Goal: Task Accomplishment & Management: Use online tool/utility

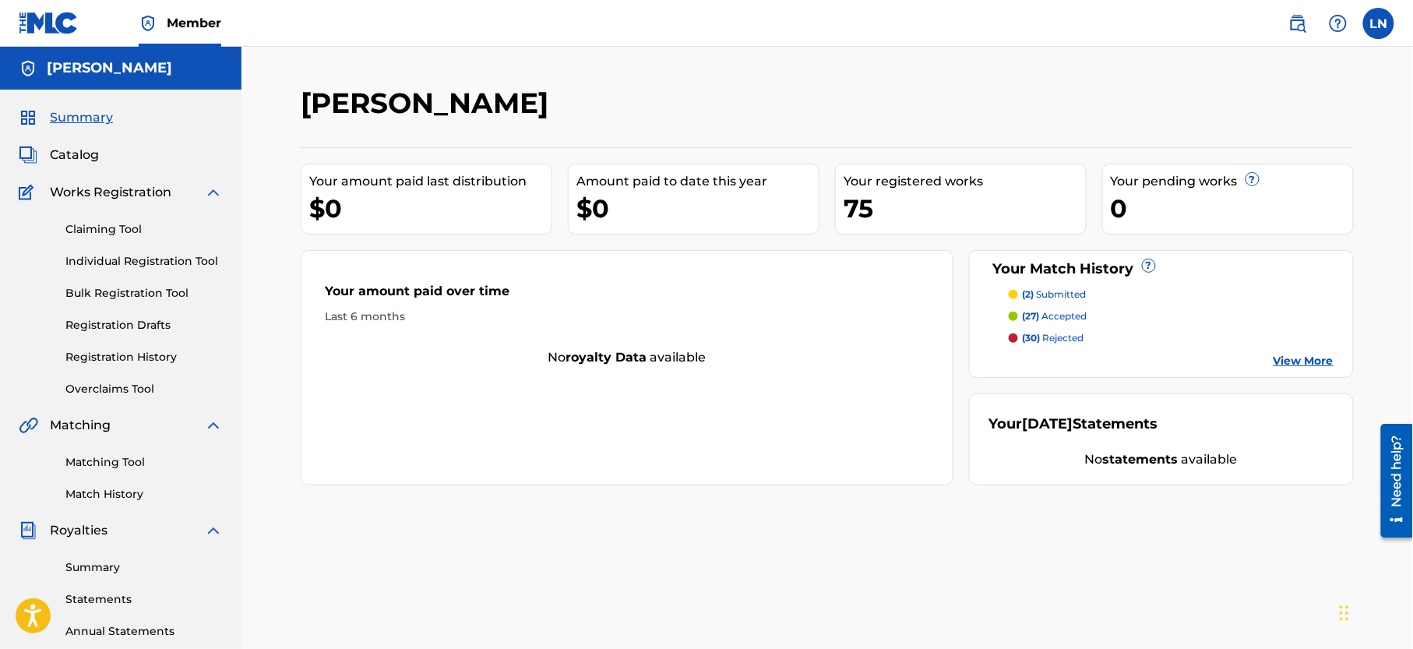
click at [1064, 291] on p "(2) submitted" at bounding box center [1055, 295] width 64 height 14
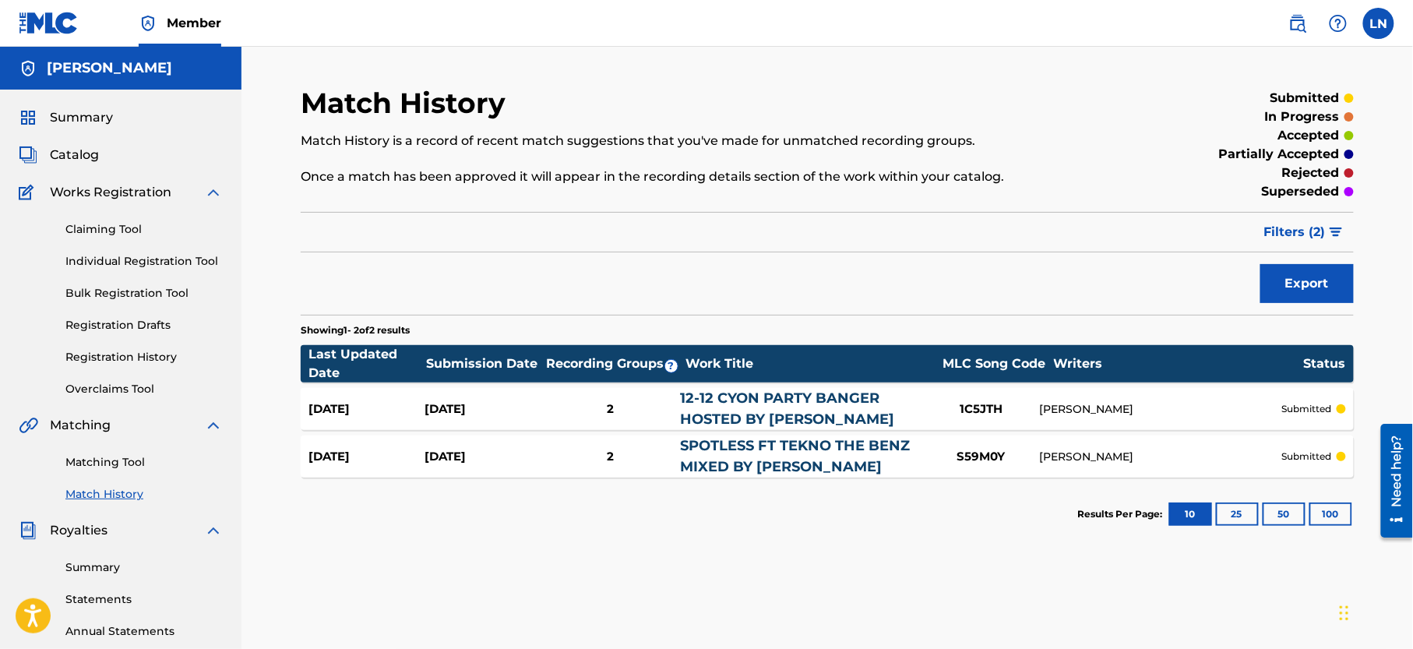
click at [76, 107] on div "Summary Catalog Works Registration Claiming Tool Individual Registration Tool B…" at bounding box center [121, 491] width 242 height 802
click at [145, 365] on link "Registration History" at bounding box center [143, 357] width 157 height 16
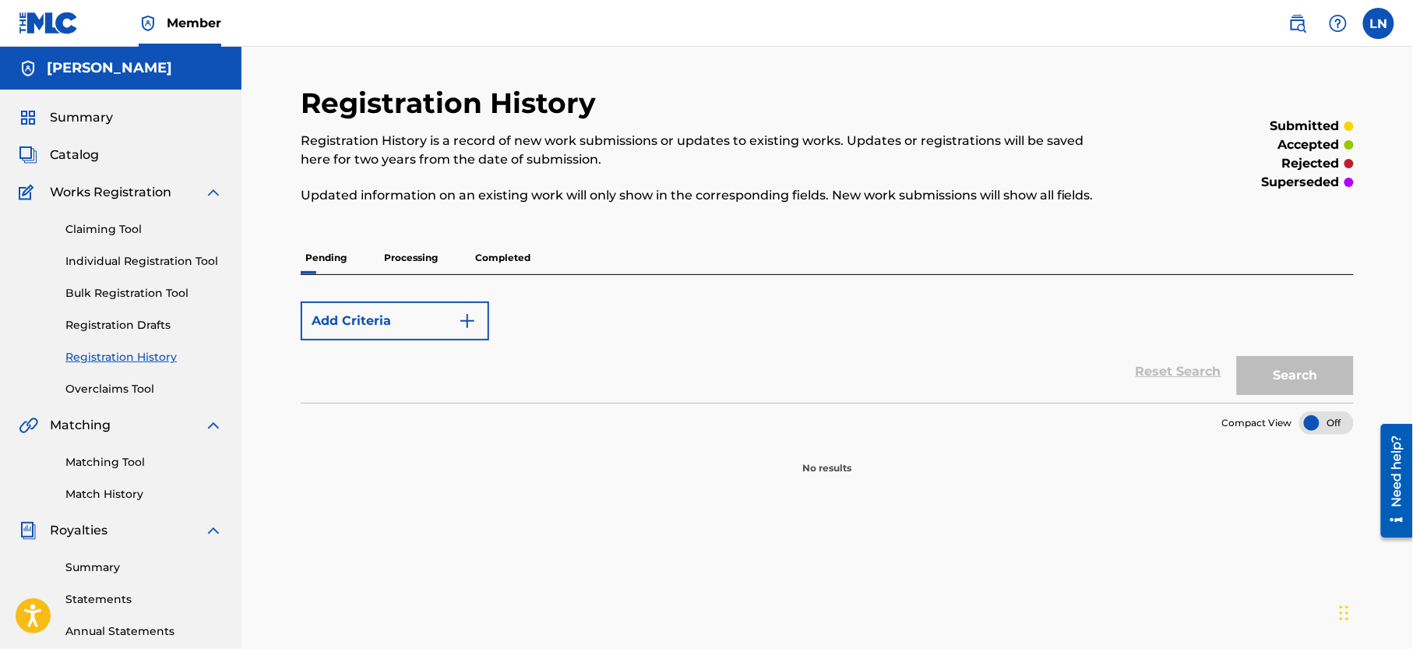
click at [419, 263] on p "Processing" at bounding box center [410, 258] width 63 height 33
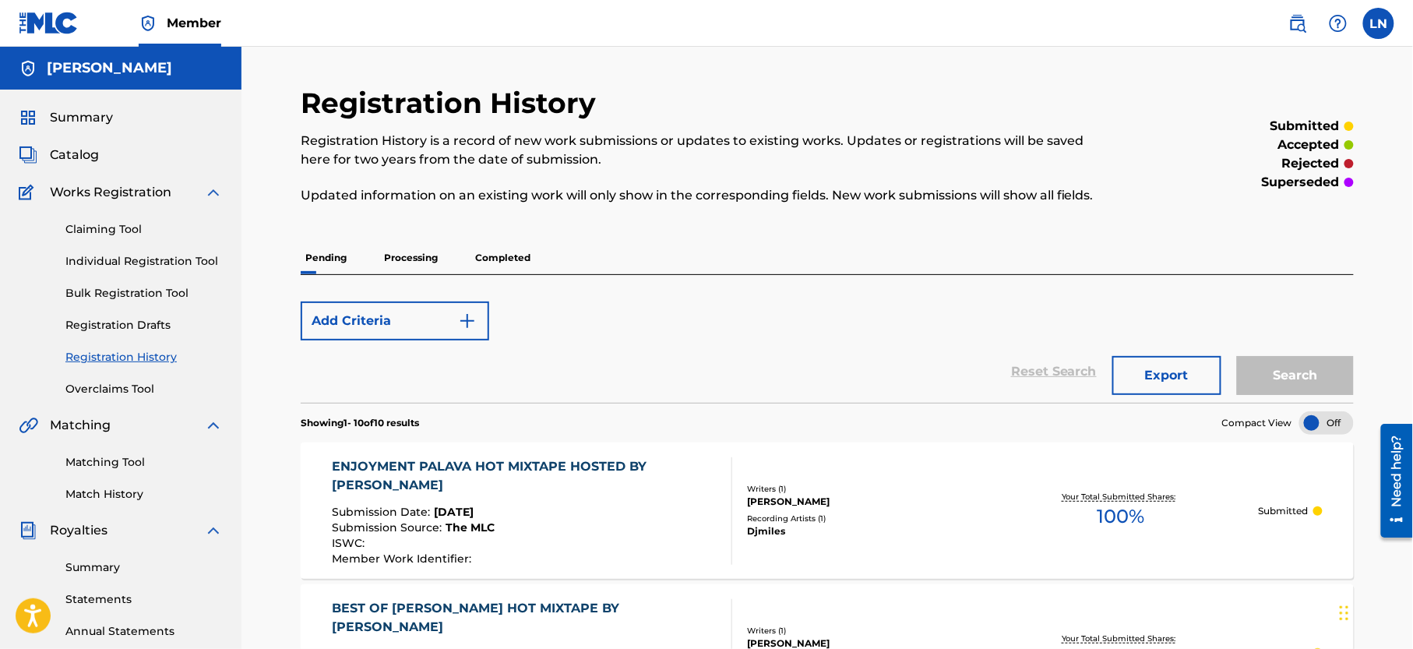
click at [509, 244] on p "Completed" at bounding box center [503, 258] width 65 height 33
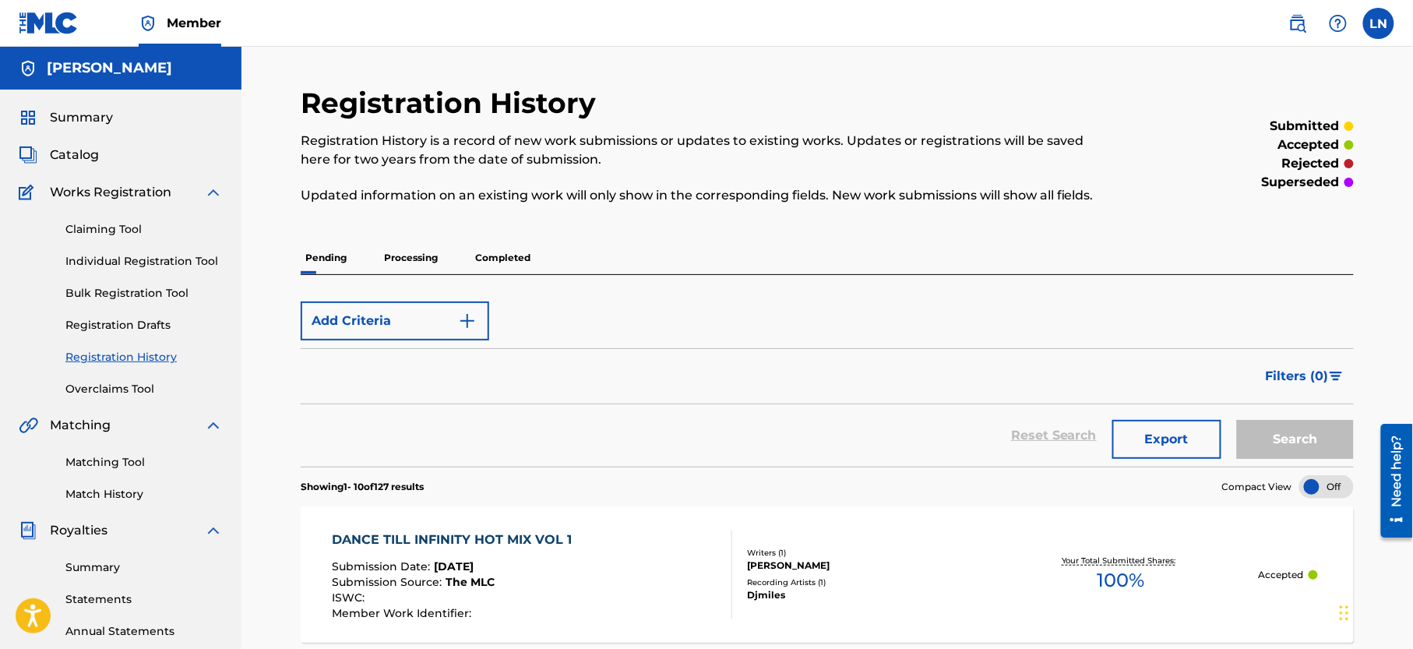
click at [401, 266] on p "Processing" at bounding box center [410, 258] width 63 height 33
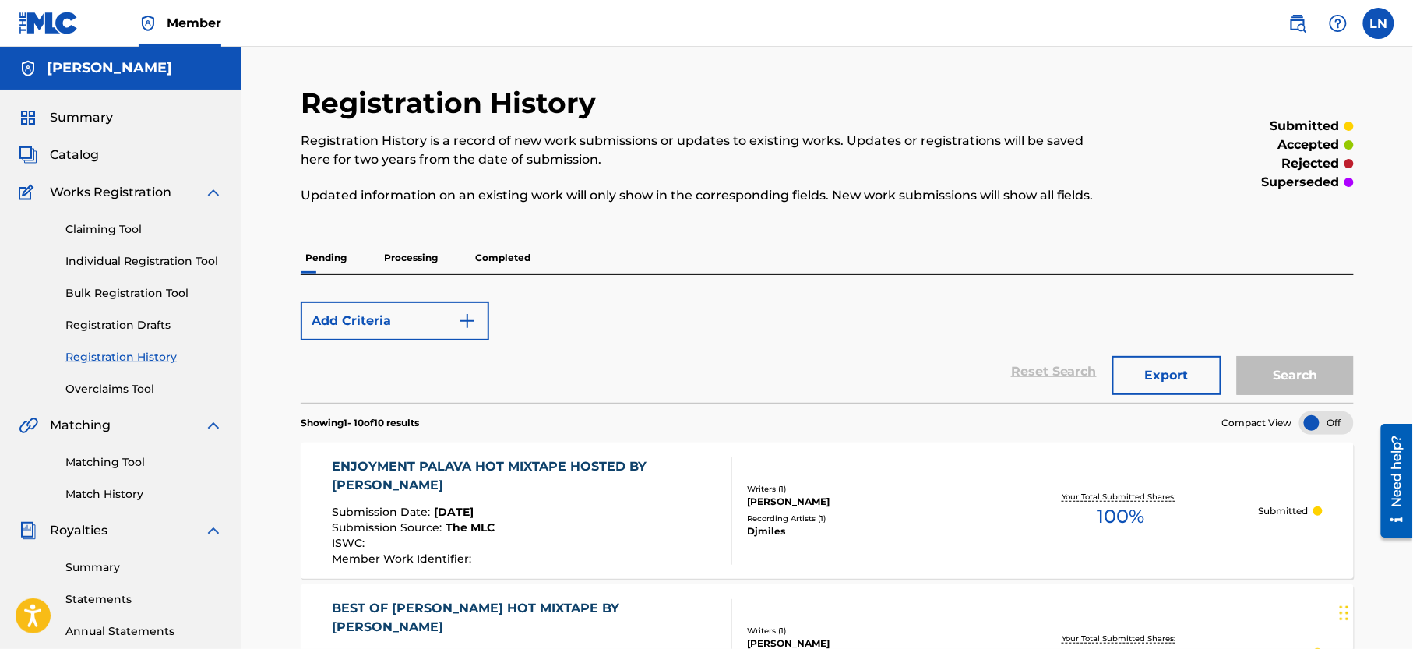
click at [477, 266] on p "Completed" at bounding box center [503, 258] width 65 height 33
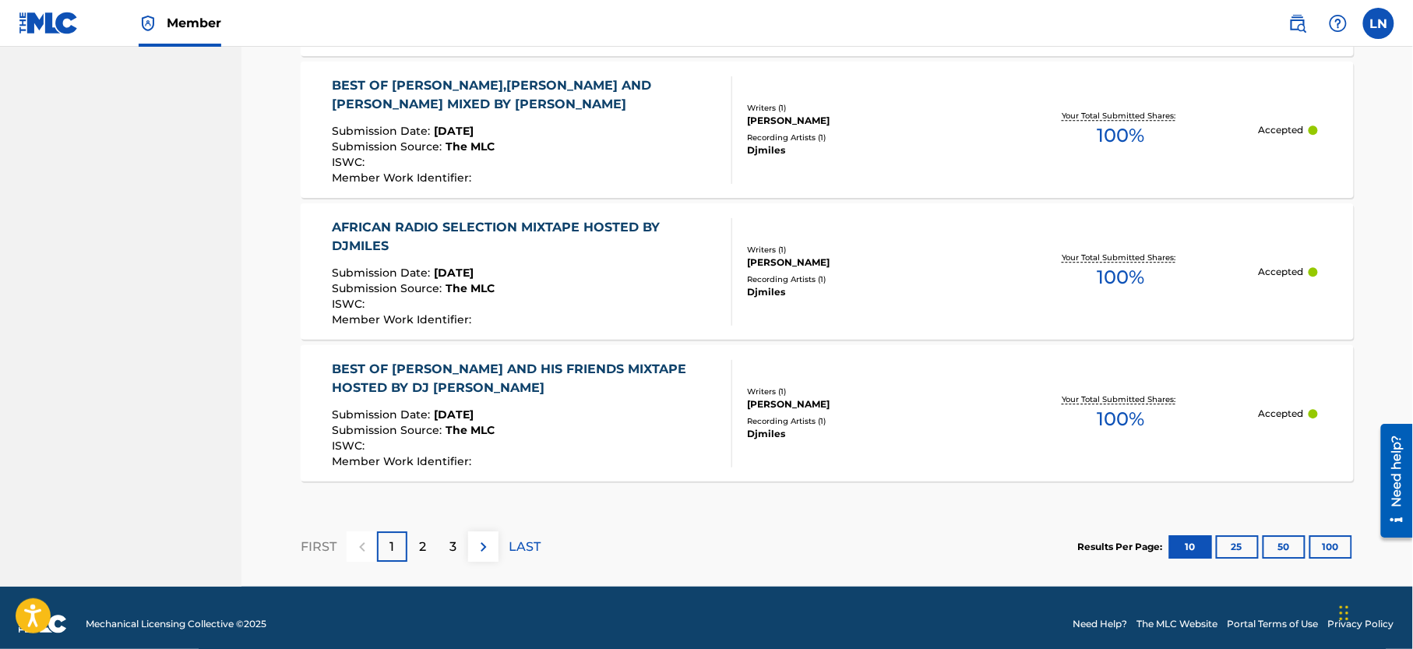
scroll to position [1451, 0]
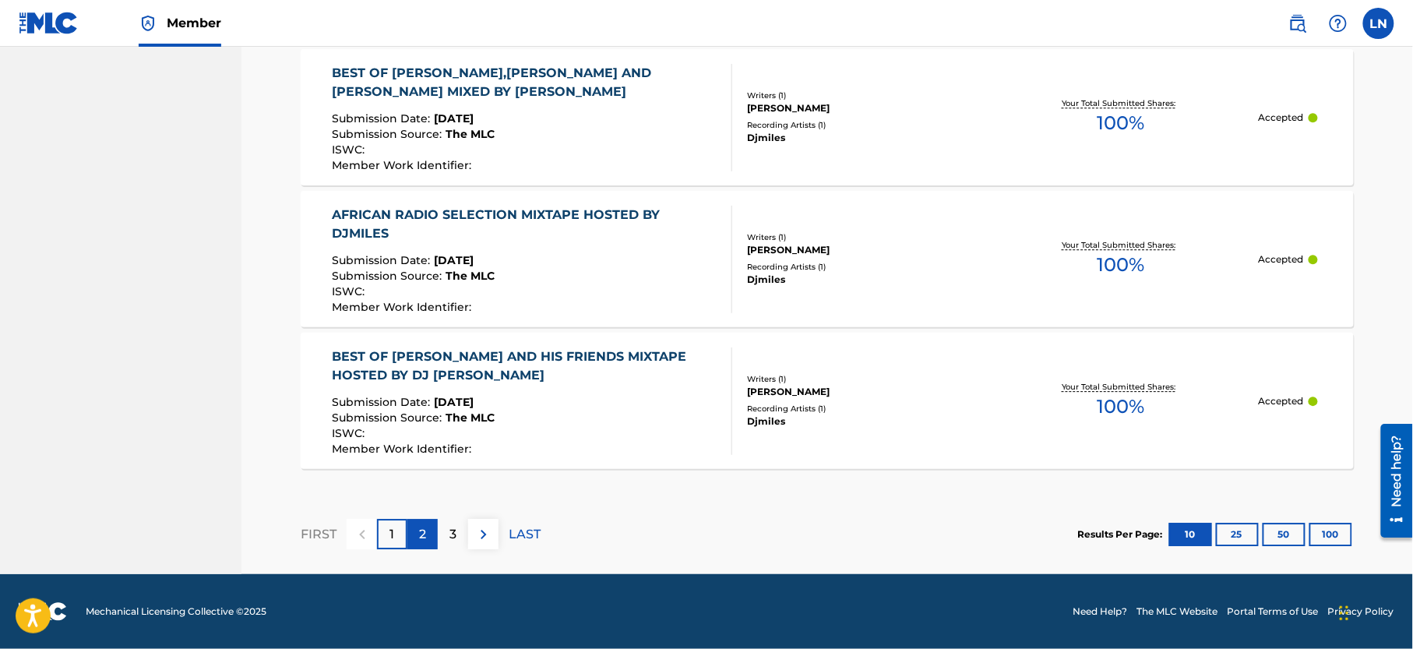
click at [415, 531] on div "2" at bounding box center [423, 534] width 30 height 30
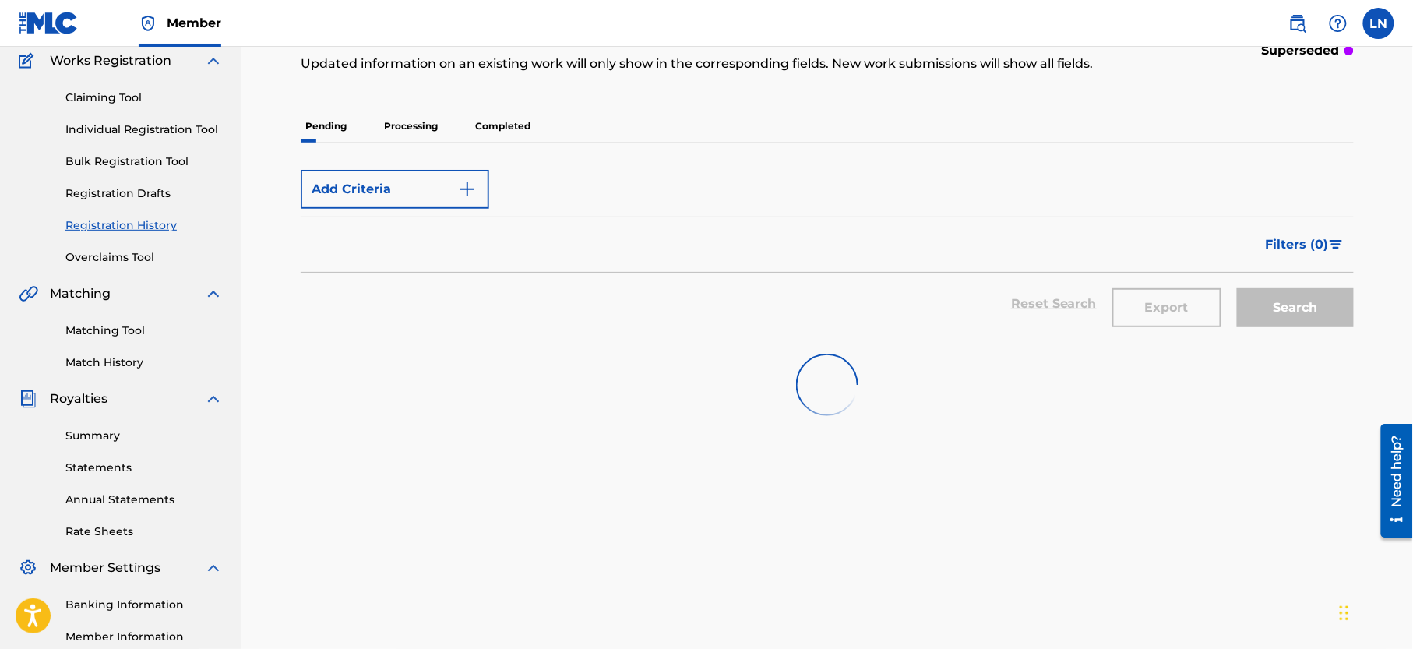
scroll to position [122, 0]
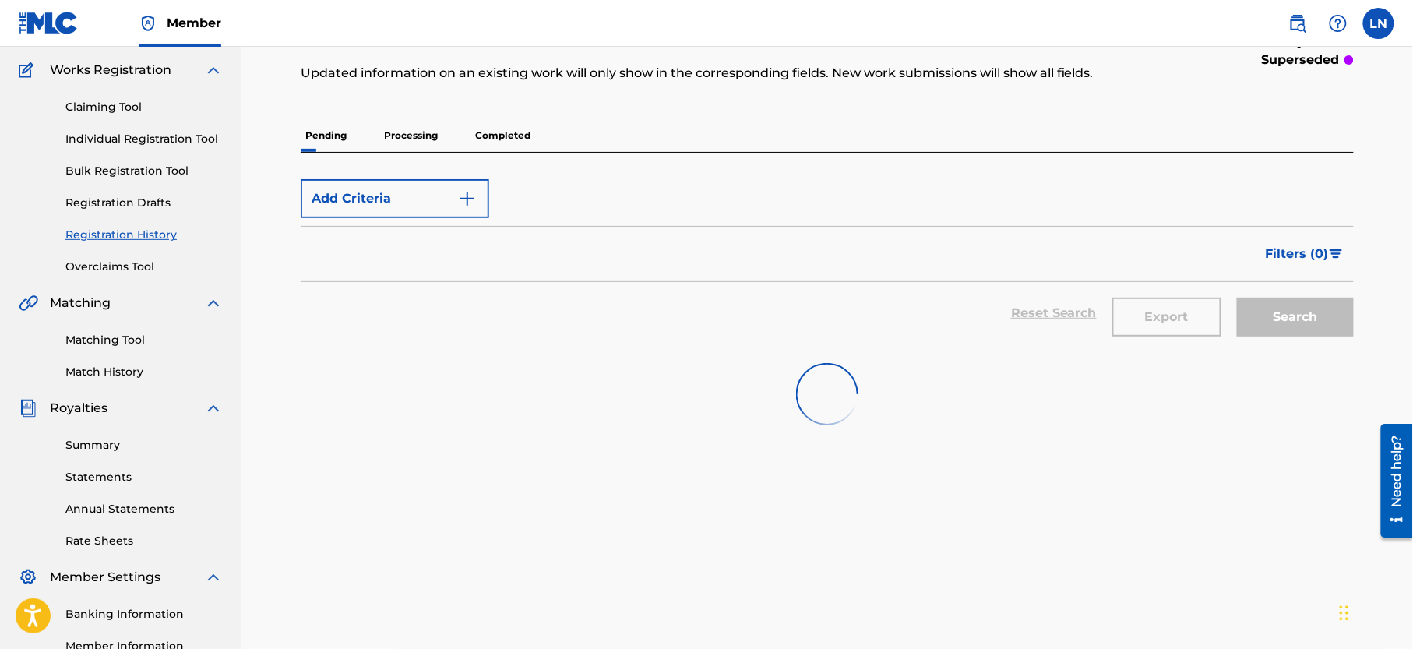
click at [335, 143] on p "Pending" at bounding box center [326, 135] width 51 height 33
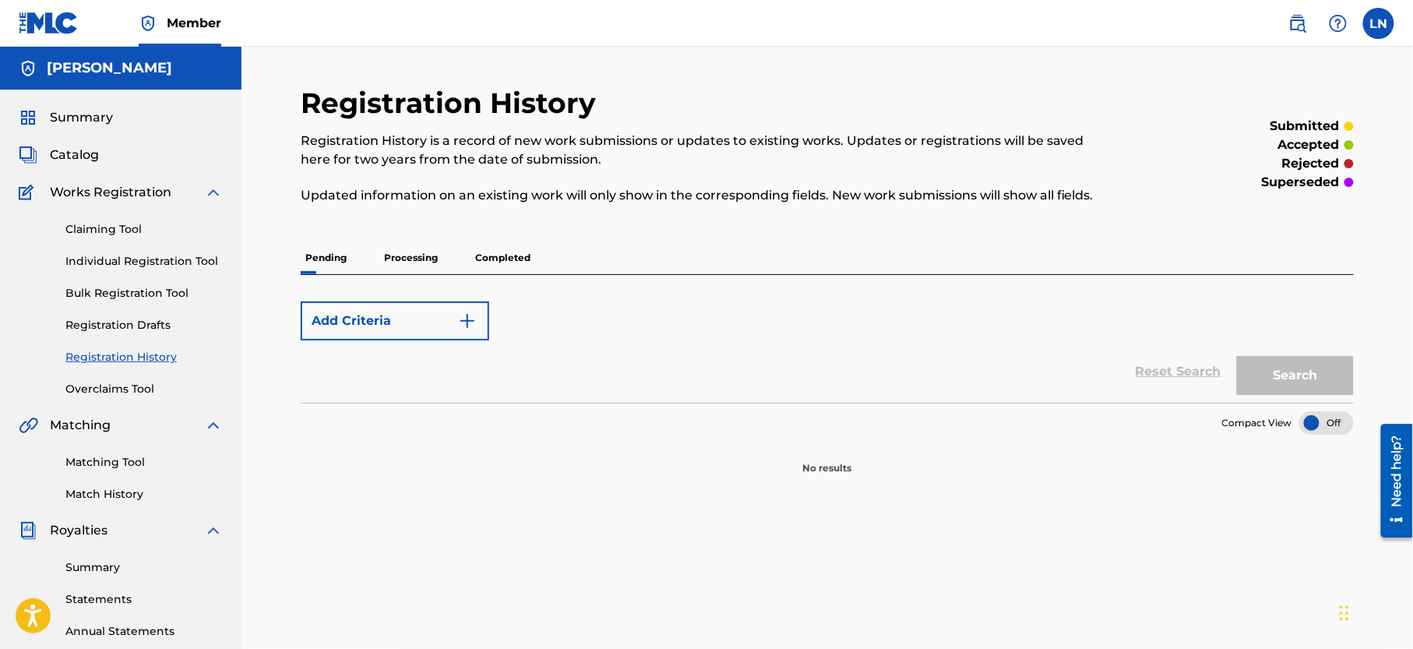
click at [422, 262] on p "Processing" at bounding box center [410, 258] width 63 height 33
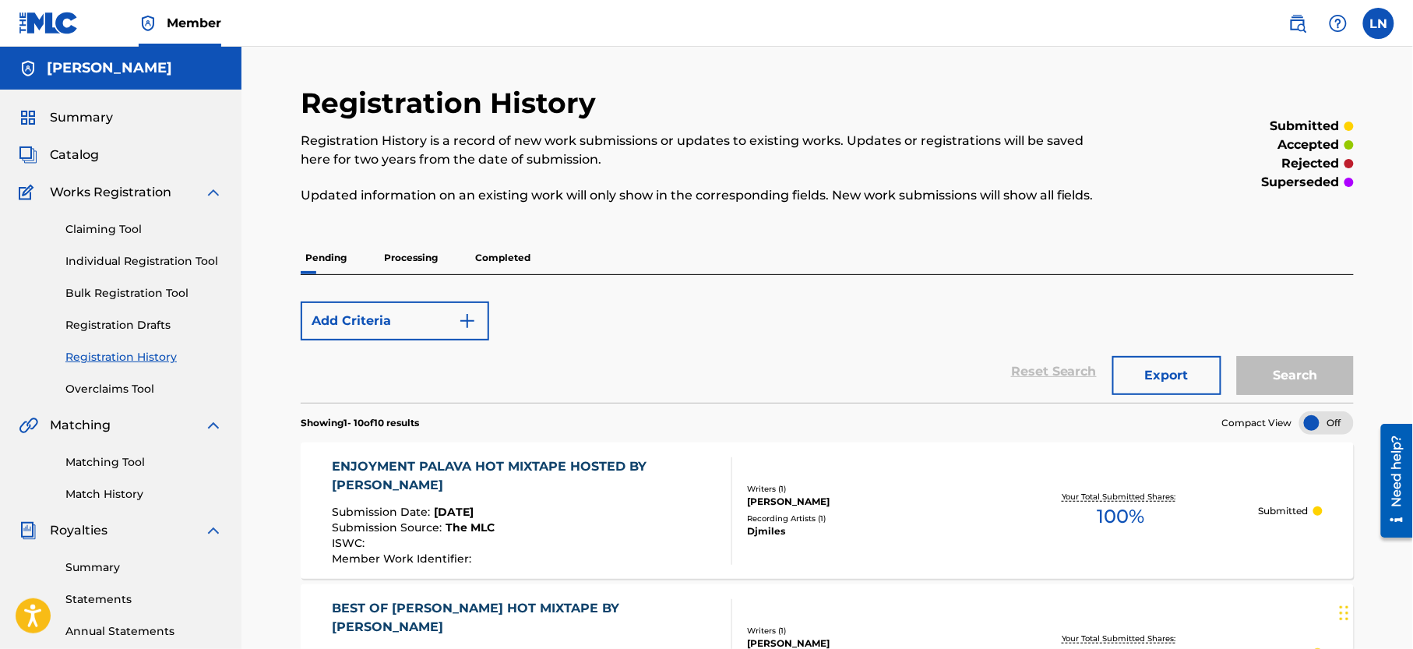
click at [346, 262] on p "Pending" at bounding box center [326, 258] width 51 height 33
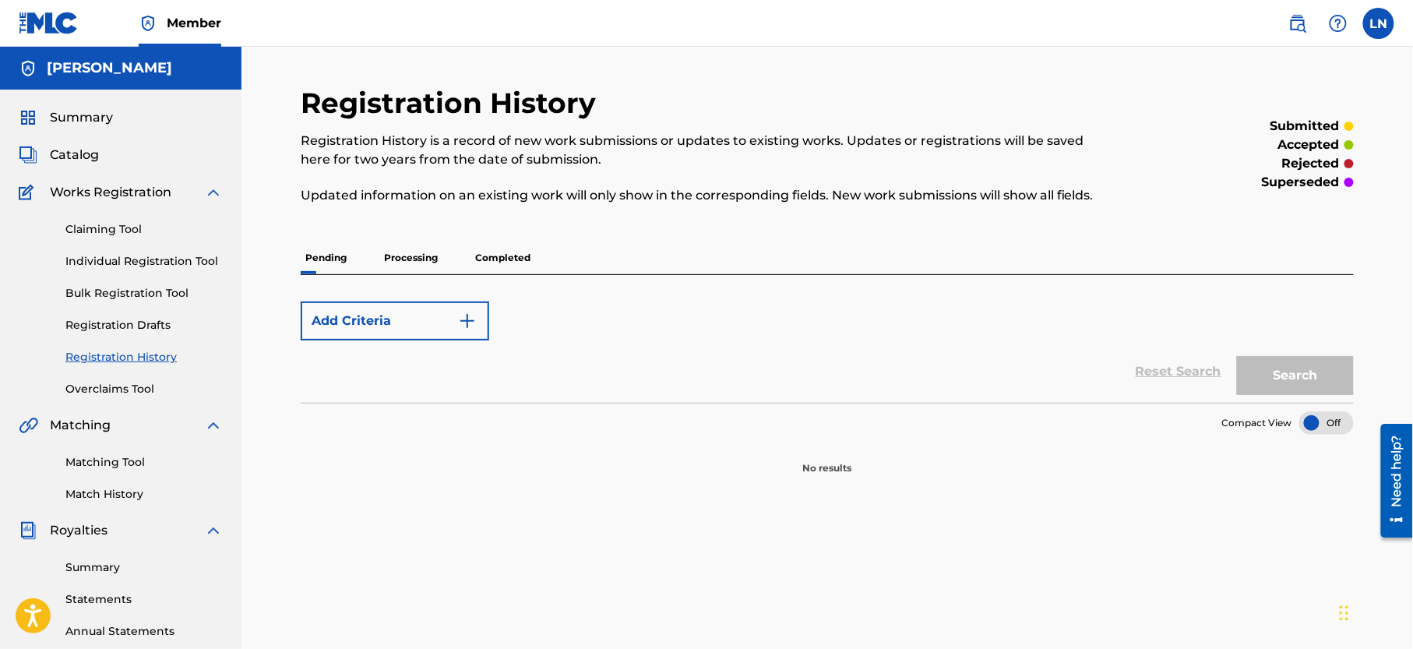
click at [406, 262] on p "Processing" at bounding box center [410, 258] width 63 height 33
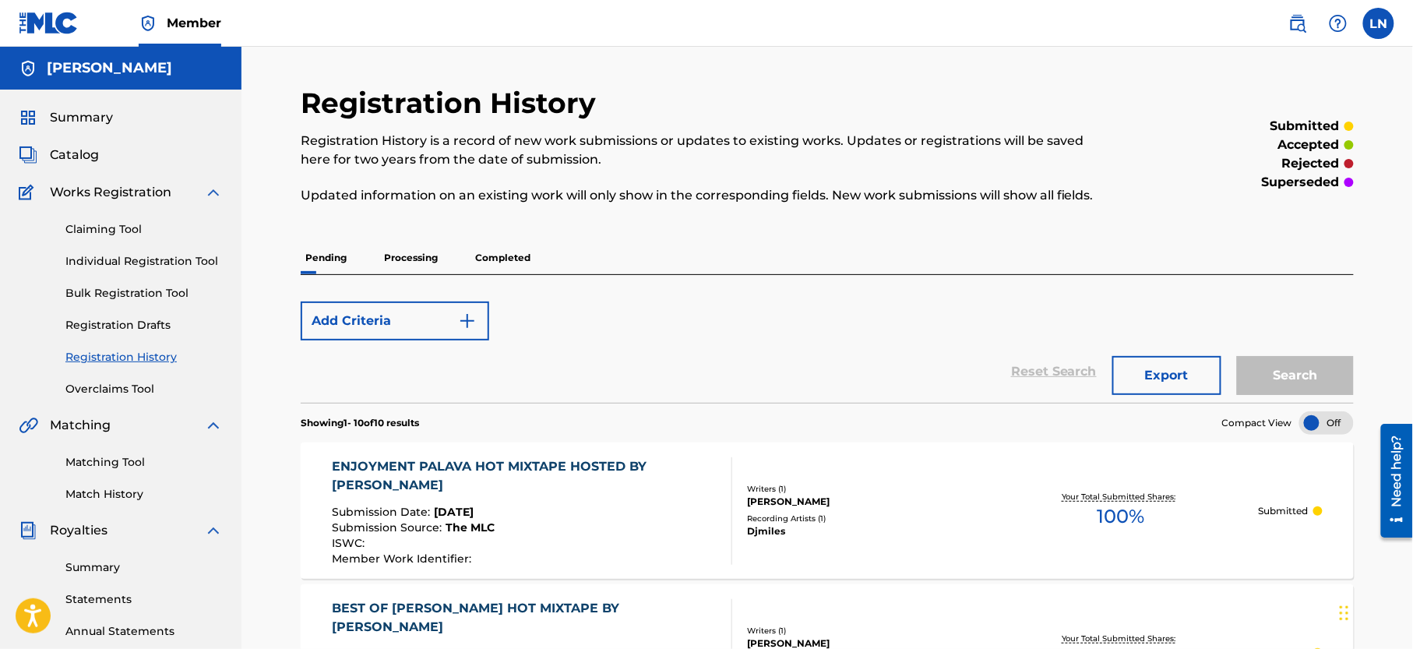
click at [486, 265] on p "Completed" at bounding box center [503, 258] width 65 height 33
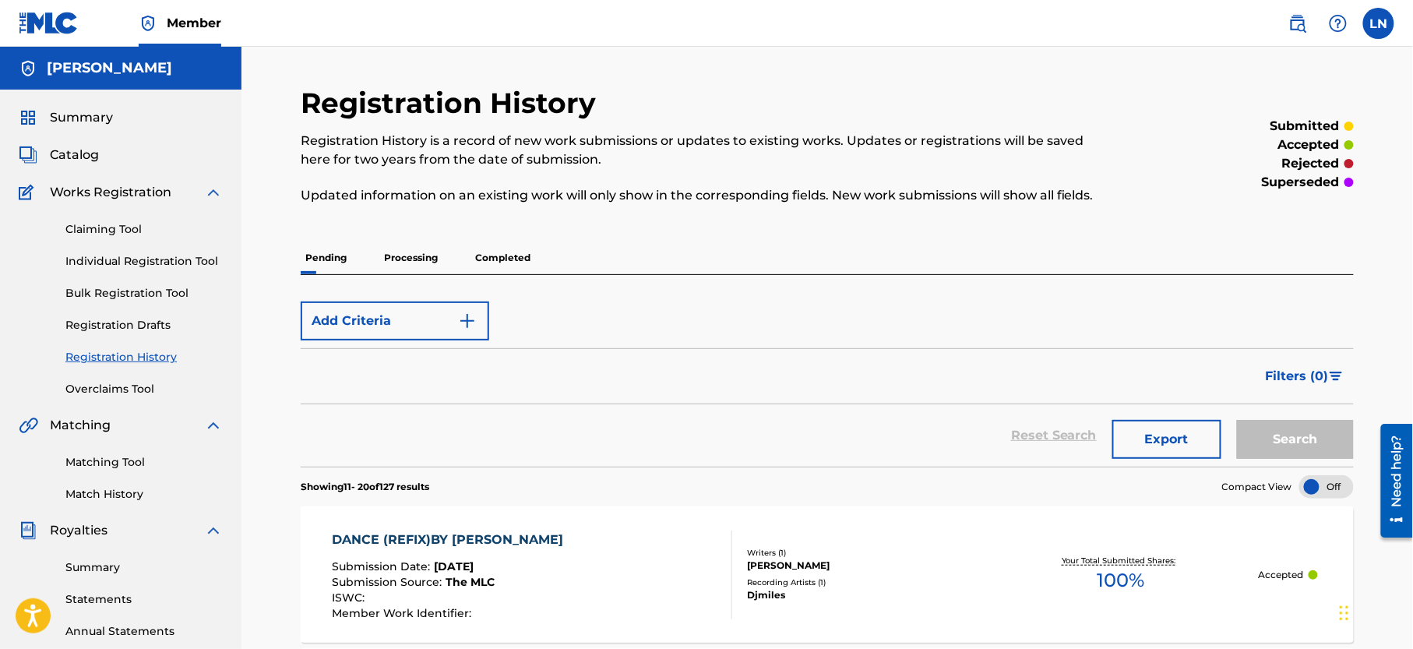
click at [513, 257] on p "Completed" at bounding box center [503, 258] width 65 height 33
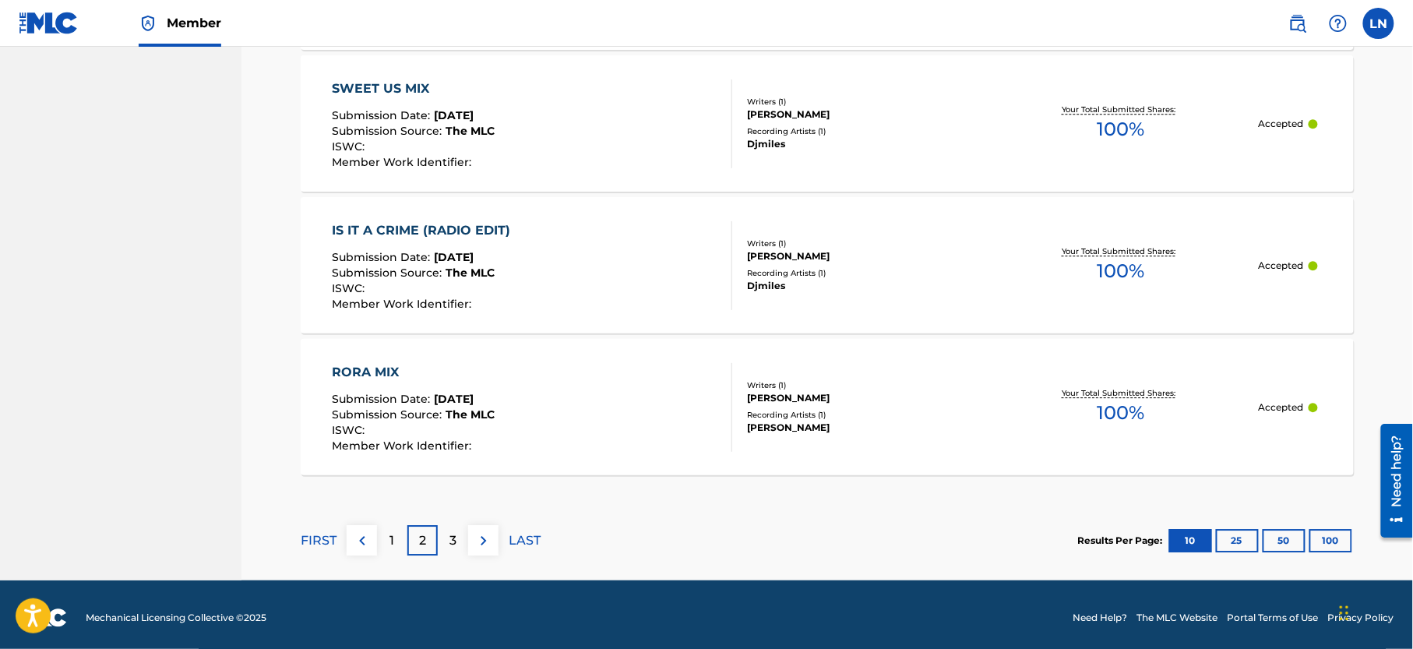
scroll to position [1451, 0]
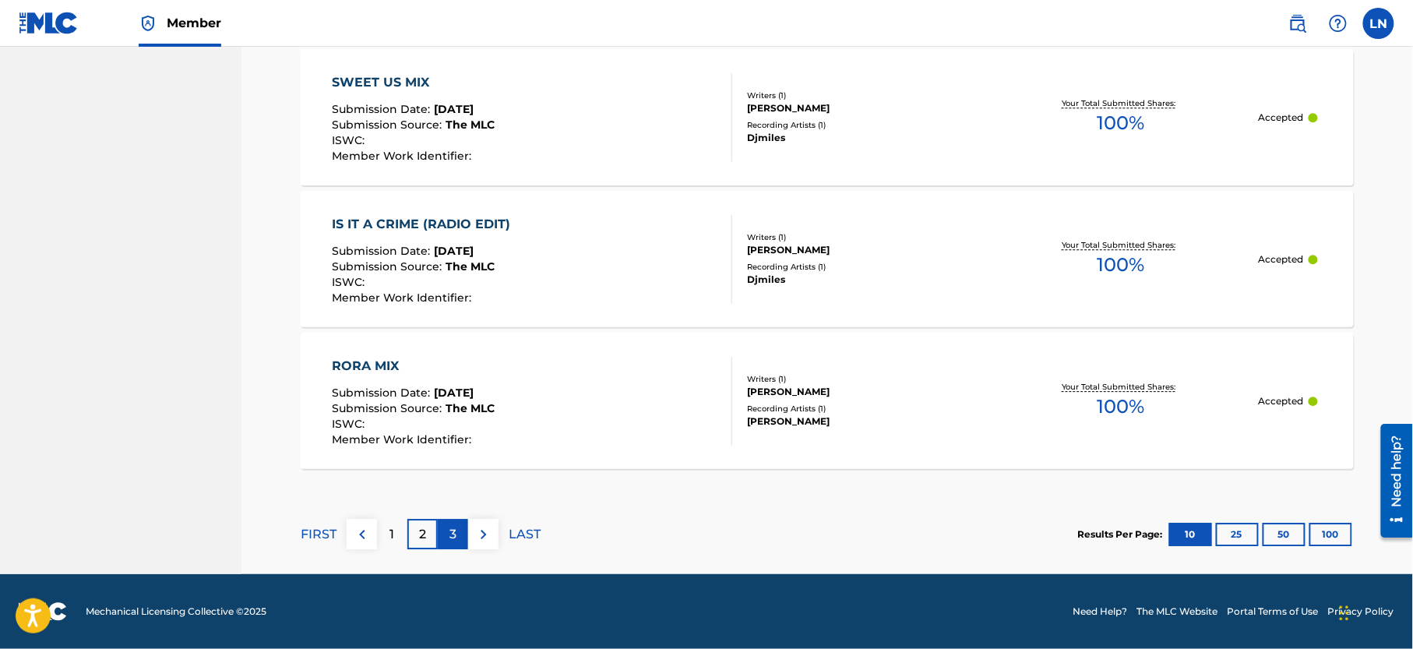
click at [446, 534] on div "3" at bounding box center [453, 534] width 30 height 30
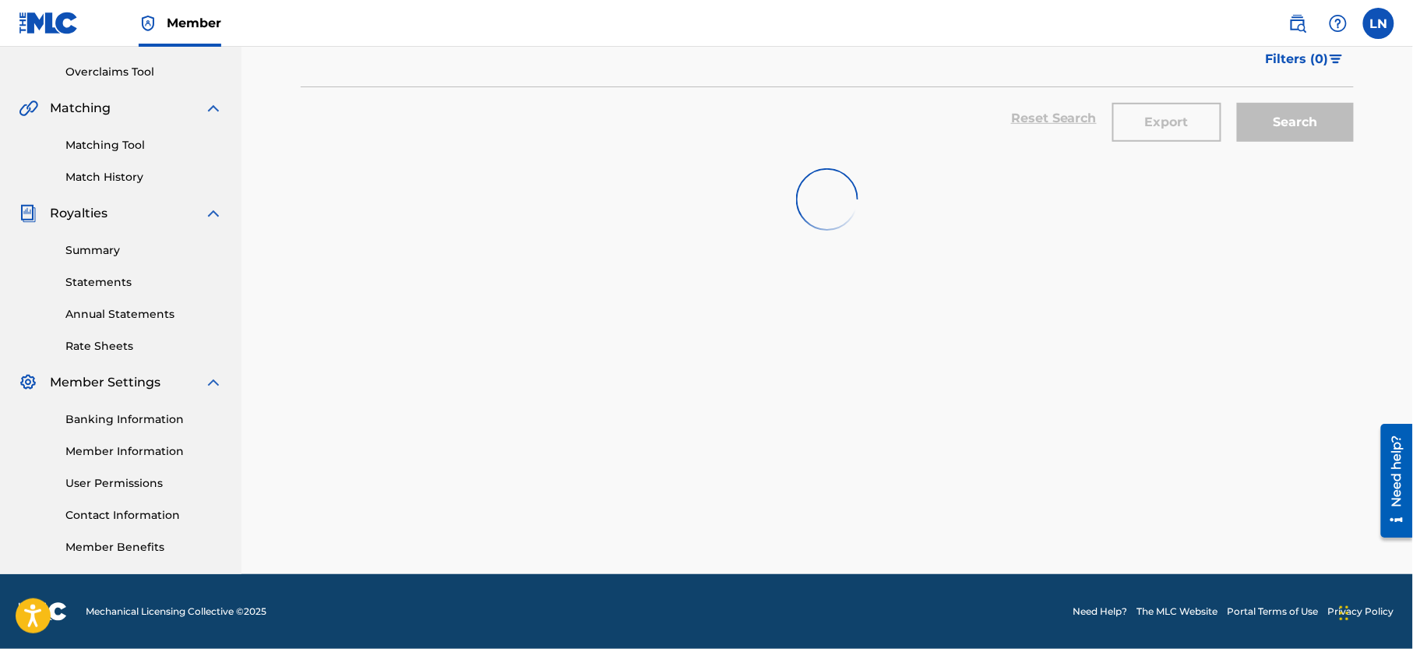
scroll to position [116, 0]
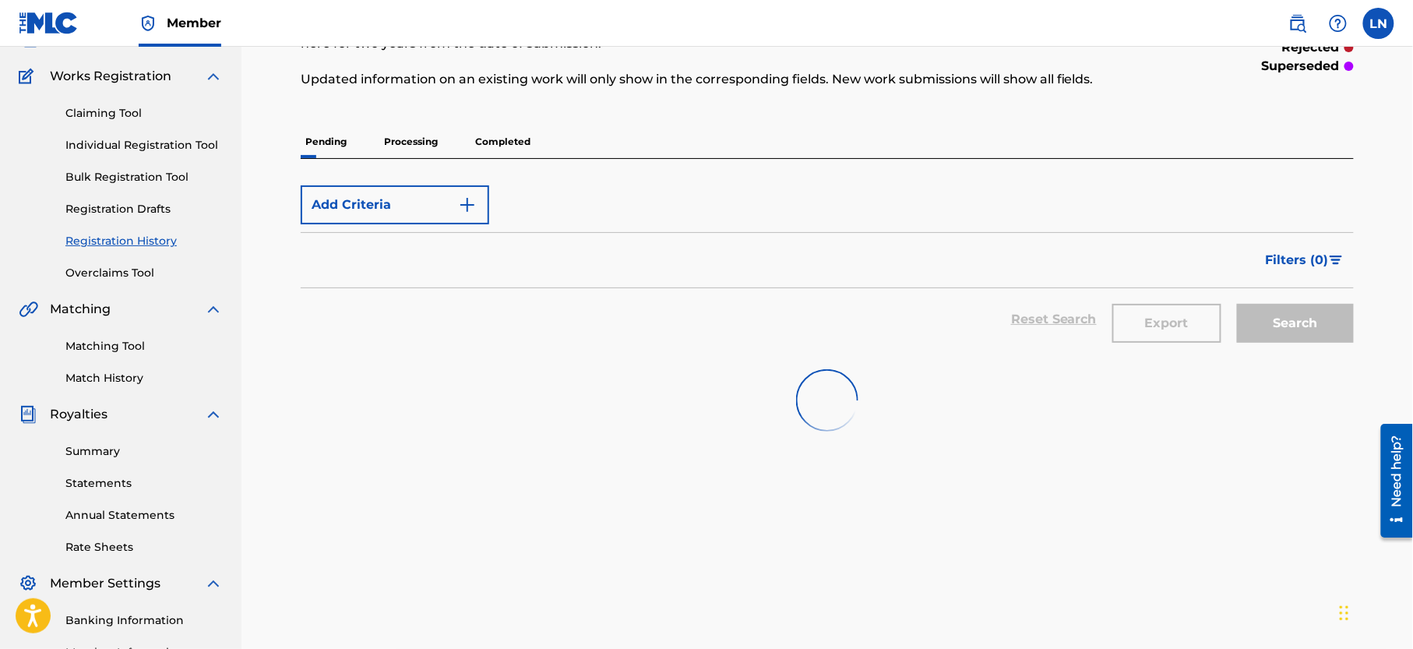
click at [318, 153] on p "Pending" at bounding box center [326, 141] width 51 height 33
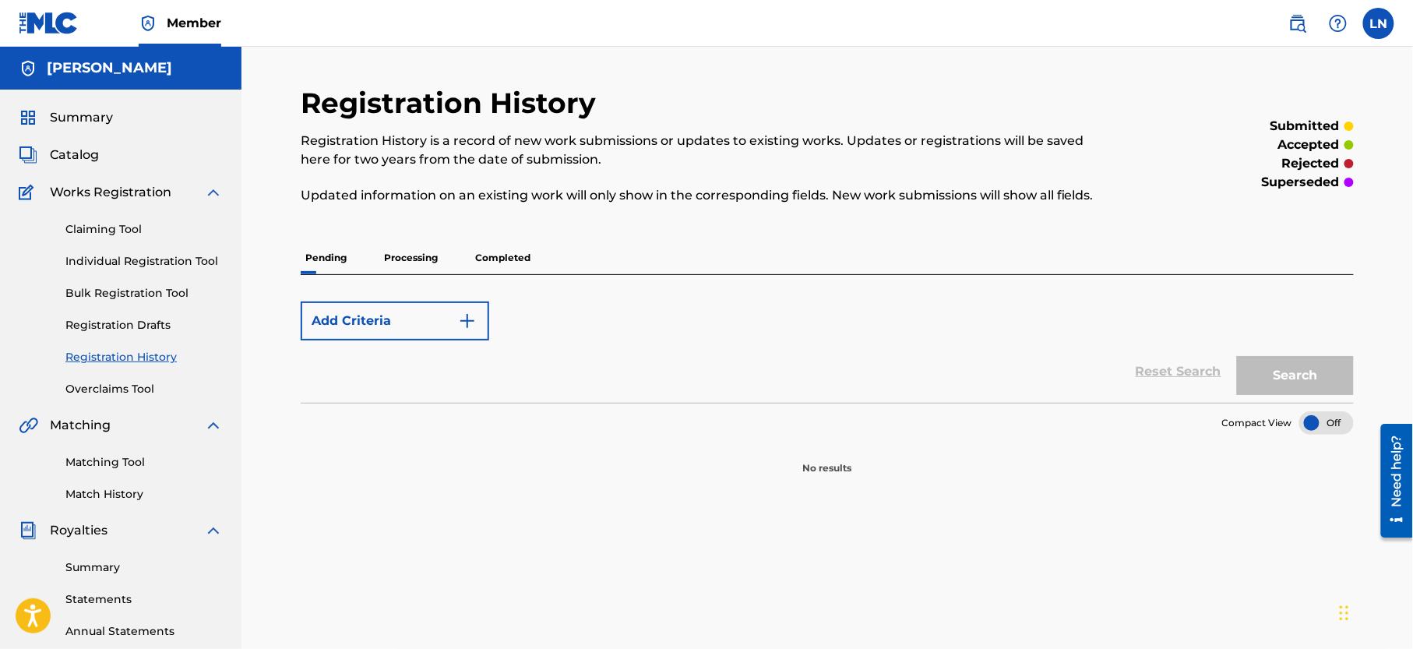
click at [492, 259] on p "Completed" at bounding box center [503, 258] width 65 height 33
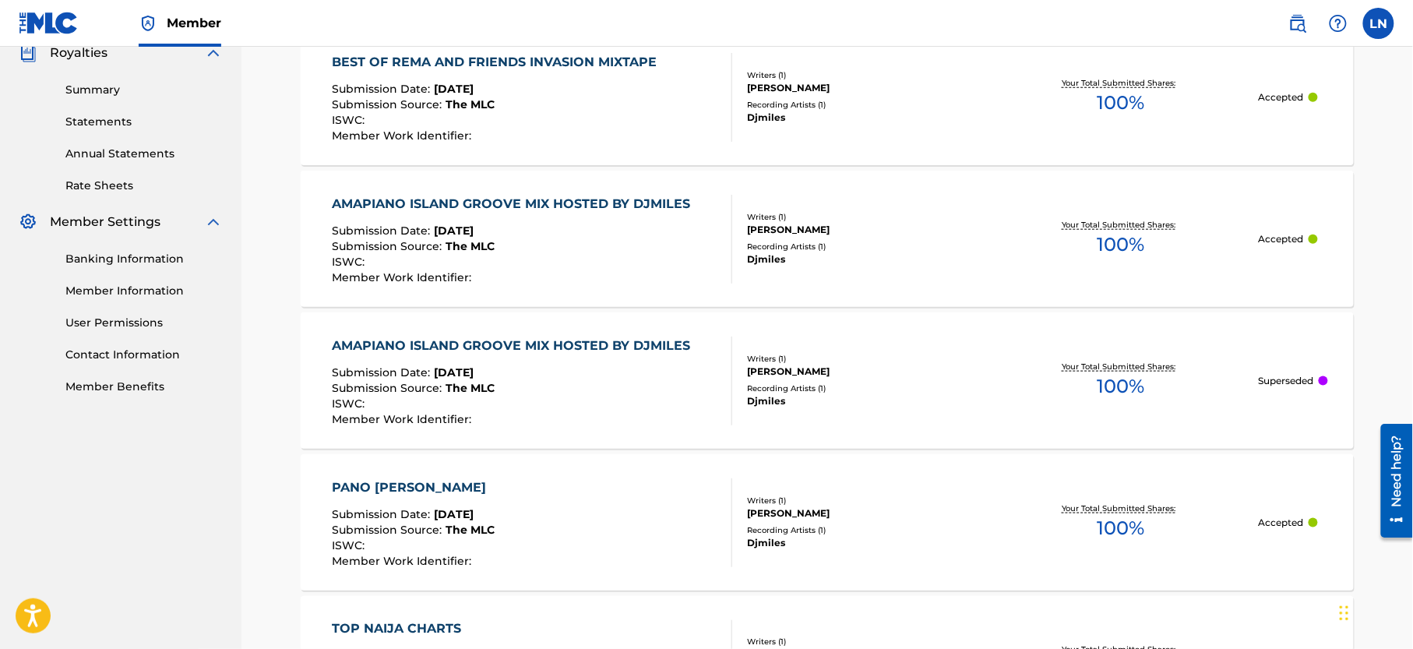
scroll to position [480, 0]
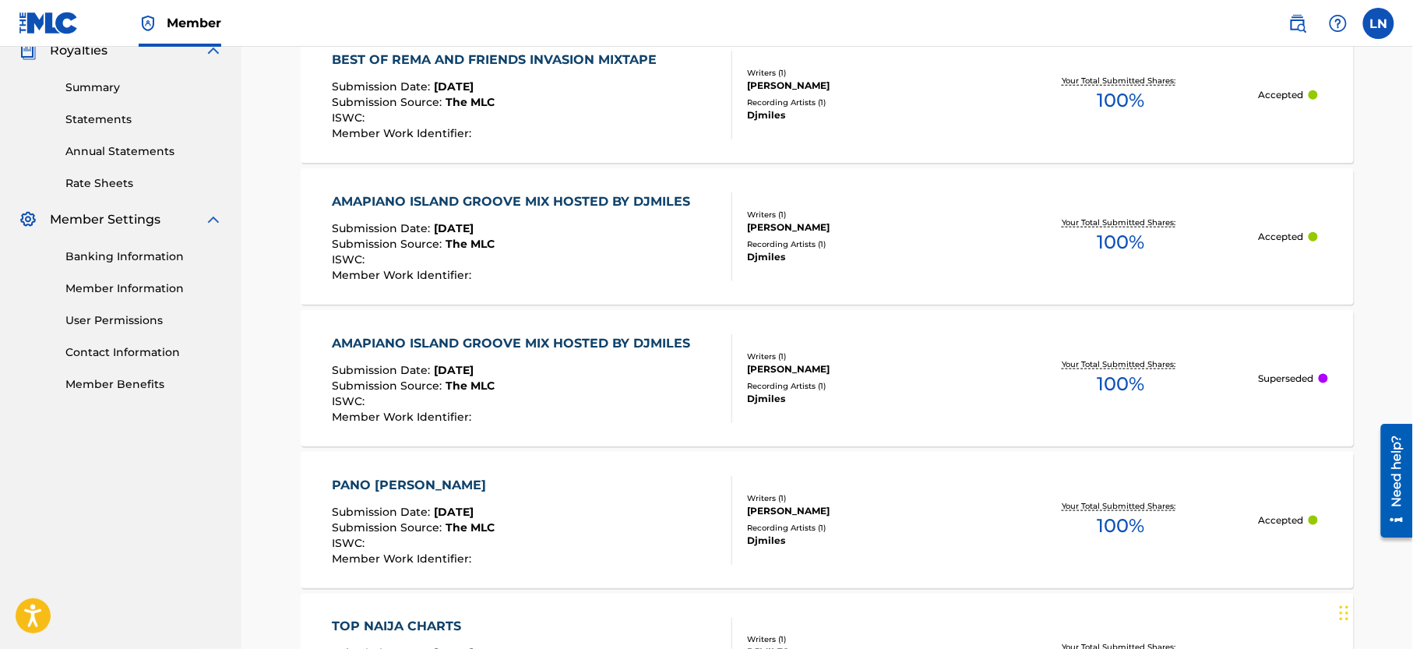
click at [307, 200] on div "AMAPIANO ISLAND GROOVE MIX HOSTED BY DJMILES Submission Date : [DATE] Submissio…" at bounding box center [827, 236] width 1053 height 136
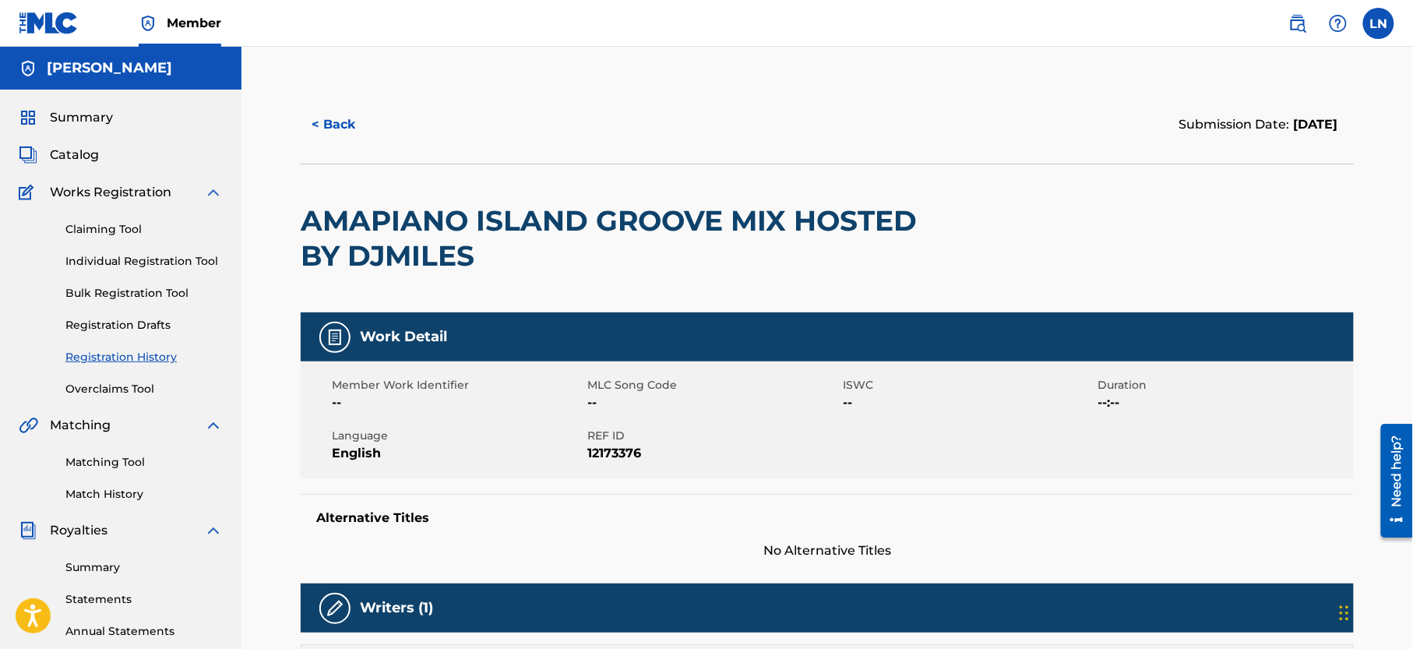
click at [343, 220] on h2 "AMAPIANO ISLAND GROOVE MIX HOSTED BY DJMILES" at bounding box center [617, 238] width 632 height 70
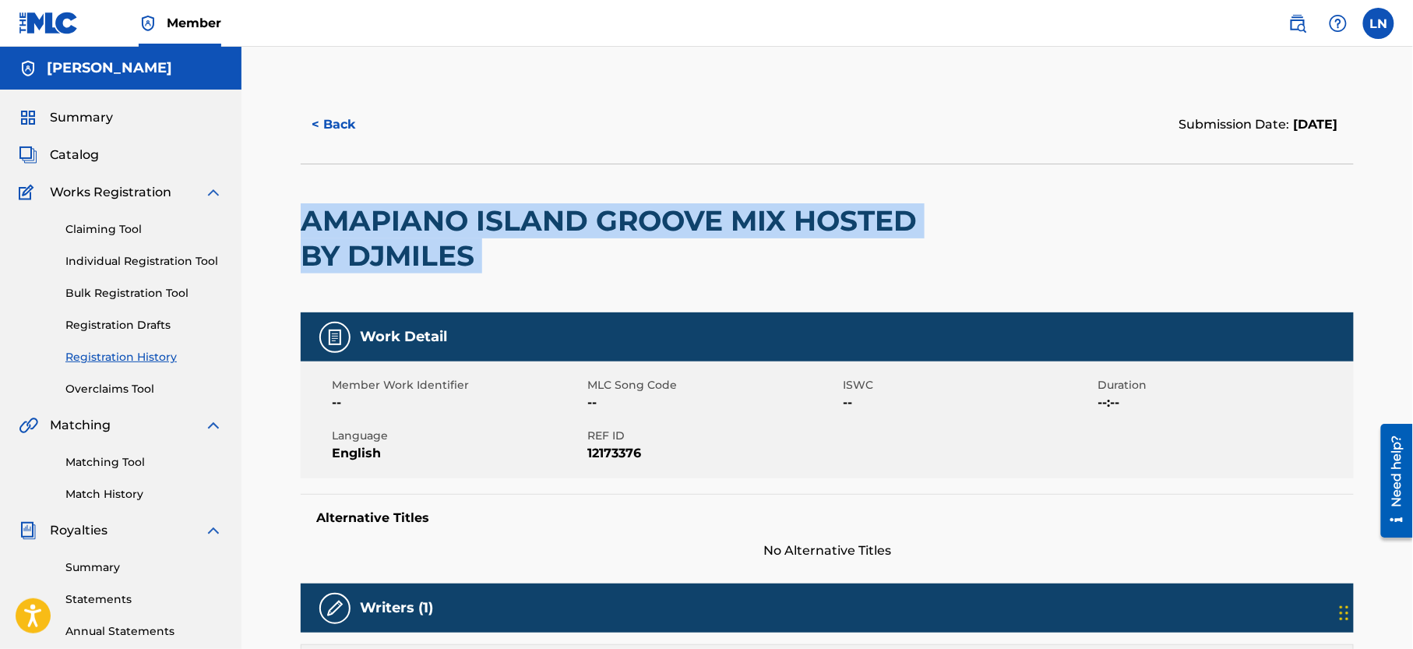
click at [343, 220] on h2 "AMAPIANO ISLAND GROOVE MIX HOSTED BY DJMILES" at bounding box center [617, 238] width 632 height 70
copy div "AMAPIANO ISLAND GROOVE MIX HOSTED BY DJMILES"
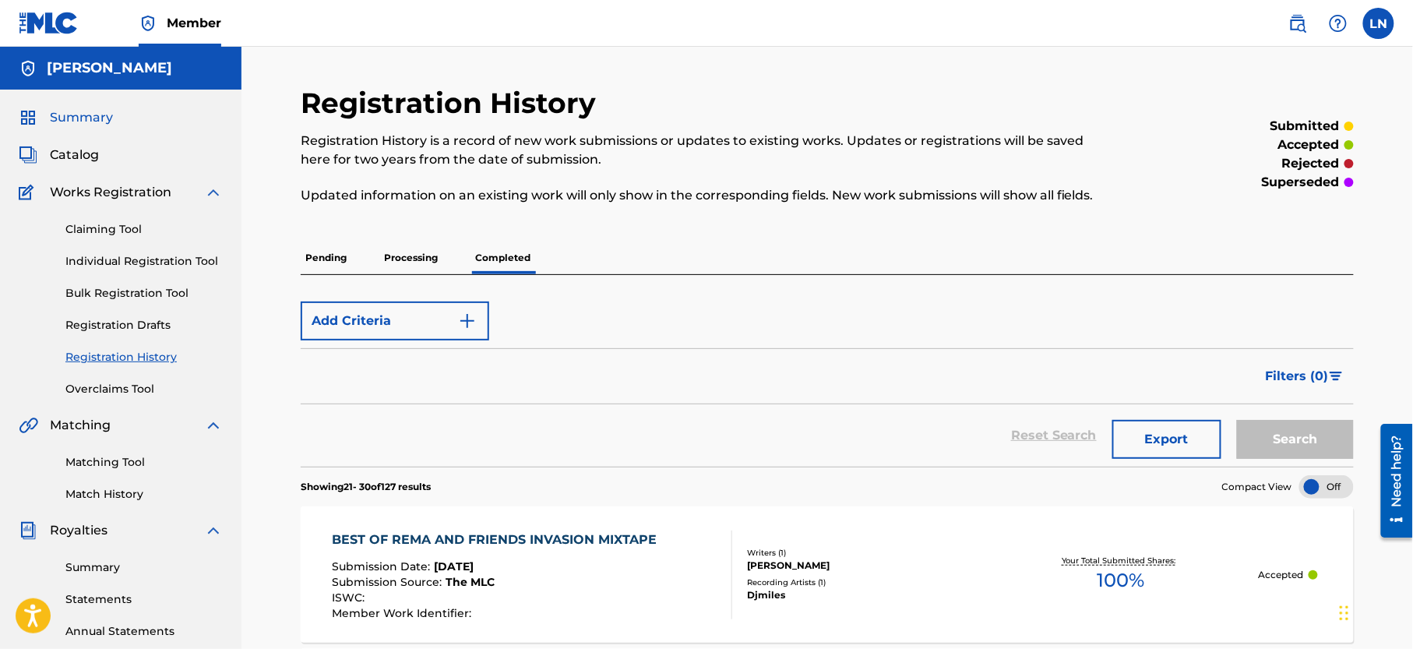
click at [54, 115] on span "Summary" at bounding box center [81, 117] width 63 height 19
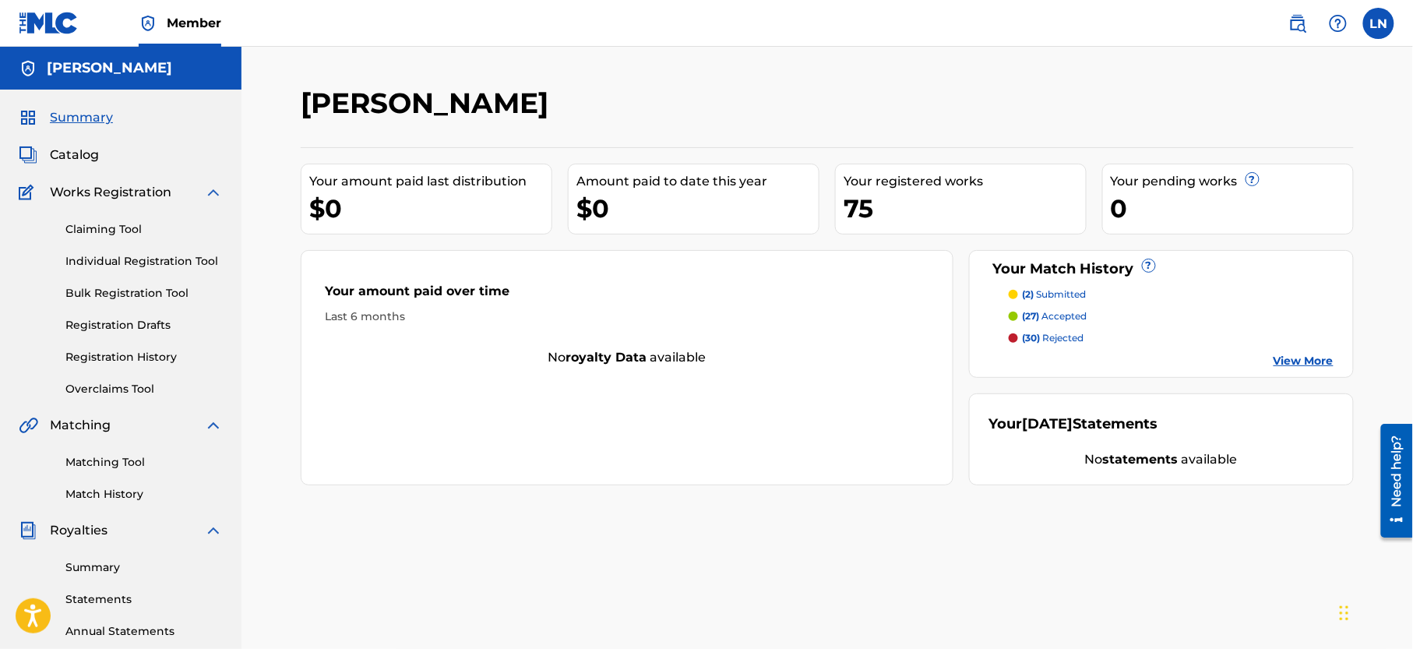
click at [1054, 318] on p "(27) accepted" at bounding box center [1055, 316] width 65 height 14
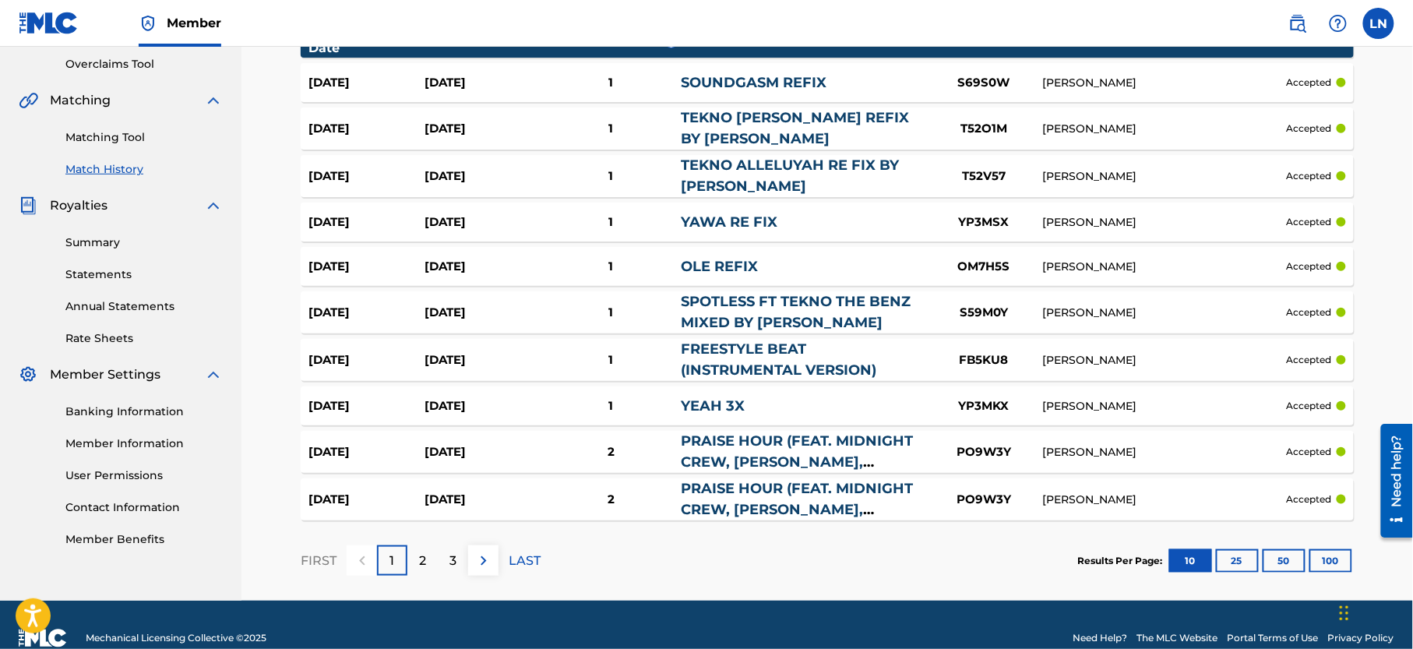
scroll to position [352, 0]
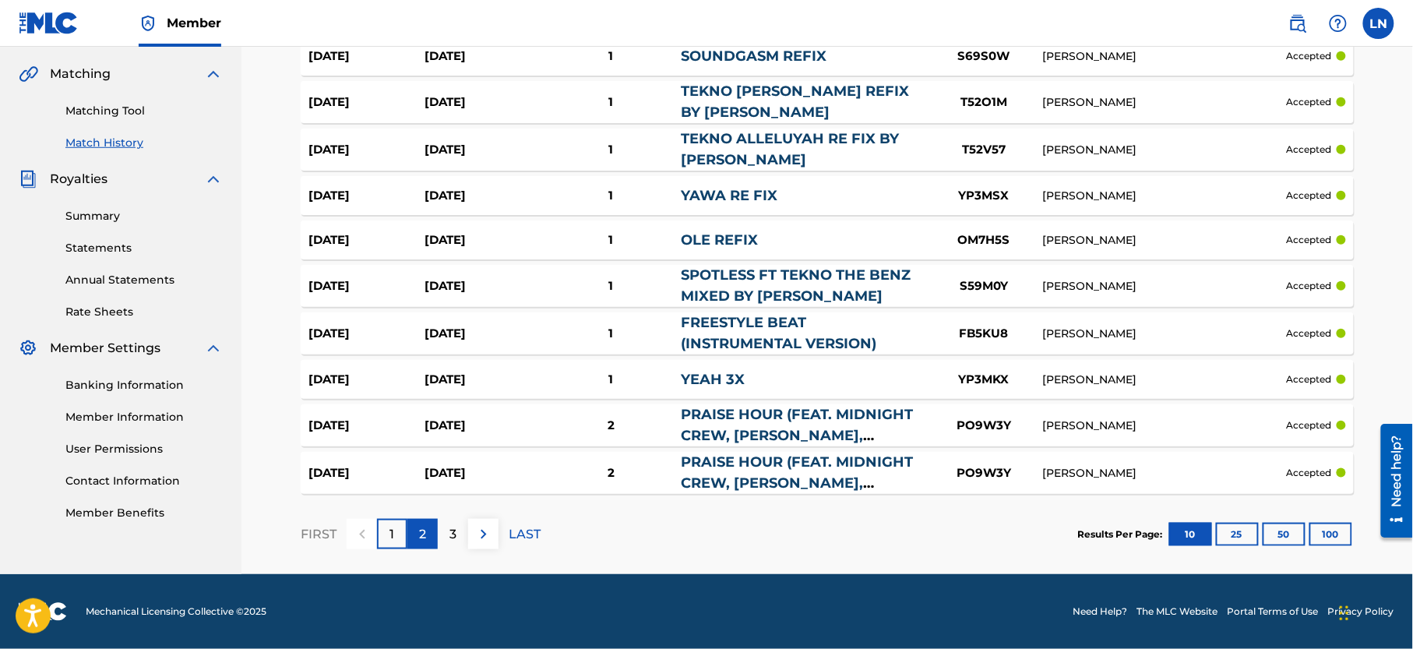
click at [422, 535] on p "2" at bounding box center [422, 534] width 7 height 19
click at [458, 535] on div "3" at bounding box center [453, 534] width 30 height 30
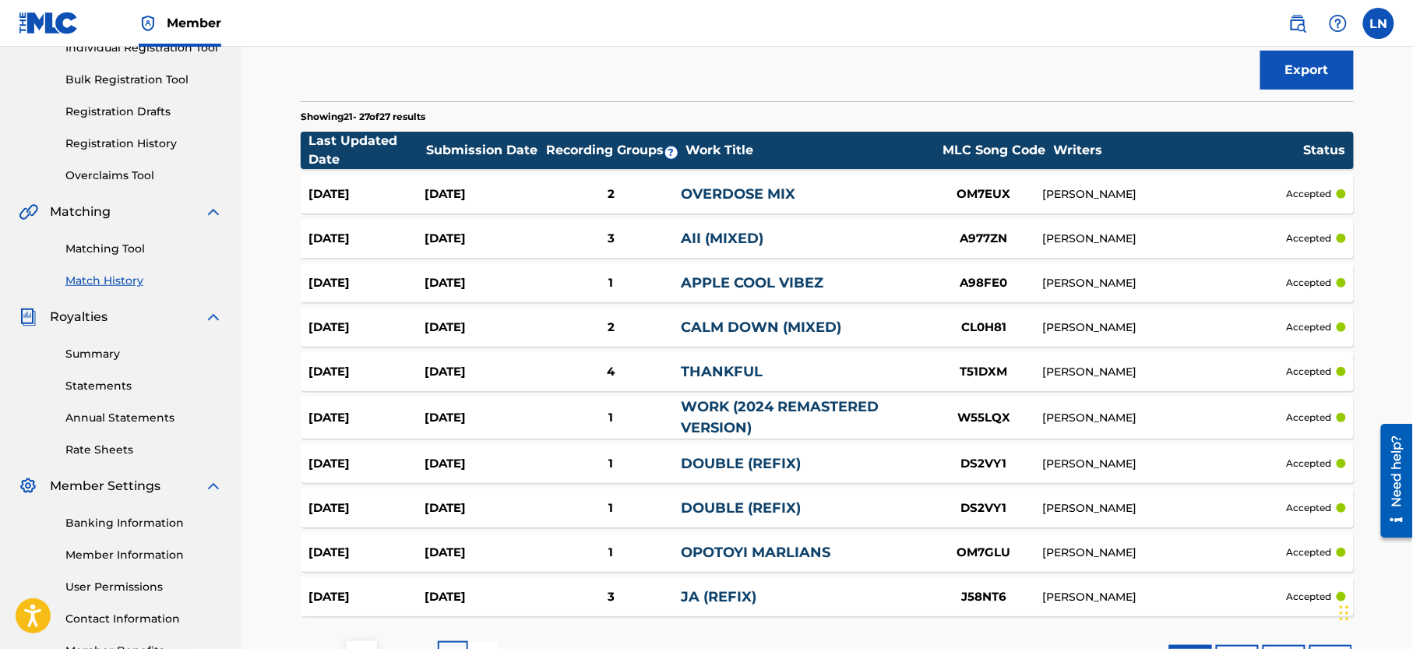
scroll to position [206, 0]
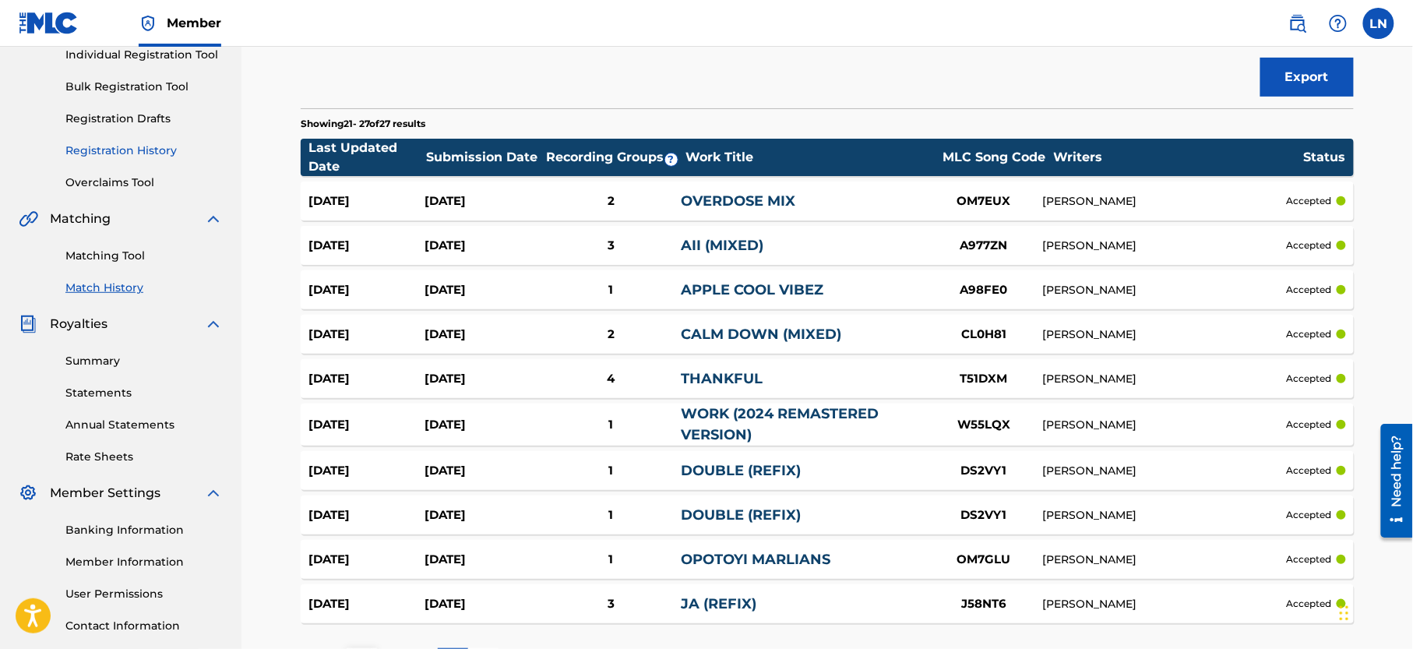
click at [125, 159] on link "Registration History" at bounding box center [143, 151] width 157 height 16
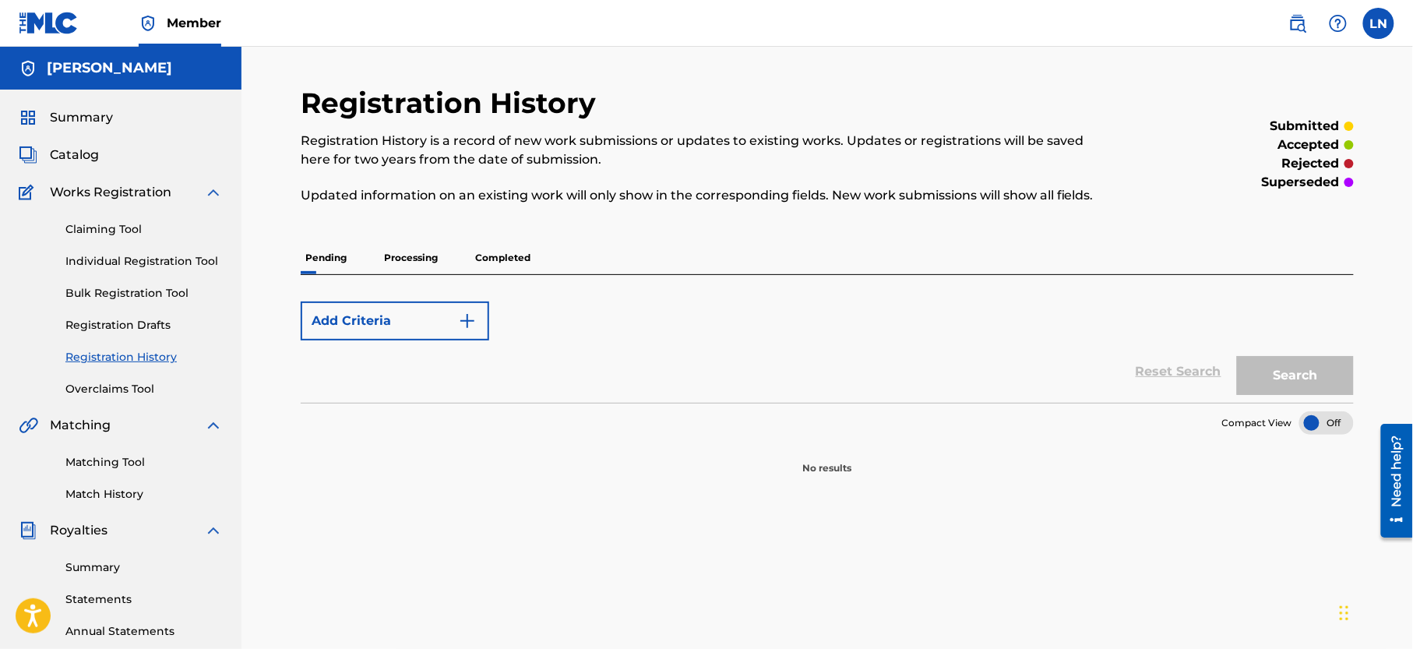
click at [397, 270] on p "Processing" at bounding box center [410, 258] width 63 height 33
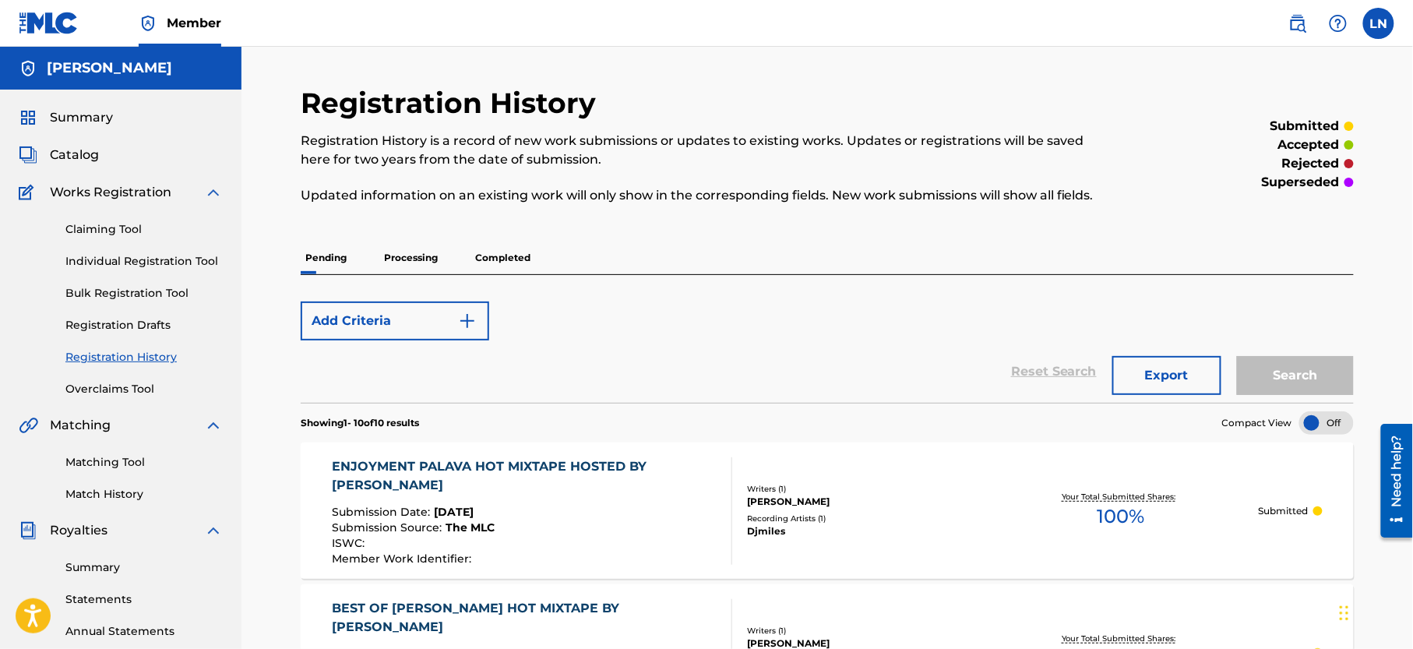
click at [402, 262] on p "Processing" at bounding box center [410, 258] width 63 height 33
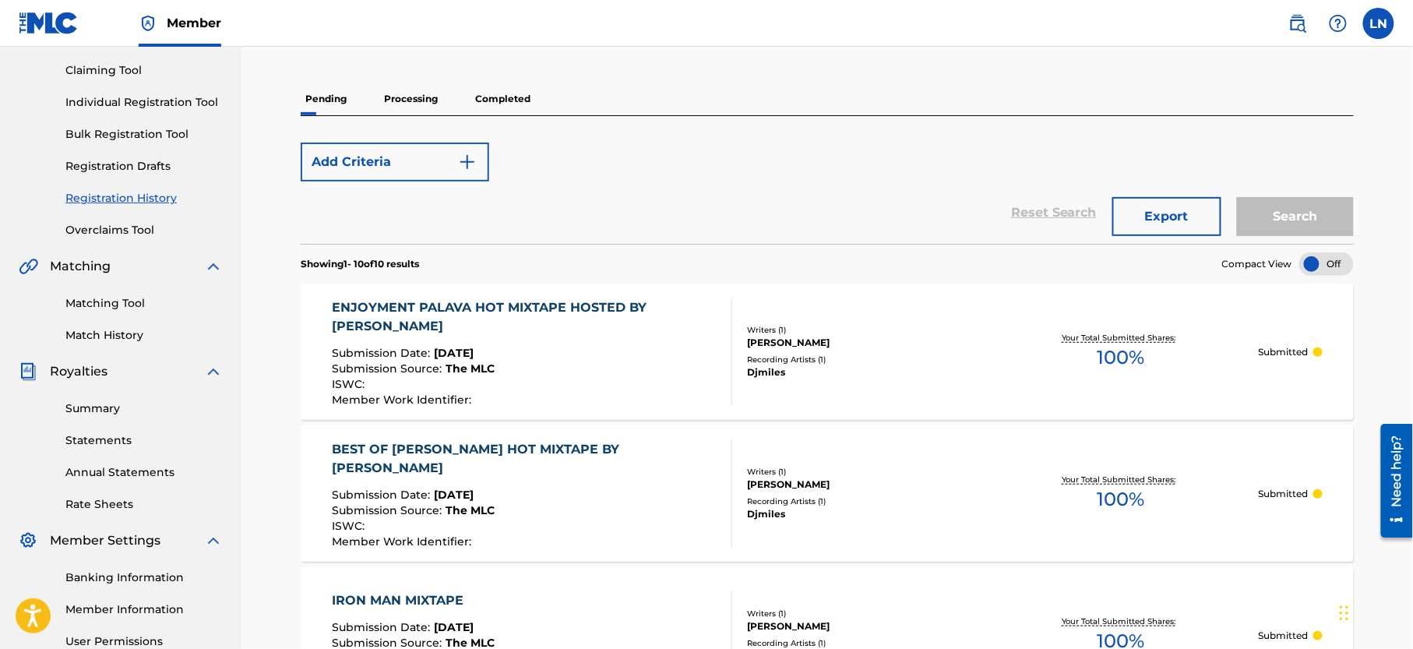
scroll to position [120, 0]
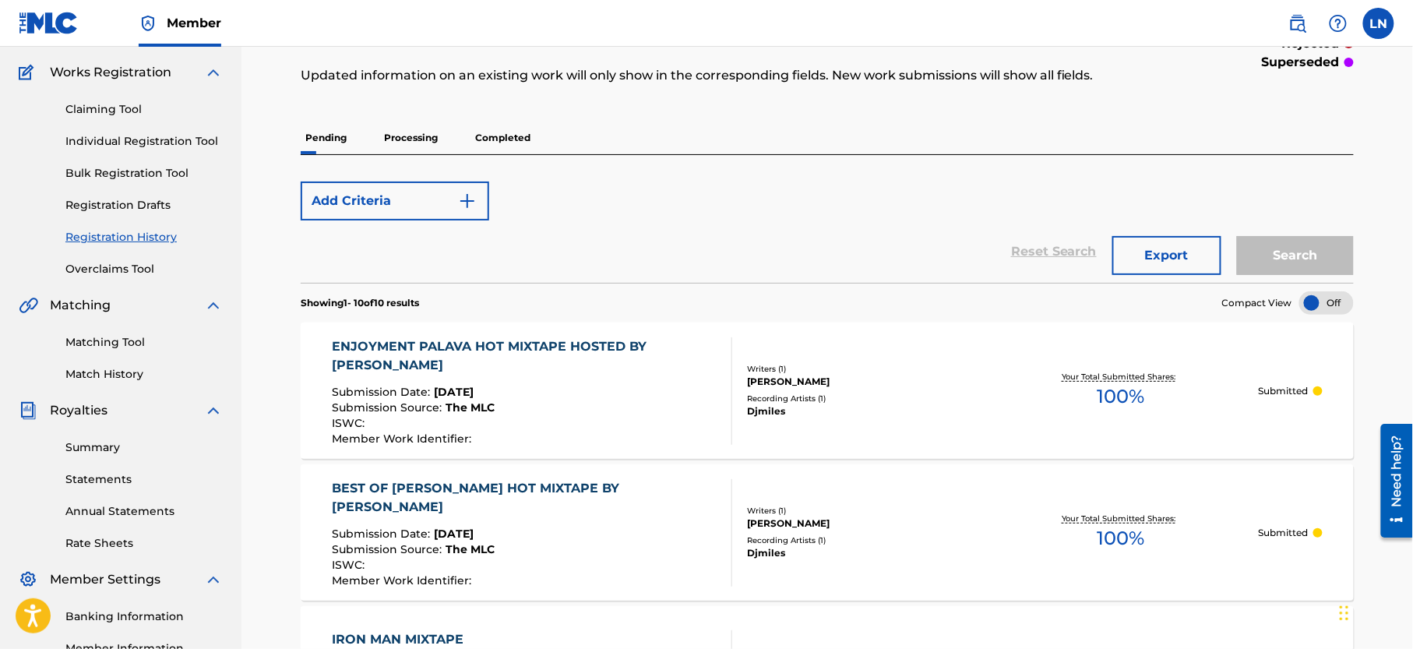
click at [509, 129] on p "Completed" at bounding box center [503, 138] width 65 height 33
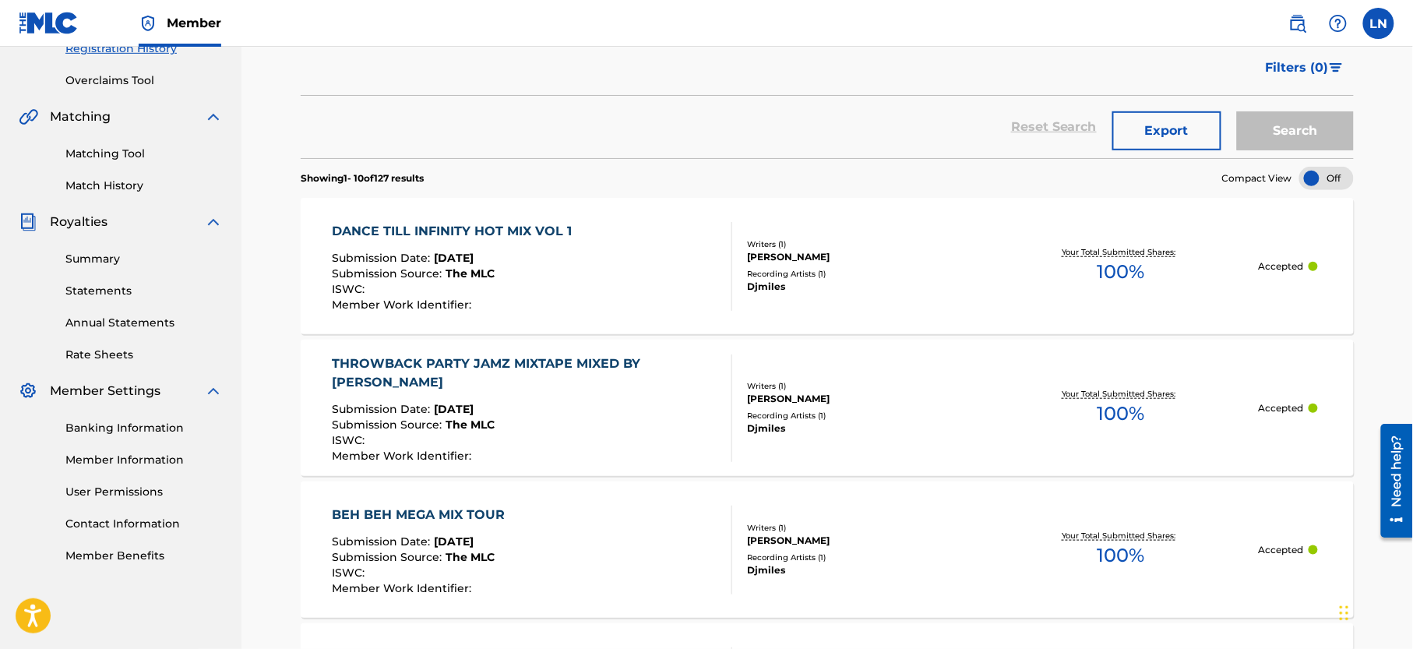
scroll to position [332, 0]
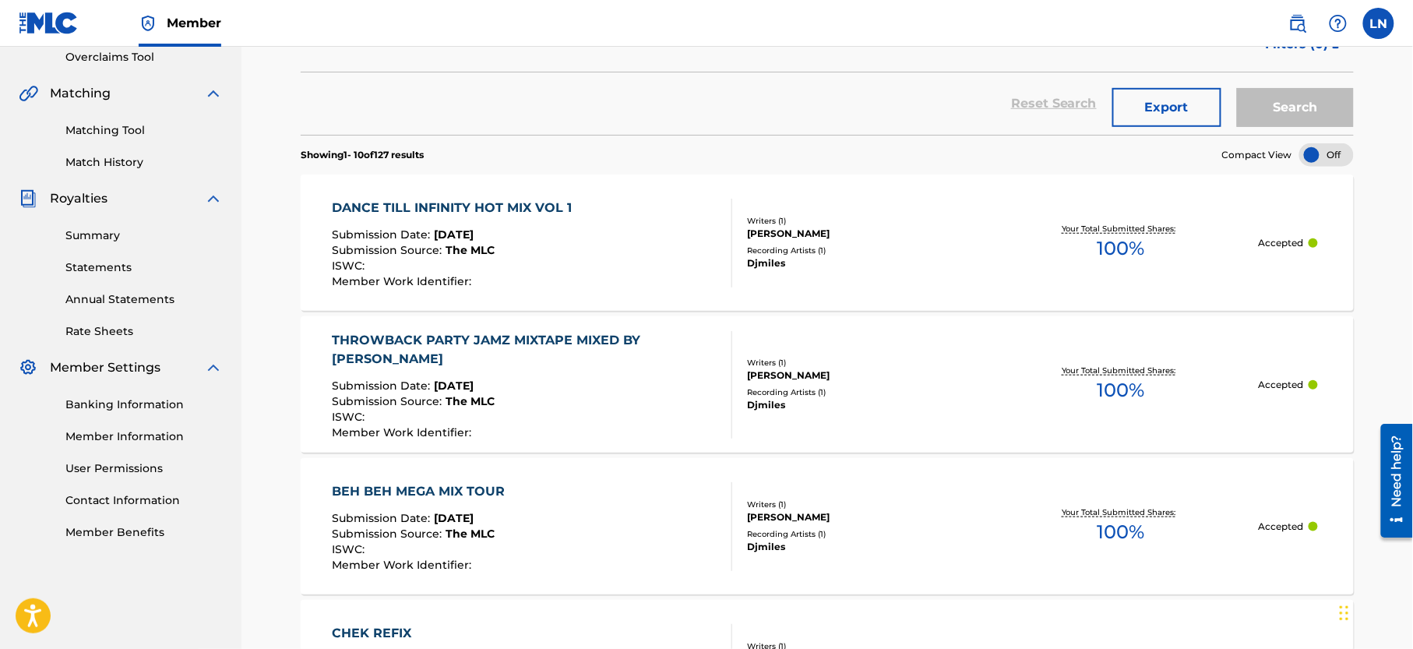
click at [469, 201] on div "DANCE TILL INFINITY HOT MIX VOL 1" at bounding box center [457, 208] width 248 height 19
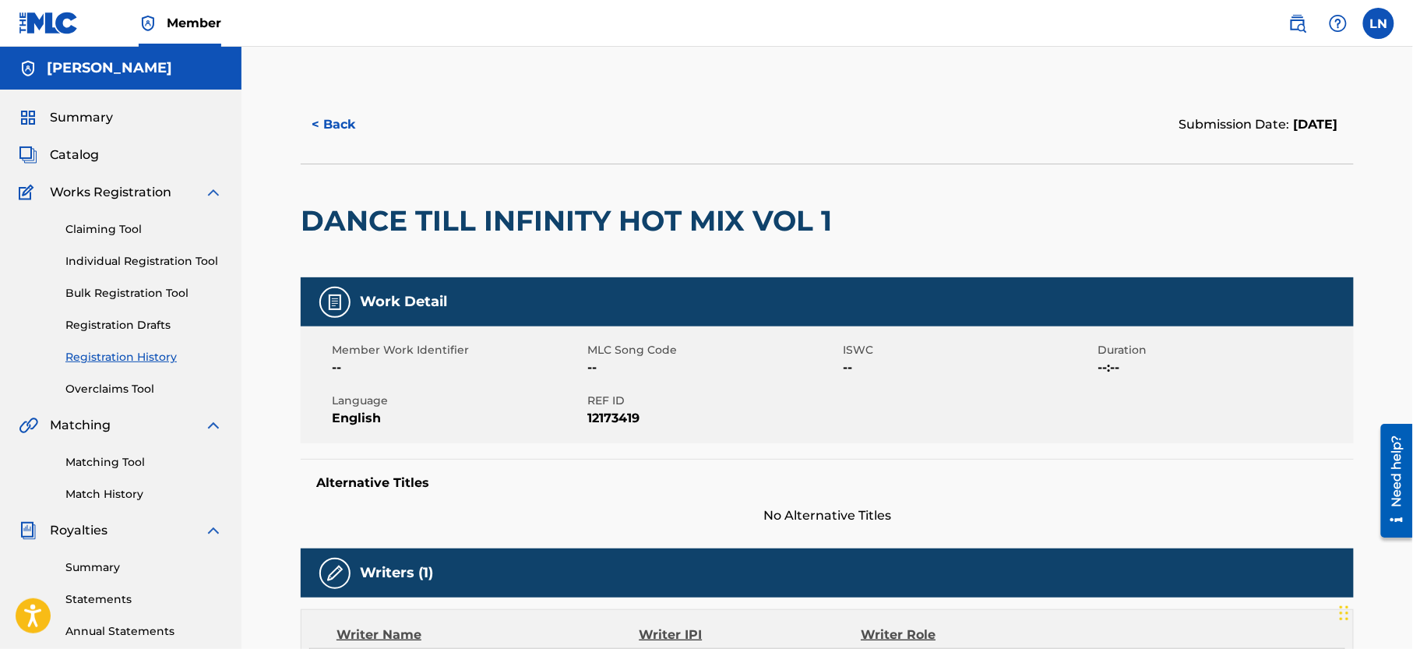
click at [506, 220] on h2 "DANCE TILL INFINITY HOT MIX VOL 1" at bounding box center [570, 220] width 539 height 35
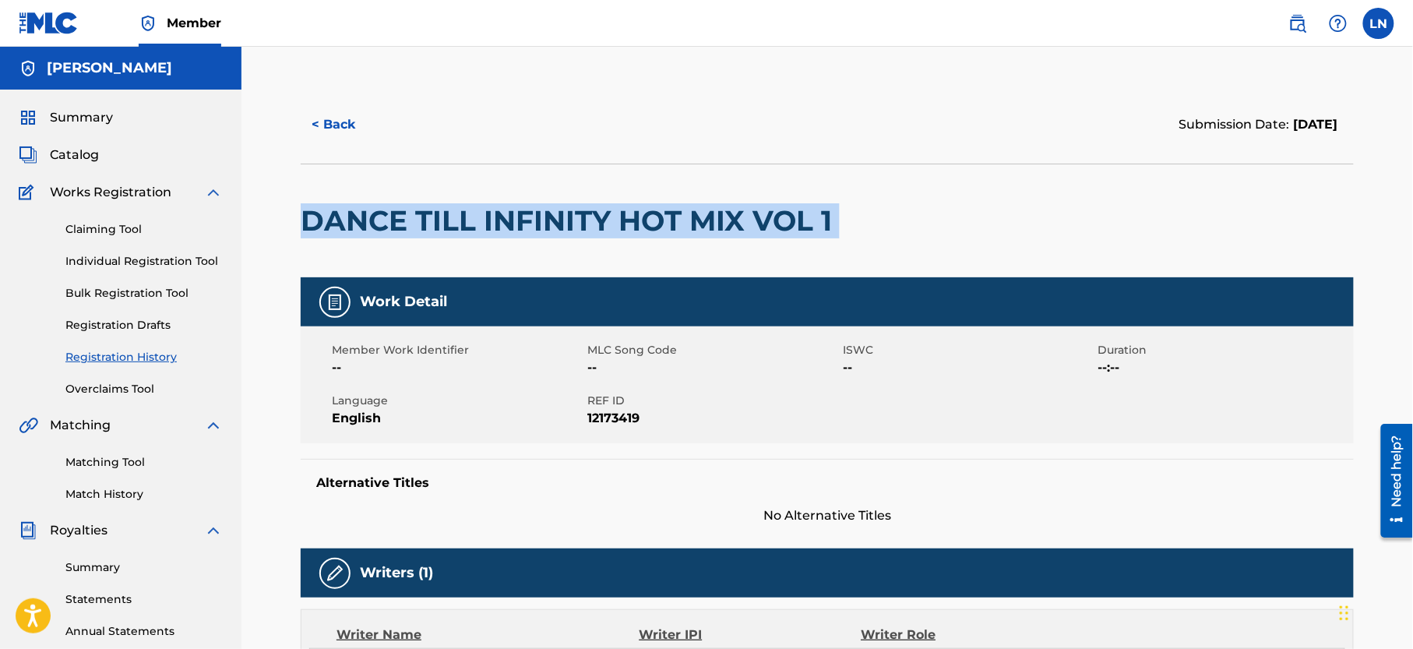
click at [506, 220] on h2 "DANCE TILL INFINITY HOT MIX VOL 1" at bounding box center [570, 220] width 539 height 35
copy div "DANCE TILL INFINITY HOT MIX VOL 1"
click at [309, 117] on button "< Back" at bounding box center [348, 124] width 94 height 39
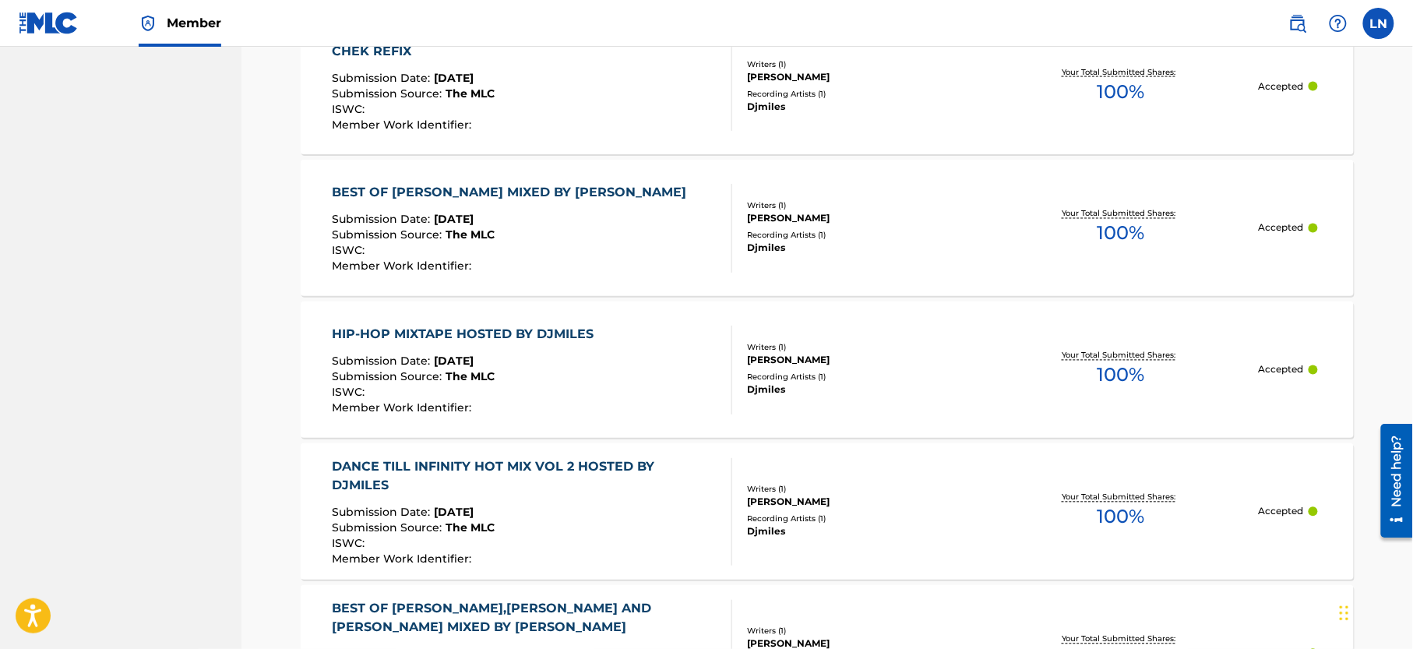
scroll to position [920, 0]
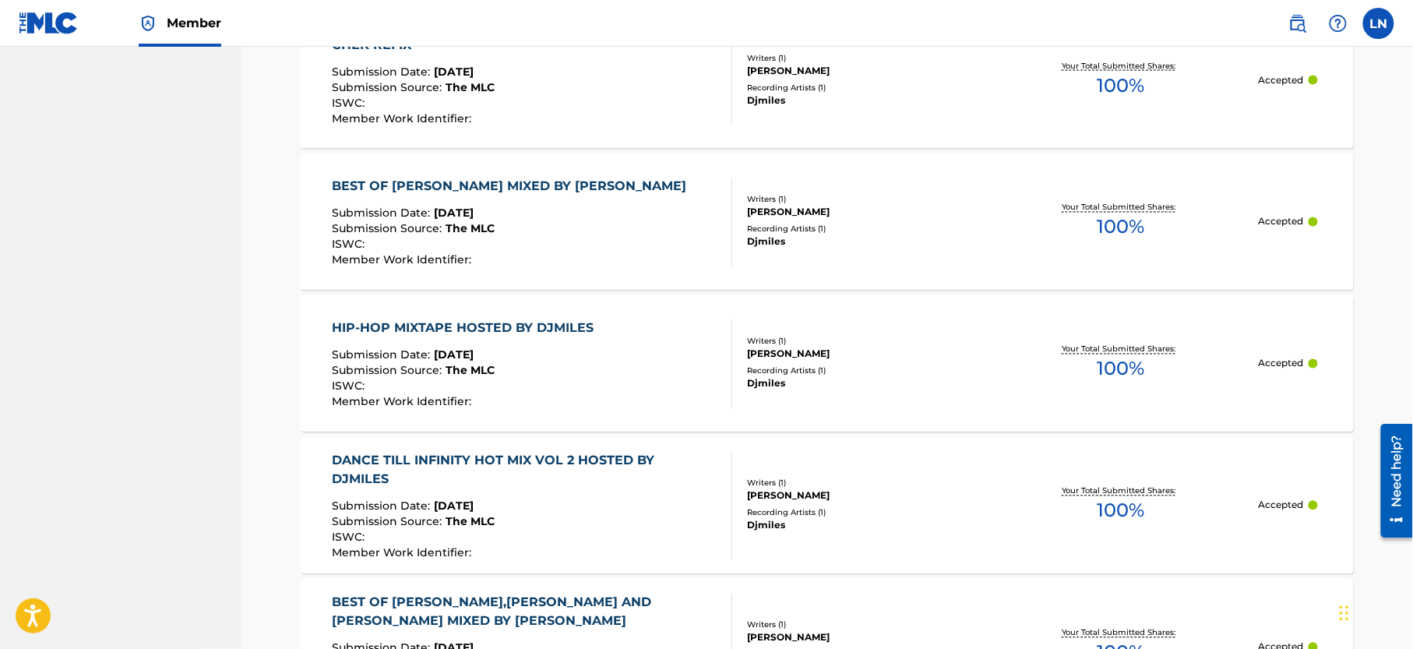
click at [528, 316] on div "HIP-HOP MIXTAPE HOSTED BY DJMILES Submission Date : [DATE] Submission Source : …" at bounding box center [827, 363] width 1053 height 136
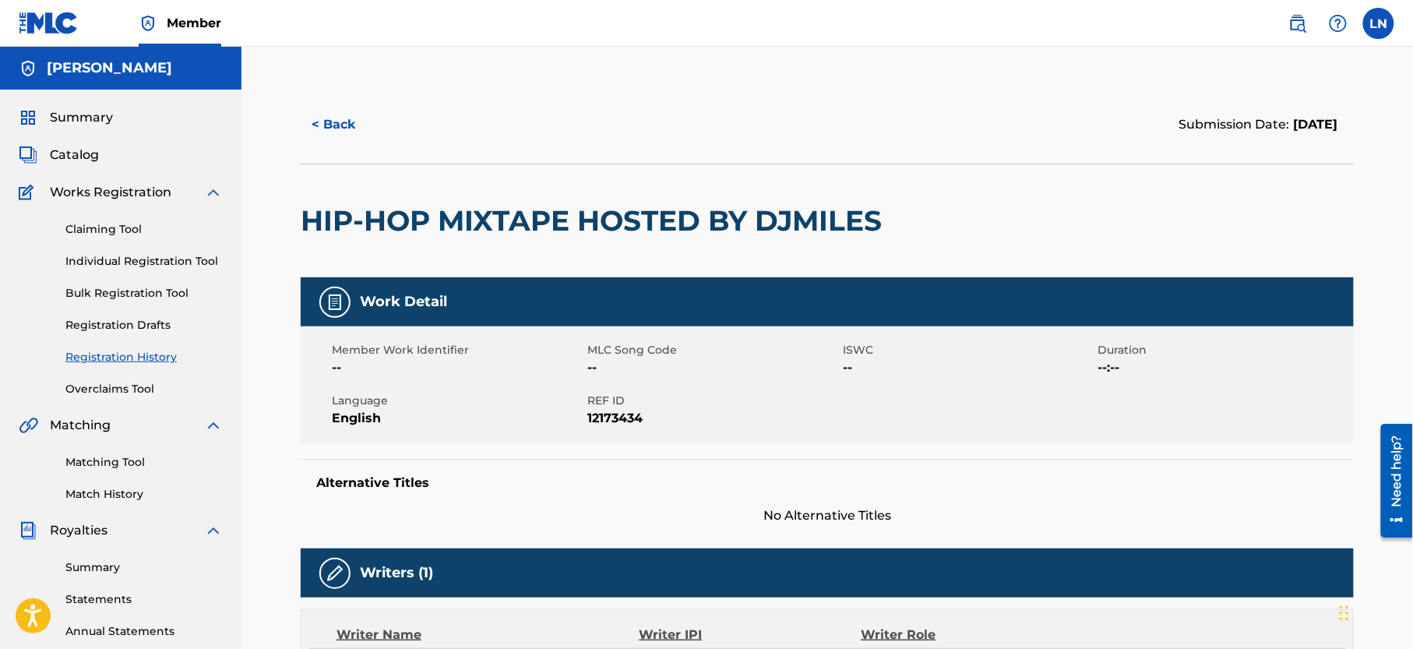
click at [531, 214] on h2 "HIP-HOP MIXTAPE HOSTED BY DJMILES" at bounding box center [595, 220] width 589 height 35
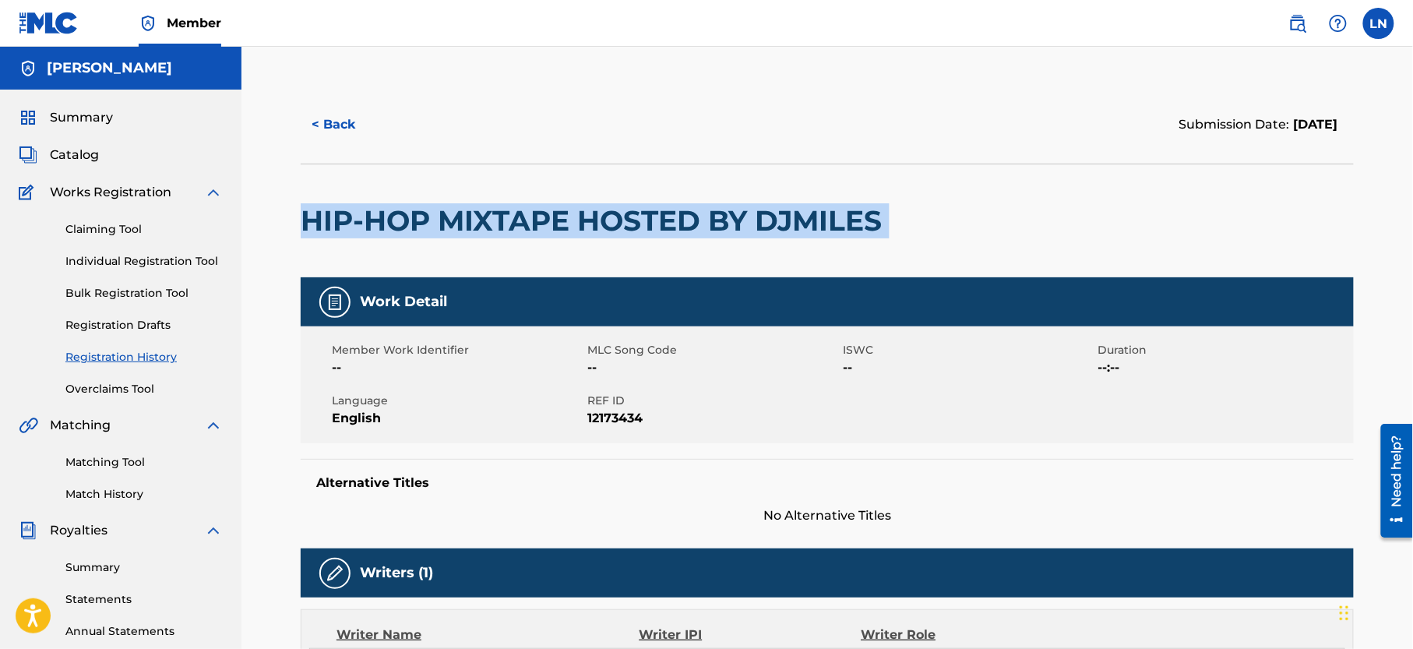
click at [531, 214] on h2 "HIP-HOP MIXTAPE HOSTED BY DJMILES" at bounding box center [595, 220] width 589 height 35
copy div "HIP-HOP MIXTAPE HOSTED BY DJMILES"
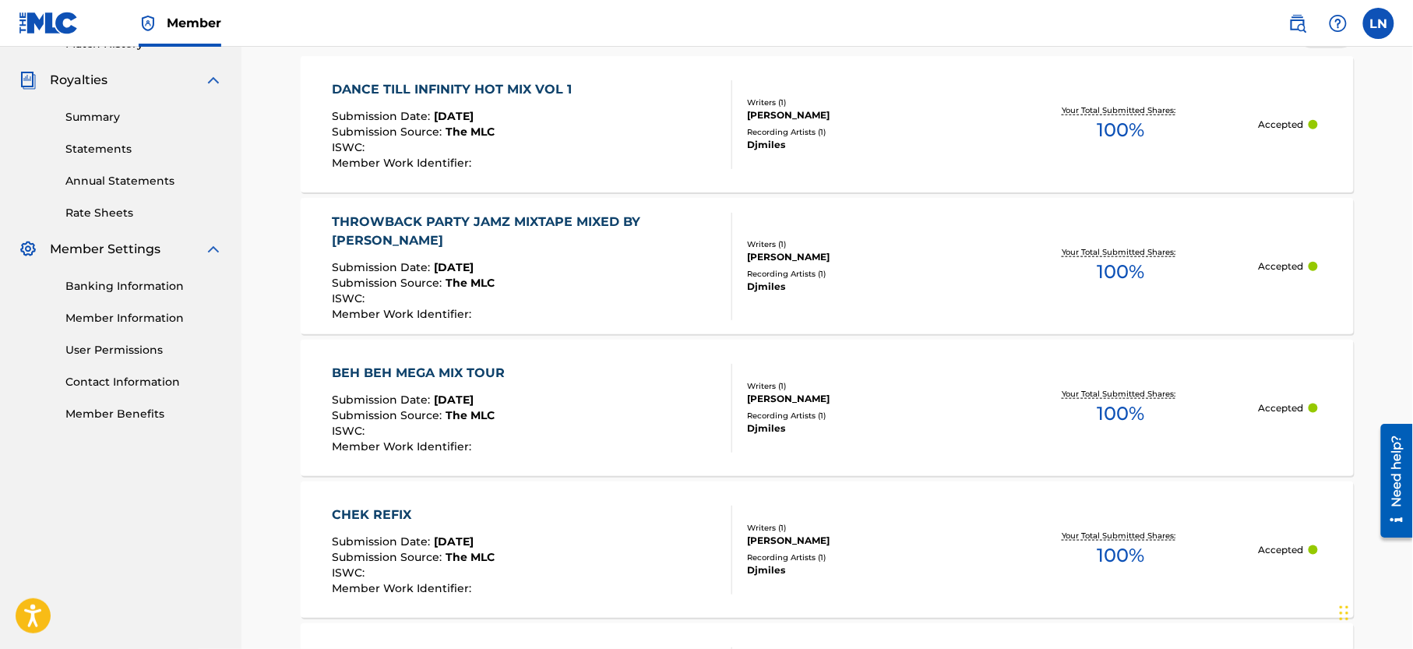
scroll to position [487, 0]
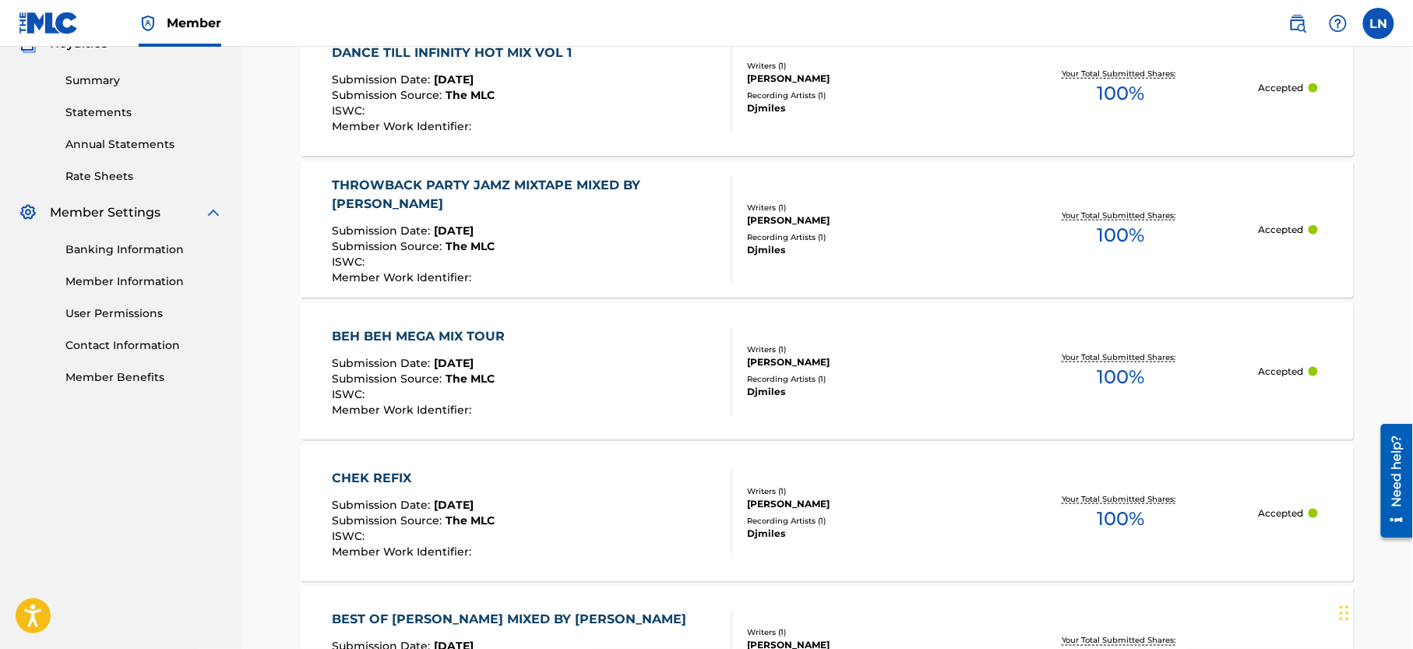
click at [482, 334] on div "BEH BEH MEGA MIX TOUR" at bounding box center [423, 336] width 181 height 19
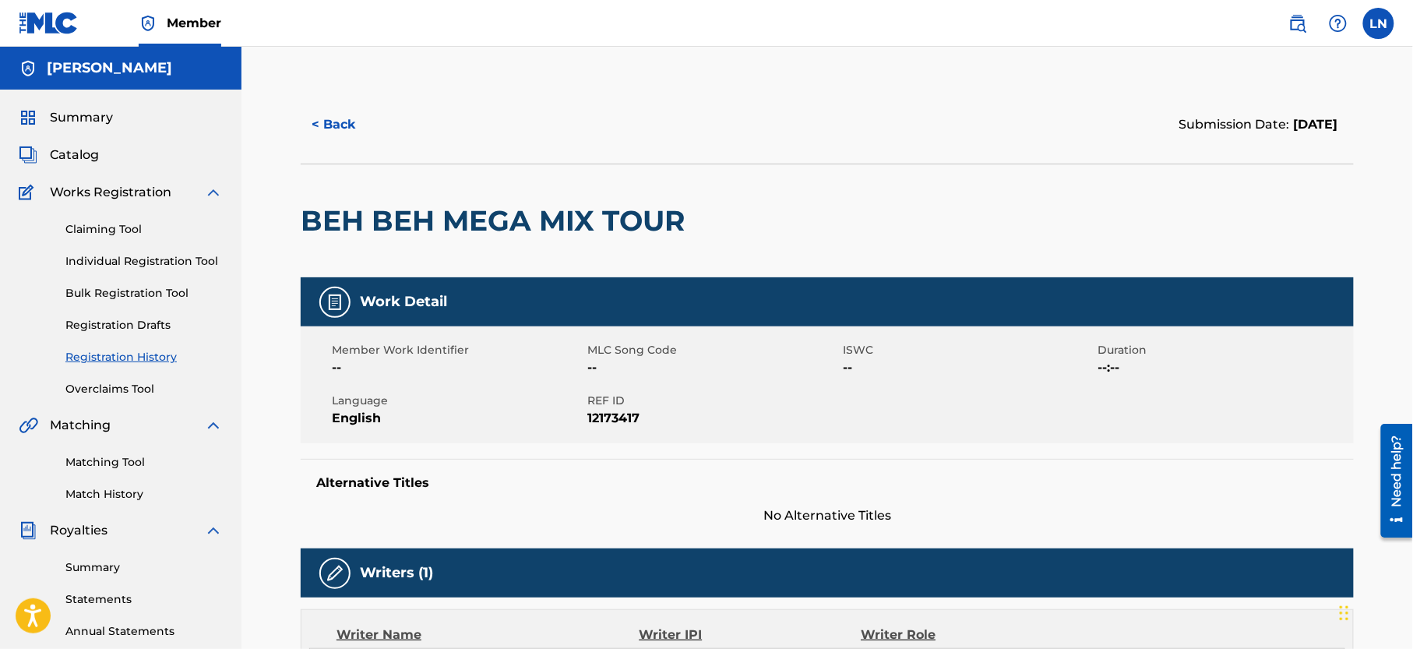
click at [558, 216] on h2 "BEH BEH MEGA MIX TOUR" at bounding box center [497, 220] width 392 height 35
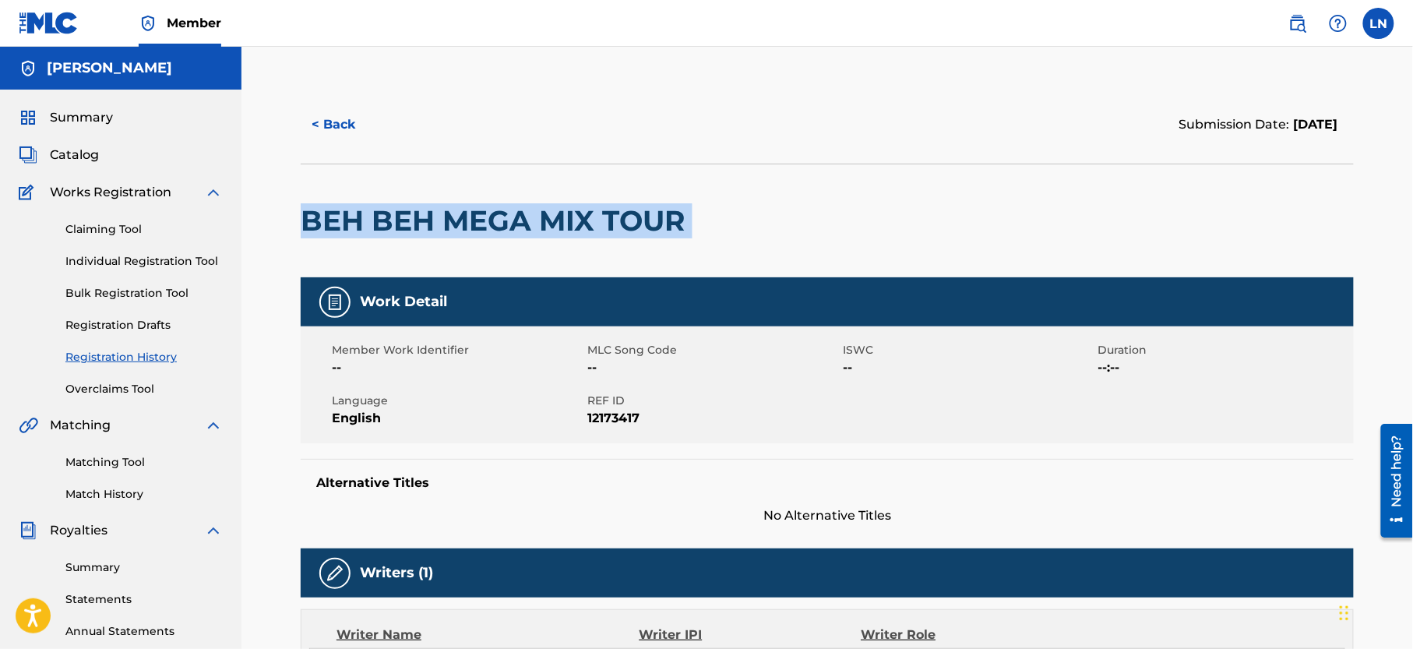
click at [558, 216] on h2 "BEH BEH MEGA MIX TOUR" at bounding box center [497, 220] width 392 height 35
copy div "BEH BEH MEGA MIX TOUR"
click at [335, 123] on button "< Back" at bounding box center [348, 124] width 94 height 39
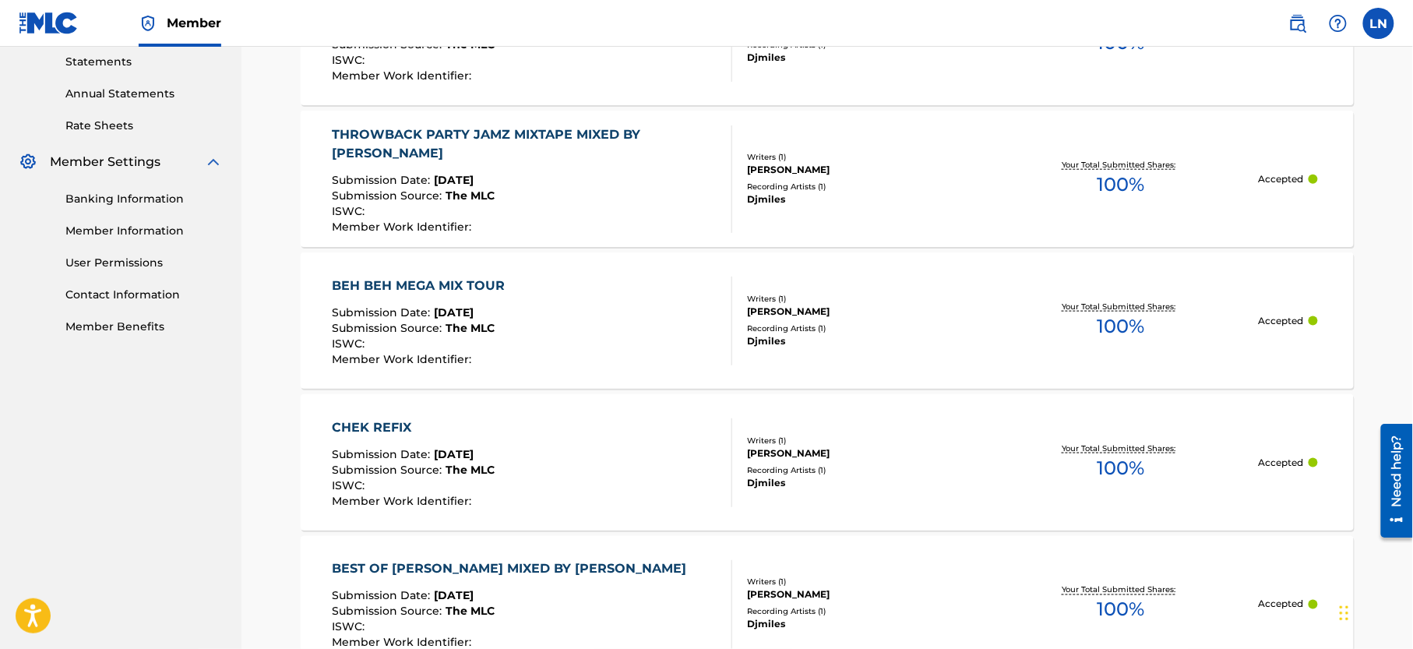
scroll to position [528, 0]
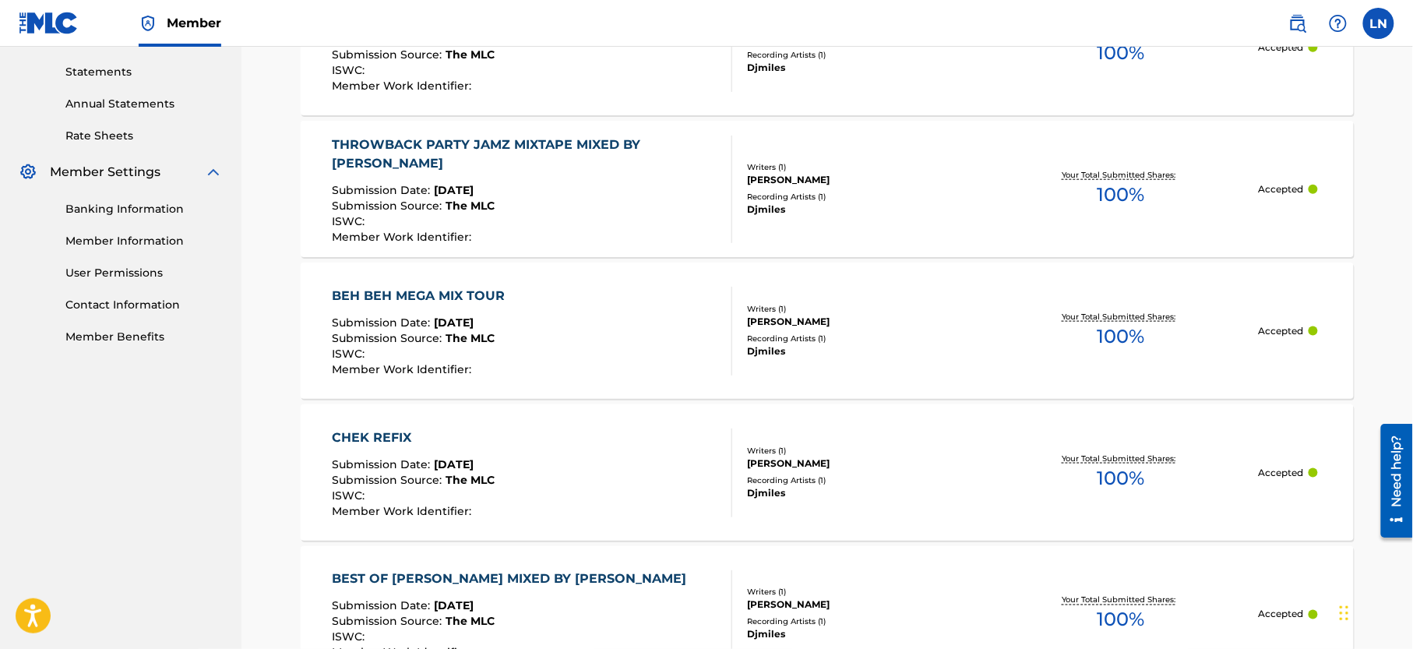
click at [617, 153] on div "THROWBACK PARTY JAMZ MIXTAPE MIXED BY [PERSON_NAME]" at bounding box center [526, 154] width 387 height 37
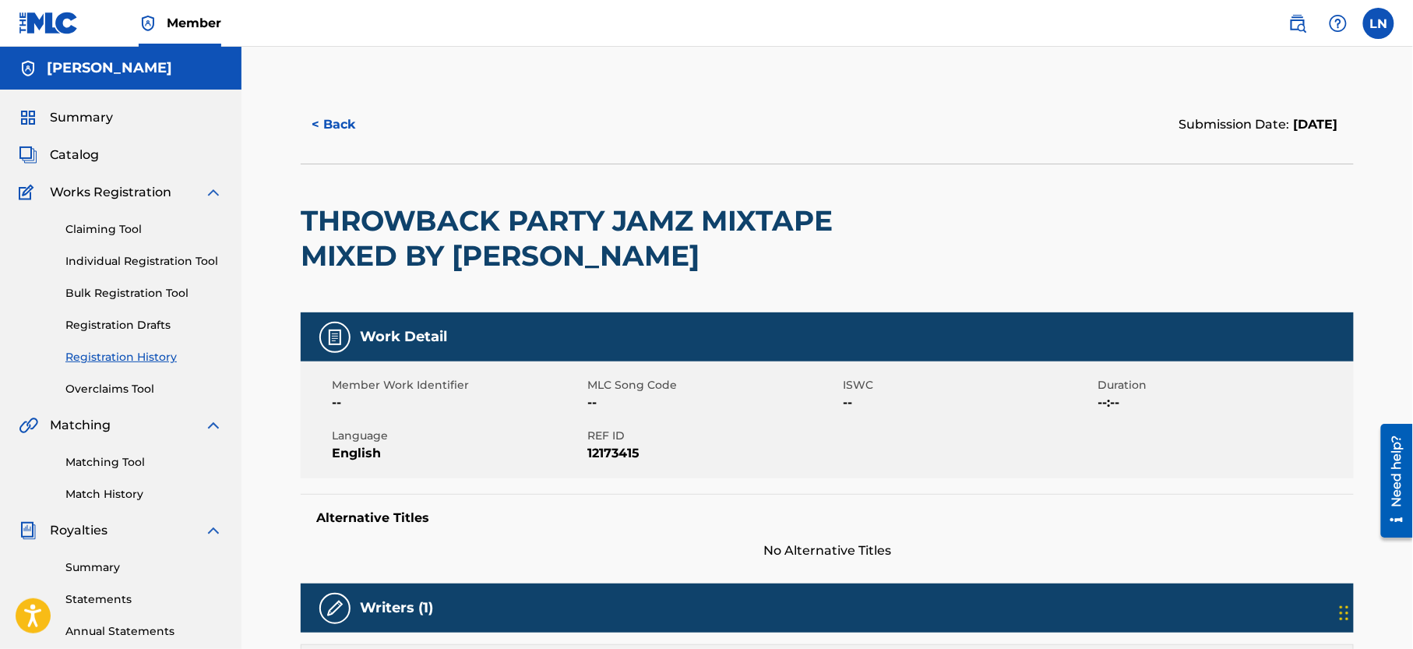
click at [539, 224] on h2 "THROWBACK PARTY JAMZ MIXTAPE MIXED BY [PERSON_NAME]" at bounding box center [617, 238] width 632 height 70
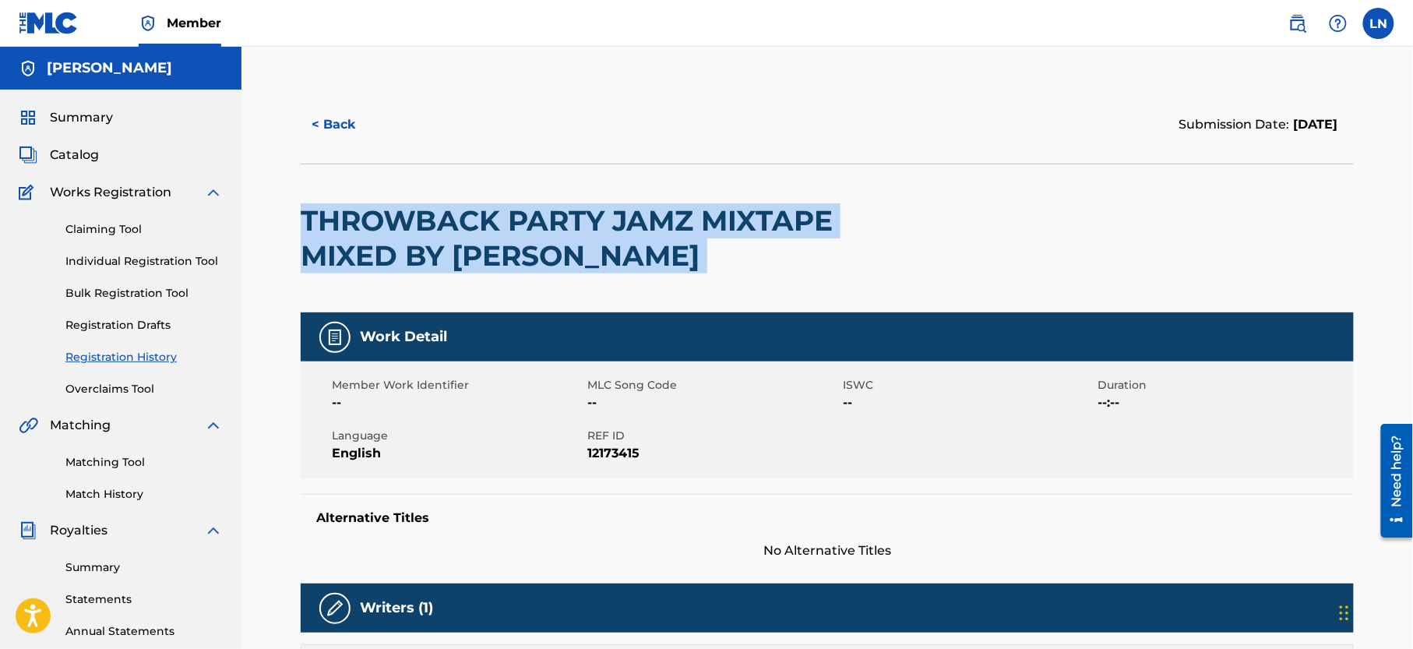
click at [539, 224] on h2 "THROWBACK PARTY JAMZ MIXTAPE MIXED BY [PERSON_NAME]" at bounding box center [617, 238] width 632 height 70
copy div "THROWBACK PARTY JAMZ MIXTAPE MIXED BY [PERSON_NAME]"
click at [323, 116] on button "< Back" at bounding box center [348, 124] width 94 height 39
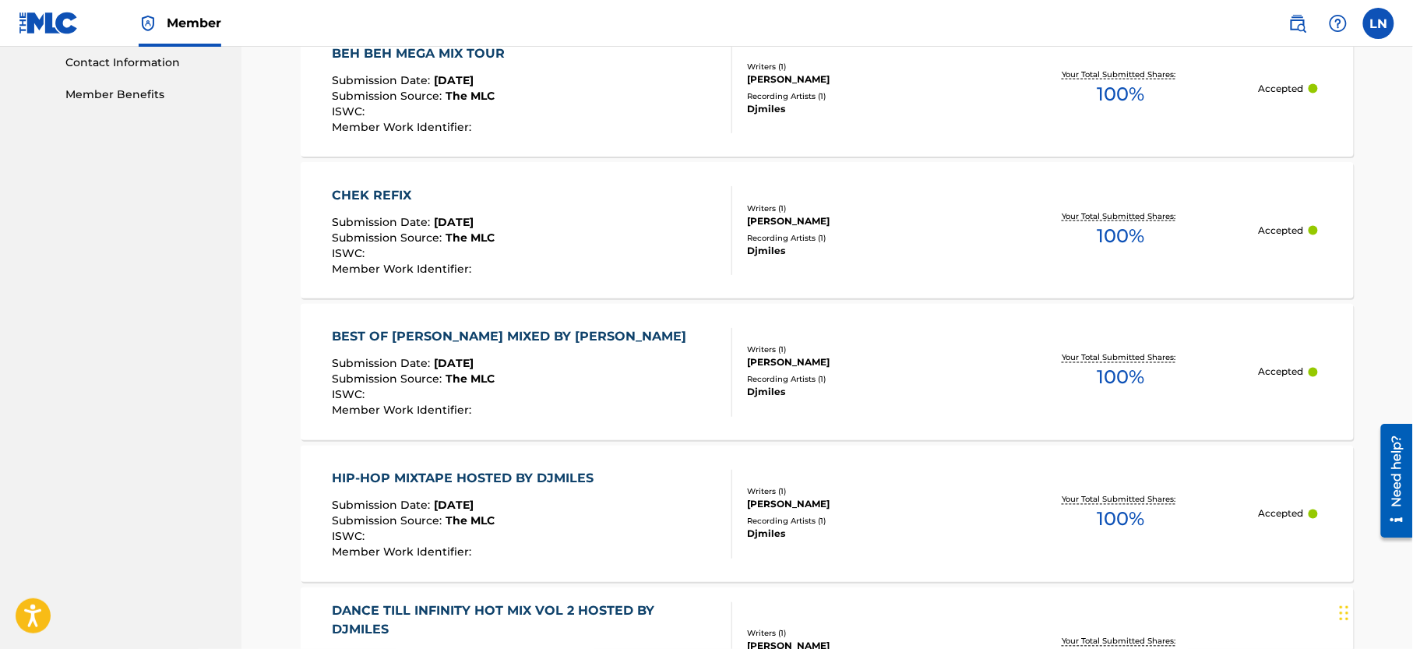
scroll to position [765, 0]
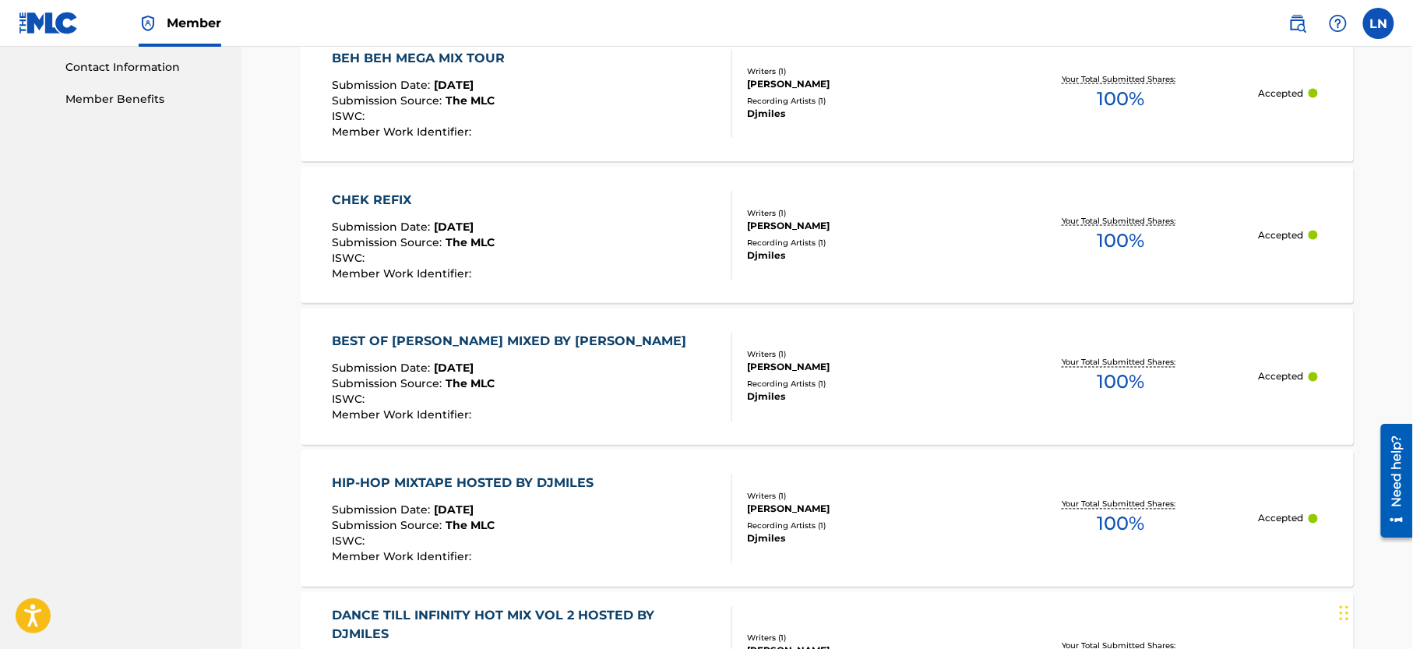
click at [344, 200] on div "CHEK REFIX" at bounding box center [414, 200] width 163 height 19
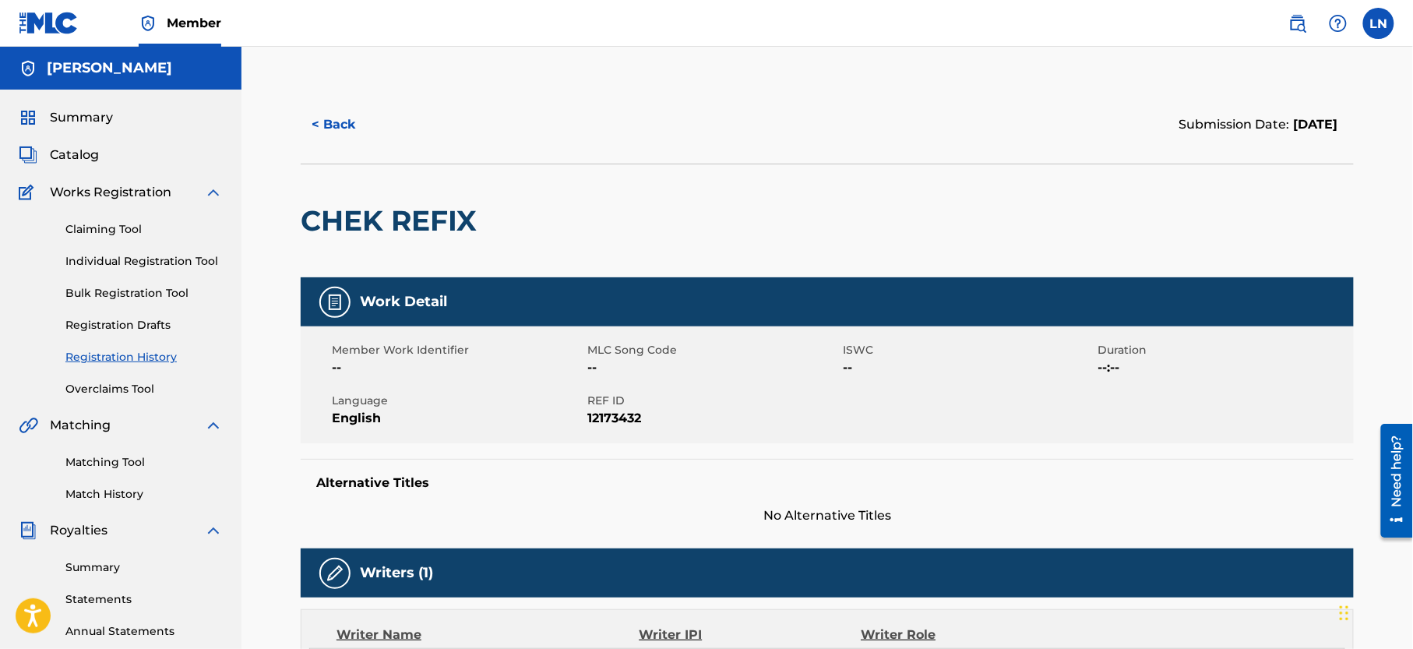
click at [380, 219] on h2 "CHEK REFIX" at bounding box center [393, 220] width 184 height 35
copy div "CHEK REFIX"
click at [319, 122] on button "< Back" at bounding box center [348, 124] width 94 height 39
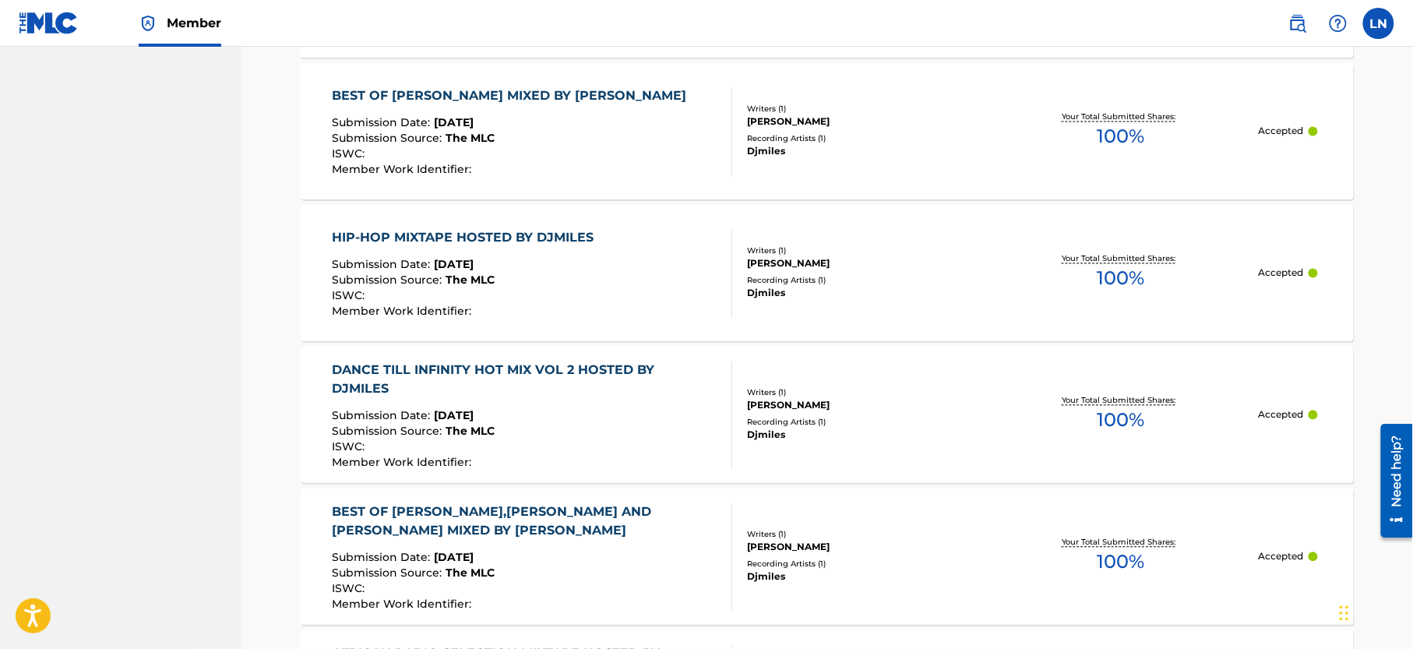
scroll to position [1015, 0]
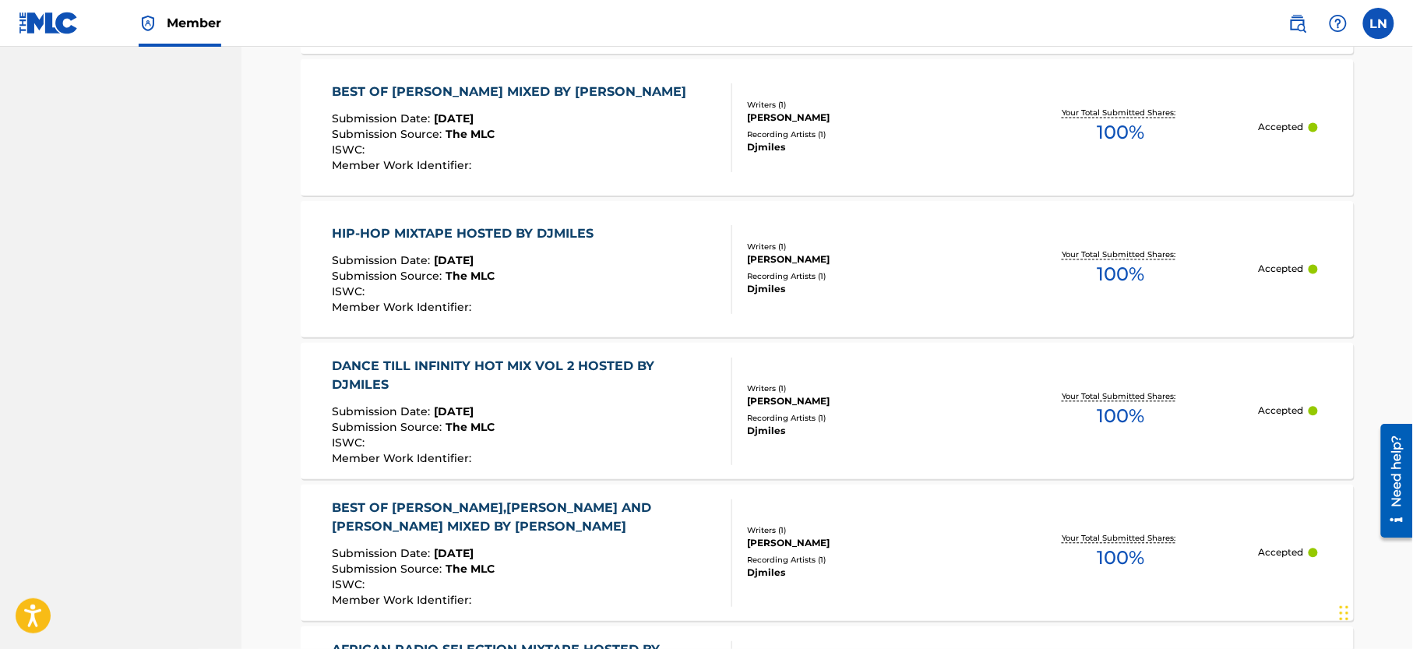
click at [633, 506] on div "BEST OF [PERSON_NAME],[PERSON_NAME] AND [PERSON_NAME] MIXED BY [PERSON_NAME]" at bounding box center [526, 517] width 387 height 37
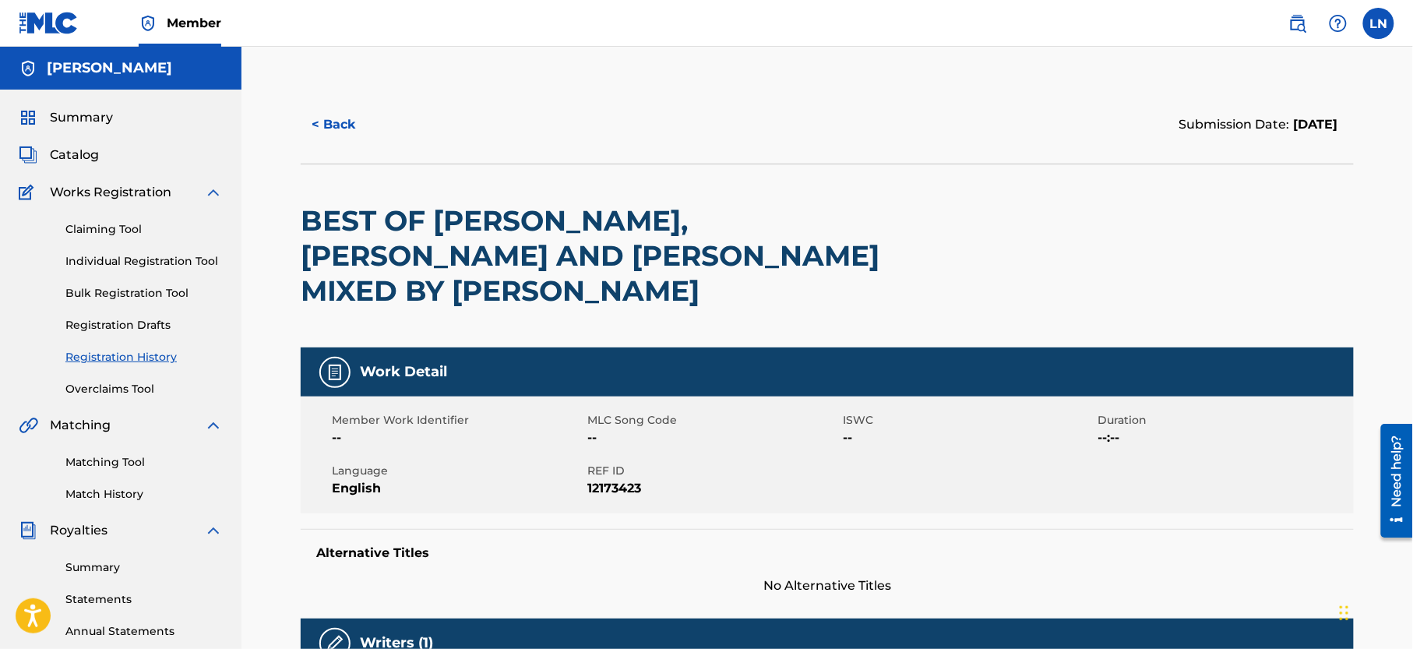
click at [626, 210] on h2 "BEST OF [PERSON_NAME],[PERSON_NAME] AND [PERSON_NAME] MIXED BY [PERSON_NAME]" at bounding box center [617, 255] width 632 height 105
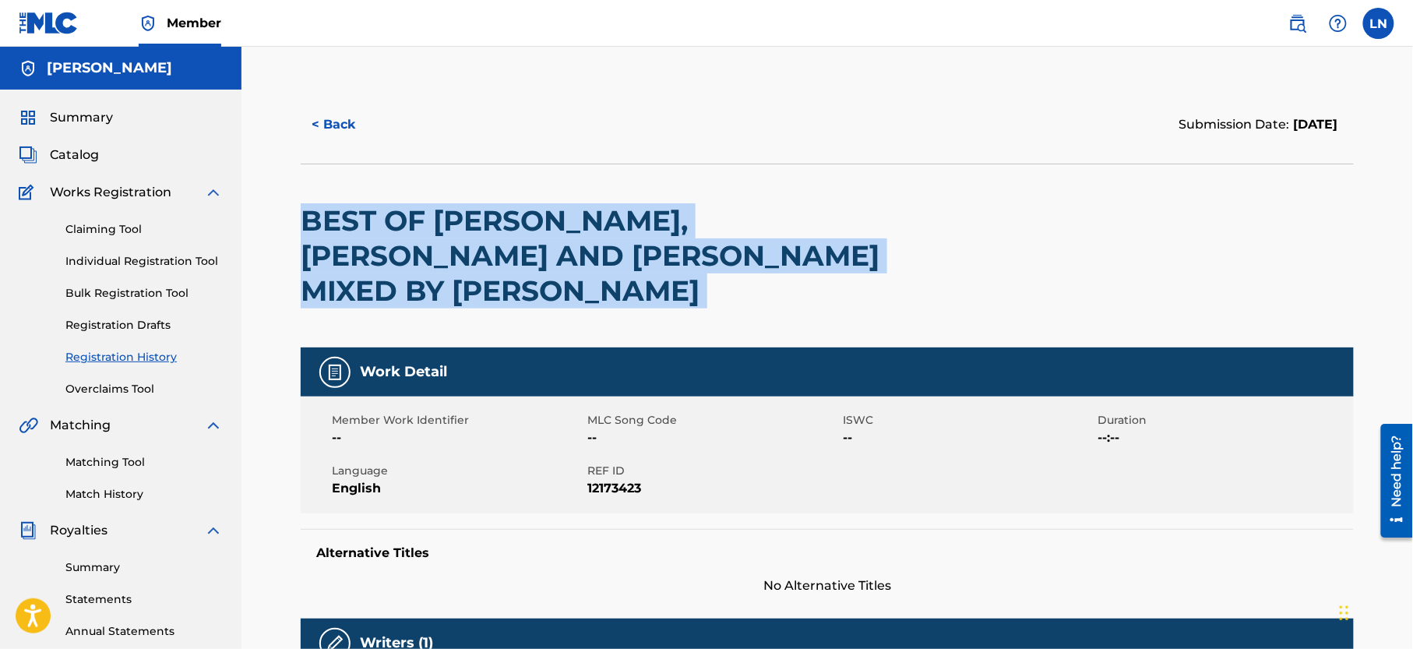
click at [626, 210] on h2 "BEST OF [PERSON_NAME],[PERSON_NAME] AND [PERSON_NAME] MIXED BY [PERSON_NAME]" at bounding box center [617, 255] width 632 height 105
copy div "BEST OF [PERSON_NAME],[PERSON_NAME] AND [PERSON_NAME] MIXED BY [PERSON_NAME]"
click at [334, 111] on button "< Back" at bounding box center [348, 124] width 94 height 39
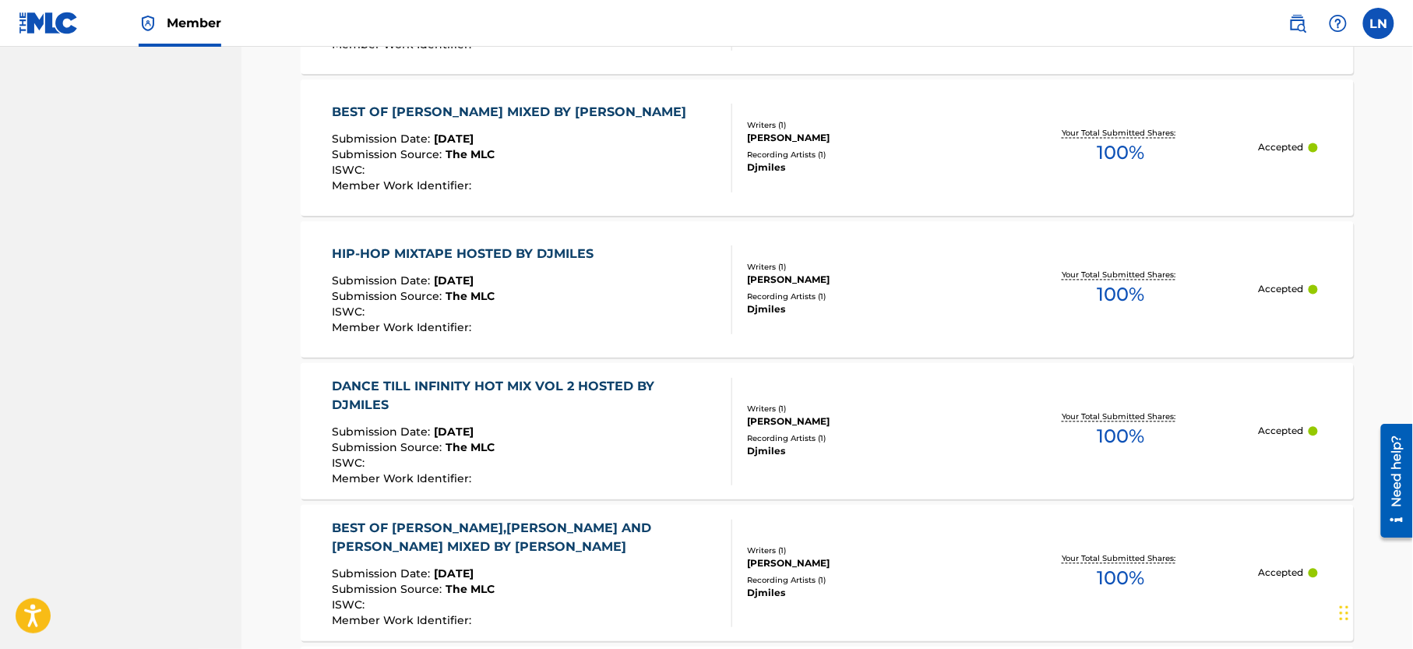
scroll to position [997, 0]
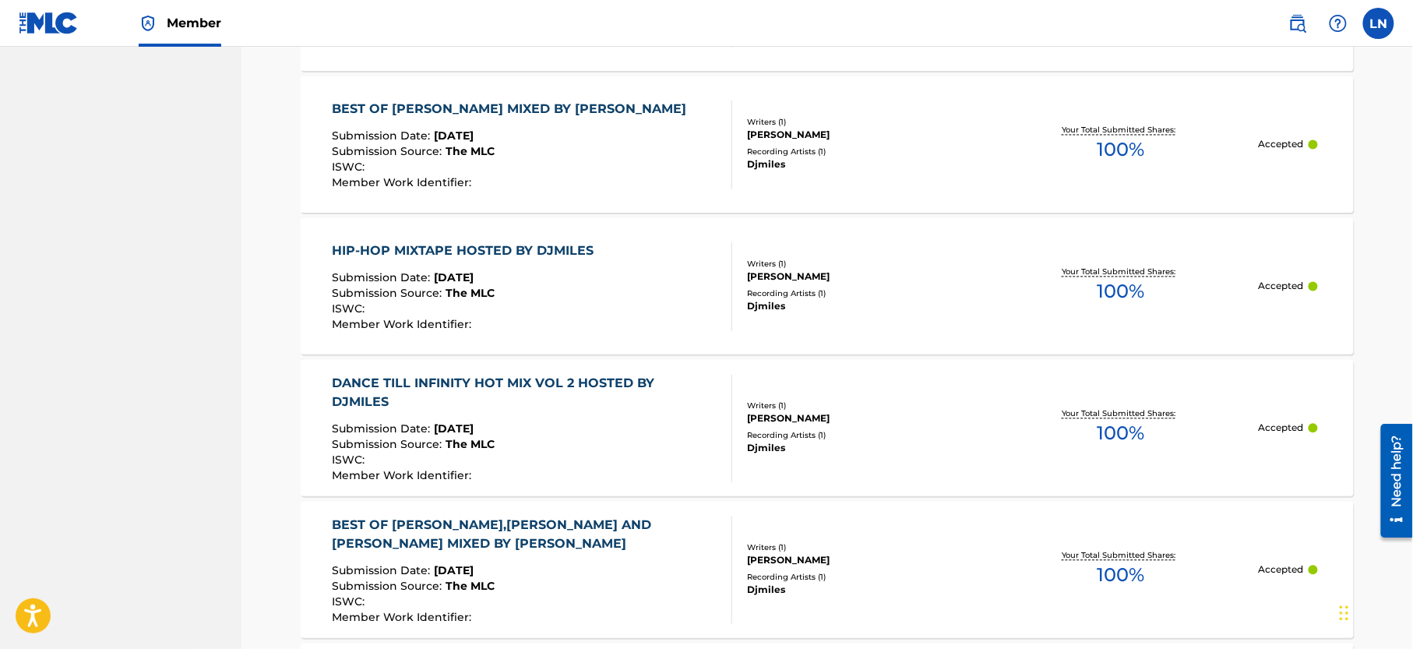
click at [556, 112] on div "BEST OF [PERSON_NAME] MIXED BY [PERSON_NAME]" at bounding box center [514, 110] width 362 height 19
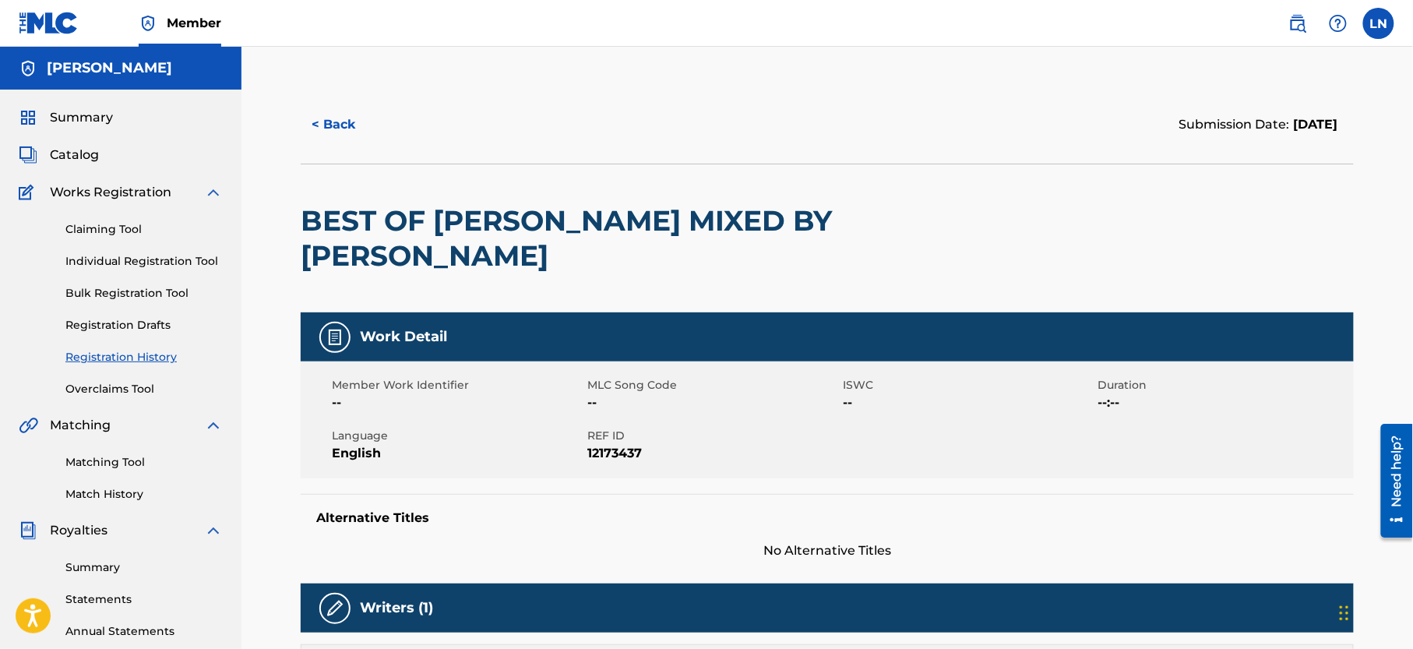
click at [530, 226] on h2 "BEST OF [PERSON_NAME] MIXED BY [PERSON_NAME]" at bounding box center [617, 238] width 632 height 70
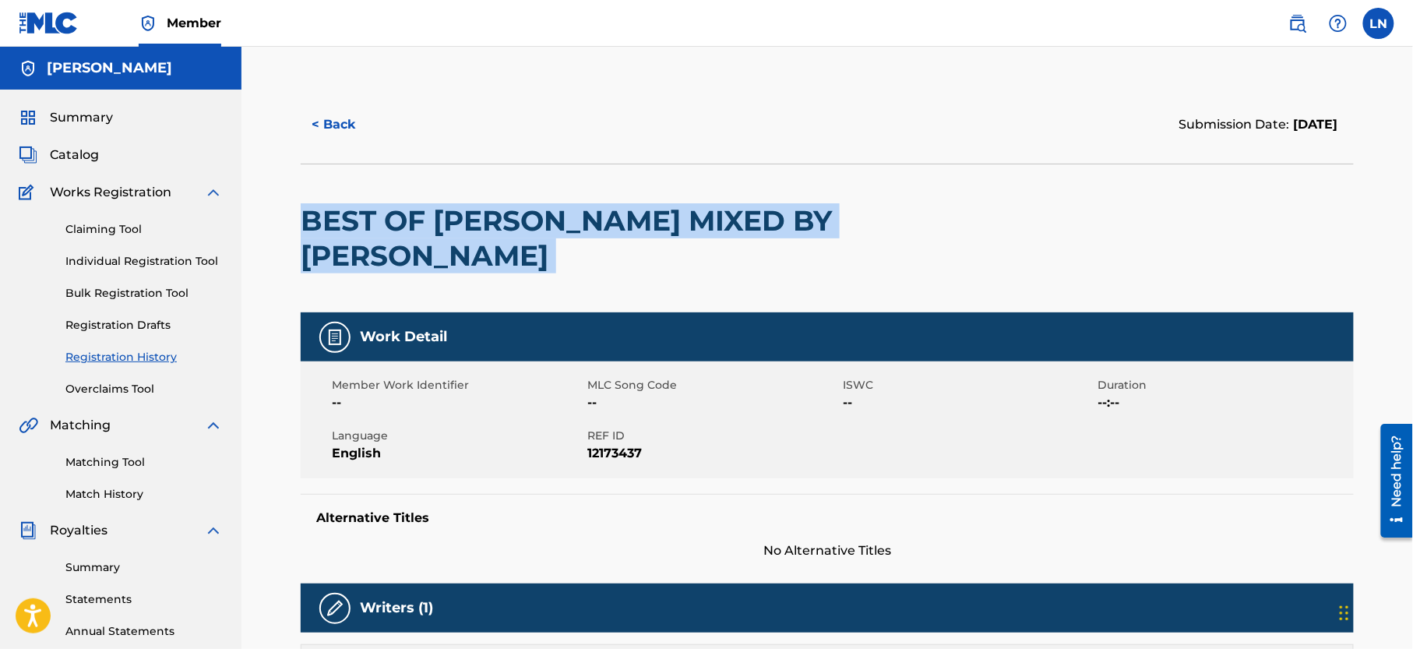
click at [530, 226] on h2 "BEST OF [PERSON_NAME] MIXED BY [PERSON_NAME]" at bounding box center [617, 238] width 632 height 70
copy div "BEST OF [PERSON_NAME] MIXED BY [PERSON_NAME]"
click at [316, 136] on button "< Back" at bounding box center [348, 124] width 94 height 39
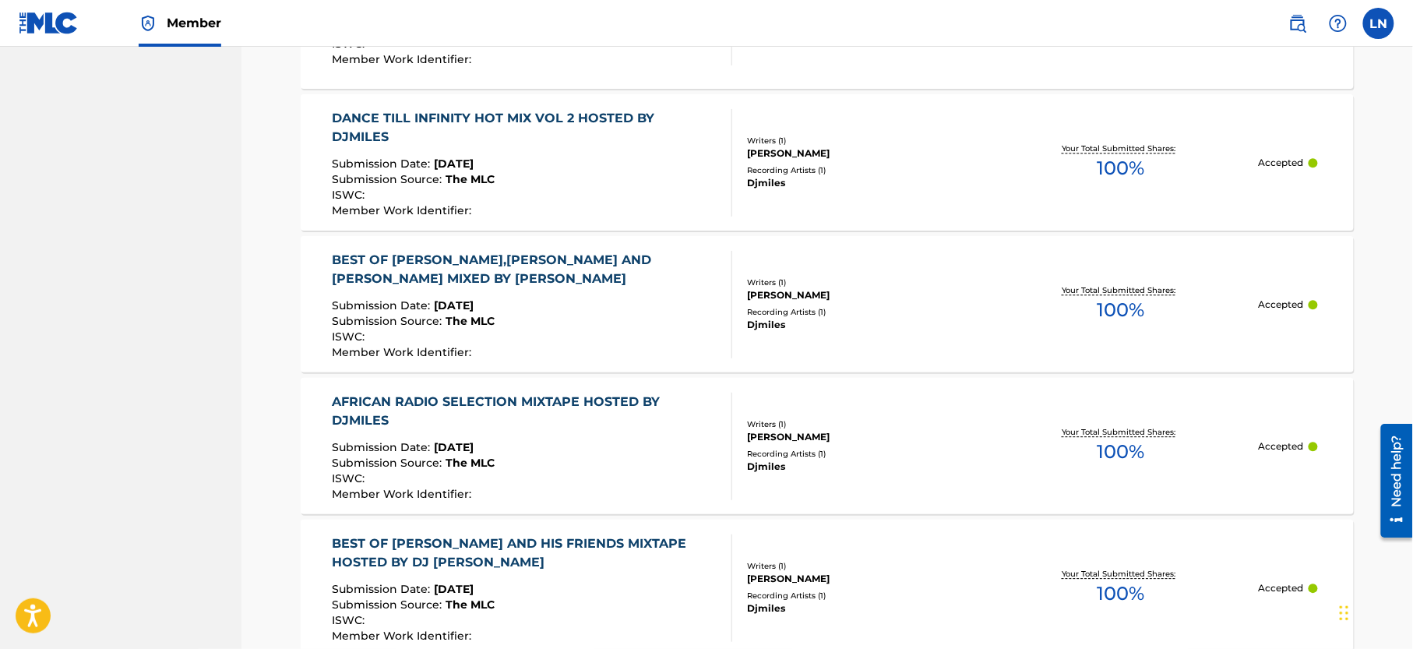
scroll to position [1269, 0]
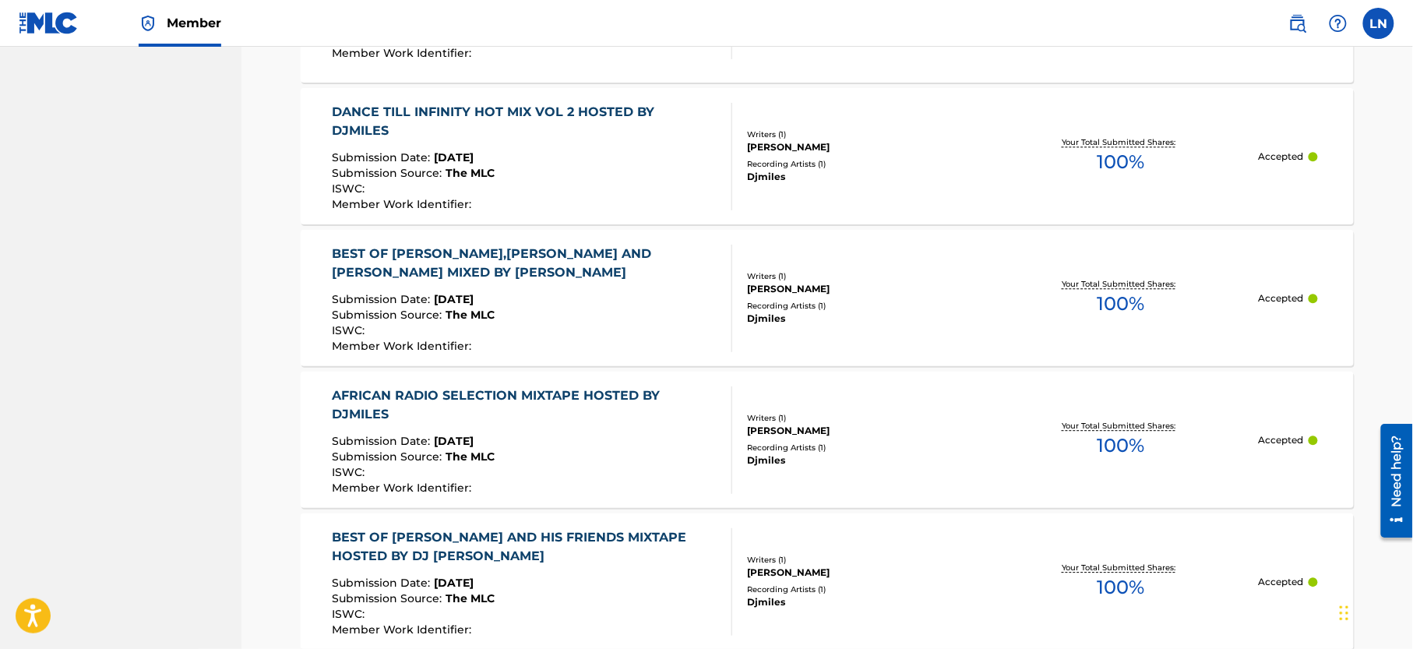
click at [577, 119] on div "DANCE TILL INFINITY HOT MIX VOL 2 HOSTED BY DJMILES" at bounding box center [526, 121] width 387 height 37
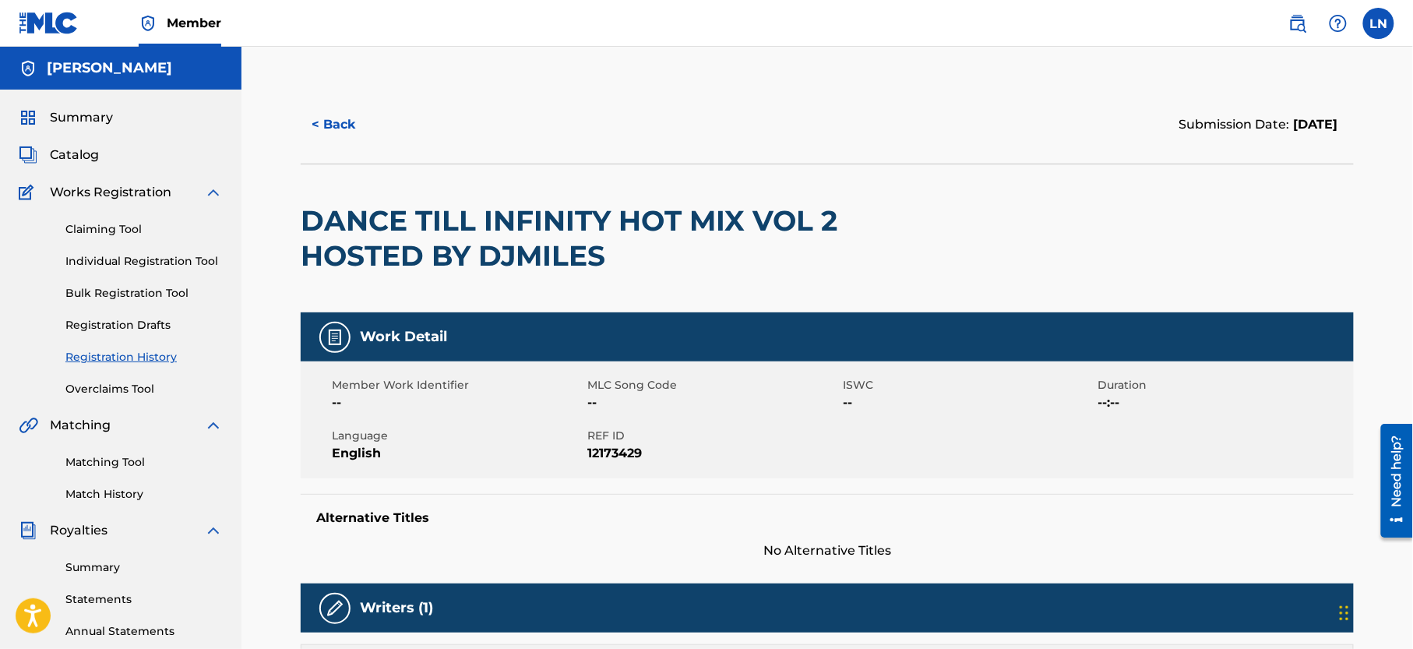
click at [644, 224] on h2 "DANCE TILL INFINITY HOT MIX VOL 2 HOSTED BY DJMILES" at bounding box center [617, 238] width 632 height 70
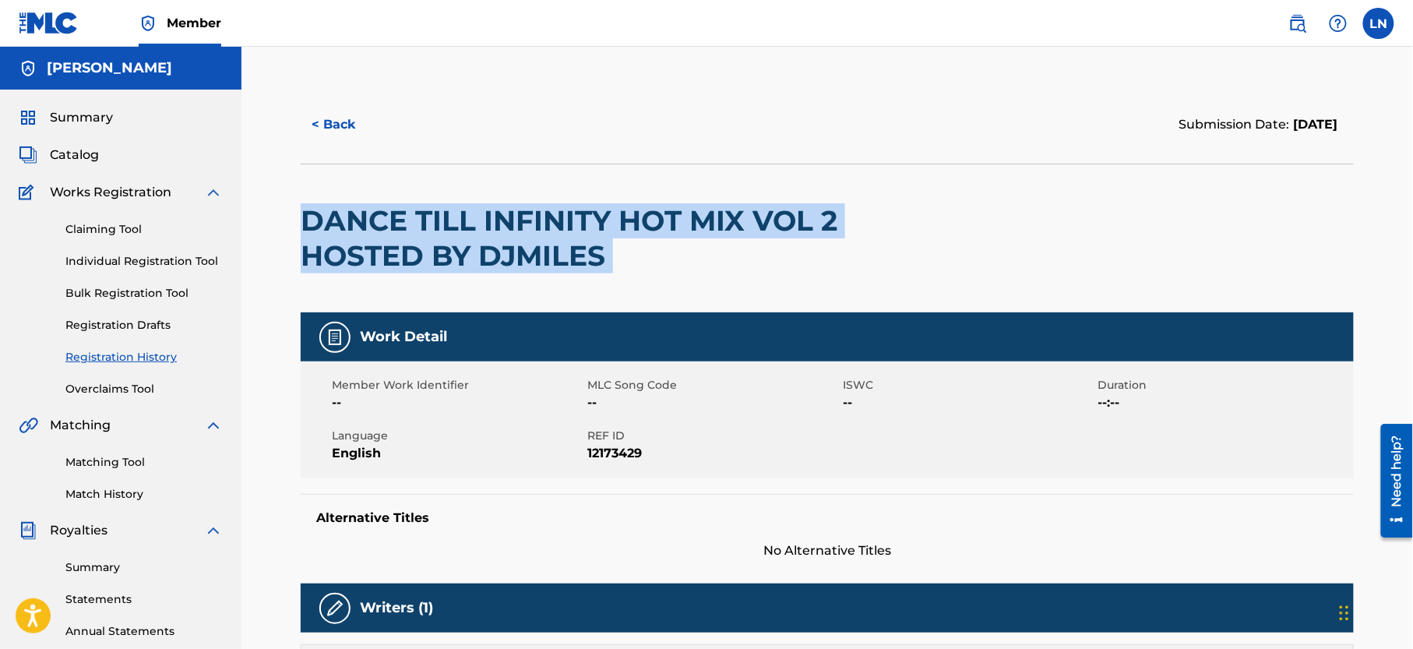
click at [644, 224] on h2 "DANCE TILL INFINITY HOT MIX VOL 2 HOSTED BY DJMILES" at bounding box center [617, 238] width 632 height 70
copy div "DANCE TILL INFINITY HOT MIX VOL 2 HOSTED BY DJMILES"
click at [302, 122] on button "< Back" at bounding box center [348, 124] width 94 height 39
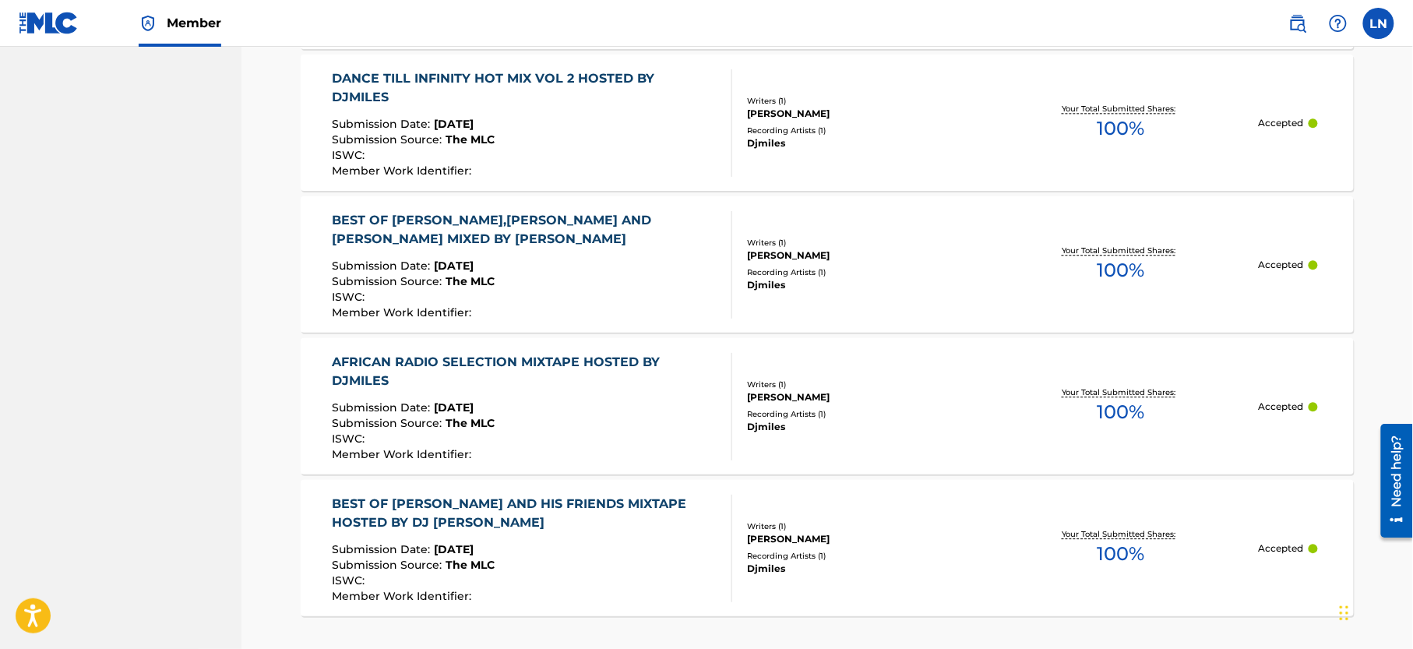
scroll to position [1311, 0]
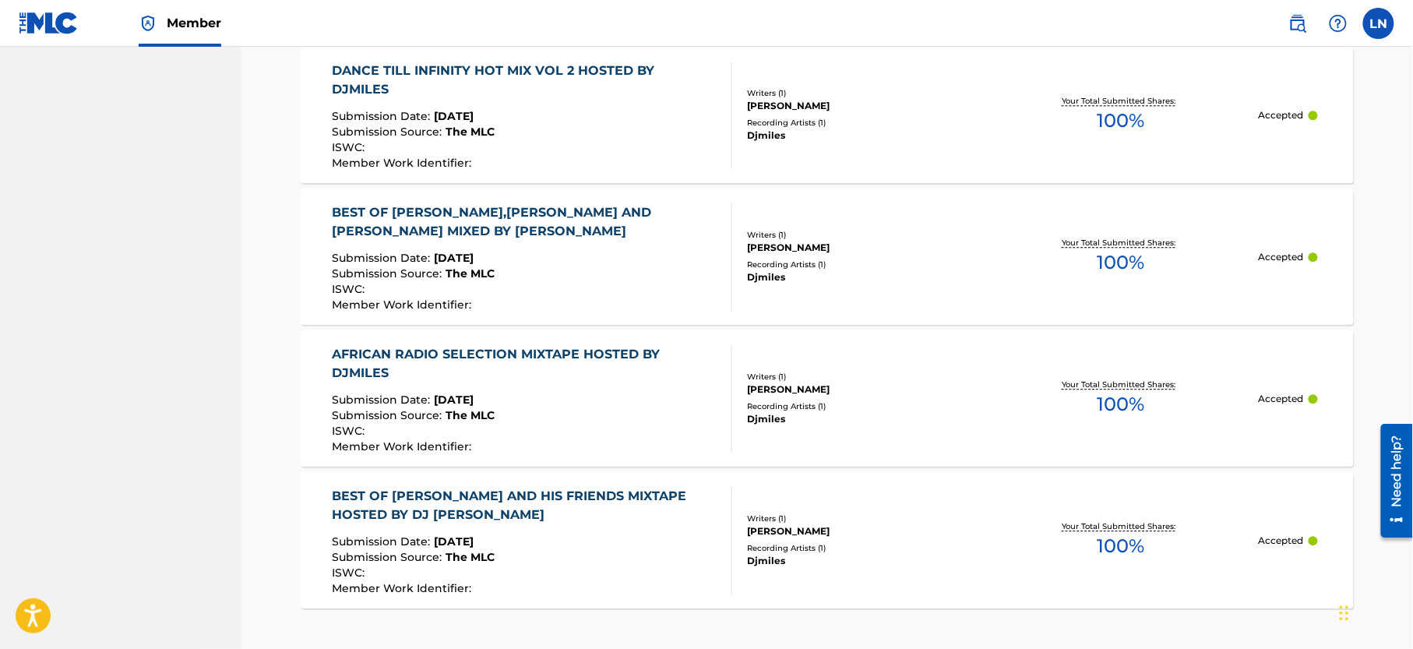
click at [587, 503] on div "BEST OF [PERSON_NAME] AND HIS FRIENDS MIXTAPE HOSTED BY DJ [PERSON_NAME]" at bounding box center [526, 505] width 387 height 37
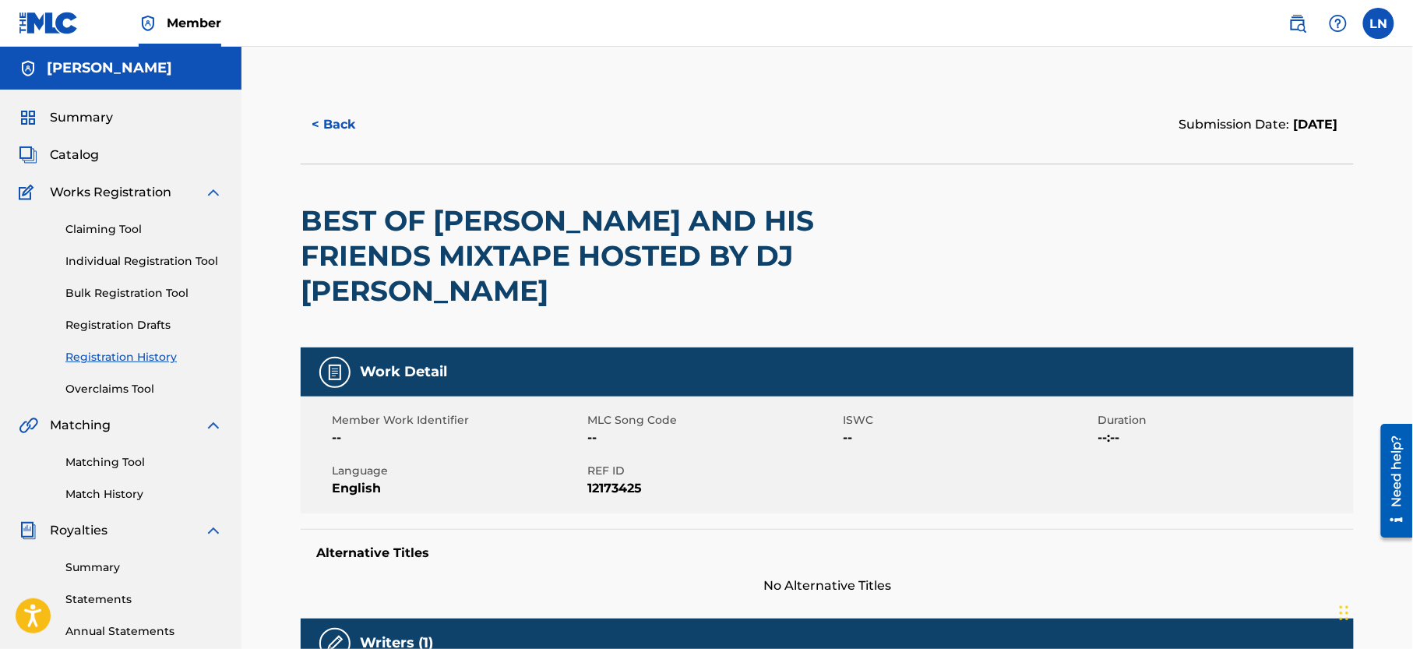
click at [468, 220] on h2 "BEST OF [PERSON_NAME] AND HIS FRIENDS MIXTAPE HOSTED BY DJ [PERSON_NAME]" at bounding box center [617, 255] width 632 height 105
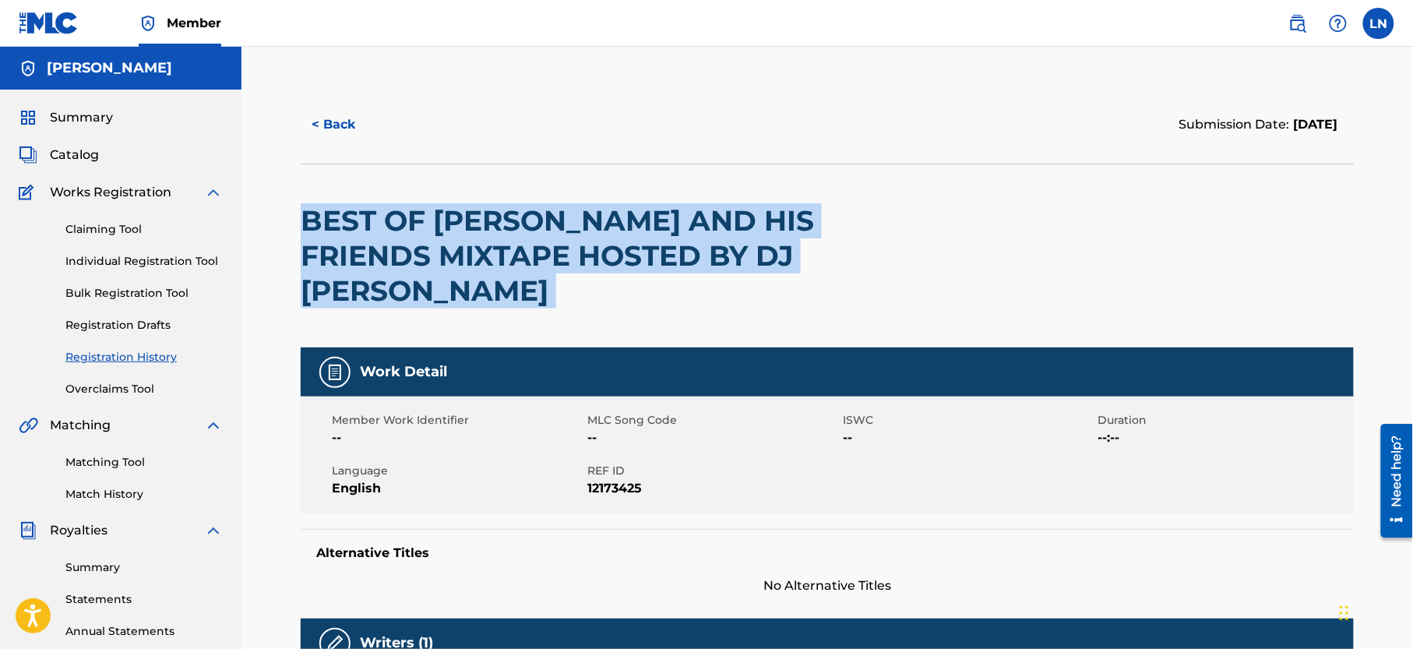
click at [468, 220] on h2 "BEST OF [PERSON_NAME] AND HIS FRIENDS MIXTAPE HOSTED BY DJ [PERSON_NAME]" at bounding box center [617, 255] width 632 height 105
copy div "BEST OF [PERSON_NAME] AND HIS FRIENDS MIXTAPE HOSTED BY DJ [PERSON_NAME]"
click at [318, 117] on button "< Back" at bounding box center [348, 124] width 94 height 39
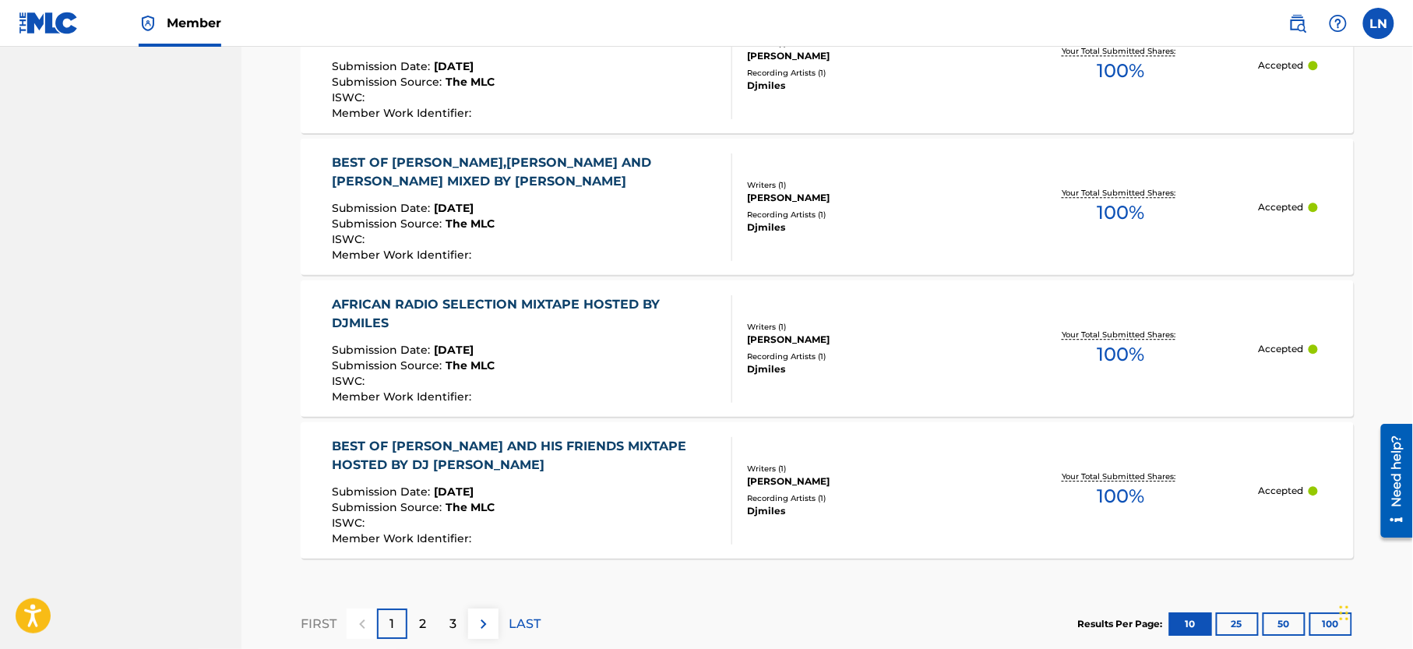
scroll to position [1387, 0]
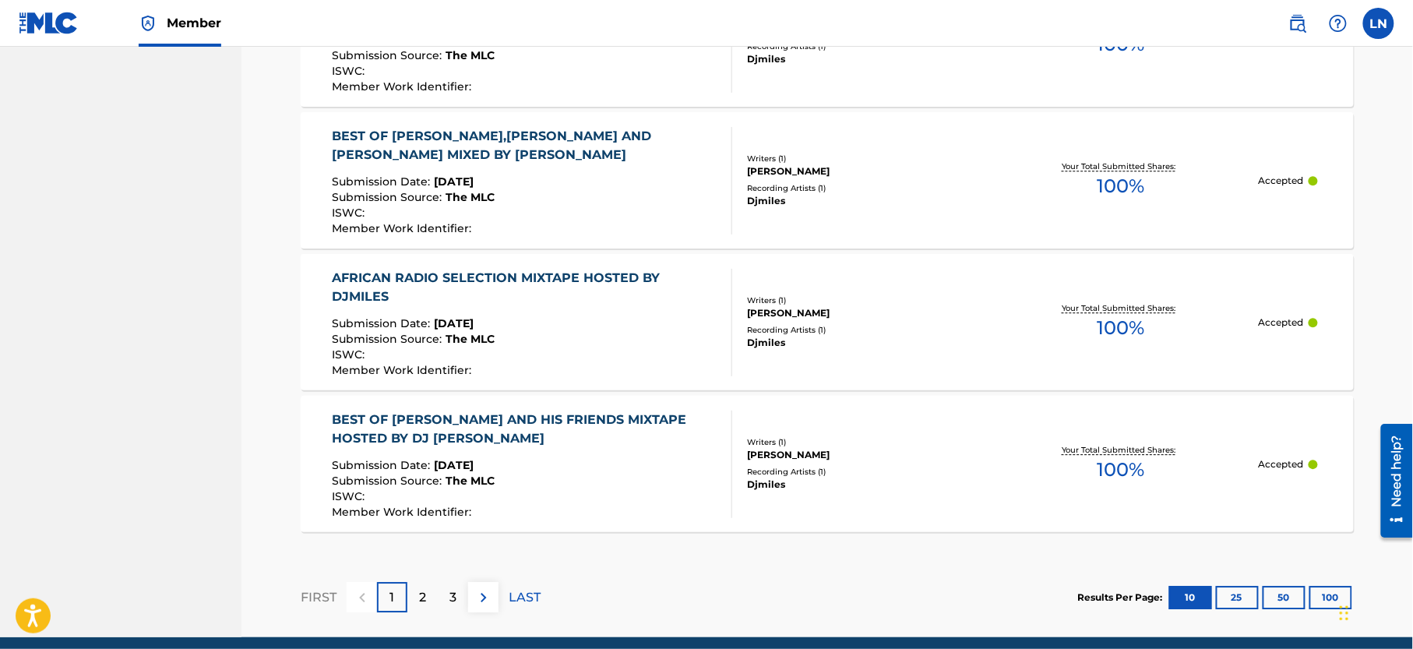
click at [525, 271] on div "AFRICAN RADIO SELECTION MIXTAPE HOSTED BY DJMILES" at bounding box center [526, 287] width 387 height 37
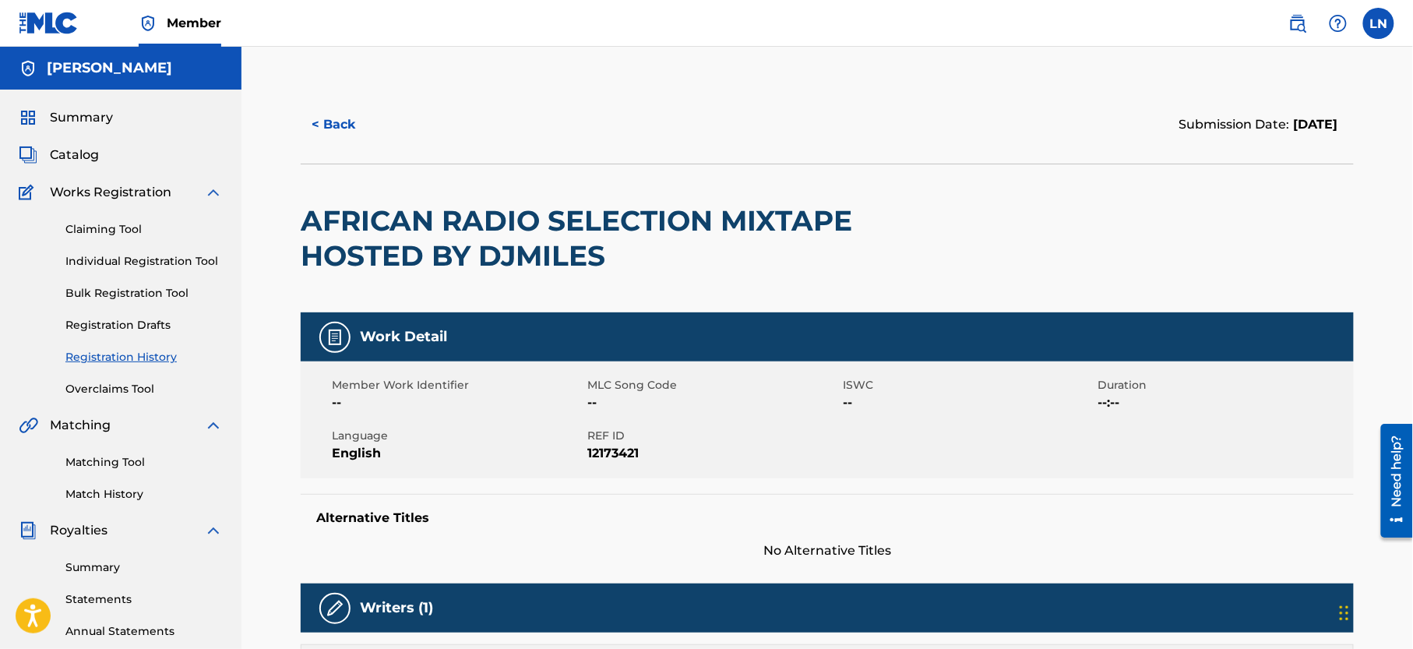
click at [544, 240] on h2 "AFRICAN RADIO SELECTION MIXTAPE HOSTED BY DJMILES" at bounding box center [617, 238] width 632 height 70
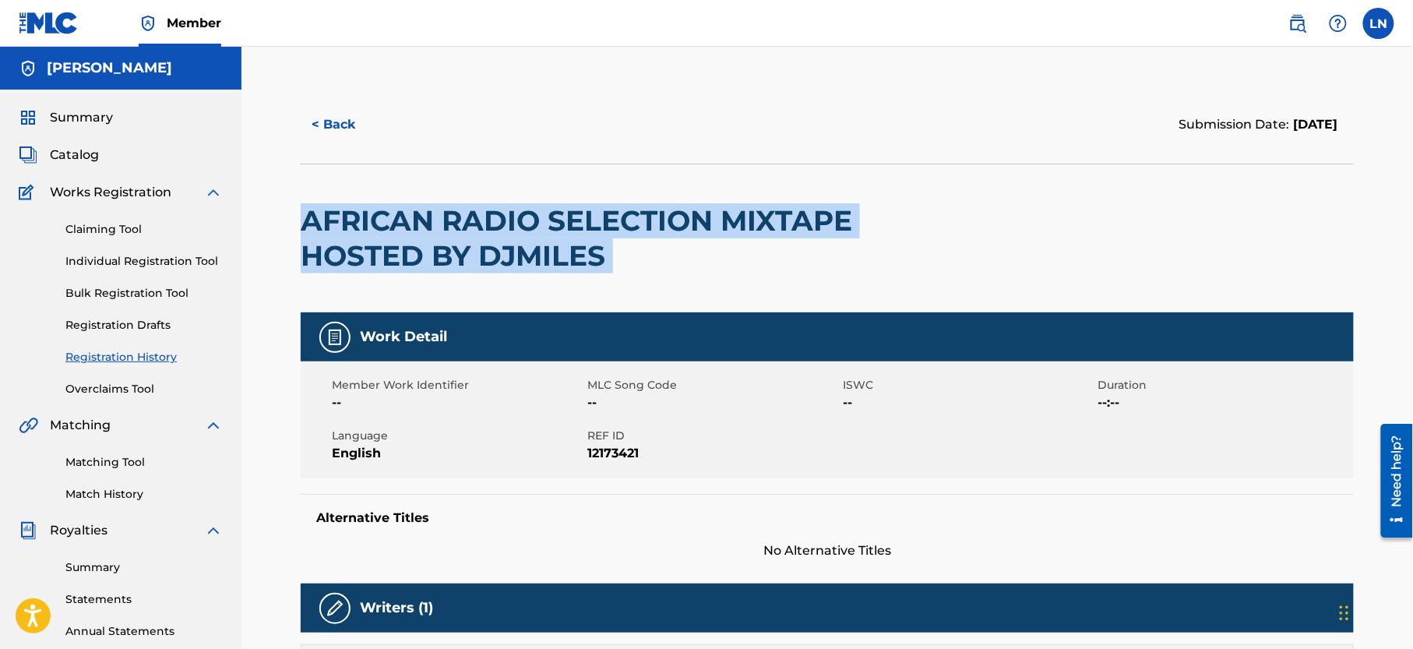
click at [544, 240] on h2 "AFRICAN RADIO SELECTION MIXTAPE HOSTED BY DJMILES" at bounding box center [617, 238] width 632 height 70
click at [340, 123] on button "< Back" at bounding box center [348, 124] width 94 height 39
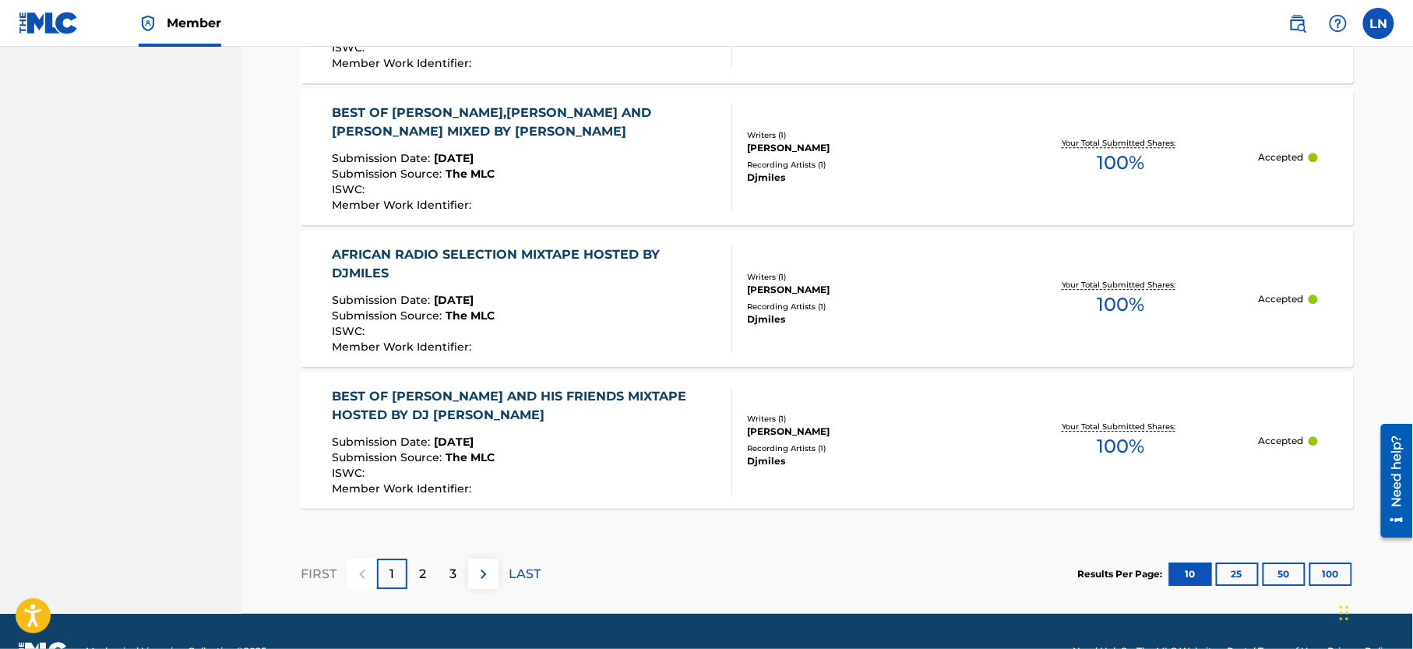
scroll to position [1413, 0]
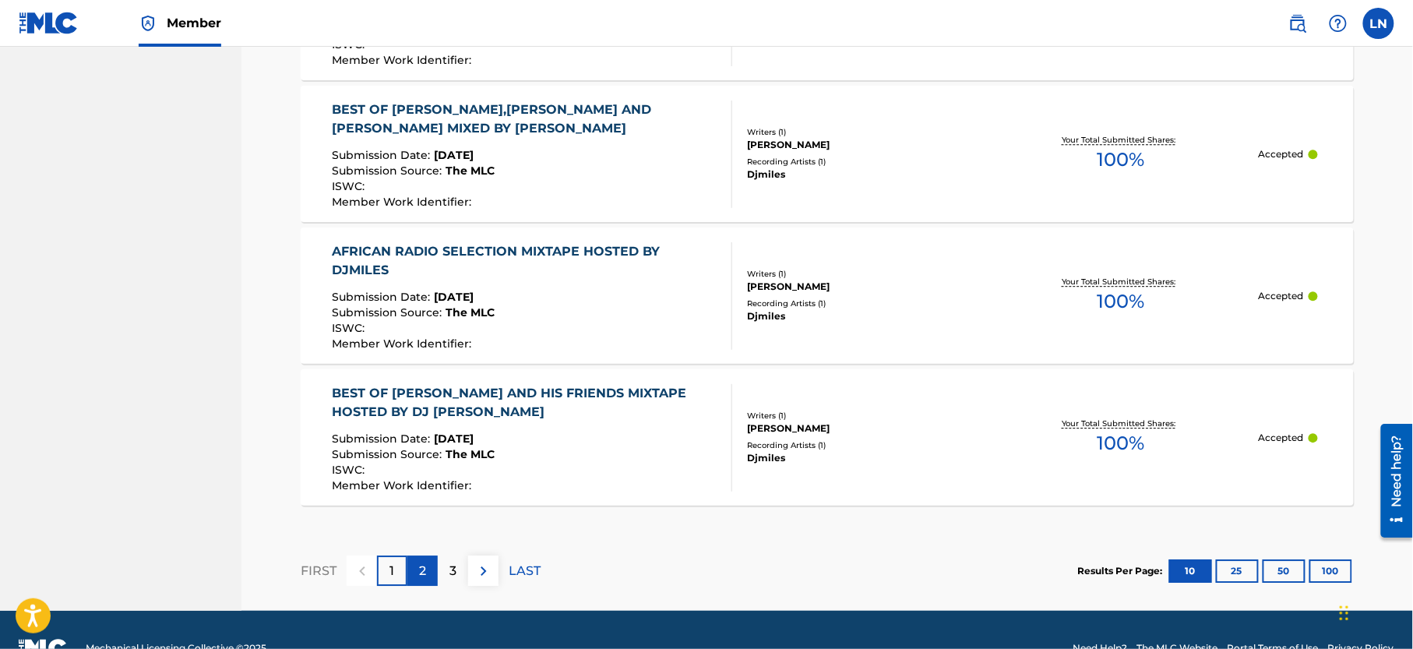
click at [422, 577] on p "2" at bounding box center [422, 571] width 7 height 19
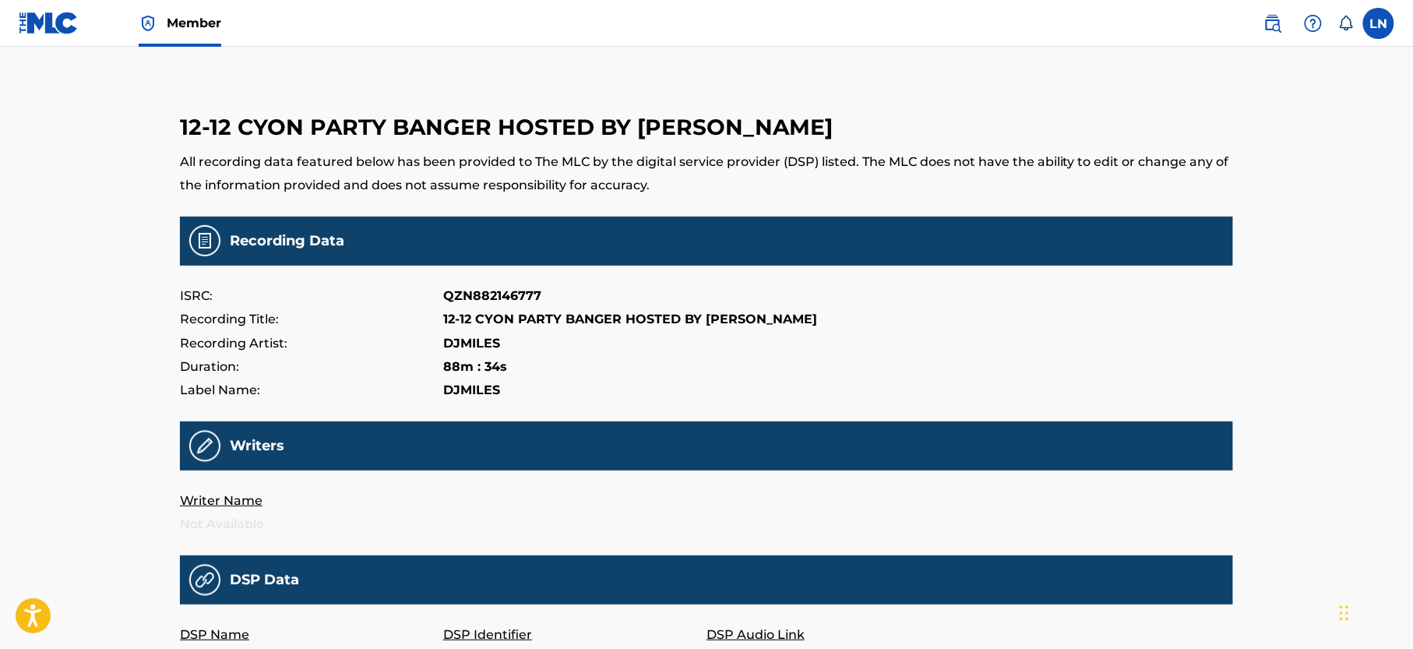
click at [47, 26] on img at bounding box center [49, 23] width 60 height 23
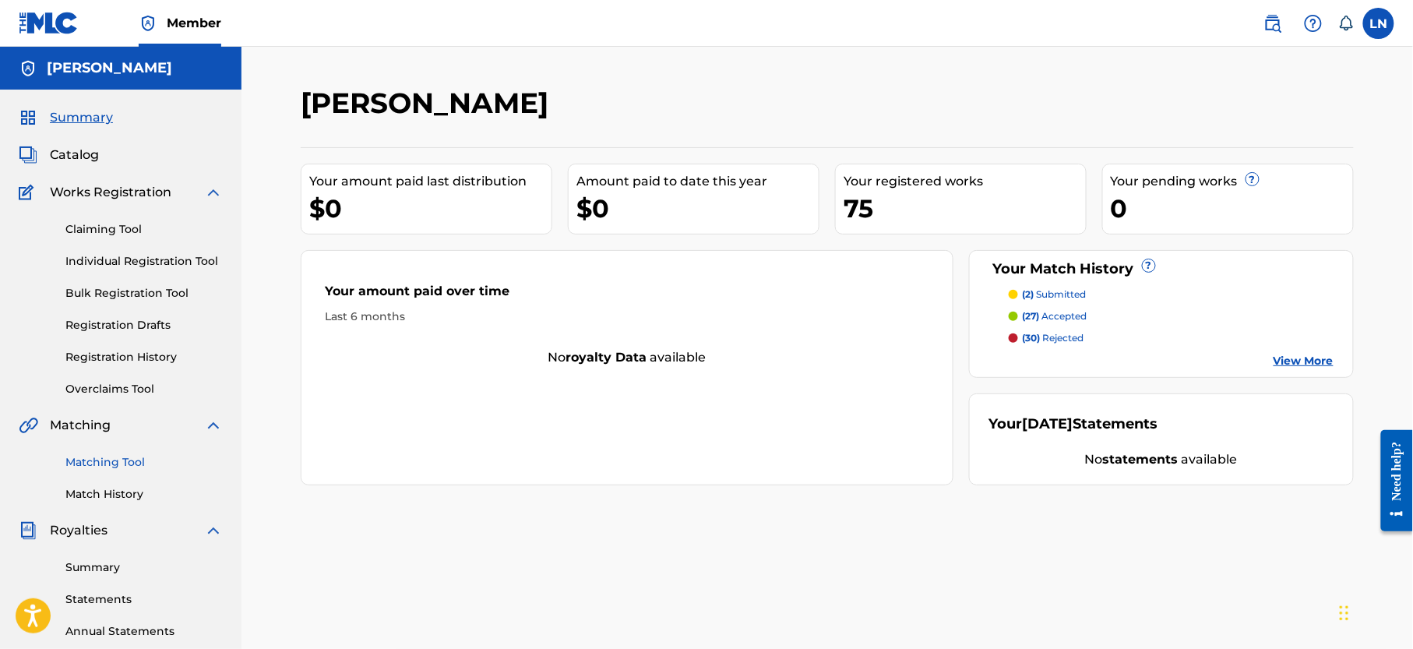
click at [119, 471] on link "Matching Tool" at bounding box center [143, 462] width 157 height 16
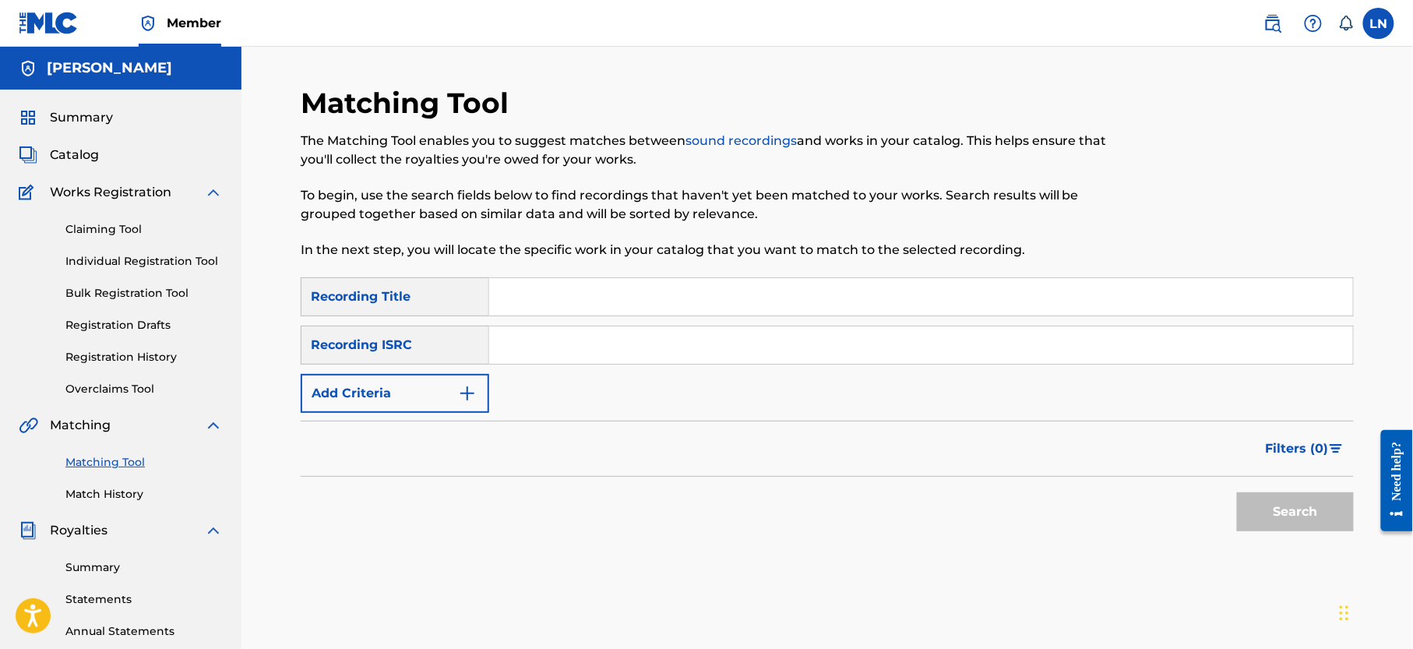
click at [589, 295] on input "Search Form" at bounding box center [921, 296] width 864 height 37
paste input "AMAPIANO ISLAND GROOVE MIX HOSTED BY DJMILES"
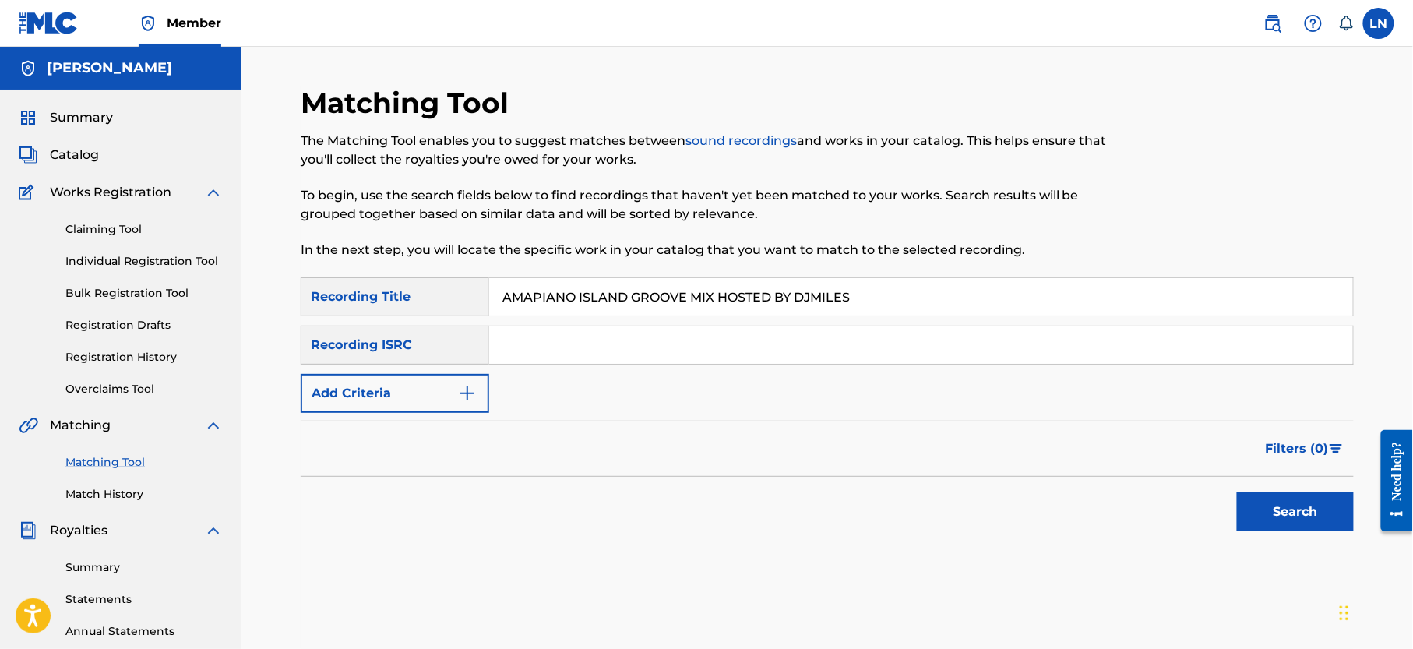
type input "Amapiano Island Groove Mix Hosted By Djmiles"
click at [421, 402] on button "Add Criteria" at bounding box center [395, 393] width 189 height 39
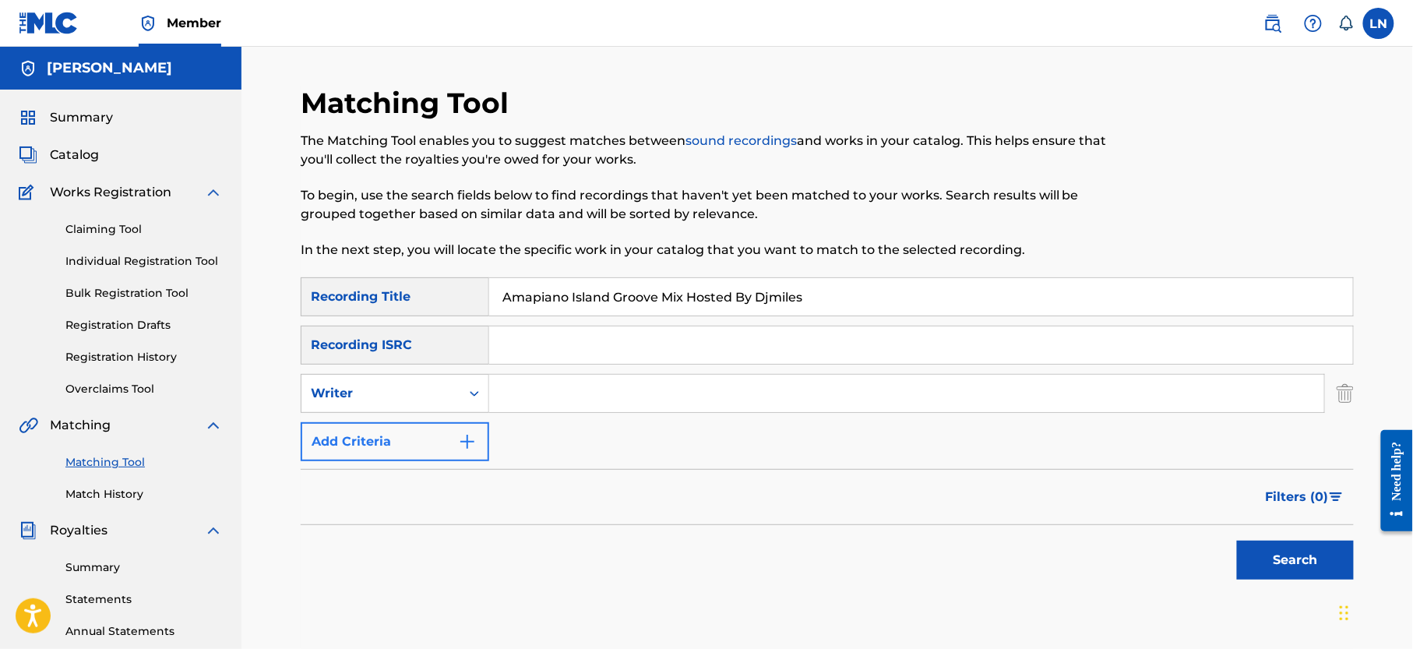
click at [421, 402] on div "Writer" at bounding box center [381, 393] width 140 height 19
click at [394, 428] on div "Recording Artist" at bounding box center [395, 432] width 187 height 39
click at [521, 396] on input "Search Form" at bounding box center [906, 393] width 835 height 37
type input "Djmiles"
click at [1237, 541] on button "Search" at bounding box center [1295, 560] width 117 height 39
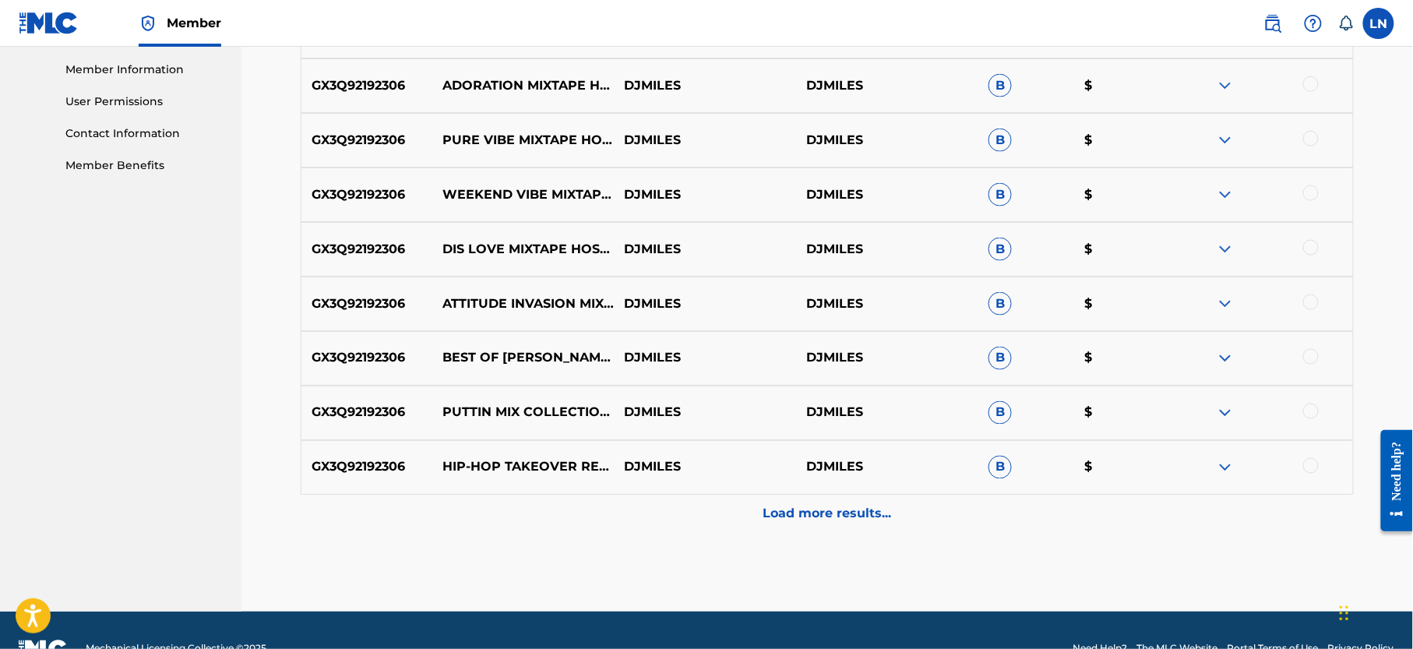
scroll to position [693, 0]
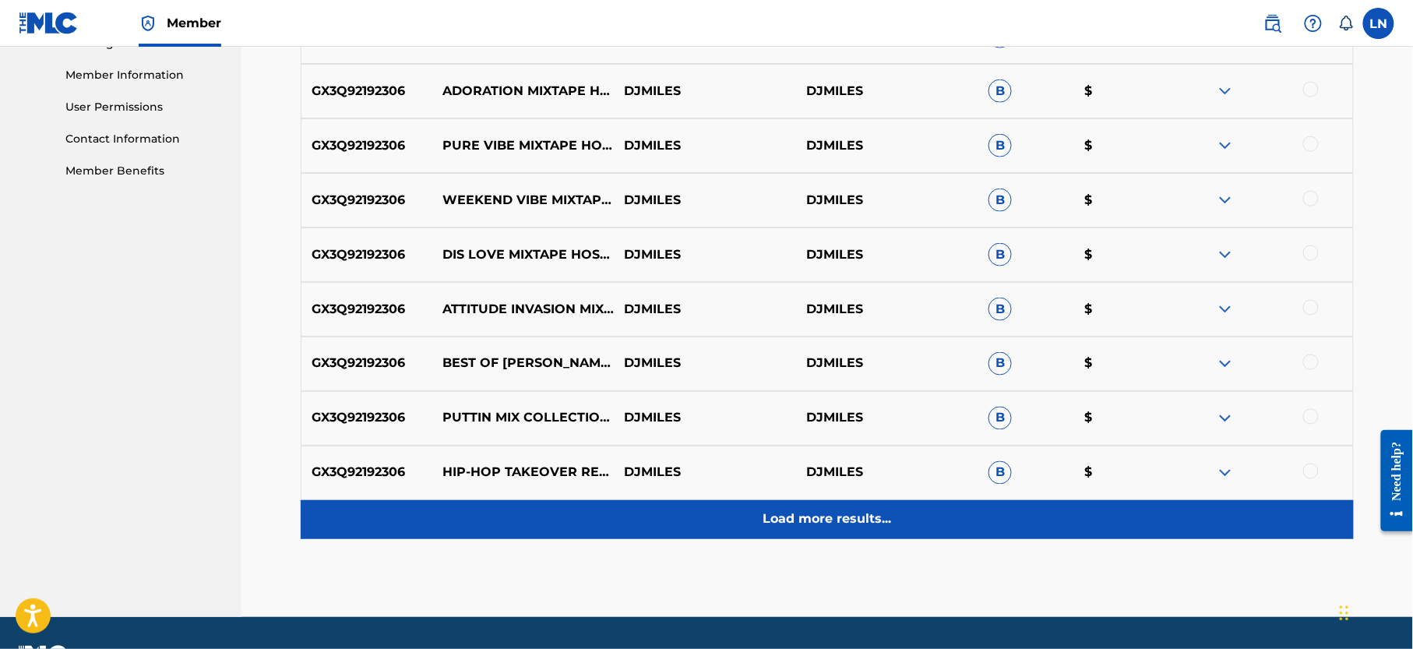
click at [789, 515] on p "Load more results..." at bounding box center [828, 519] width 129 height 19
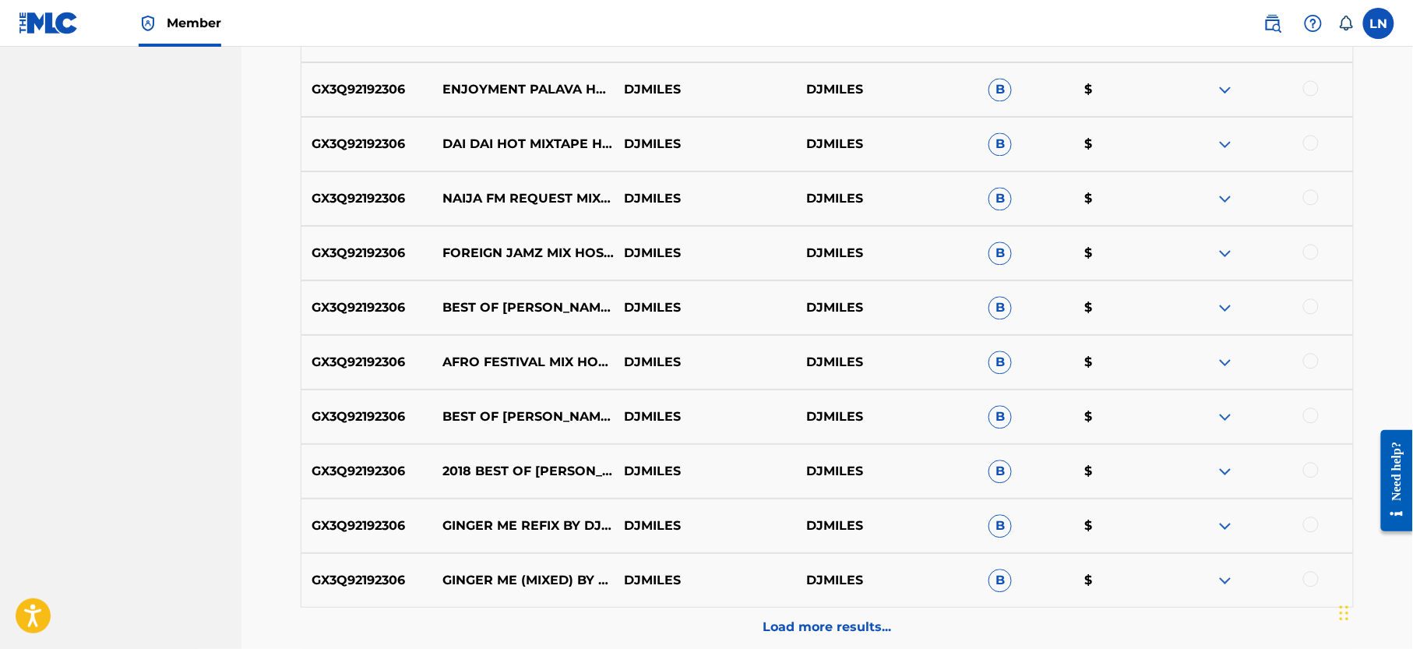
scroll to position [1142, 0]
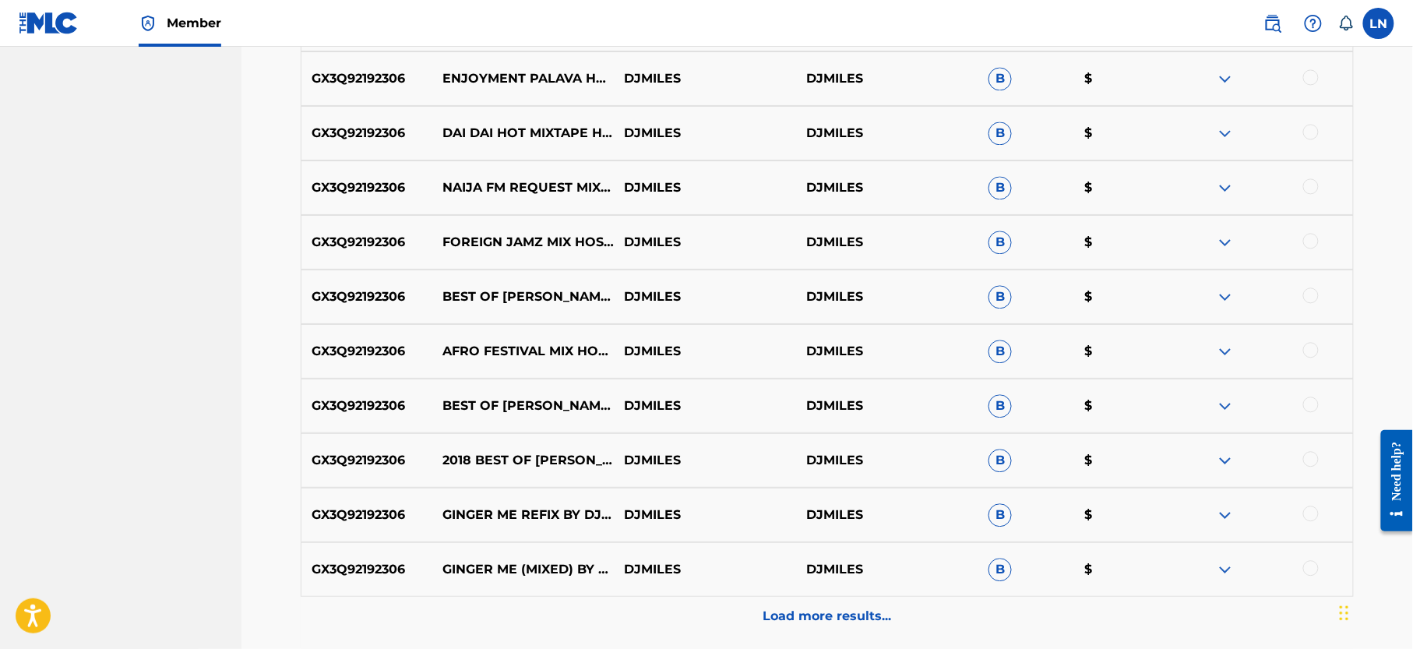
click at [1223, 294] on img at bounding box center [1225, 297] width 19 height 19
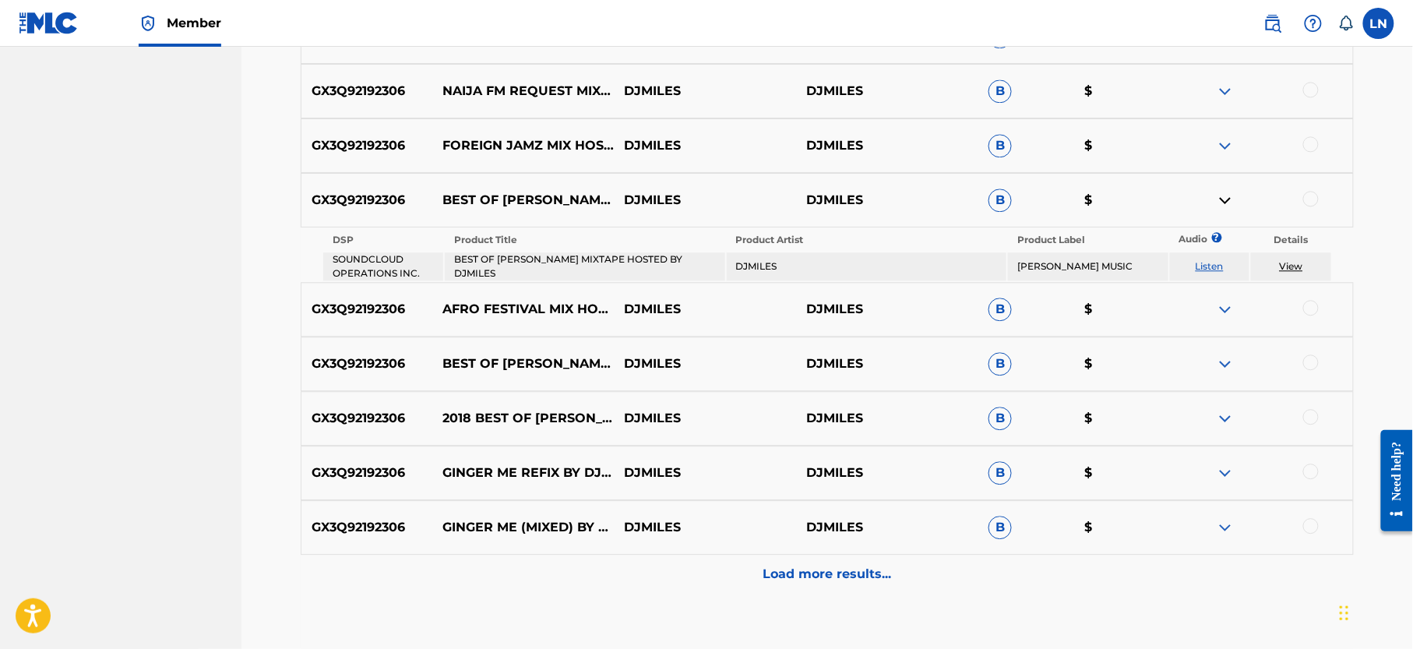
scroll to position [1223, 0]
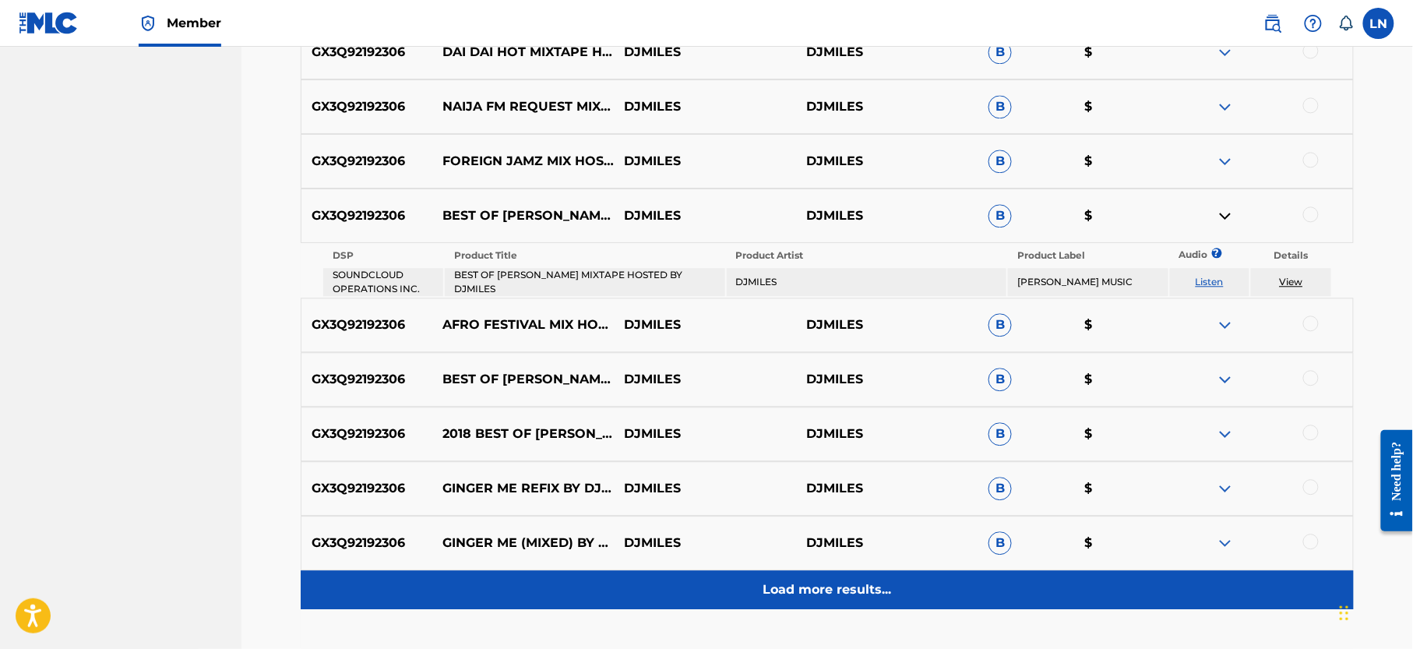
click at [815, 591] on p "Load more results..." at bounding box center [828, 590] width 129 height 19
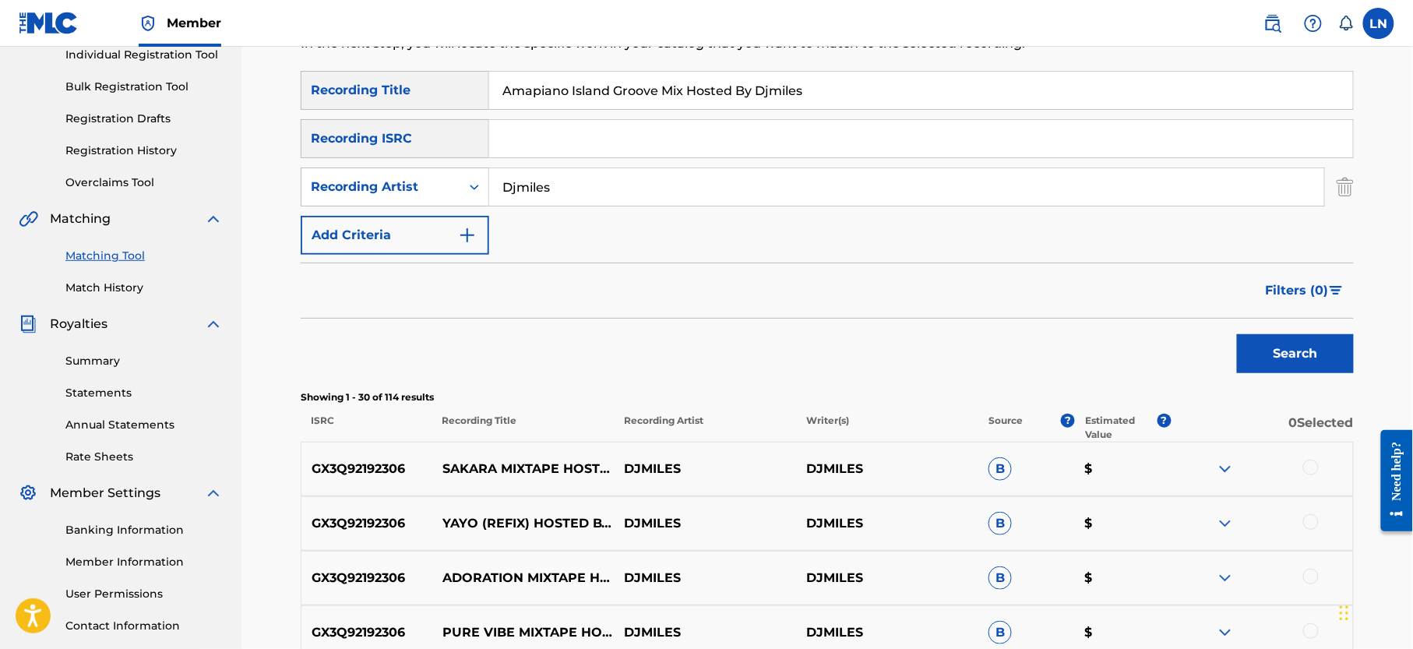
scroll to position [0, 0]
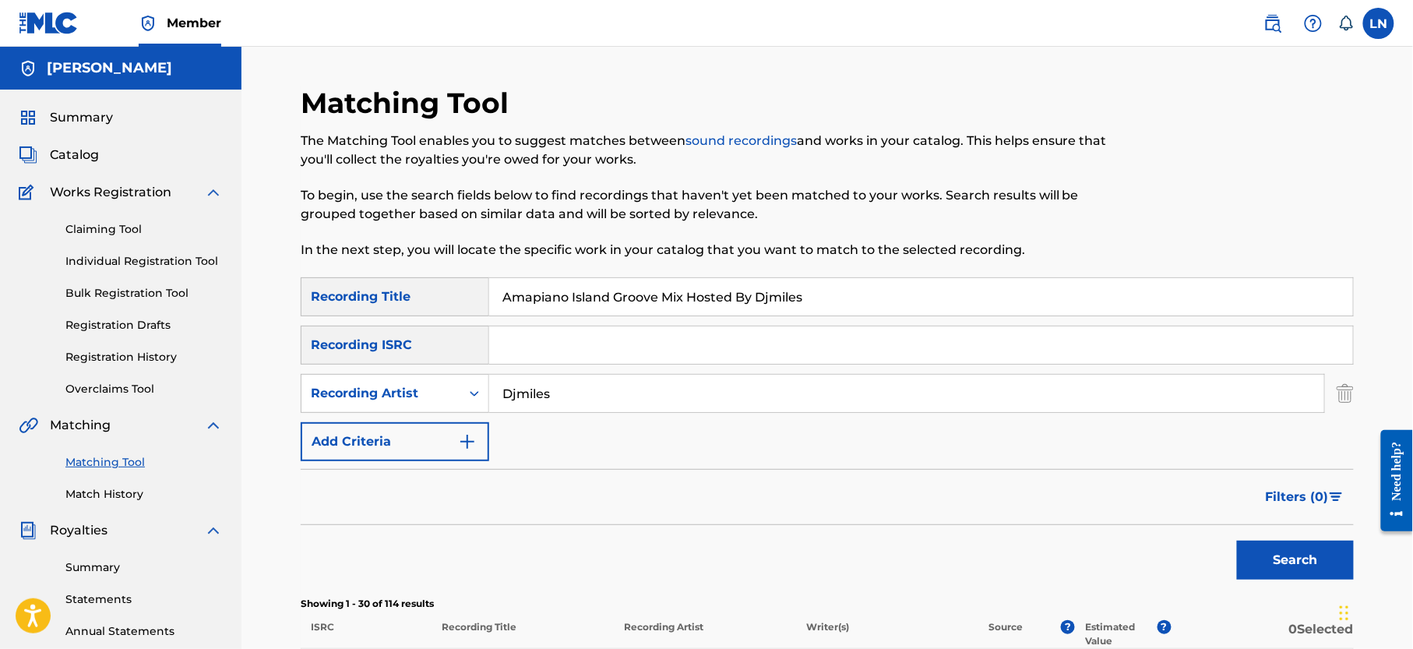
click at [605, 301] on input "Amapiano Island Groove Mix Hosted By Djmiles" at bounding box center [921, 296] width 864 height 37
type input "Sweet Us Mix"
click at [1237, 541] on button "Search" at bounding box center [1295, 560] width 117 height 39
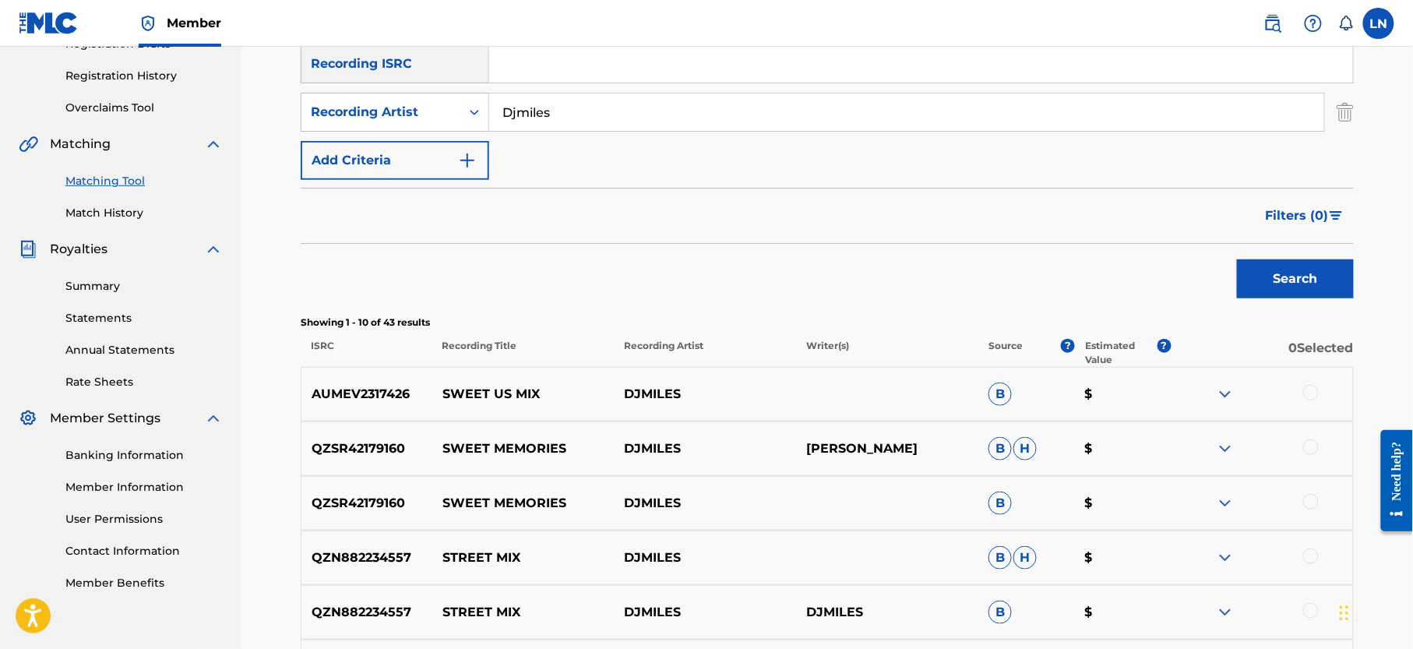
scroll to position [295, 0]
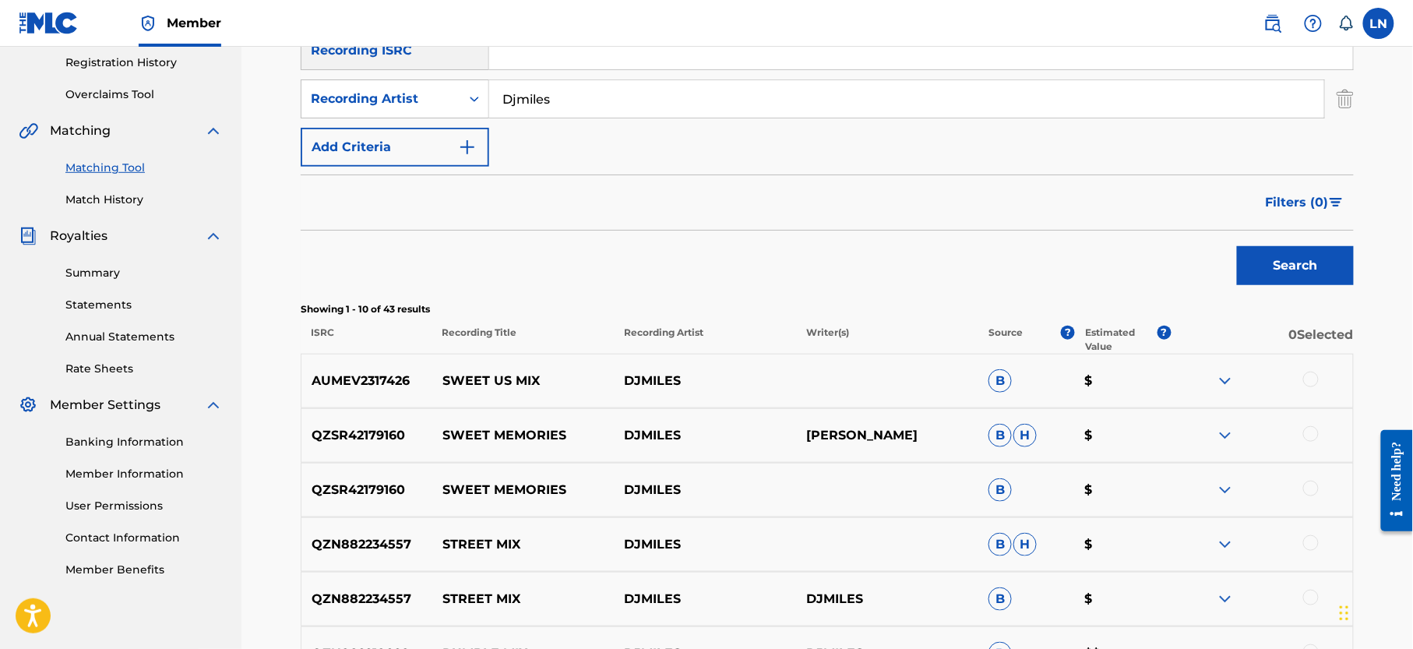
click at [1314, 382] on div at bounding box center [1312, 380] width 16 height 16
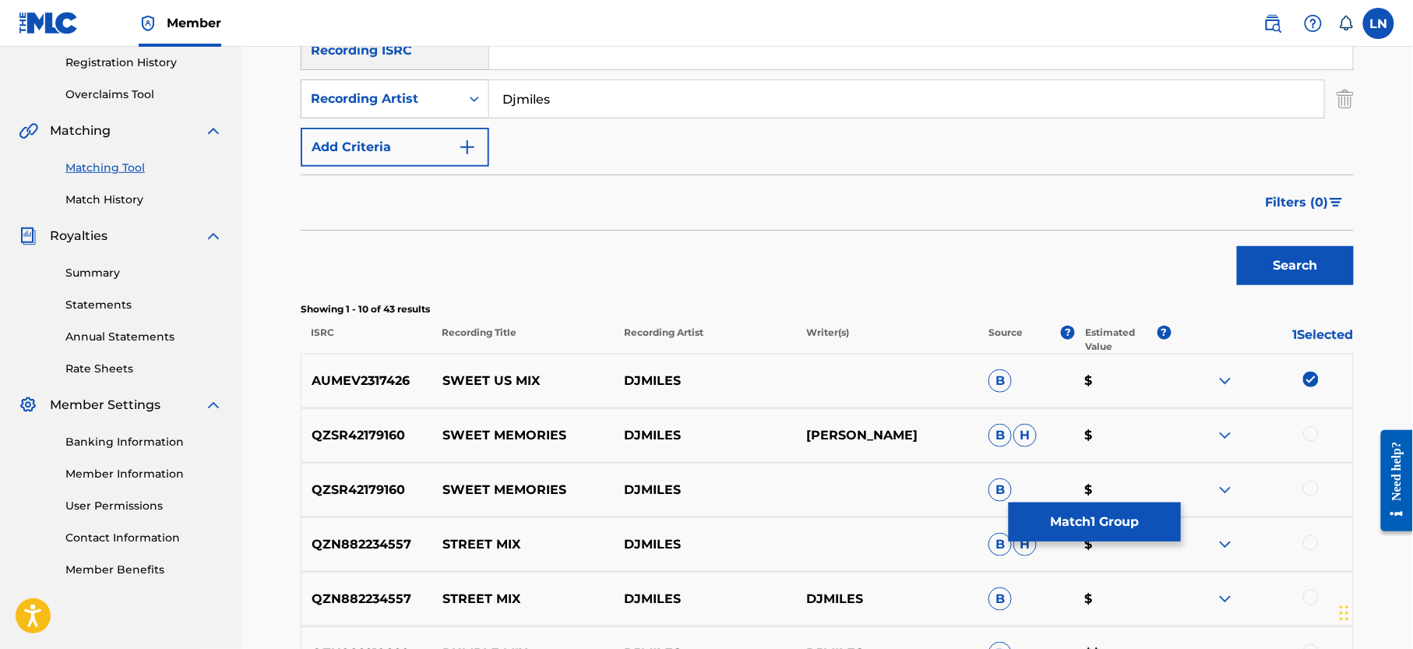
click at [1225, 379] on img at bounding box center [1225, 381] width 19 height 19
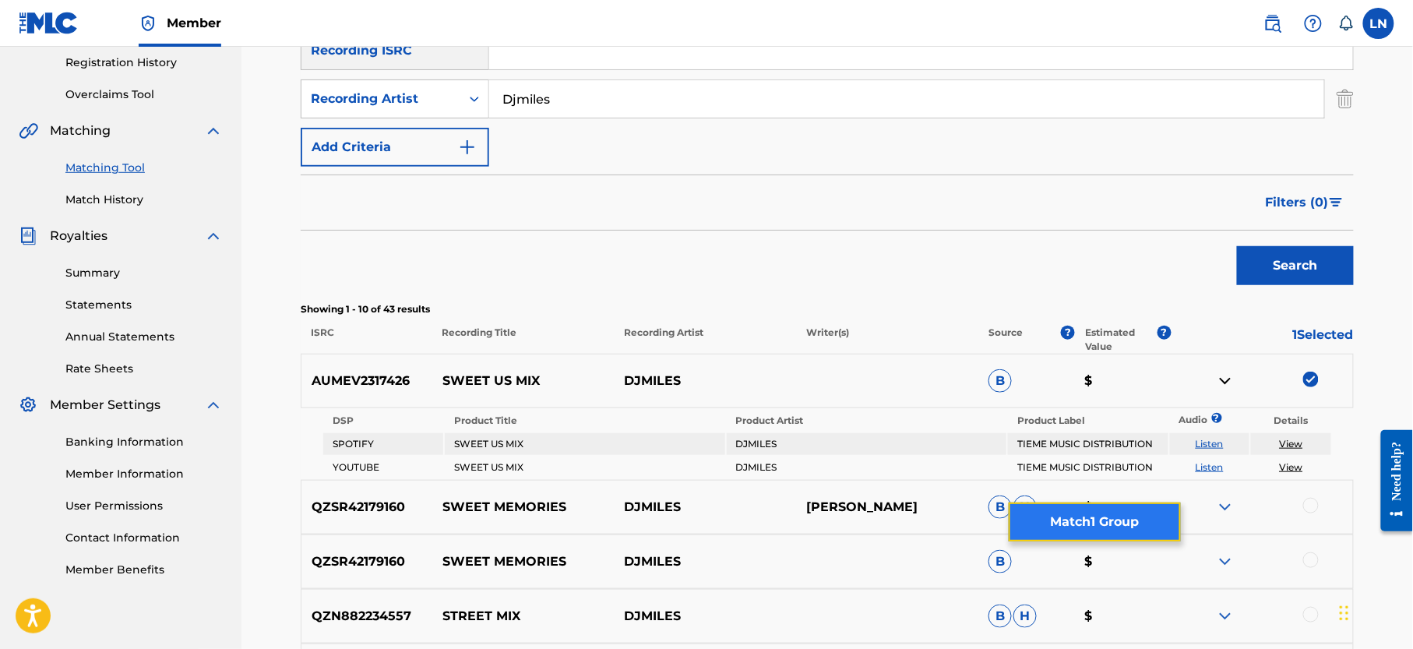
click at [1104, 517] on button "Match 1 Group" at bounding box center [1095, 522] width 172 height 39
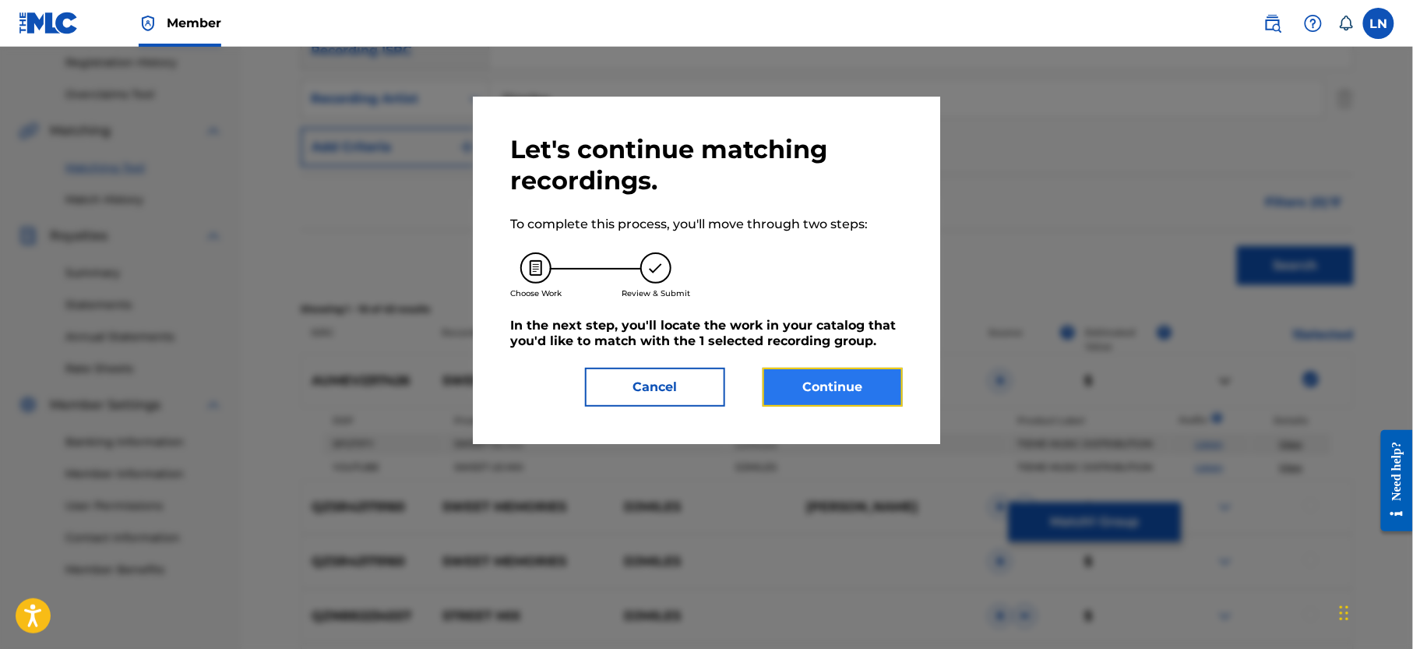
click at [812, 397] on button "Continue" at bounding box center [833, 387] width 140 height 39
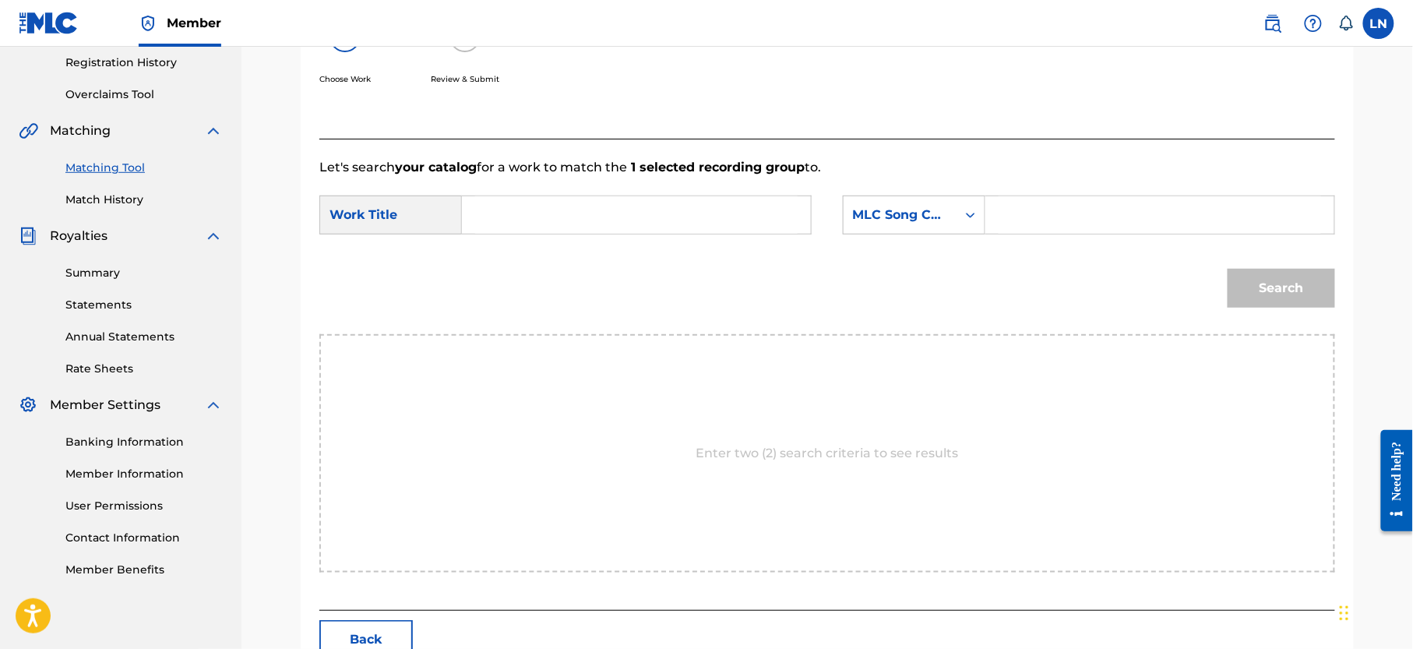
click at [672, 215] on input "Search Form" at bounding box center [636, 214] width 323 height 37
click at [672, 215] on input "Sweet" at bounding box center [636, 214] width 323 height 37
click at [534, 248] on span "us mix" at bounding box center [516, 259] width 55 height 34
type input "sweet us mix"
click at [873, 217] on div "MLC Song Code" at bounding box center [900, 215] width 94 height 19
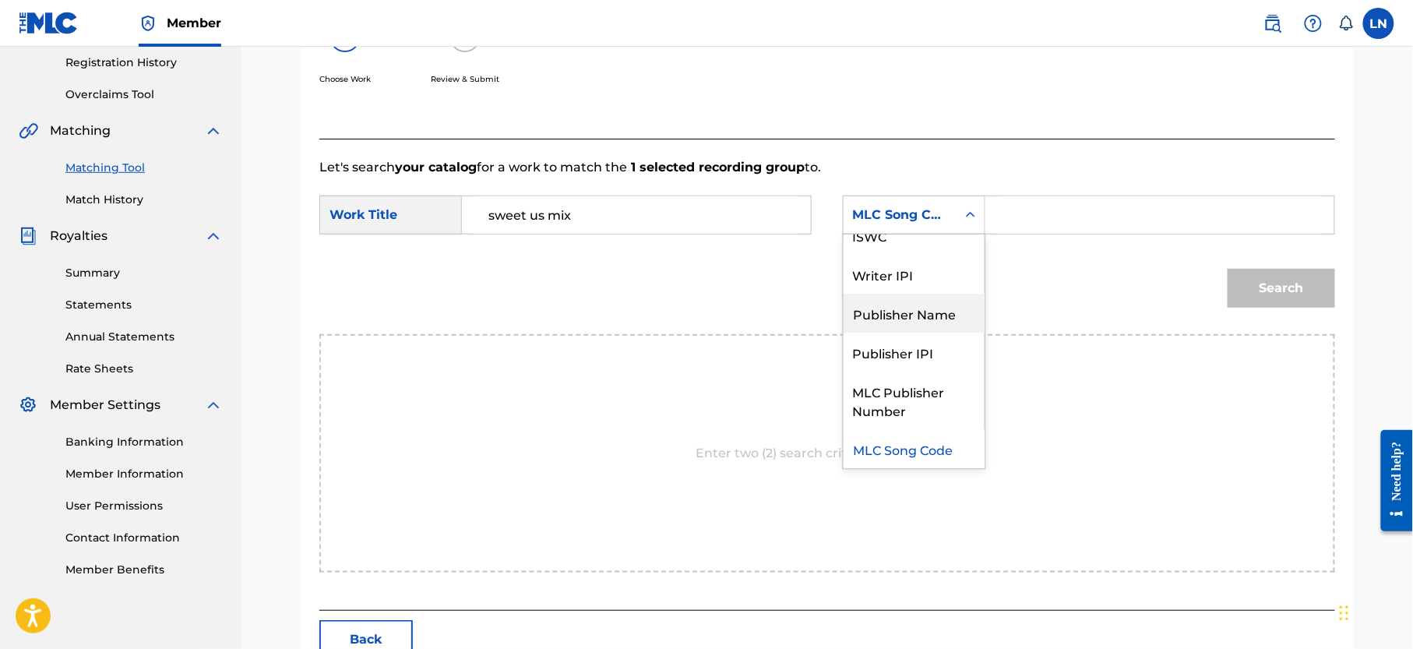
scroll to position [0, 0]
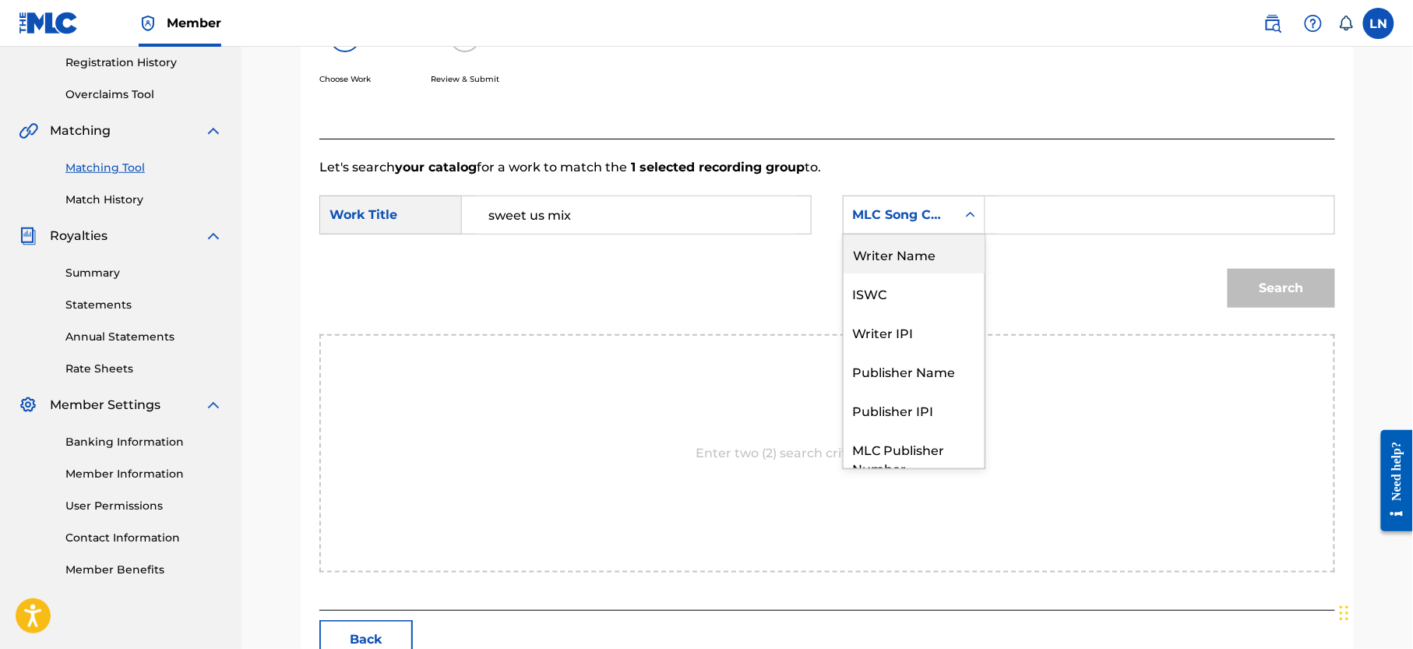
click at [941, 247] on div "Writer Name" at bounding box center [914, 254] width 141 height 39
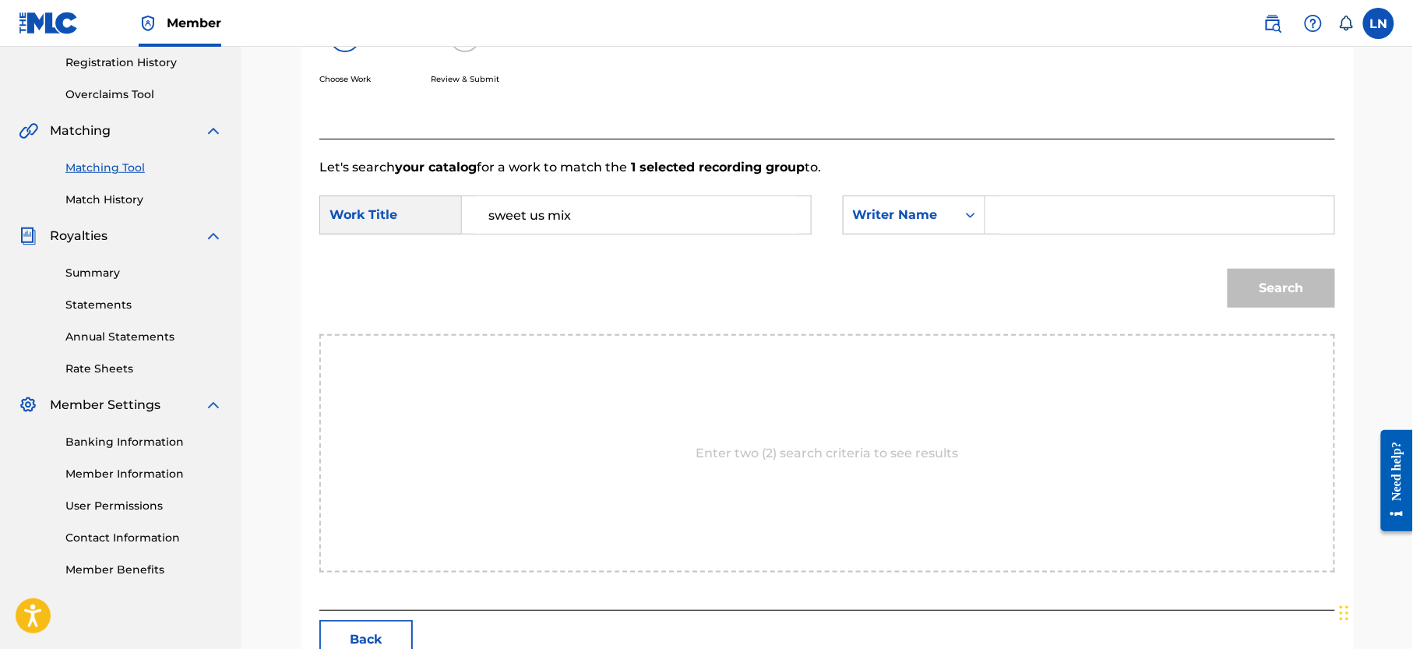
click at [1044, 212] on input "Search Form" at bounding box center [1160, 214] width 323 height 37
type input "N"
type input "[PERSON_NAME]"
click at [1228, 269] on button "Search" at bounding box center [1282, 288] width 108 height 39
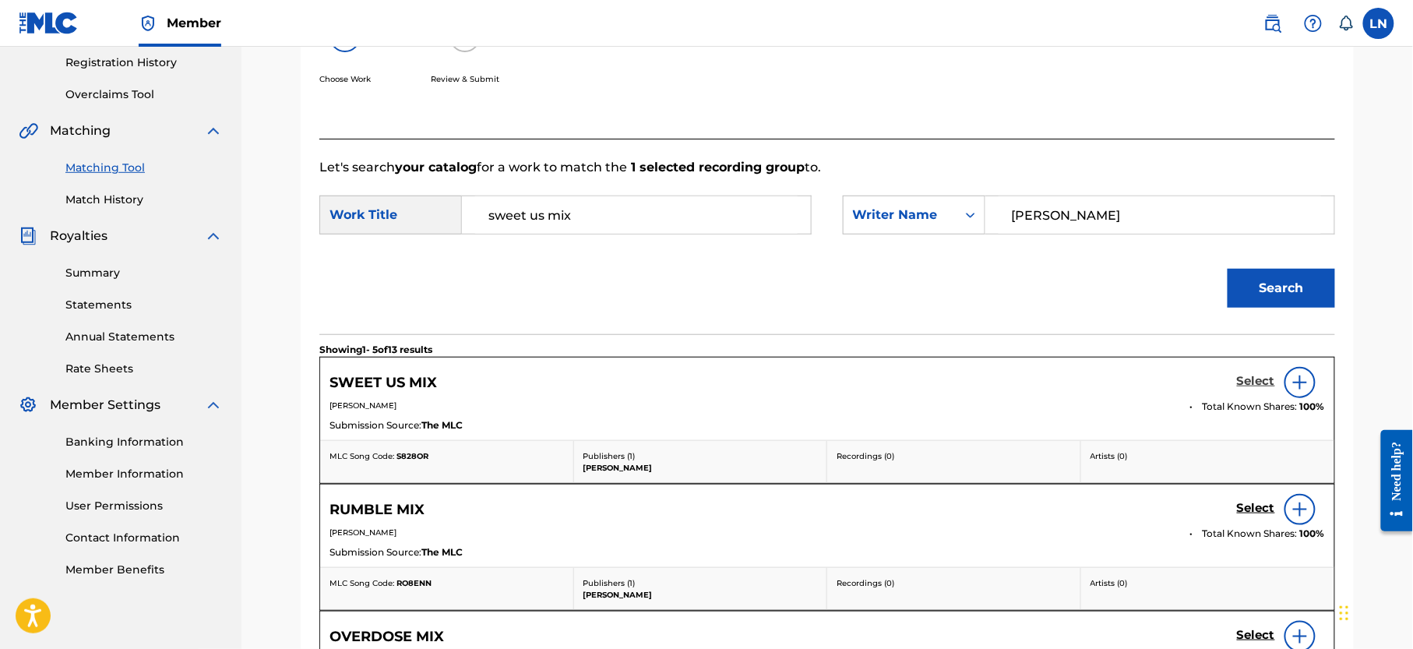
click at [1255, 384] on h5 "Select" at bounding box center [1256, 381] width 38 height 15
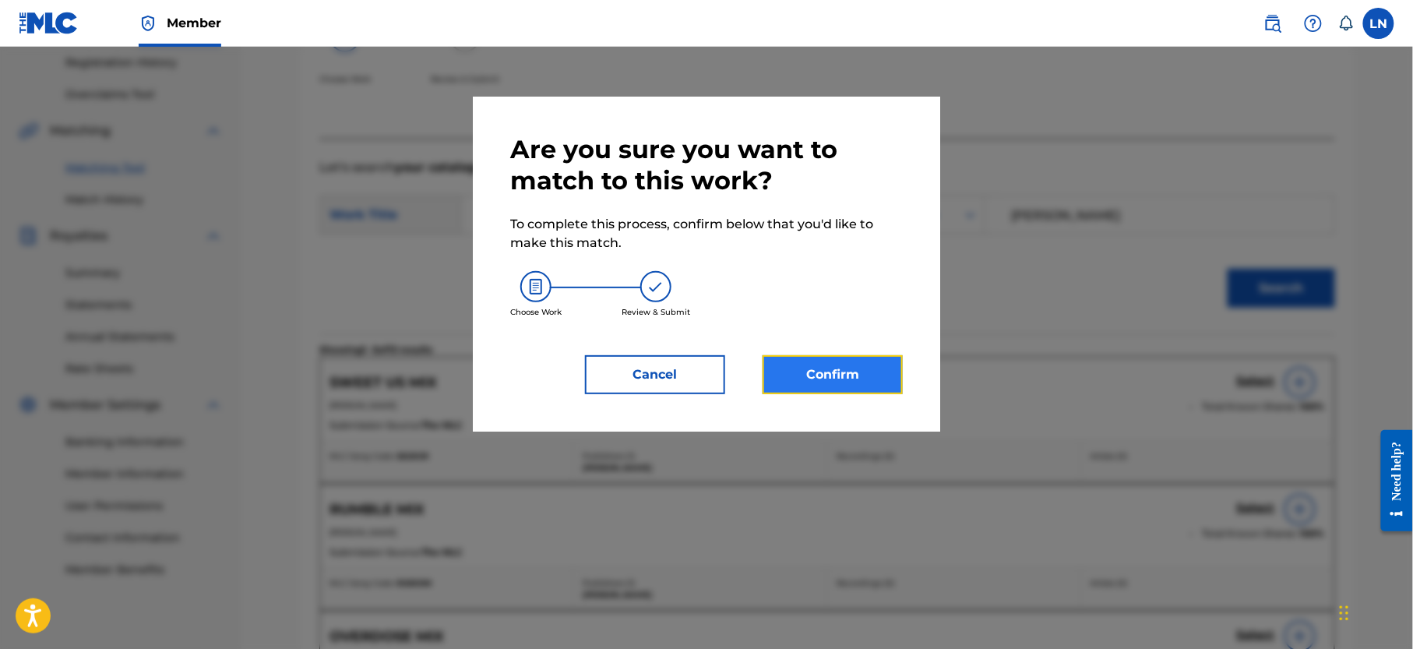
click at [876, 369] on button "Confirm" at bounding box center [833, 374] width 140 height 39
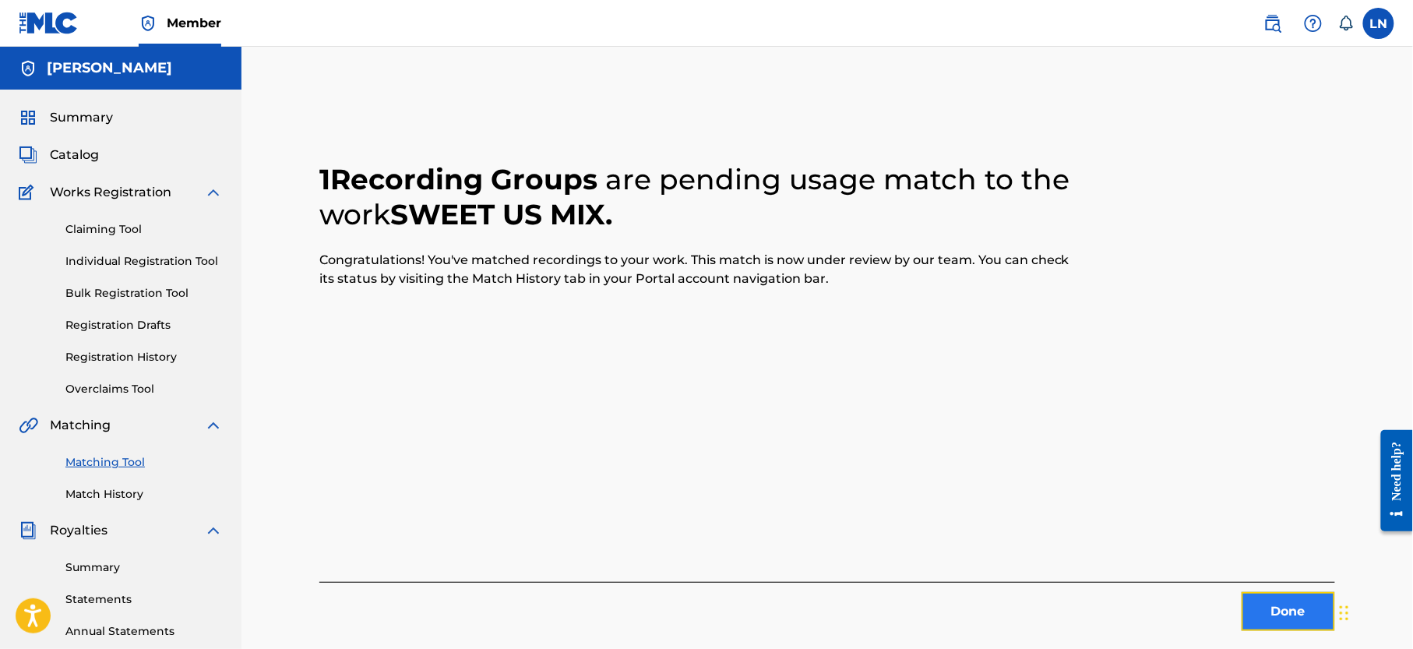
click at [1267, 603] on button "Done" at bounding box center [1289, 611] width 94 height 39
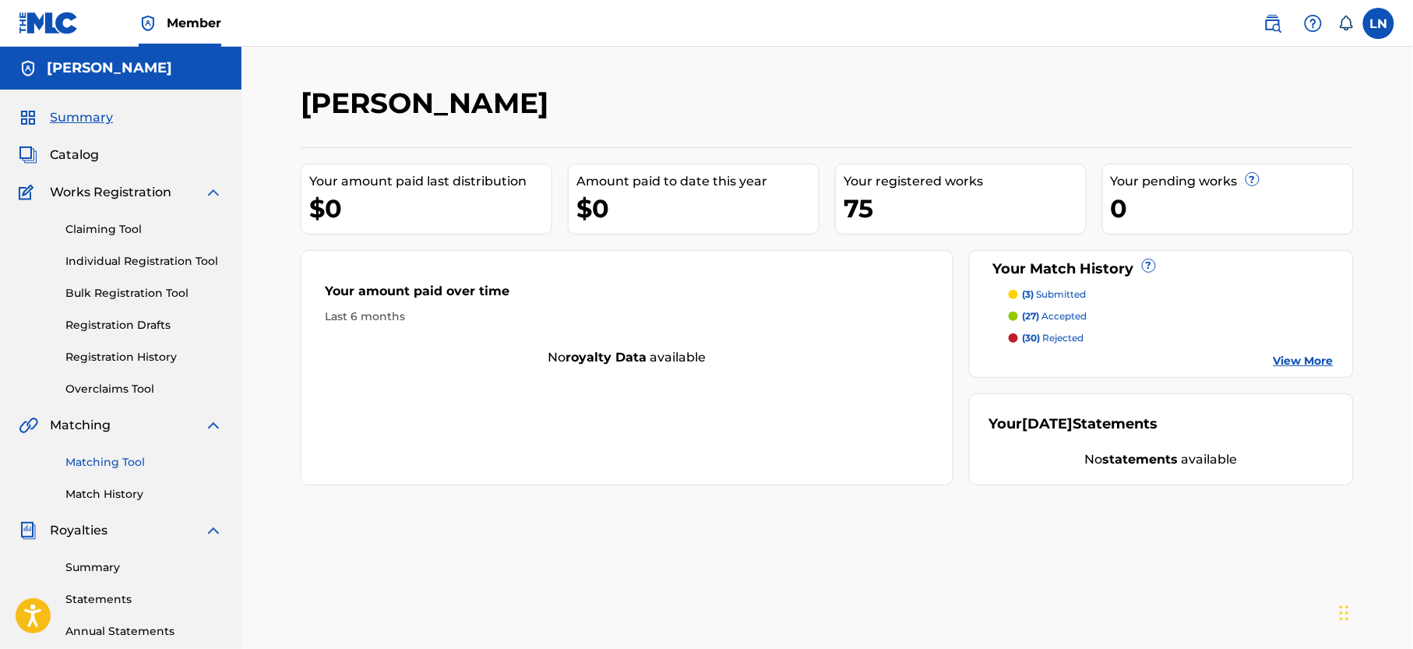
click at [144, 471] on link "Matching Tool" at bounding box center [143, 462] width 157 height 16
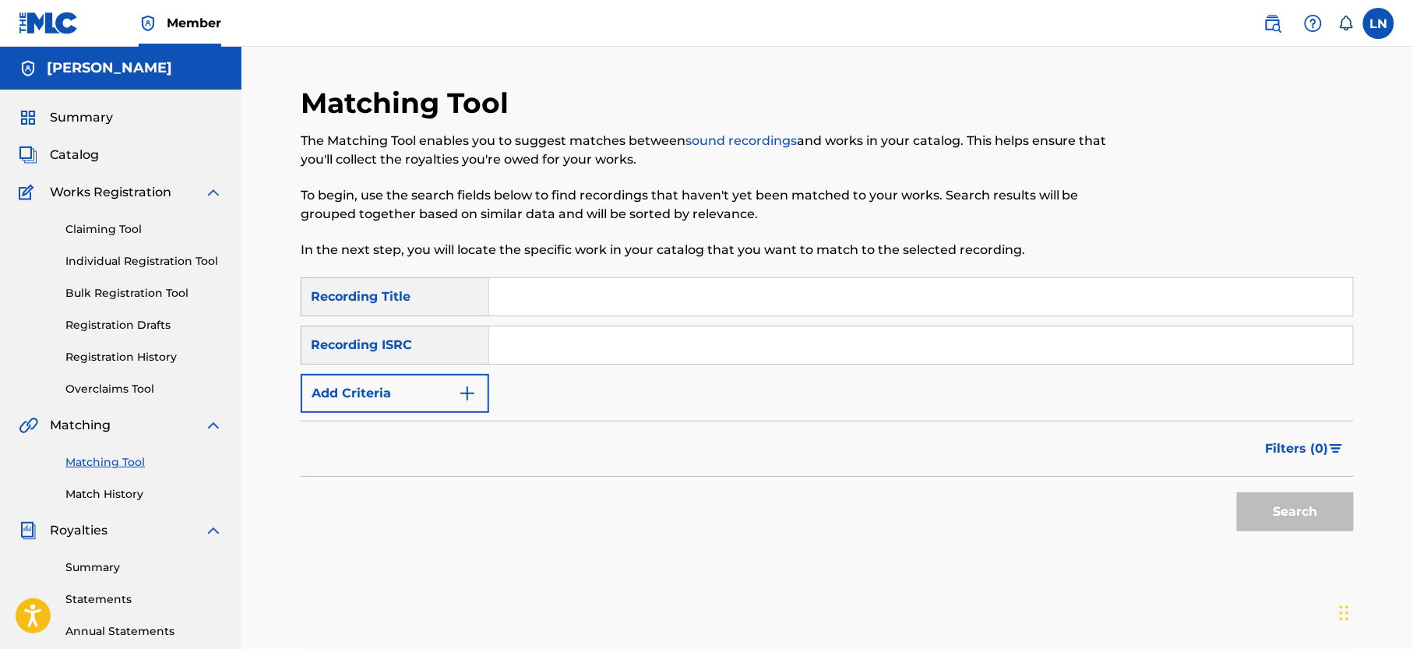
click at [581, 291] on input "Search Form" at bounding box center [921, 296] width 864 height 37
paste input "DANCE TILL INFINITY HOT MIX VOL 1"
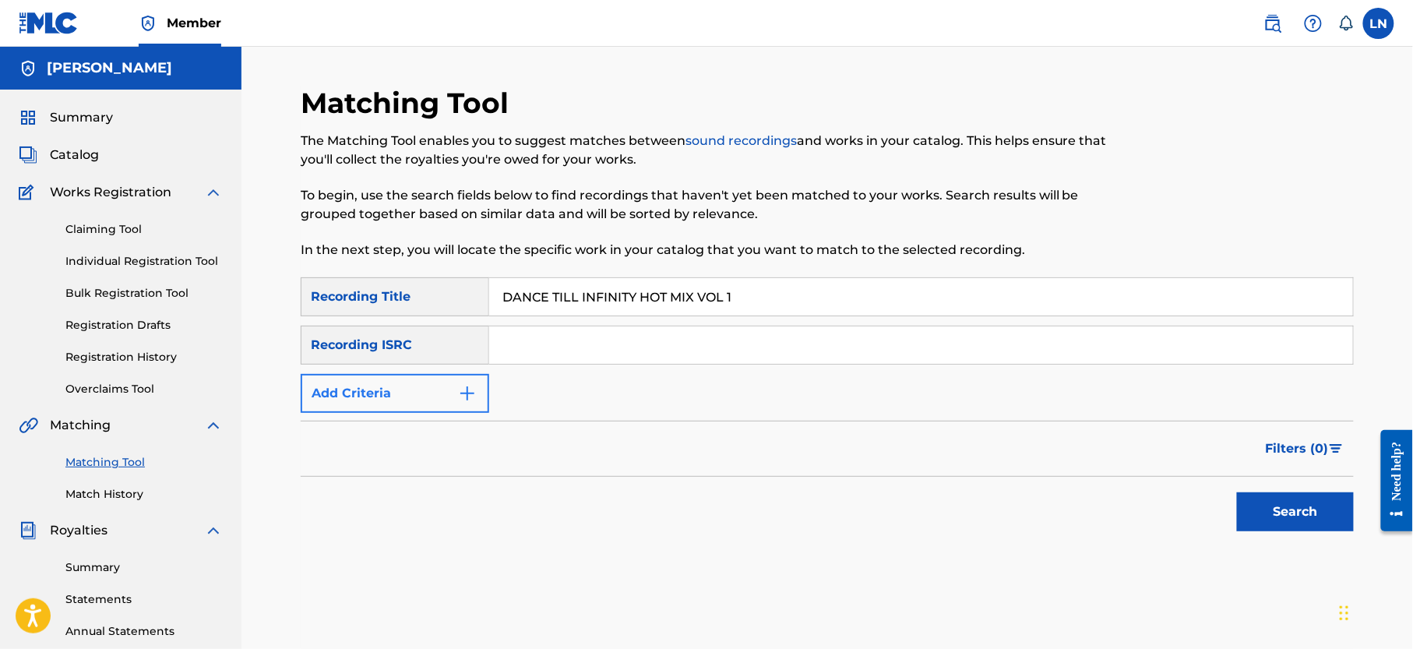
type input "DANCE TILL INFINITY HOT MIX VOL 1"
click at [406, 393] on button "Add Criteria" at bounding box center [395, 393] width 189 height 39
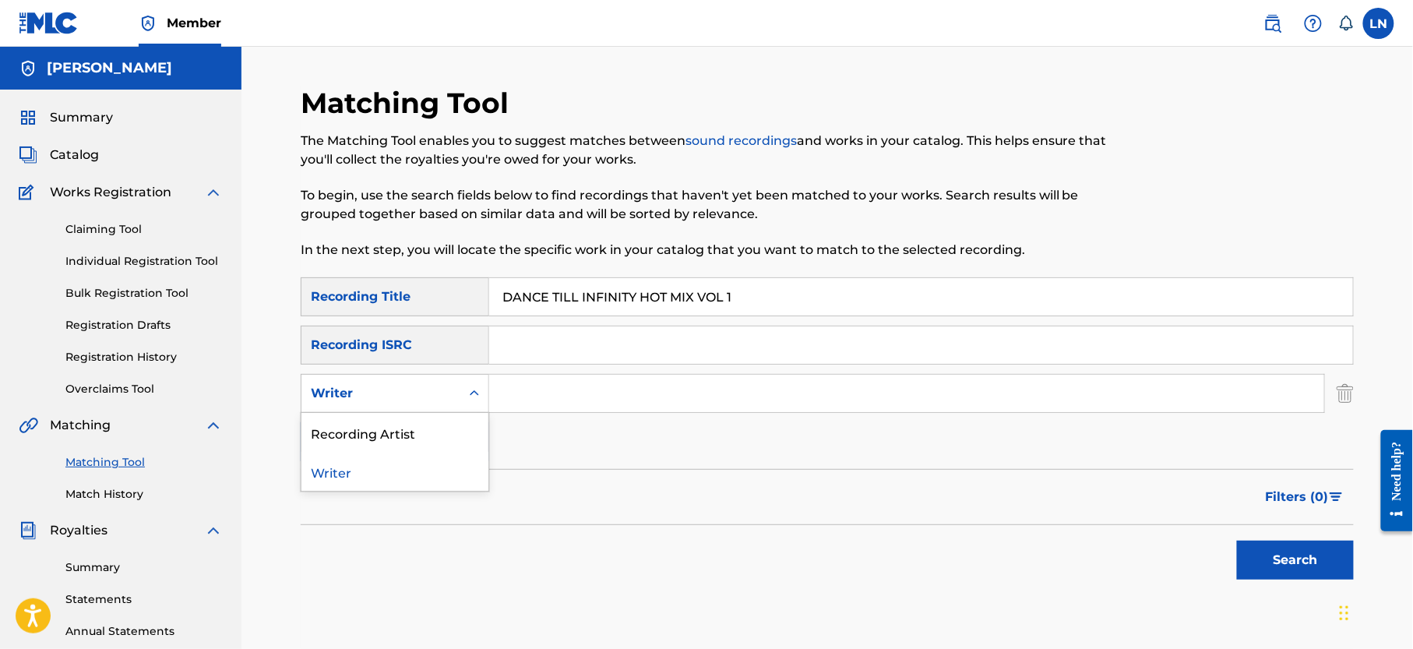
click at [419, 401] on div "Writer" at bounding box center [381, 393] width 140 height 19
click at [387, 446] on div "Recording Artist" at bounding box center [395, 432] width 187 height 39
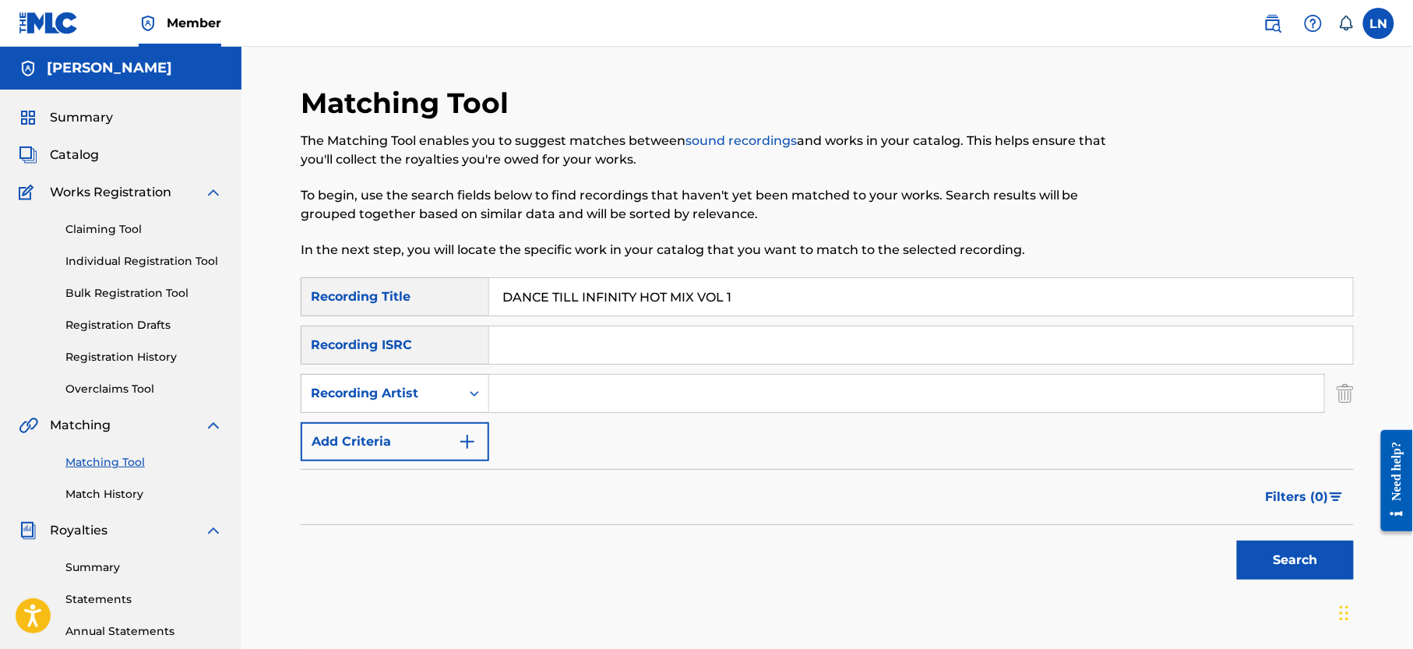
click at [542, 386] on input "Search Form" at bounding box center [906, 393] width 835 height 37
type input "Djmiles"
click at [1237, 541] on button "Search" at bounding box center [1295, 560] width 117 height 39
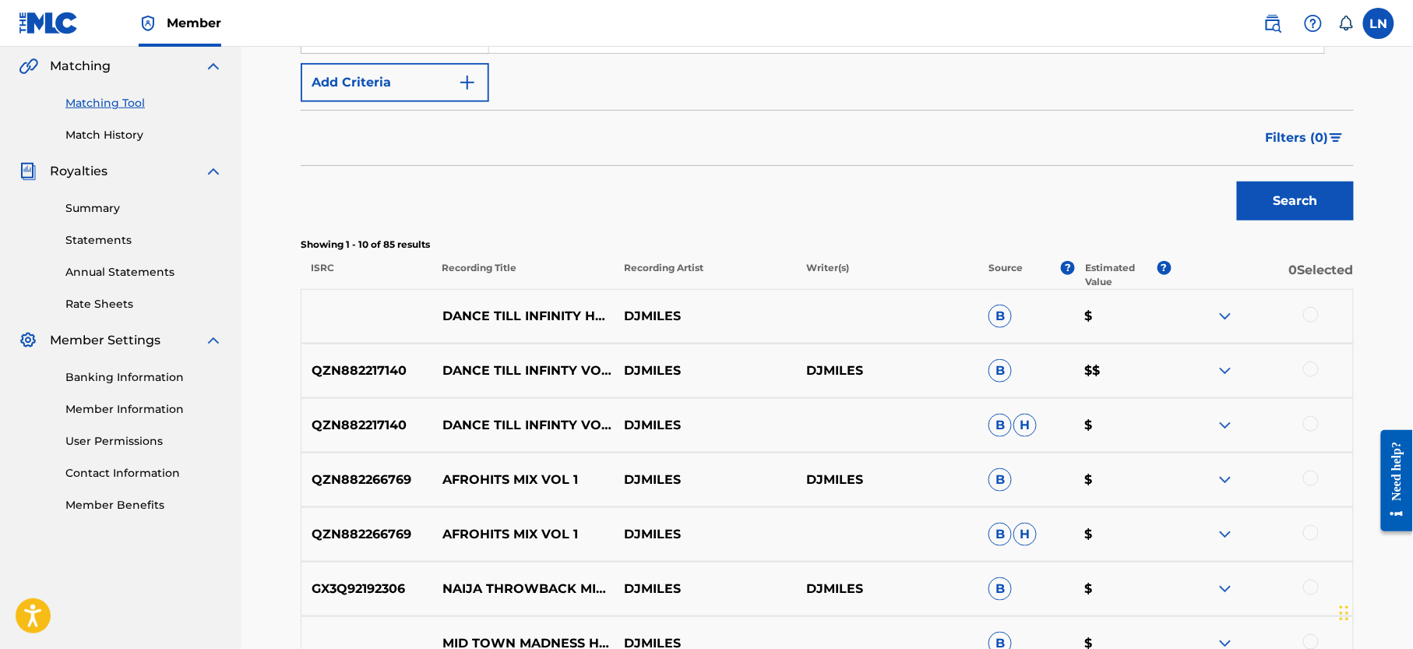
scroll to position [386, 0]
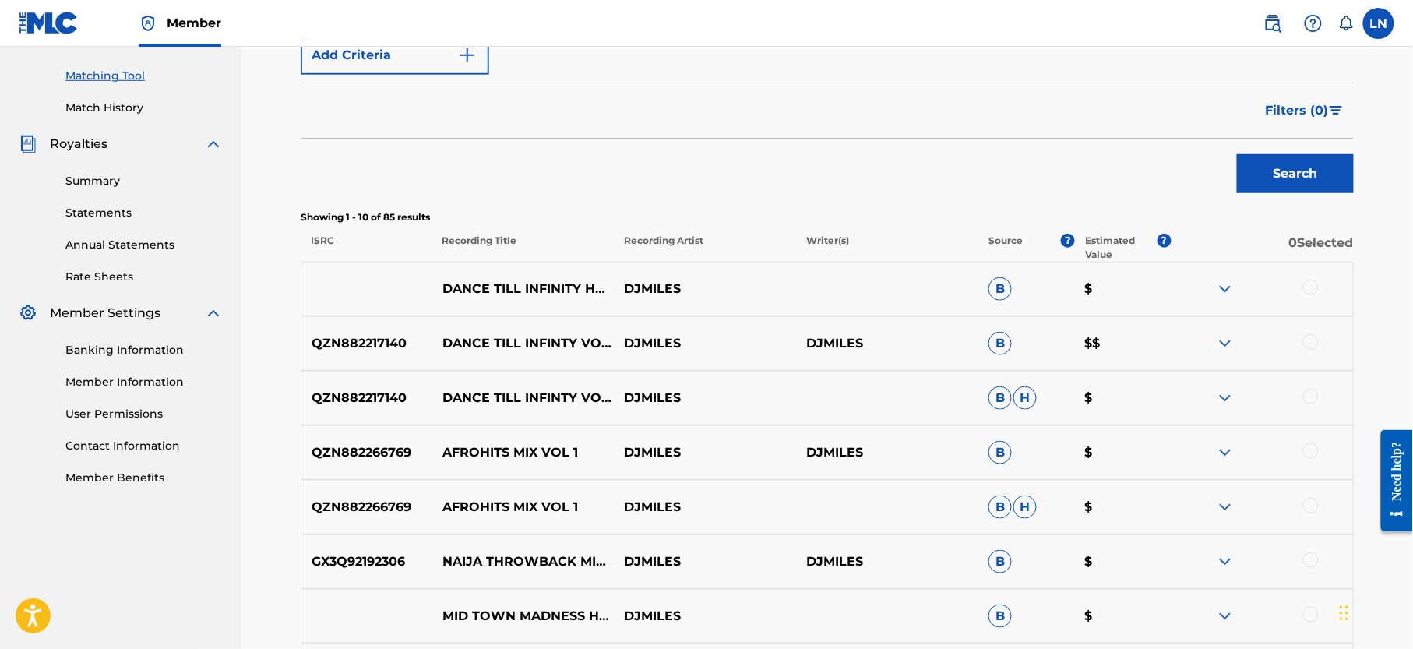
click at [1226, 285] on img at bounding box center [1225, 289] width 19 height 19
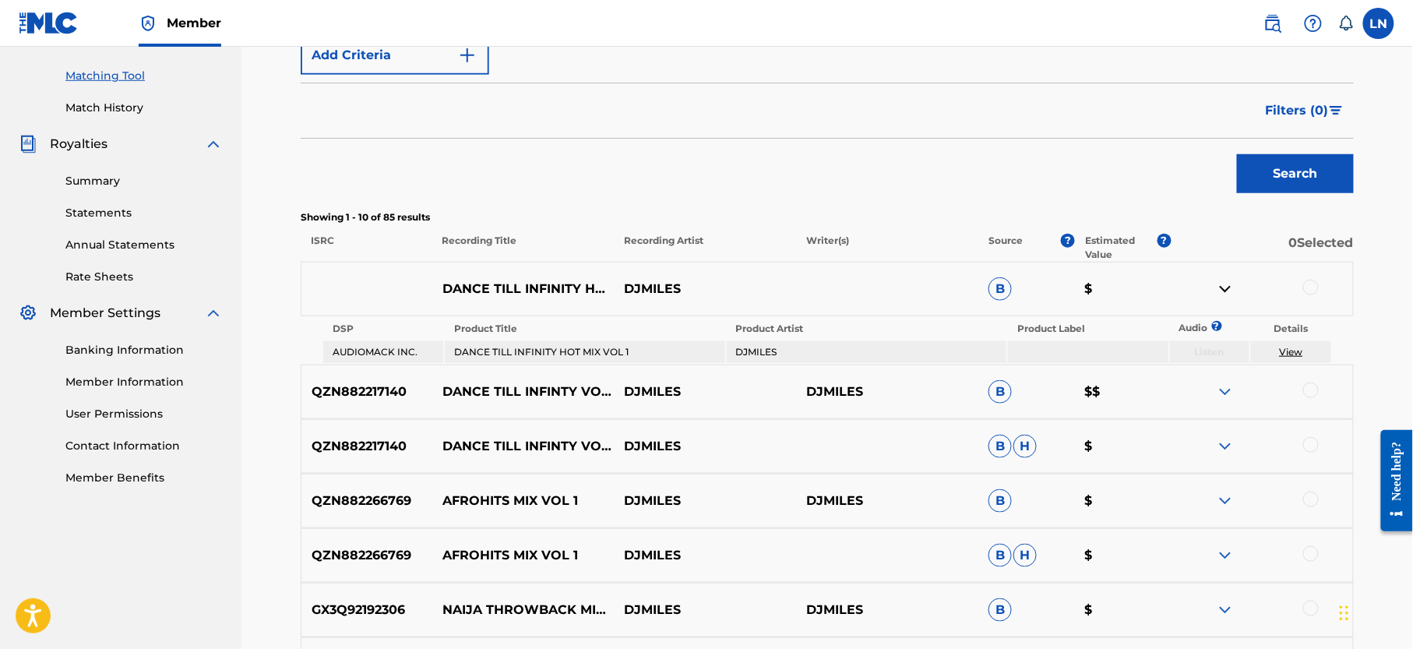
click at [1226, 285] on img at bounding box center [1225, 289] width 19 height 19
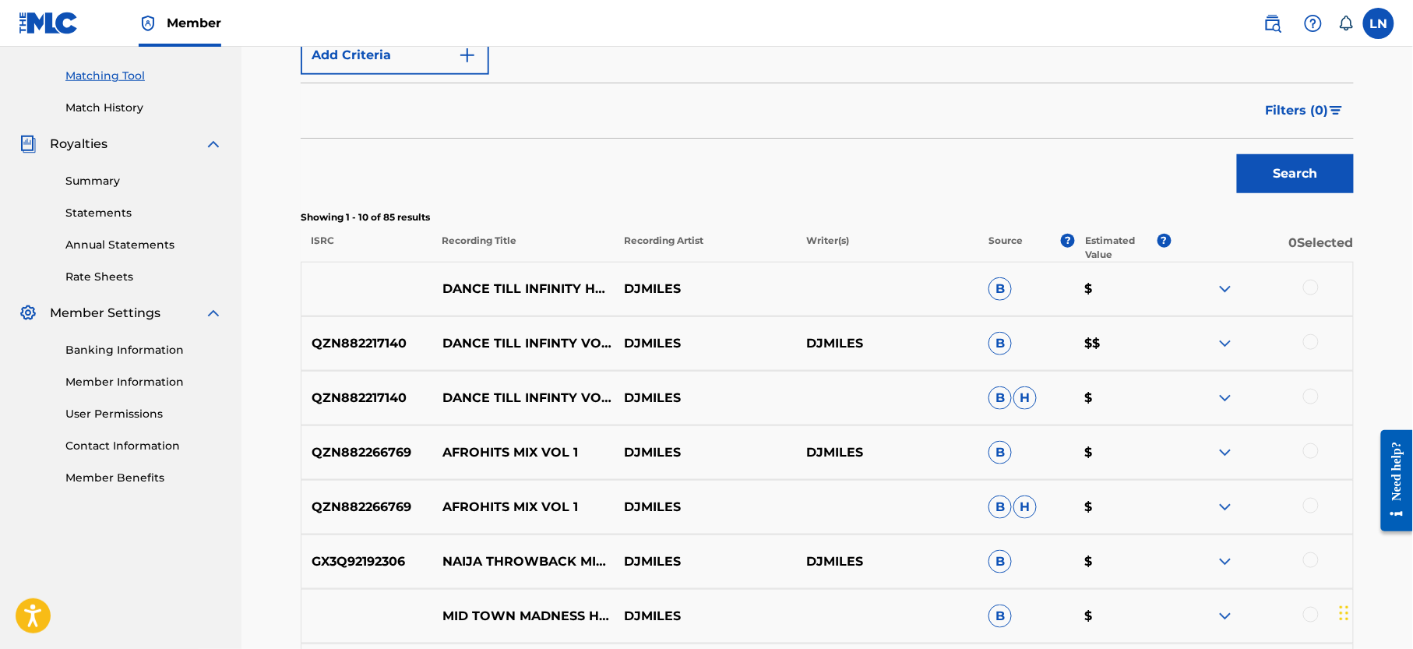
click at [1230, 344] on img at bounding box center [1225, 343] width 19 height 19
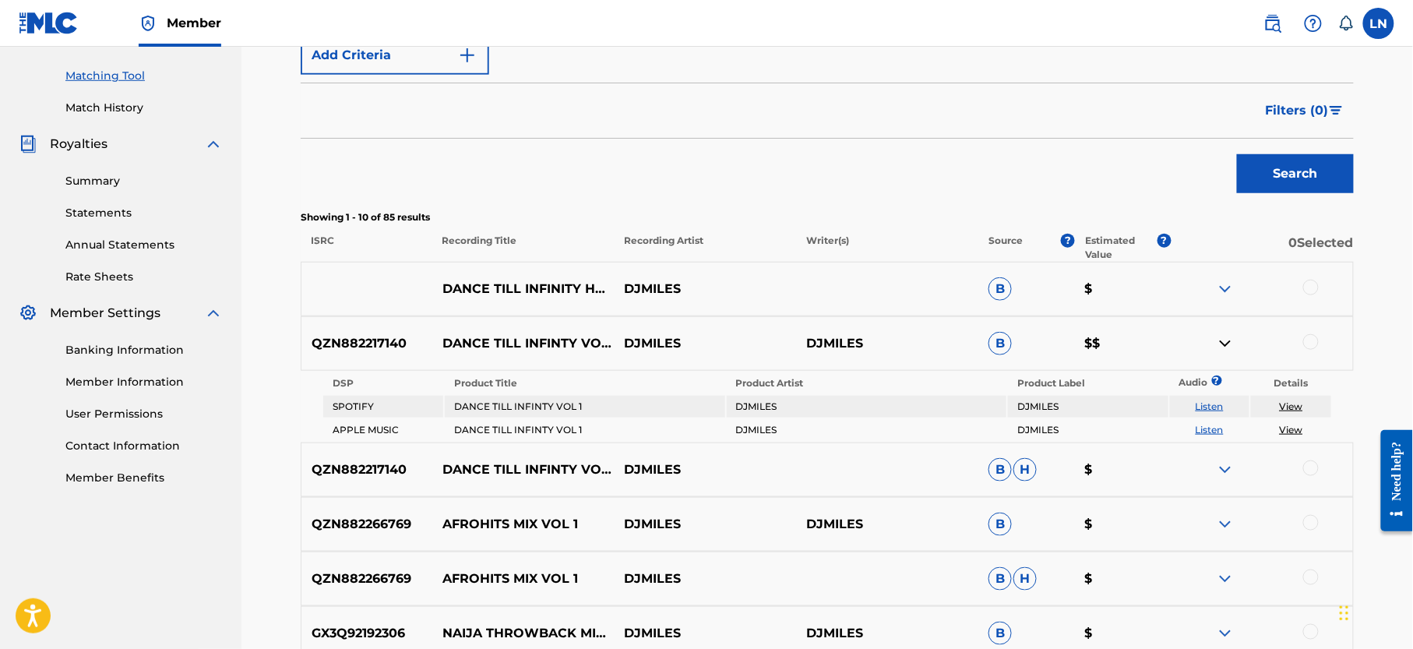
click at [1230, 344] on img at bounding box center [1225, 343] width 19 height 19
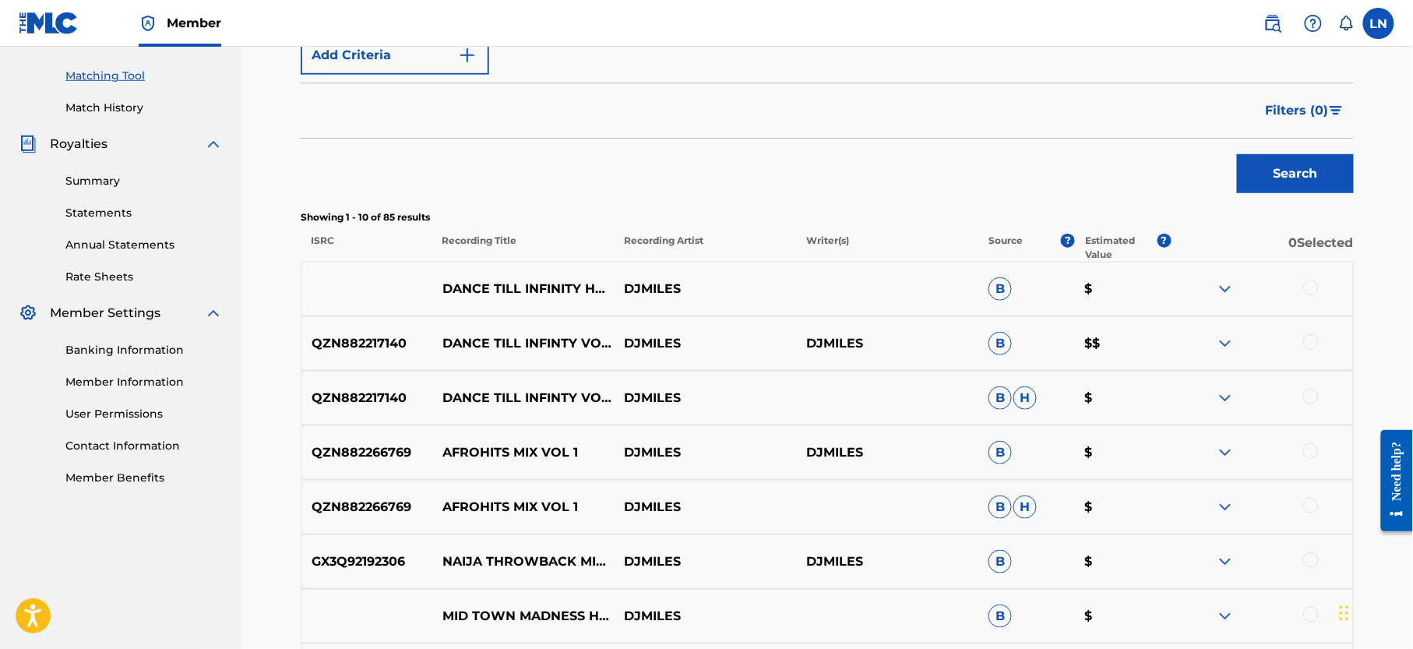
click at [1314, 291] on div at bounding box center [1312, 288] width 16 height 16
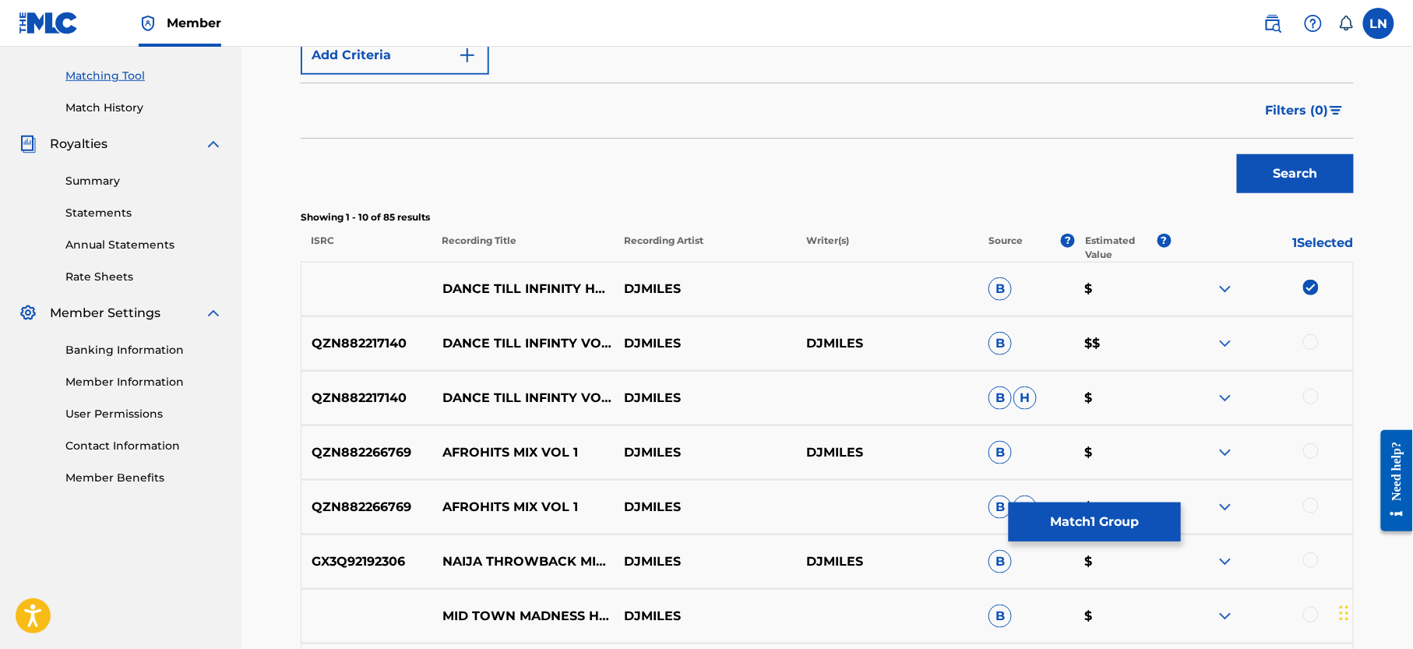
click at [1312, 350] on div at bounding box center [1262, 343] width 182 height 19
click at [1312, 402] on div at bounding box center [1312, 397] width 16 height 16
click at [1312, 337] on div at bounding box center [1312, 342] width 16 height 16
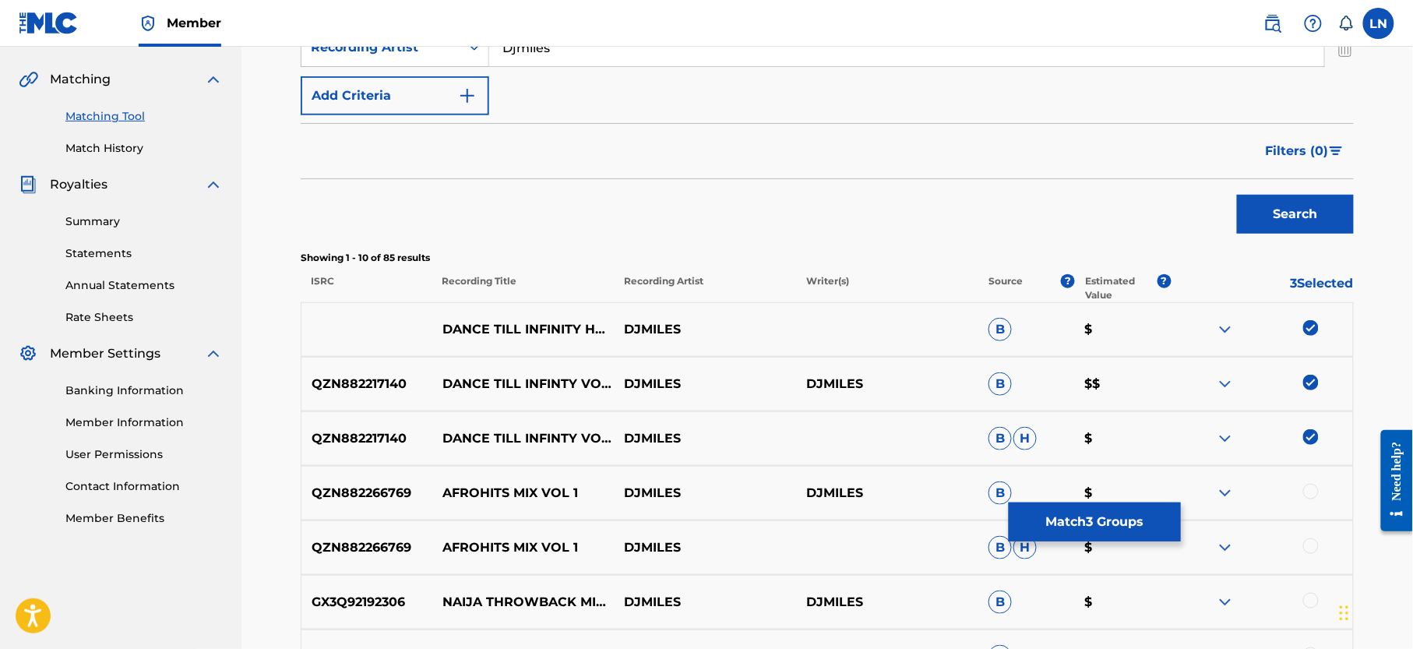
scroll to position [341, 0]
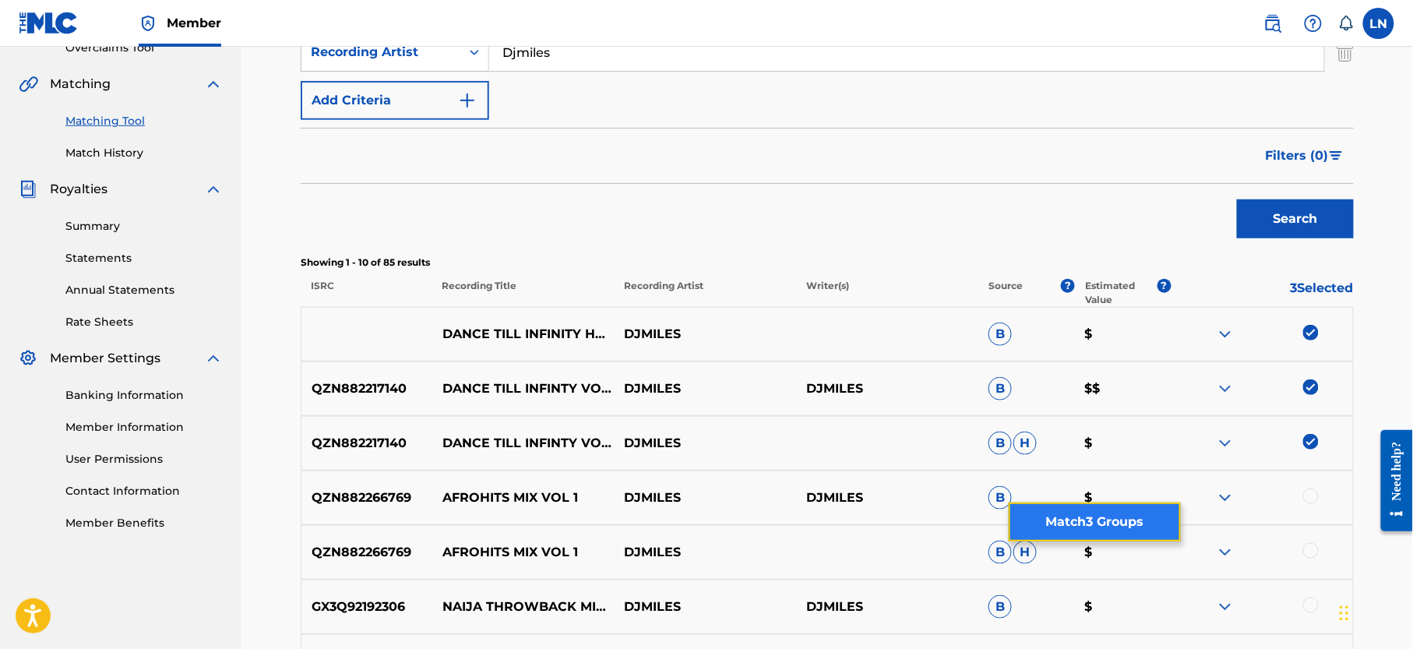
click at [1063, 516] on button "Match 3 Groups" at bounding box center [1095, 522] width 172 height 39
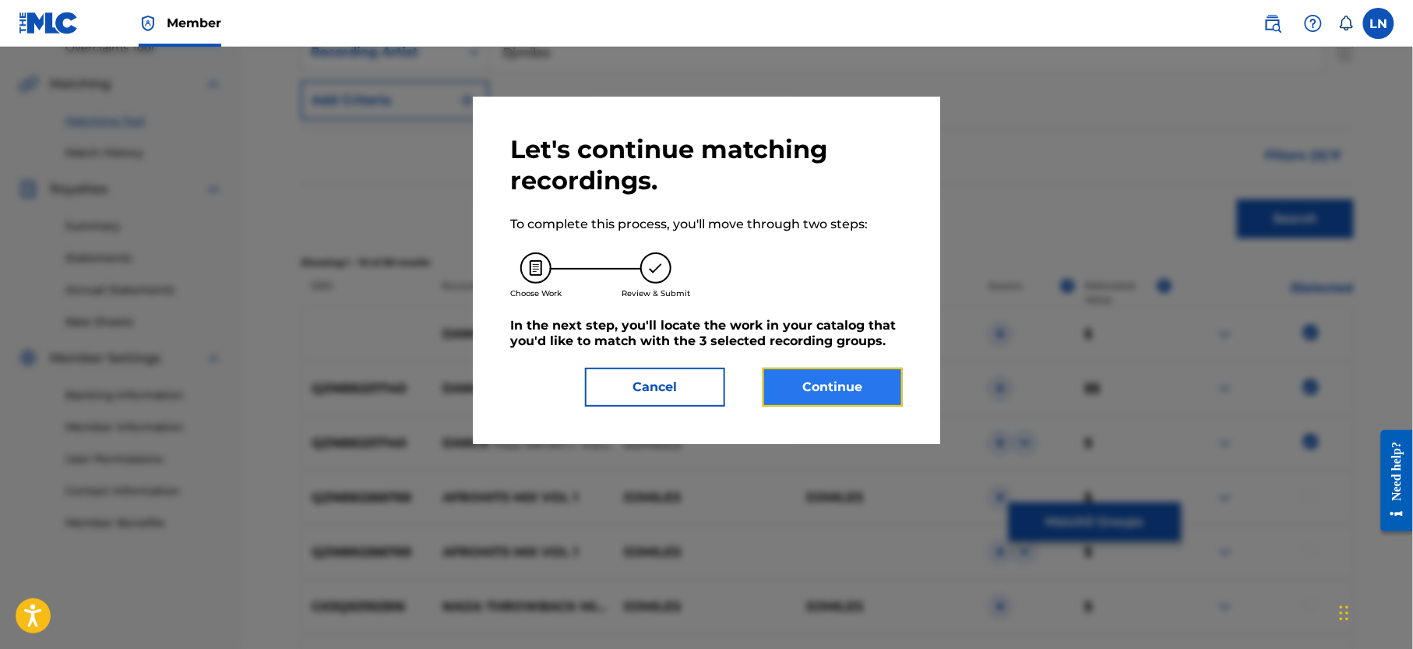
click at [845, 390] on button "Continue" at bounding box center [833, 387] width 140 height 39
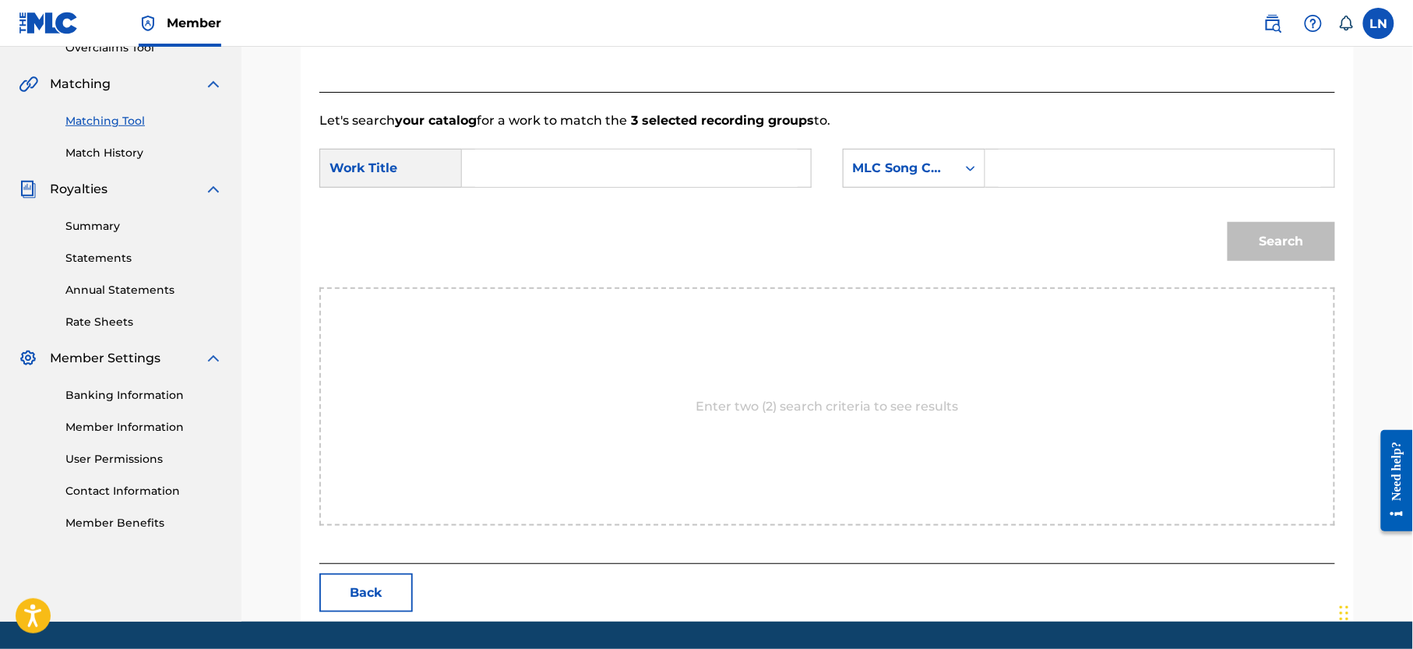
click at [651, 175] on input "Search Form" at bounding box center [636, 168] width 323 height 37
paste input "DANCE TILL INFINITY HOT MIX VOL 1"
click at [535, 187] on div "dance till infinity hot mix vol 1" at bounding box center [520, 230] width 90 height 87
click at [545, 216] on div "dance till infinity hot mix vol 1" at bounding box center [519, 231] width 88 height 84
type input "dance till infinity hot mix vol 1"
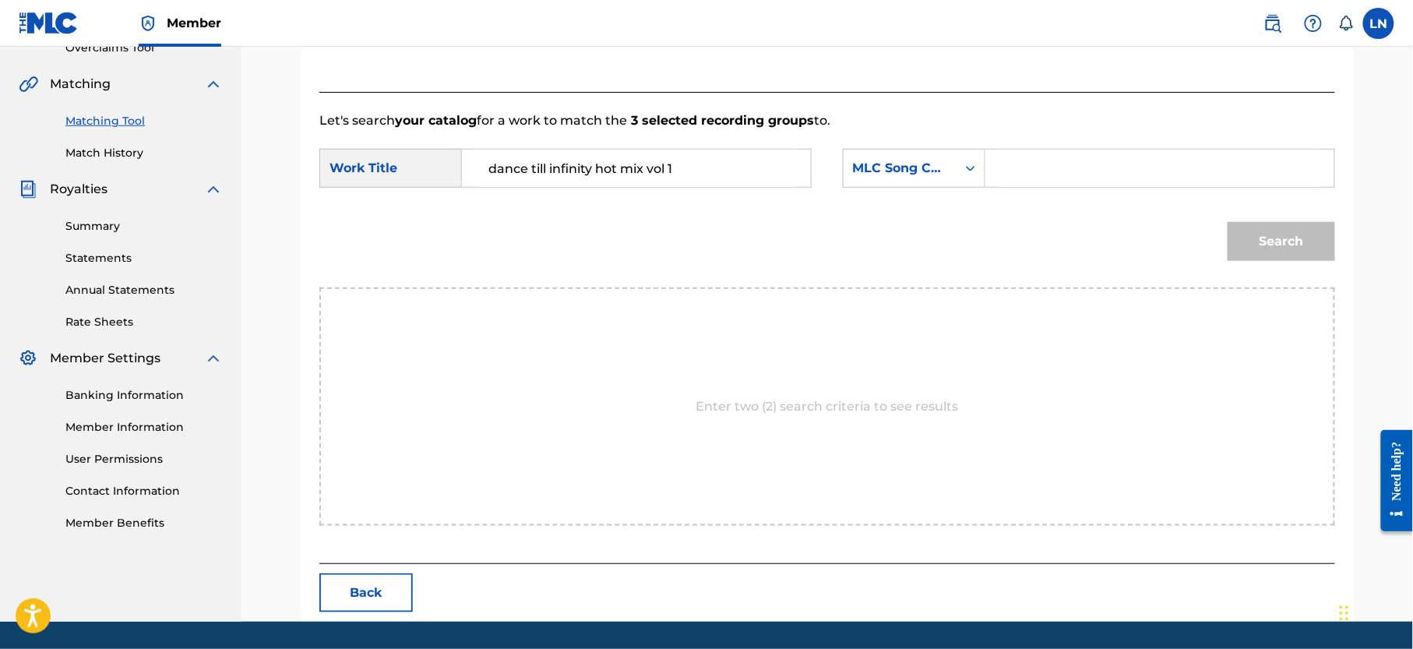
click at [1017, 172] on input "Search Form" at bounding box center [1160, 168] width 323 height 37
click at [948, 172] on div "MLC Song Code" at bounding box center [900, 169] width 113 height 30
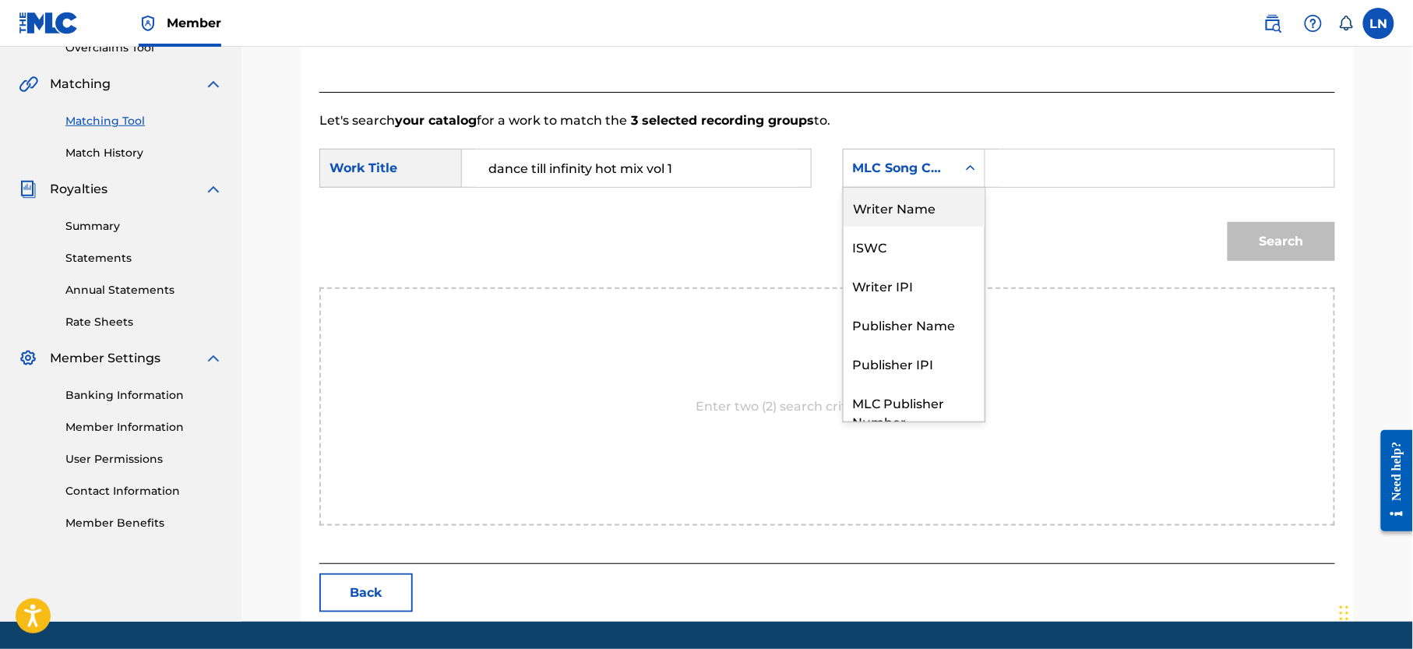
click at [933, 203] on div "Writer Name" at bounding box center [914, 207] width 141 height 39
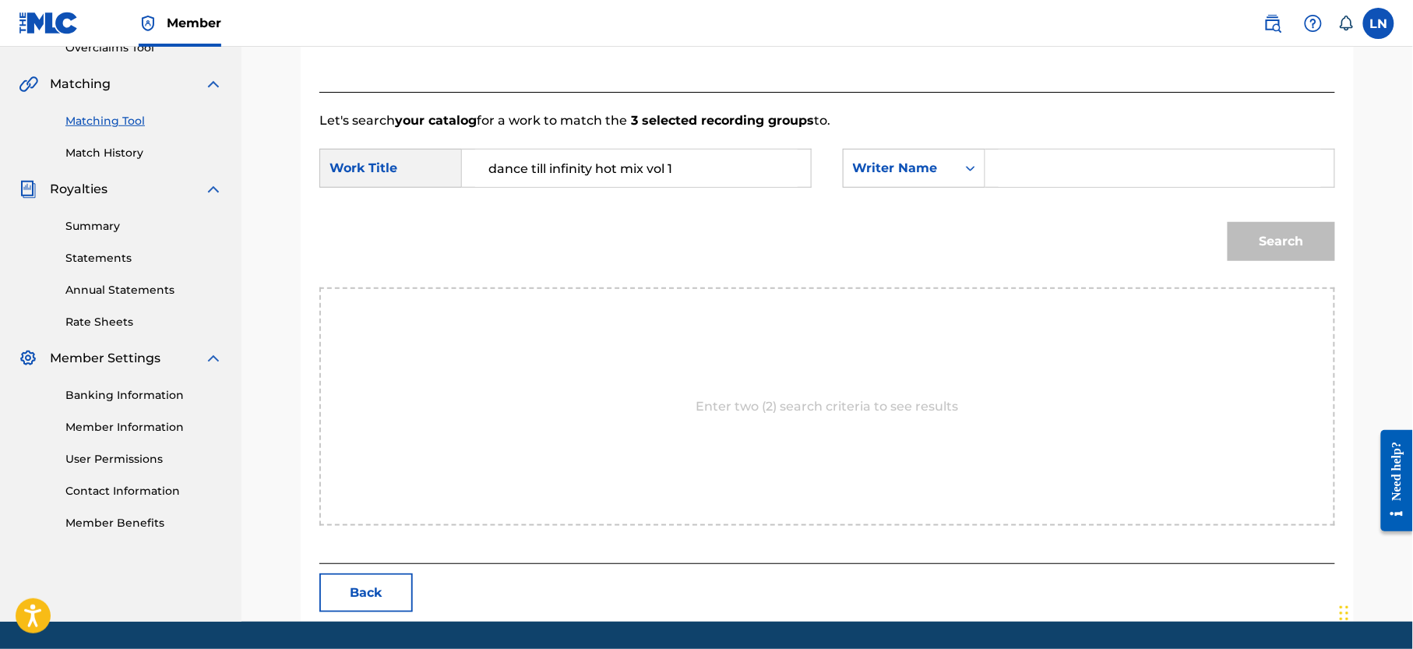
click at [1036, 166] on input "Search Form" at bounding box center [1160, 168] width 323 height 37
click at [1117, 172] on input "Search Form" at bounding box center [1160, 168] width 323 height 37
type input "[PERSON_NAME]"
click at [1228, 222] on button "Search" at bounding box center [1282, 241] width 108 height 39
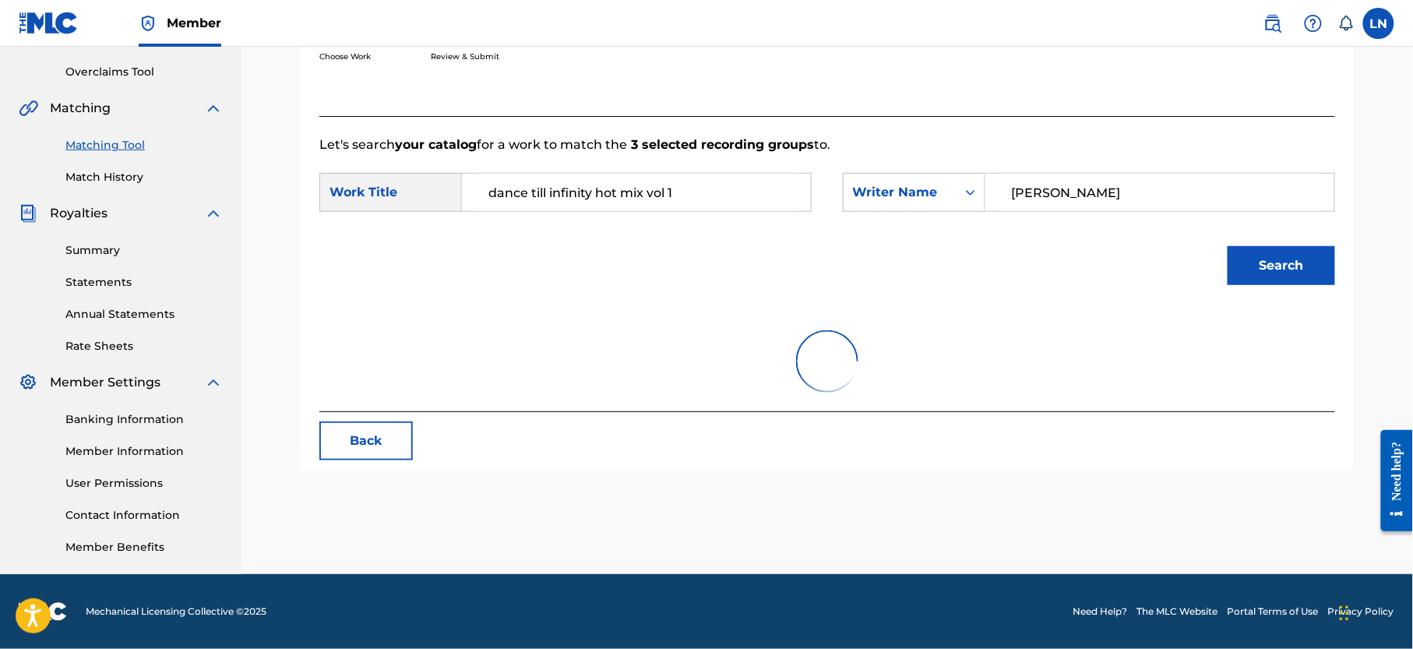
scroll to position [341, 0]
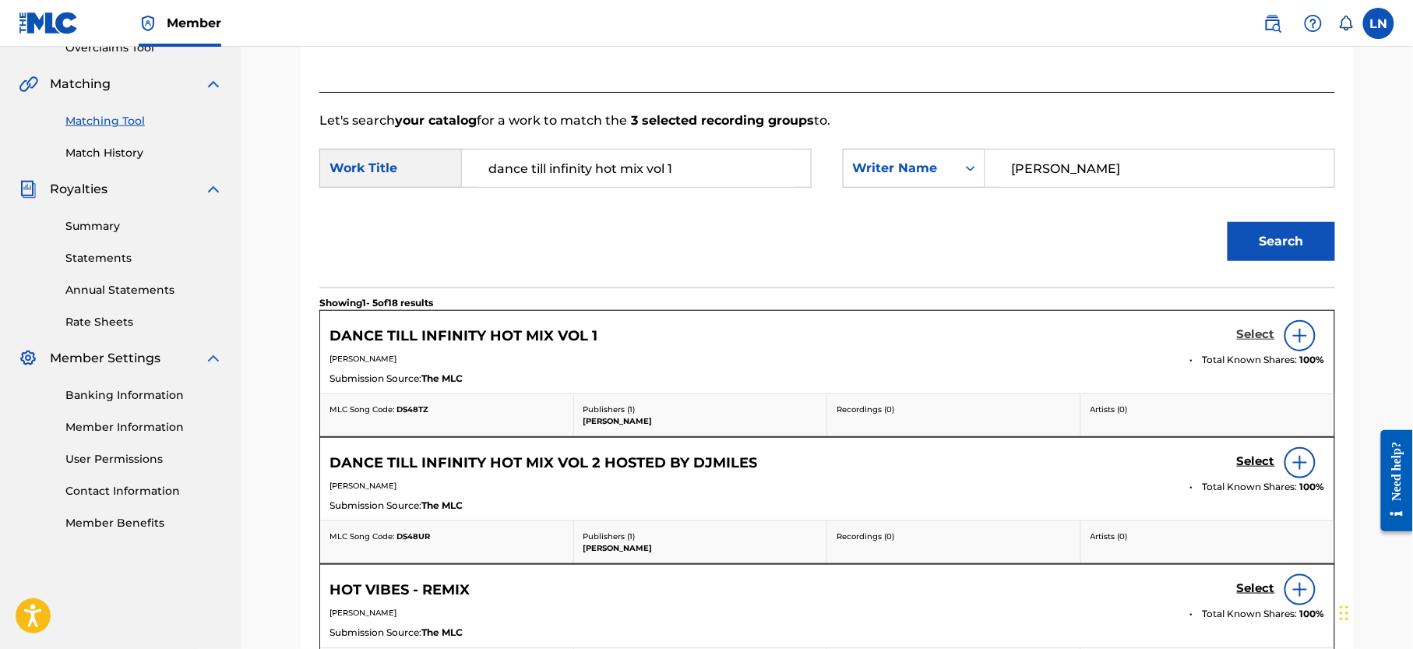
click at [1264, 329] on h5 "Select" at bounding box center [1256, 334] width 38 height 15
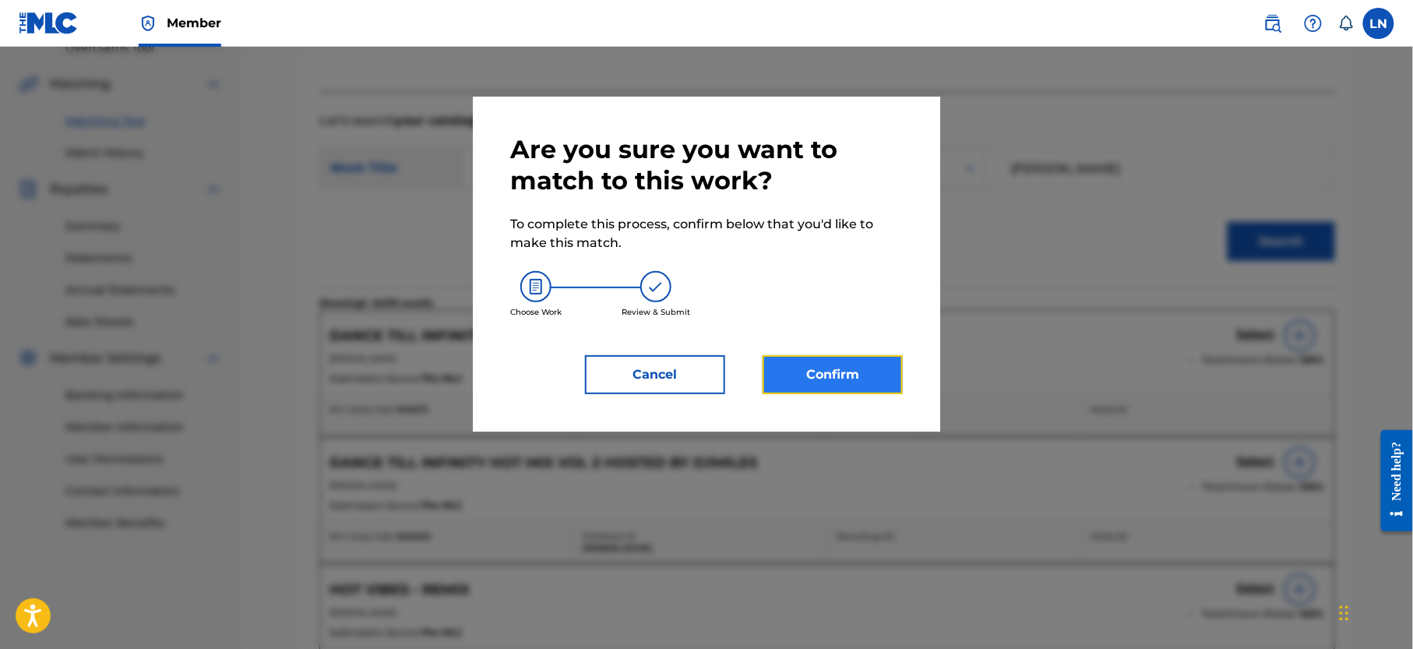
click at [820, 379] on button "Confirm" at bounding box center [833, 374] width 140 height 39
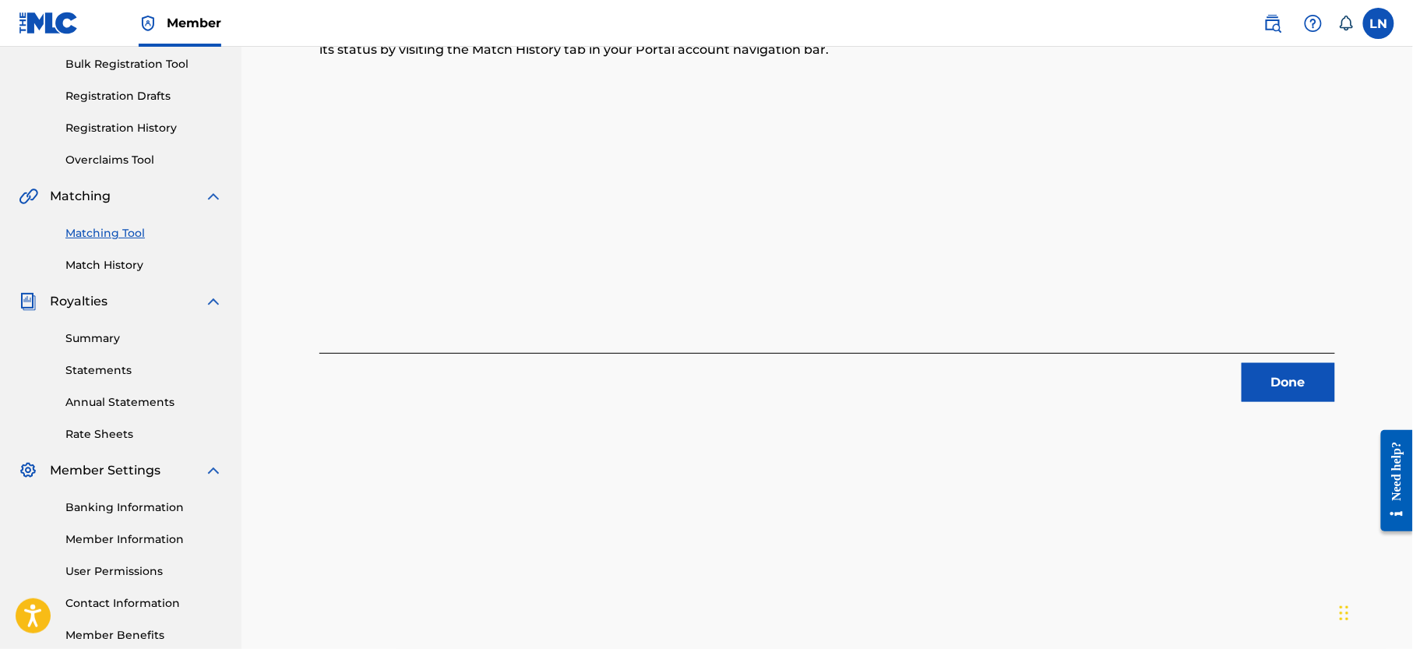
scroll to position [79, 0]
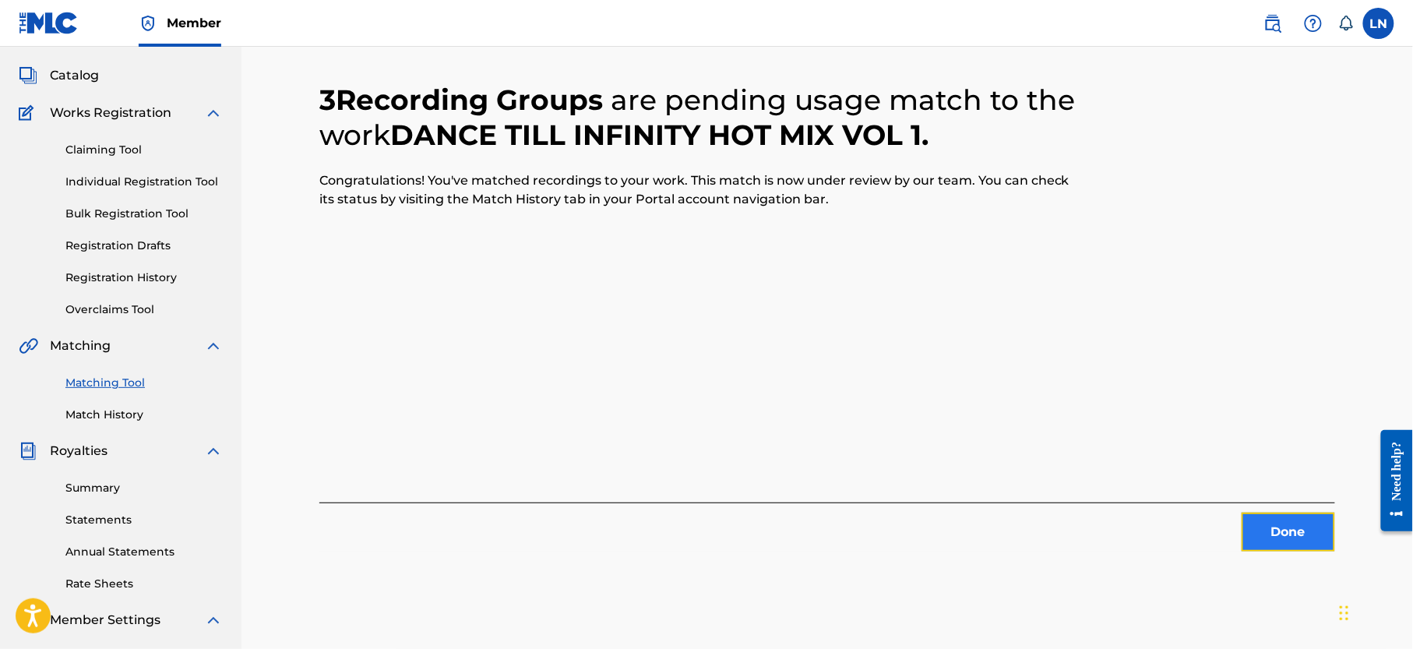
click at [1293, 545] on button "Done" at bounding box center [1289, 532] width 94 height 39
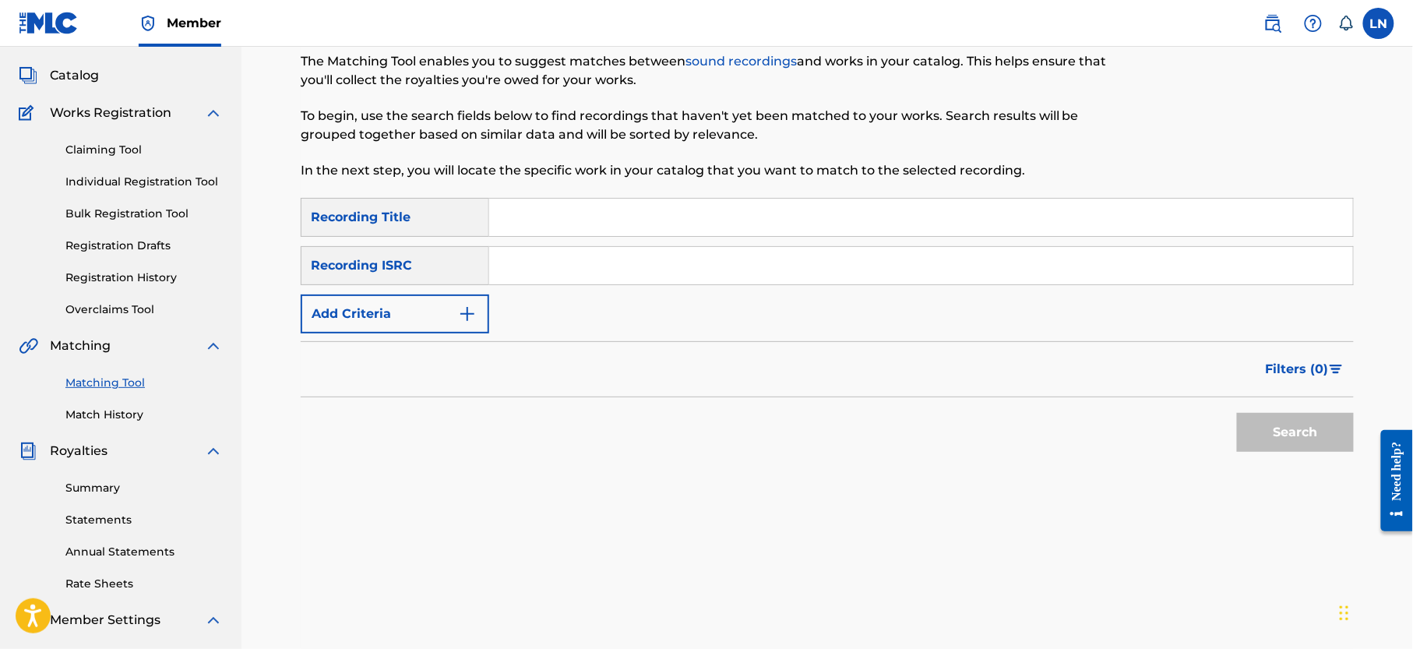
click at [609, 215] on input "Search Form" at bounding box center [921, 217] width 864 height 37
paste input "HIP-HOP MIXTAPE HOSTED BY DJMILES"
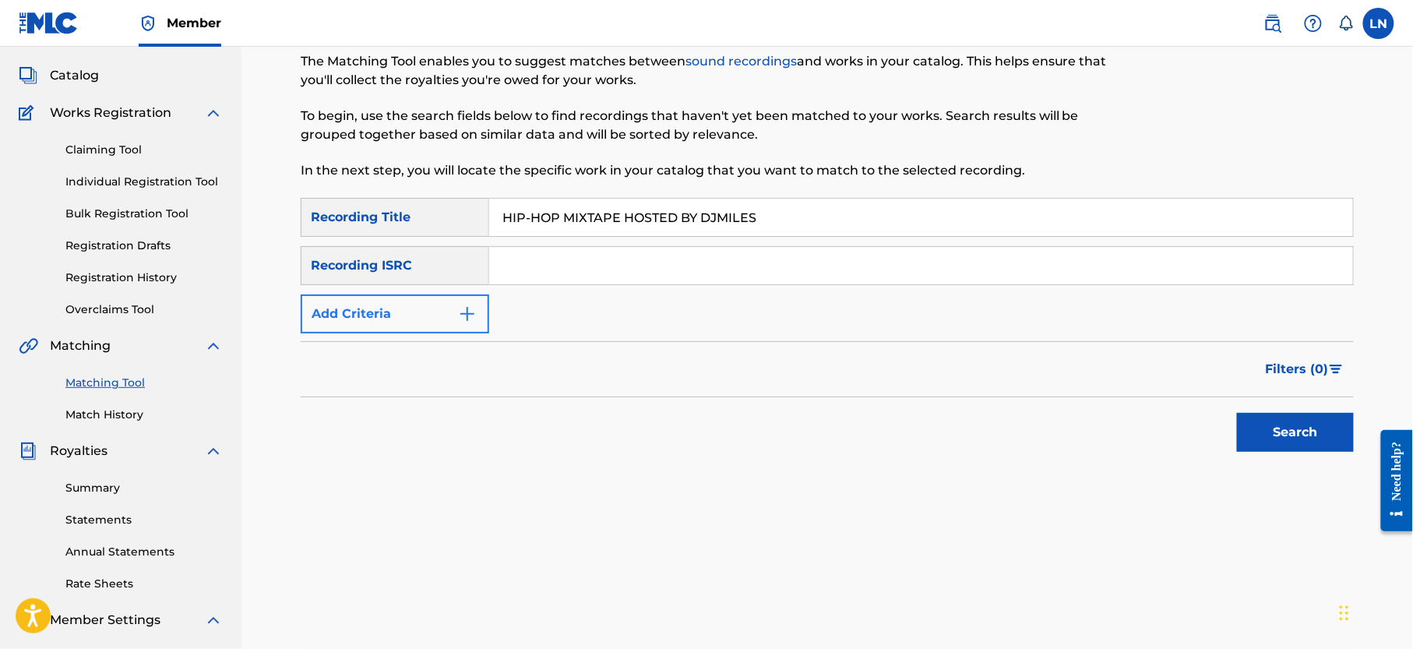
type input "HIP-HOP MIXTAPE HOSTED BY DJMILES"
click at [422, 300] on button "Add Criteria" at bounding box center [395, 314] width 189 height 39
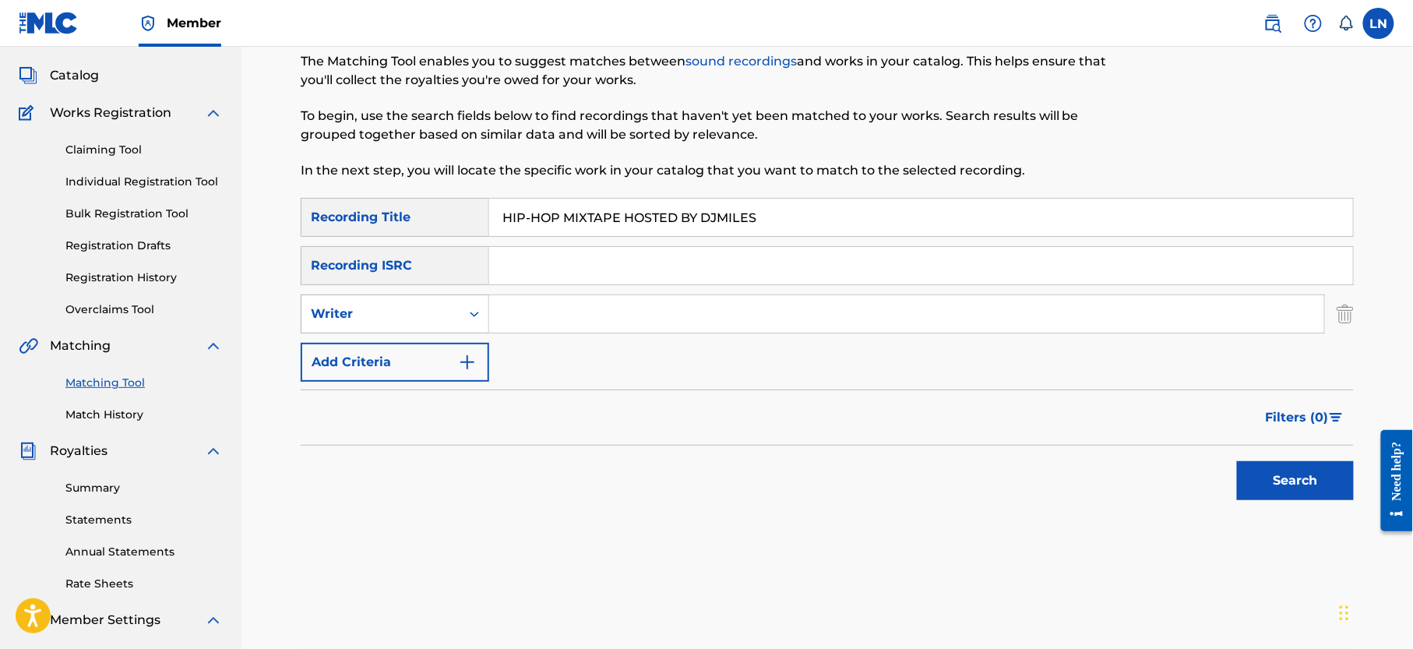
click at [434, 332] on div "Writer" at bounding box center [395, 314] width 189 height 39
click at [415, 337] on div "Recording Artist" at bounding box center [395, 352] width 187 height 39
click at [533, 325] on input "Search Form" at bounding box center [906, 313] width 835 height 37
type input "Djmiles"
click at [1237, 461] on button "Search" at bounding box center [1295, 480] width 117 height 39
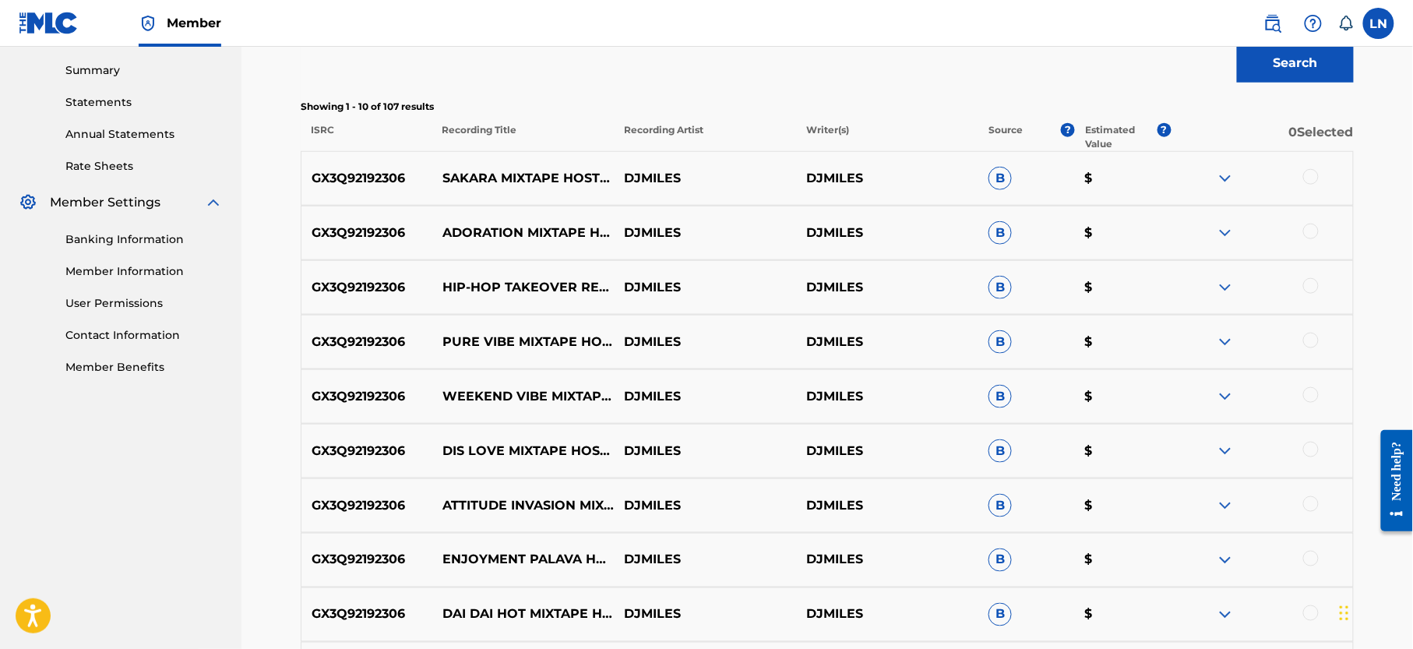
scroll to position [502, 0]
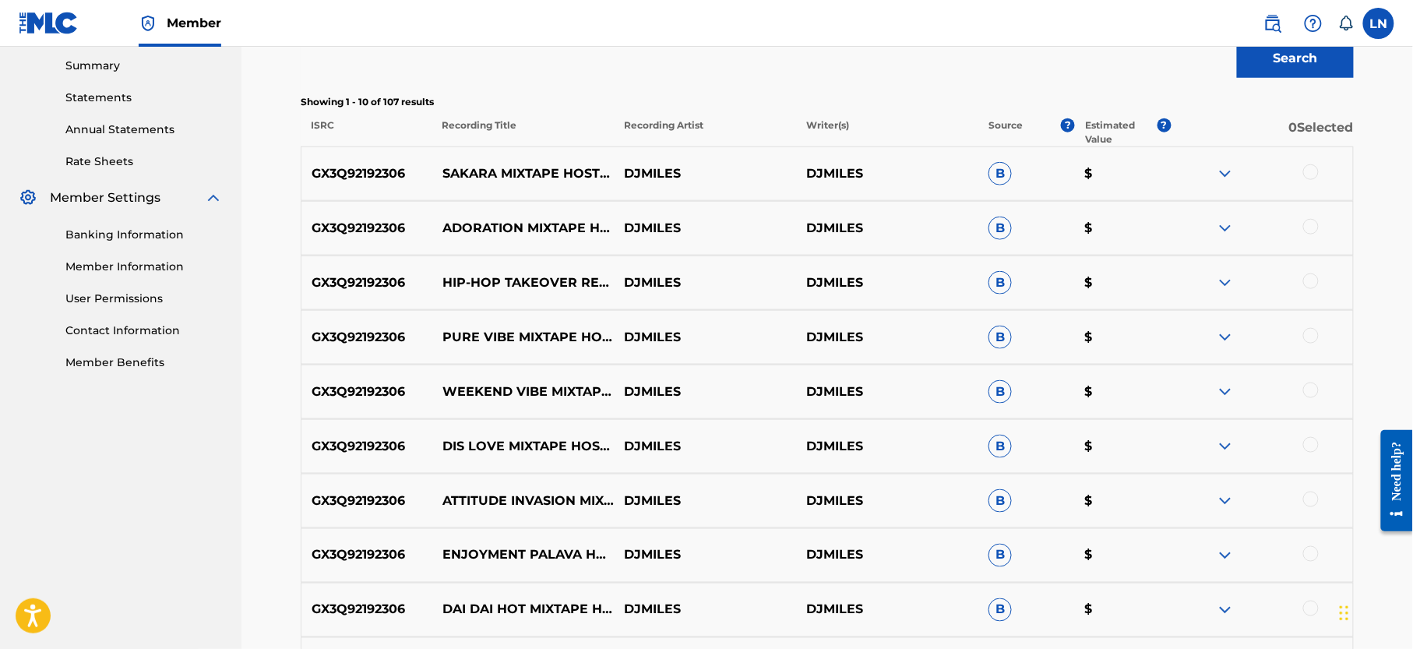
click at [1230, 278] on img at bounding box center [1225, 283] width 19 height 19
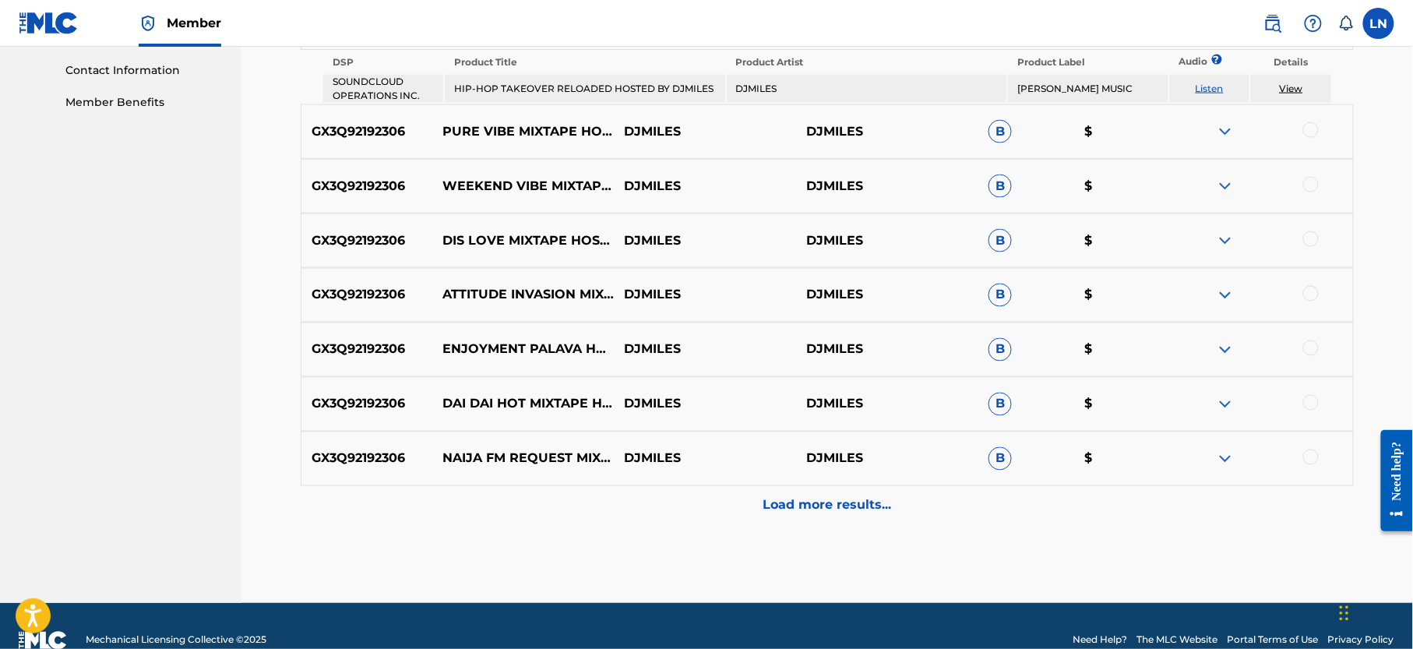
scroll to position [783, 0]
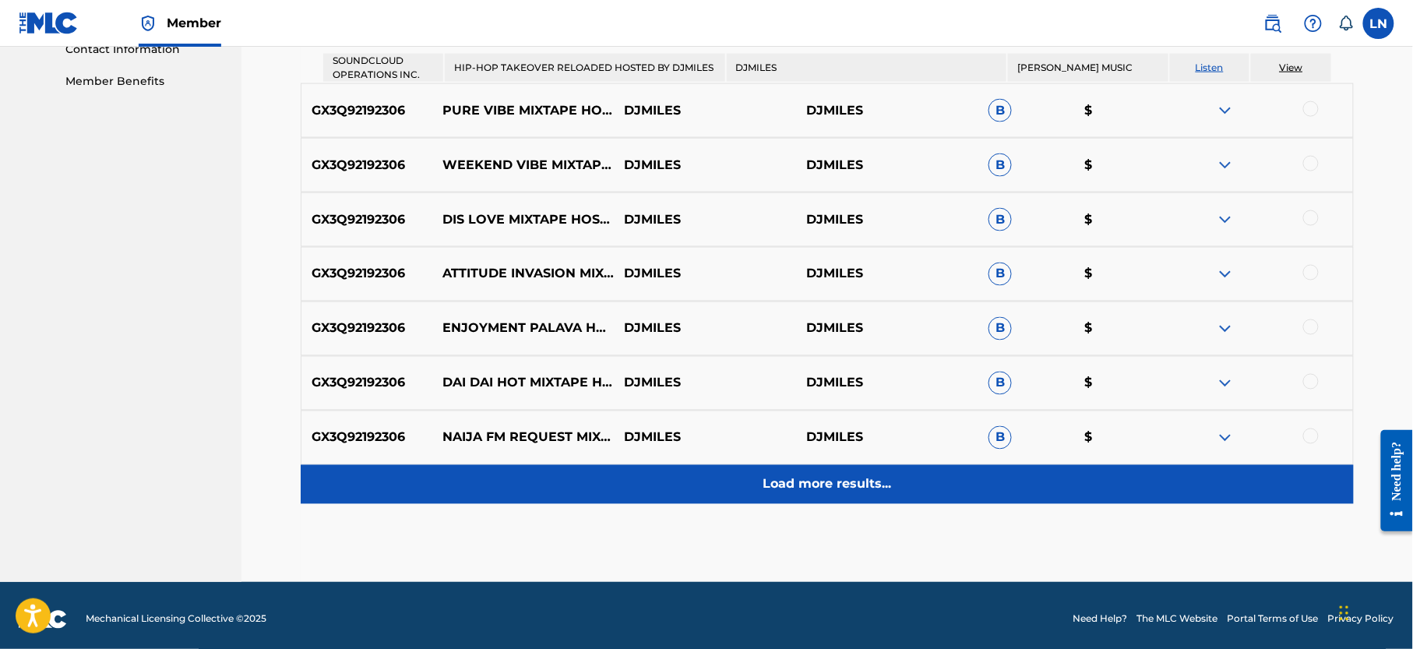
click at [821, 484] on p "Load more results..." at bounding box center [828, 484] width 129 height 19
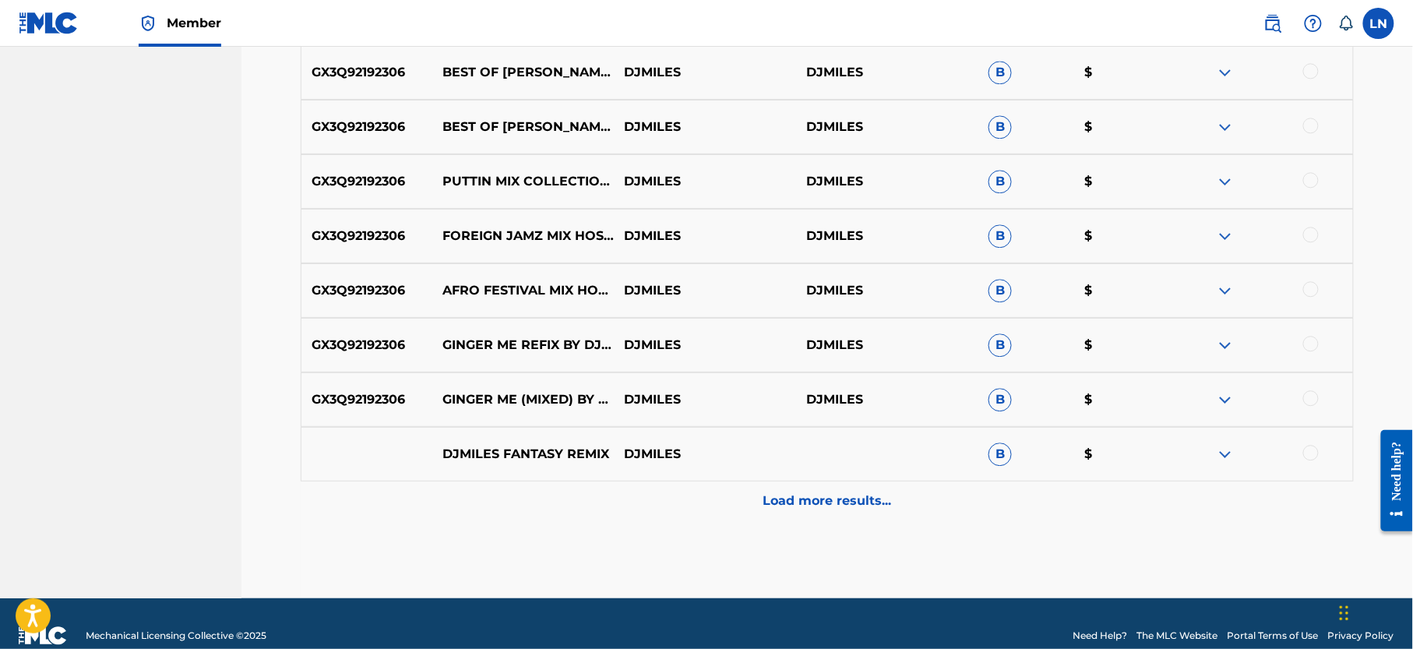
scroll to position [1282, 0]
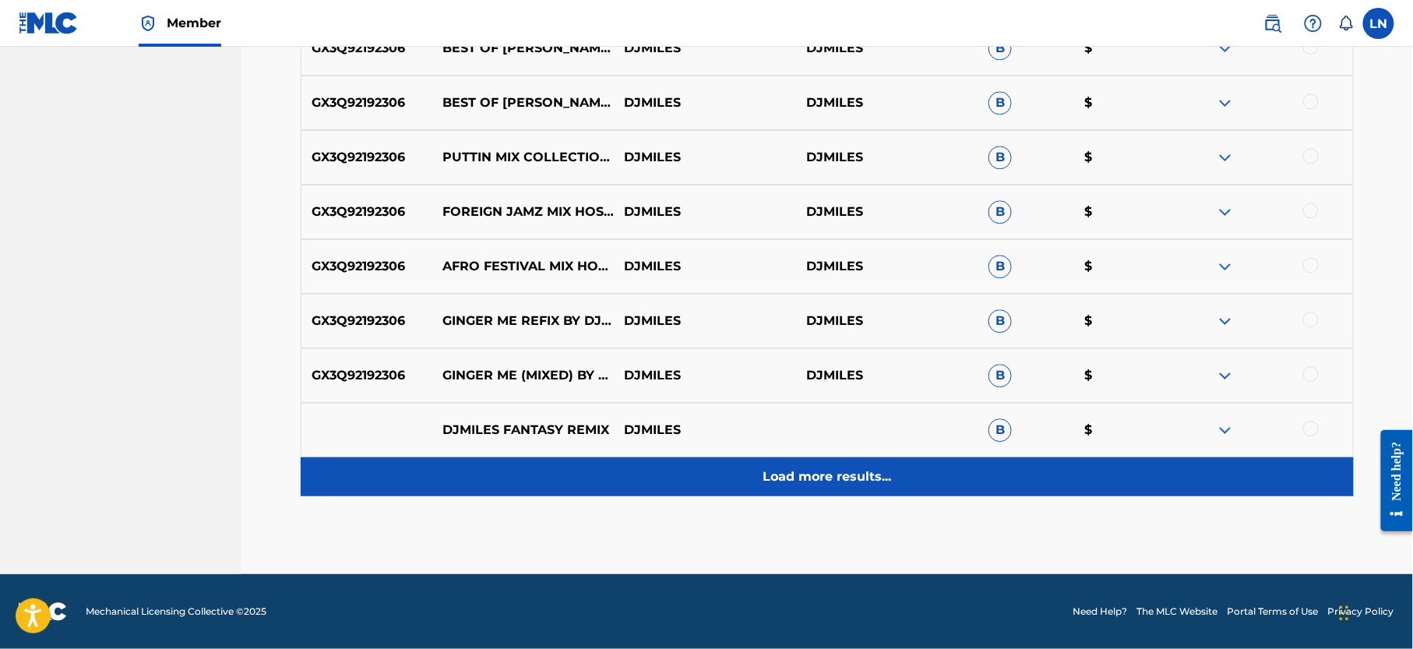
click at [873, 463] on div "Load more results..." at bounding box center [827, 476] width 1053 height 39
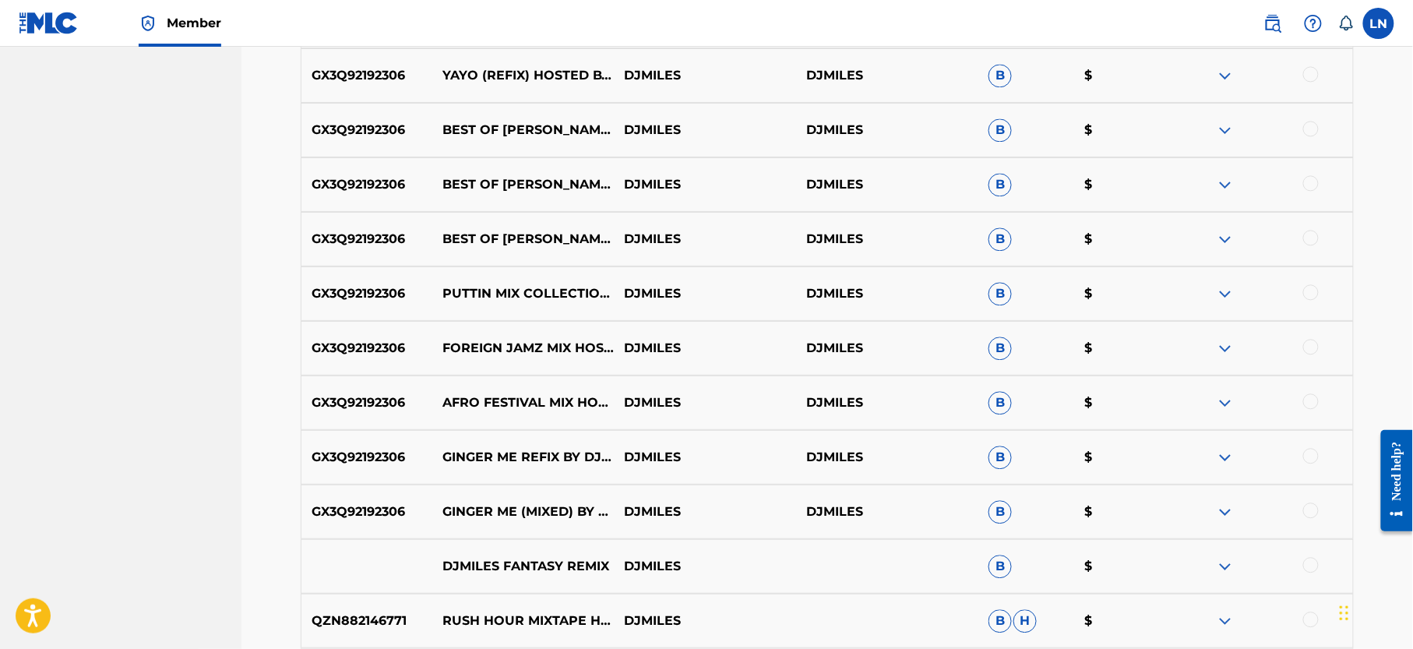
scroll to position [1166, 0]
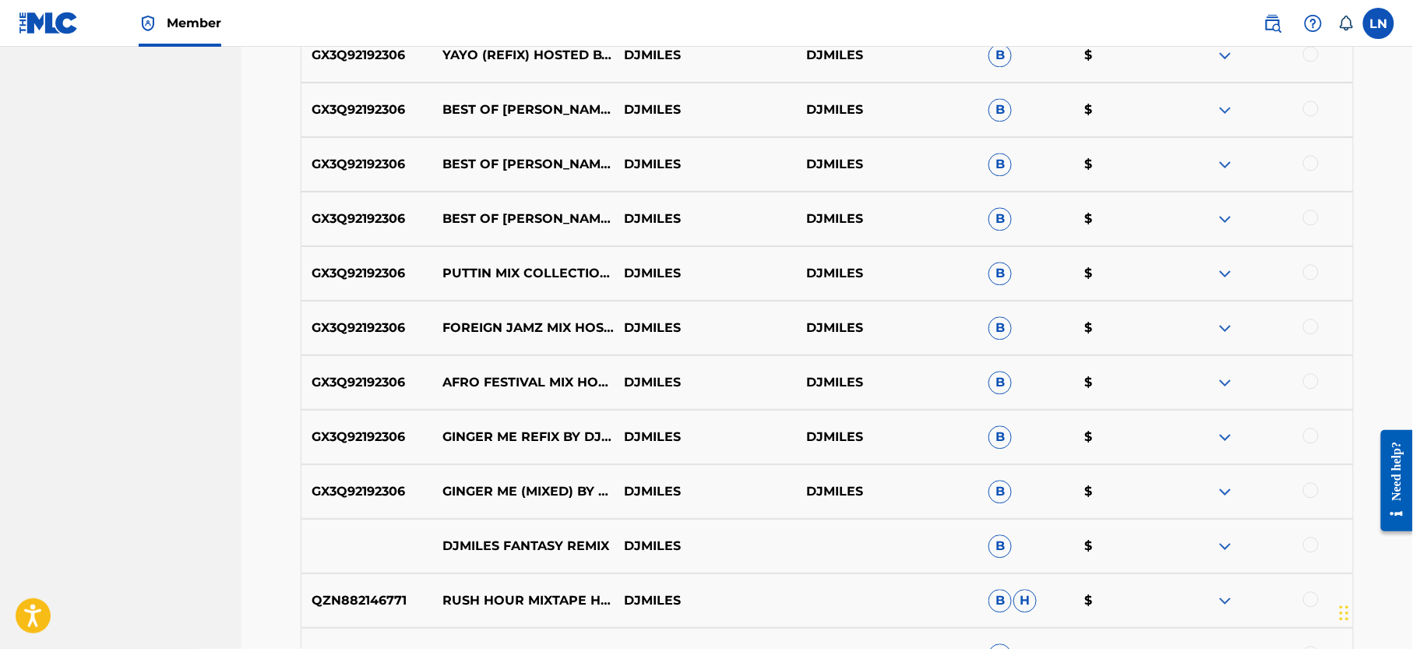
click at [1216, 323] on img at bounding box center [1225, 328] width 19 height 19
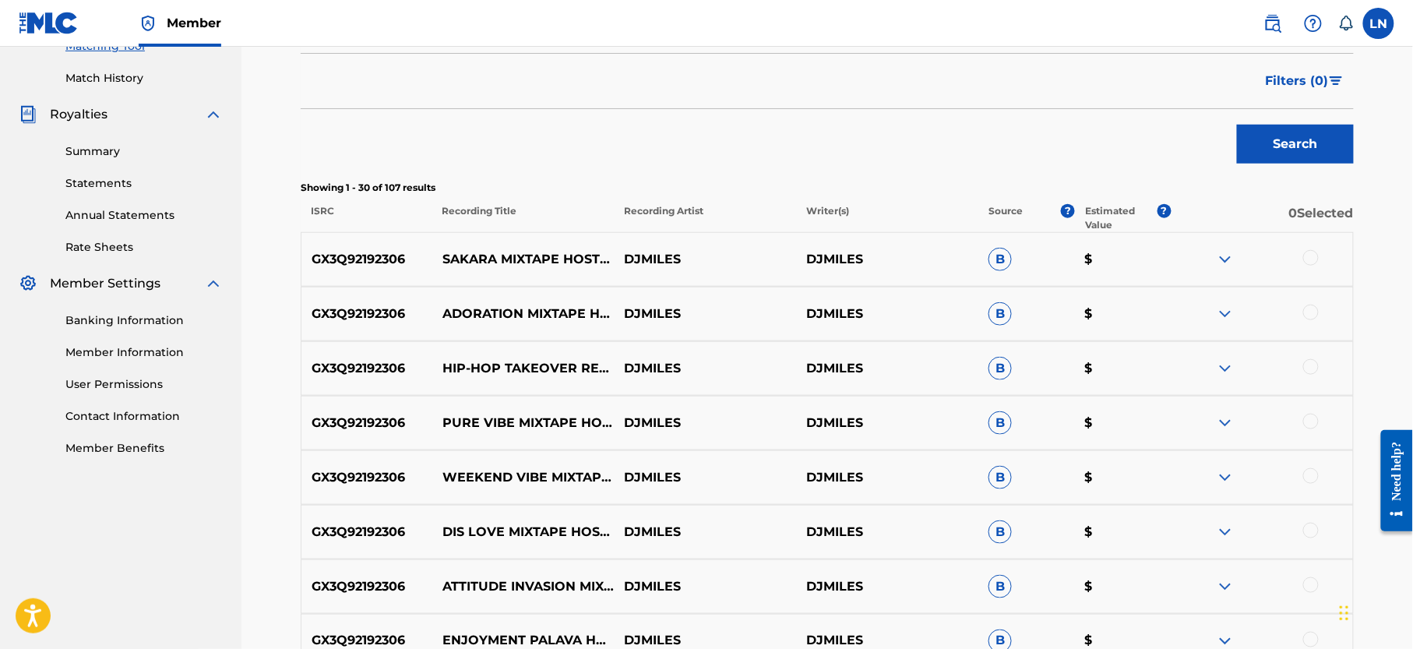
scroll to position [401, 0]
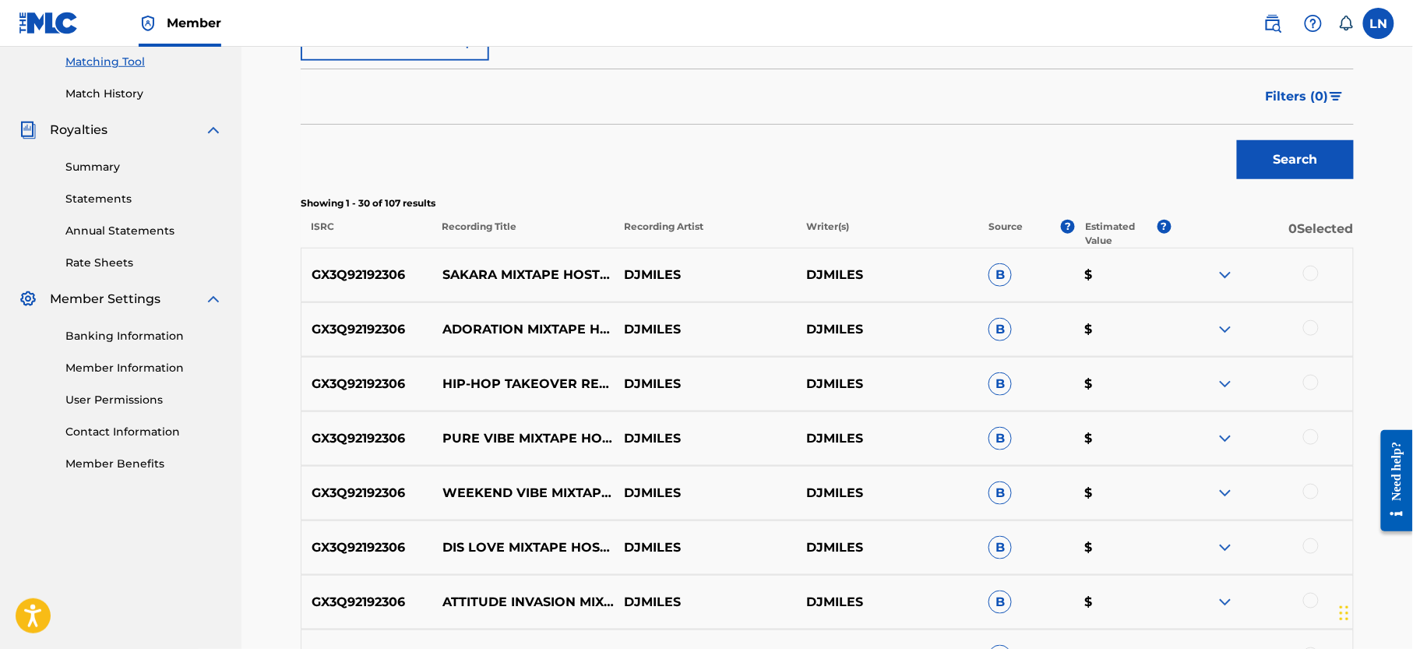
click at [1223, 378] on img at bounding box center [1225, 384] width 19 height 19
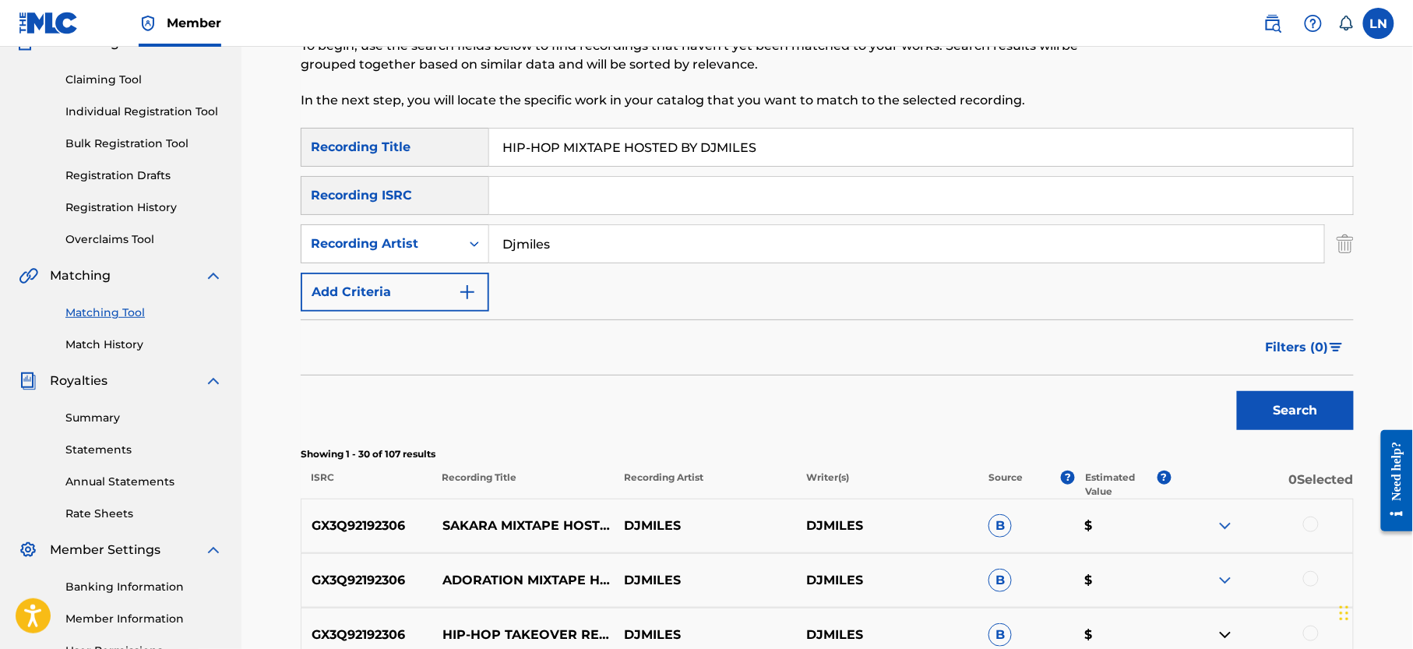
scroll to position [111, 0]
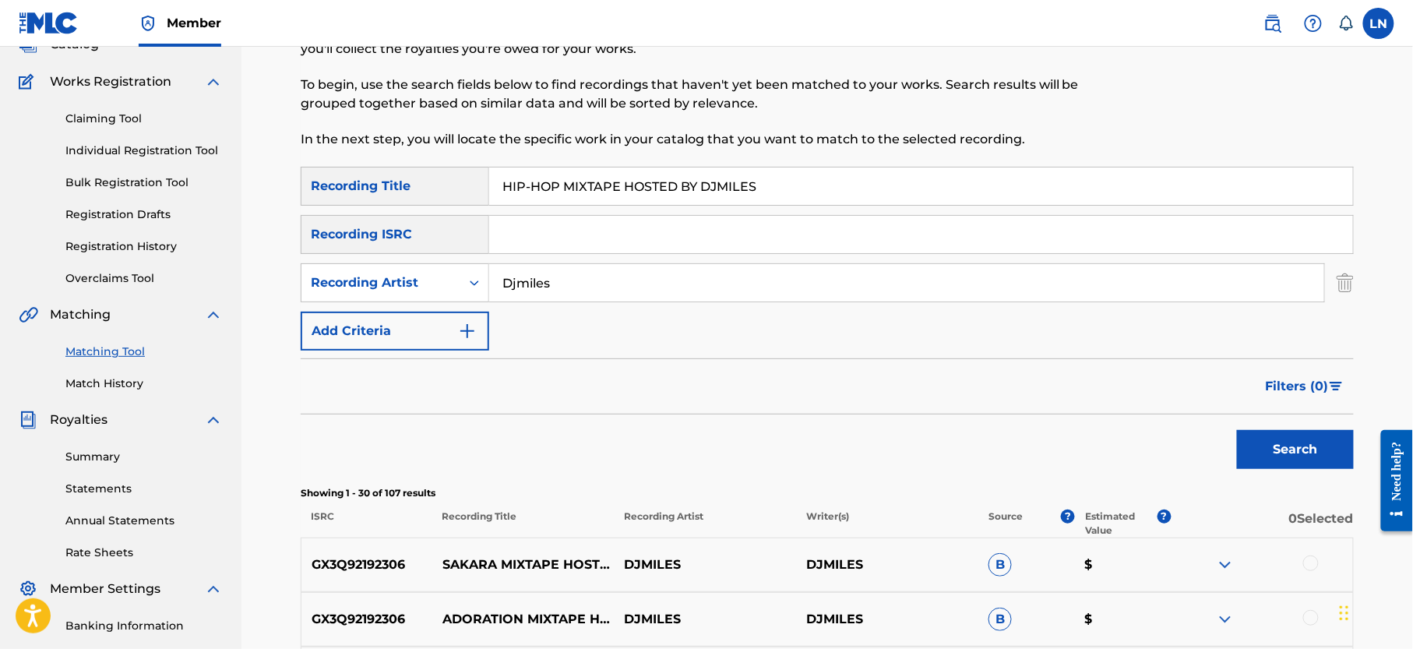
click at [818, 182] on input "HIP-HOP MIXTAPE HOSTED BY DJMILES" at bounding box center [921, 186] width 864 height 37
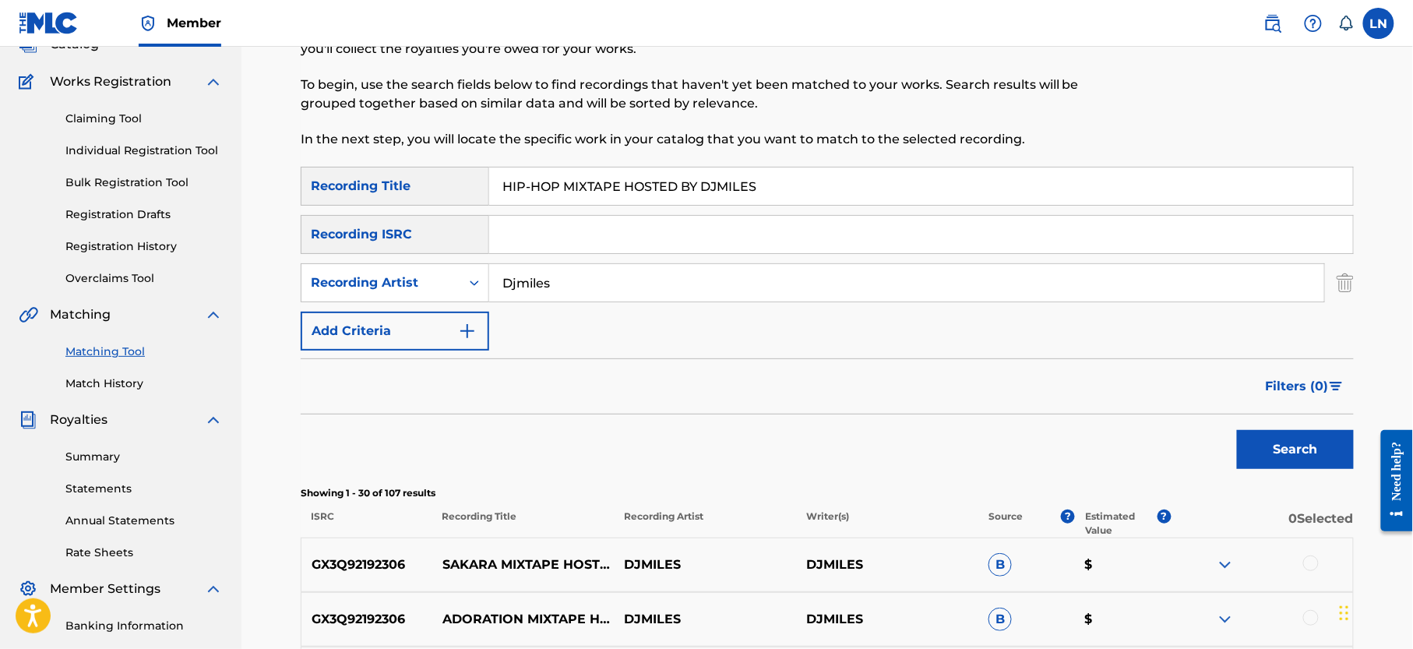
paste input "BEH BEH MEGA MIX TOUR"
type input "BEH BEH MEGA MIX TOUR"
click at [1237, 430] on button "Search" at bounding box center [1295, 449] width 117 height 39
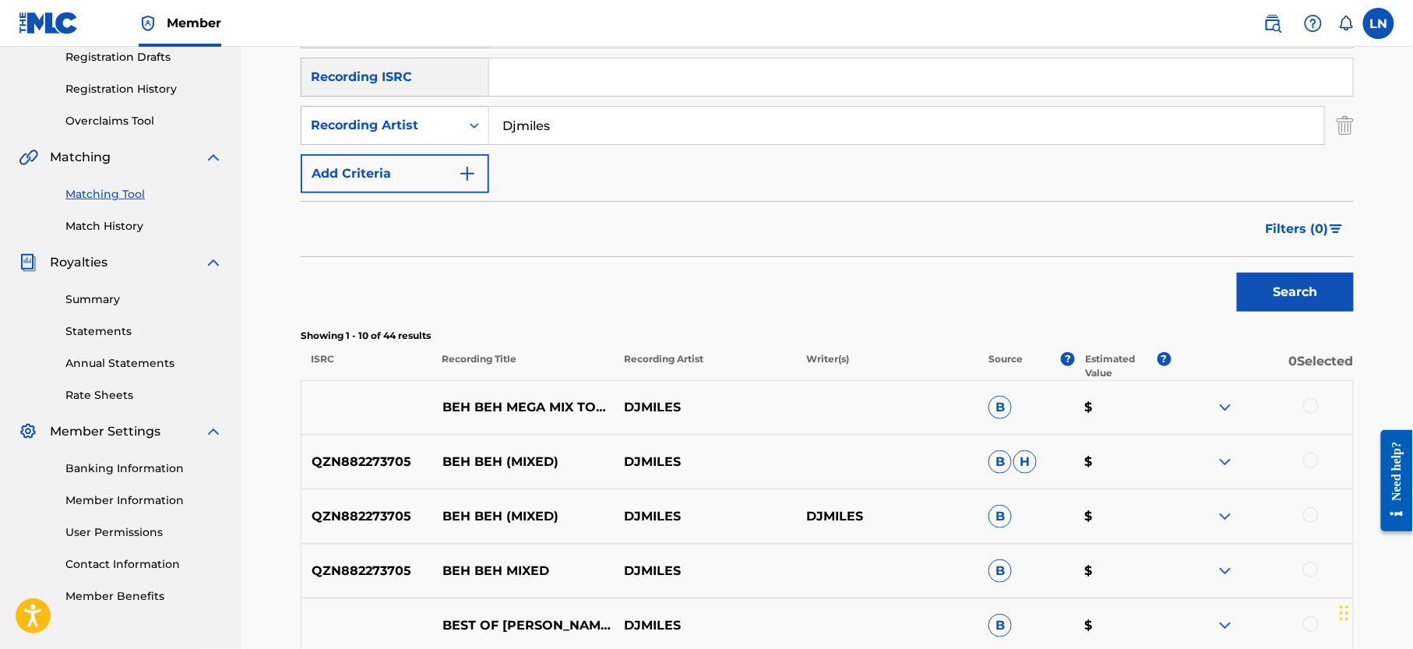
scroll to position [304, 0]
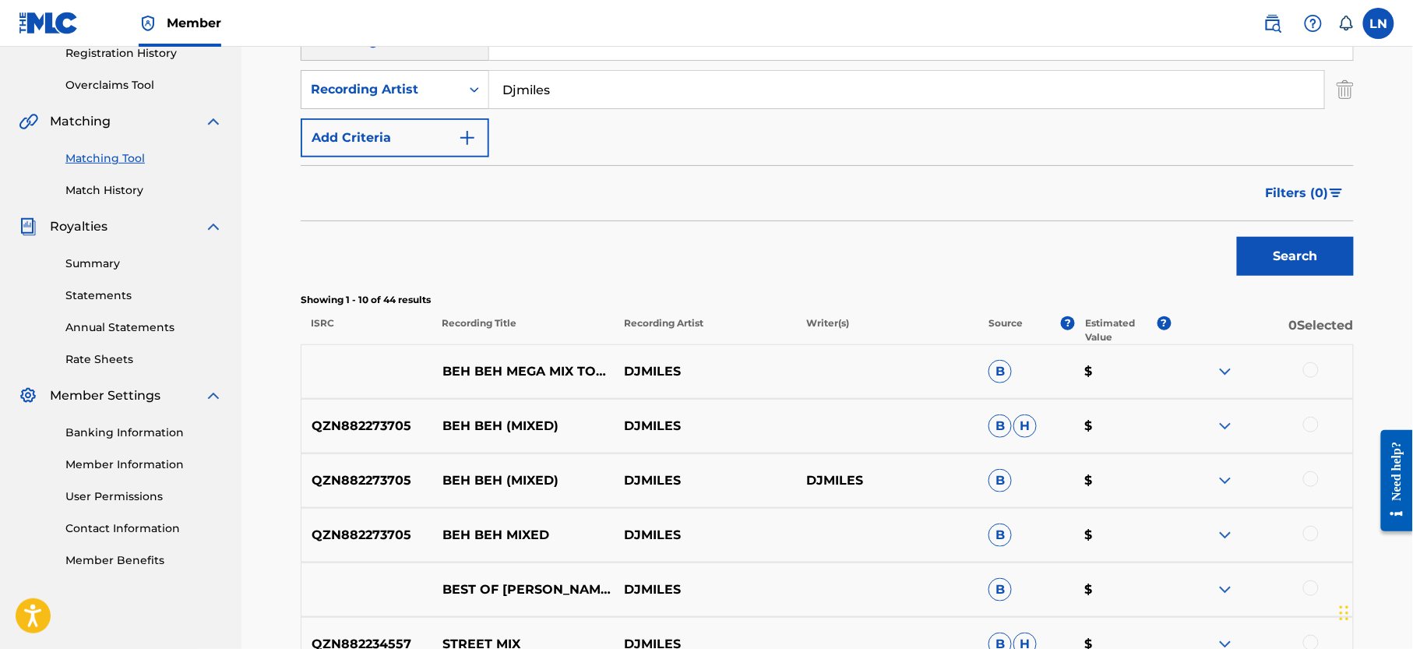
click at [1316, 362] on div at bounding box center [1262, 371] width 182 height 19
click at [1311, 362] on div at bounding box center [1312, 370] width 16 height 16
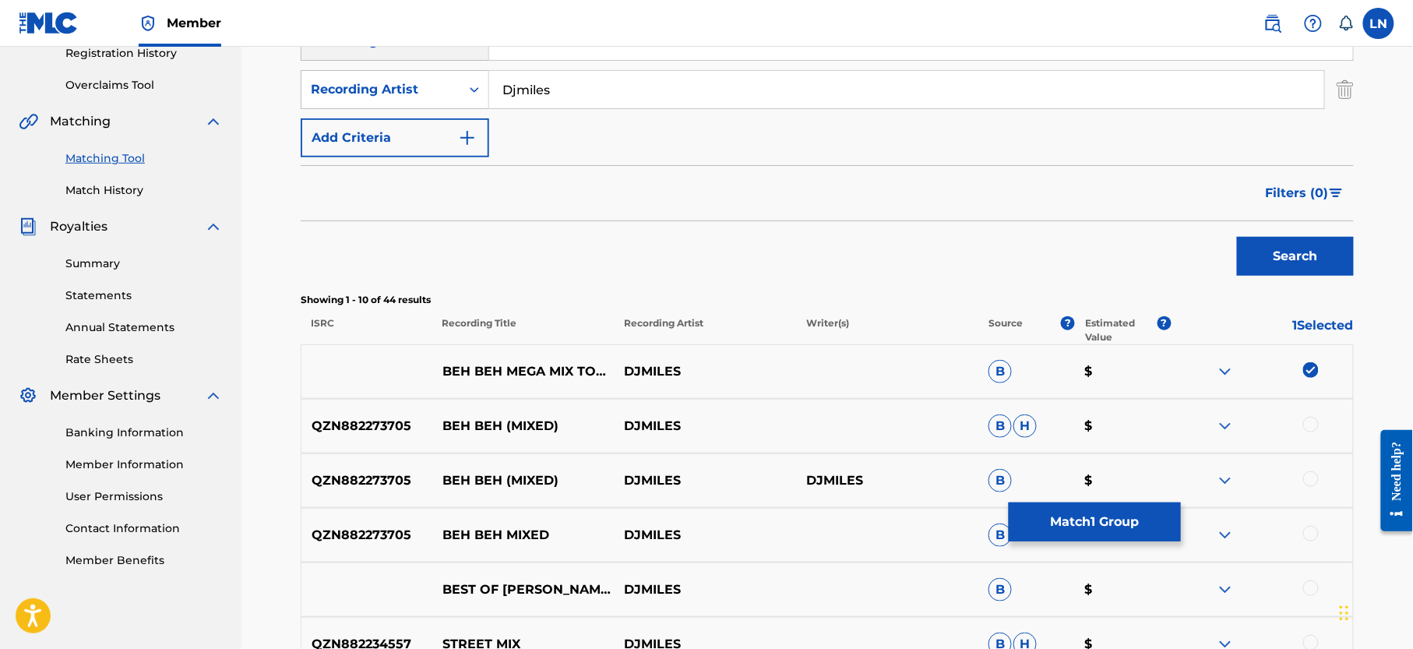
click at [1228, 372] on img at bounding box center [1225, 371] width 19 height 19
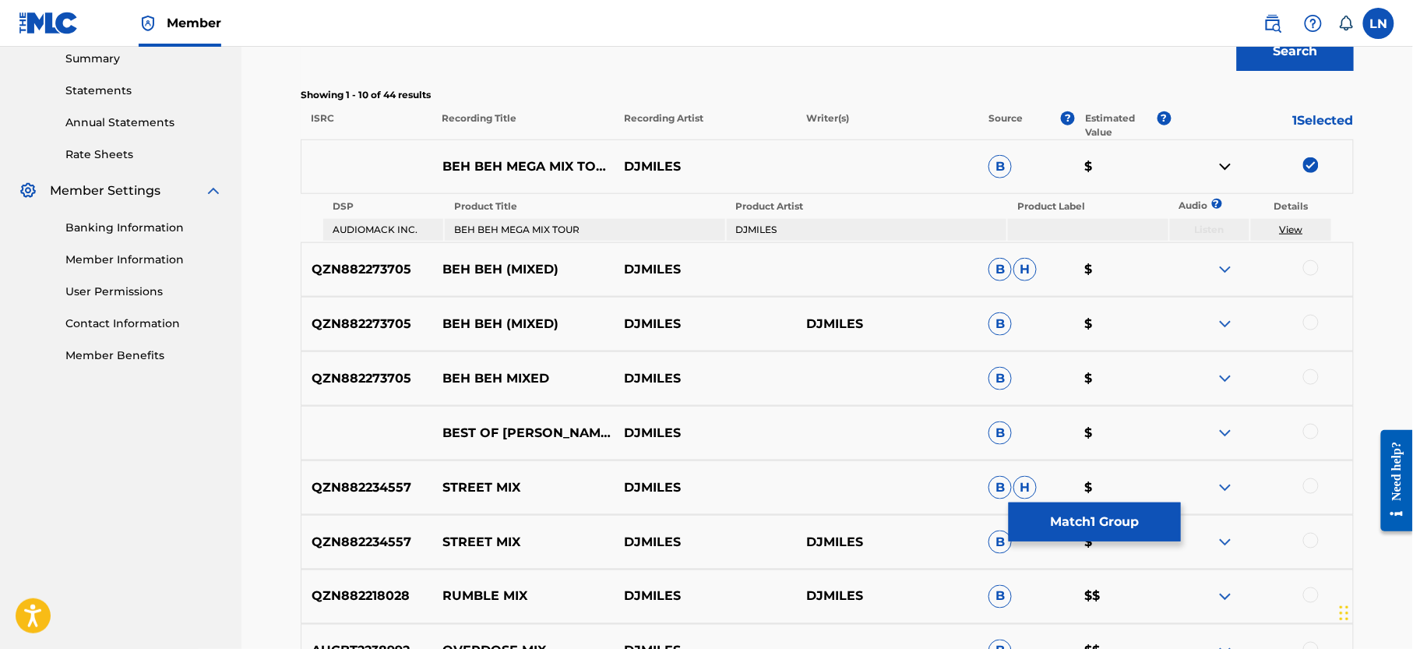
scroll to position [510, 0]
click at [1226, 263] on img at bounding box center [1225, 268] width 19 height 19
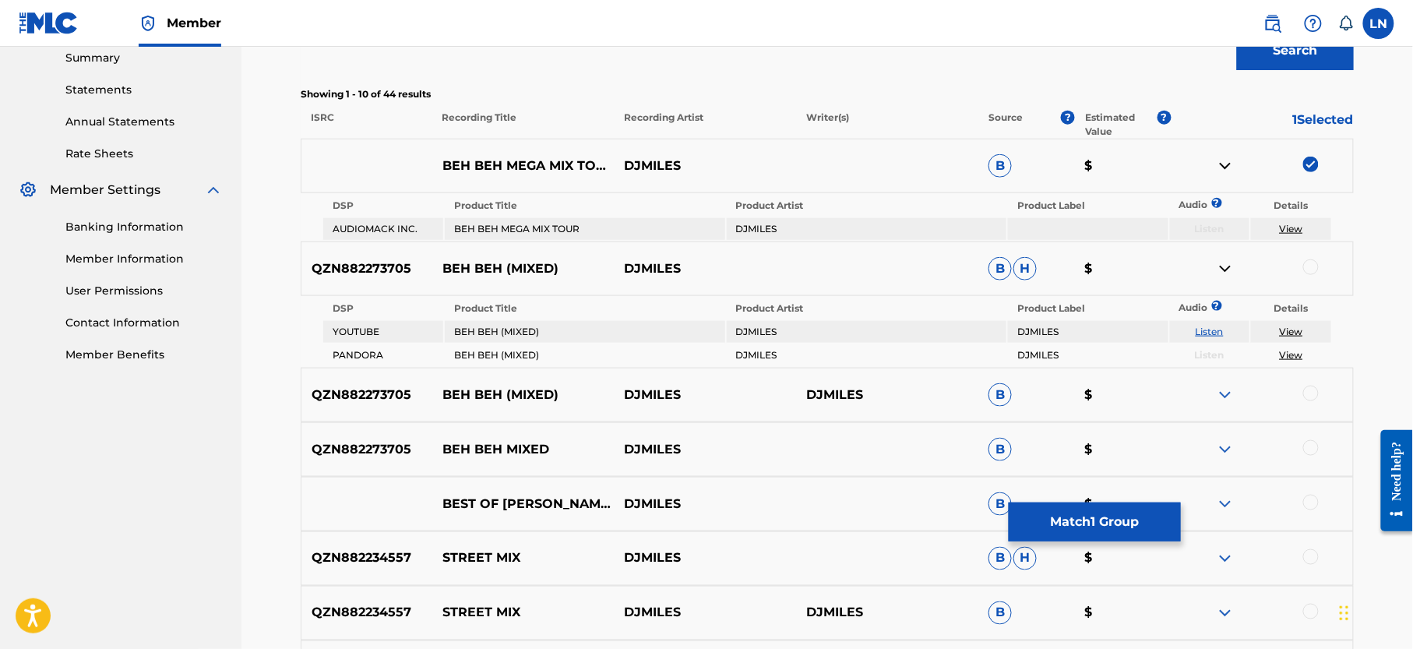
click at [1226, 265] on img at bounding box center [1225, 268] width 19 height 19
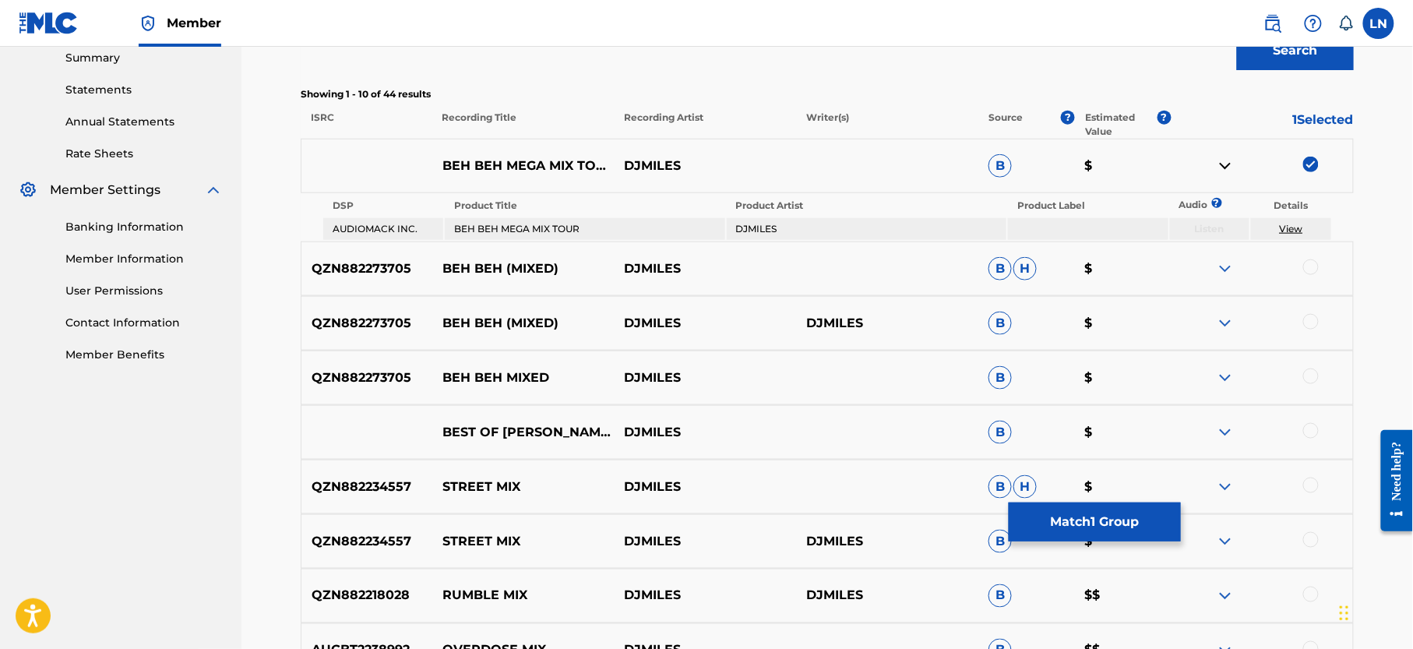
click at [1226, 318] on img at bounding box center [1225, 323] width 19 height 19
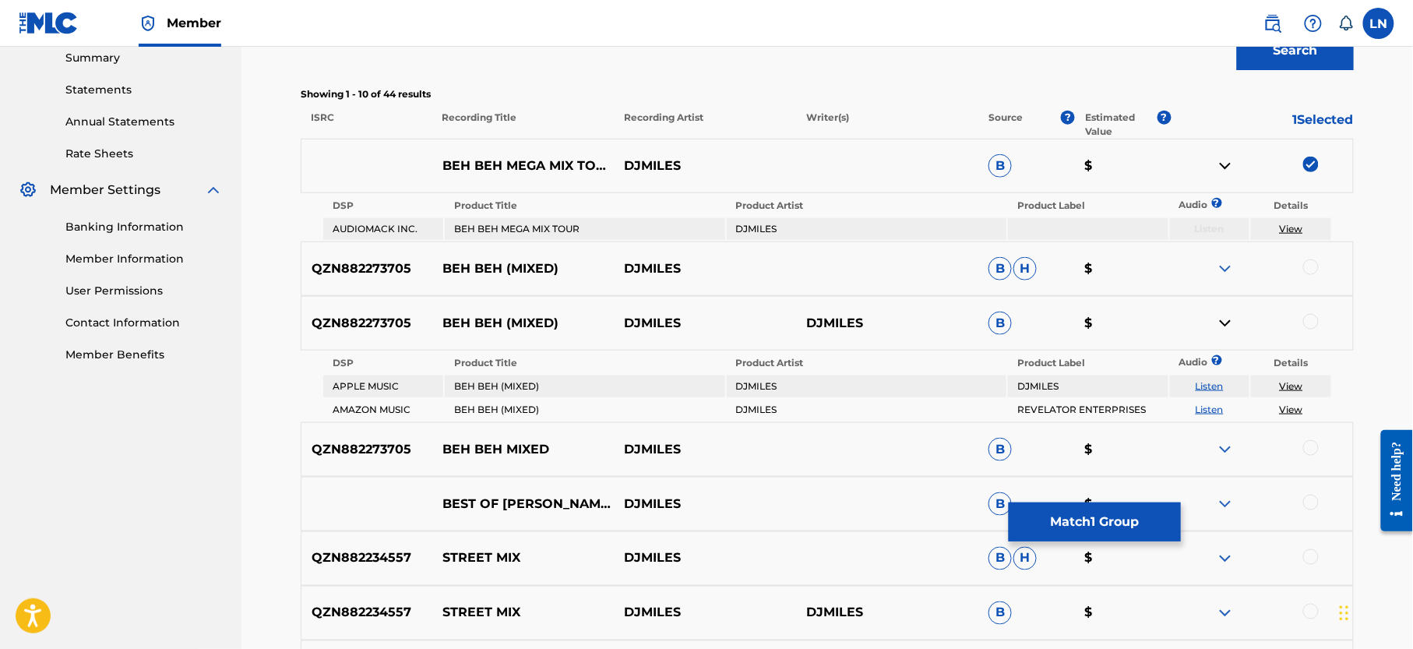
click at [1226, 318] on img at bounding box center [1225, 323] width 19 height 19
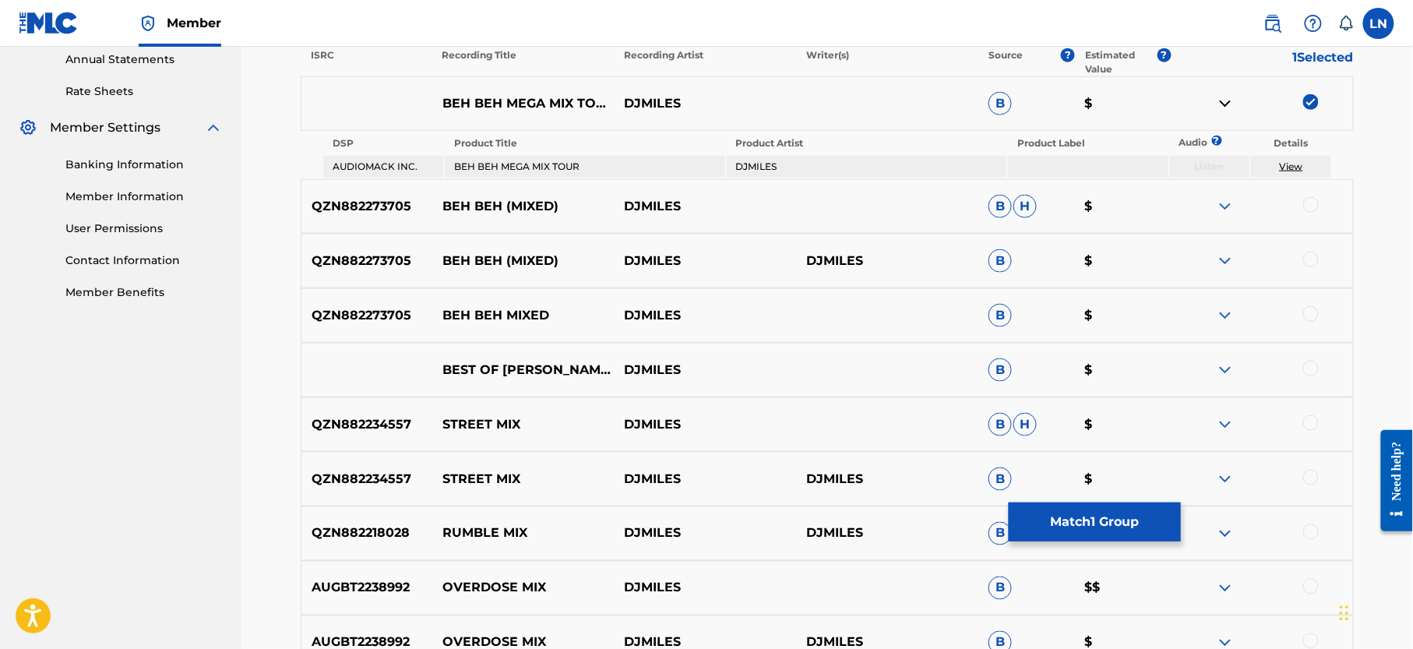
scroll to position [575, 0]
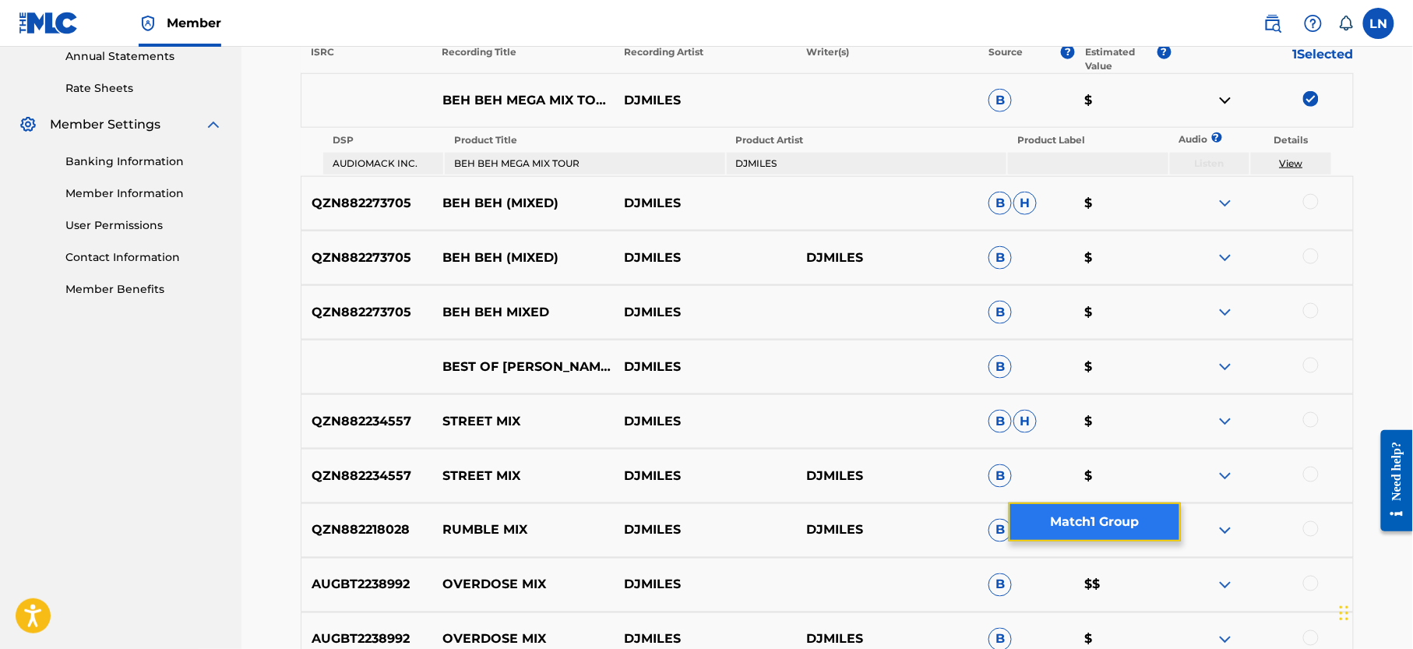
click at [1038, 514] on button "Match 1 Group" at bounding box center [1095, 522] width 172 height 39
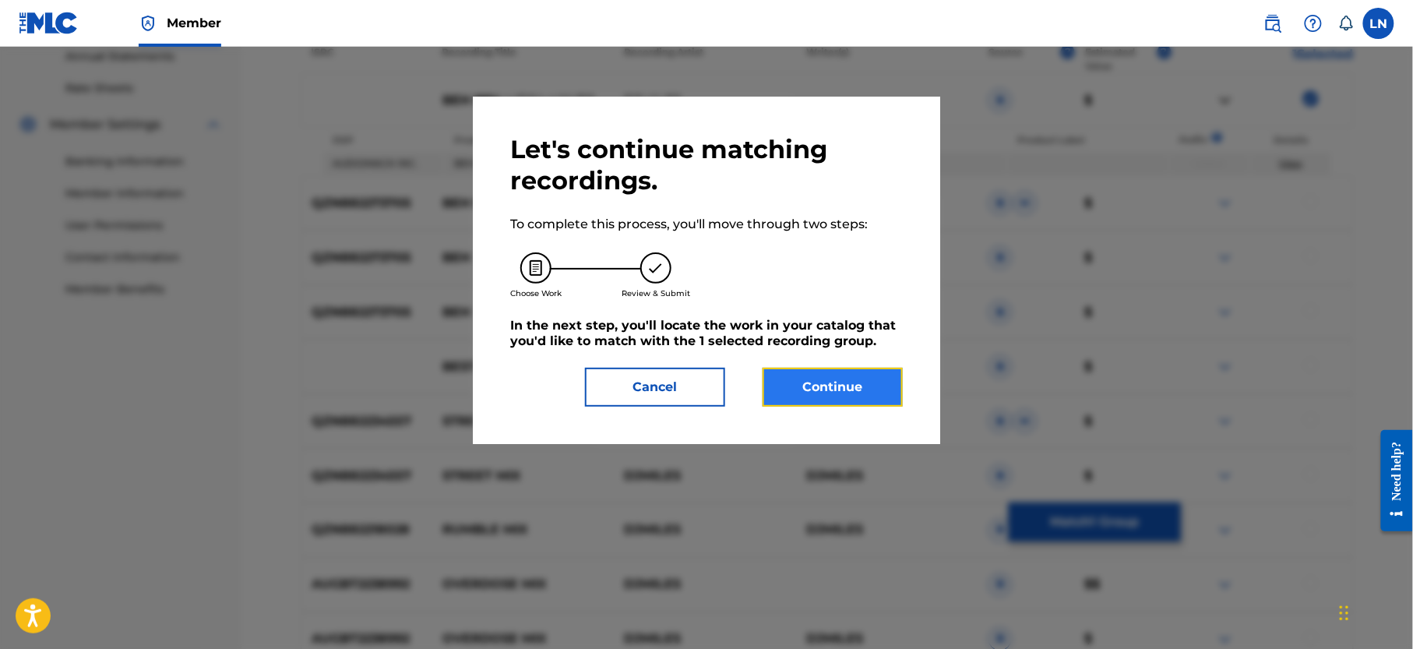
click at [849, 380] on button "Continue" at bounding box center [833, 387] width 140 height 39
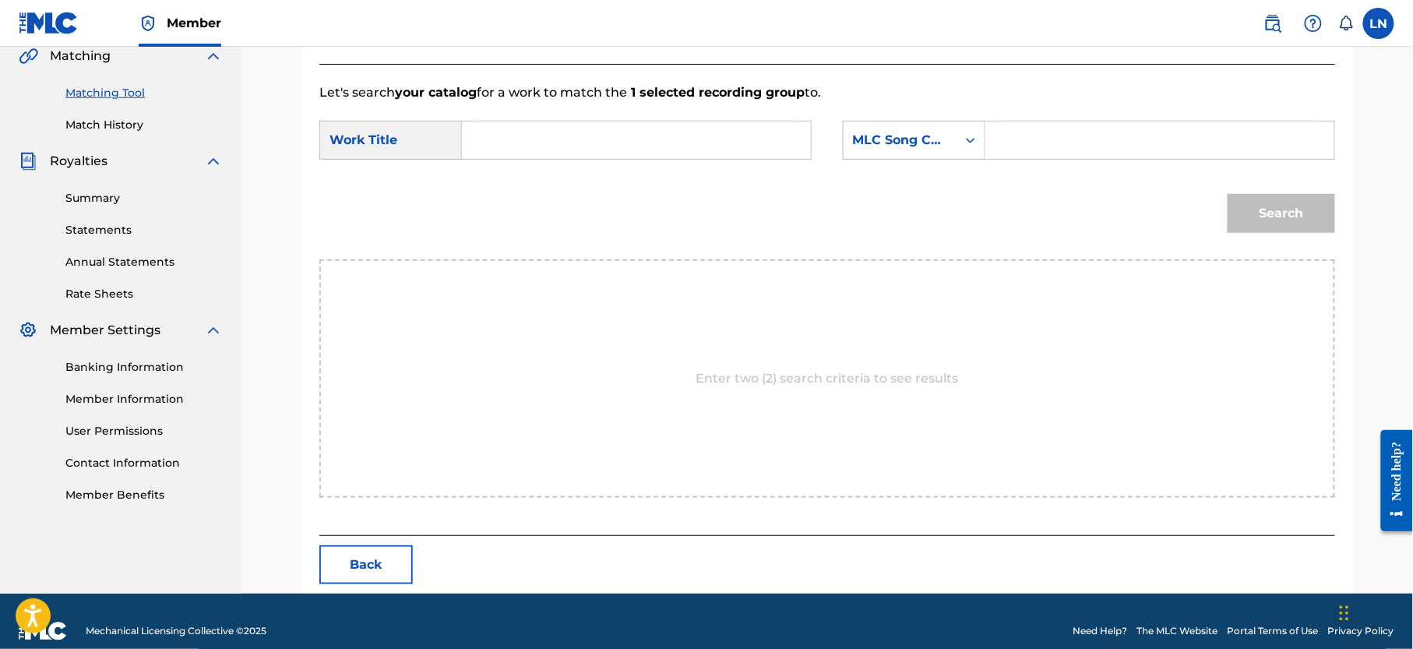
scroll to position [390, 0]
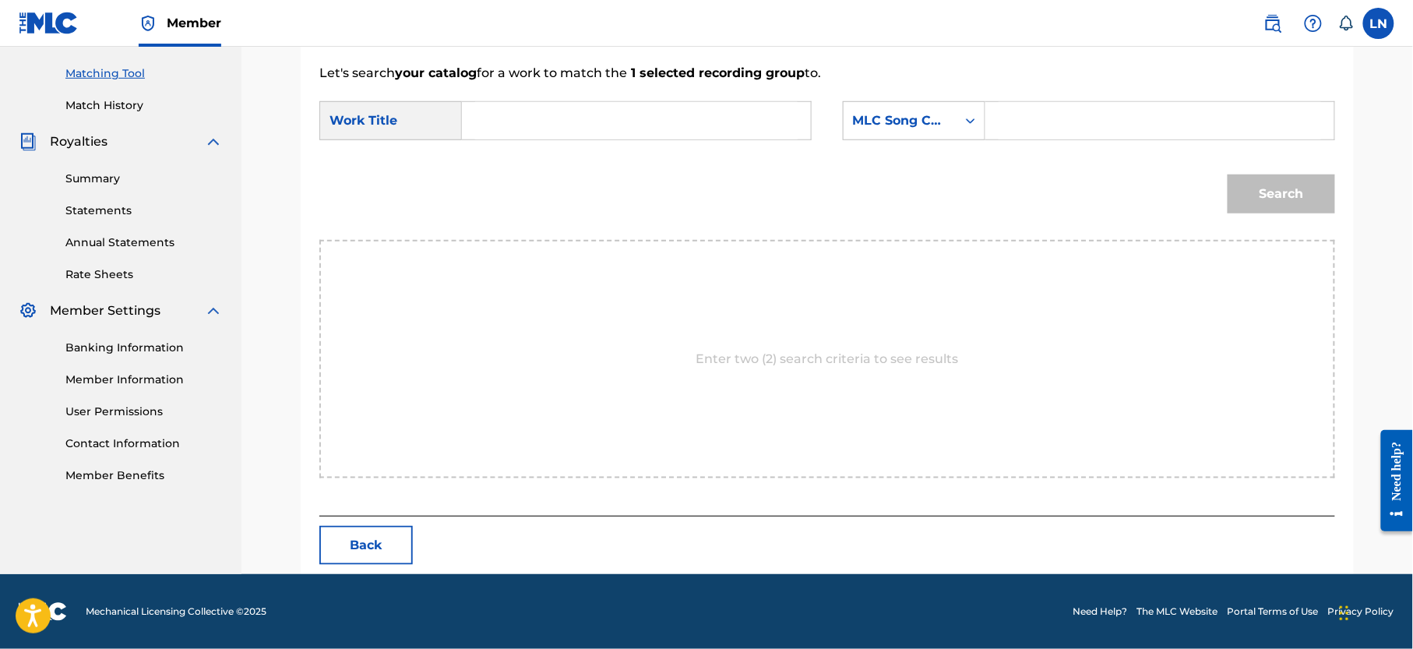
click at [665, 94] on form "SearchWithCriteria7660afaf-c0e6-4fcf-b1af-5fe0095ef841 Work Title SearchWithCri…" at bounding box center [827, 161] width 1016 height 157
click at [658, 109] on input "Search Form" at bounding box center [636, 120] width 323 height 37
paste input "BEH BEH MEGA MIX TOUR"
click at [506, 167] on strong "mega" at bounding box center [507, 174] width 37 height 15
type input "beh beh mega mix tour"
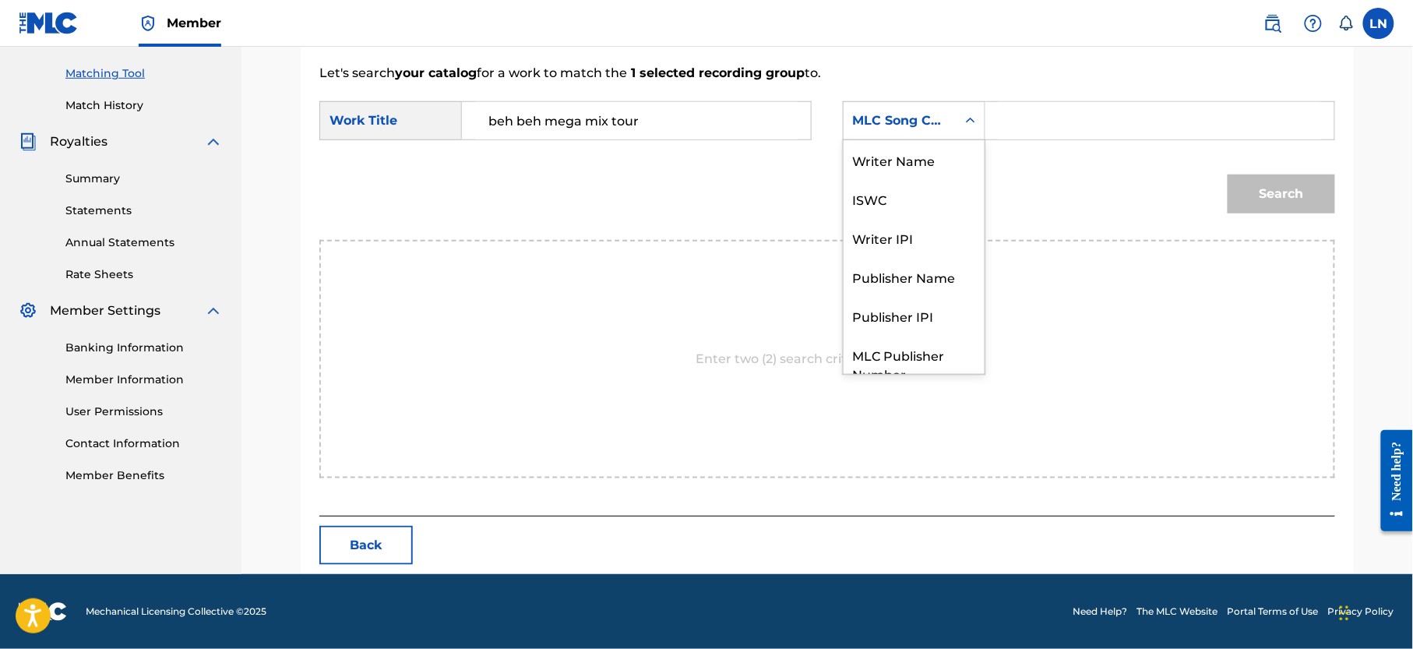
click at [902, 120] on div "MLC Song Code" at bounding box center [900, 120] width 94 height 19
click at [939, 144] on div "Writer Name" at bounding box center [914, 159] width 141 height 39
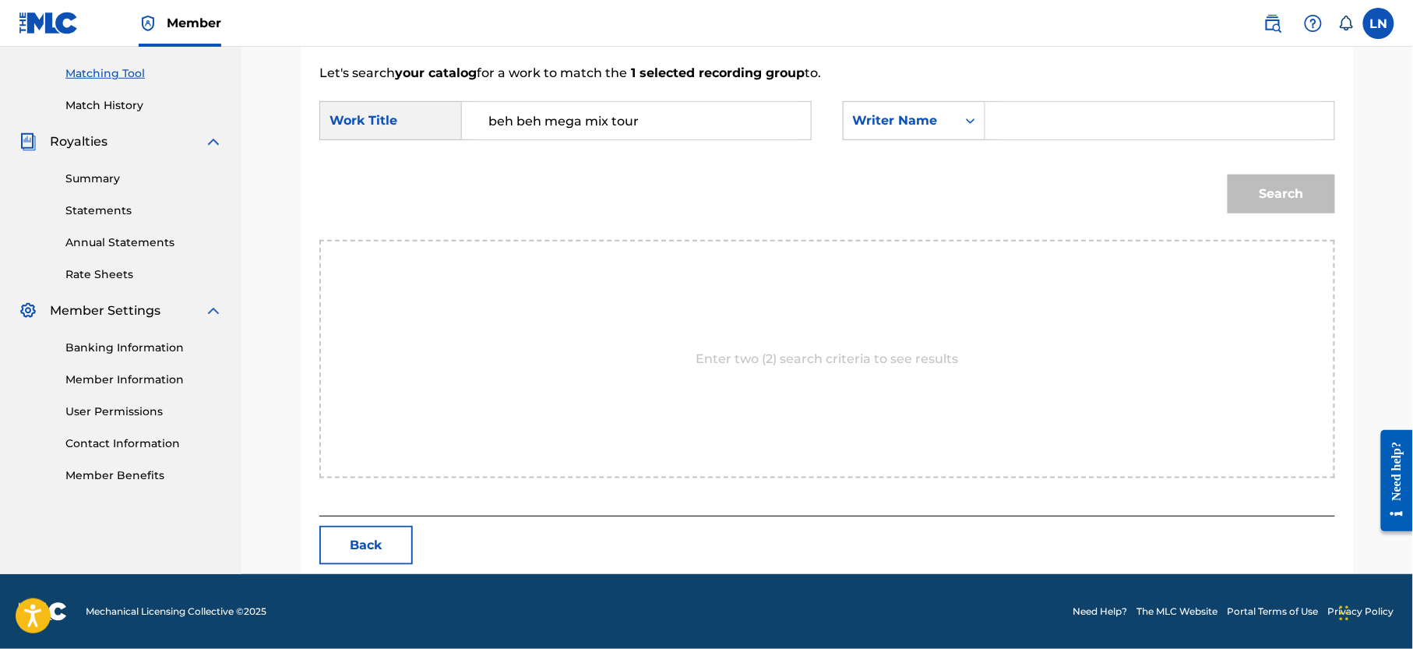
click at [1053, 116] on input "Search Form" at bounding box center [1160, 120] width 323 height 37
type input "[PERSON_NAME]"
click at [1228, 175] on button "Search" at bounding box center [1282, 194] width 108 height 39
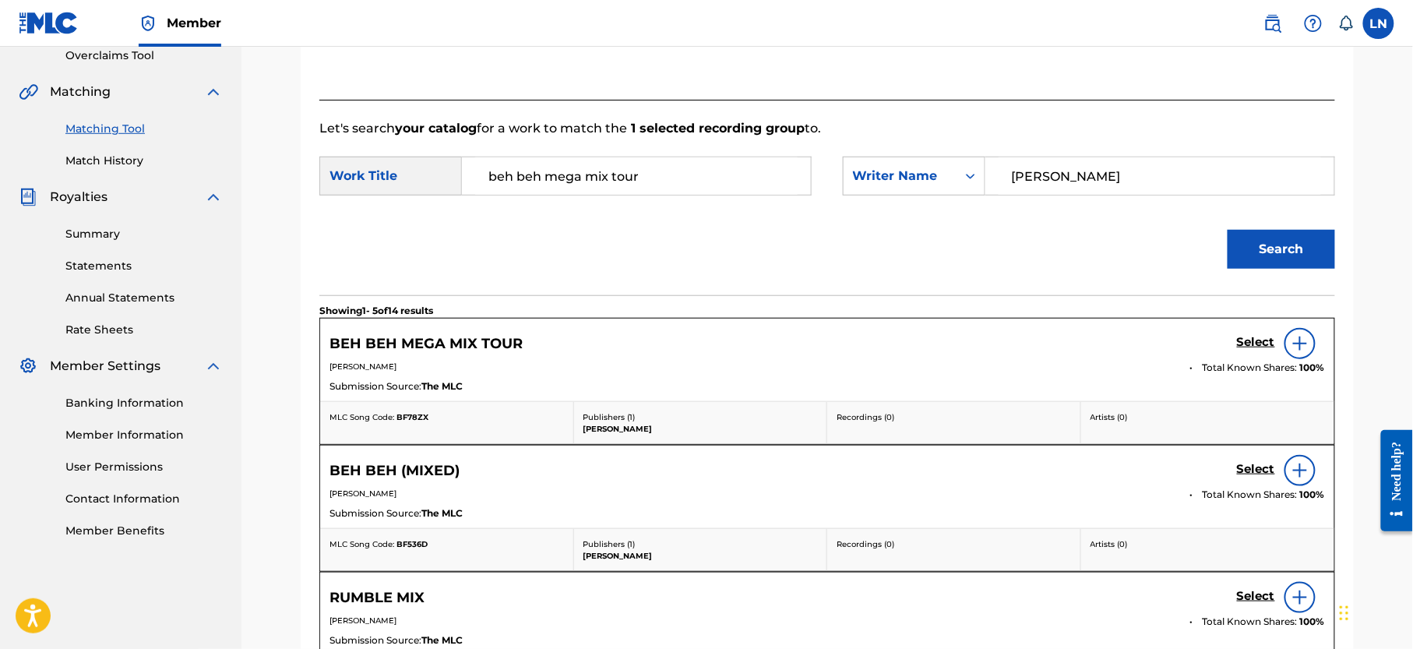
scroll to position [390, 0]
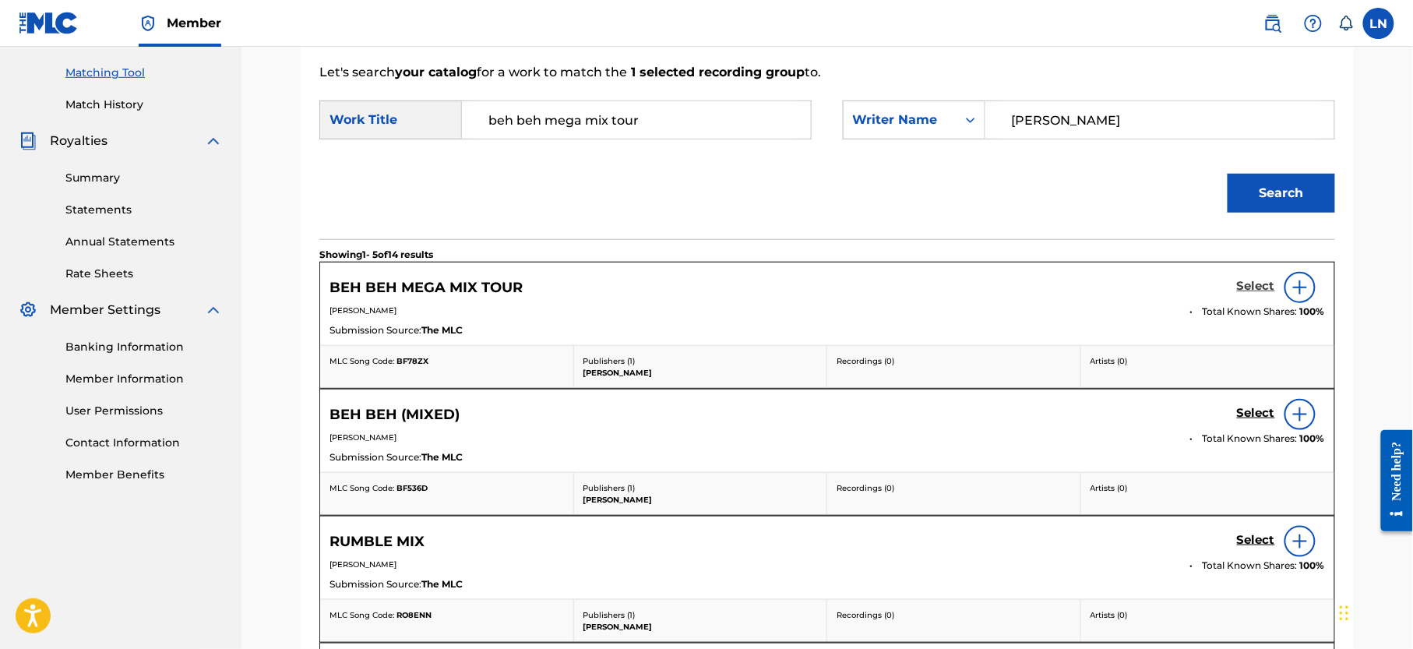
click at [1242, 281] on h5 "Select" at bounding box center [1256, 286] width 38 height 15
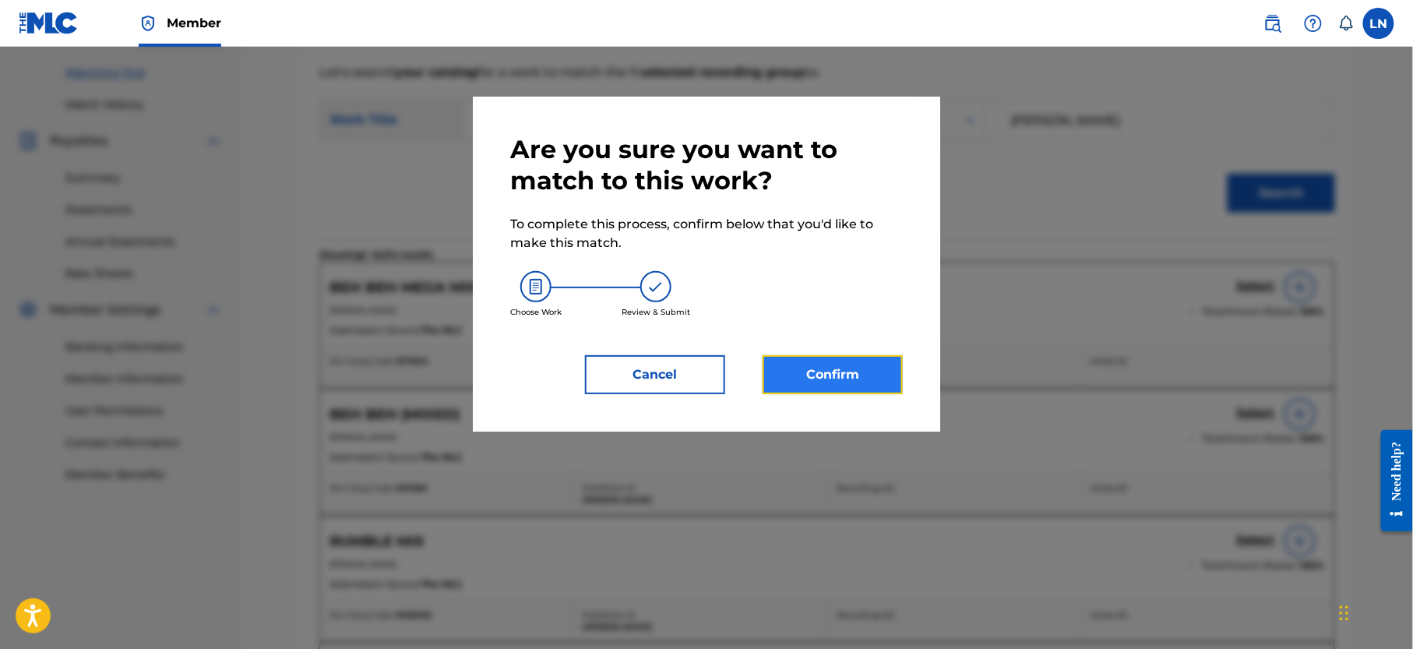
click at [807, 362] on button "Confirm" at bounding box center [833, 374] width 140 height 39
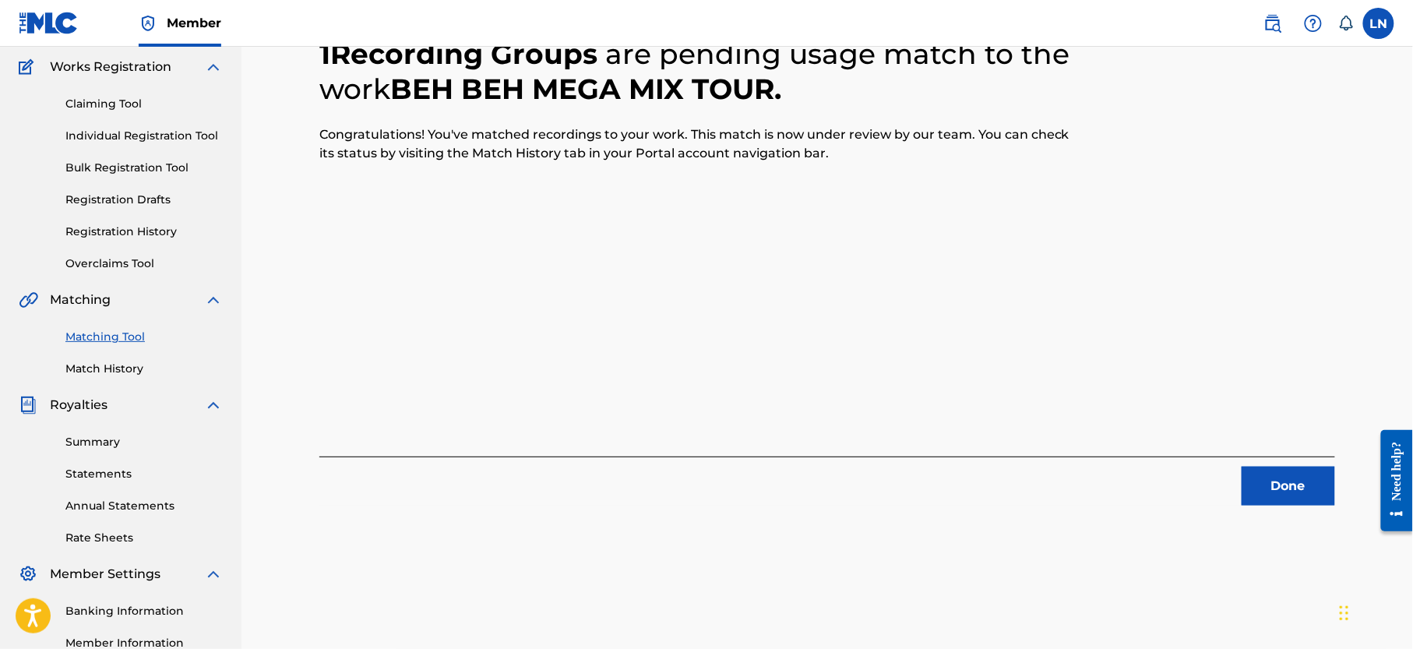
scroll to position [185, 0]
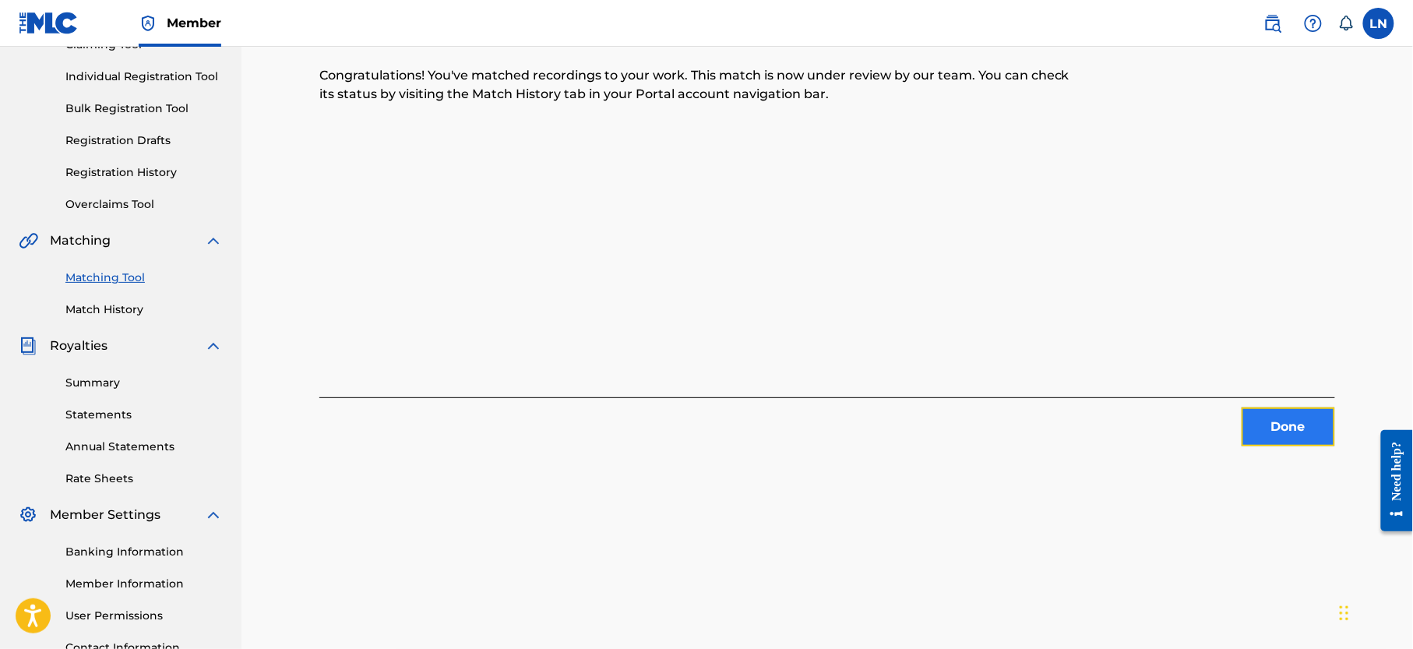
click at [1278, 418] on button "Done" at bounding box center [1289, 427] width 94 height 39
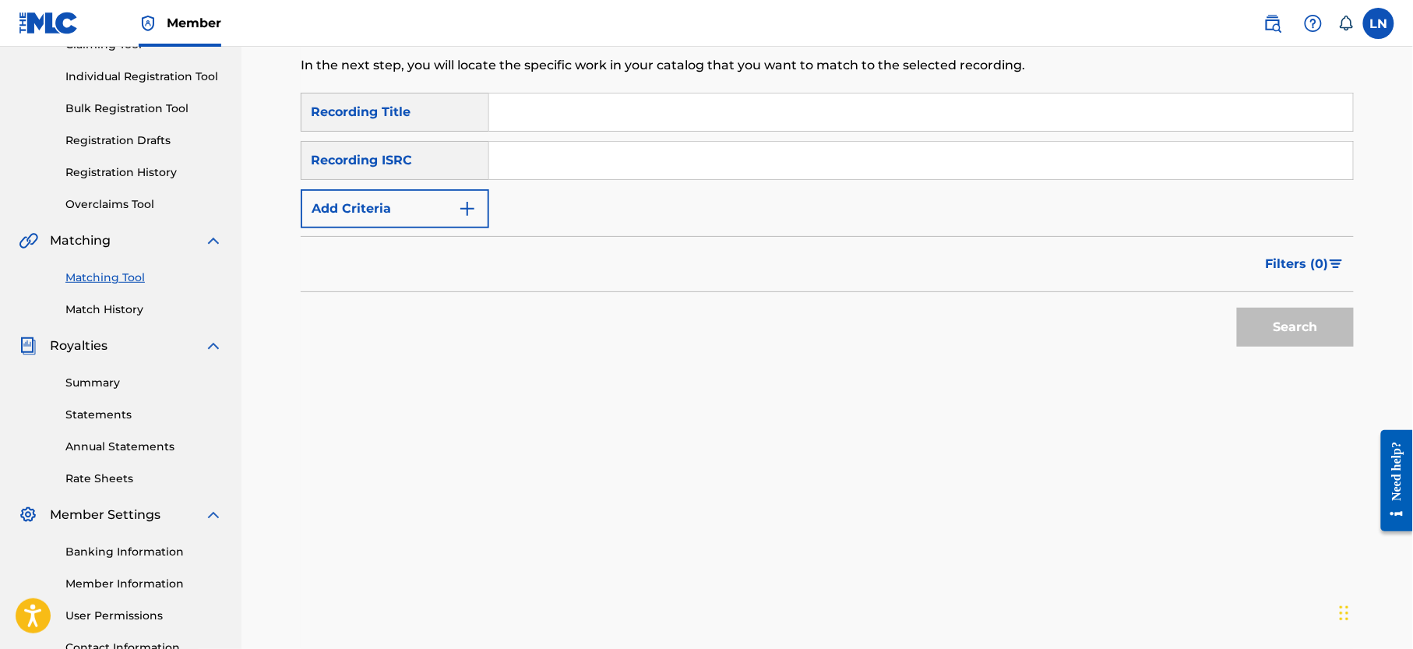
click at [727, 122] on input "Search Form" at bounding box center [921, 112] width 864 height 37
paste input "THROWBACK PARTY JAMZ MIXTAPE MIXED BY [PERSON_NAME]"
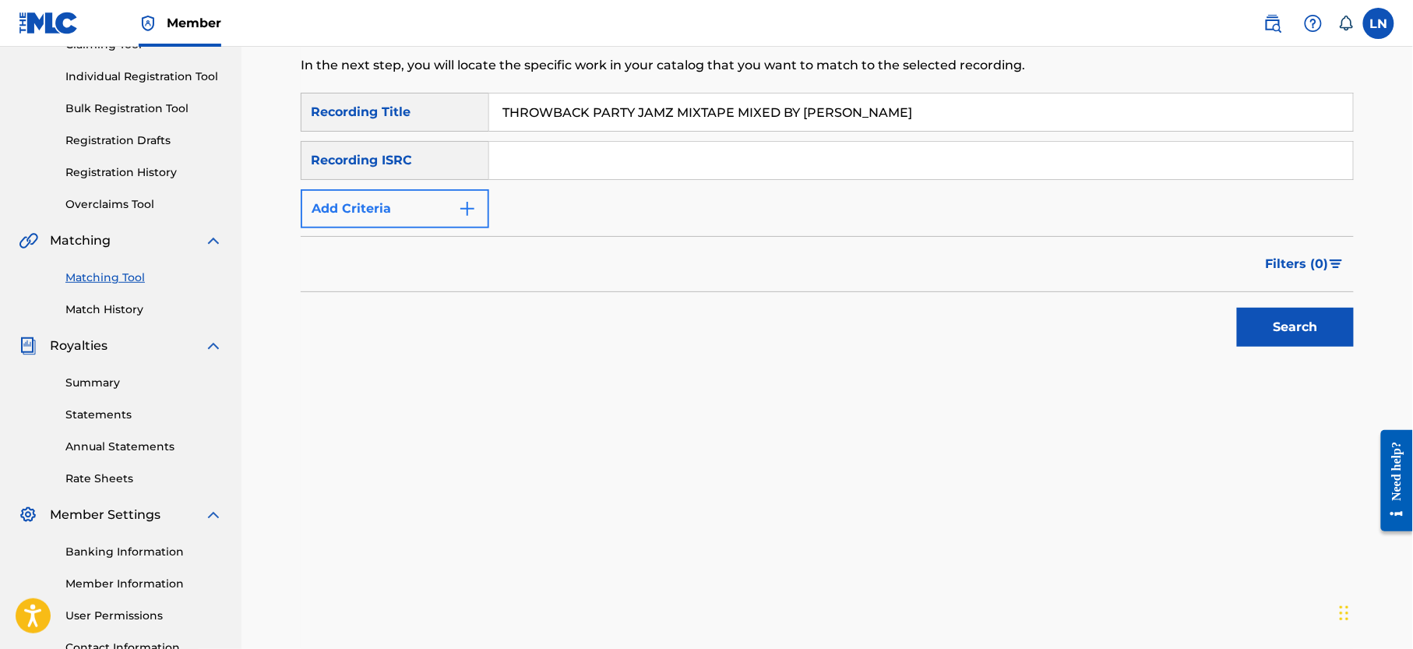
type input "THROWBACK PARTY JAMZ MIXTAPE MIXED BY [PERSON_NAME]"
click at [382, 224] on button "Add Criteria" at bounding box center [395, 208] width 189 height 39
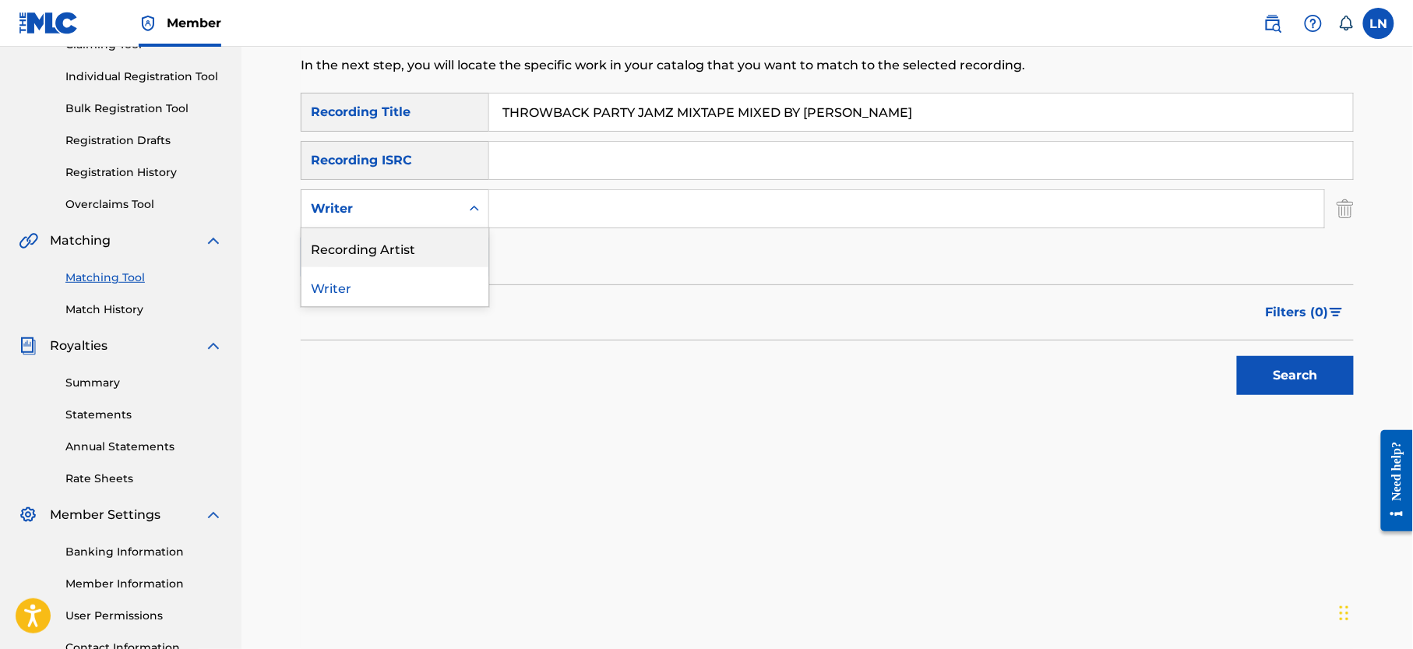
drag, startPoint x: 394, startPoint y: 215, endPoint x: 422, endPoint y: 248, distance: 42.6
click at [422, 228] on div "2 results available. Use Up and Down to choose options, press Enter to select t…" at bounding box center [395, 208] width 189 height 39
click at [422, 248] on div "Recording Artist" at bounding box center [395, 247] width 187 height 39
click at [570, 206] on input "Search Form" at bounding box center [906, 208] width 835 height 37
type input "Djmiles"
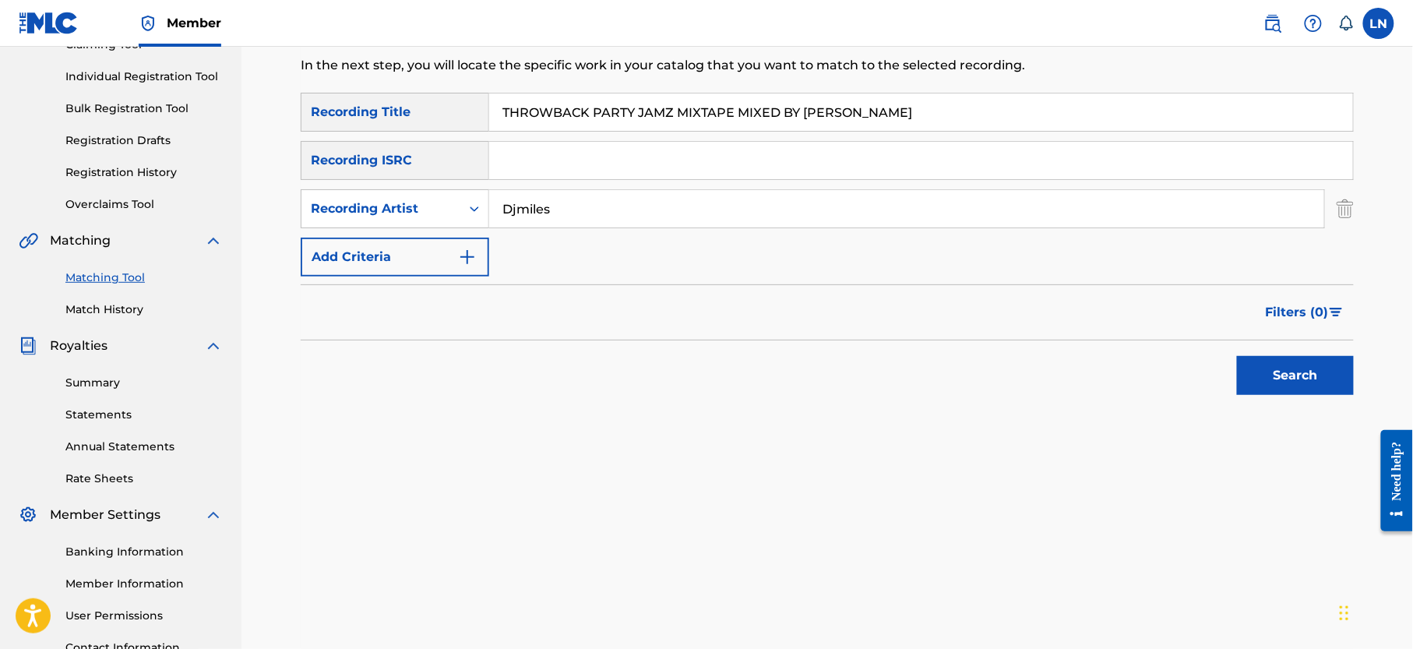
click at [1237, 356] on button "Search" at bounding box center [1295, 375] width 117 height 39
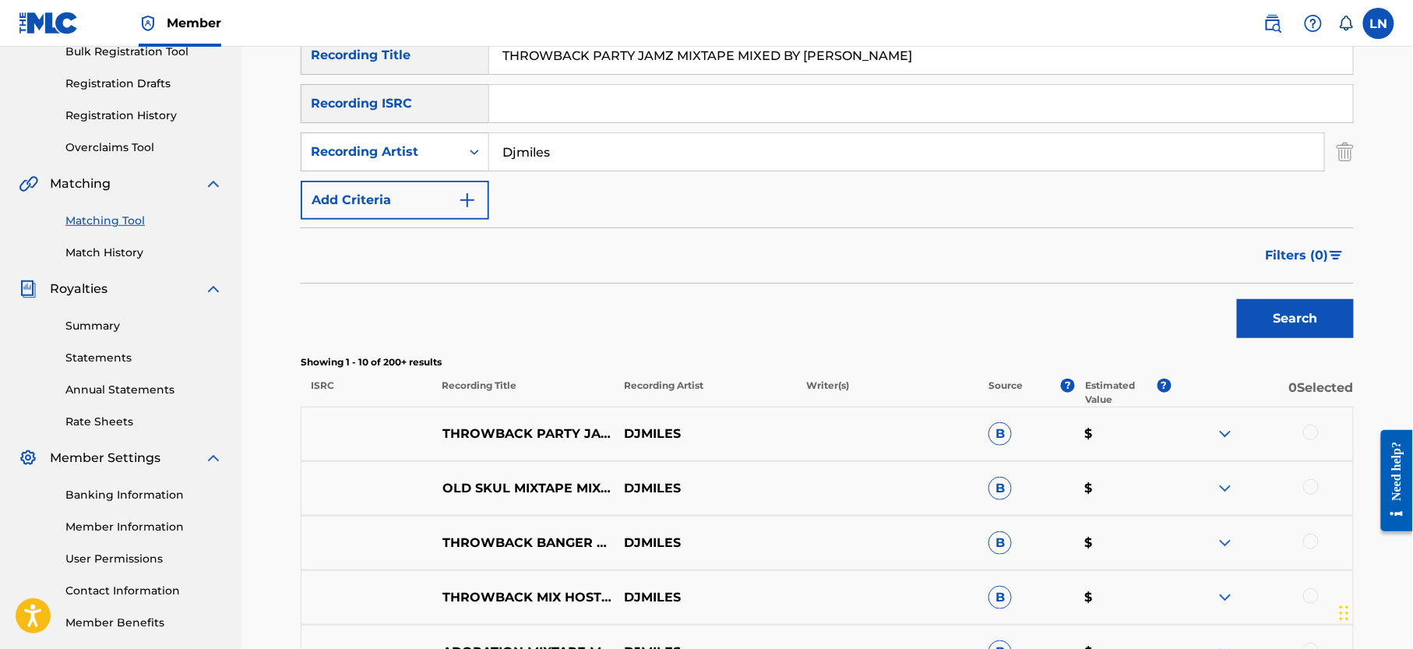
scroll to position [244, 0]
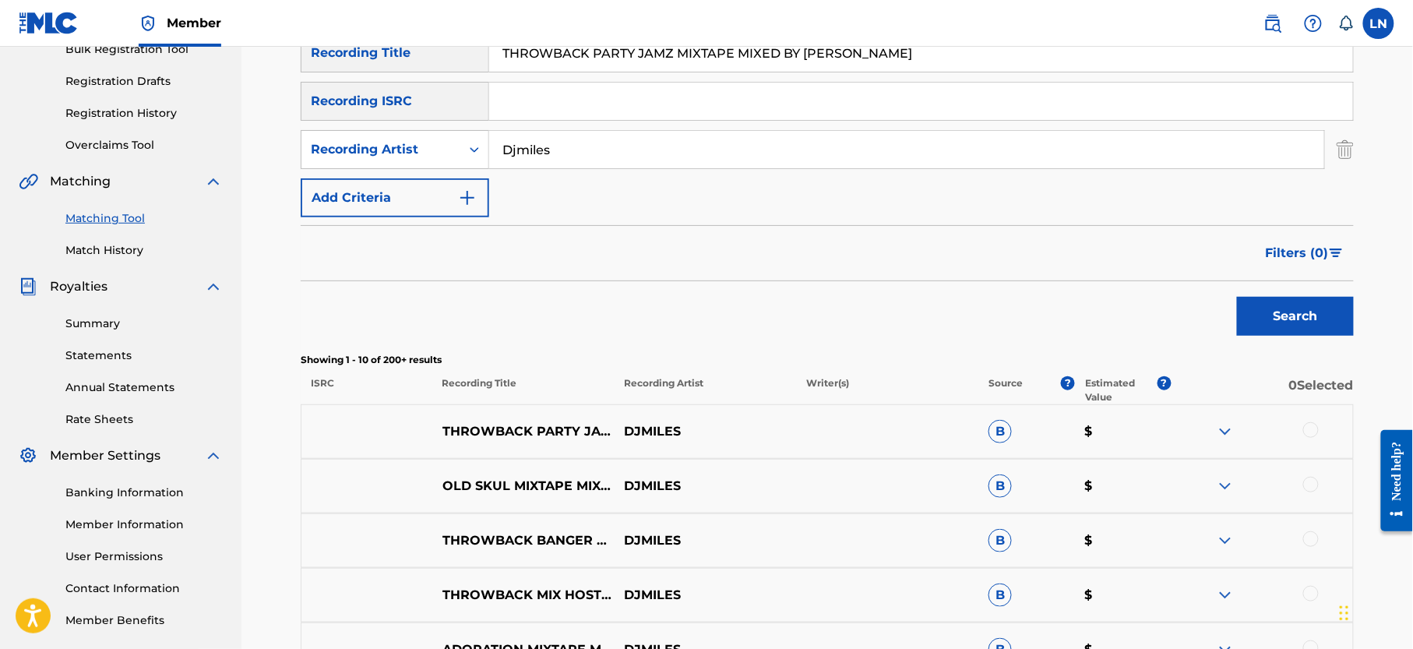
click at [1229, 428] on img at bounding box center [1225, 431] width 19 height 19
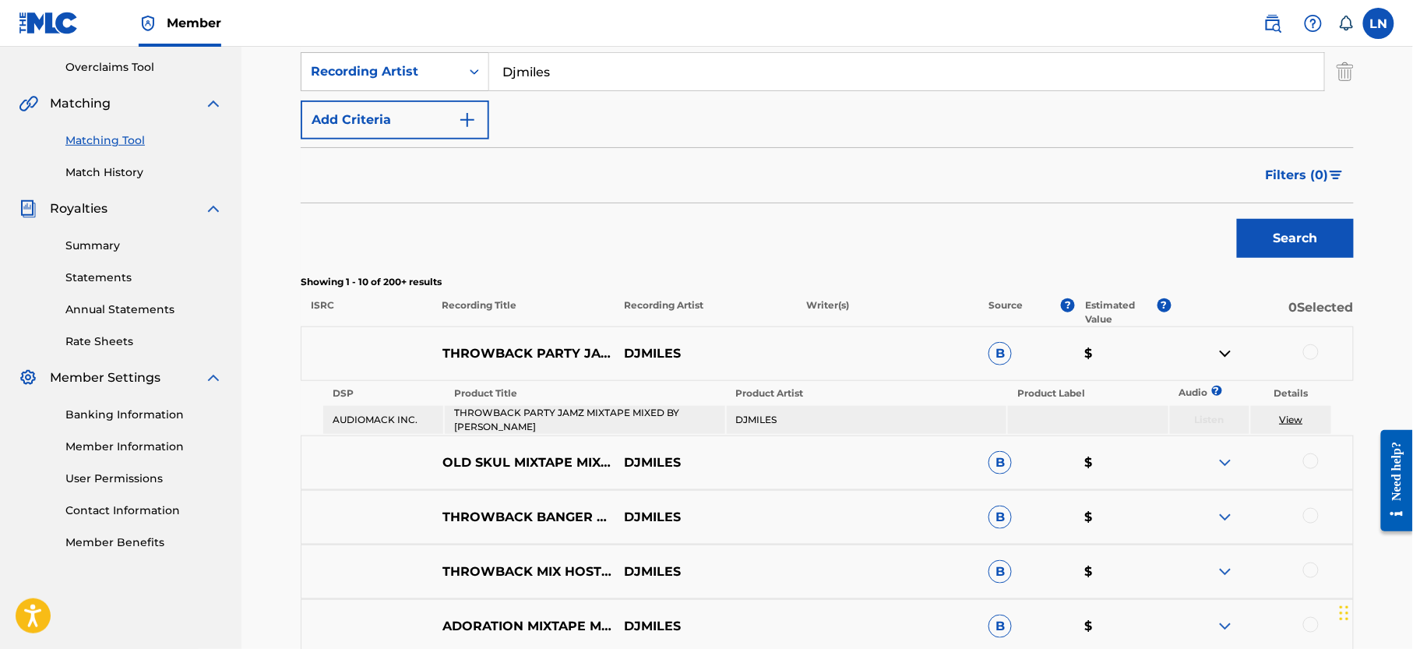
scroll to position [362, 0]
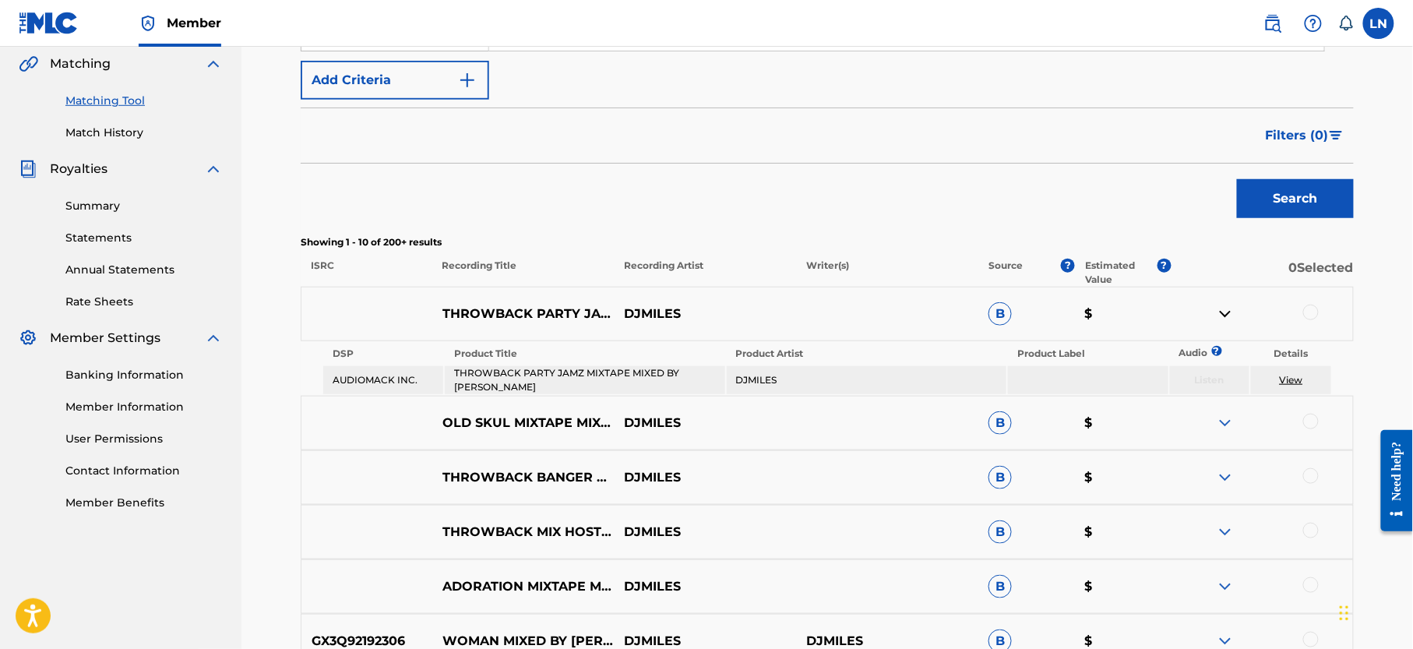
click at [1219, 469] on img at bounding box center [1225, 477] width 19 height 19
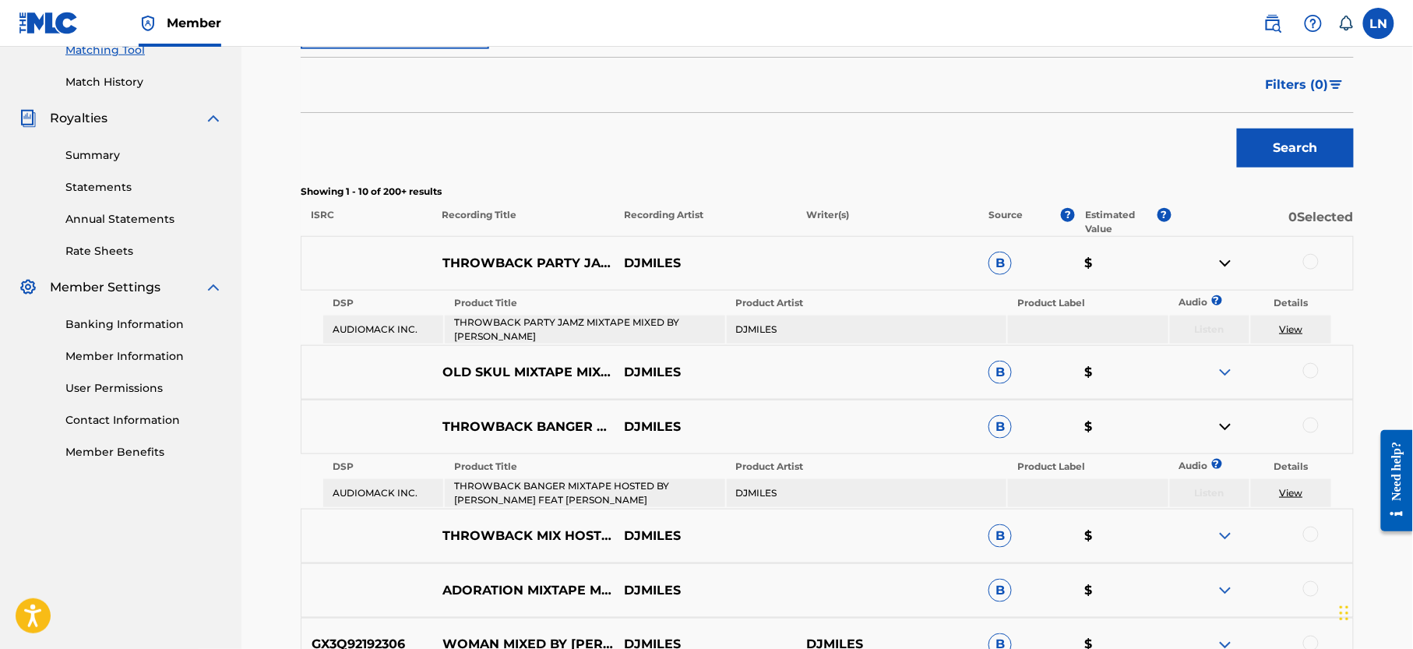
scroll to position [396, 0]
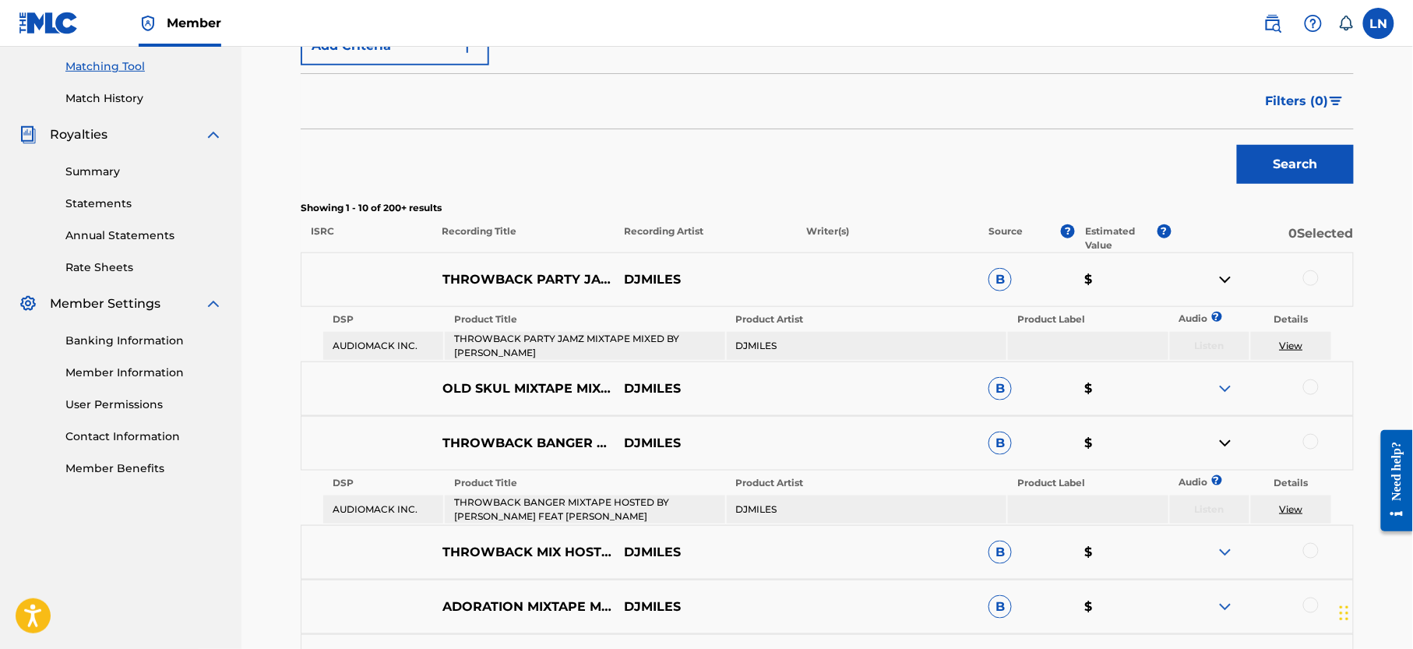
click at [1318, 278] on div at bounding box center [1312, 278] width 16 height 16
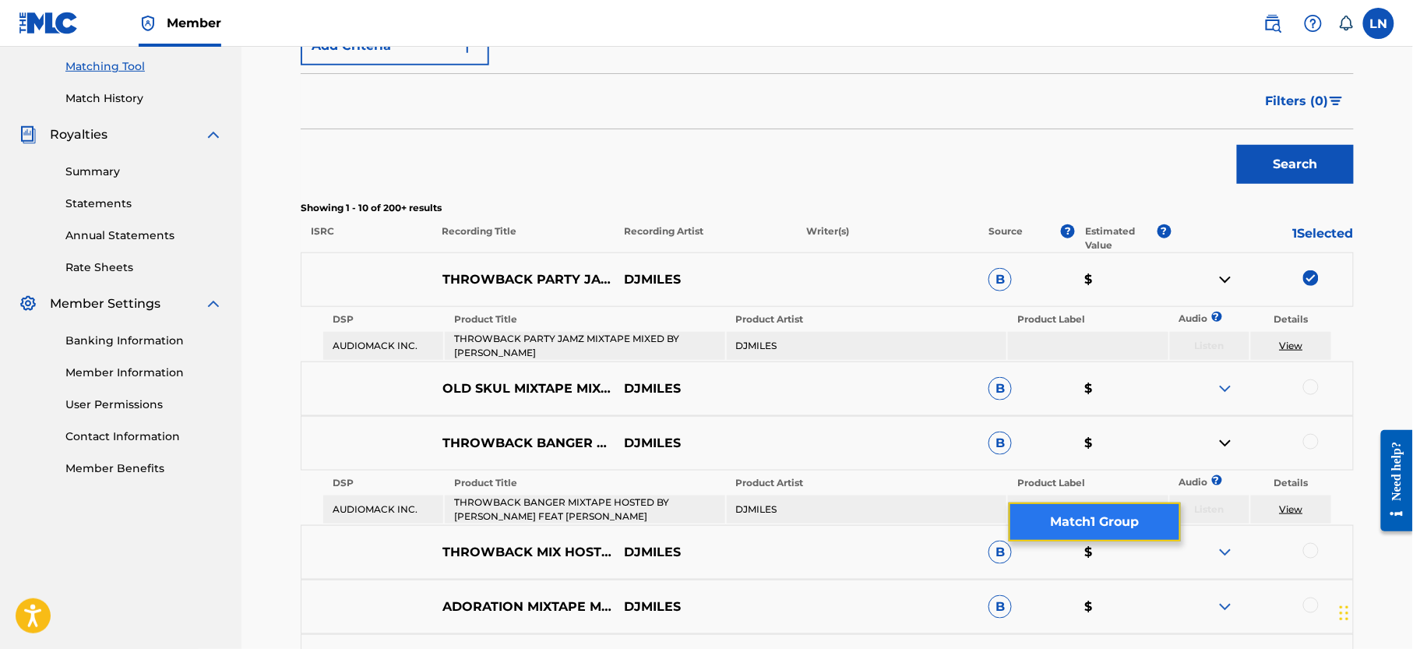
click at [1095, 512] on button "Match 1 Group" at bounding box center [1095, 522] width 172 height 39
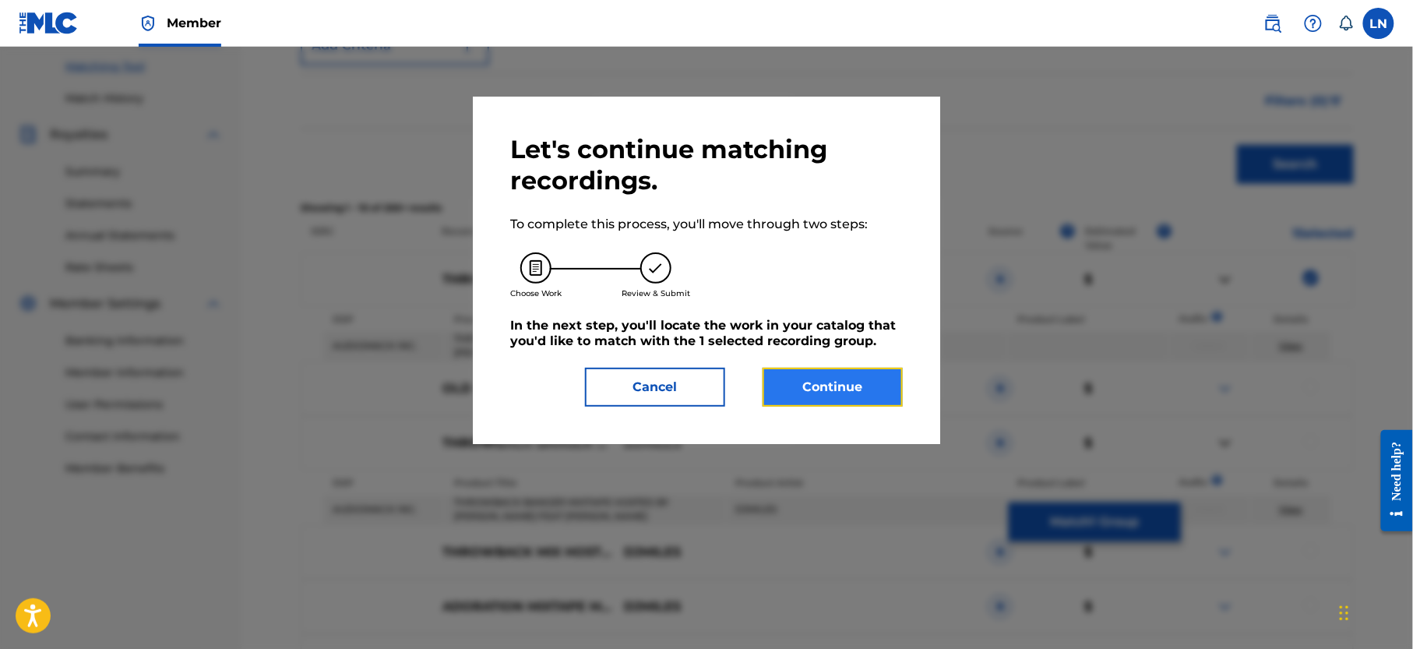
click at [786, 377] on button "Continue" at bounding box center [833, 387] width 140 height 39
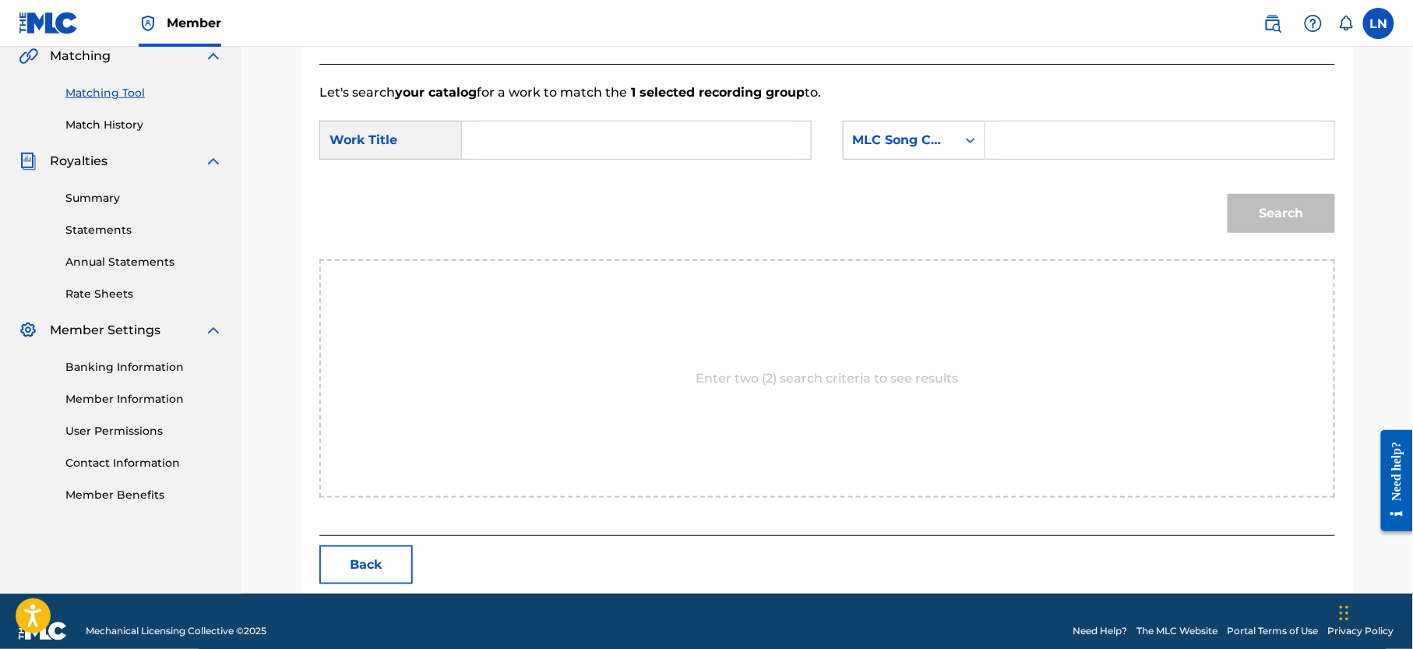
scroll to position [390, 0]
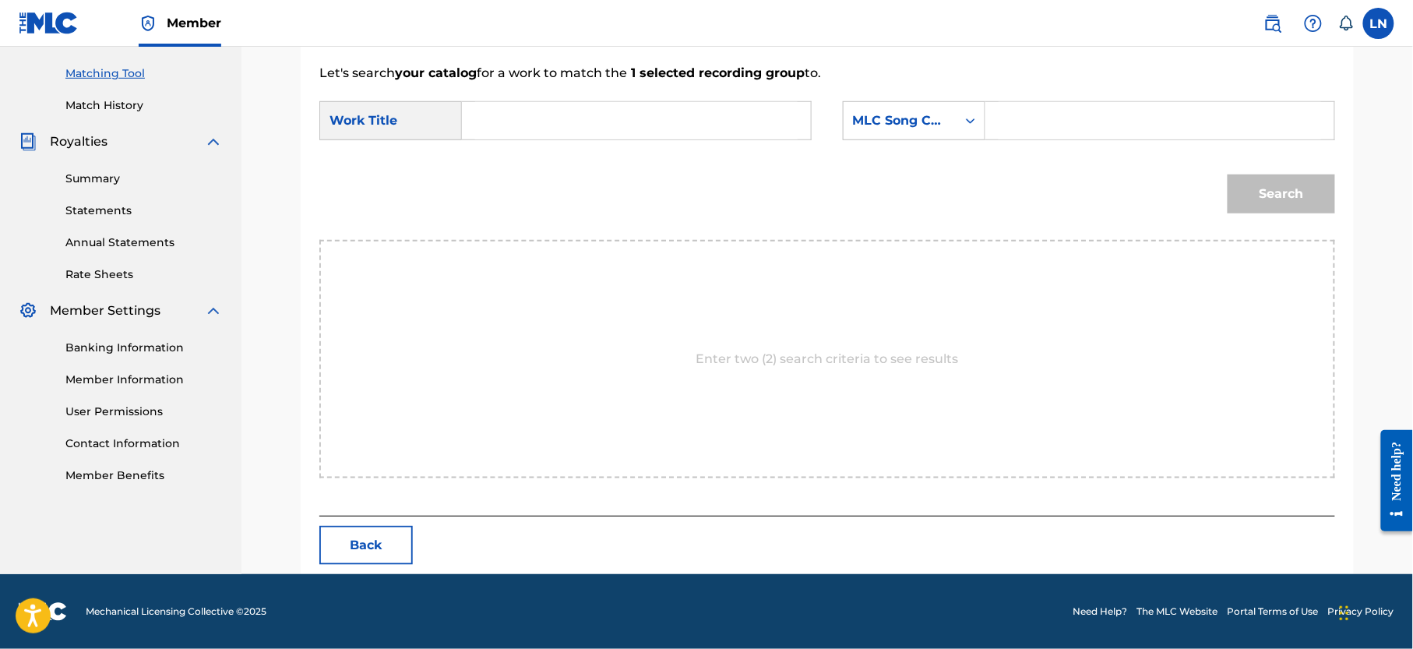
click at [605, 119] on input "Search Form" at bounding box center [636, 120] width 323 height 37
paste input "THROWBACK PARTY JAMZ MIXTAPE MIXED BY [PERSON_NAME]"
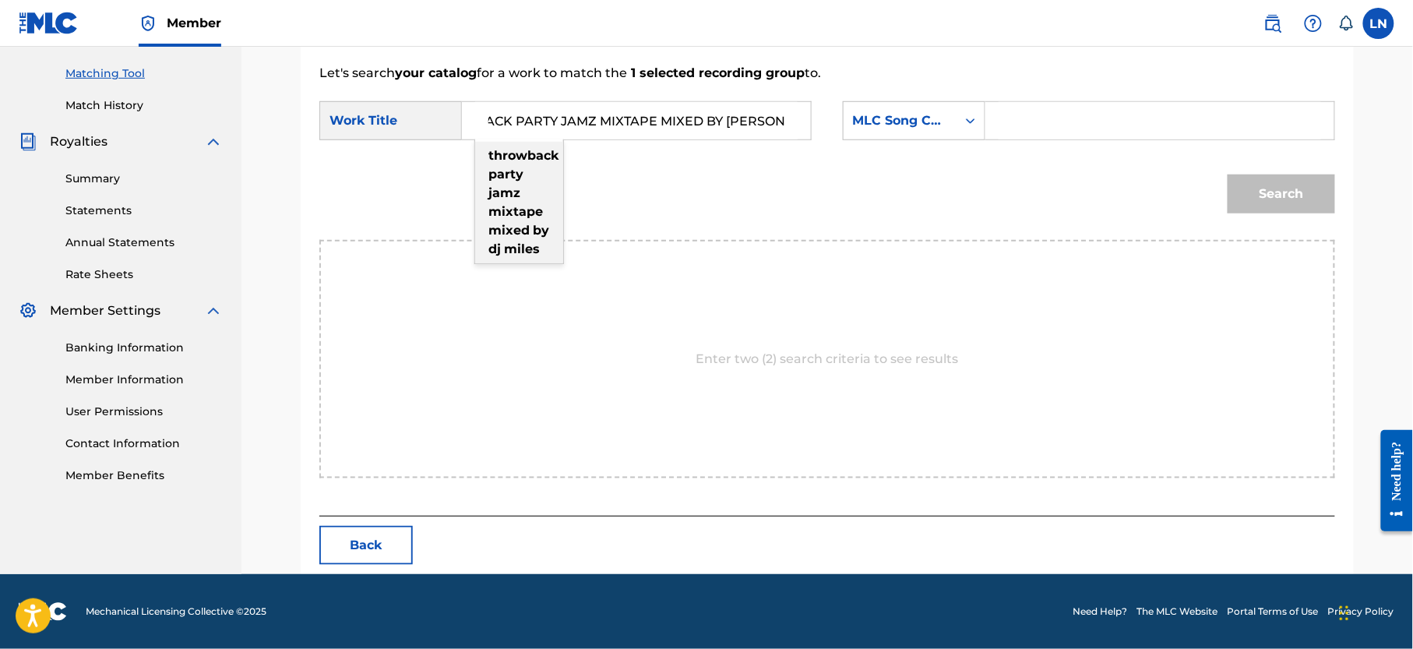
scroll to position [0, 7]
click at [516, 182] on div "throwback party jamz mixtape mixed by dj miles" at bounding box center [519, 203] width 88 height 122
type input "throwback party jamz mixtape mixed by dj miles"
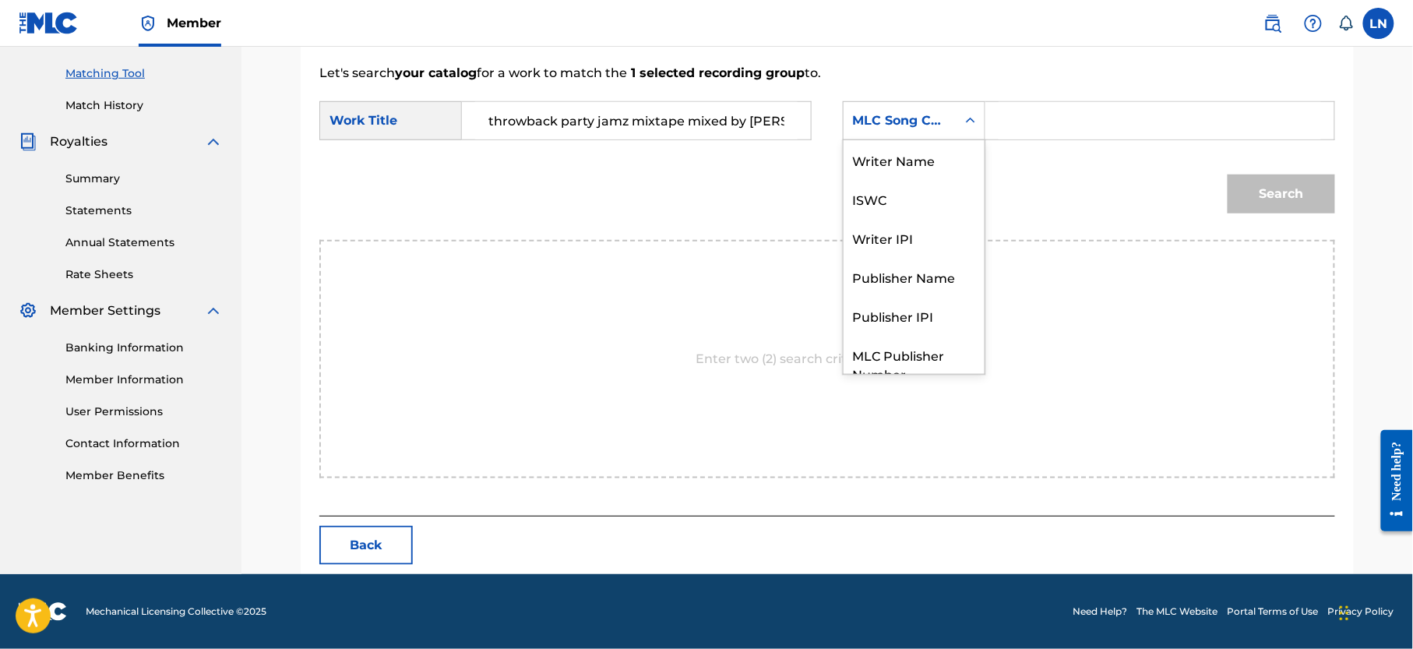
click at [951, 117] on div "MLC Song Code" at bounding box center [900, 121] width 113 height 30
click at [926, 165] on div "Writer Name" at bounding box center [914, 159] width 141 height 39
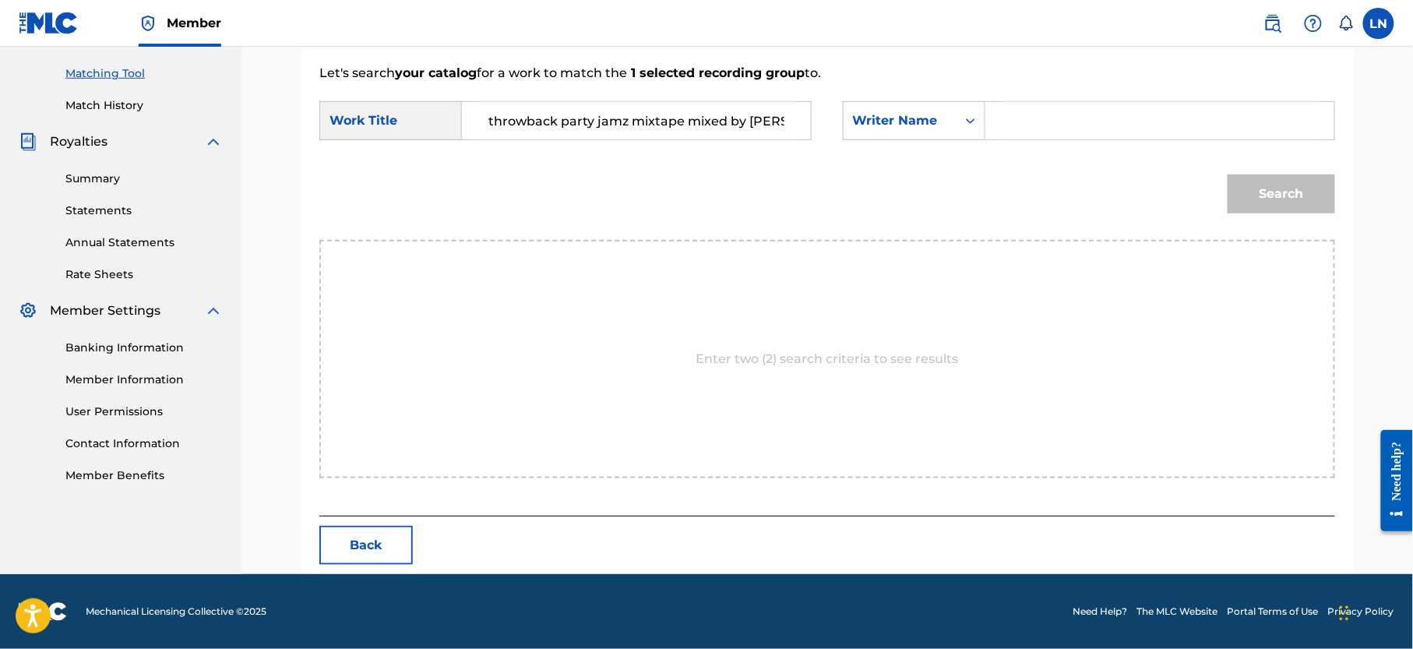
click at [1042, 123] on input "Search Form" at bounding box center [1160, 120] width 323 height 37
type input "[PERSON_NAME]"
click at [1228, 175] on button "Search" at bounding box center [1282, 194] width 108 height 39
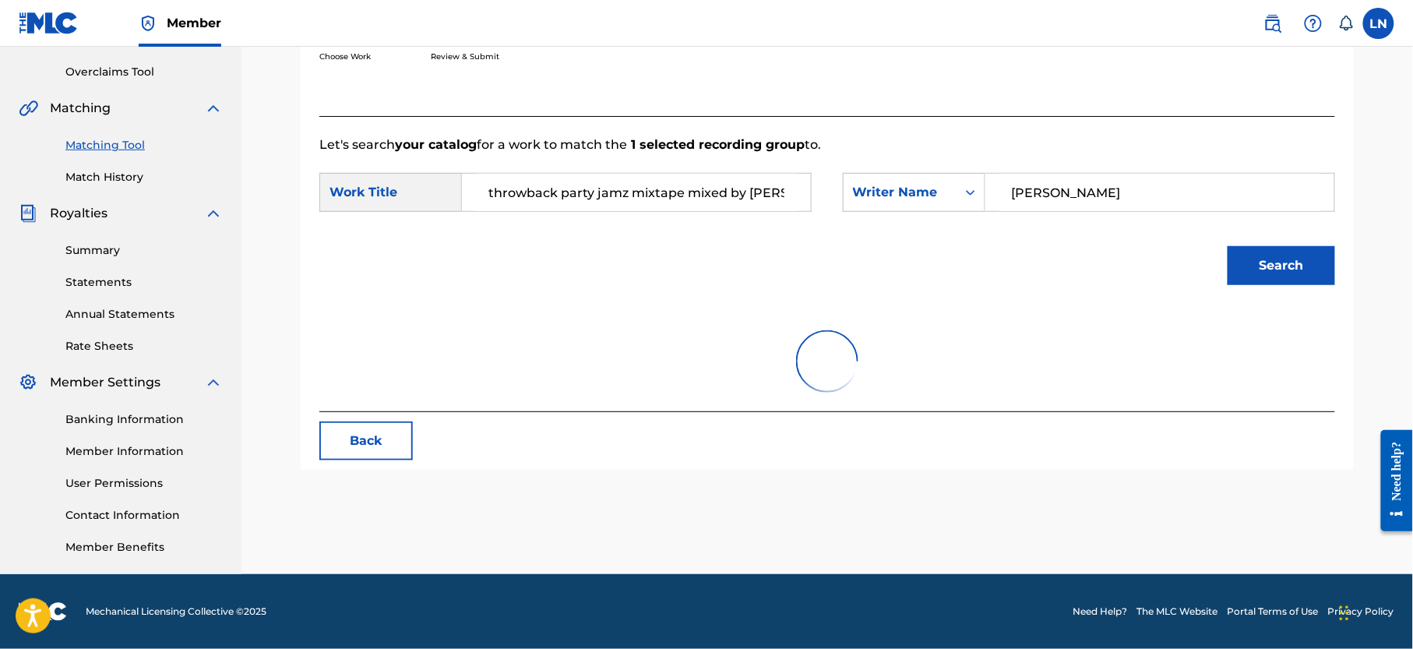
scroll to position [390, 0]
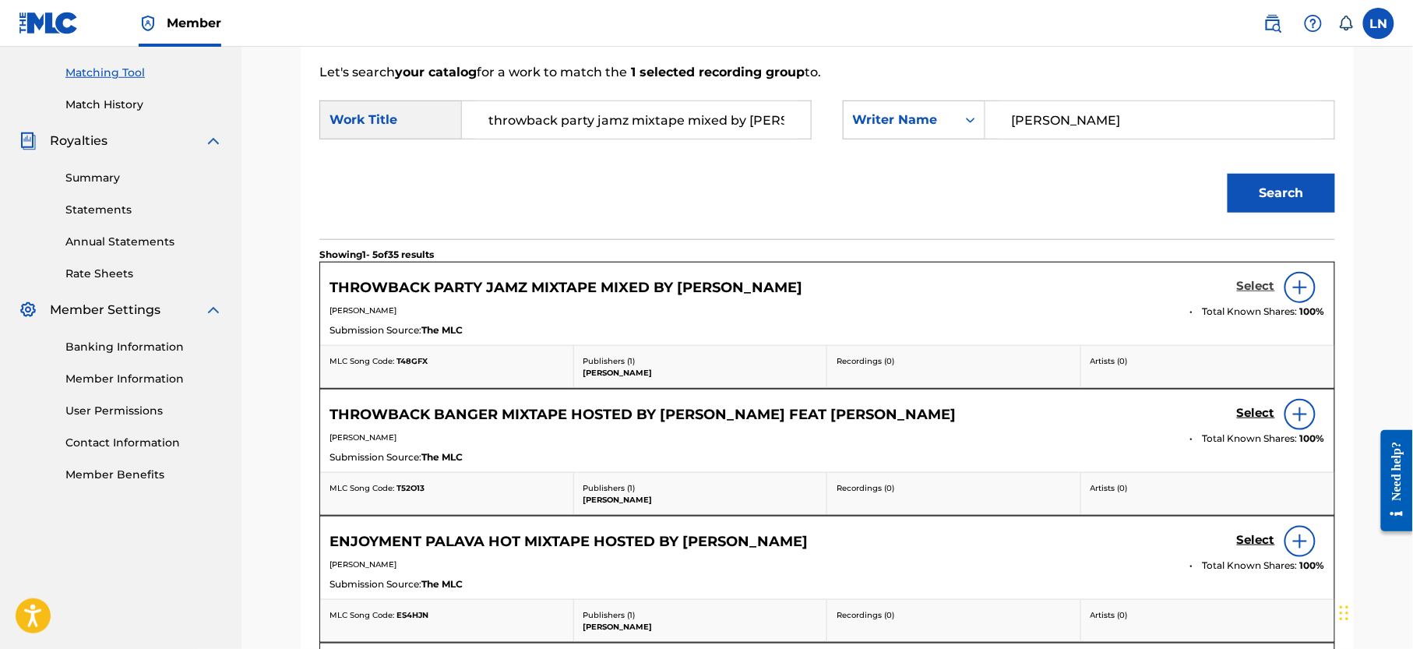
click at [1254, 288] on h5 "Select" at bounding box center [1256, 286] width 38 height 15
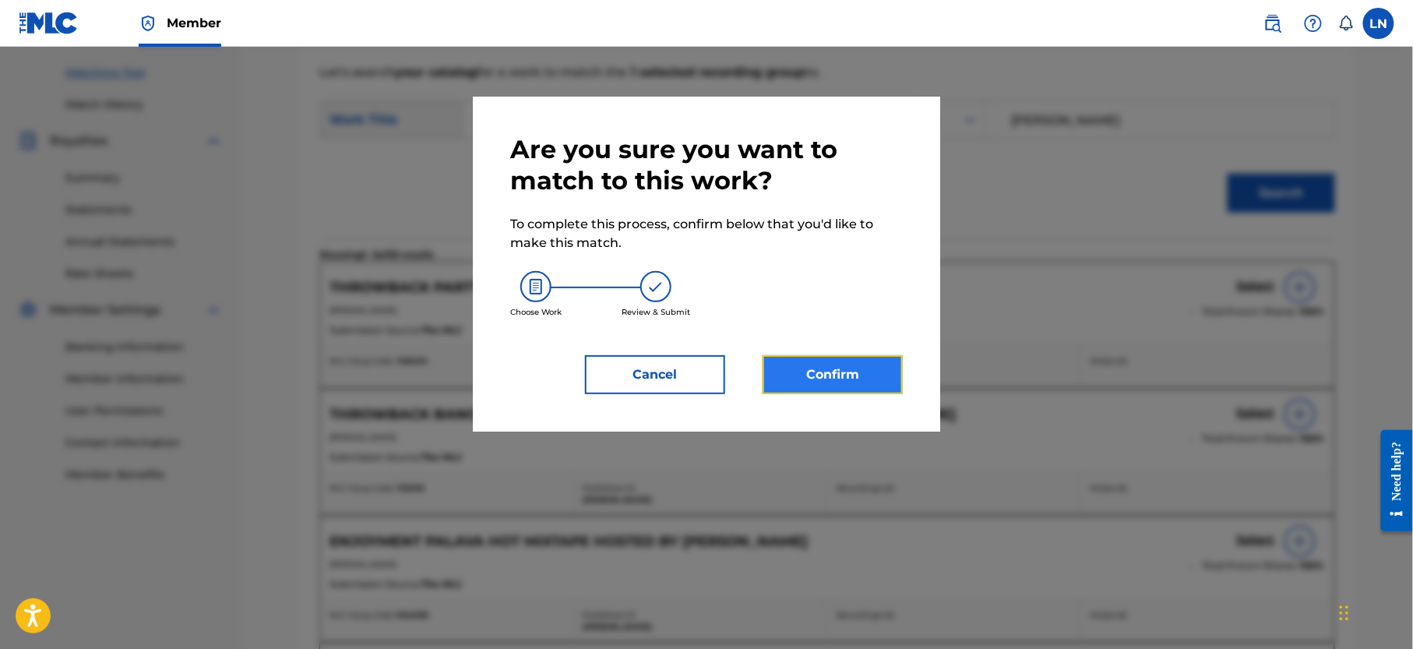
click at [845, 365] on button "Confirm" at bounding box center [833, 374] width 140 height 39
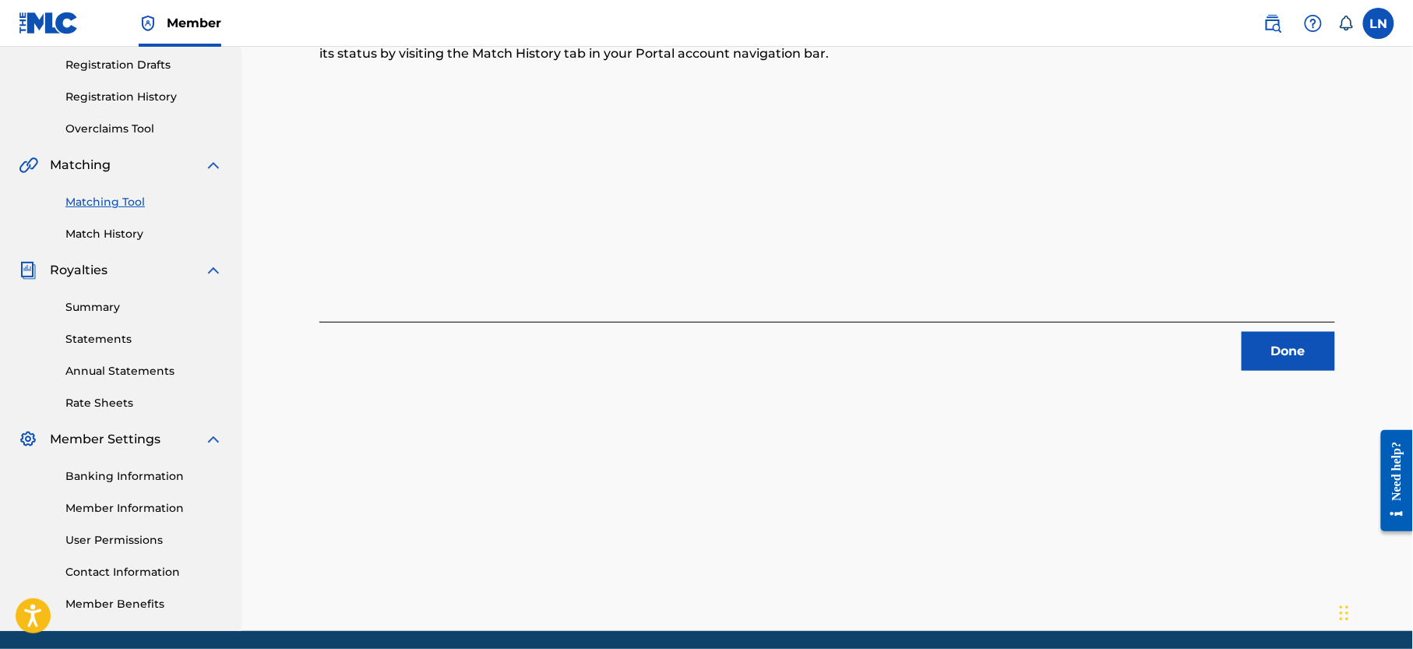
scroll to position [285, 0]
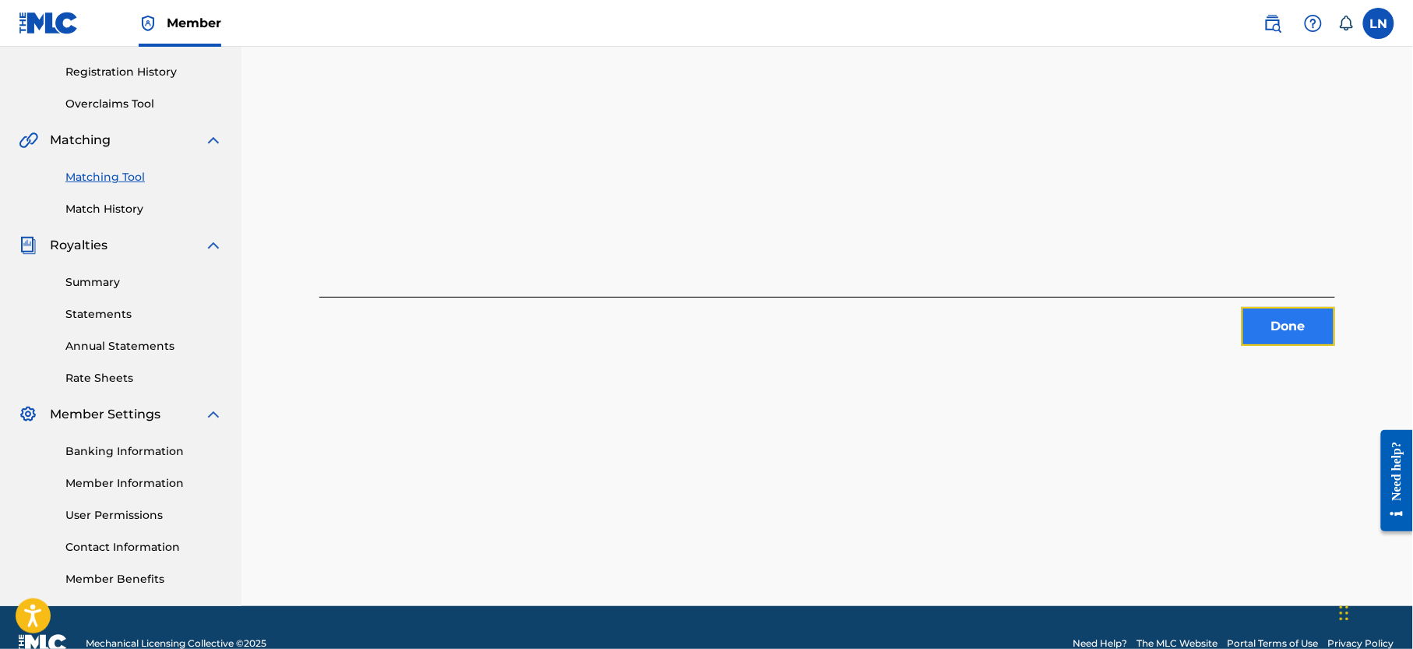
click at [1291, 319] on button "Done" at bounding box center [1289, 326] width 94 height 39
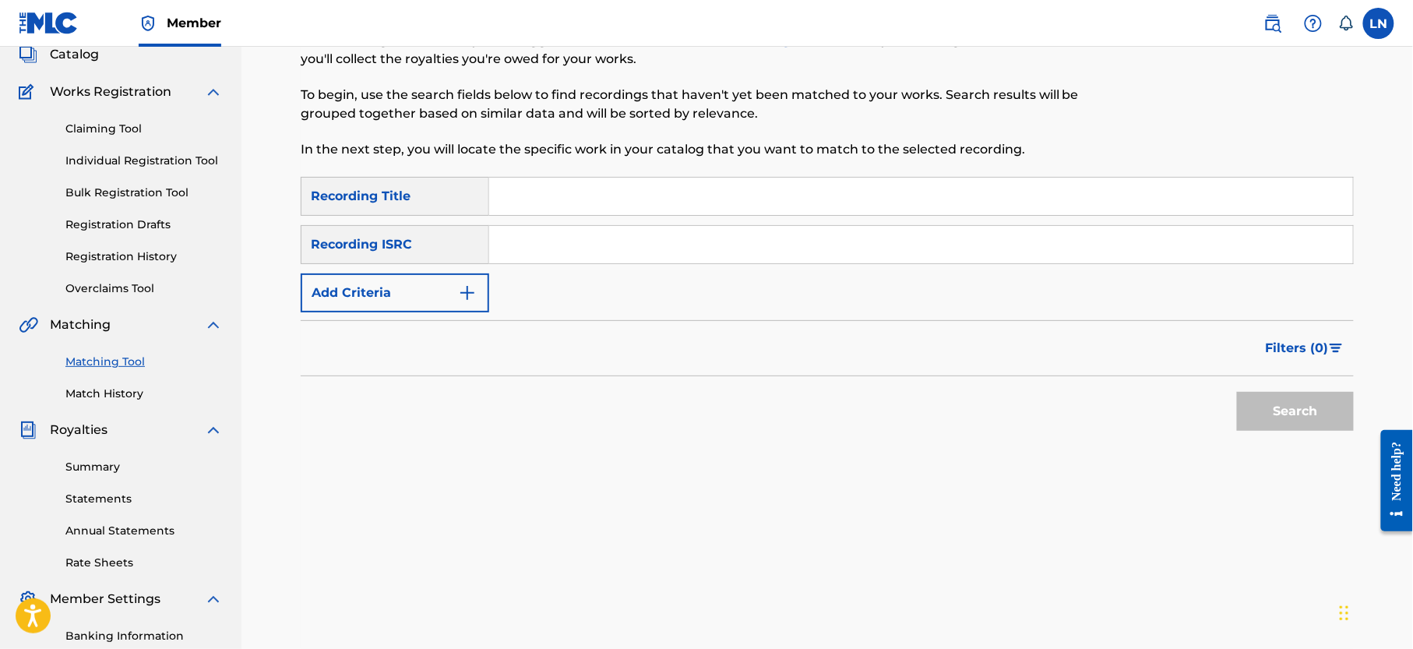
scroll to position [98, 0]
click at [771, 192] on input "Search Form" at bounding box center [921, 198] width 864 height 37
paste input "CHEK REFIX"
type input "CHEK REFIX"
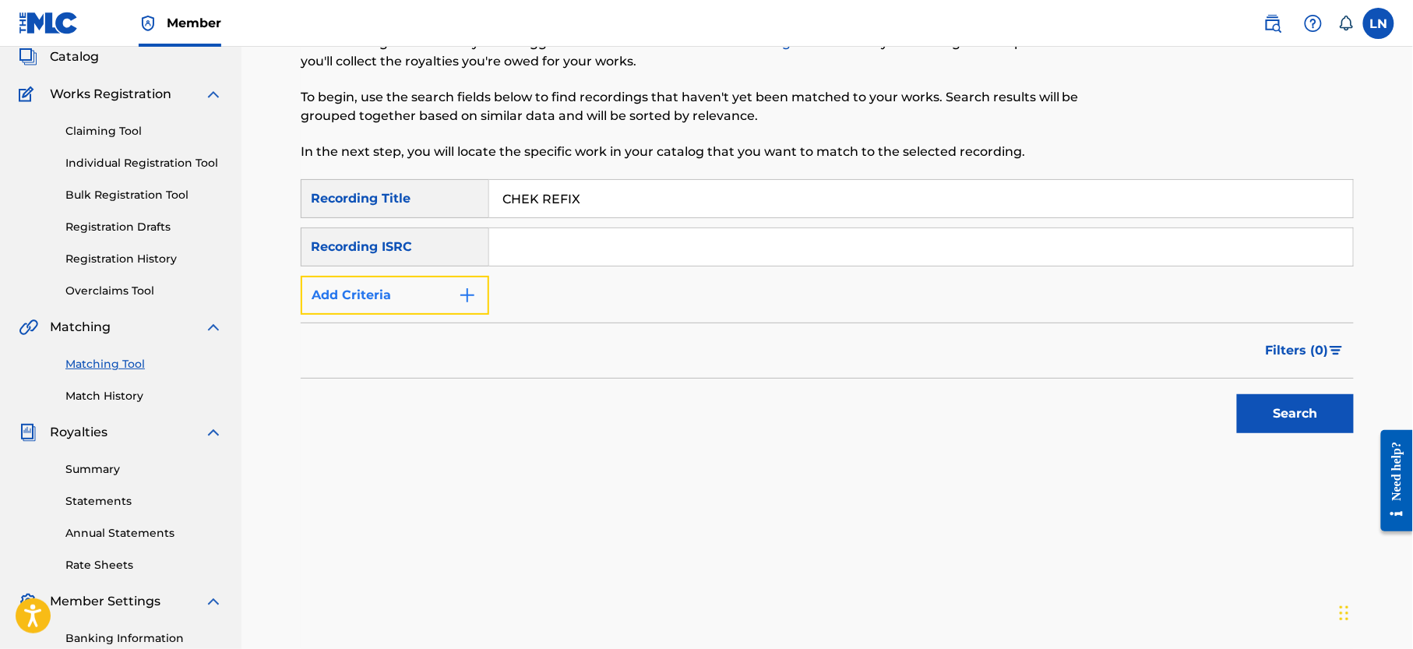
click at [477, 286] on img "Search Form" at bounding box center [467, 295] width 19 height 19
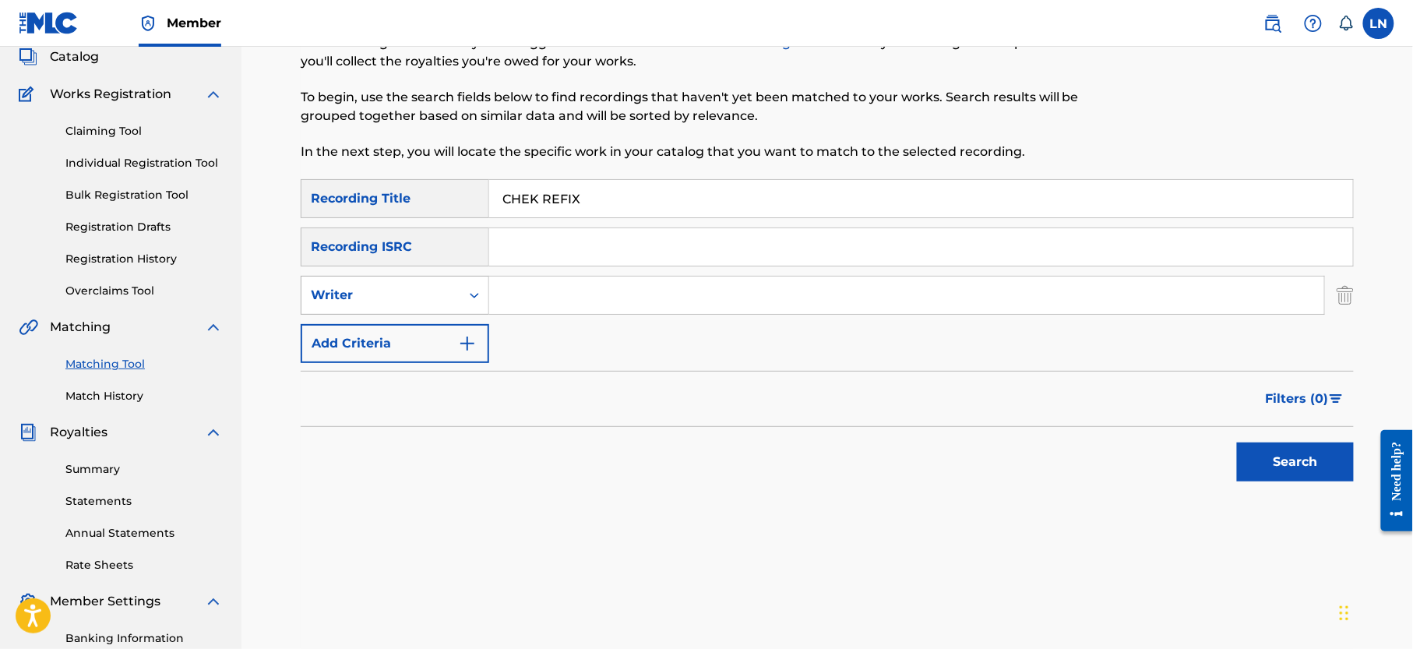
click at [430, 287] on div "Writer" at bounding box center [381, 295] width 140 height 19
drag, startPoint x: 404, startPoint y: 325, endPoint x: 517, endPoint y: 303, distance: 115.8
click at [517, 303] on div "SearchWithCriteria0d3769b5-4dc3-4ef7-a67e-def8df8d5360 2 results available. Use…" at bounding box center [827, 295] width 1053 height 39
click at [517, 303] on input "Search Form" at bounding box center [906, 295] width 835 height 37
click at [405, 309] on div "Writer" at bounding box center [381, 296] width 159 height 30
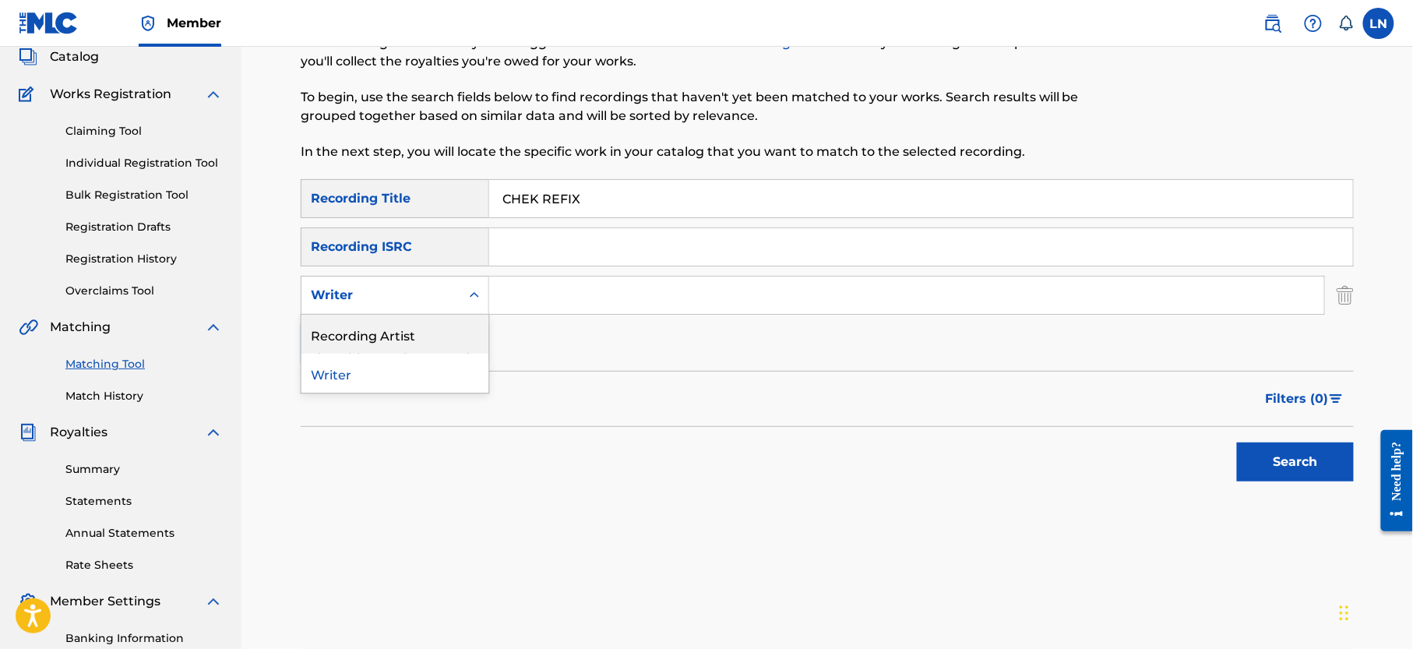
click at [424, 348] on div "Recording Artist" at bounding box center [395, 334] width 187 height 39
click at [556, 295] on input "Search Form" at bounding box center [906, 295] width 835 height 37
type input "Djmiles"
click at [1237, 443] on button "Search" at bounding box center [1295, 462] width 117 height 39
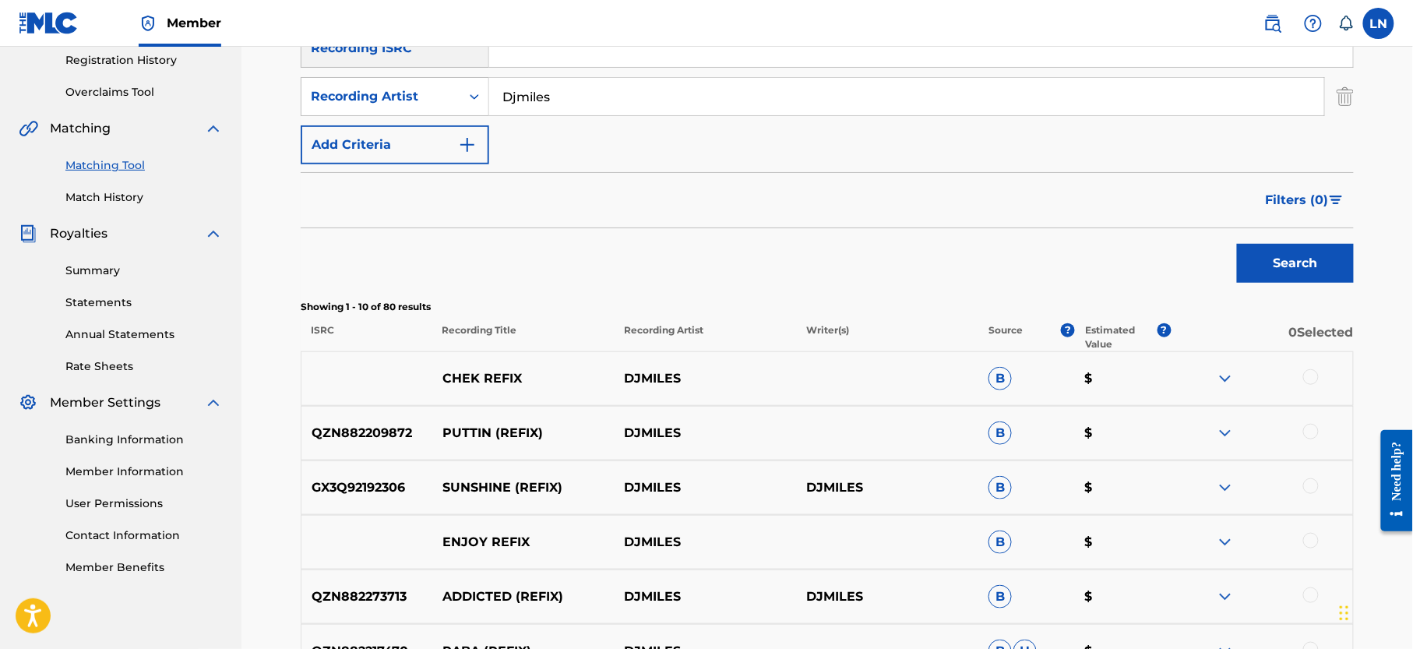
scroll to position [312, 0]
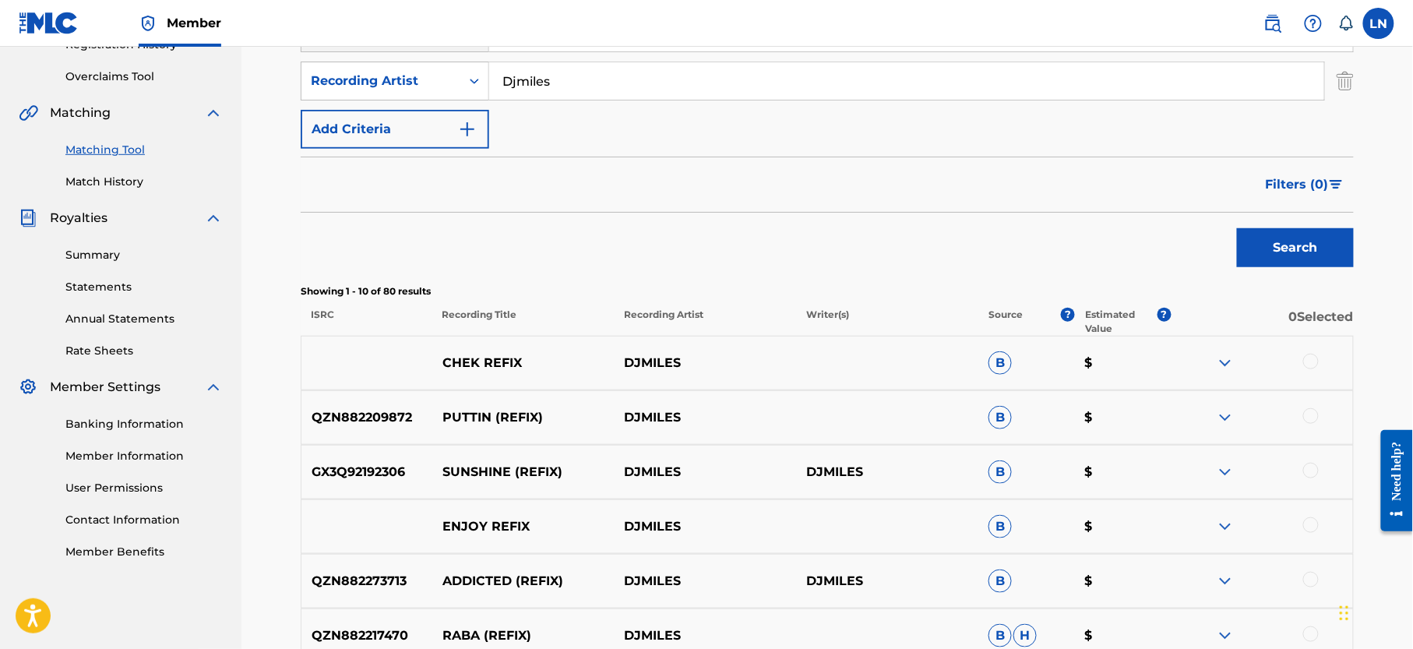
click at [1226, 360] on img at bounding box center [1225, 363] width 19 height 19
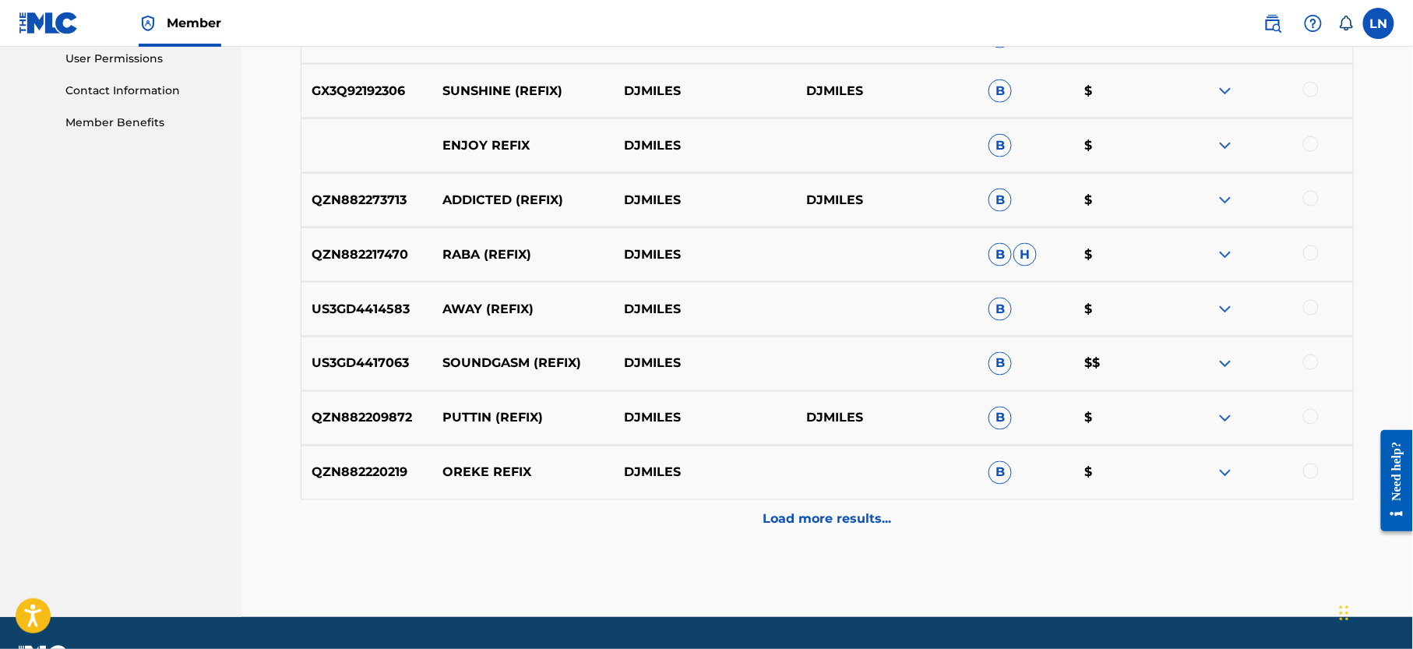
scroll to position [749, 0]
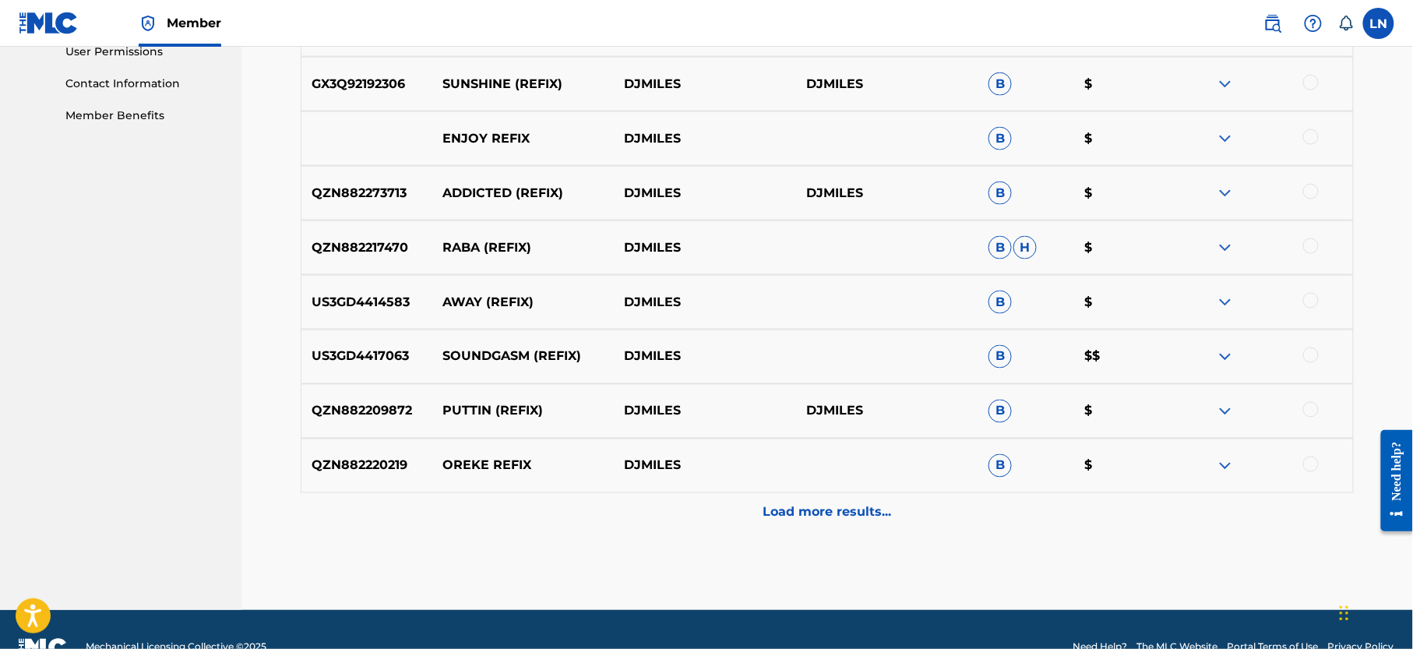
click at [1223, 351] on img at bounding box center [1225, 357] width 19 height 19
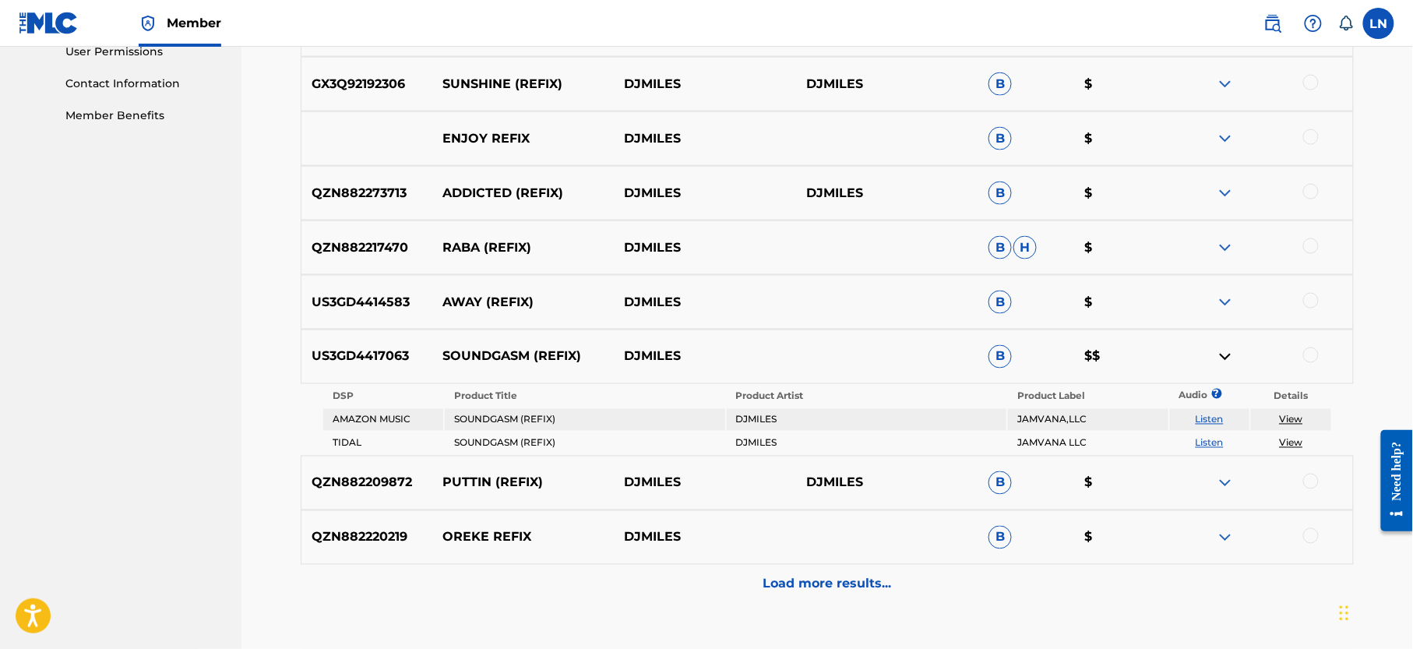
click at [1223, 351] on img at bounding box center [1225, 357] width 19 height 19
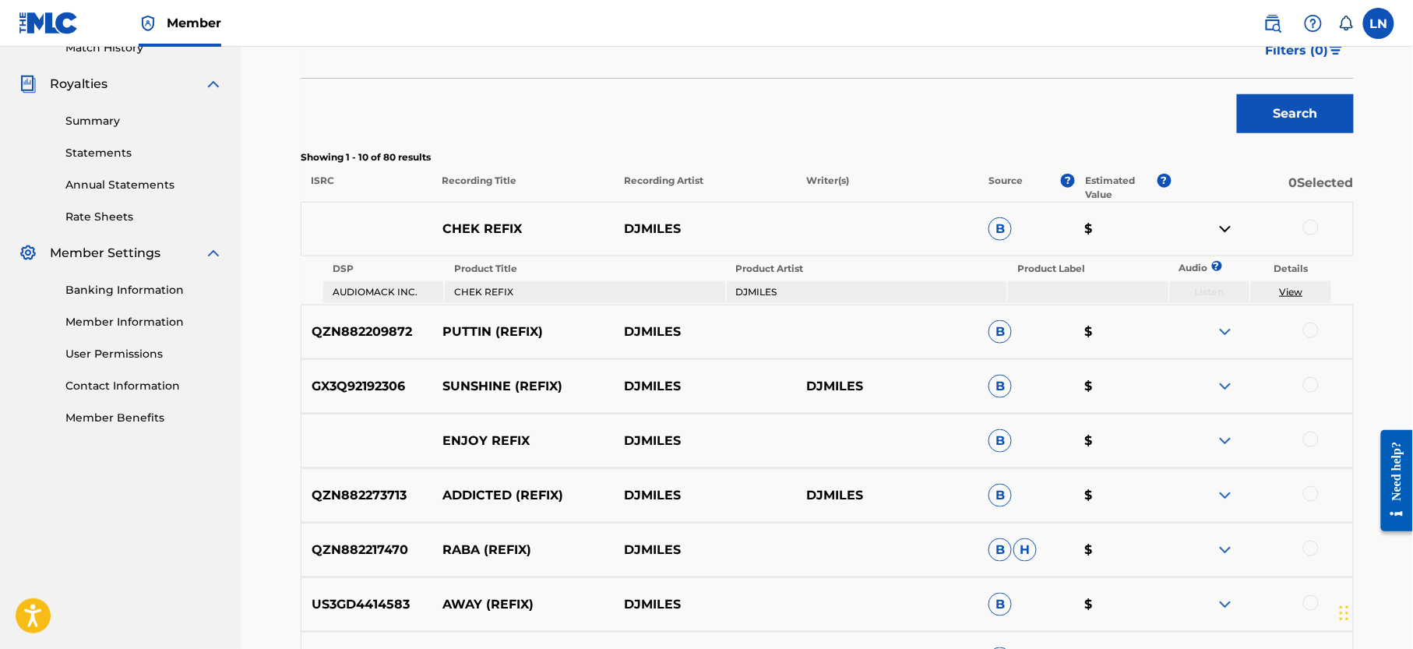
scroll to position [449, 0]
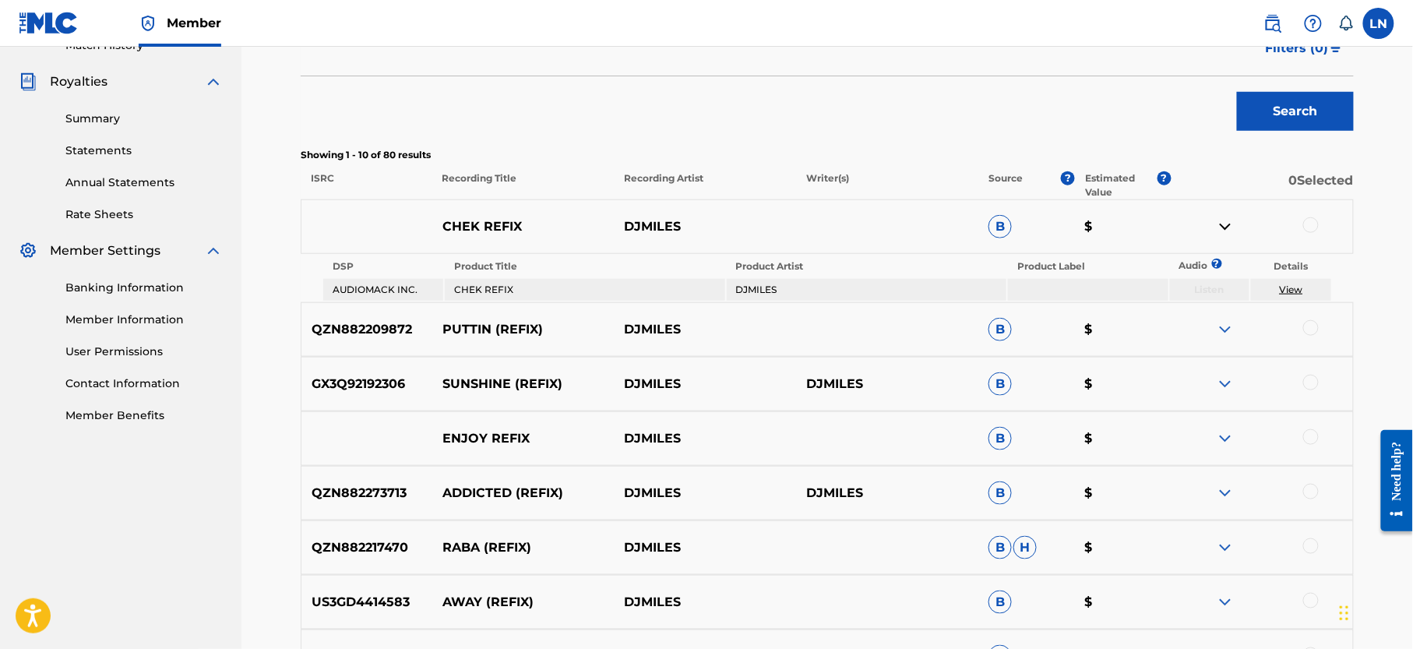
click at [1309, 229] on div at bounding box center [1312, 225] width 16 height 16
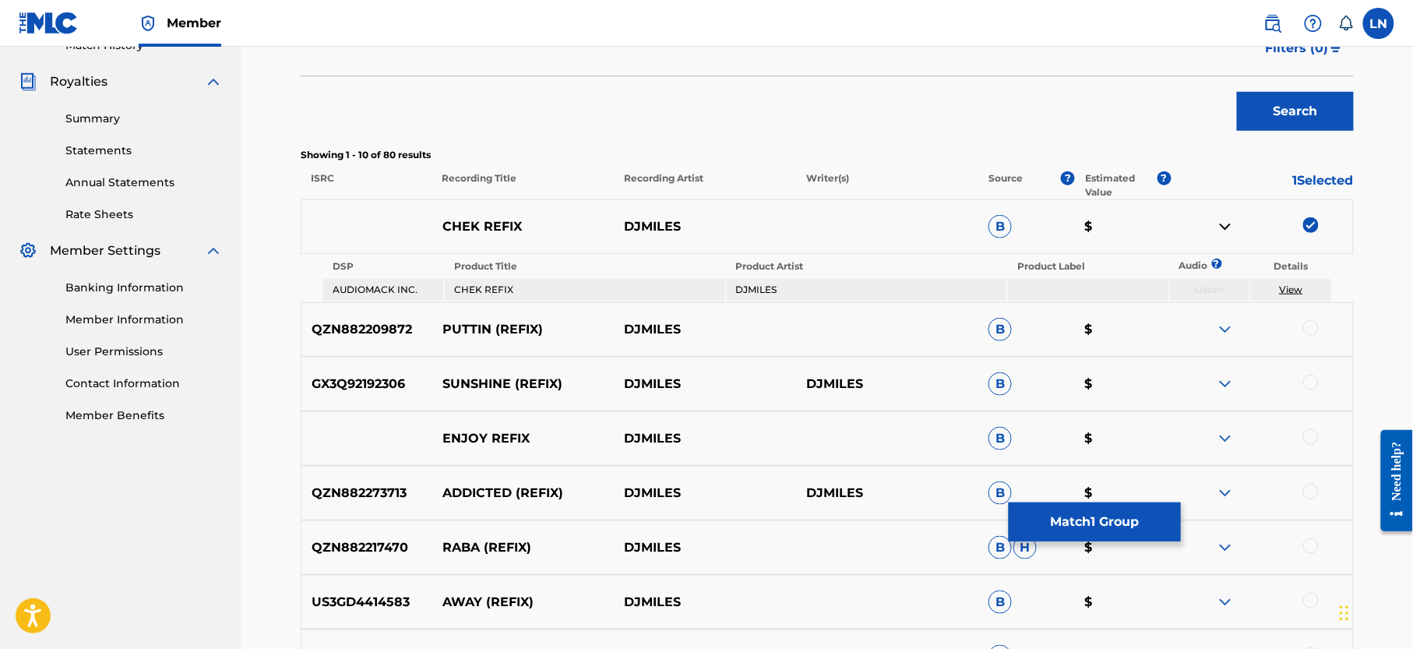
click at [1223, 380] on img at bounding box center [1225, 384] width 19 height 19
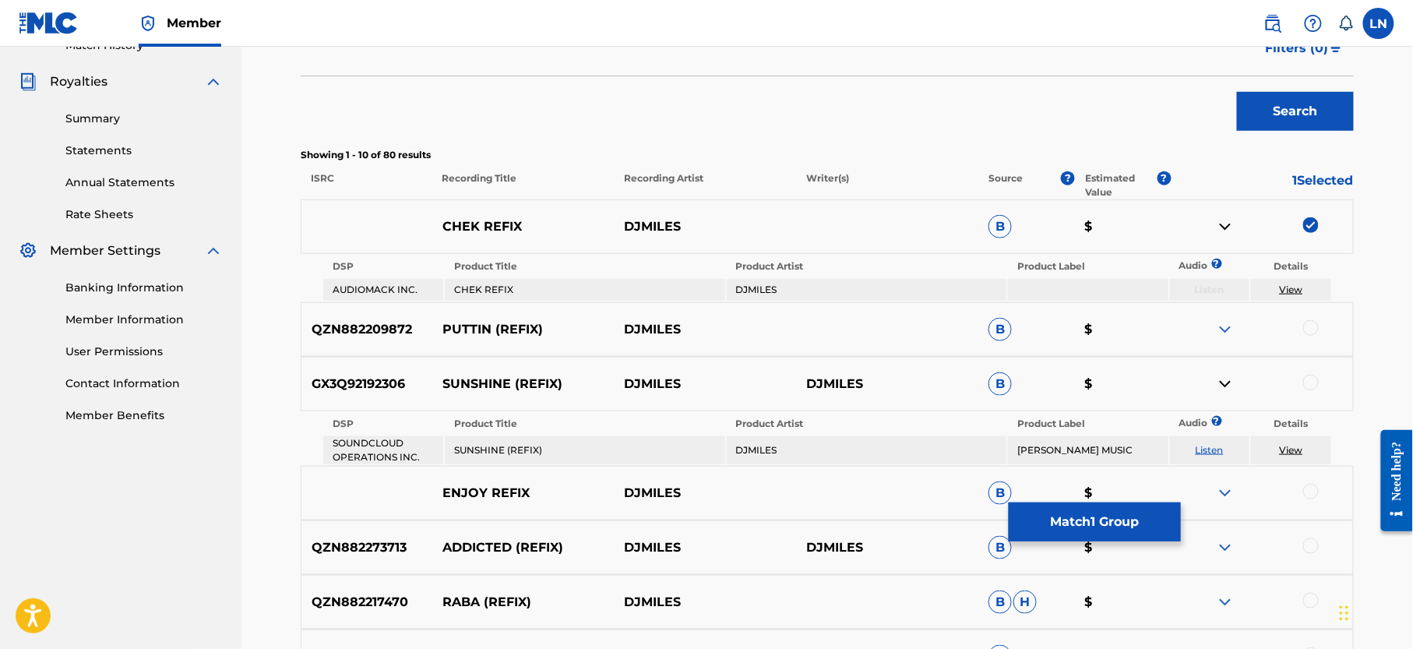
click at [1223, 380] on img at bounding box center [1225, 384] width 19 height 19
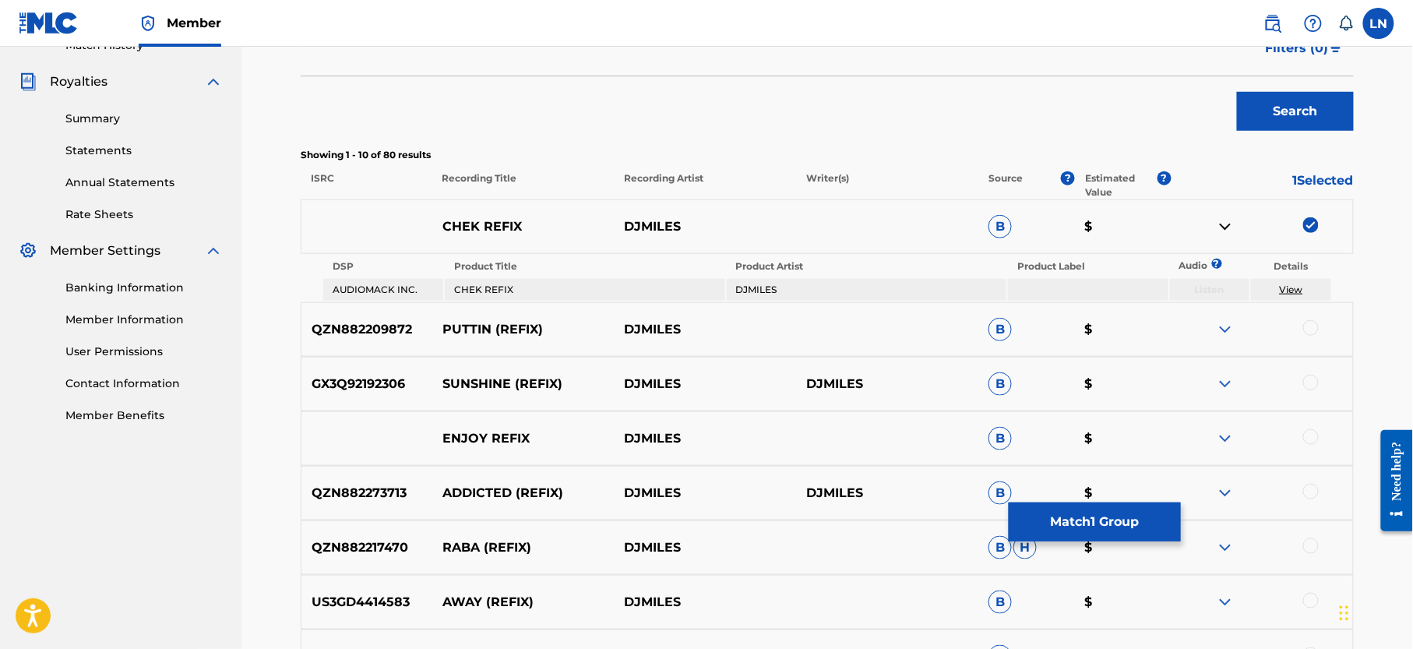
click at [1228, 332] on img at bounding box center [1225, 329] width 19 height 19
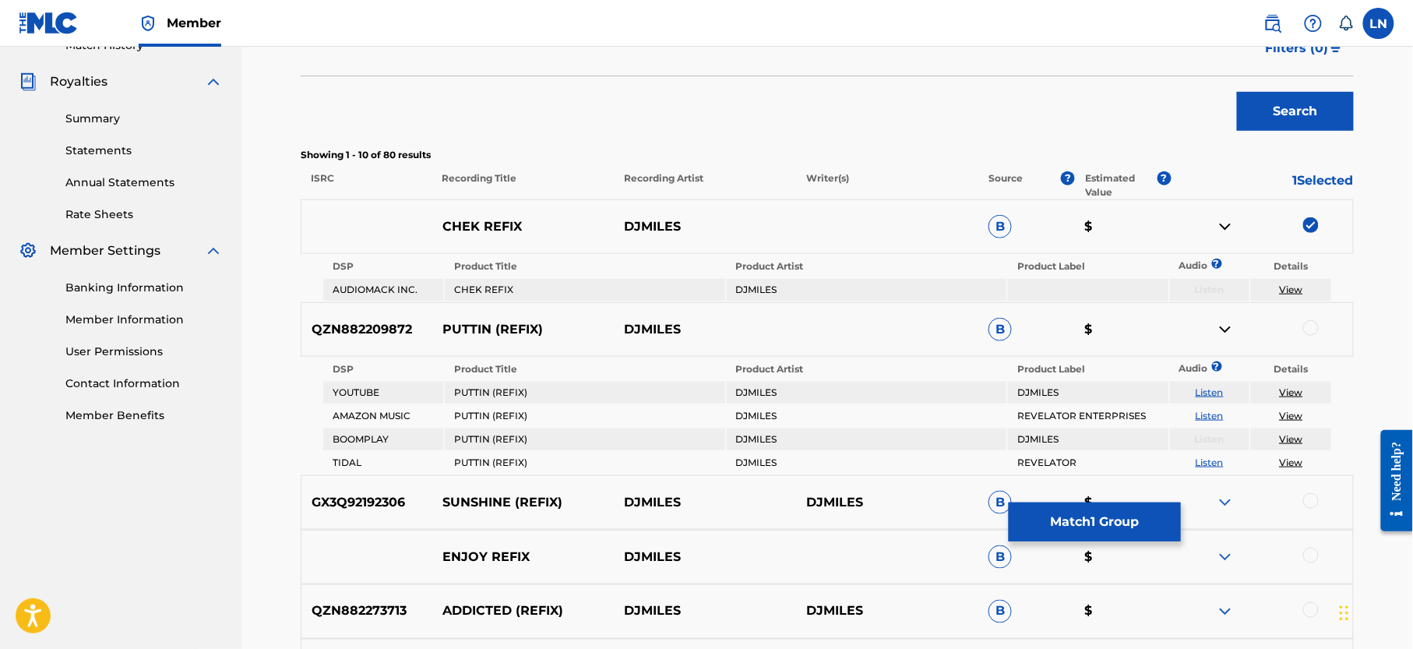
click at [1228, 332] on img at bounding box center [1225, 329] width 19 height 19
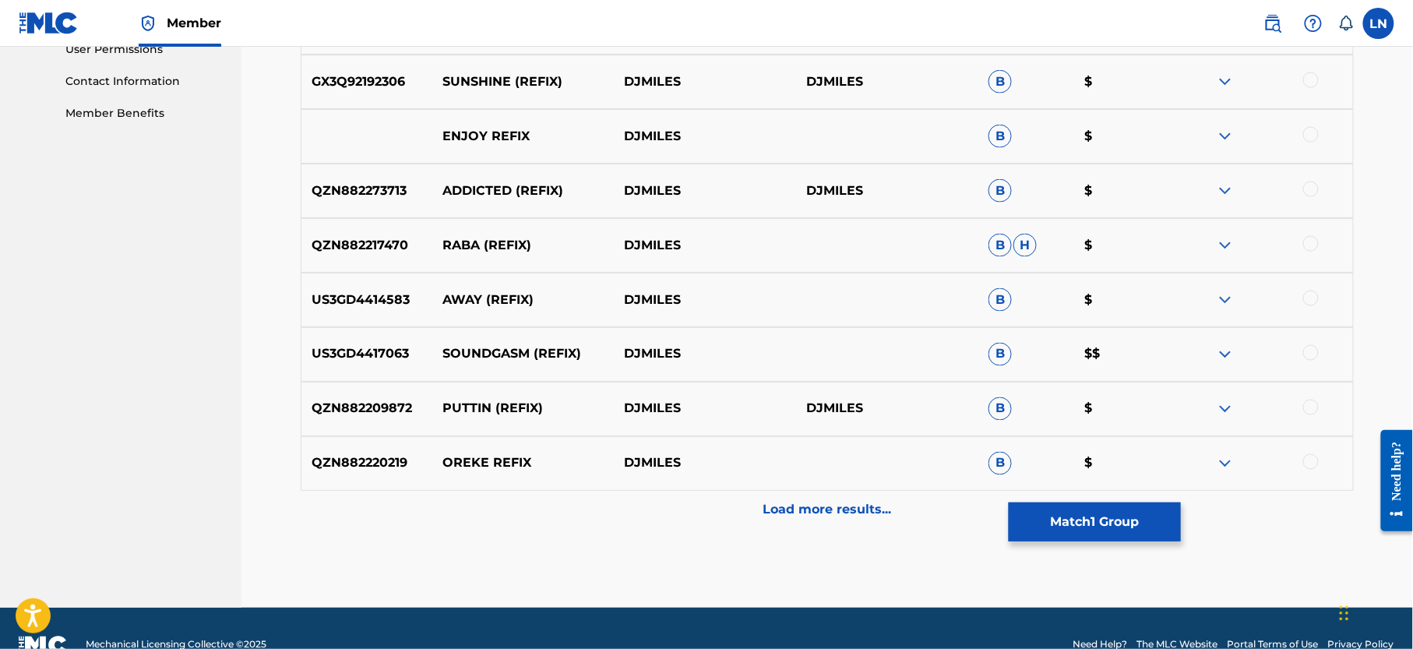
scroll to position [783, 0]
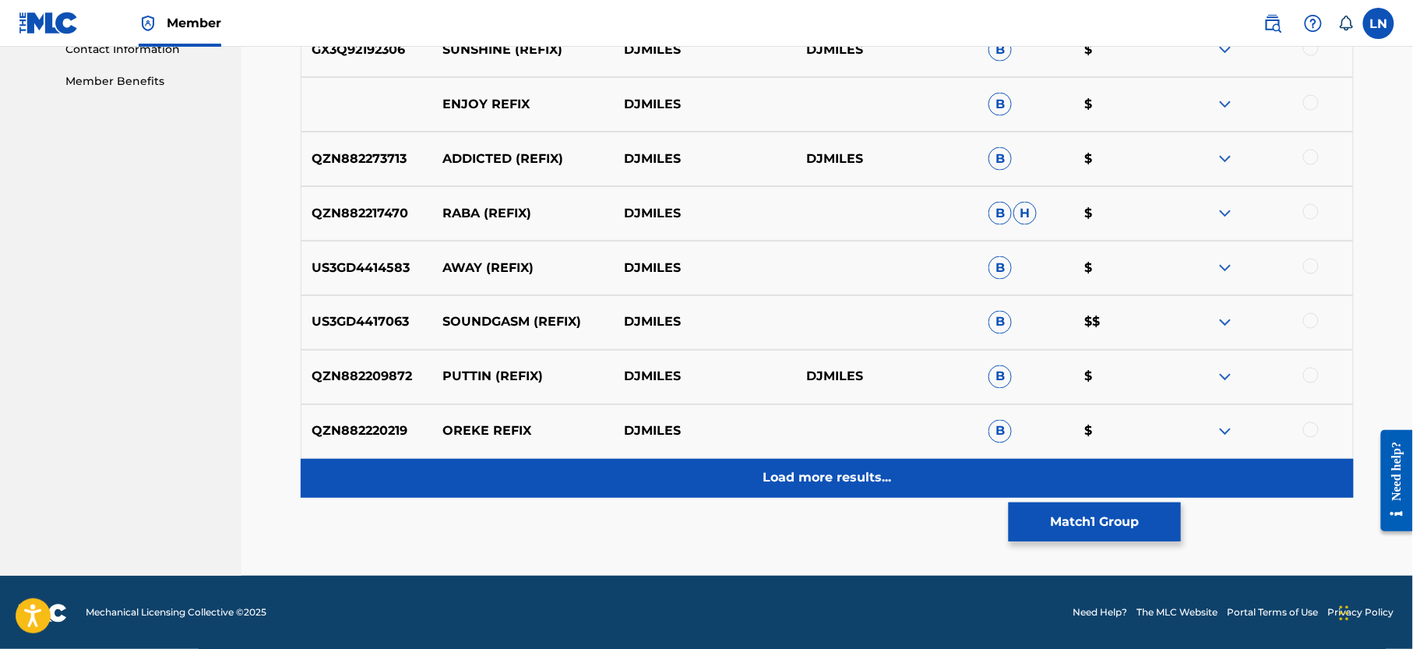
click at [870, 465] on div "Load more results..." at bounding box center [827, 478] width 1053 height 39
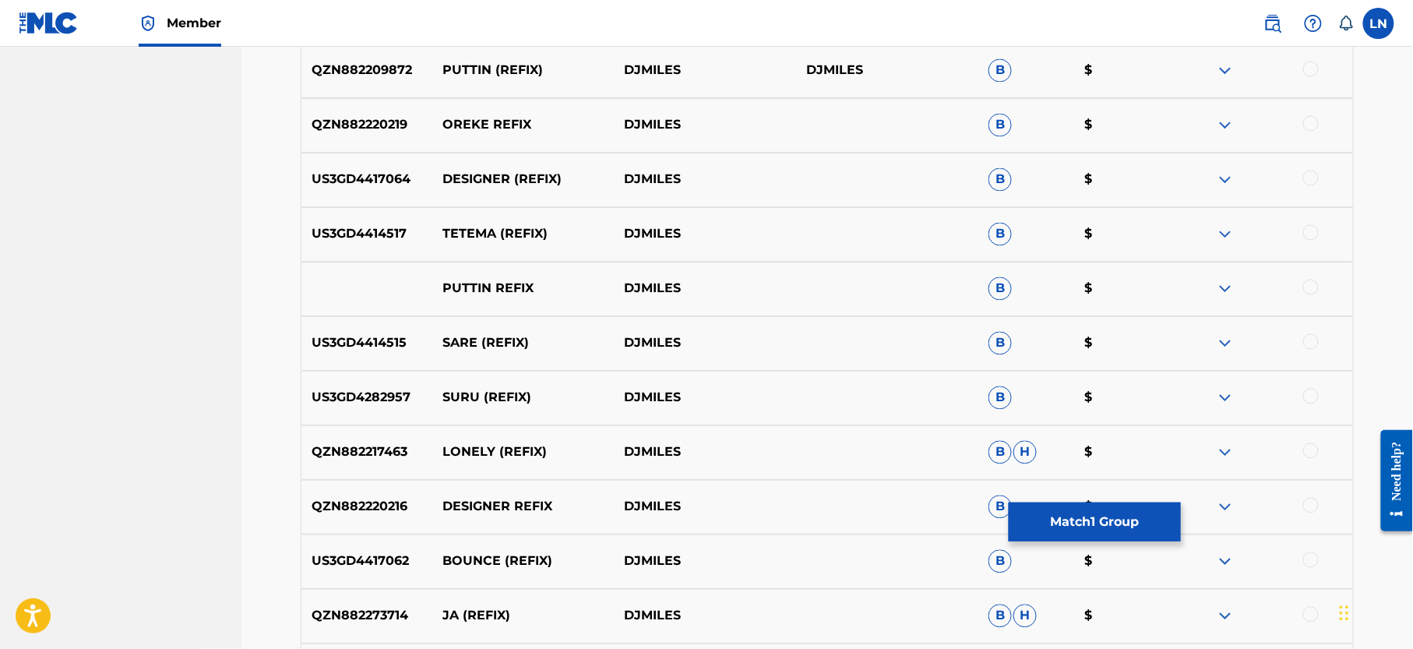
scroll to position [1050, 0]
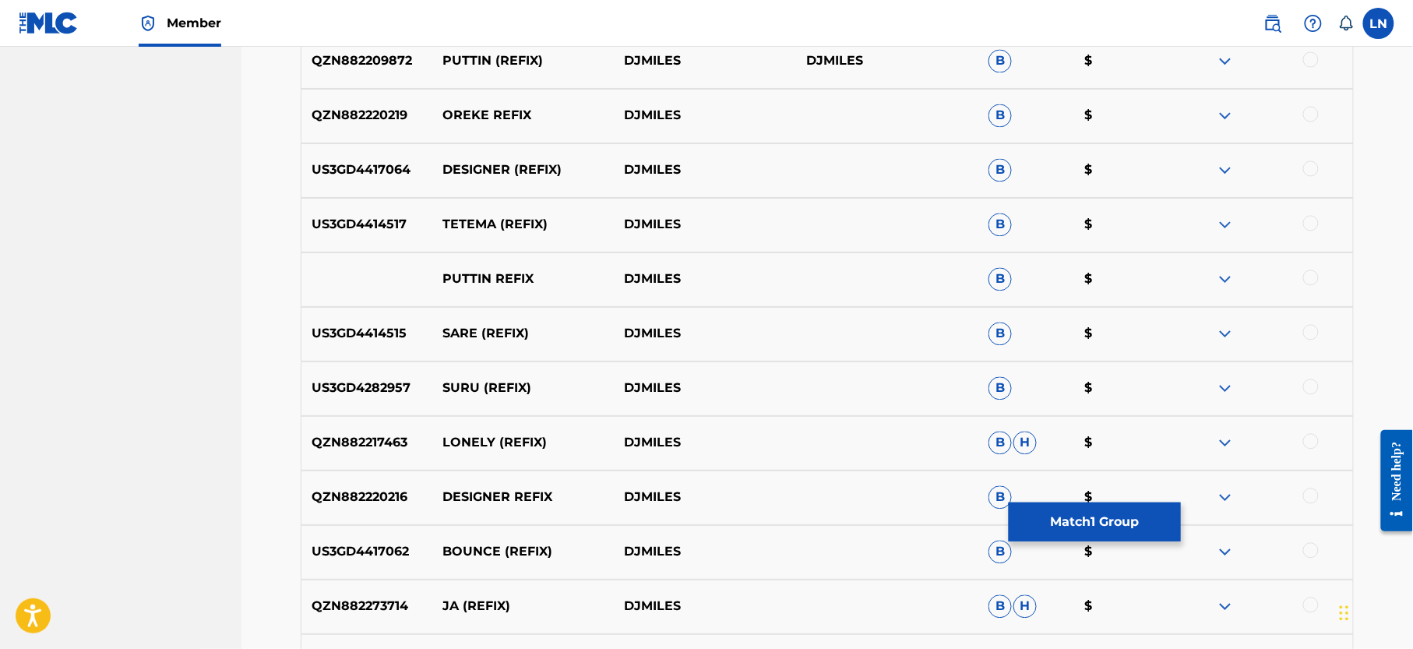
click at [1223, 218] on img at bounding box center [1225, 225] width 19 height 19
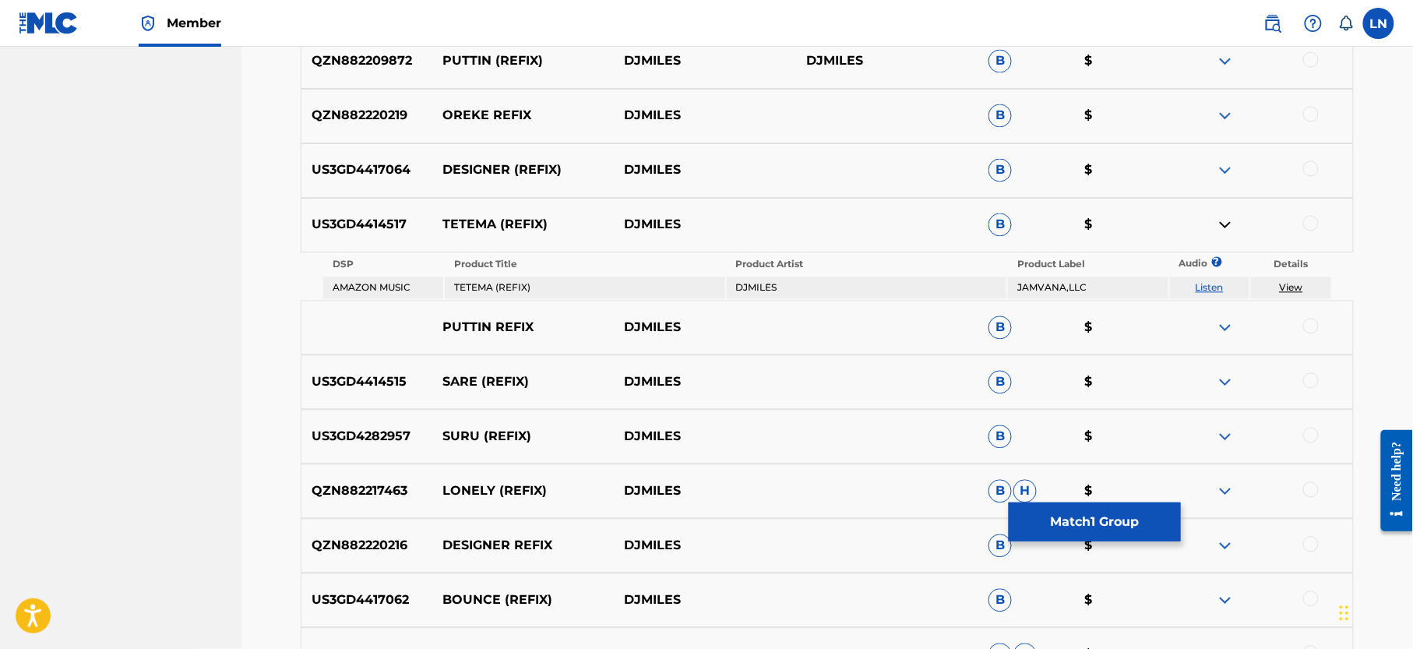
click at [1223, 221] on img at bounding box center [1225, 225] width 19 height 19
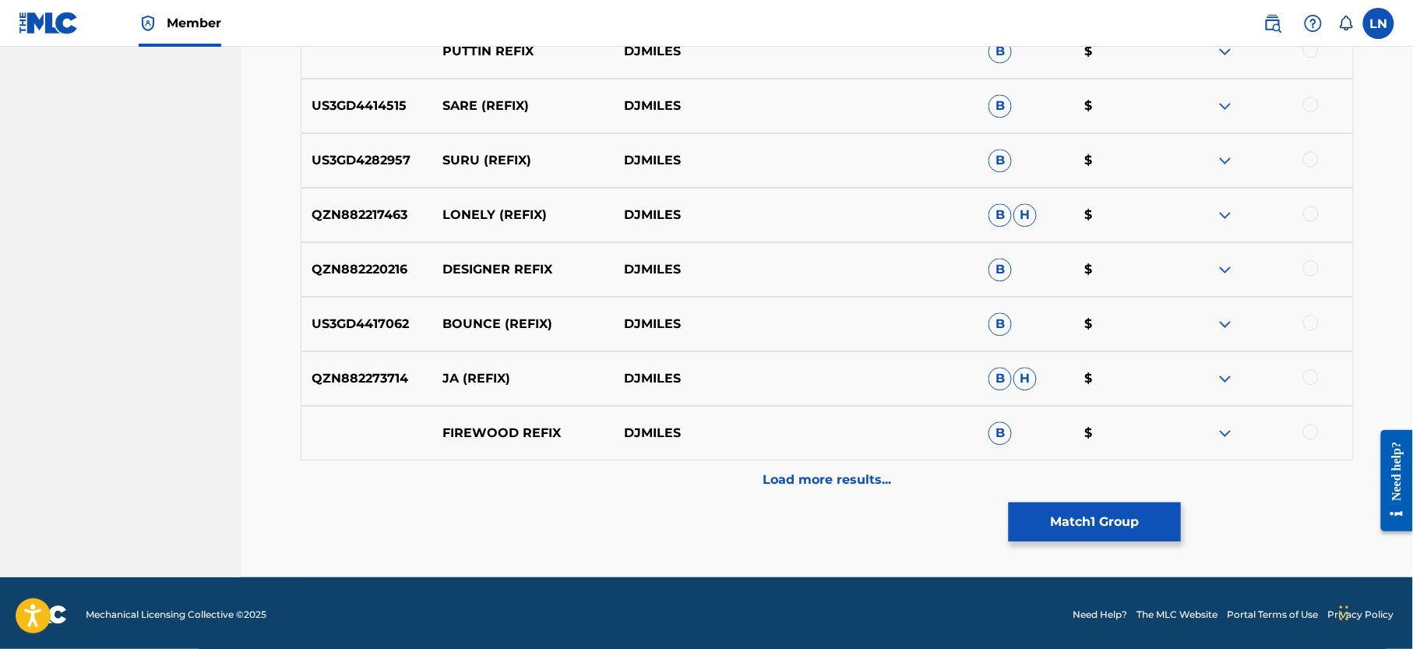
scroll to position [1282, 0]
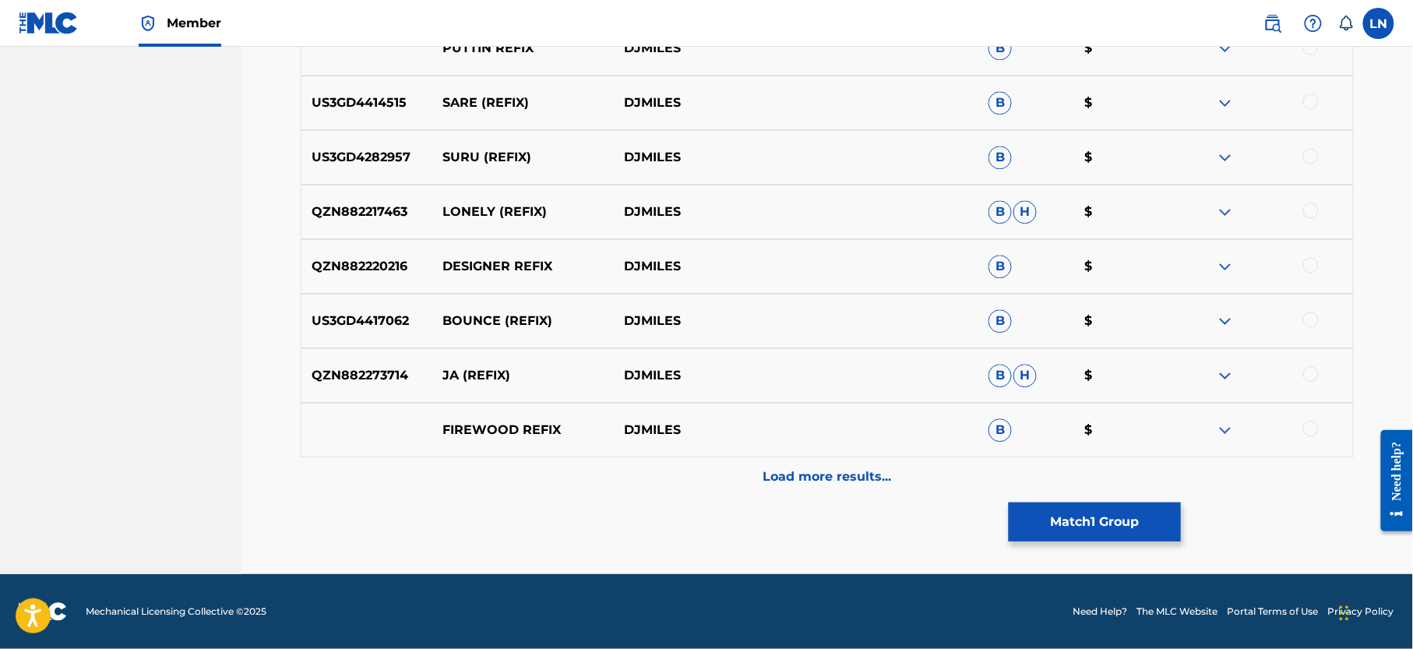
click at [1229, 376] on img at bounding box center [1225, 375] width 19 height 19
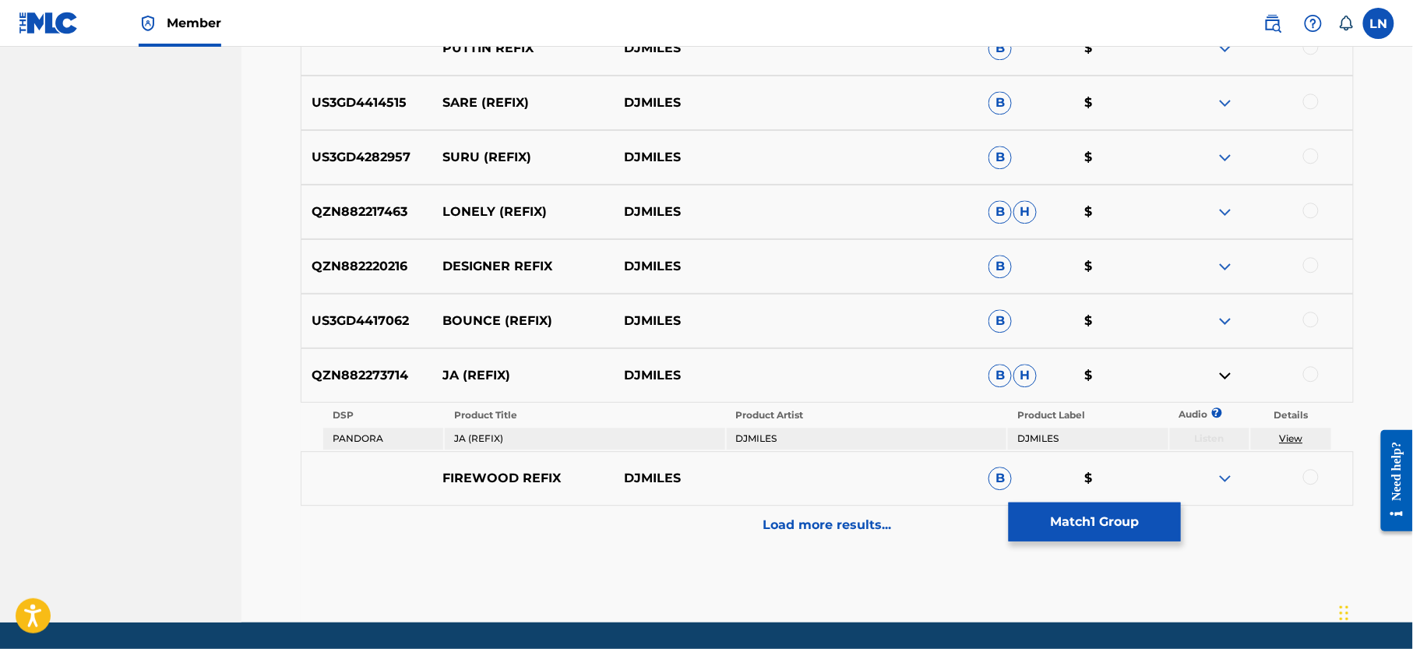
click at [1229, 376] on img at bounding box center [1225, 375] width 19 height 19
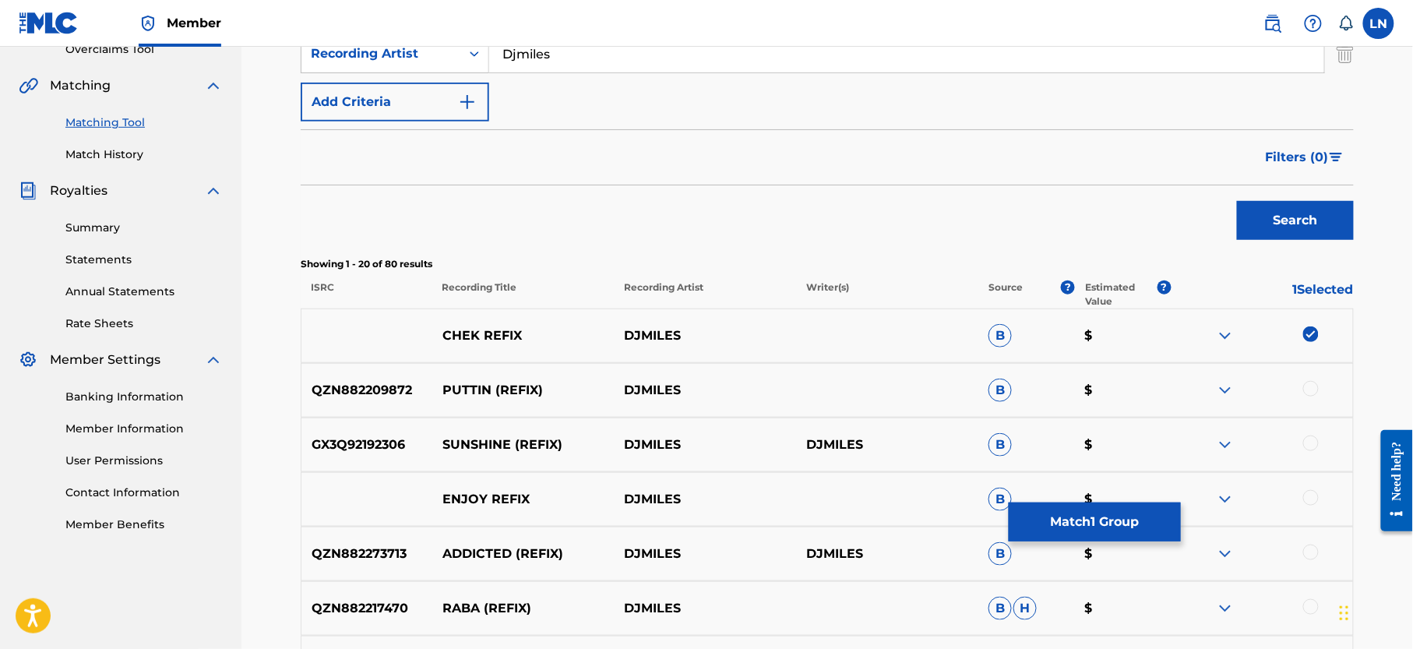
scroll to position [334, 0]
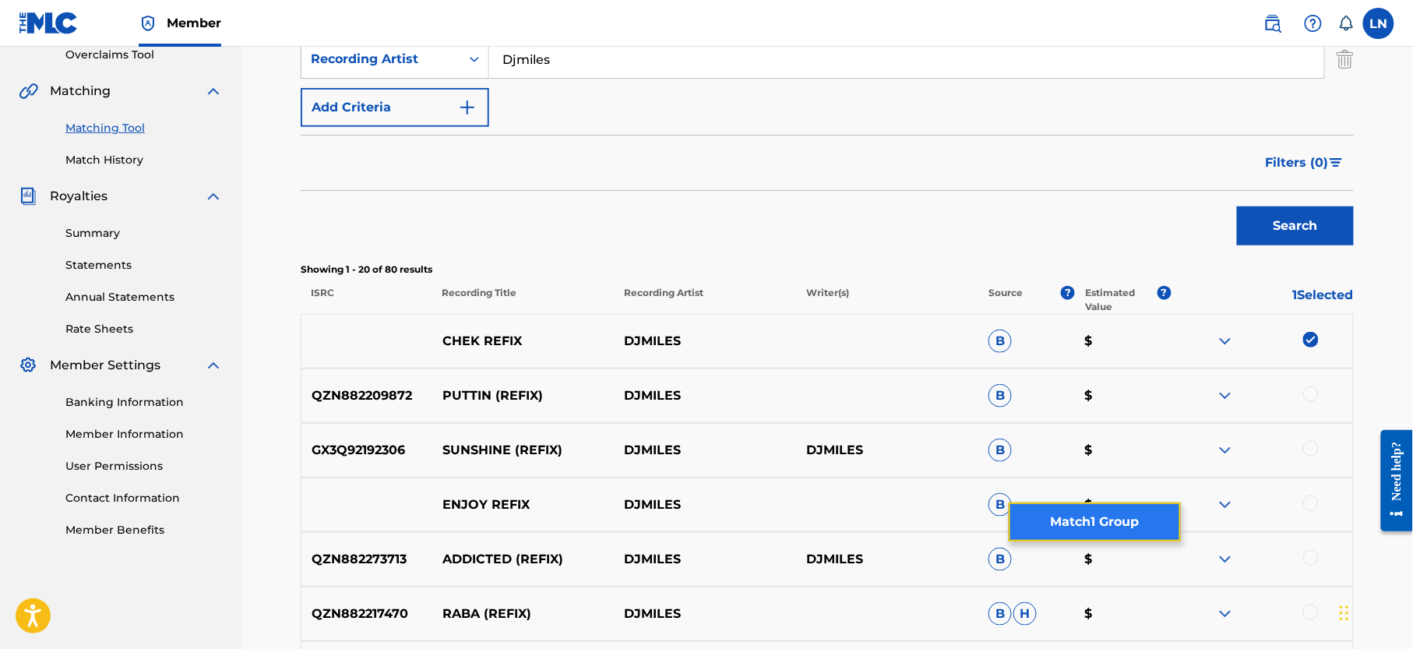
click at [1103, 531] on button "Match 1 Group" at bounding box center [1095, 522] width 172 height 39
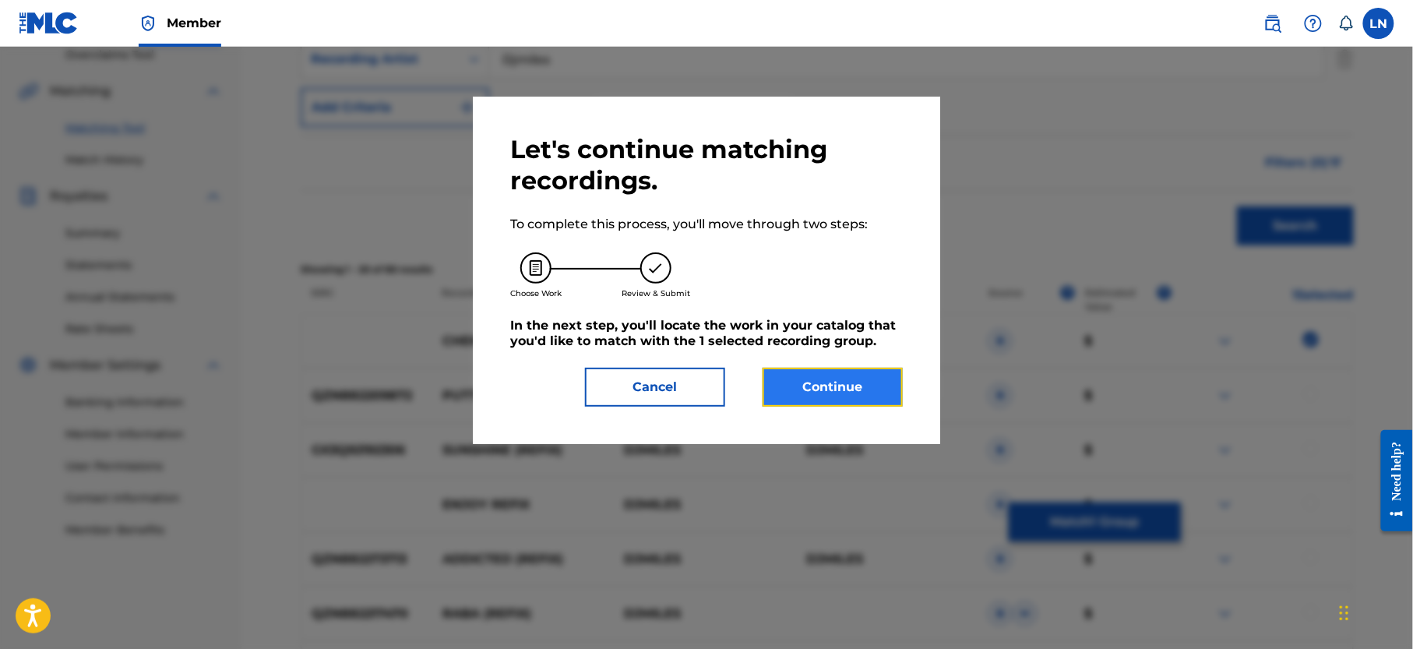
click at [811, 376] on button "Continue" at bounding box center [833, 387] width 140 height 39
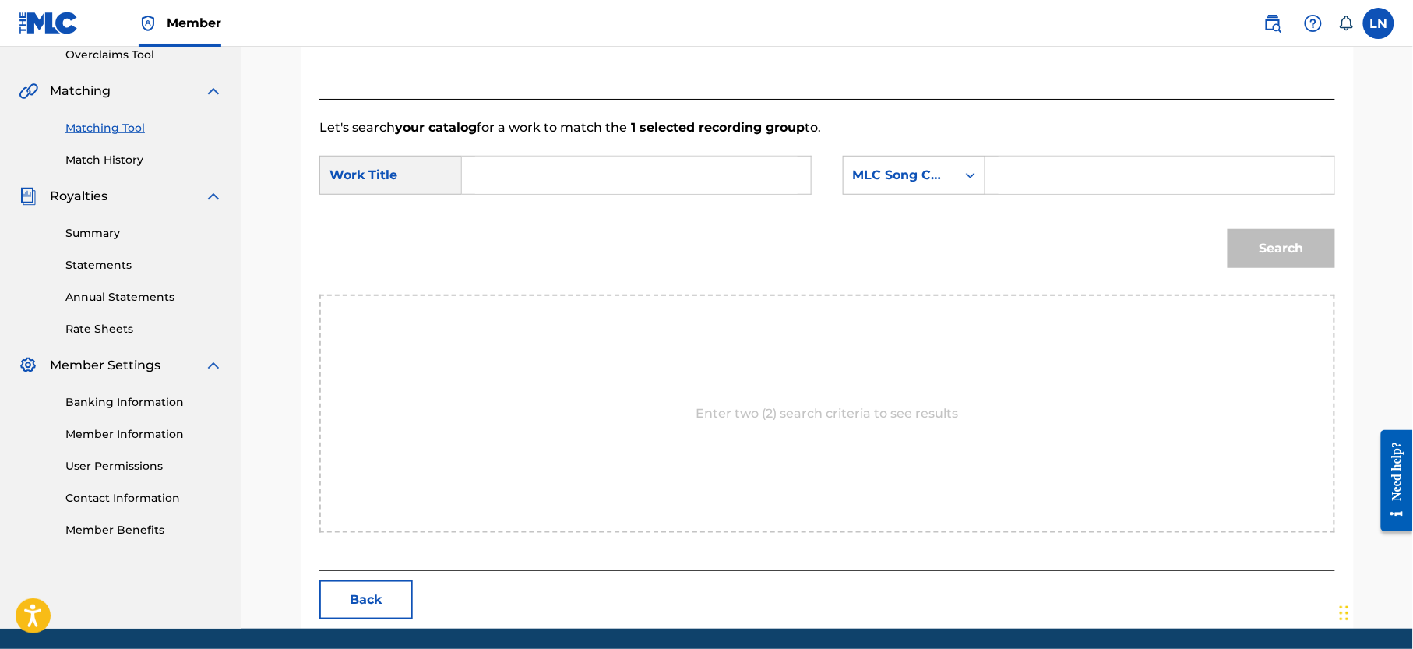
click at [559, 166] on input "Search Form" at bounding box center [636, 175] width 323 height 37
paste input "CHEK REFIX"
click at [561, 214] on div "chek refix" at bounding box center [519, 219] width 88 height 47
type input "chek refix"
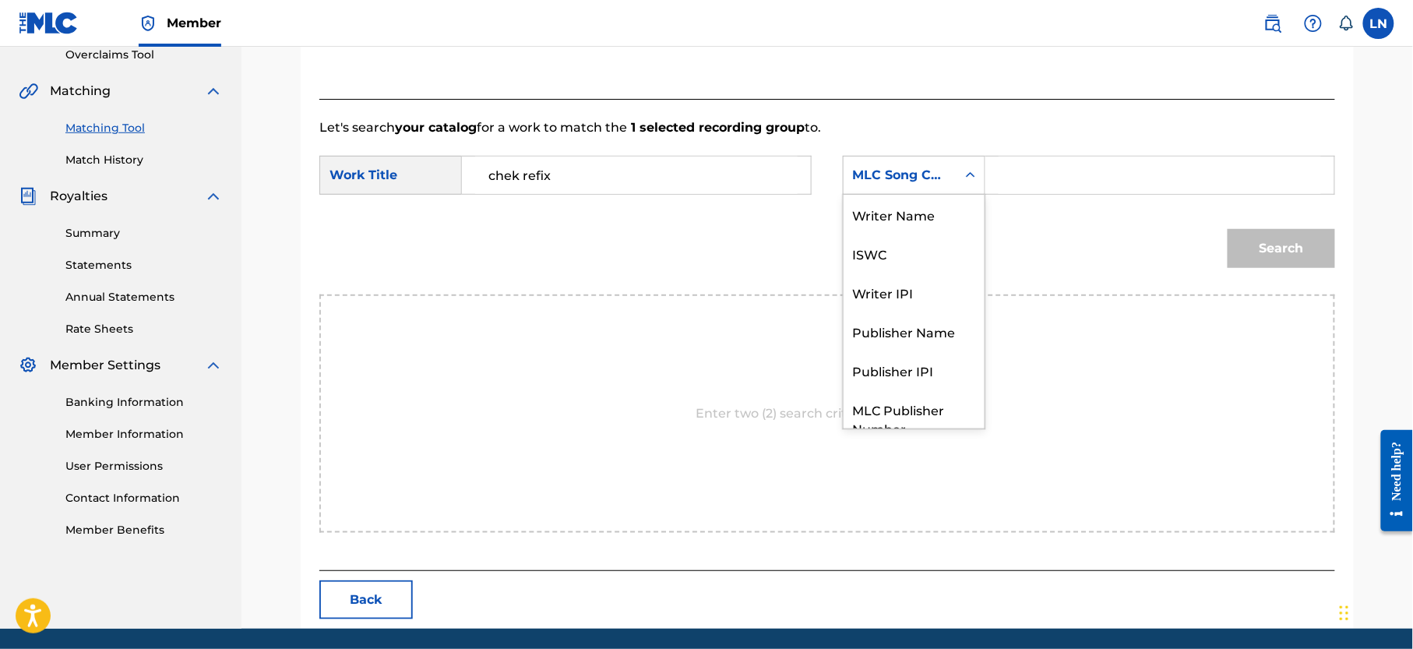
click at [909, 187] on div "MLC Song Code" at bounding box center [900, 176] width 113 height 30
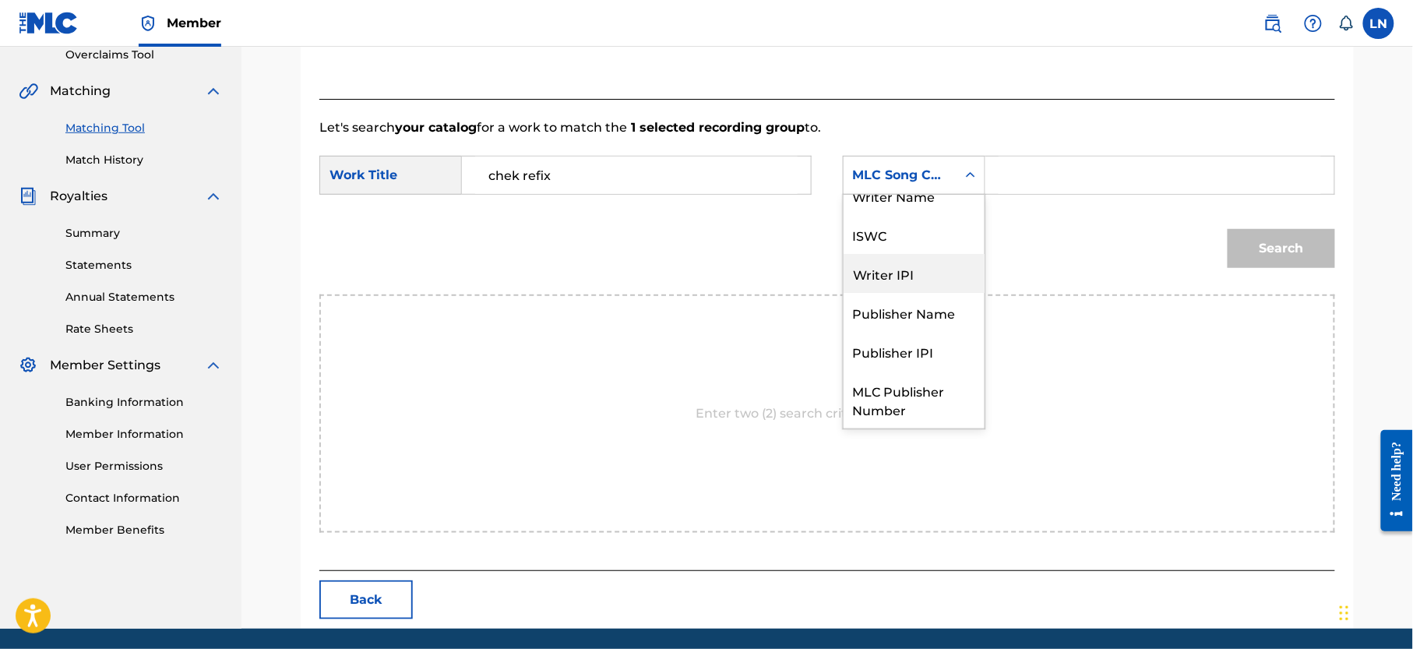
scroll to position [0, 0]
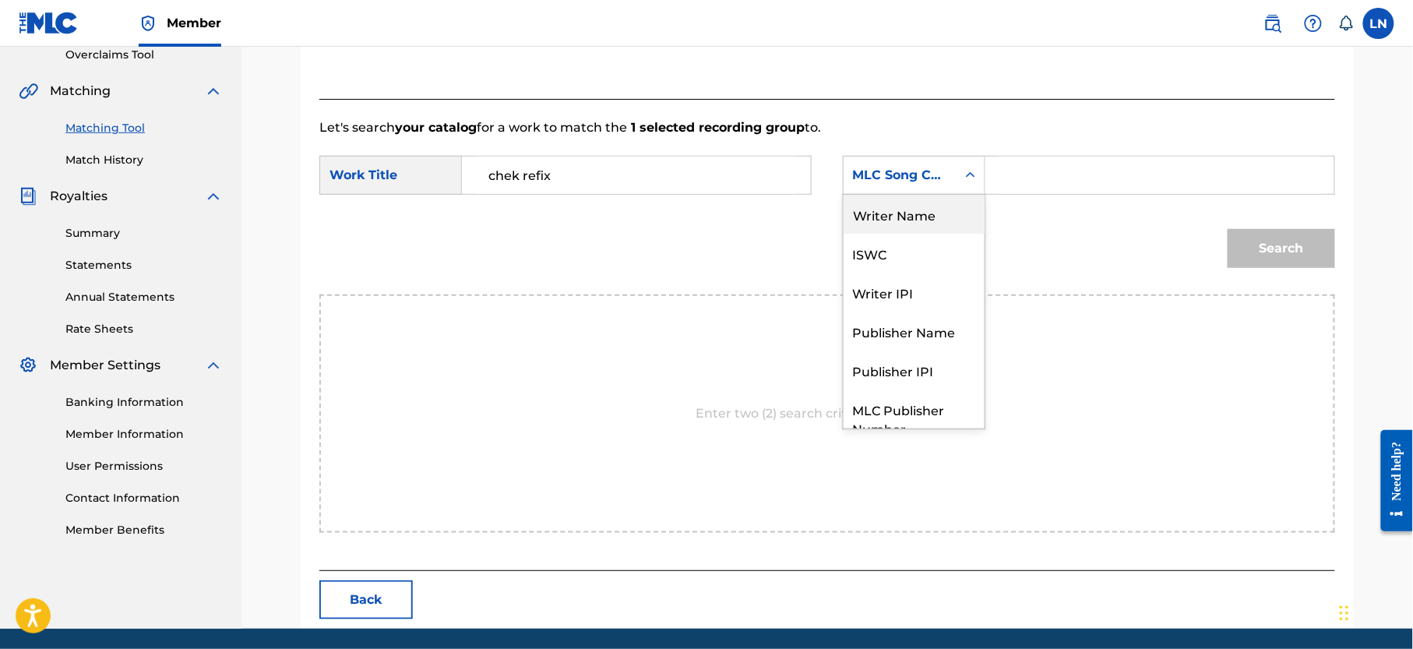
click at [926, 220] on div "Writer Name" at bounding box center [914, 214] width 141 height 39
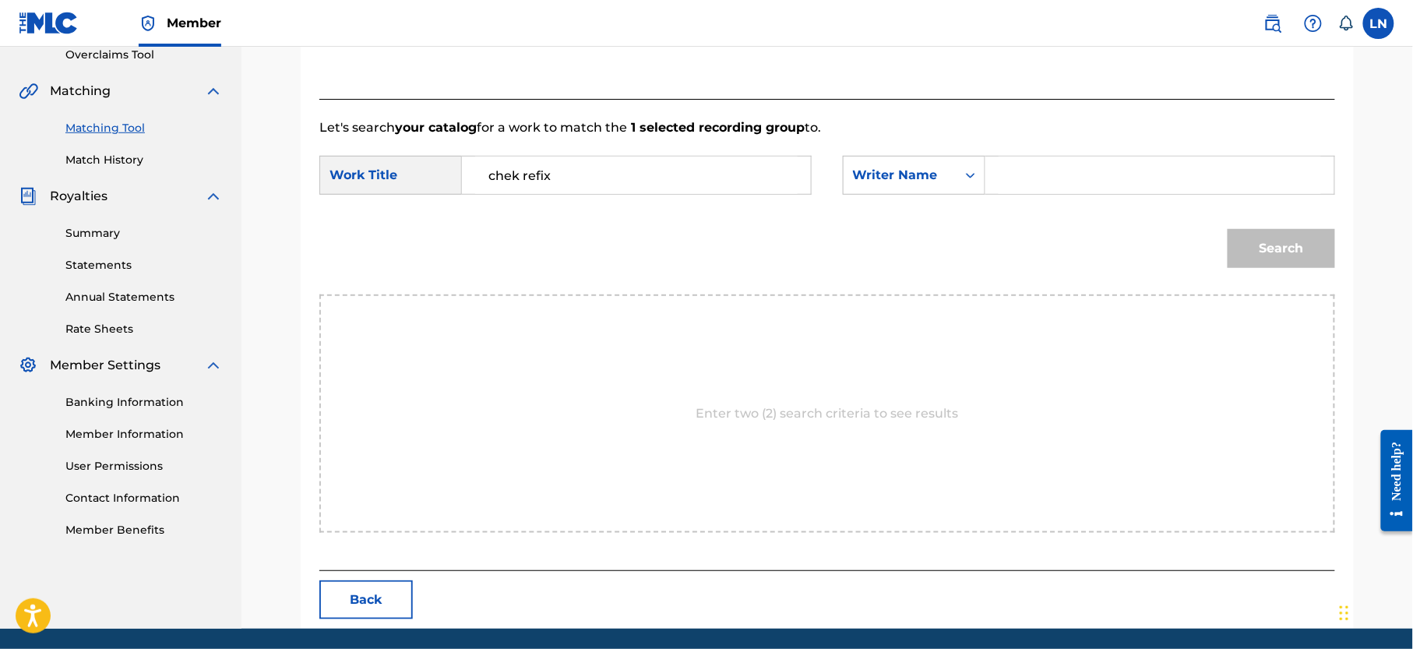
click at [1008, 182] on input "Search Form" at bounding box center [1160, 175] width 323 height 37
type input "[PERSON_NAME]"
click at [1228, 229] on button "Search" at bounding box center [1282, 248] width 108 height 39
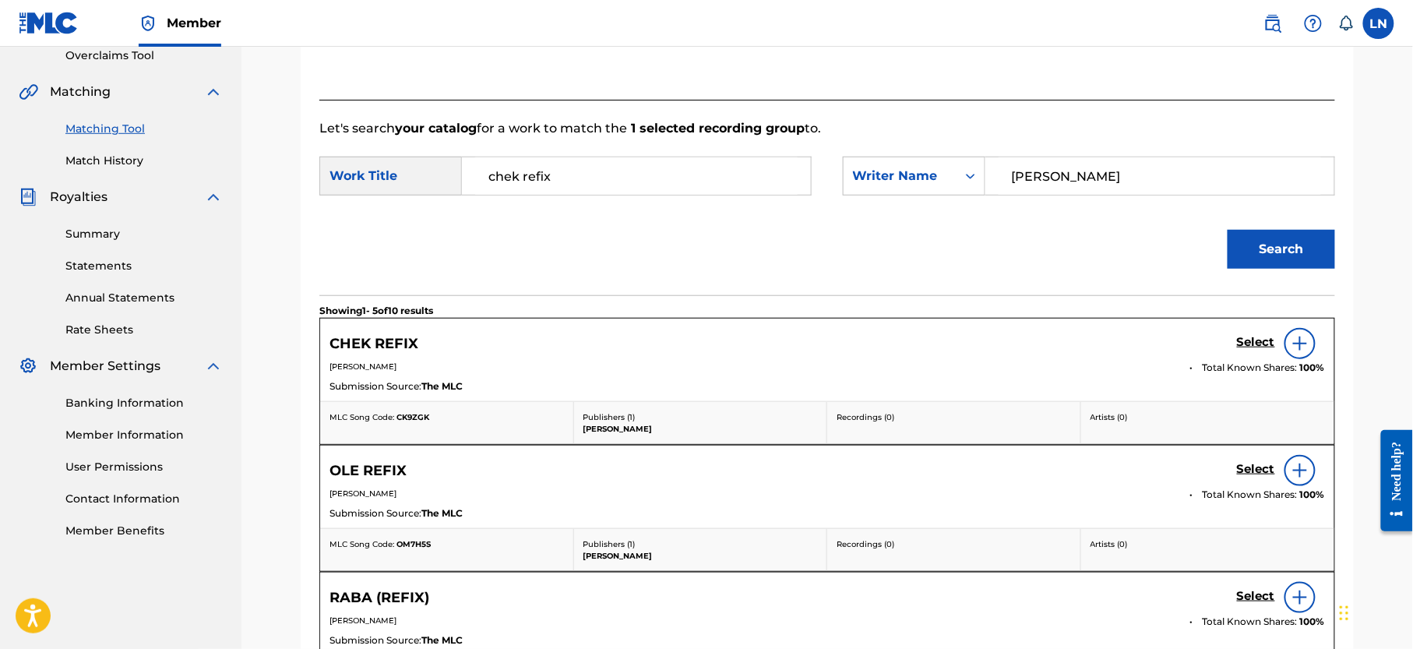
scroll to position [334, 0]
click at [1251, 341] on h5 "Select" at bounding box center [1256, 341] width 38 height 15
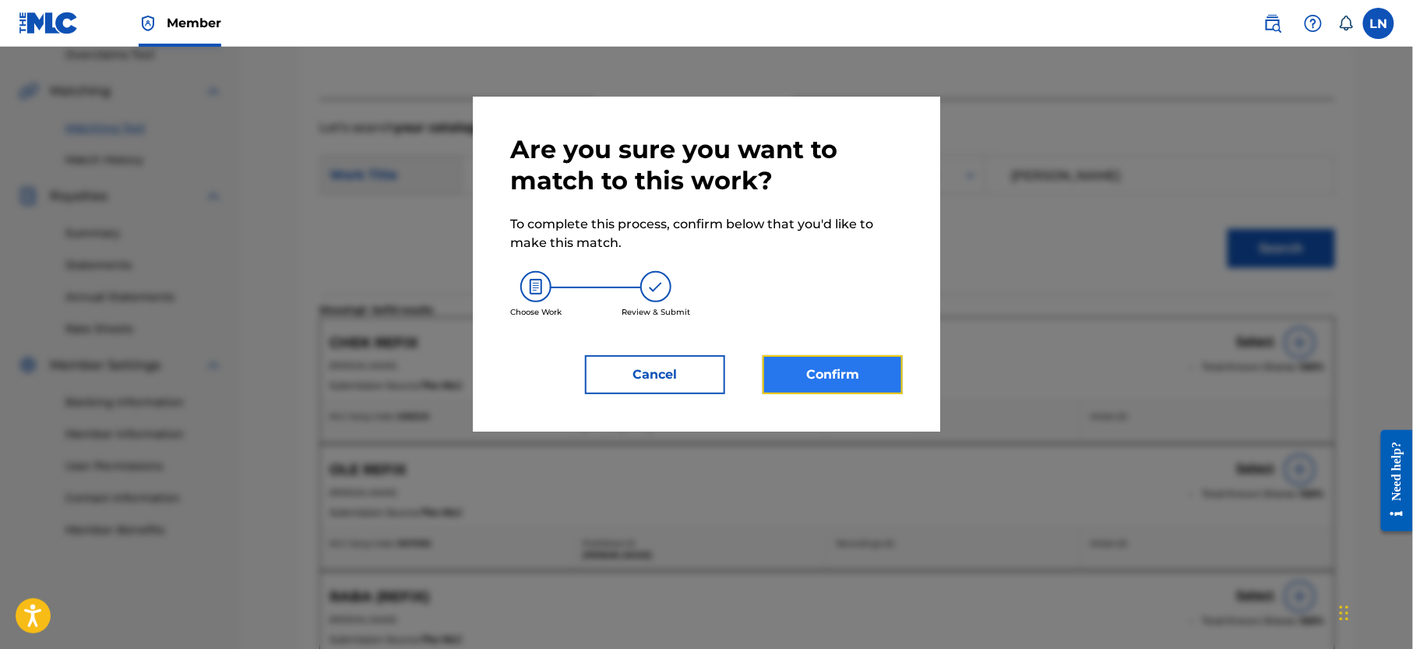
click at [810, 386] on button "Confirm" at bounding box center [833, 374] width 140 height 39
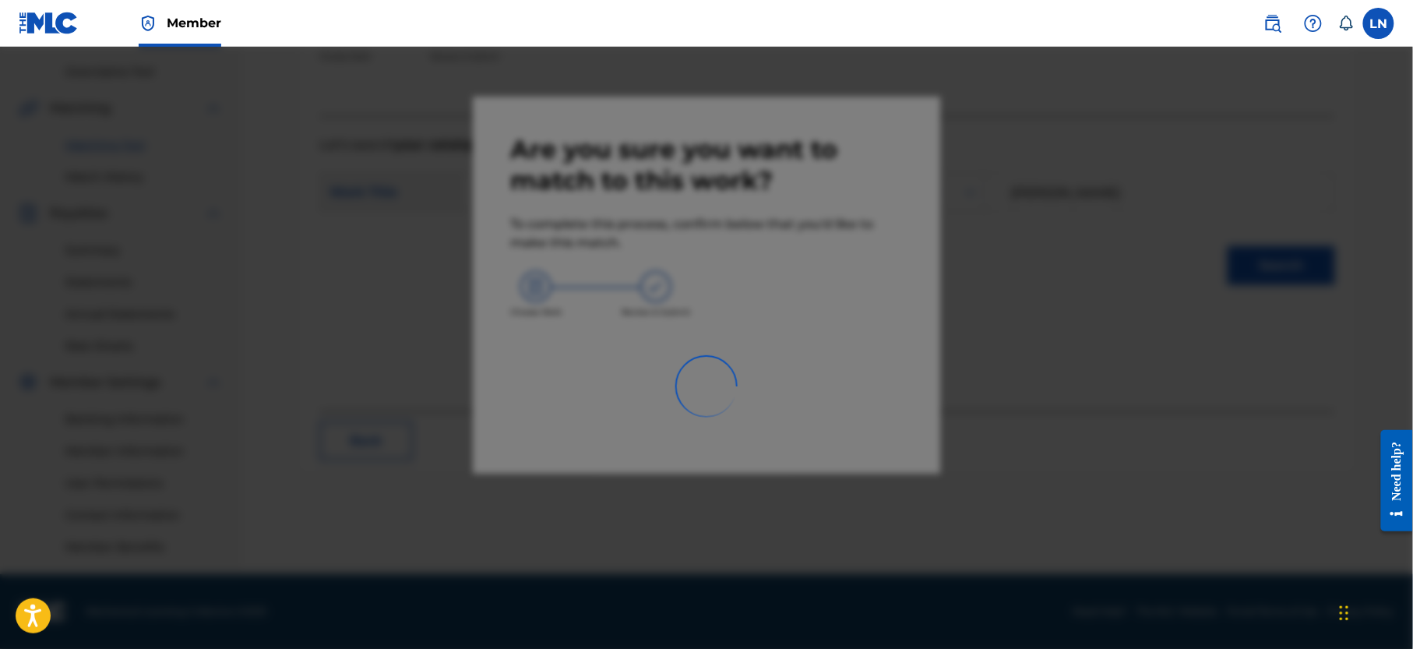
scroll to position [333, 0]
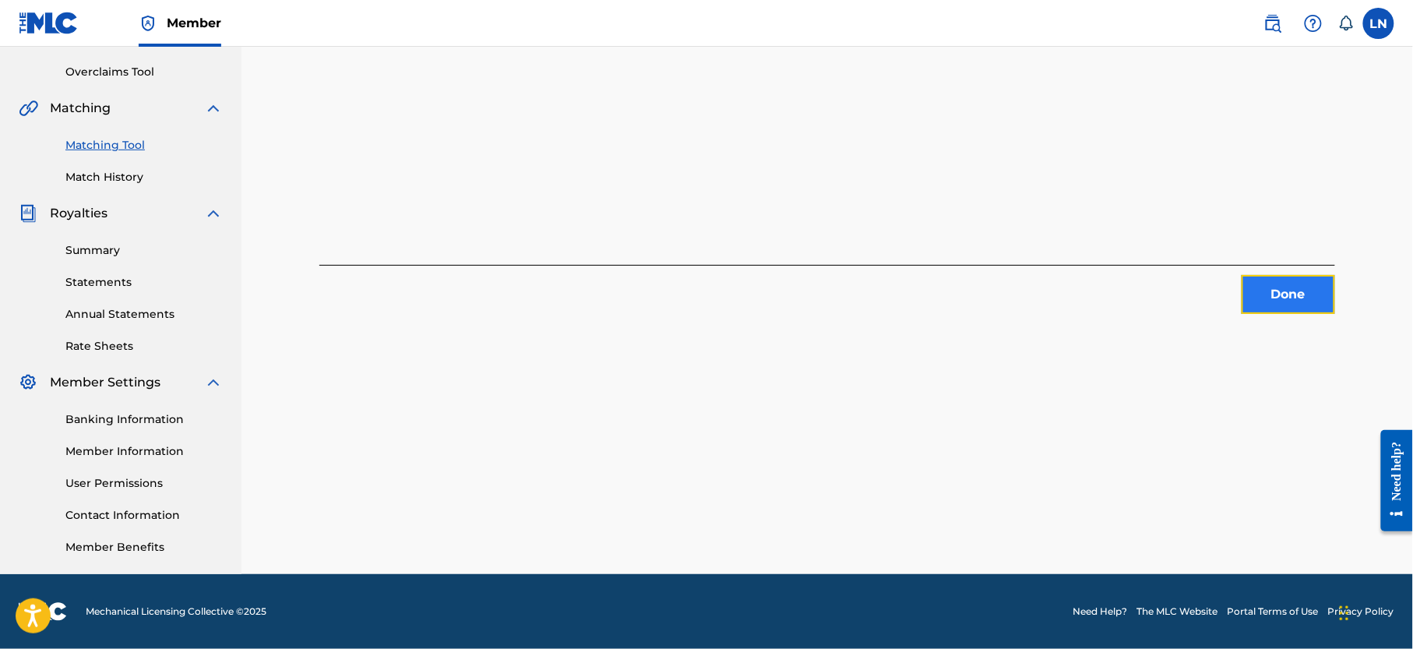
click at [1279, 275] on button "Done" at bounding box center [1289, 294] width 94 height 39
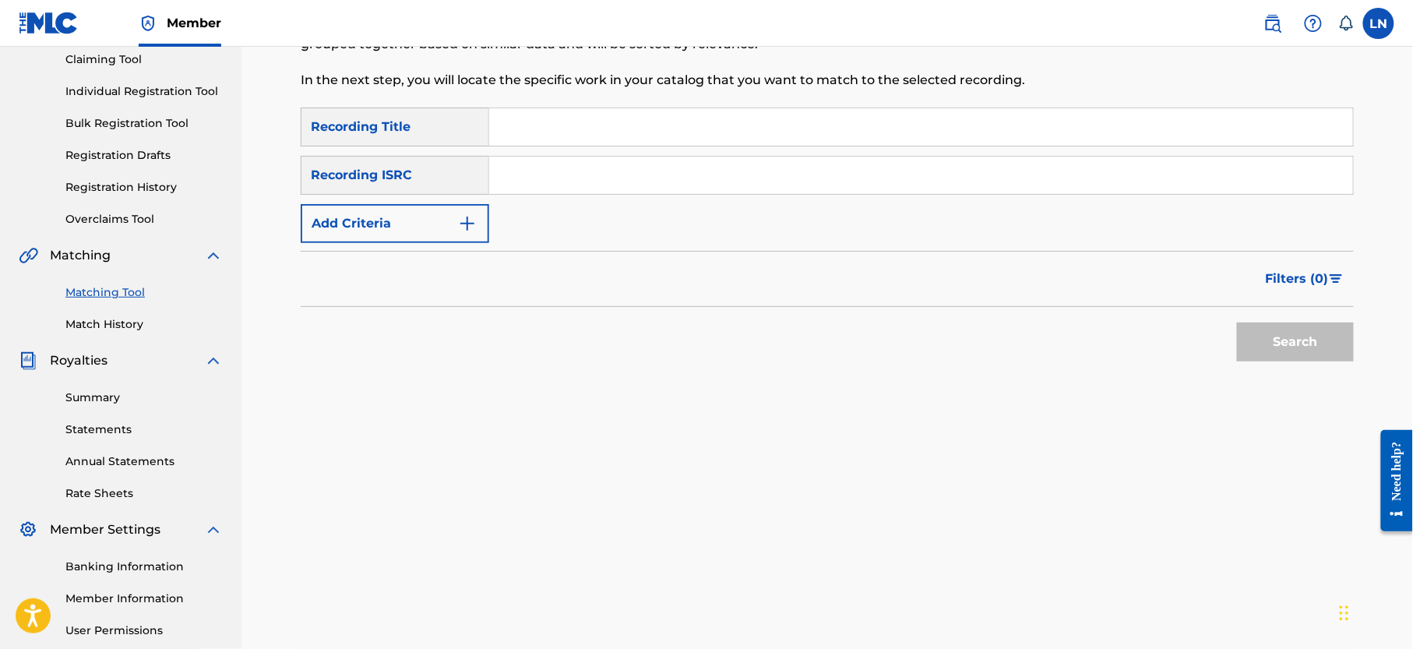
scroll to position [168, 0]
click at [697, 143] on input "Search Form" at bounding box center [921, 128] width 864 height 37
paste input "BEST OF [PERSON_NAME],[PERSON_NAME] AND [PERSON_NAME] MIXED BY [PERSON_NAME]"
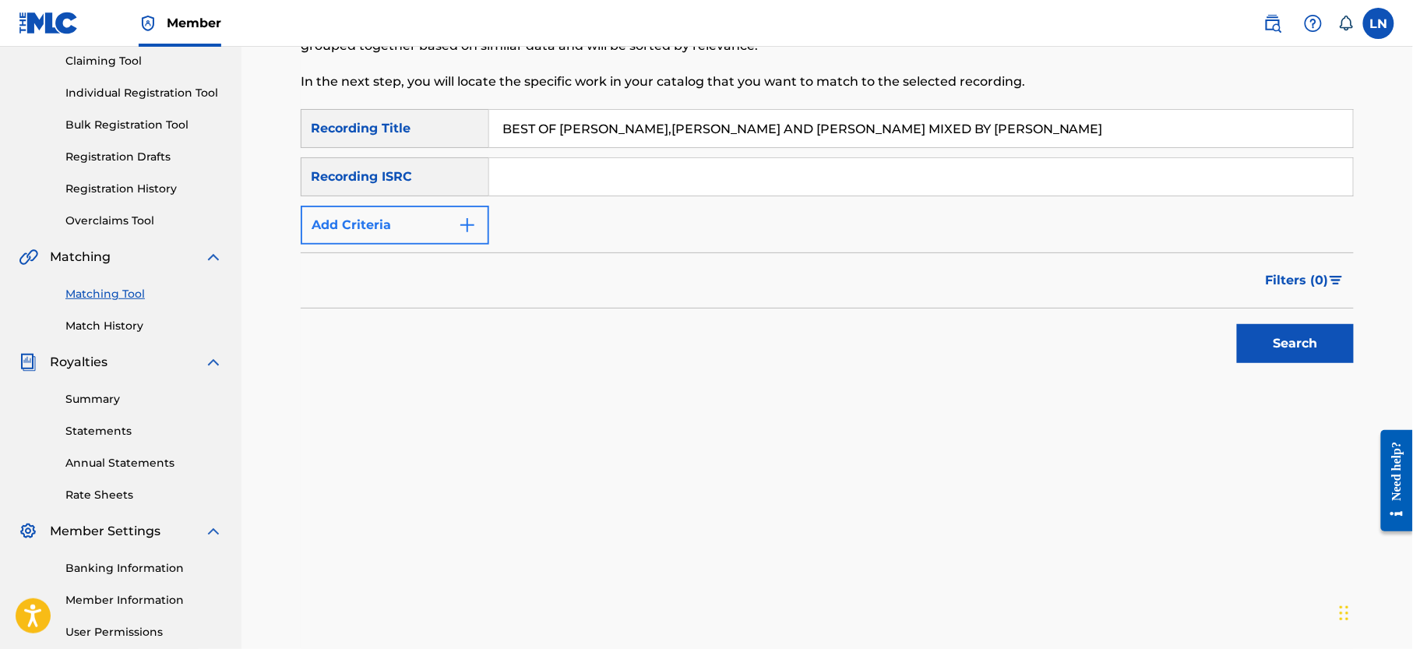
type input "BEST OF [PERSON_NAME],[PERSON_NAME] AND [PERSON_NAME] MIXED BY [PERSON_NAME]"
click at [435, 223] on button "Add Criteria" at bounding box center [395, 225] width 189 height 39
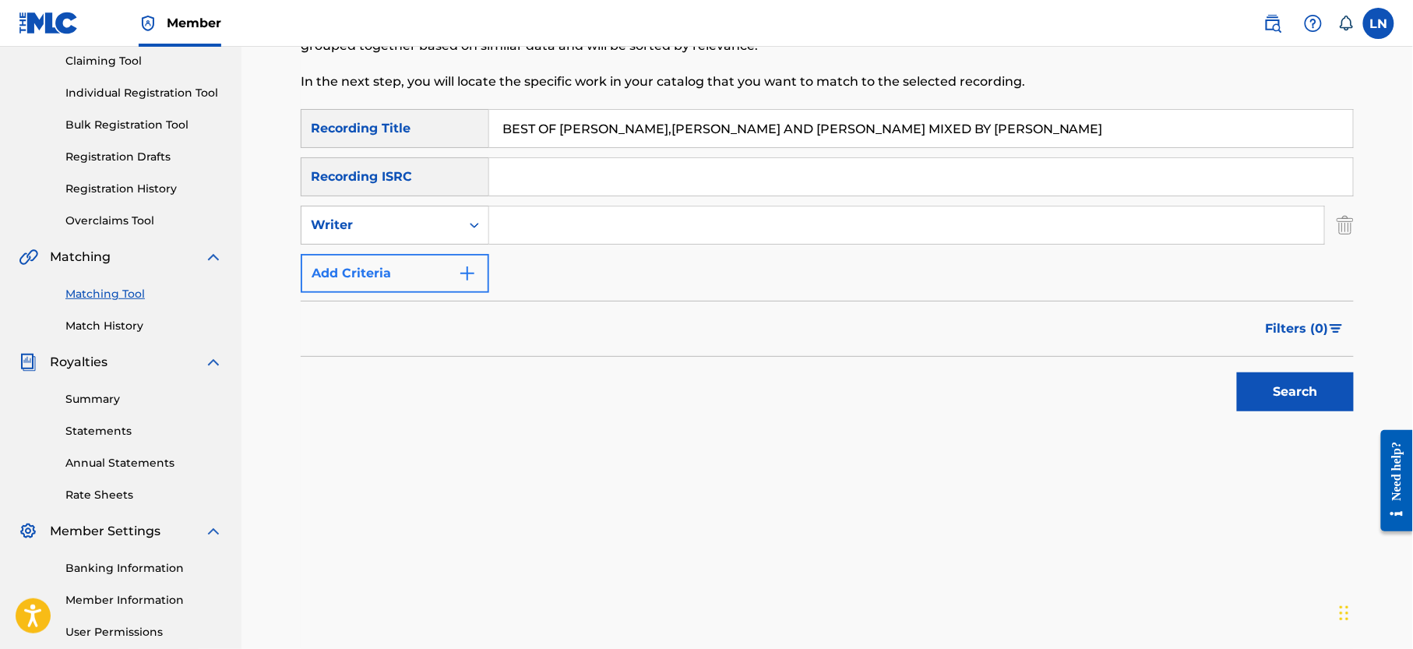
click at [435, 223] on div "Writer" at bounding box center [381, 225] width 140 height 19
click at [432, 260] on div "Recording Artist" at bounding box center [395, 264] width 187 height 39
click at [539, 232] on input "Search Form" at bounding box center [906, 224] width 835 height 37
type input "Djmiles"
click at [1237, 372] on button "Search" at bounding box center [1295, 391] width 117 height 39
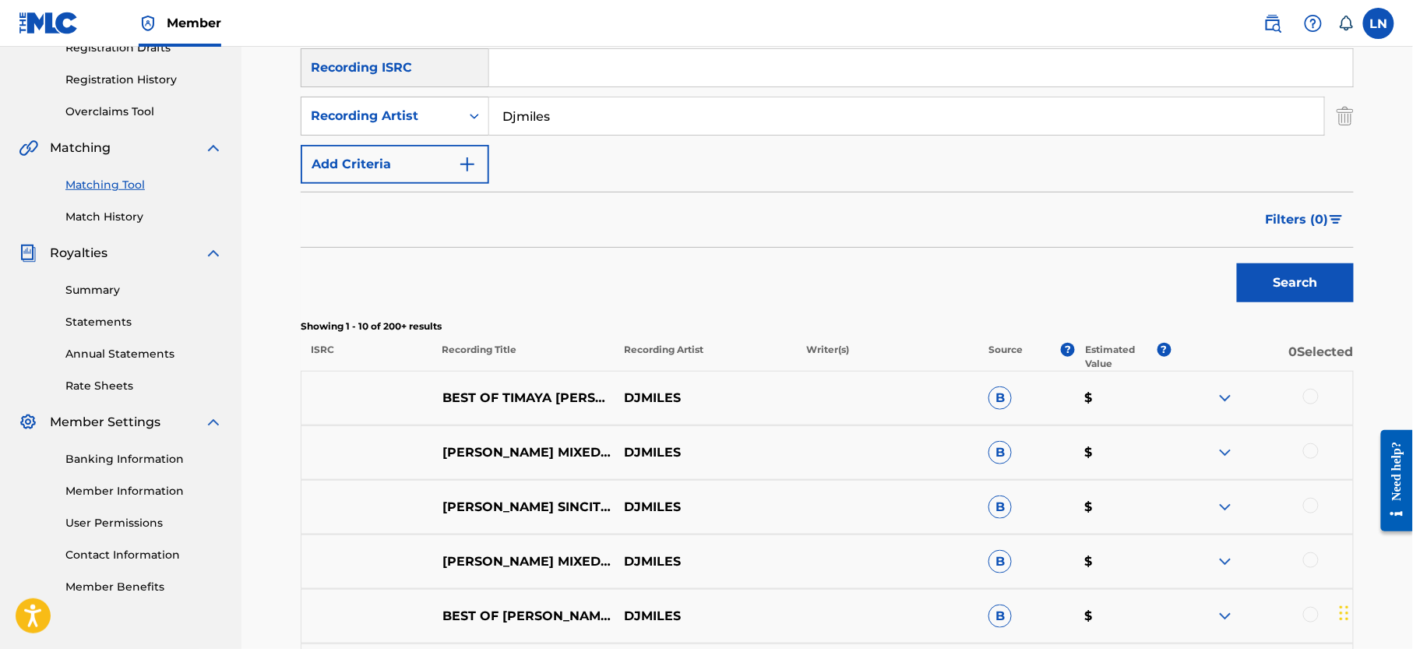
scroll to position [279, 0]
click at [1309, 391] on div at bounding box center [1312, 395] width 16 height 16
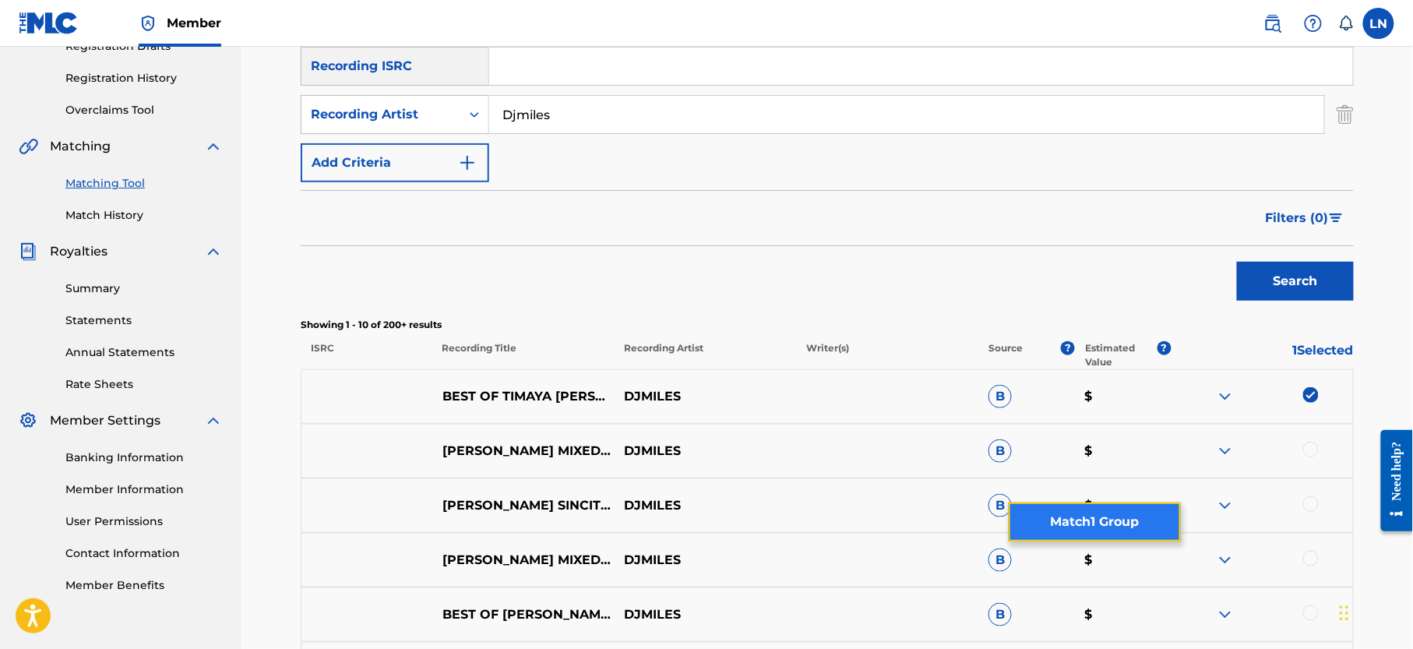
click at [1068, 516] on button "Match 1 Group" at bounding box center [1095, 522] width 172 height 39
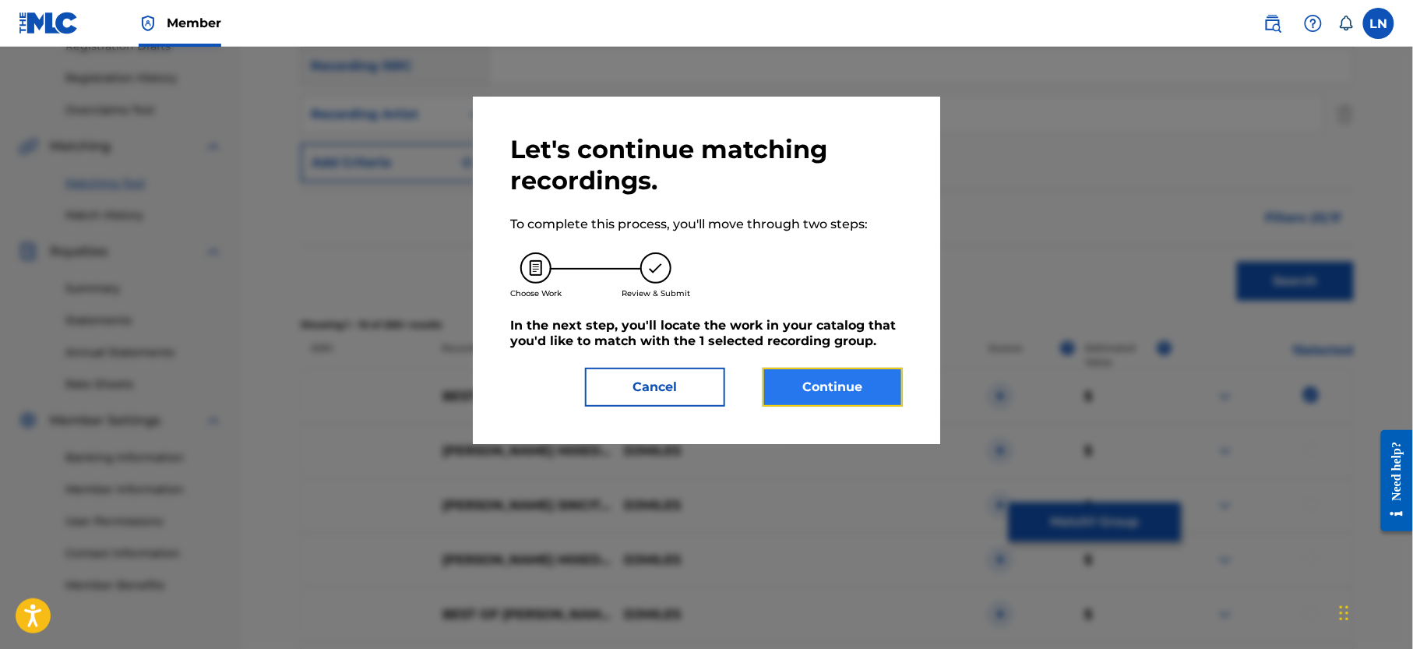
click at [833, 383] on button "Continue" at bounding box center [833, 387] width 140 height 39
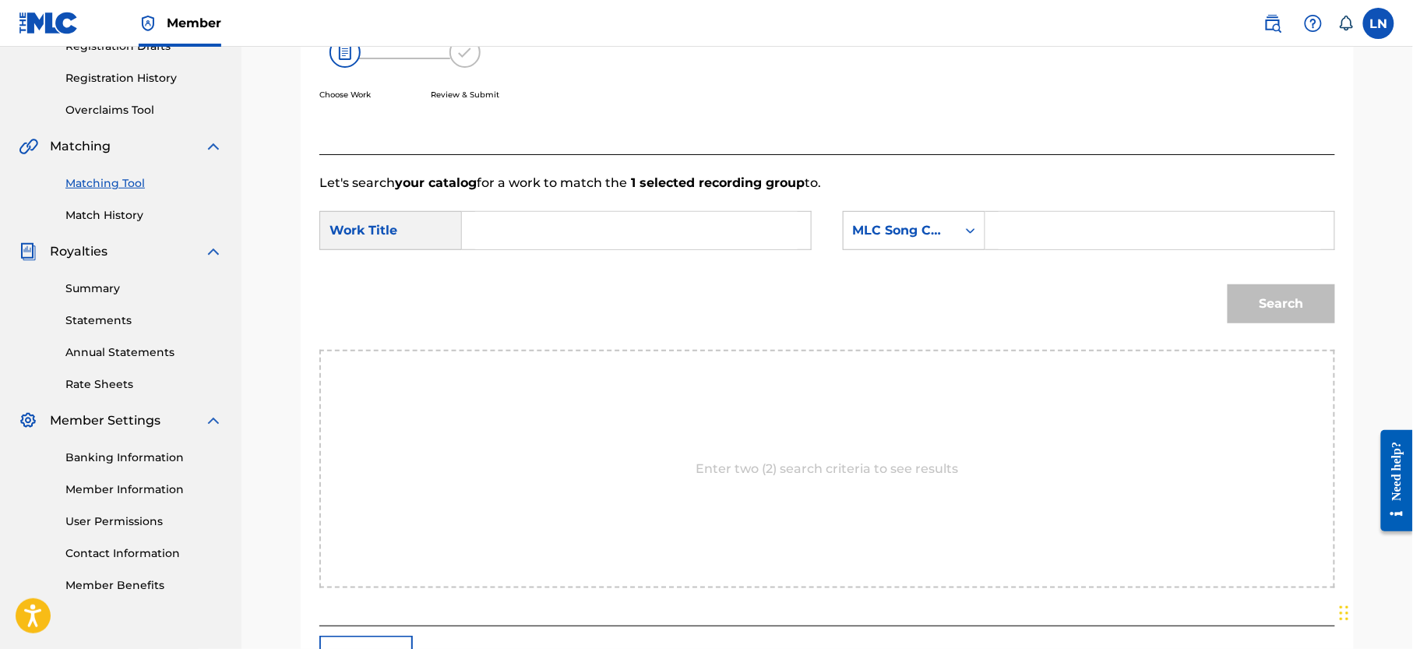
click at [573, 237] on input "Search Form" at bounding box center [636, 230] width 323 height 37
paste input "BEST OF [PERSON_NAME],[PERSON_NAME] AND [PERSON_NAME] MIXED BY [PERSON_NAME]"
type input "BEST OF [PERSON_NAME],[PERSON_NAME] AND [PERSON_NAME] MIXED BY [PERSON_NAME]"
click at [865, 241] on div "MLC Song Code" at bounding box center [900, 231] width 113 height 30
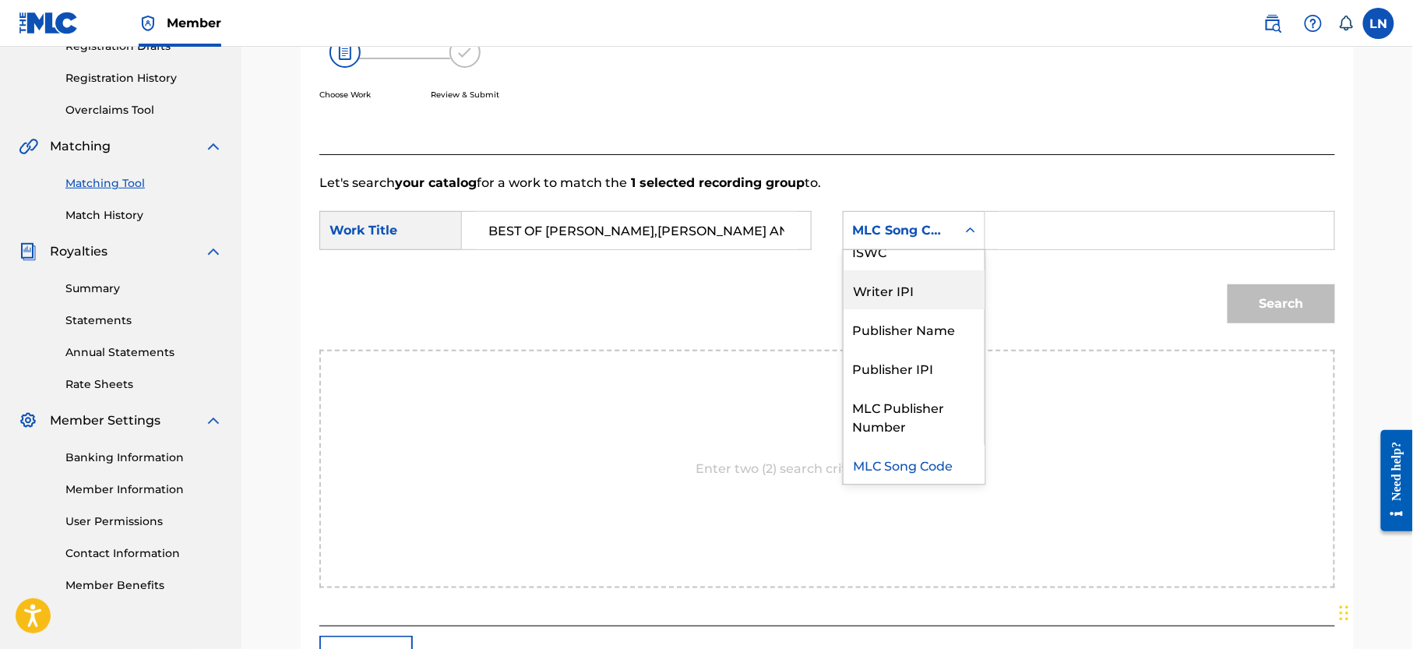
scroll to position [0, 0]
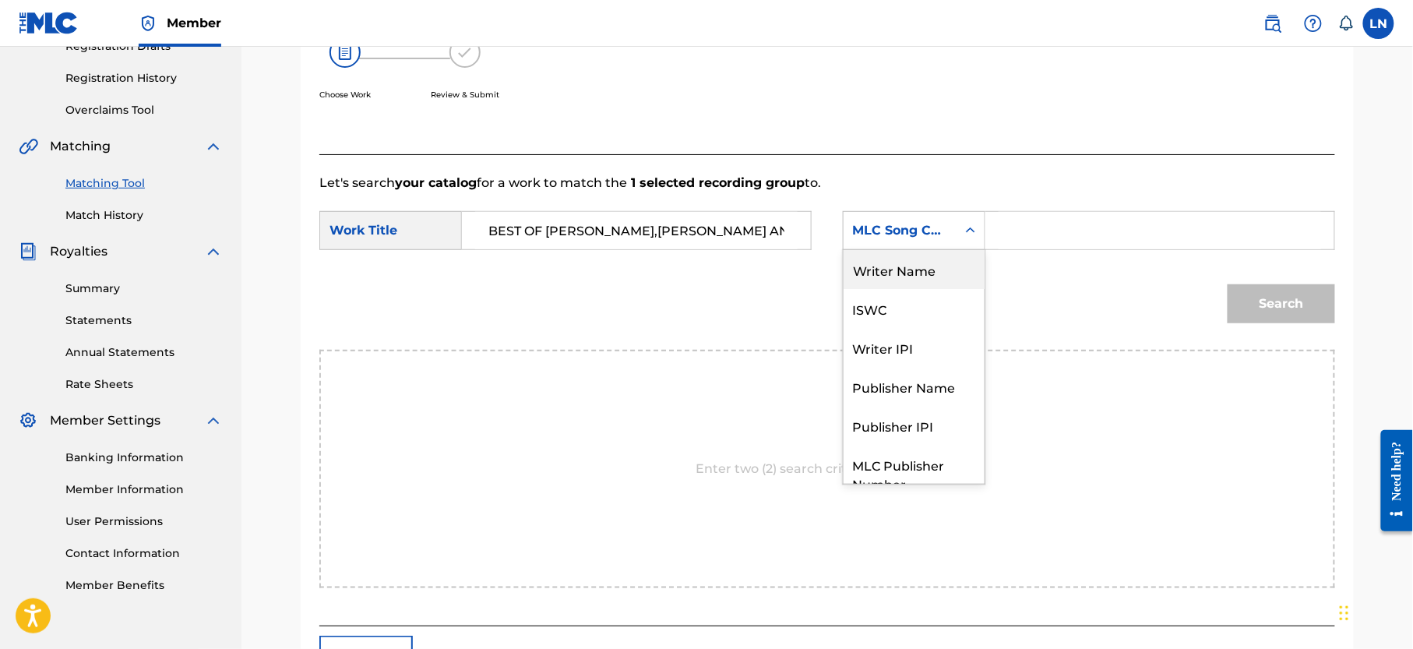
click at [932, 266] on div "Writer Name" at bounding box center [914, 269] width 141 height 39
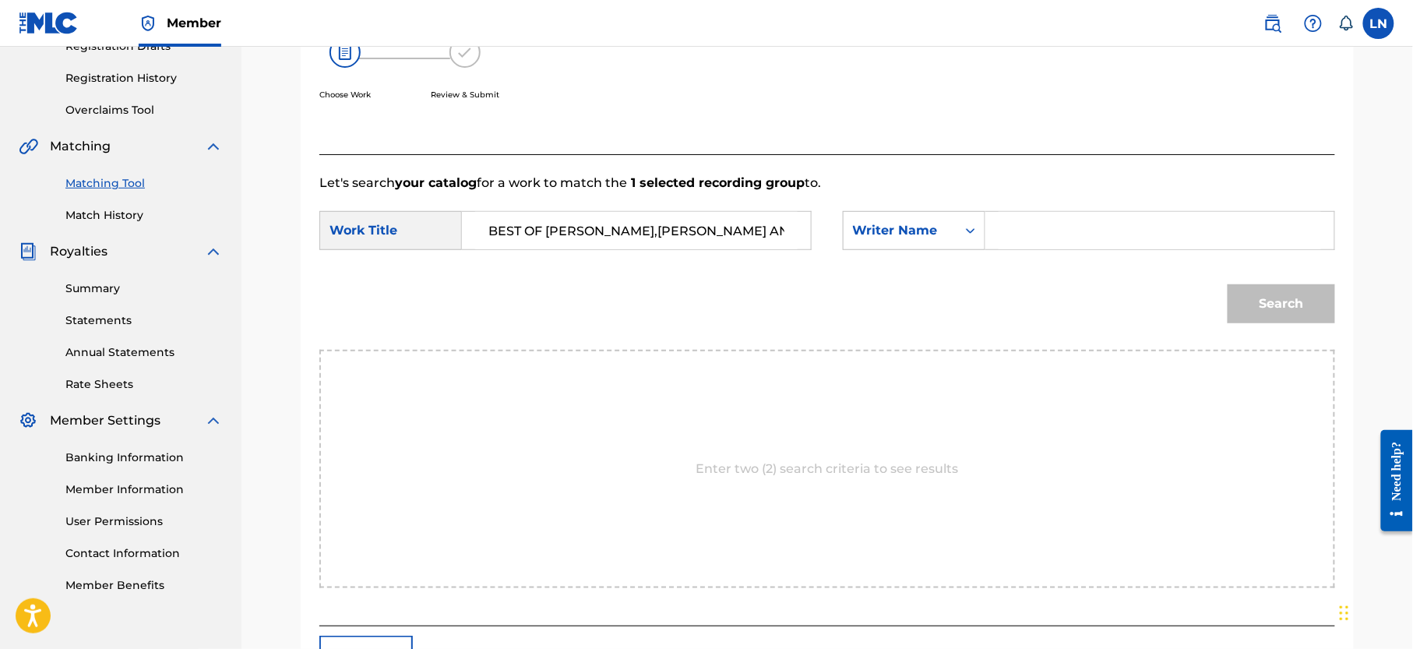
click at [1019, 240] on input "Search Form" at bounding box center [1160, 230] width 323 height 37
type input "[PERSON_NAME]"
click at [1228, 284] on button "Search" at bounding box center [1282, 303] width 108 height 39
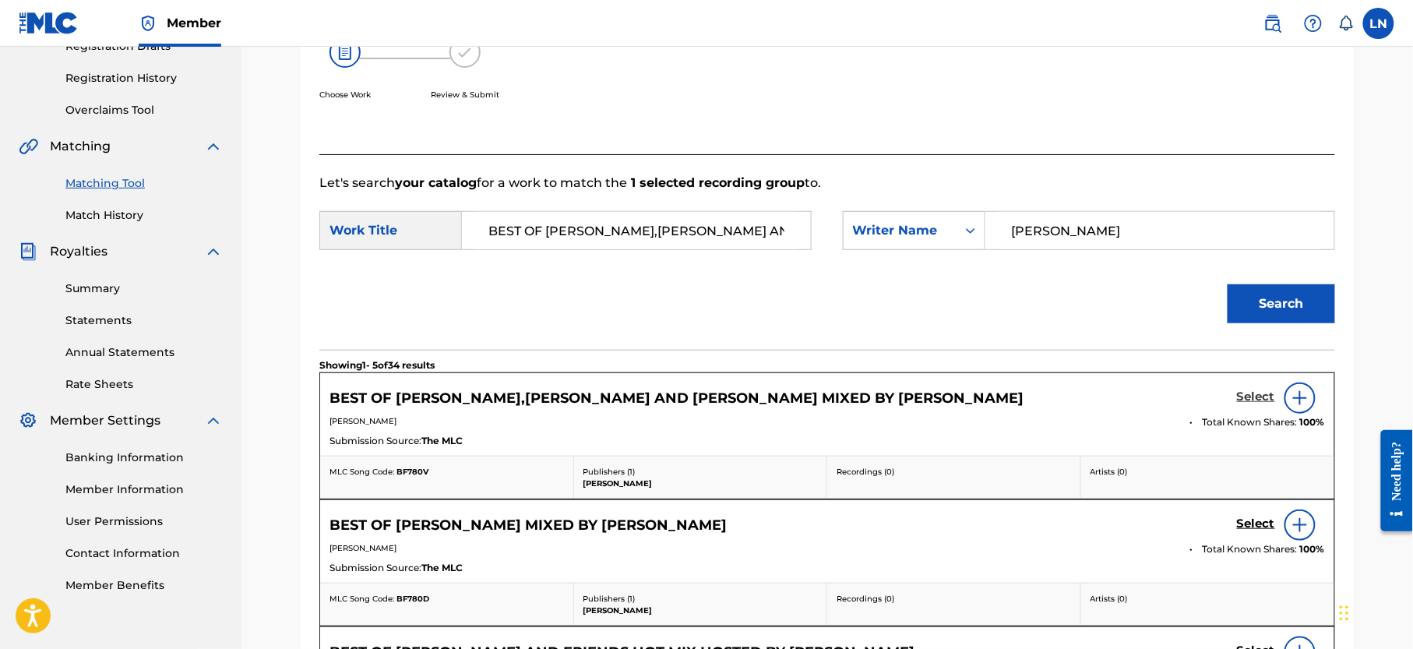
click at [1259, 397] on h5 "Select" at bounding box center [1256, 397] width 38 height 15
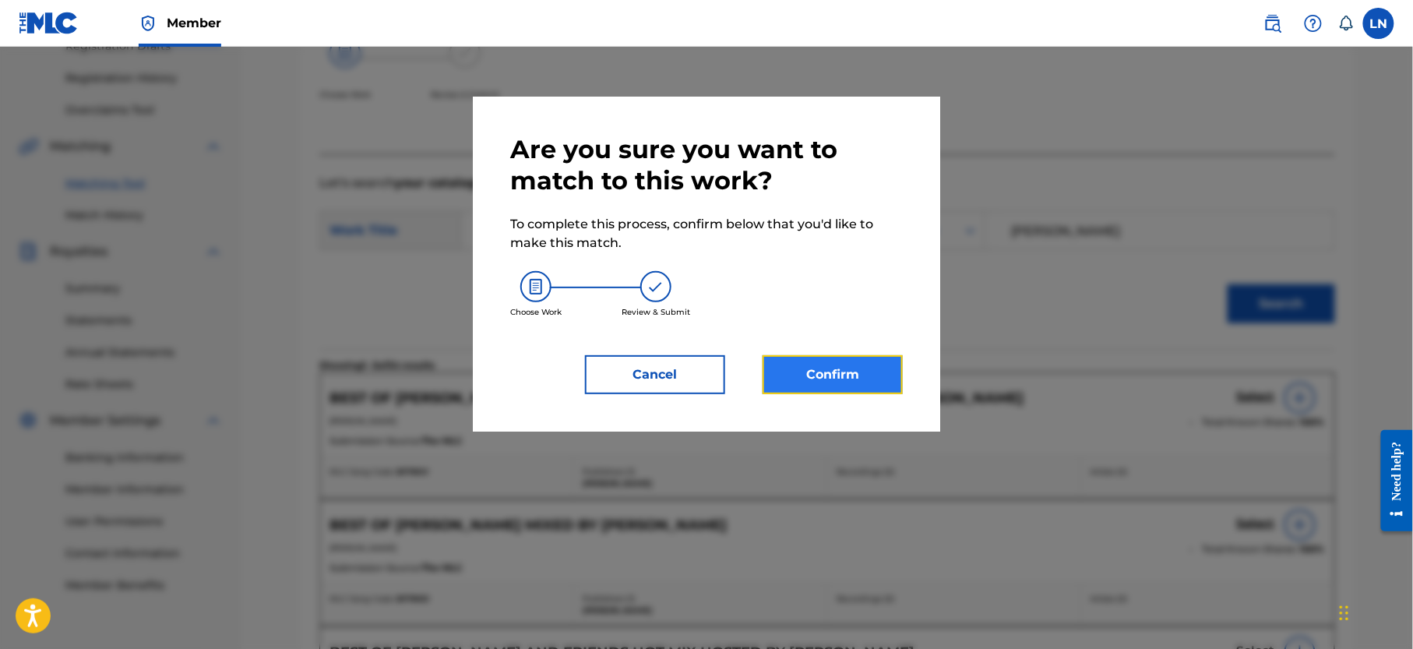
click at [826, 393] on button "Confirm" at bounding box center [833, 374] width 140 height 39
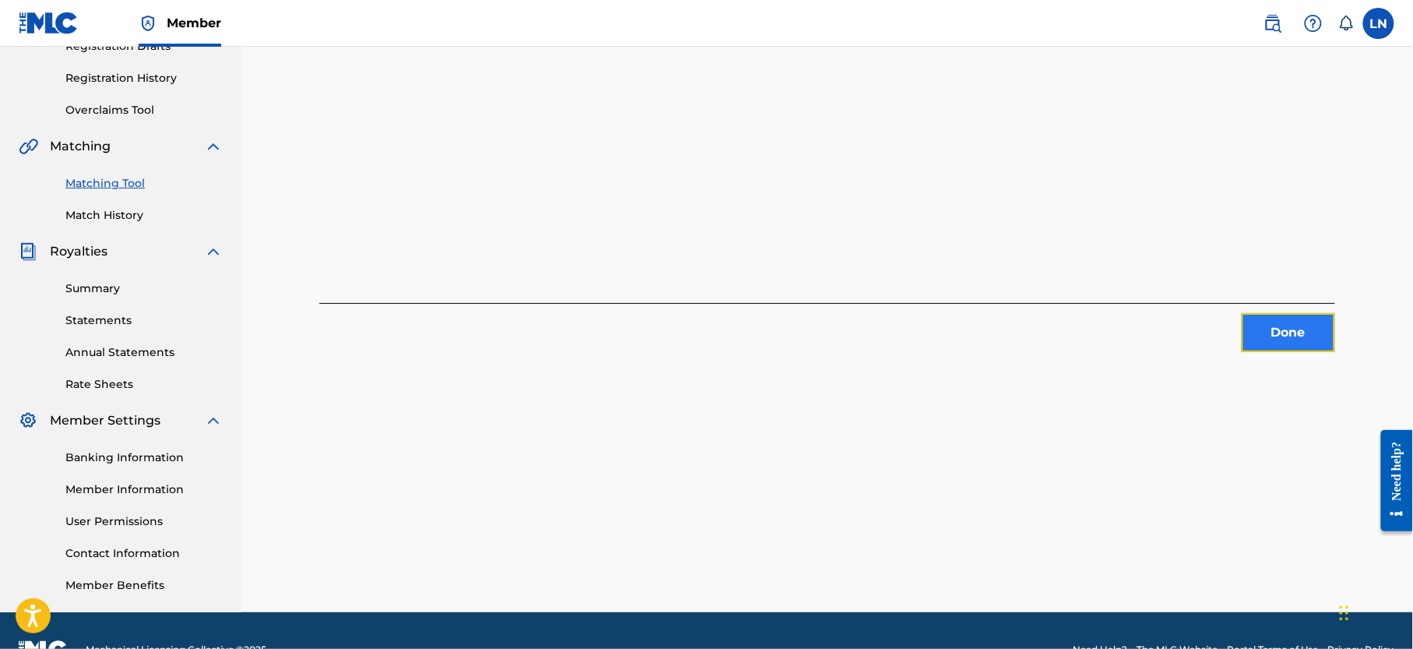
click at [1282, 335] on button "Done" at bounding box center [1289, 332] width 94 height 39
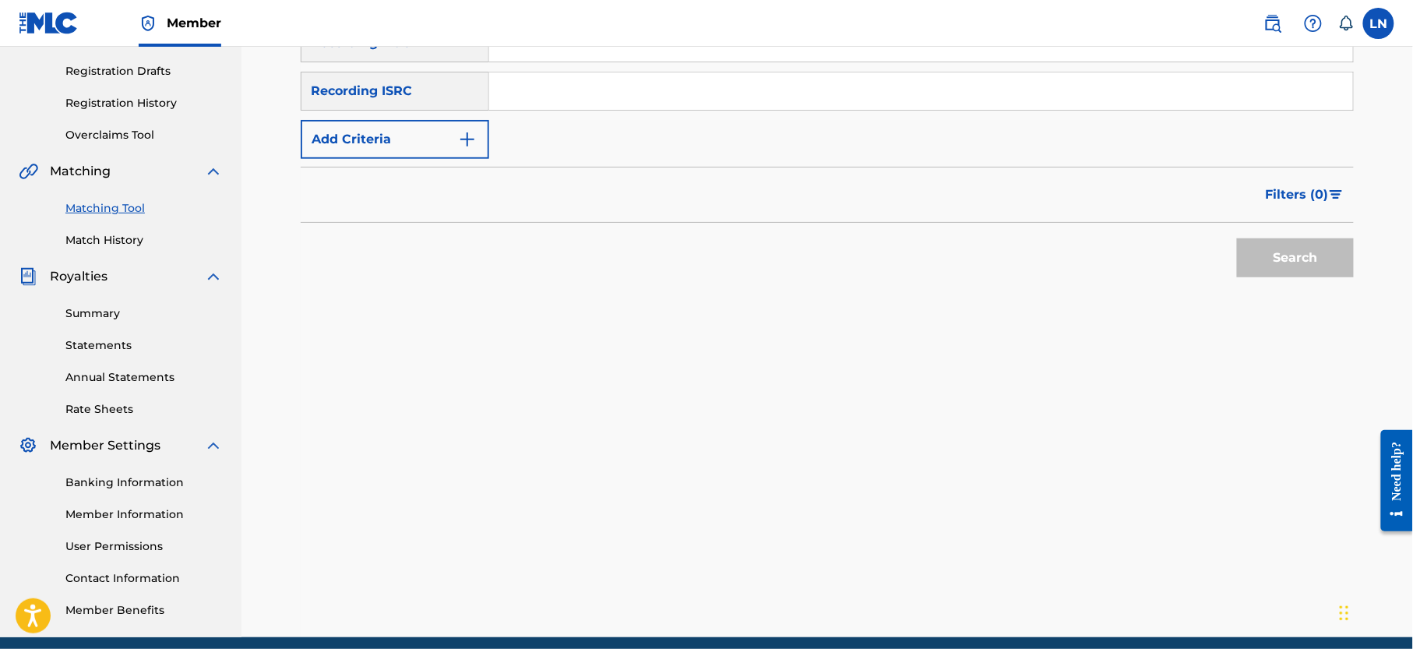
scroll to position [181, 0]
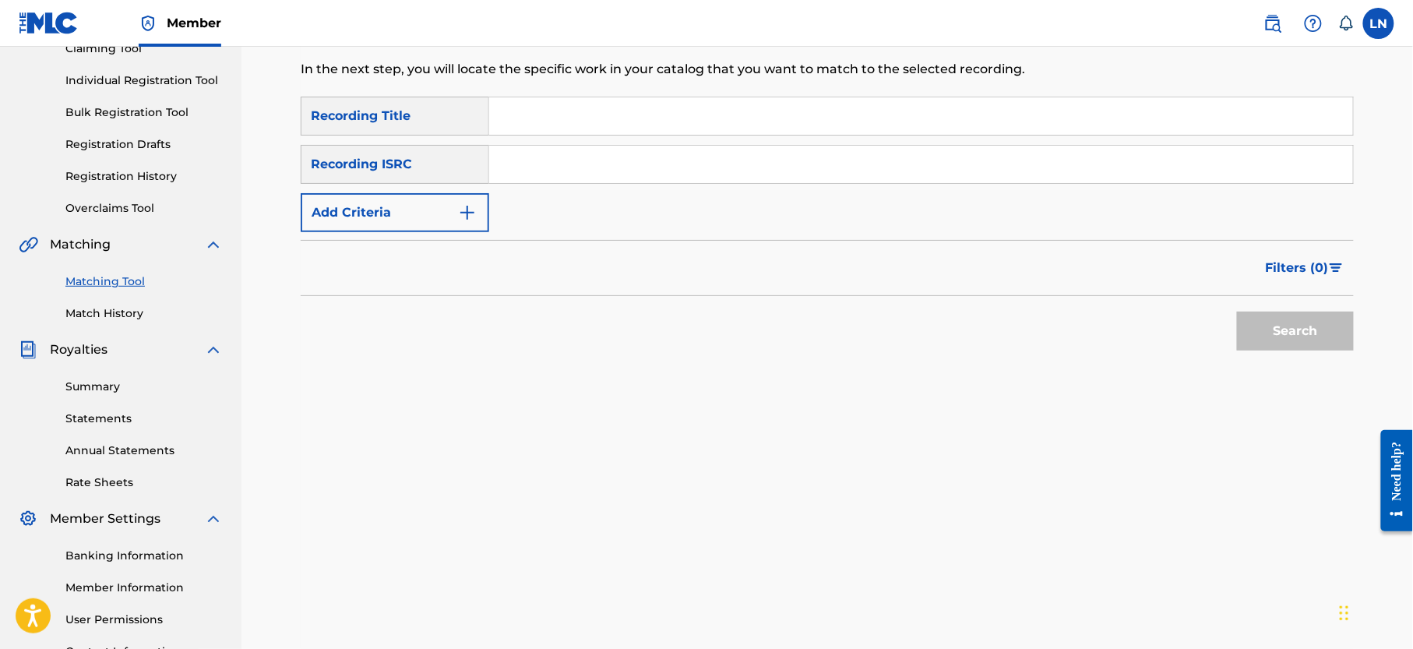
click at [659, 111] on input "Search Form" at bounding box center [921, 115] width 864 height 37
paste input "BEST OF [PERSON_NAME] MIXED BY [PERSON_NAME]"
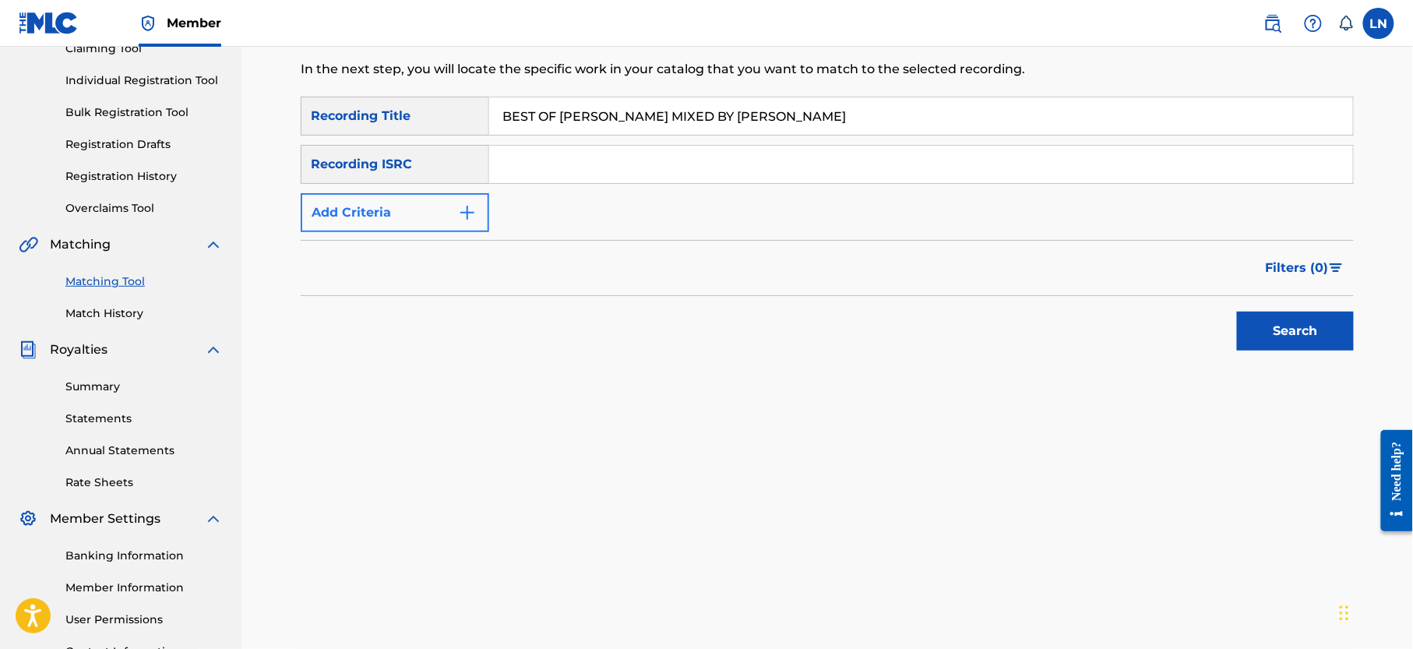
type input "BEST OF [PERSON_NAME] MIXED BY [PERSON_NAME]"
click at [443, 210] on button "Add Criteria" at bounding box center [395, 212] width 189 height 39
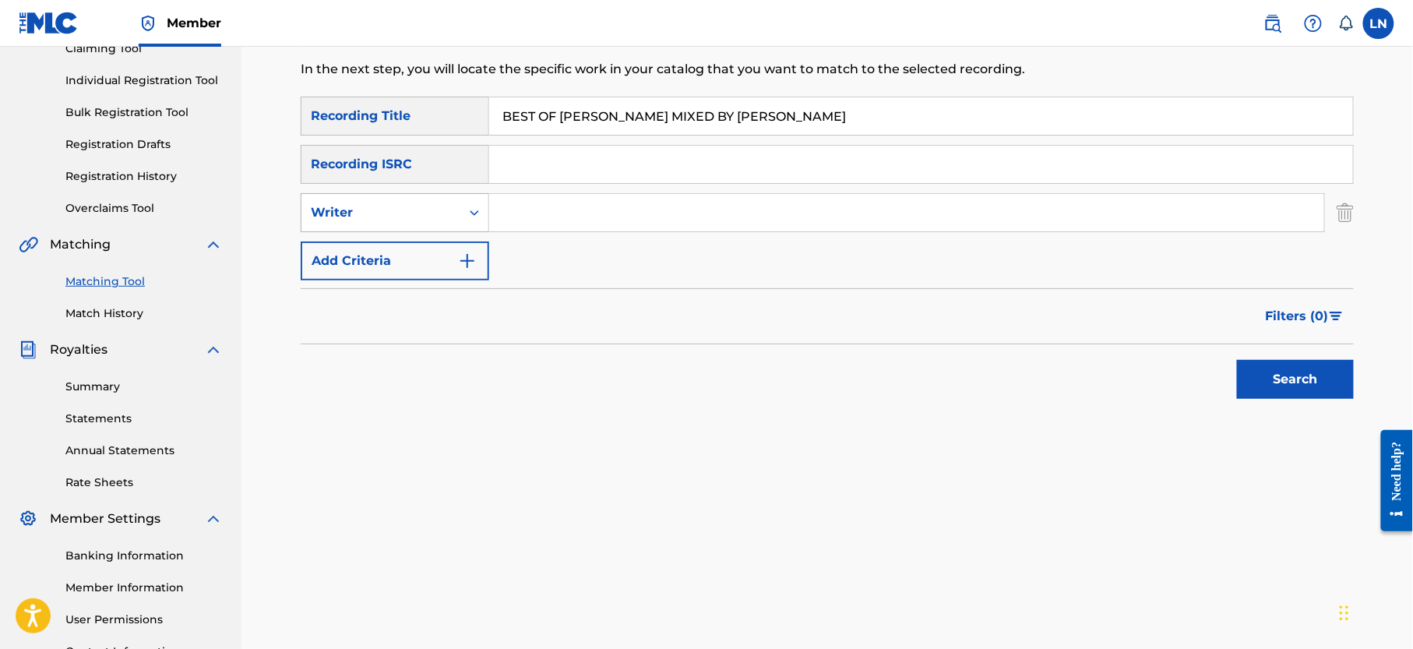
click at [458, 210] on div "Writer" at bounding box center [381, 213] width 159 height 30
click at [436, 251] on div "Recording Artist" at bounding box center [395, 251] width 187 height 39
click at [530, 210] on input "Search Form" at bounding box center [906, 212] width 835 height 37
type input "Djmiles"
click at [1237, 360] on button "Search" at bounding box center [1295, 379] width 117 height 39
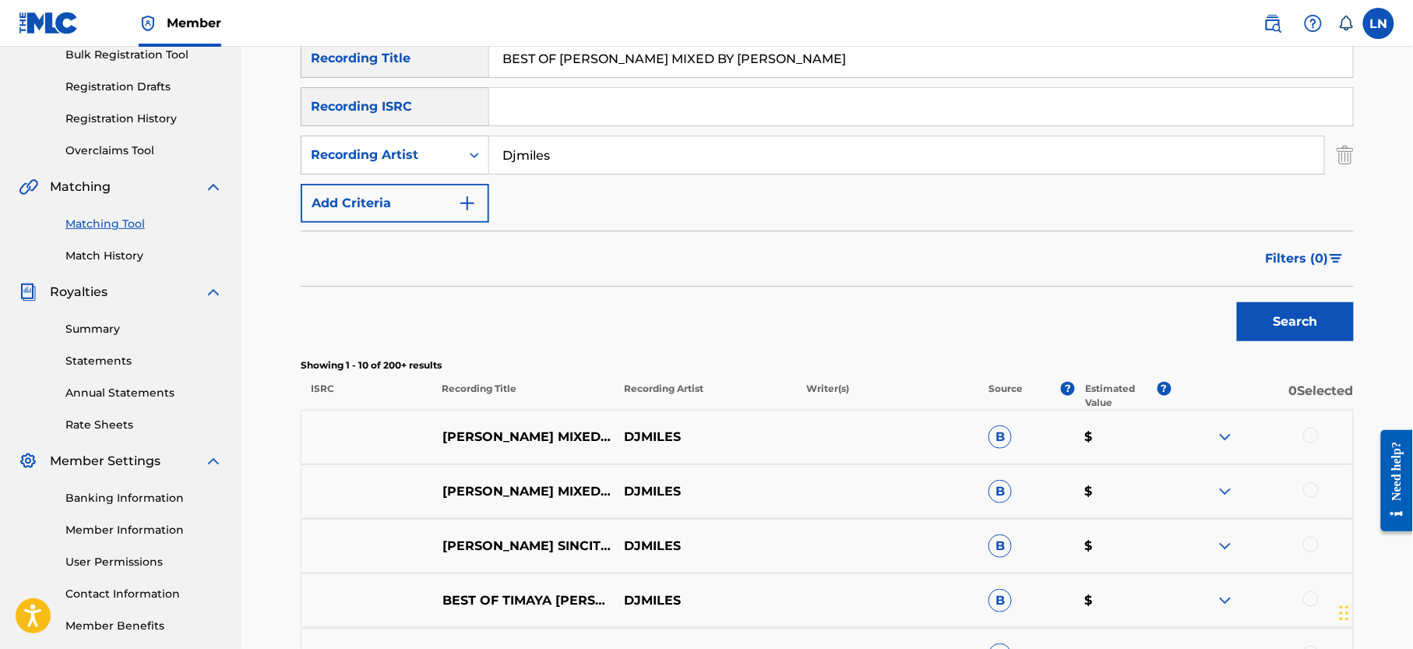
scroll to position [266, 0]
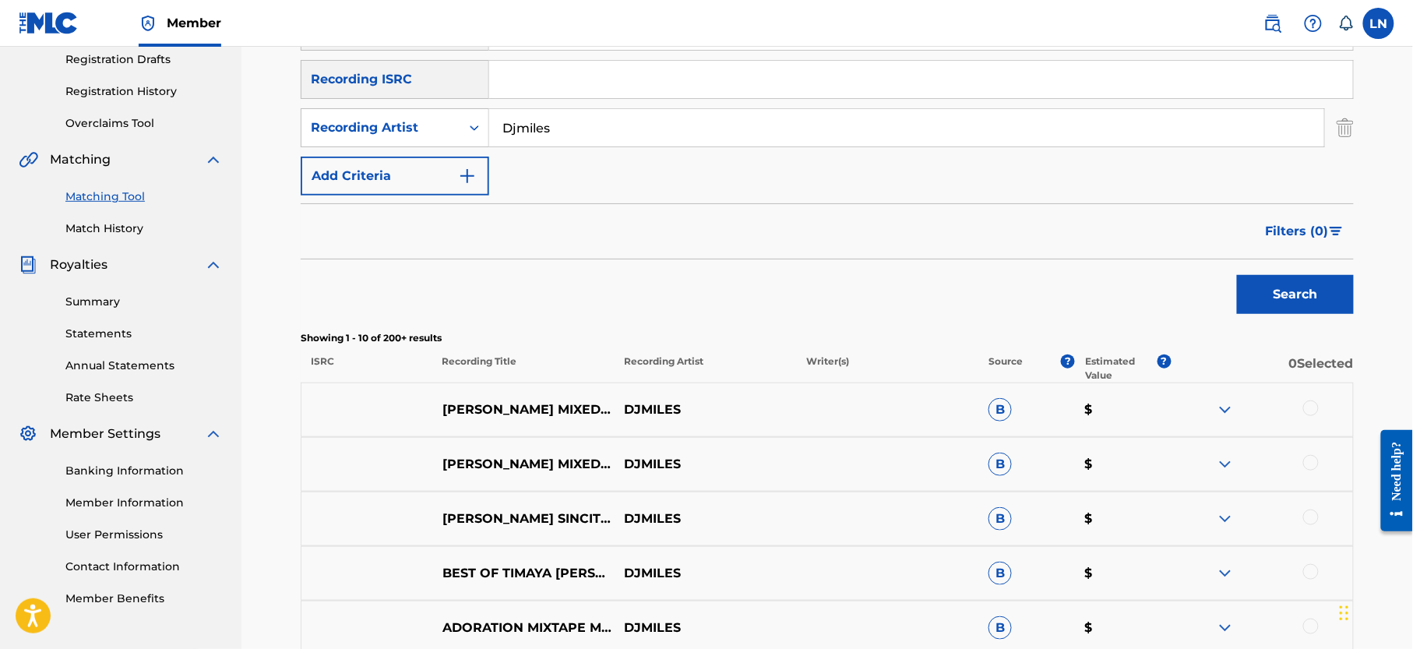
click at [1308, 404] on div at bounding box center [1312, 409] width 16 height 16
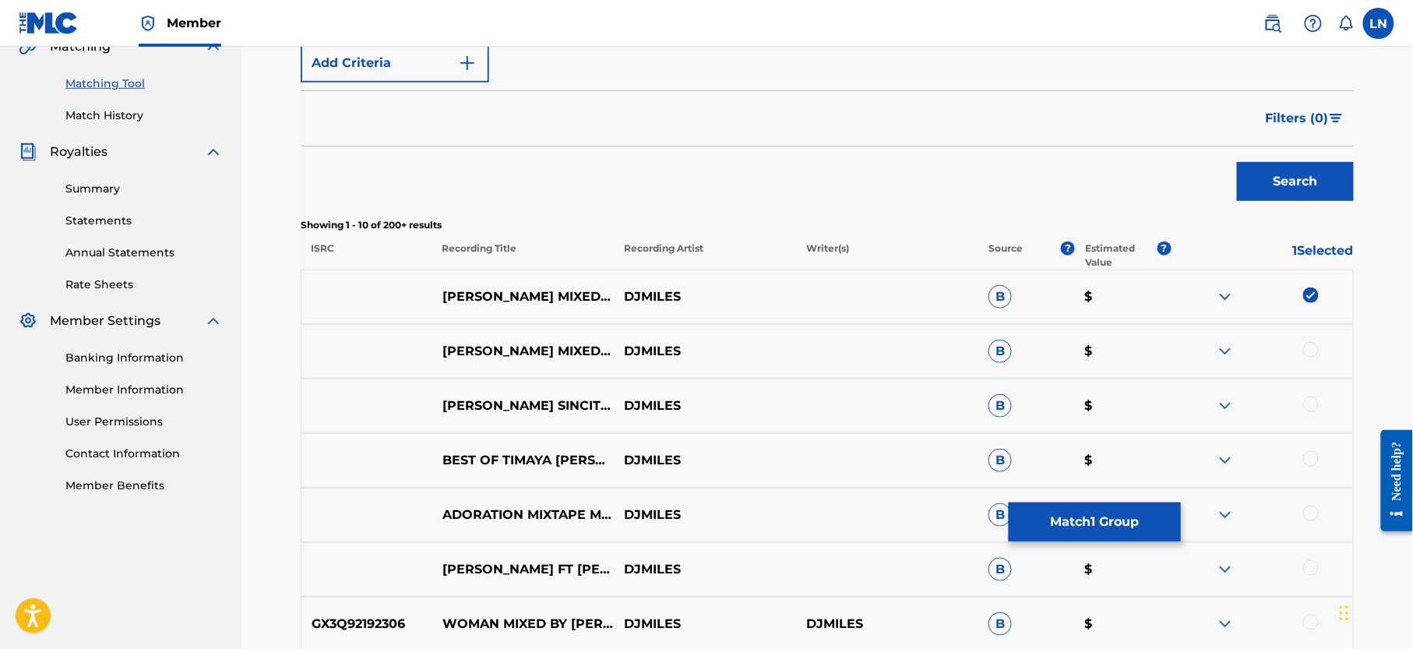
scroll to position [375, 0]
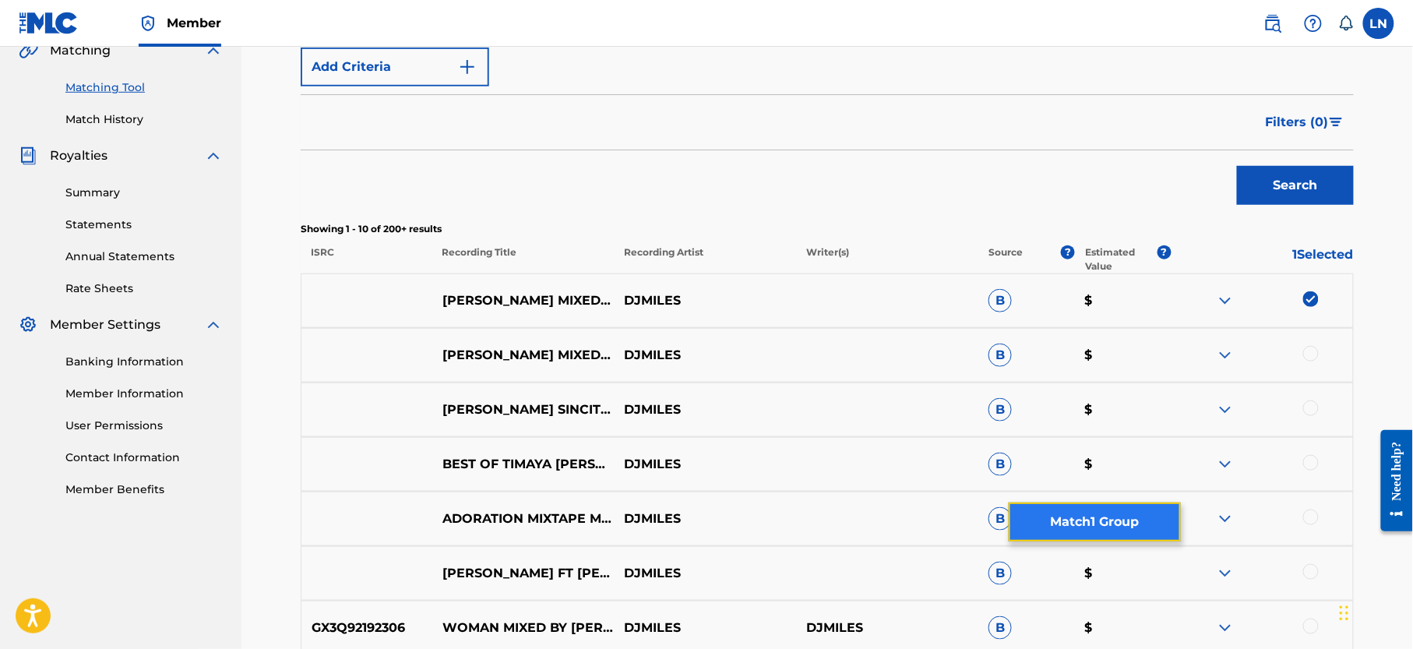
click at [1131, 517] on button "Match 1 Group" at bounding box center [1095, 522] width 172 height 39
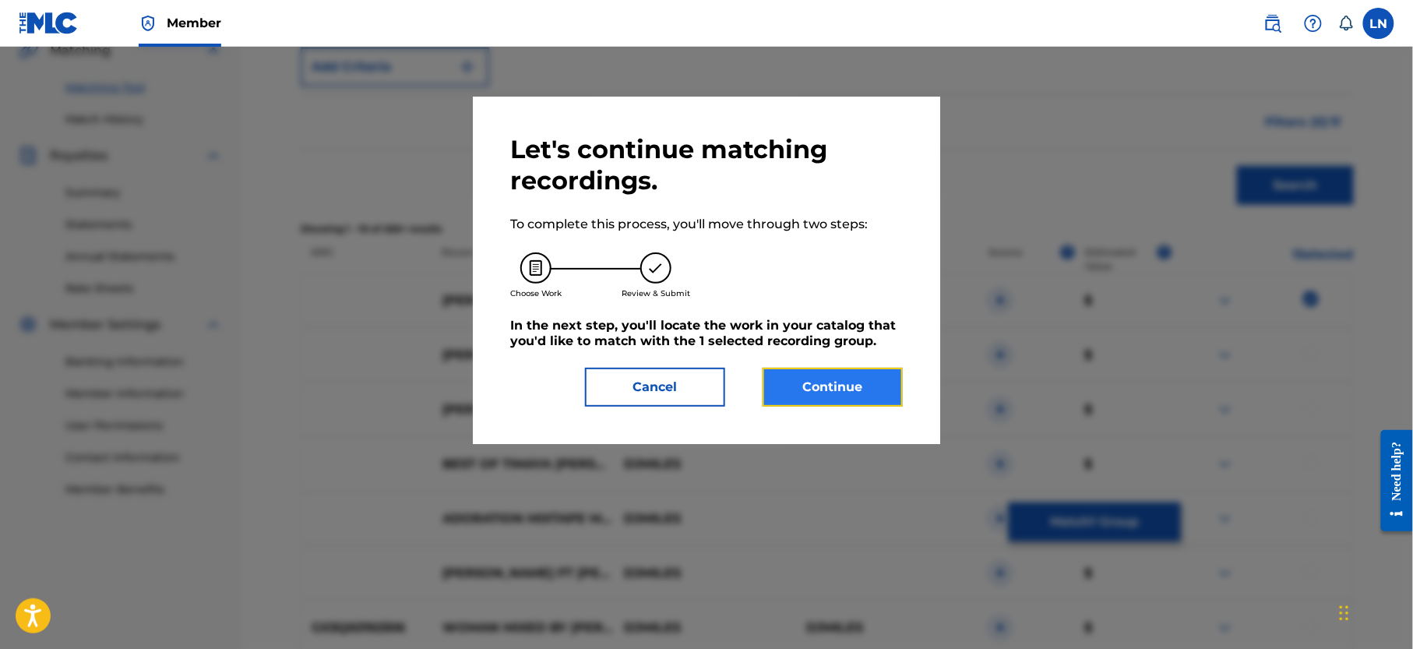
click at [817, 394] on button "Continue" at bounding box center [833, 387] width 140 height 39
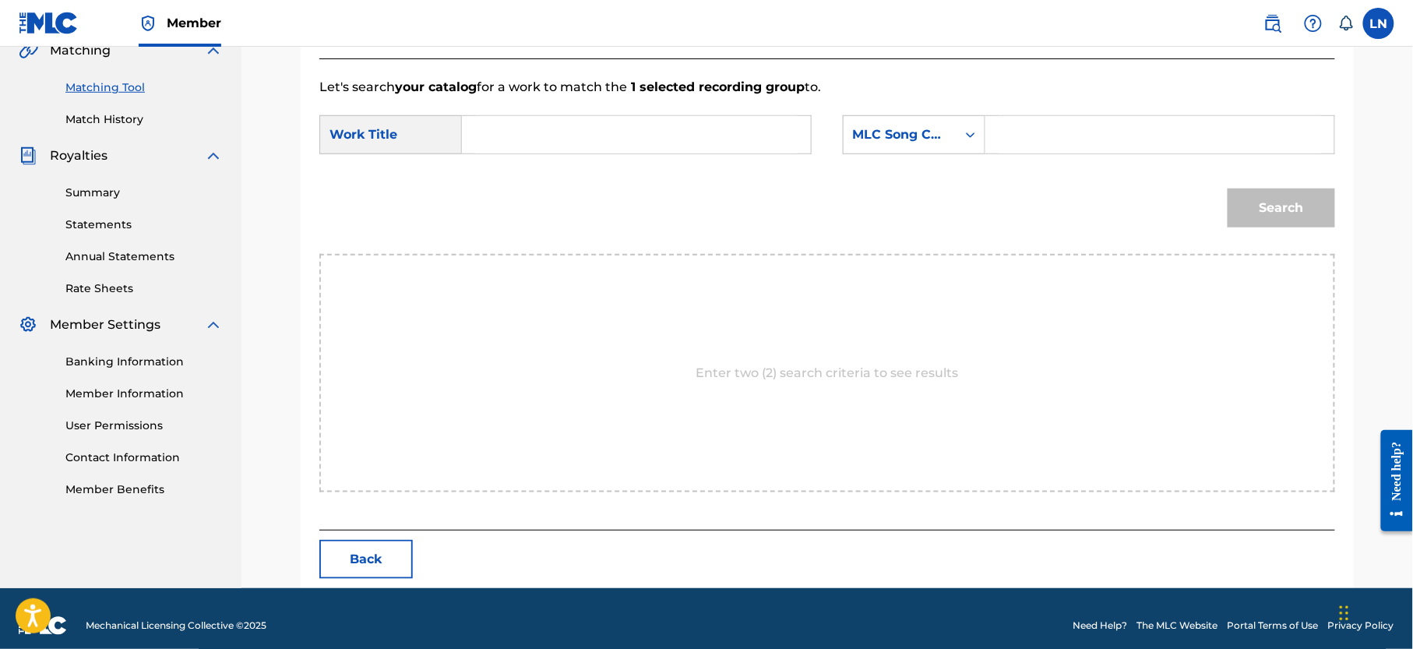
click at [619, 122] on input "Search Form" at bounding box center [636, 134] width 323 height 37
paste input "BEST OF [PERSON_NAME] MIXED BY [PERSON_NAME]"
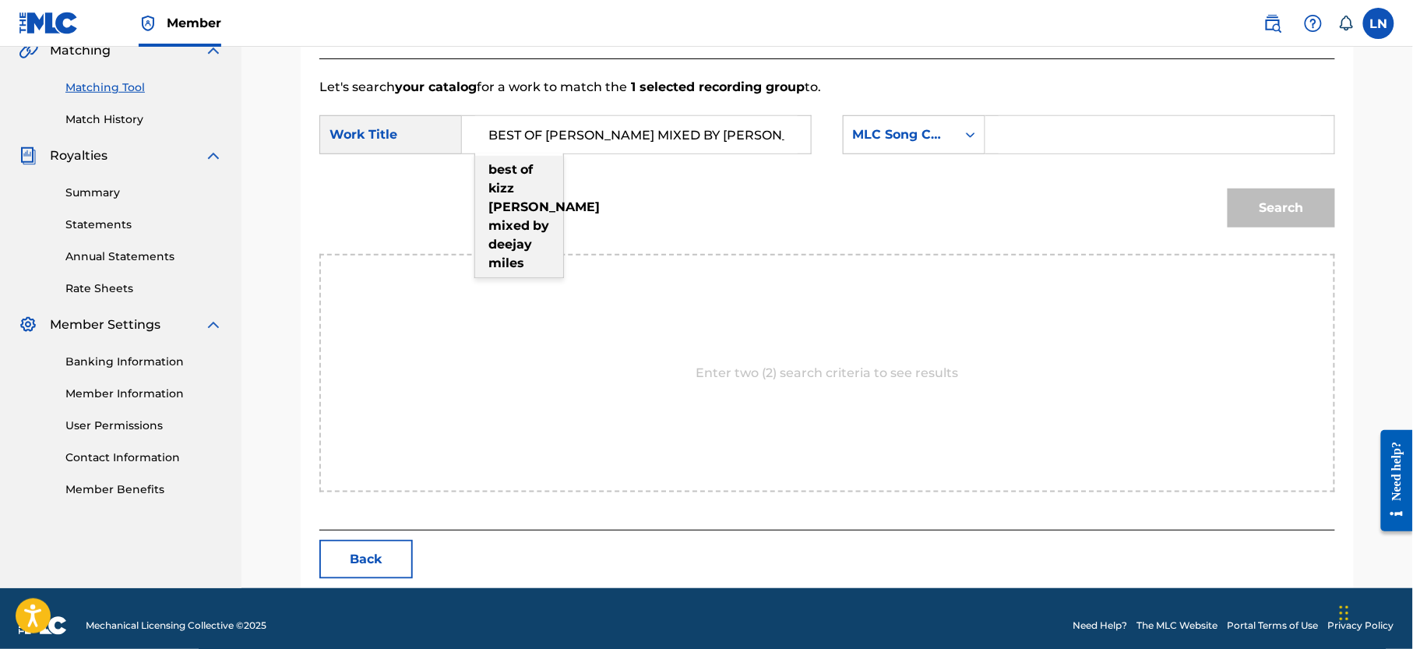
click at [536, 206] on div "best of kizz daniel mixed by deejay miles" at bounding box center [519, 217] width 88 height 122
type input "best of kizz daniel mixed by deejay miles"
click at [856, 140] on div "MLC Song Code" at bounding box center [900, 134] width 94 height 19
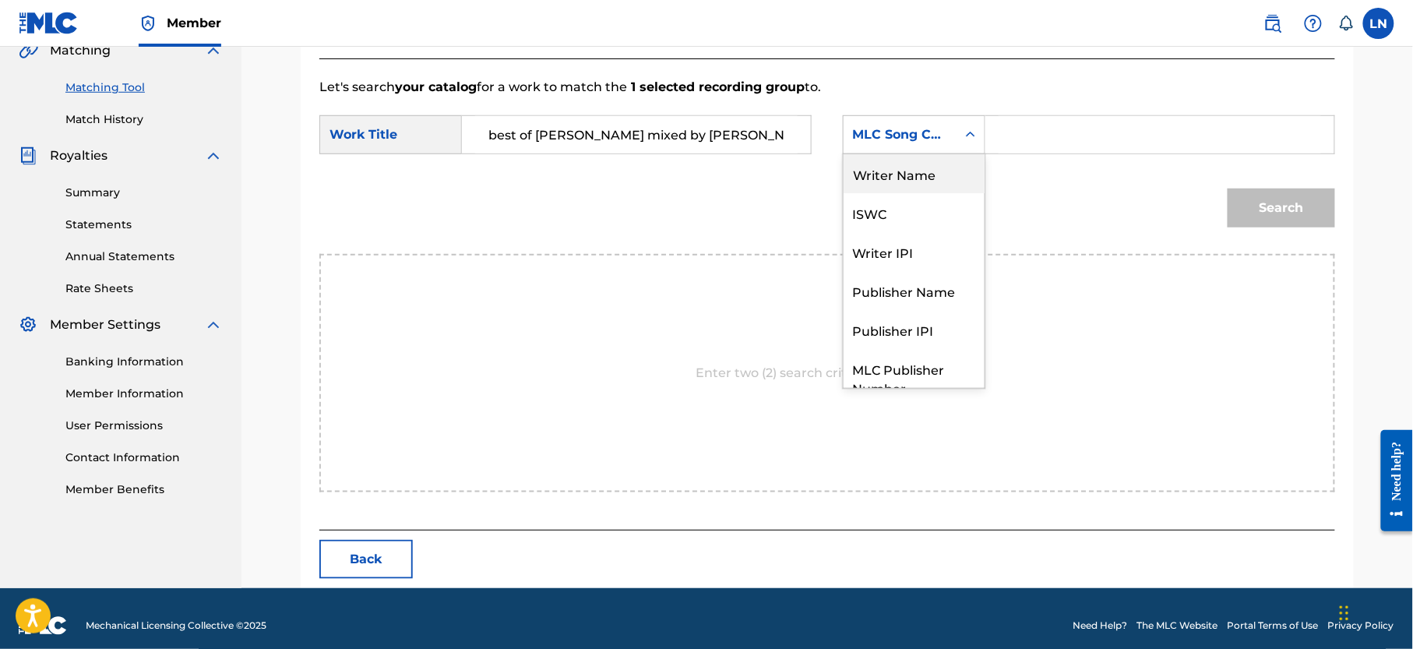
click at [933, 175] on div "Writer Name" at bounding box center [914, 173] width 141 height 39
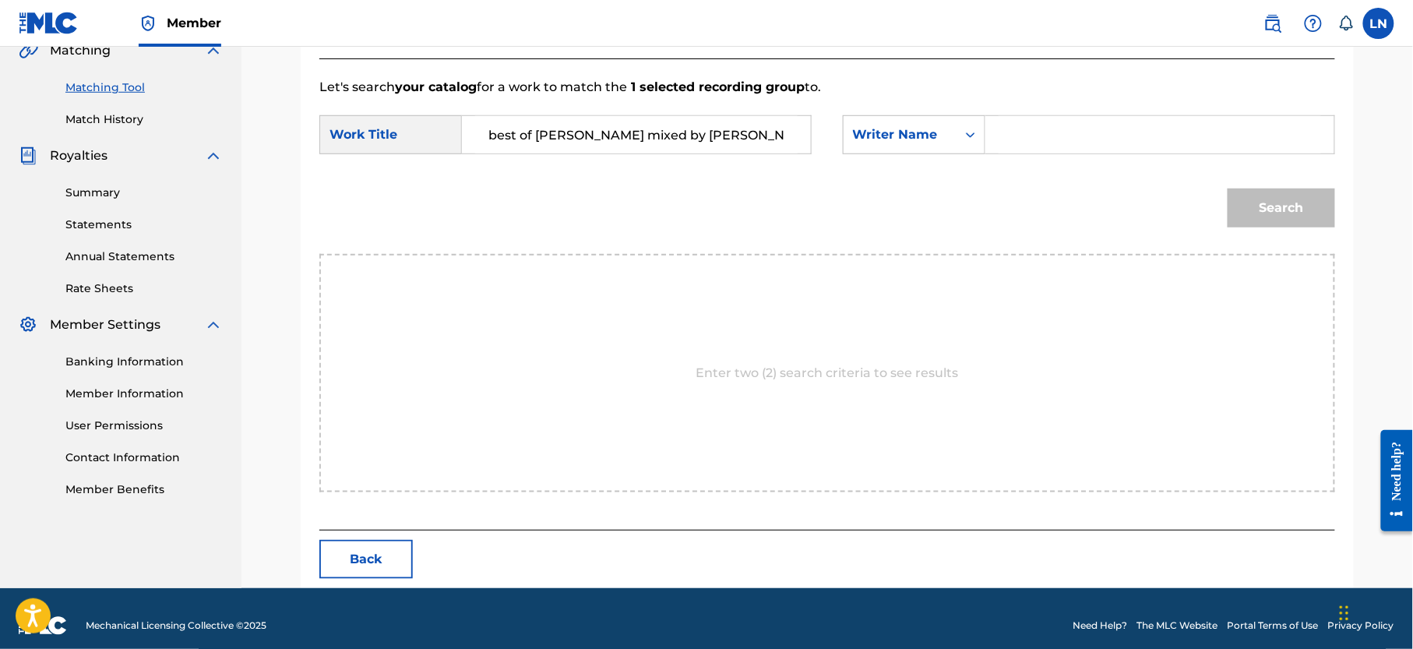
click at [1057, 134] on input "Search Form" at bounding box center [1160, 134] width 323 height 37
type input "[PERSON_NAME]"
click at [1228, 189] on button "Search" at bounding box center [1282, 208] width 108 height 39
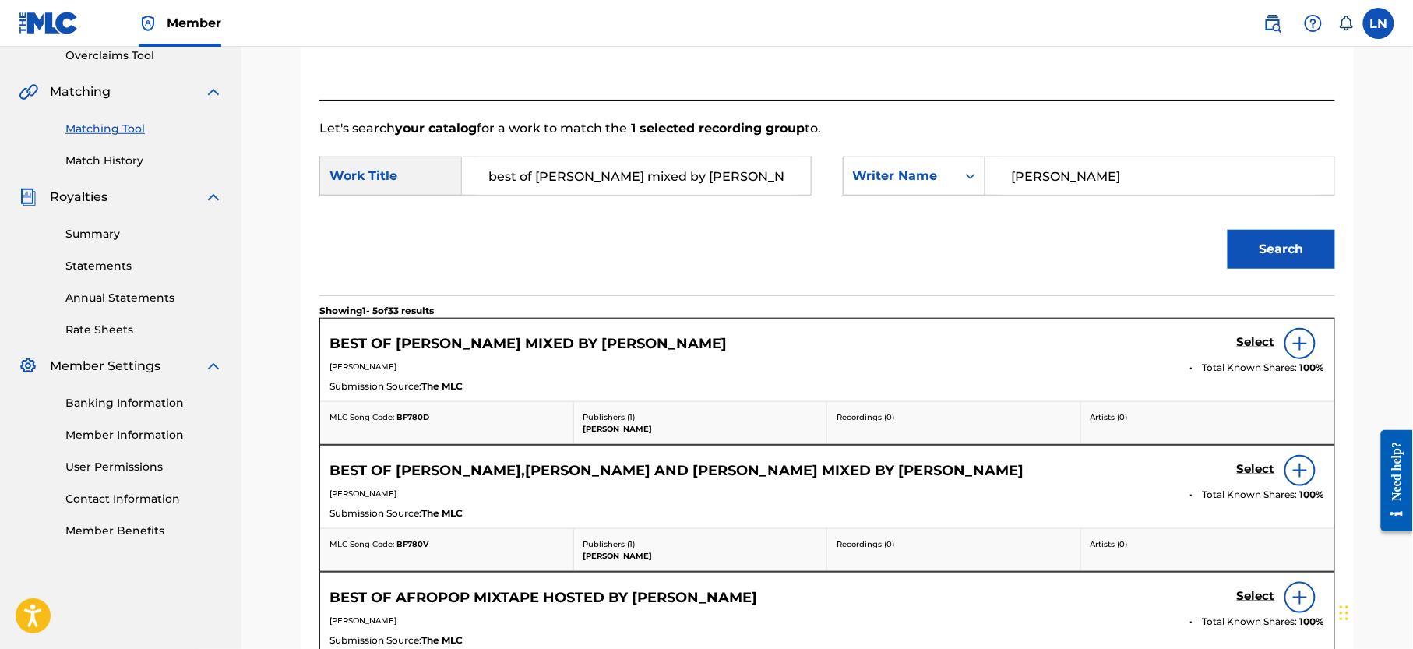
scroll to position [375, 0]
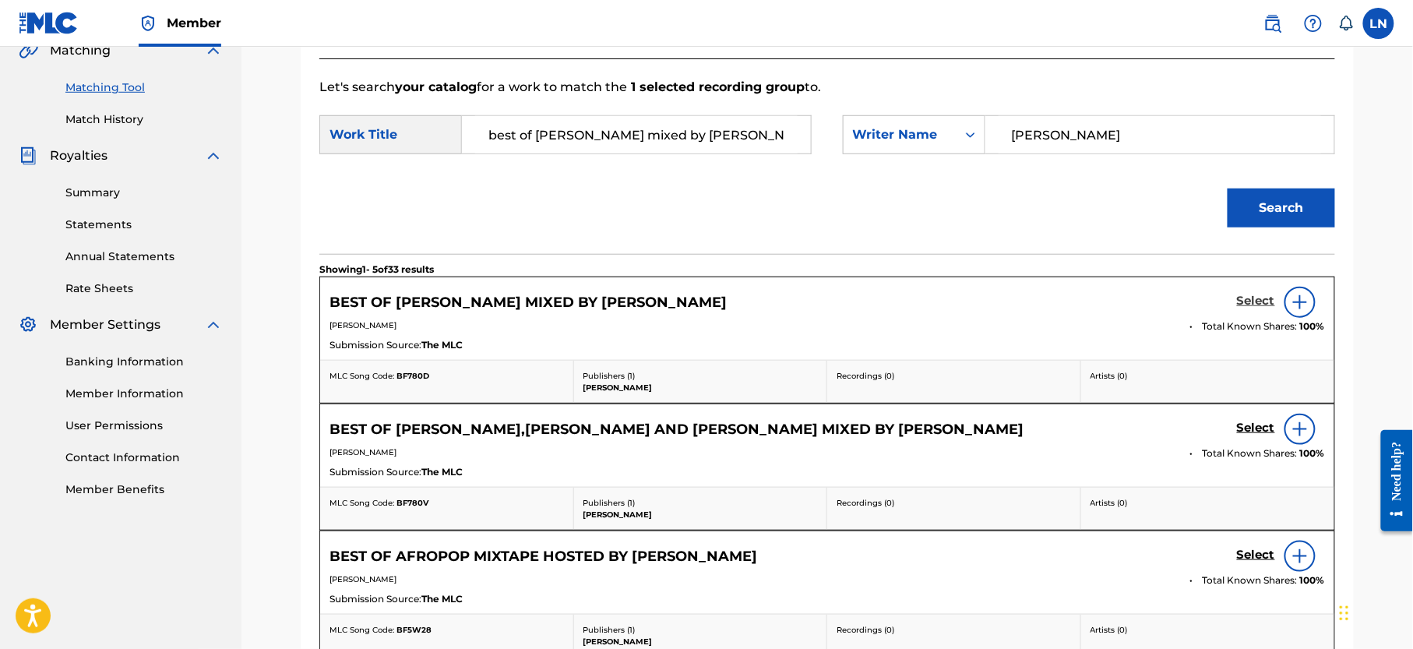
click at [1256, 299] on h5 "Select" at bounding box center [1256, 301] width 38 height 15
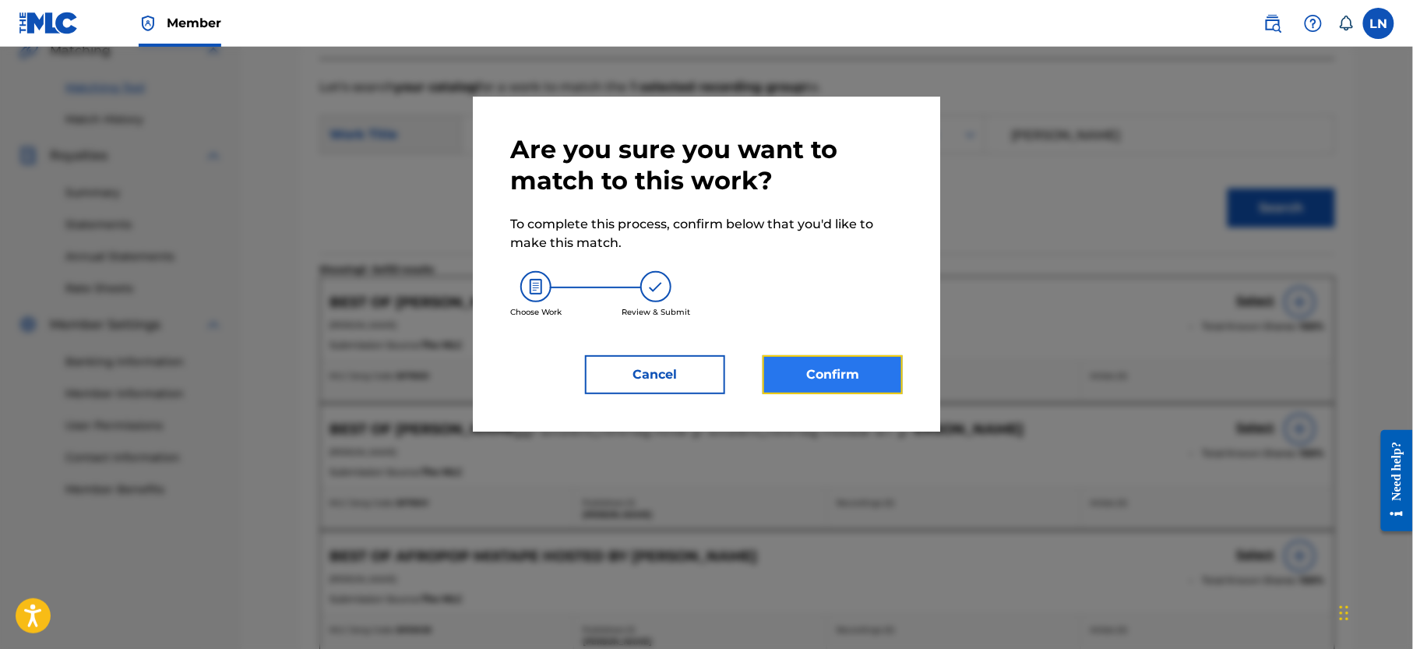
click at [867, 372] on button "Confirm" at bounding box center [833, 374] width 140 height 39
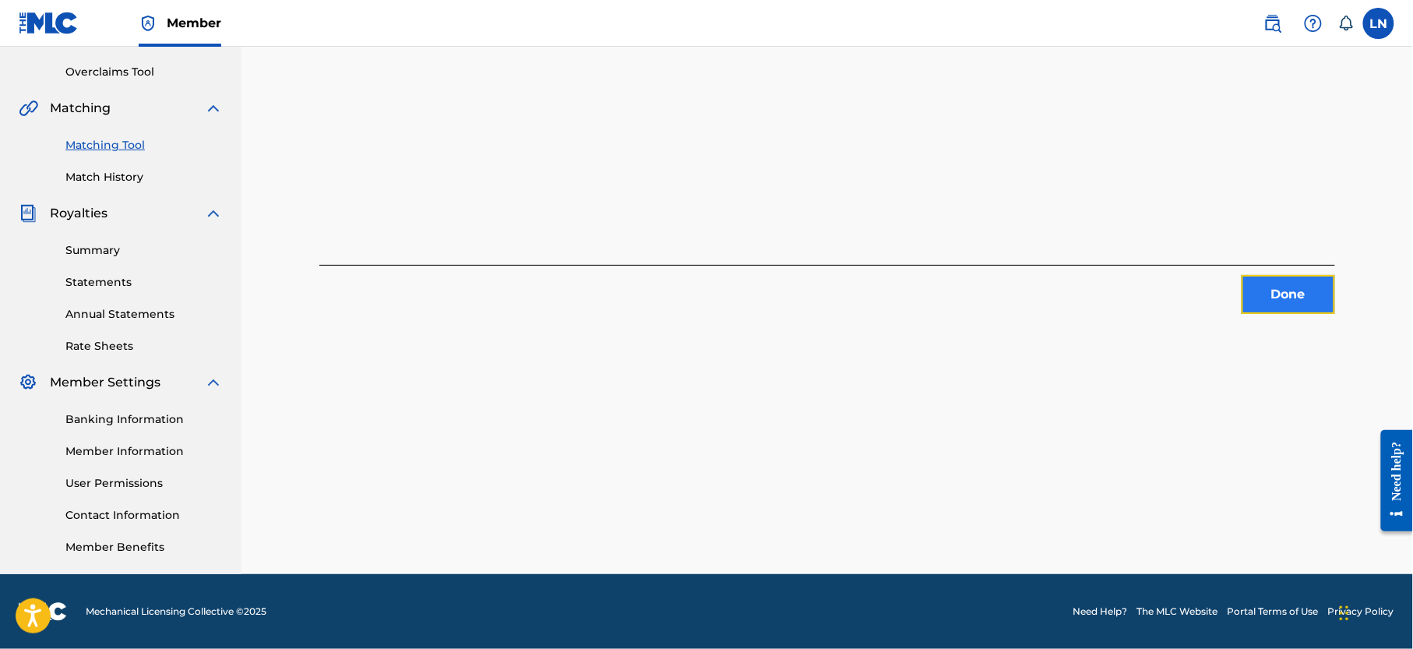
click at [1278, 275] on button "Done" at bounding box center [1289, 294] width 94 height 39
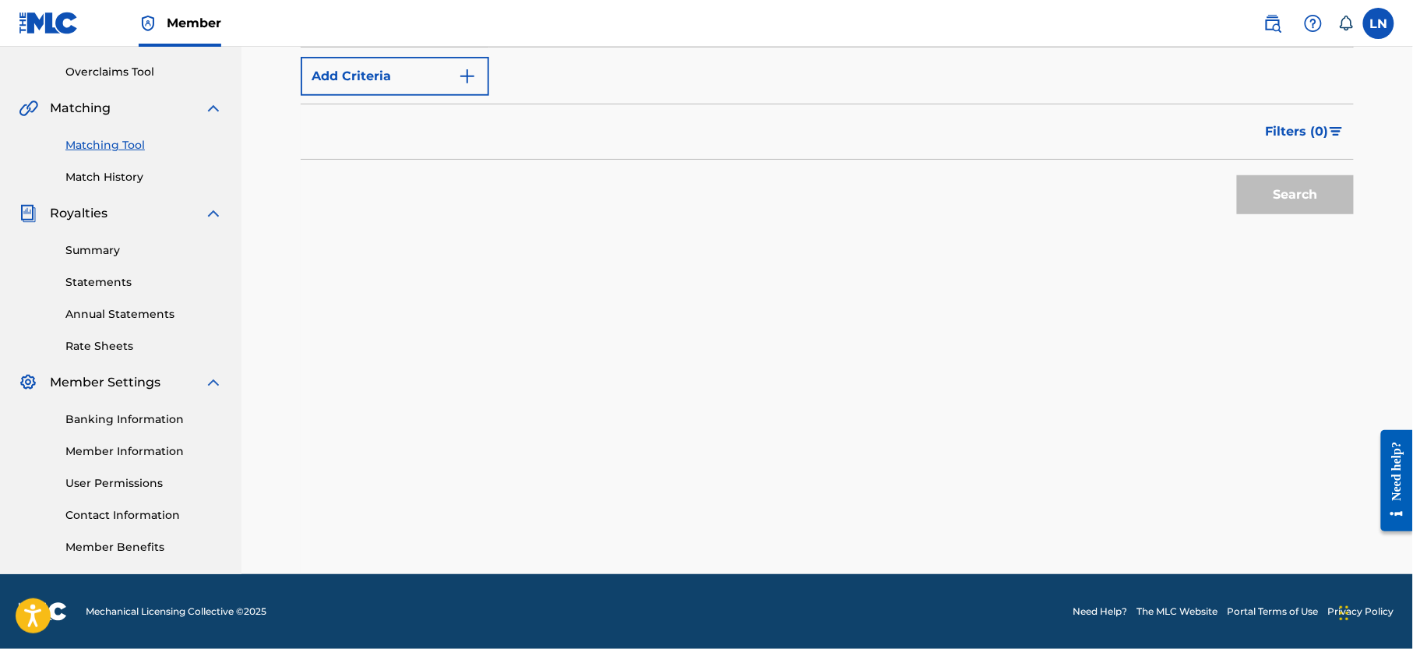
click at [971, 185] on div "Search" at bounding box center [827, 191] width 1053 height 62
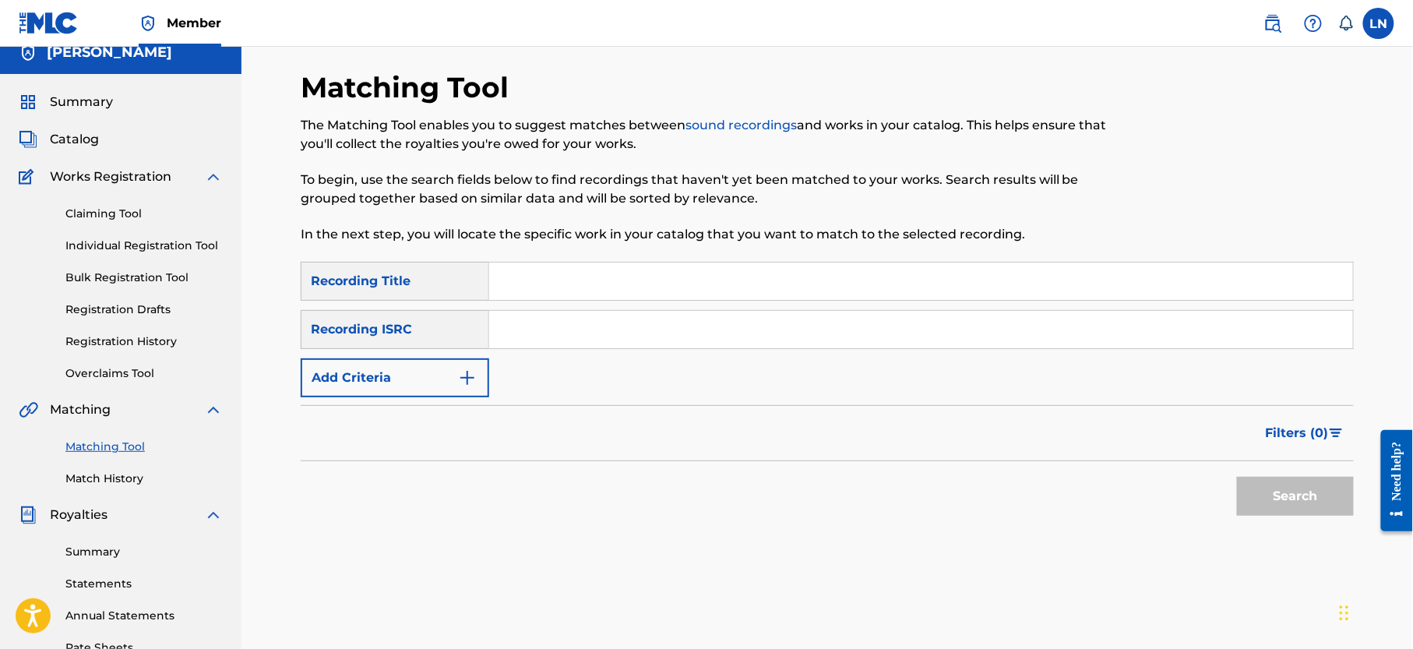
scroll to position [0, 0]
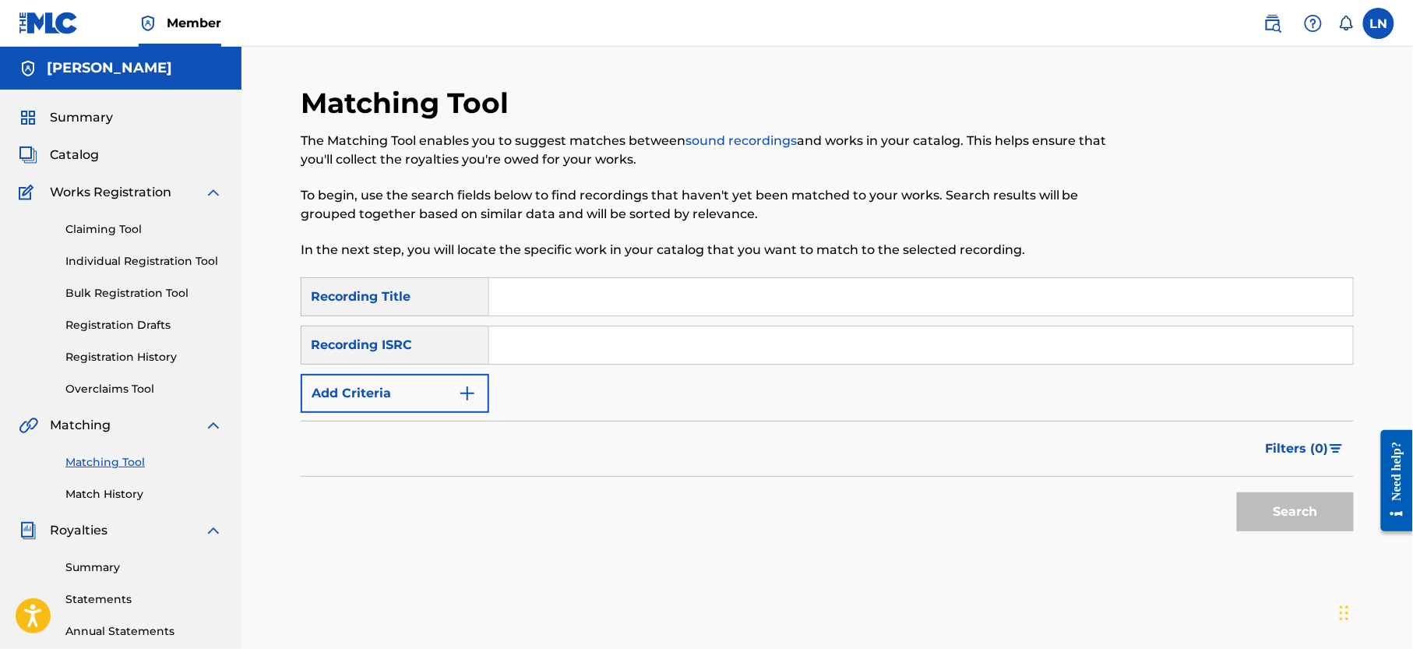
click at [745, 295] on input "Search Form" at bounding box center [921, 296] width 864 height 37
paste input "DANCE TILL INFINITY HOT MIX VOL 2 HOSTED BY DJMILES"
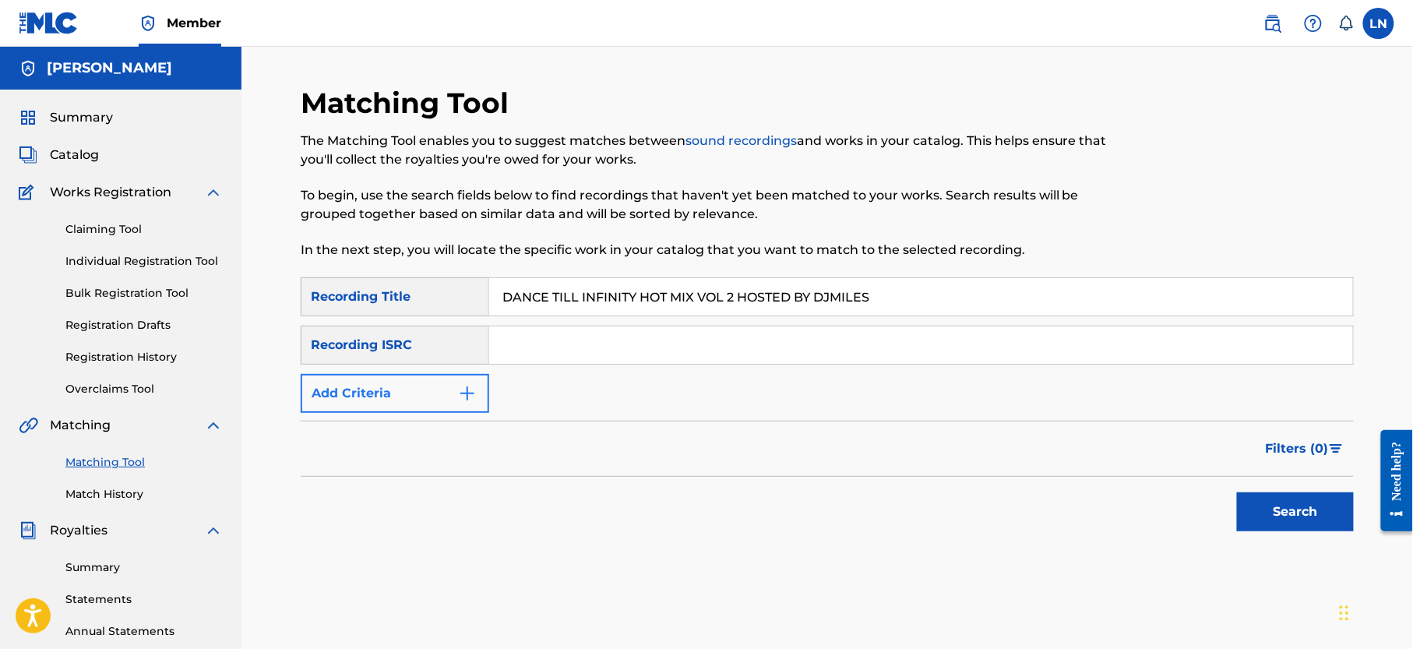
type input "DANCE TILL INFINITY HOT MIX VOL 2 HOSTED BY DJMILES"
click at [403, 394] on button "Add Criteria" at bounding box center [395, 393] width 189 height 39
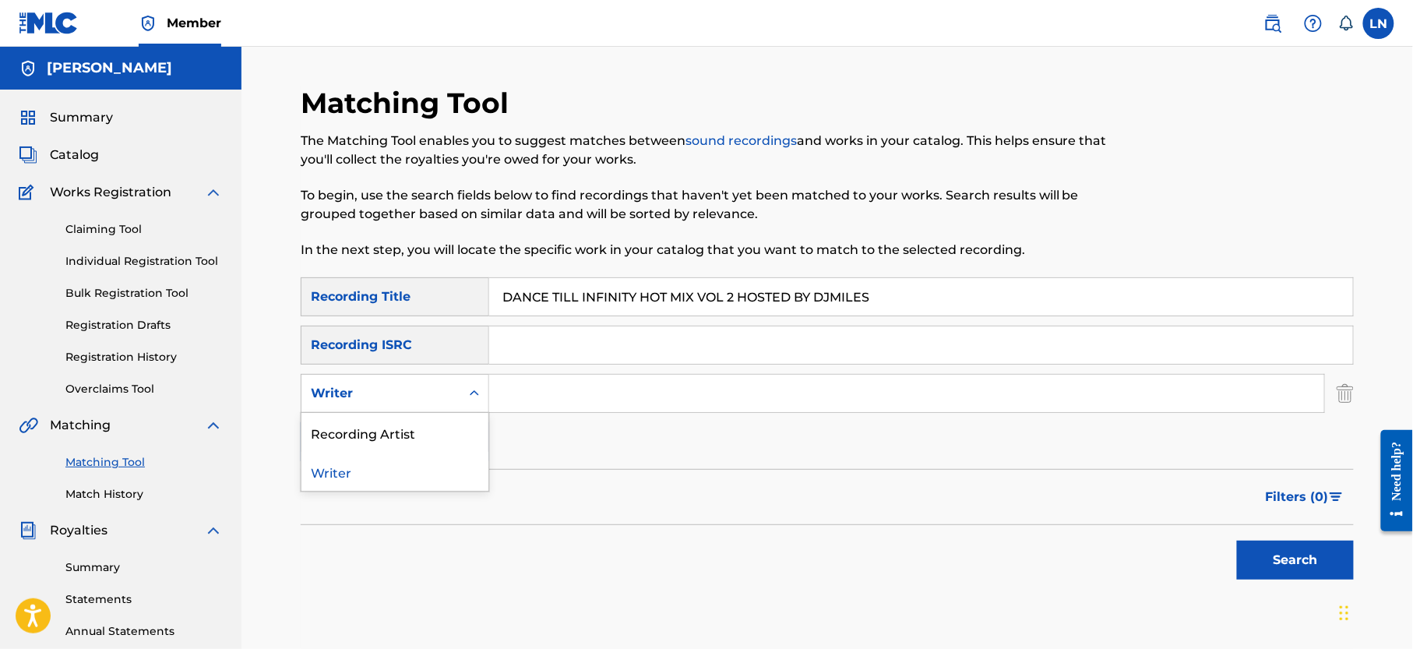
click at [428, 390] on div "Writer" at bounding box center [381, 393] width 140 height 19
click at [446, 443] on div "Recording Artist" at bounding box center [395, 432] width 187 height 39
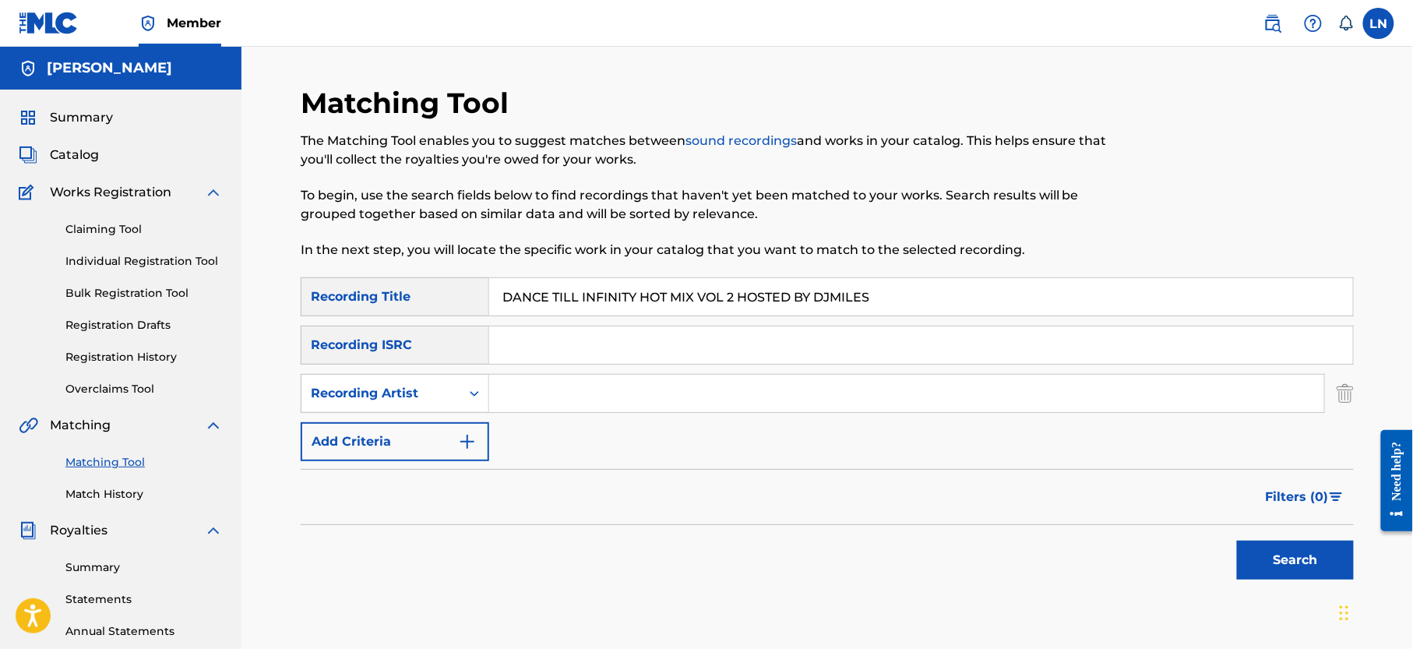
click at [603, 390] on input "Search Form" at bounding box center [906, 393] width 835 height 37
type input "Djmiles"
click at [1237, 541] on button "Search" at bounding box center [1295, 560] width 117 height 39
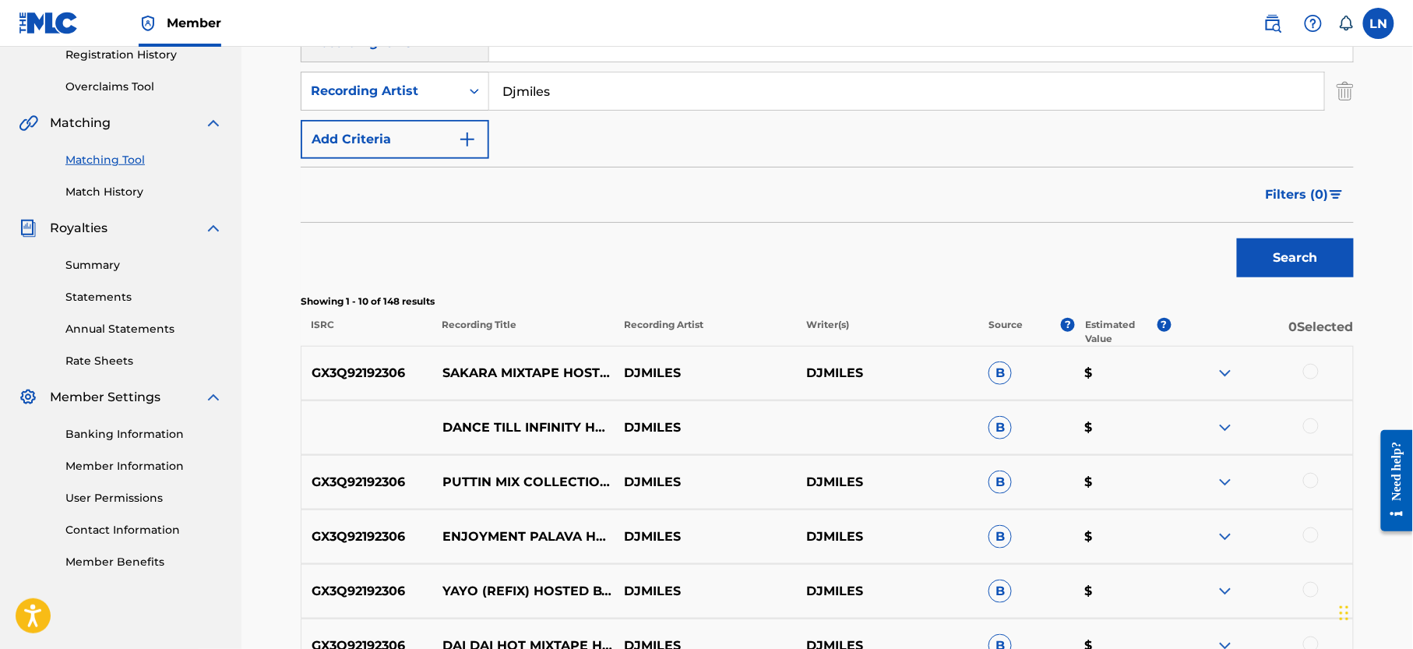
scroll to position [303, 0]
click at [1229, 422] on img at bounding box center [1225, 427] width 19 height 19
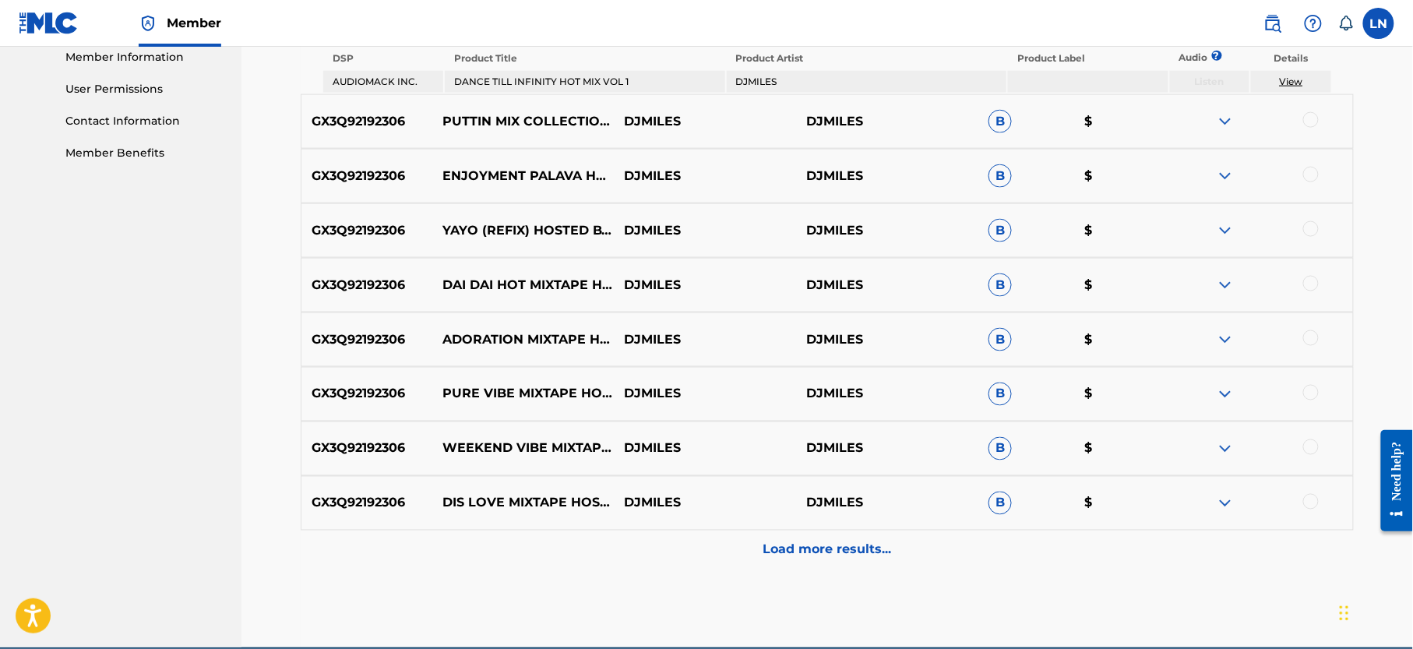
scroll to position [731, 0]
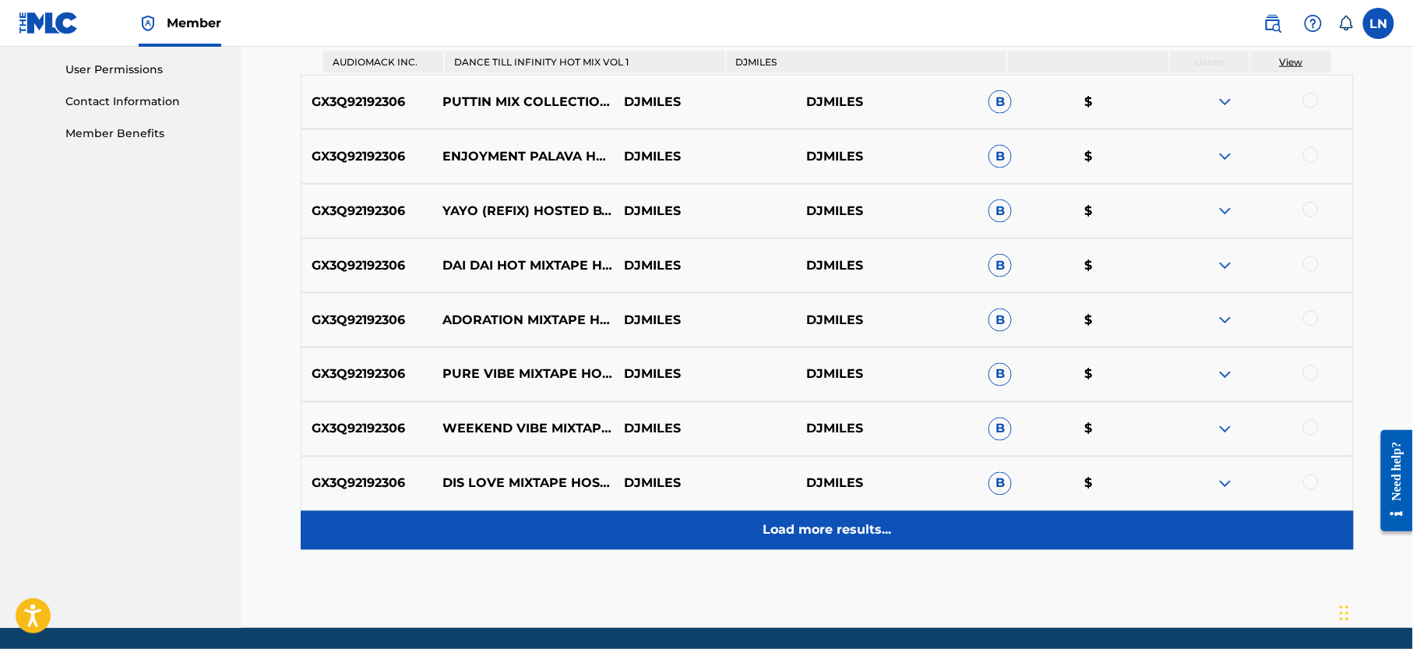
click at [842, 535] on p "Load more results..." at bounding box center [828, 530] width 129 height 19
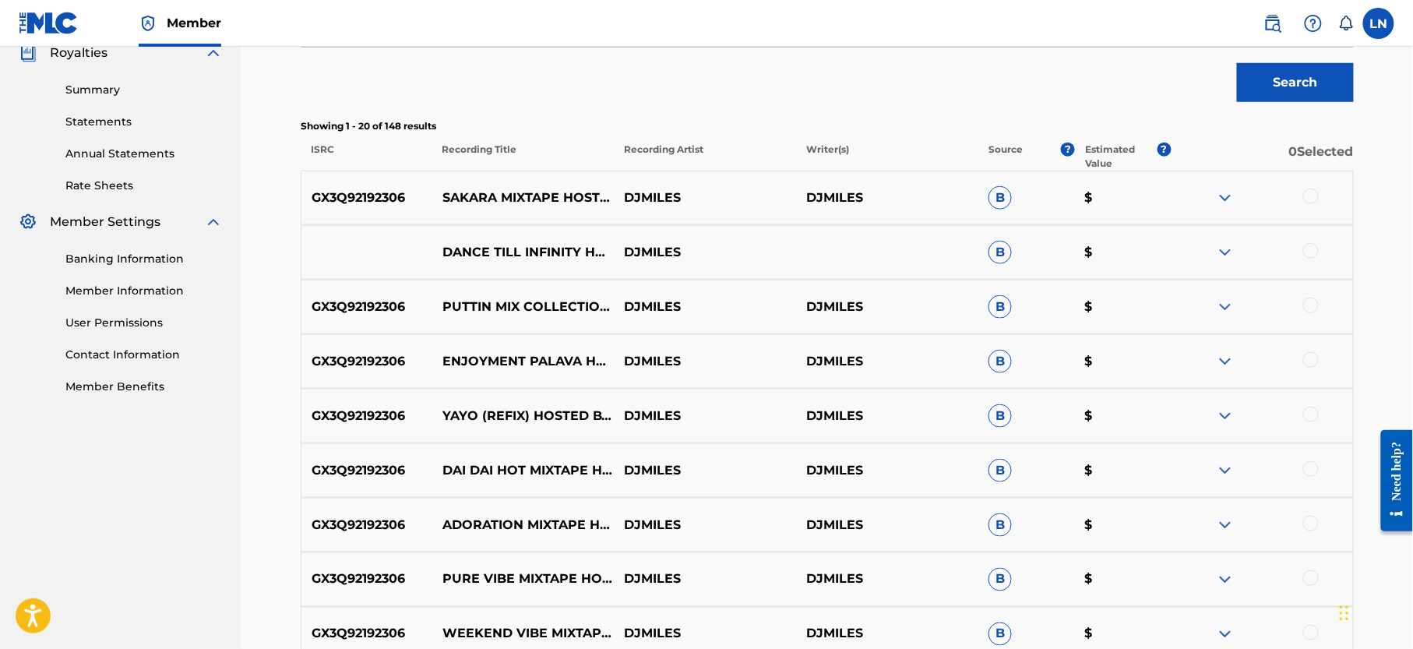
scroll to position [482, 0]
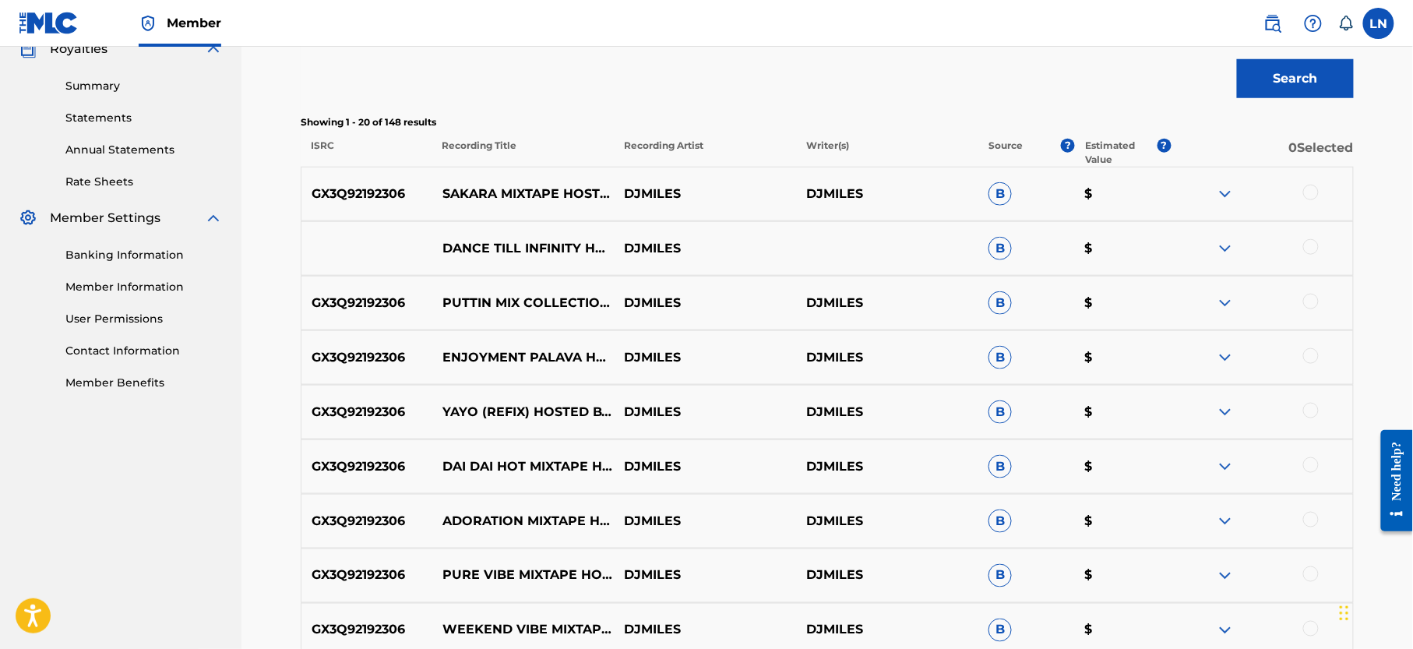
click at [1226, 245] on img at bounding box center [1225, 248] width 19 height 19
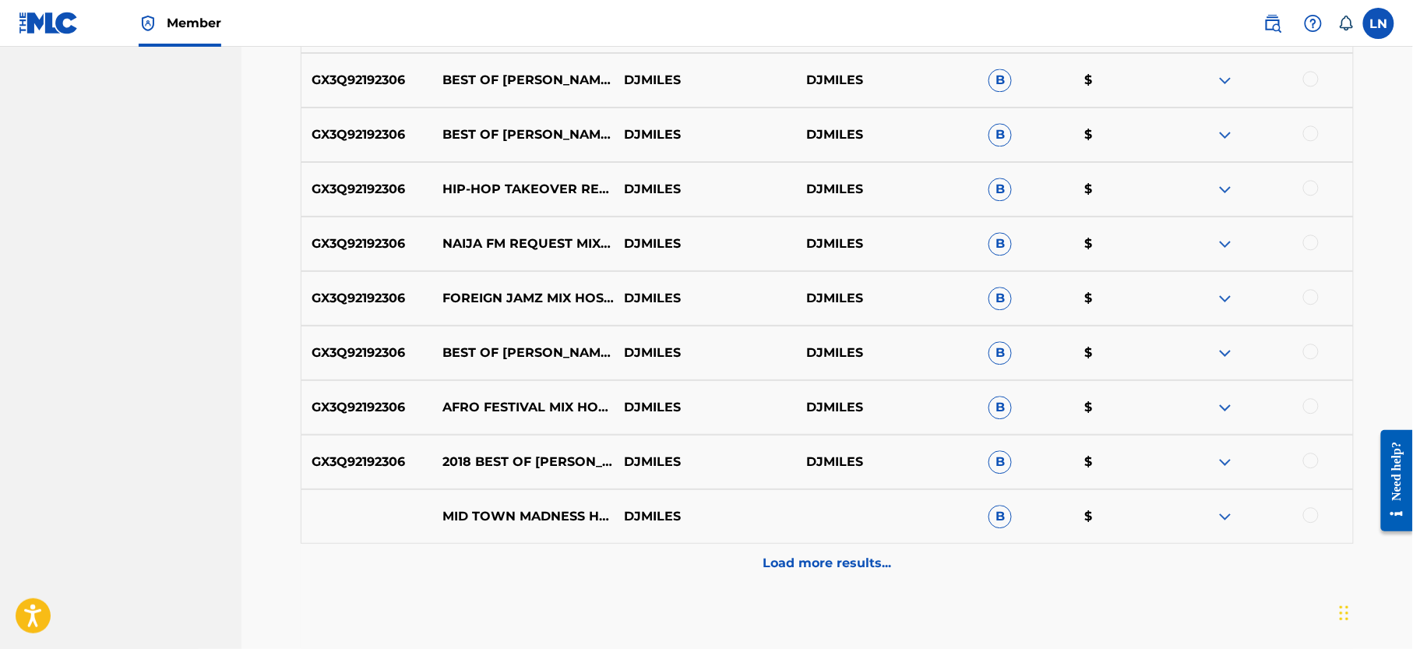
scroll to position [1329, 0]
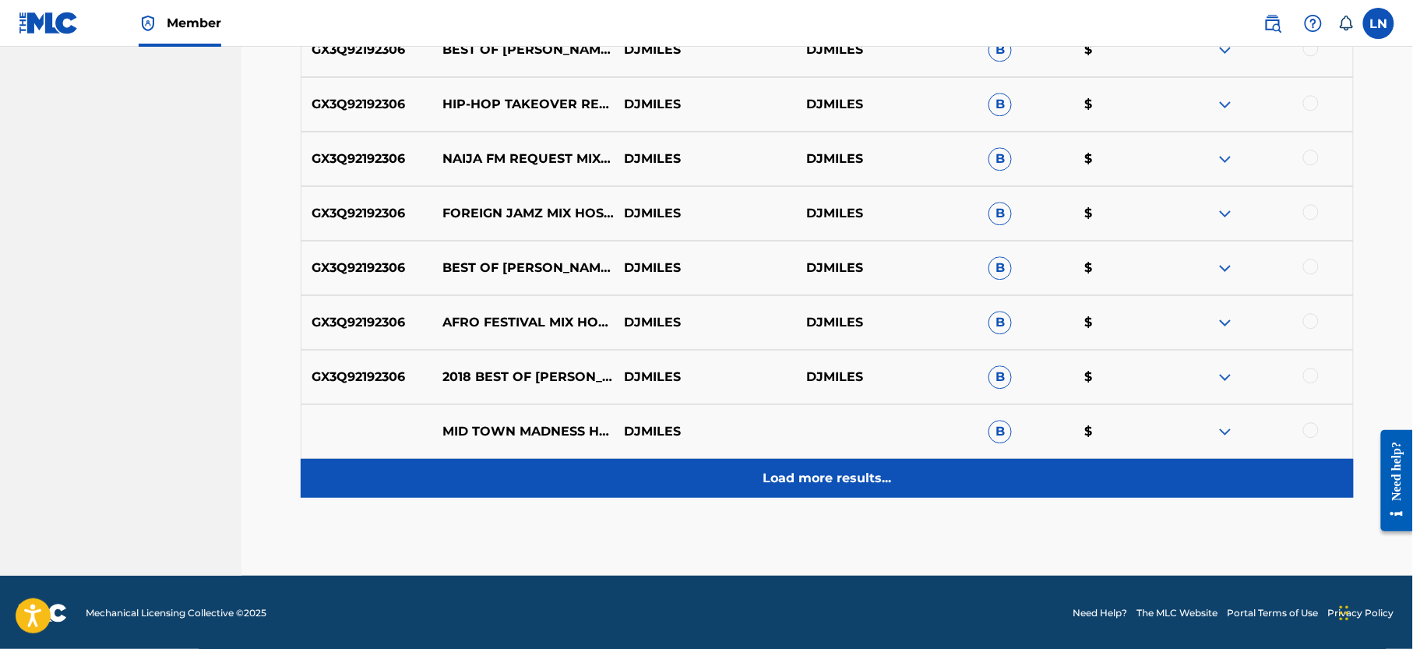
click at [829, 471] on p "Load more results..." at bounding box center [828, 478] width 129 height 19
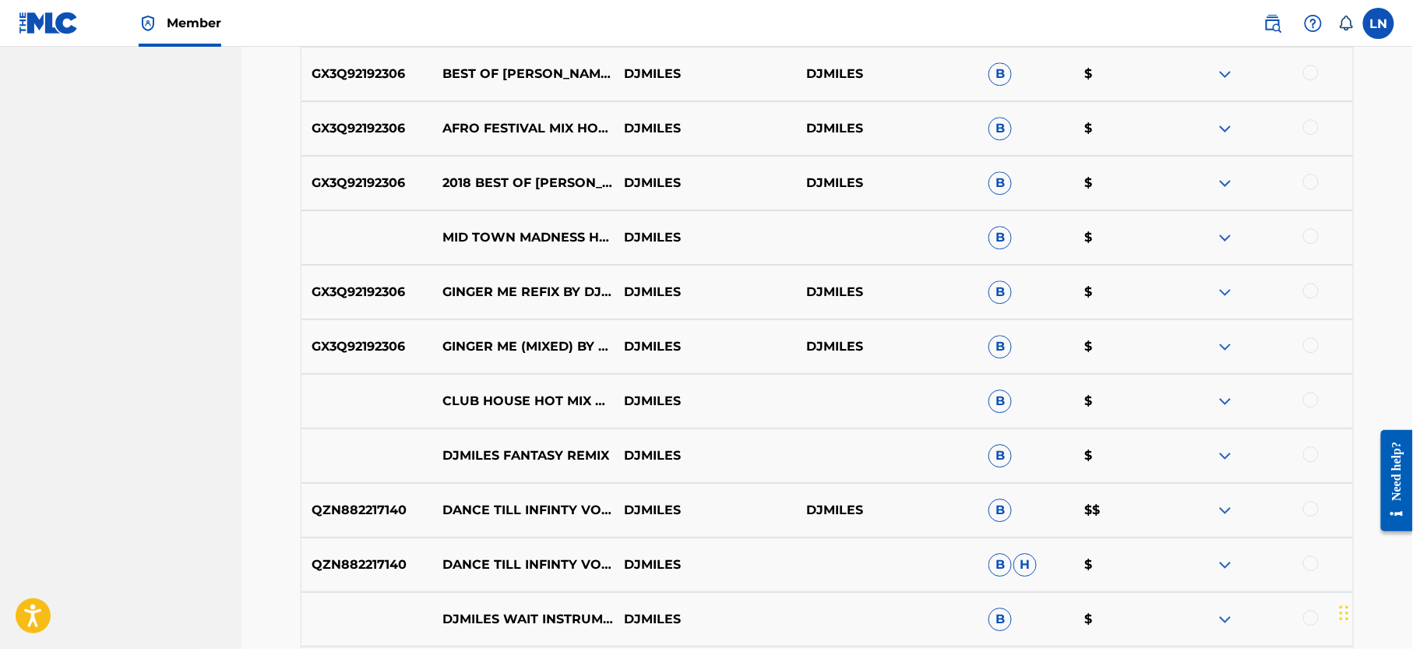
scroll to position [1475, 0]
click at [1231, 397] on img at bounding box center [1225, 400] width 19 height 19
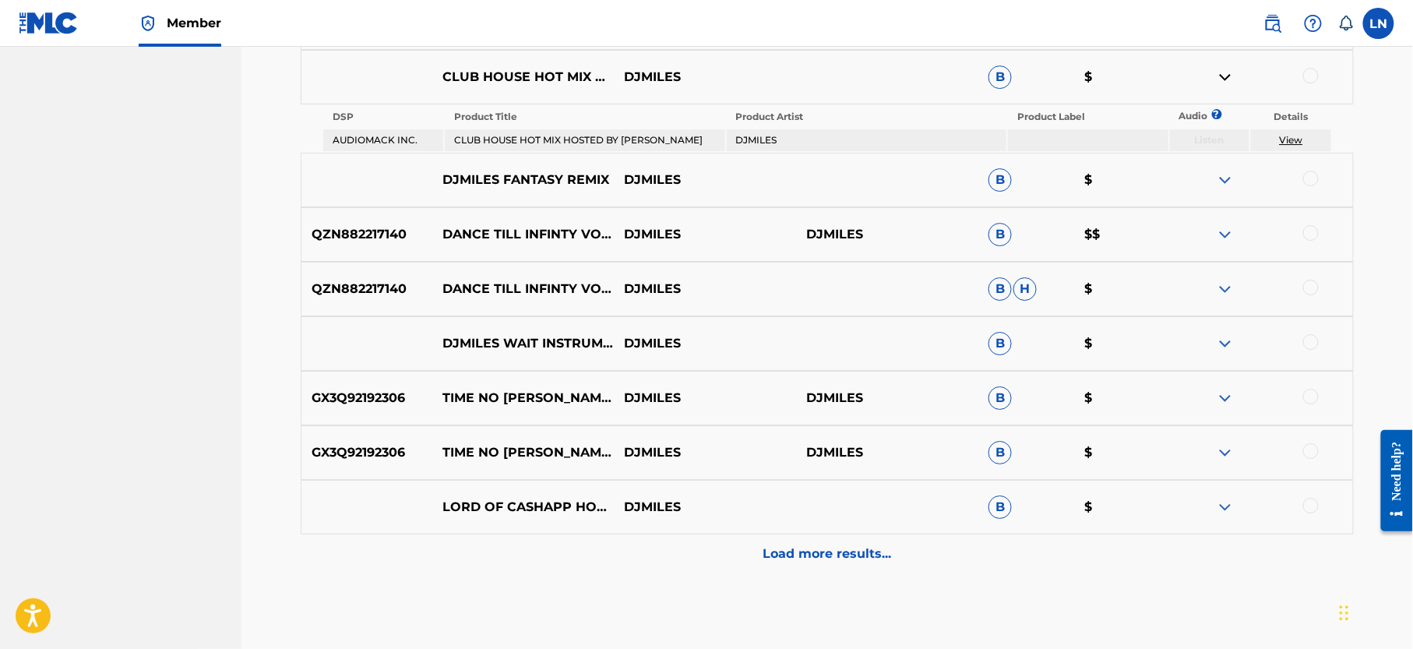
scroll to position [1809, 0]
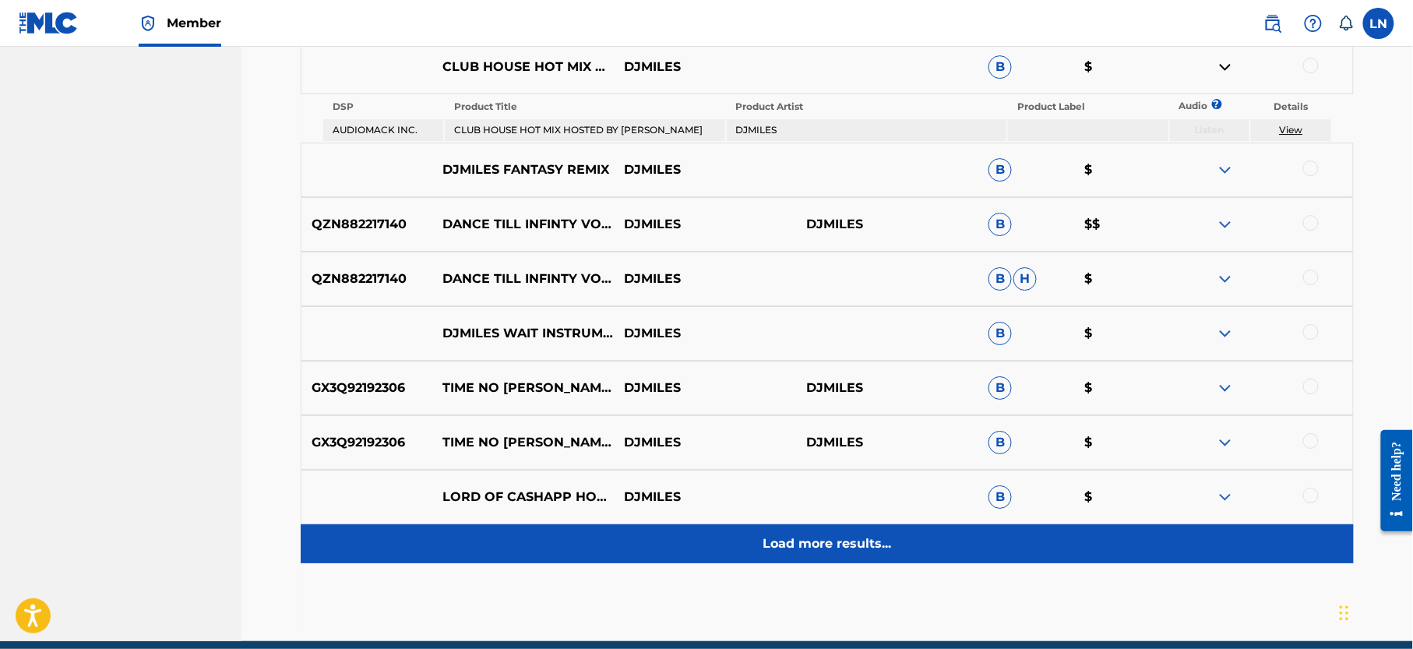
click at [849, 556] on div "Load more results..." at bounding box center [827, 543] width 1053 height 39
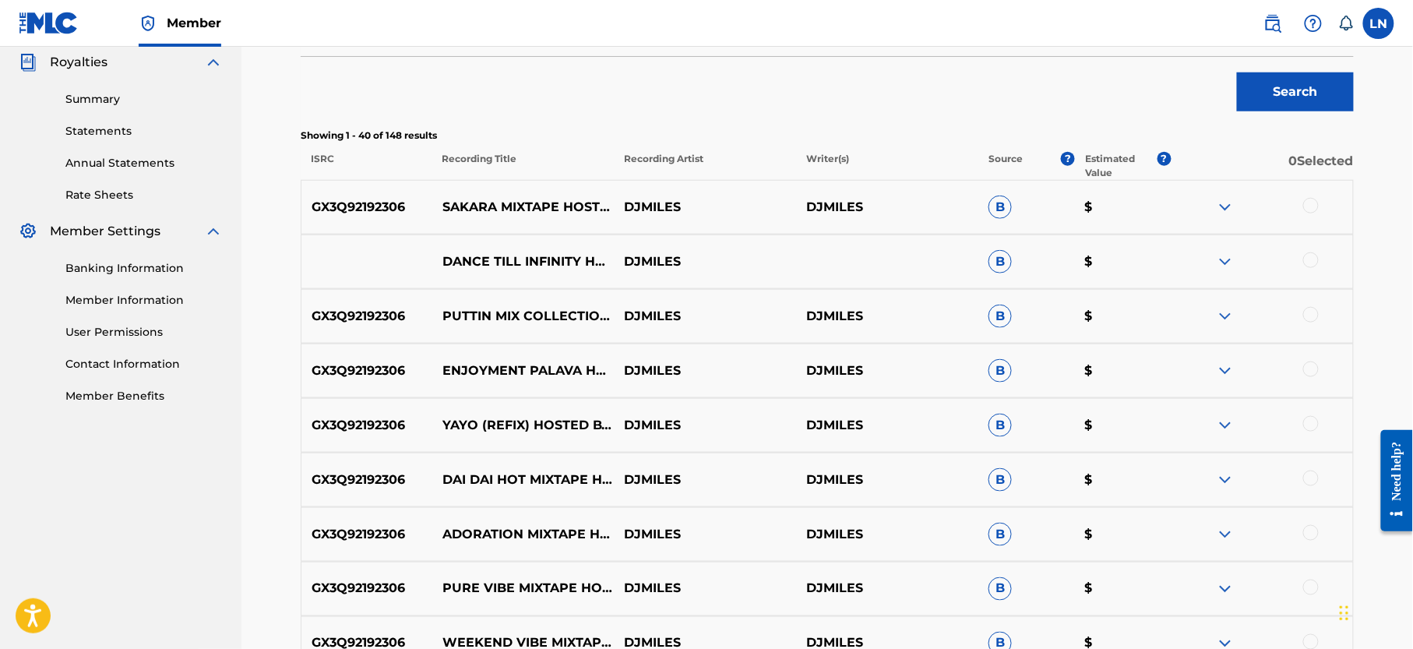
scroll to position [430, 0]
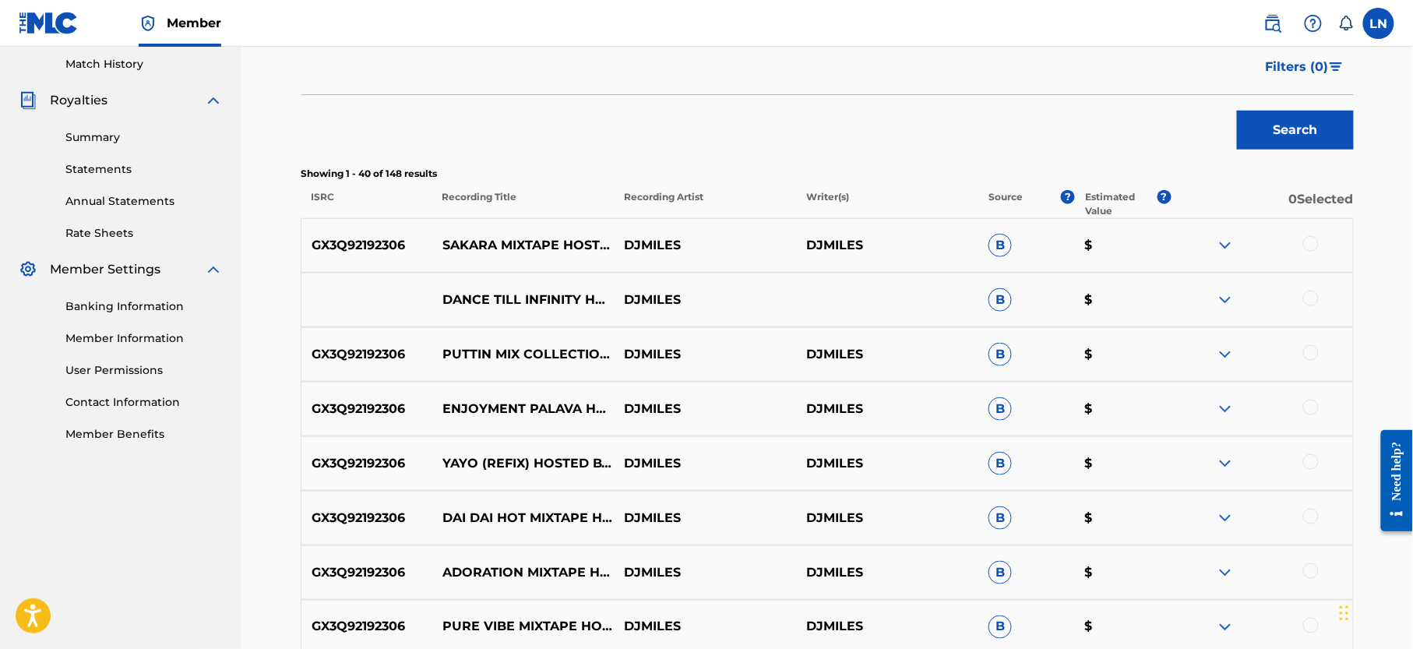
click at [1233, 294] on img at bounding box center [1225, 300] width 19 height 19
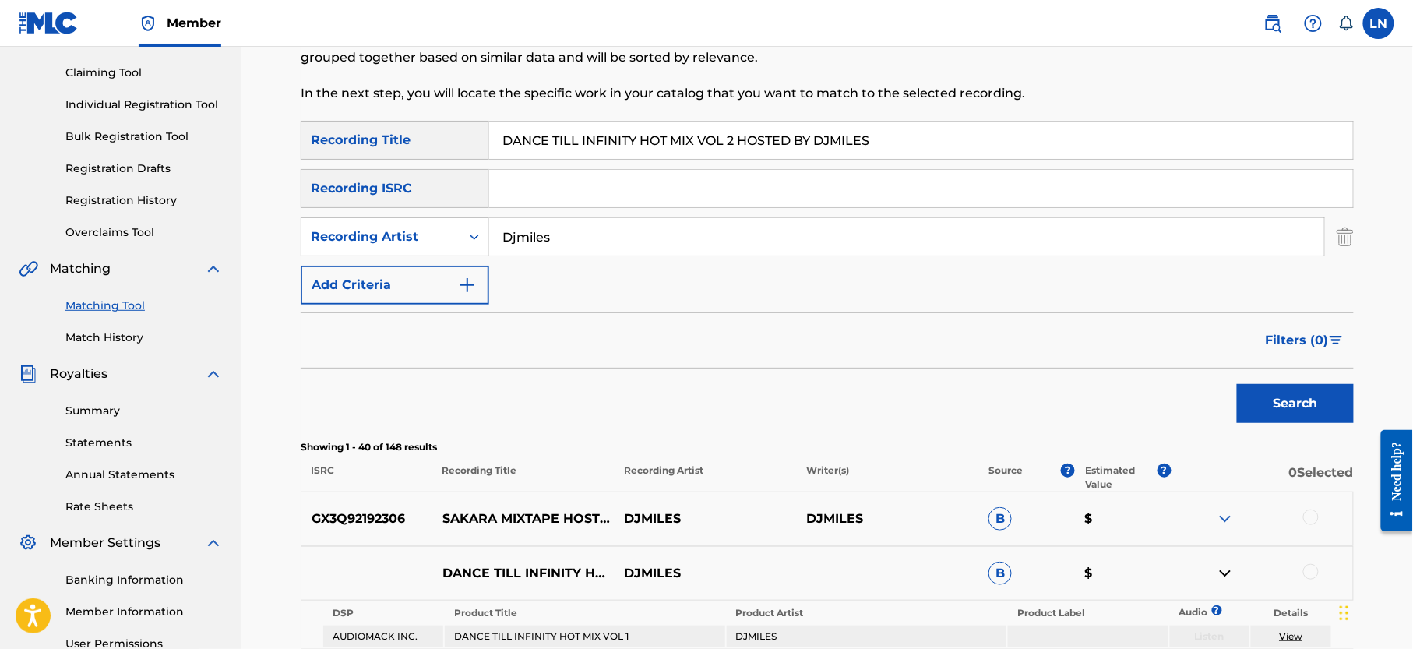
scroll to position [108, 0]
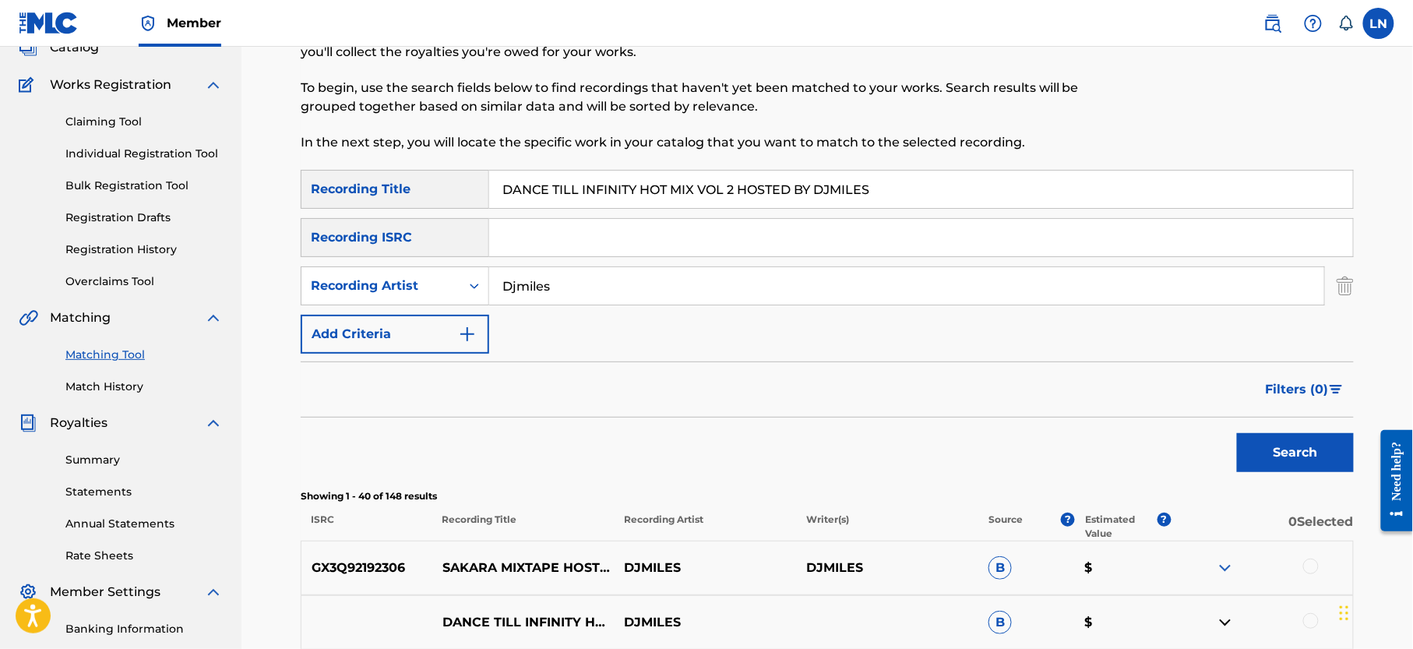
click at [781, 182] on input "DANCE TILL INFINITY HOT MIX VOL 2 HOSTED BY DJMILES" at bounding box center [921, 189] width 864 height 37
paste input "BEST OF [PERSON_NAME] AND HIS FRIENDS MIXTAPE HOSTED BY DJ [PERSON_NAME]"
type input "BEST OF [PERSON_NAME] AND HIS FRIENDS MIXTAPE HOSTED BY DJ [PERSON_NAME]"
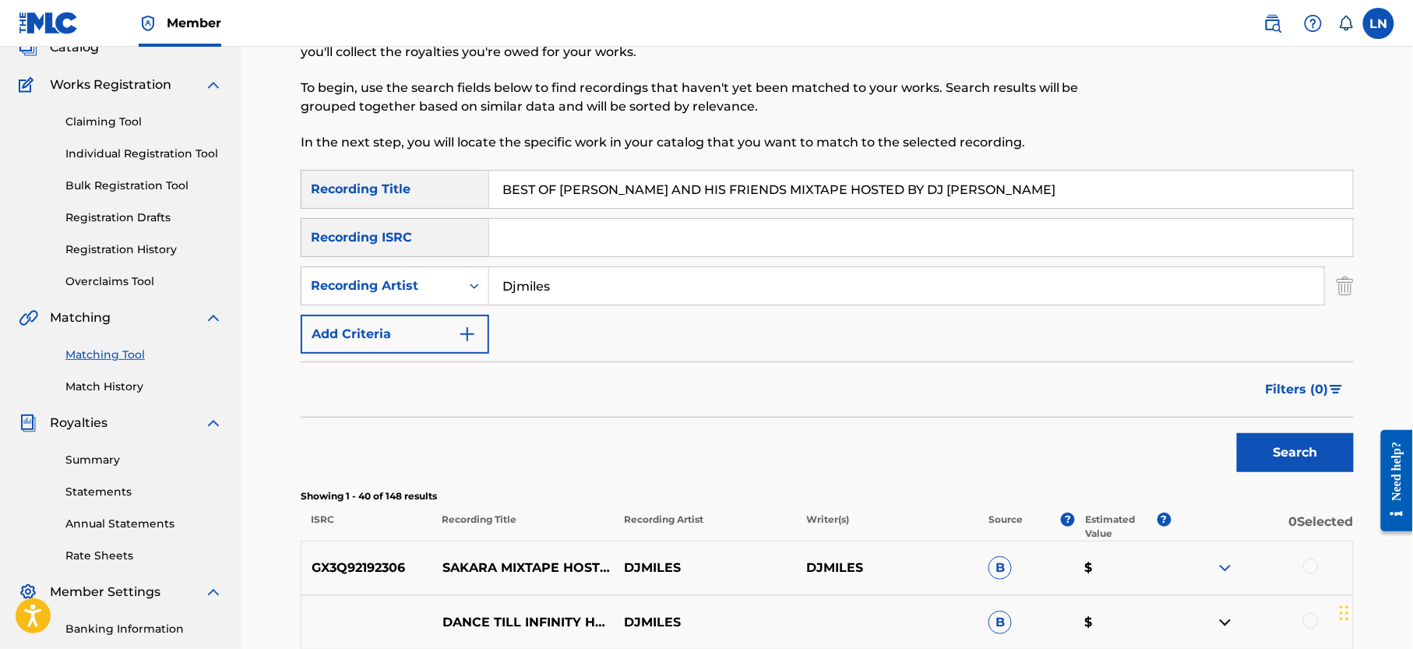
click at [1237, 433] on button "Search" at bounding box center [1295, 452] width 117 height 39
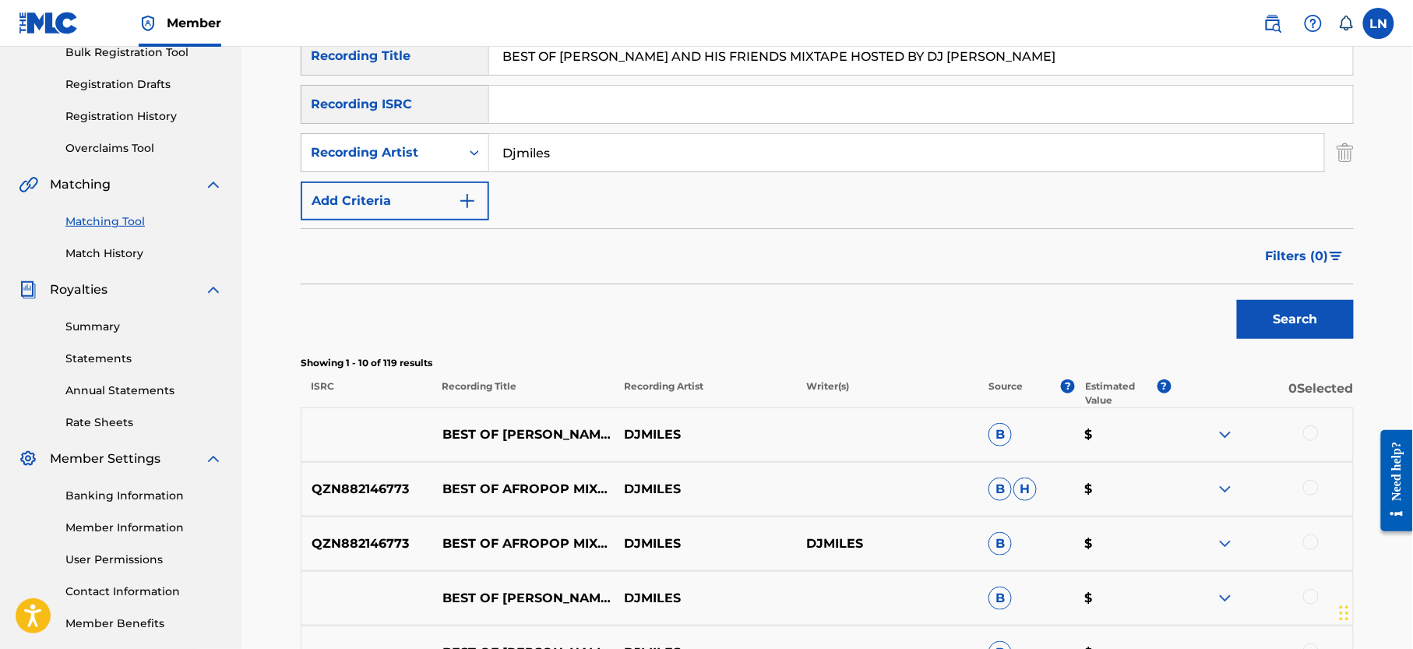
scroll to position [272, 0]
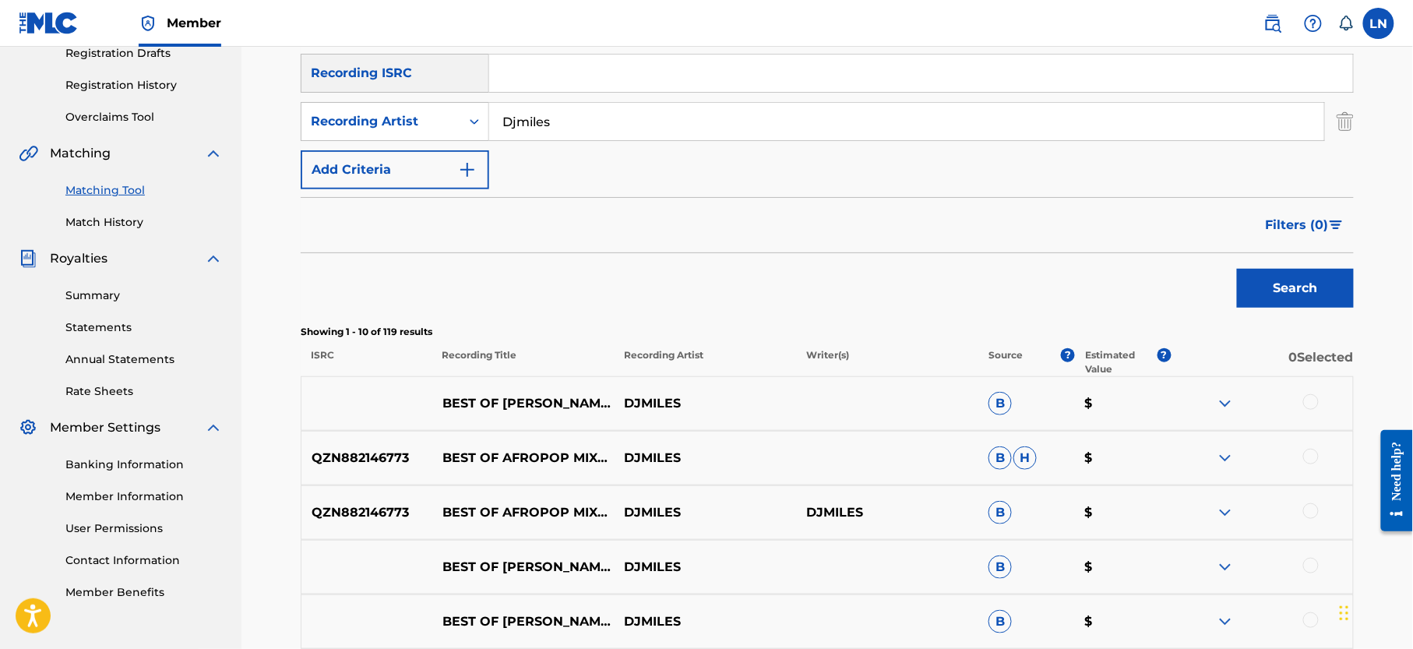
click at [1226, 394] on img at bounding box center [1225, 403] width 19 height 19
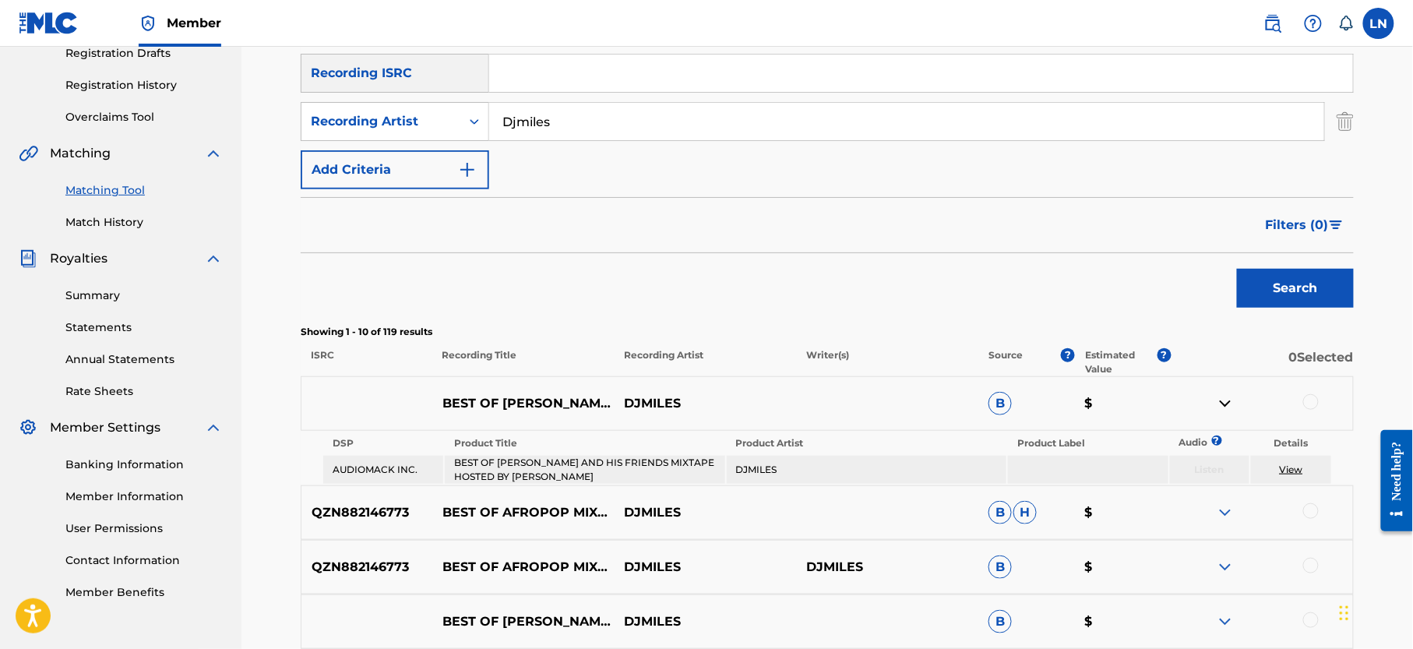
click at [1317, 401] on div at bounding box center [1312, 402] width 16 height 16
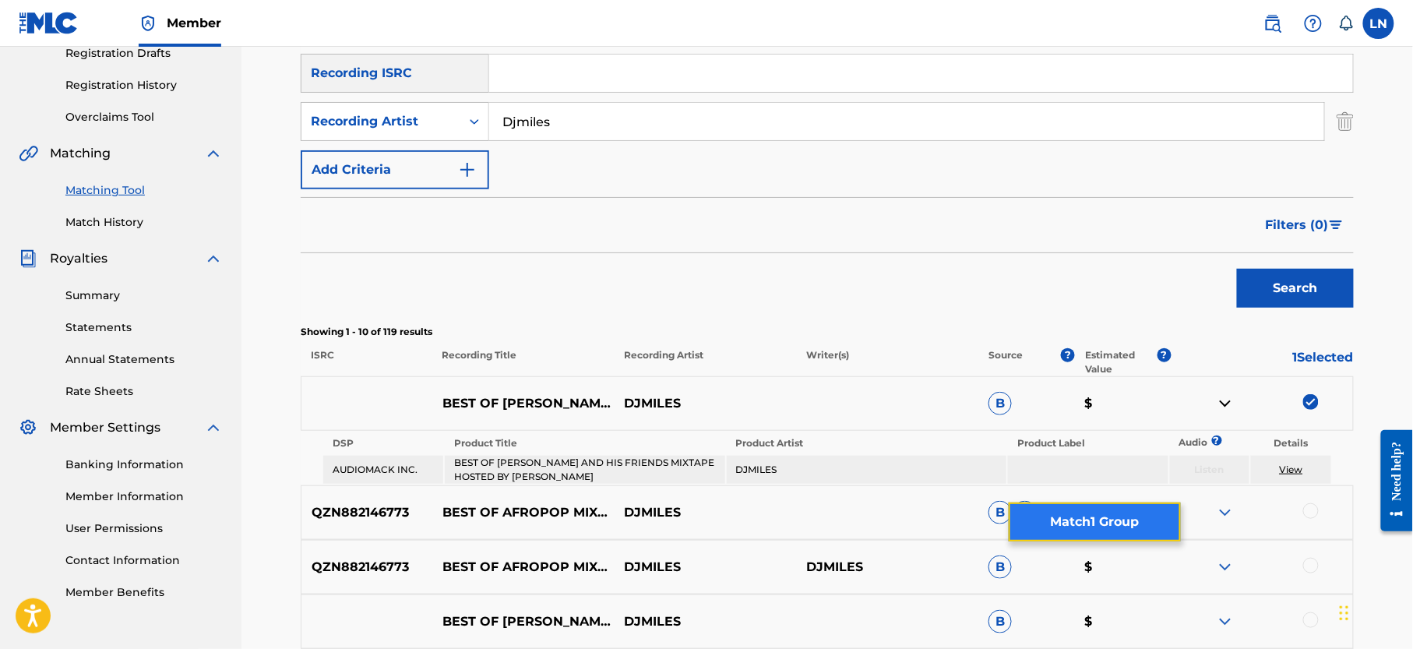
click at [1094, 521] on button "Match 1 Group" at bounding box center [1095, 522] width 172 height 39
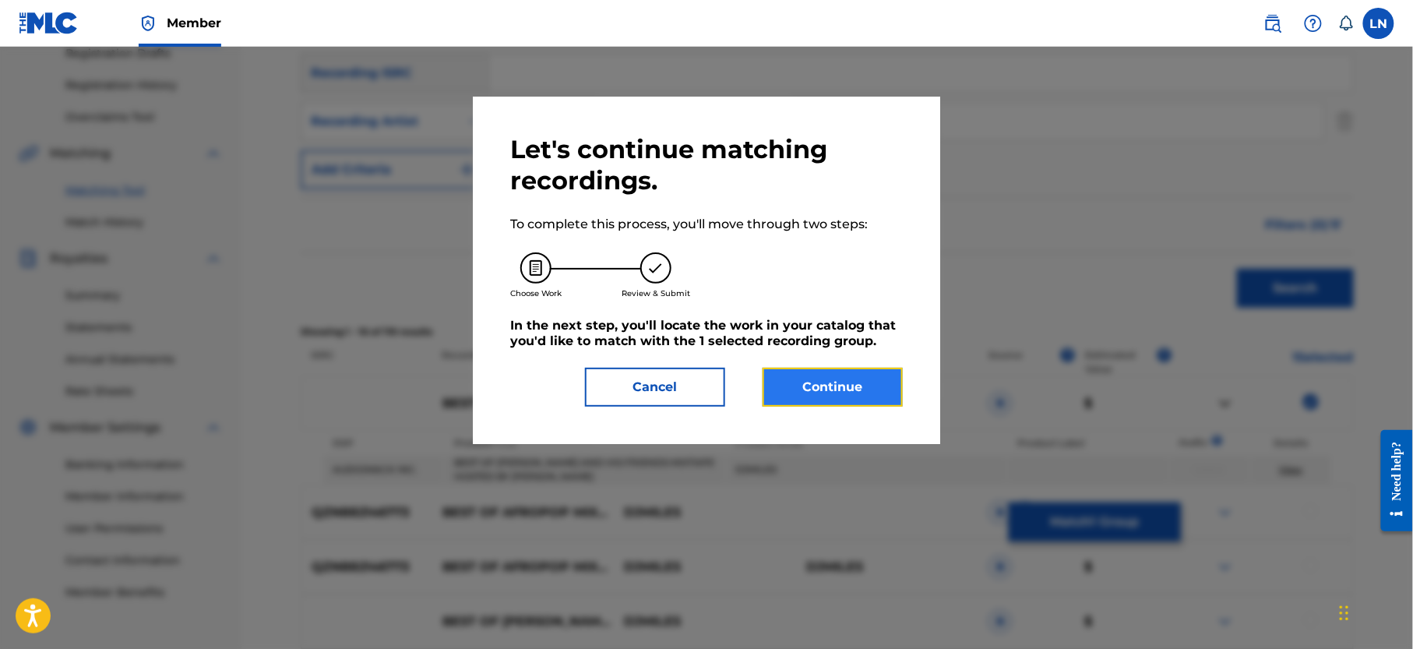
click at [849, 378] on button "Continue" at bounding box center [833, 387] width 140 height 39
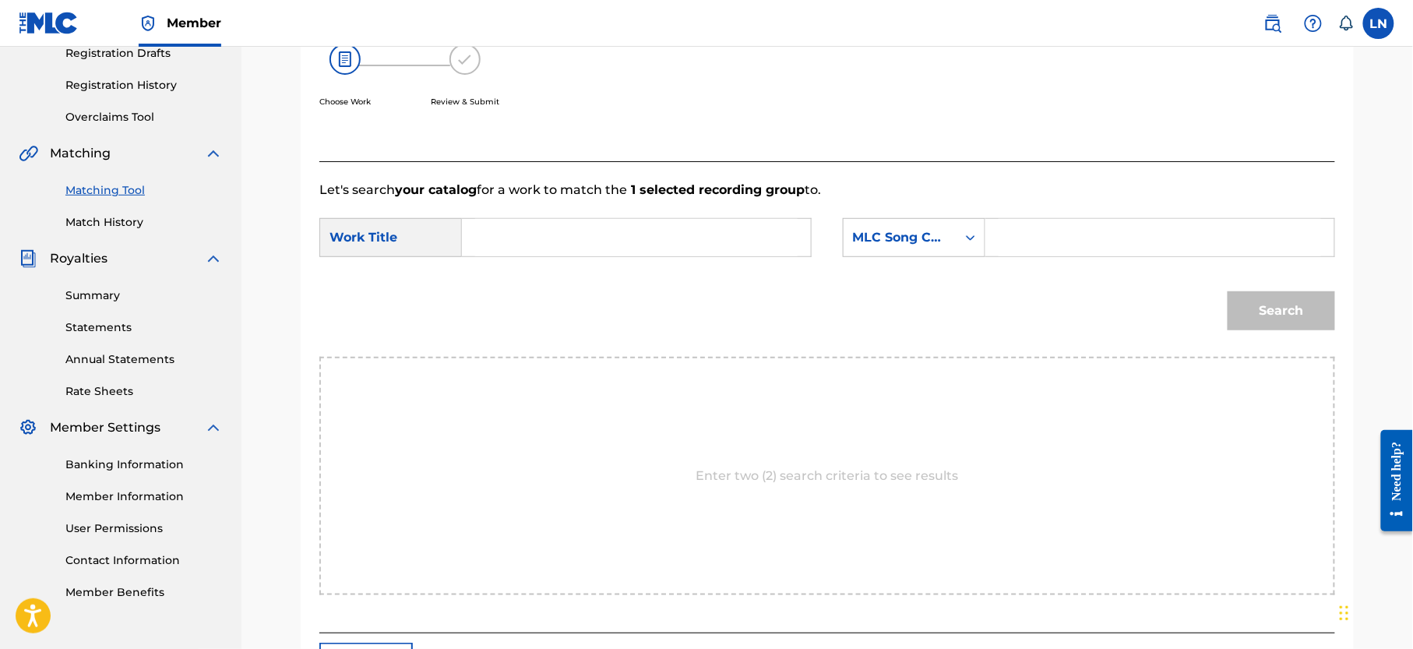
click at [565, 234] on input "Search Form" at bounding box center [636, 237] width 323 height 37
paste input "BEST OF [PERSON_NAME] AND HIS FRIENDS MIXTAPE HOSTED BY DJ [PERSON_NAME]"
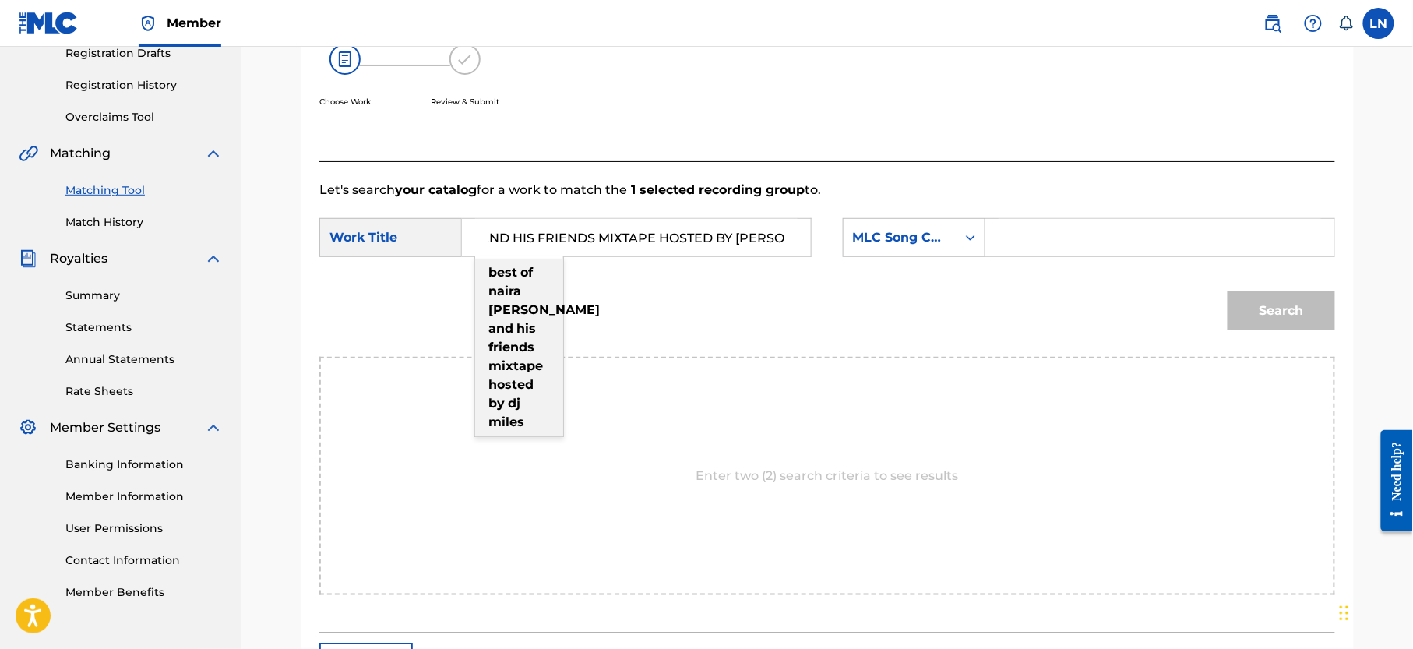
scroll to position [0, 90]
click at [490, 337] on div "best of naira marley and his friends mixtape hosted by dj miles" at bounding box center [519, 348] width 88 height 178
type input "best of naira marley and his friends mixtape hosted by dj miles"
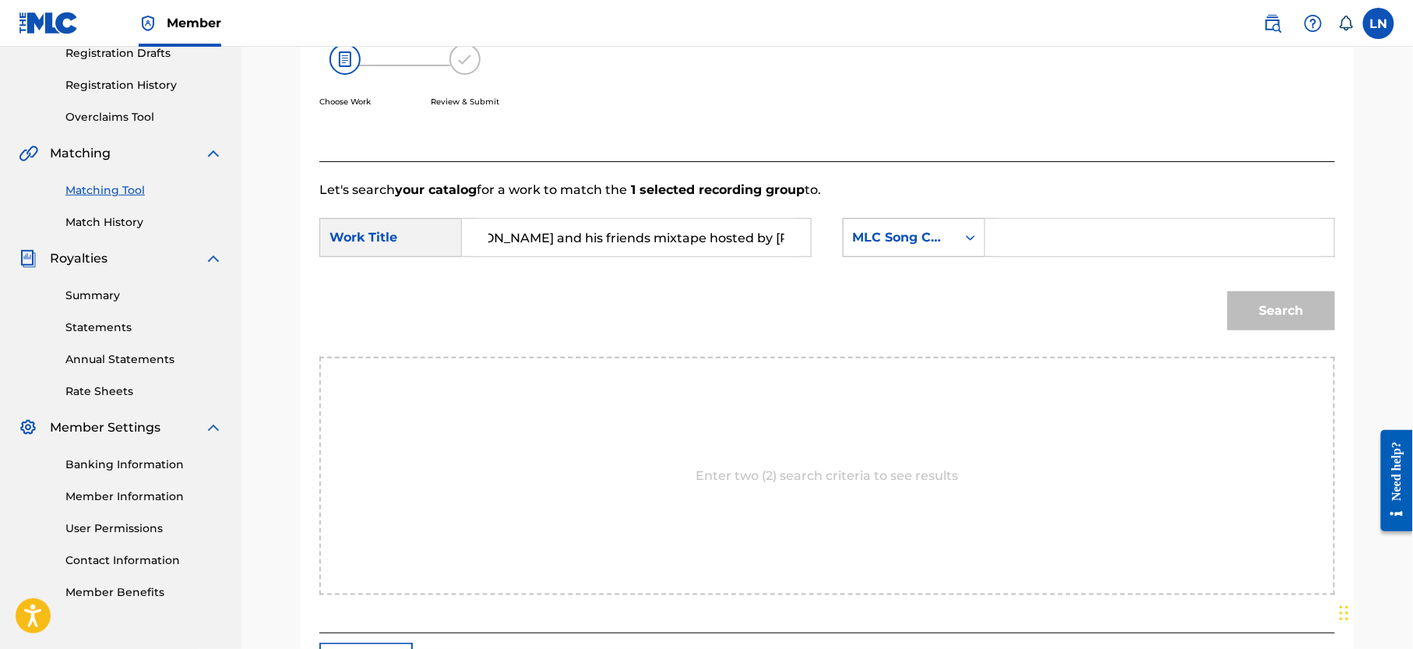
scroll to position [0, 0]
click at [958, 231] on div "Search Form" at bounding box center [971, 238] width 28 height 28
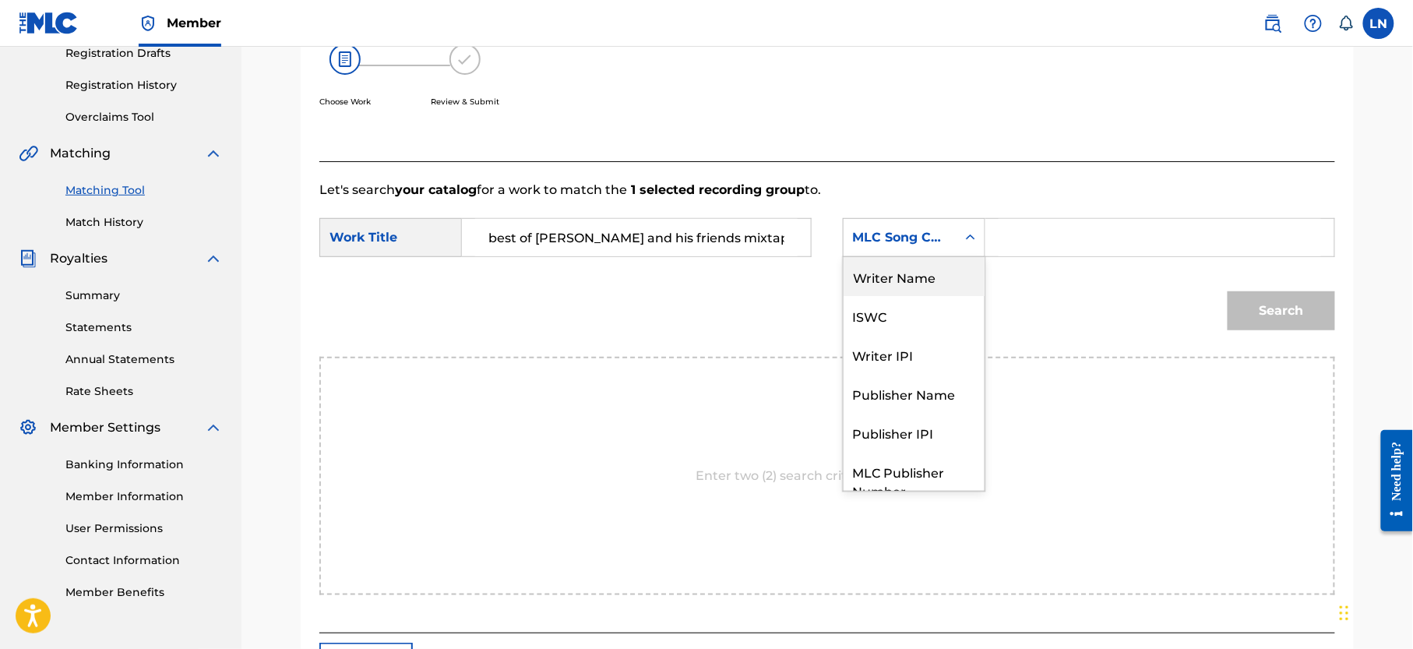
click at [915, 284] on div "Writer Name" at bounding box center [914, 276] width 141 height 39
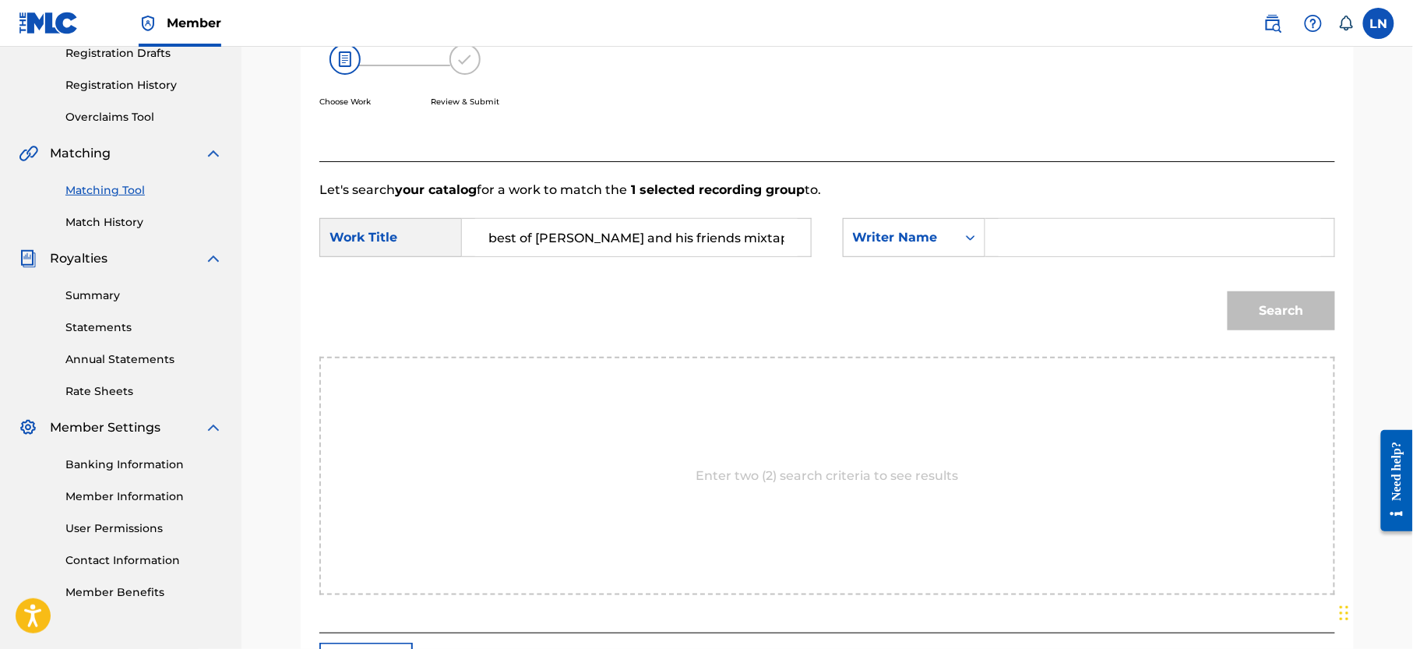
click at [1023, 238] on input "Search Form" at bounding box center [1160, 237] width 323 height 37
type input "[PERSON_NAME]"
click at [1228, 291] on button "Search" at bounding box center [1282, 310] width 108 height 39
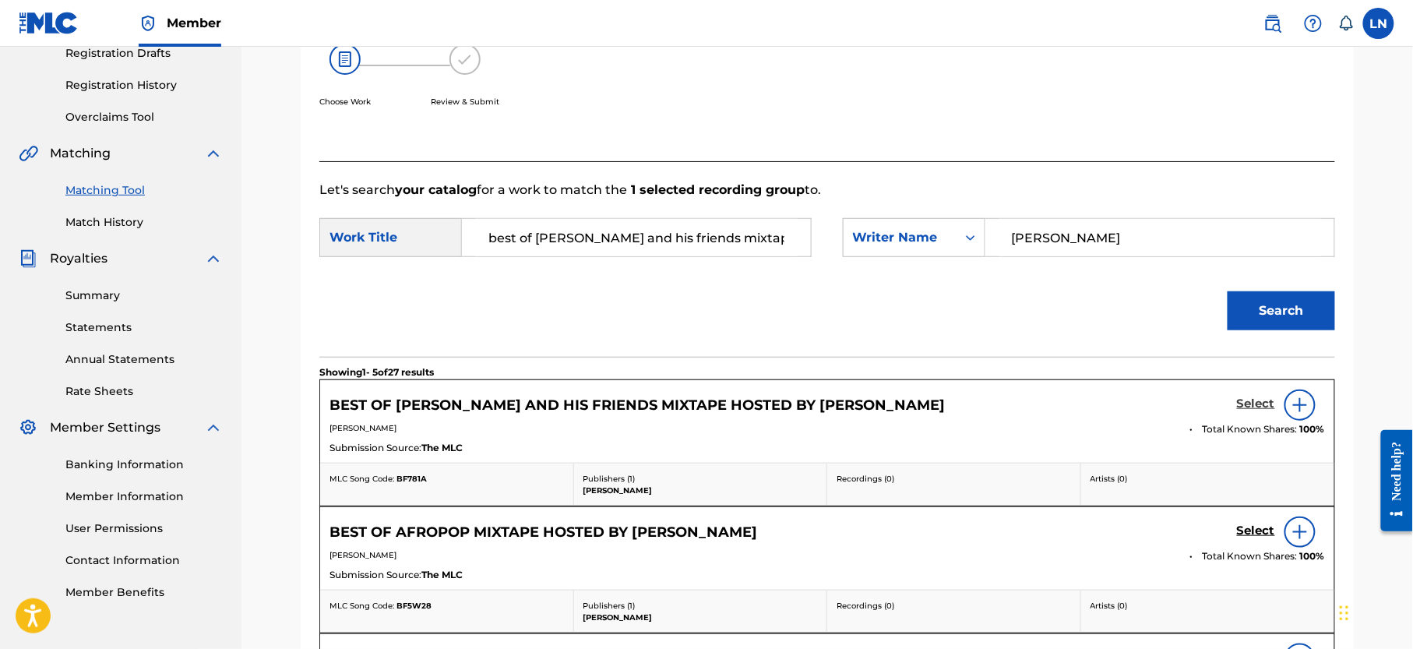
click at [1248, 402] on h5 "Select" at bounding box center [1256, 404] width 38 height 15
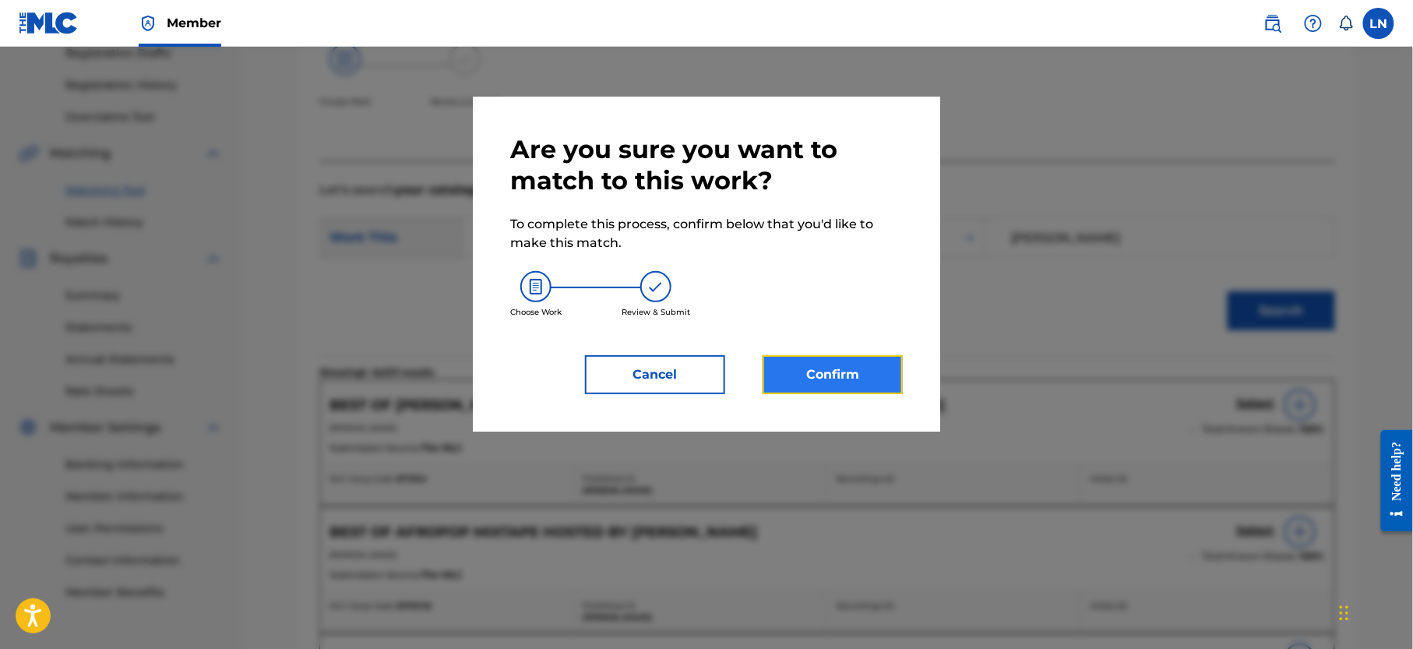
click at [818, 386] on button "Confirm" at bounding box center [833, 374] width 140 height 39
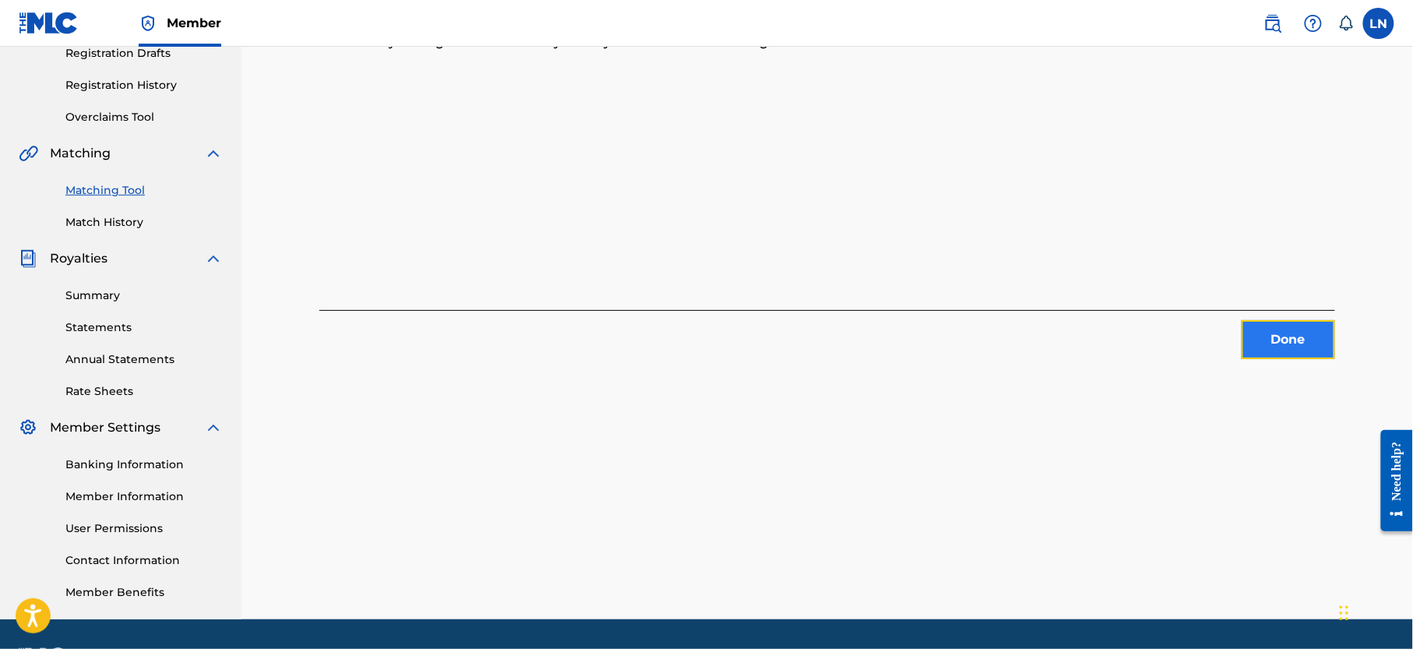
click at [1309, 350] on button "Done" at bounding box center [1289, 339] width 94 height 39
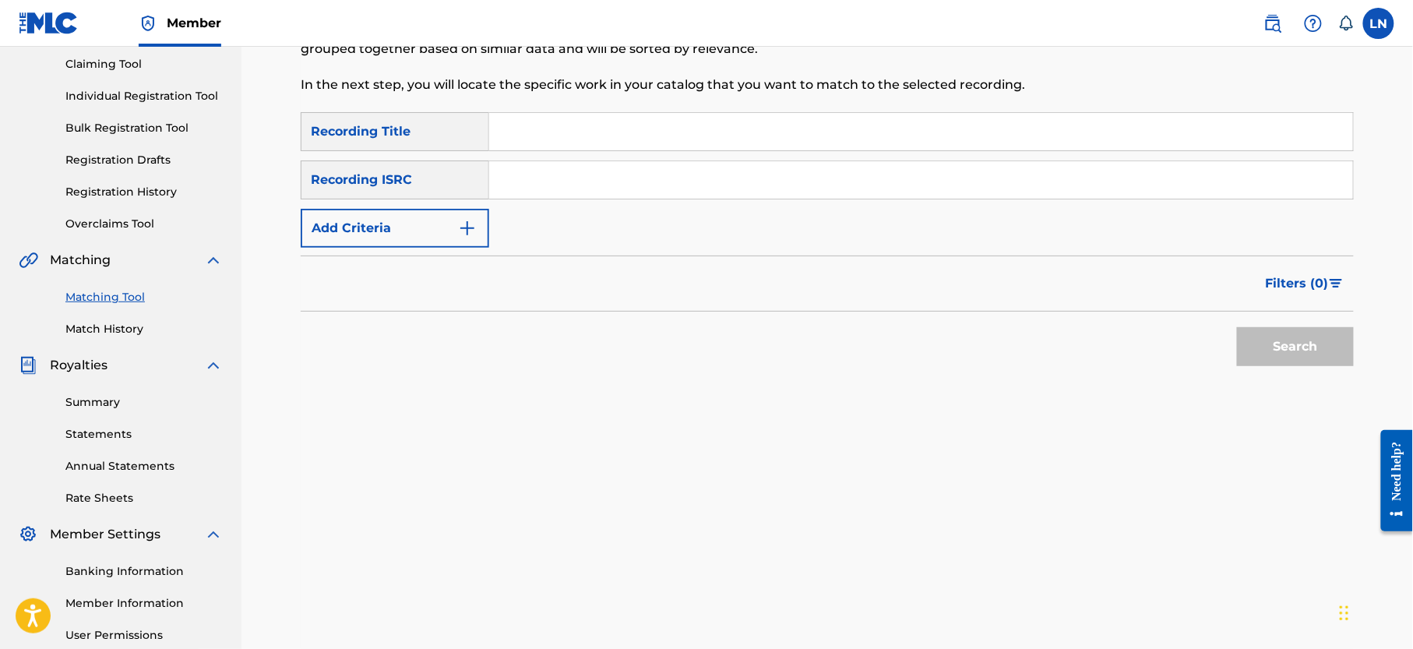
scroll to position [134, 0]
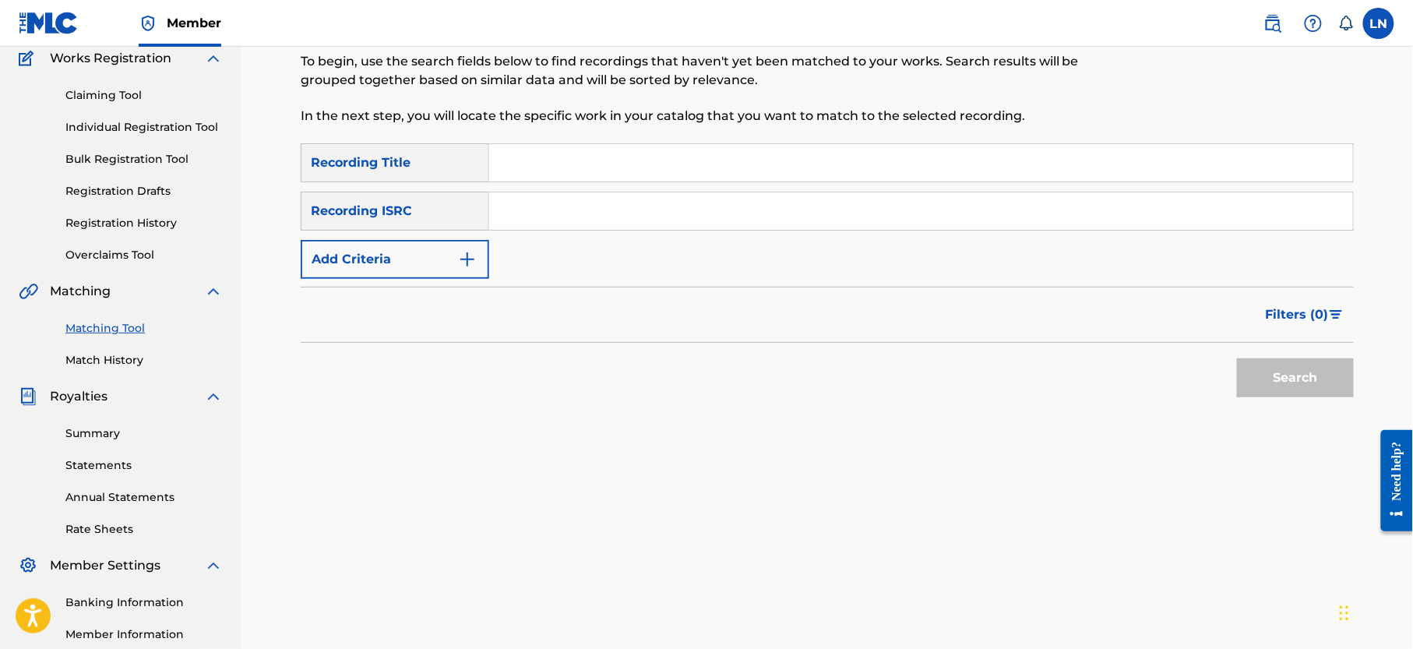
click at [693, 169] on input "Search Form" at bounding box center [921, 162] width 864 height 37
paste input "AFRICAN RADIO SELECTION MIXTAPE HOSTED BY DJMILES"
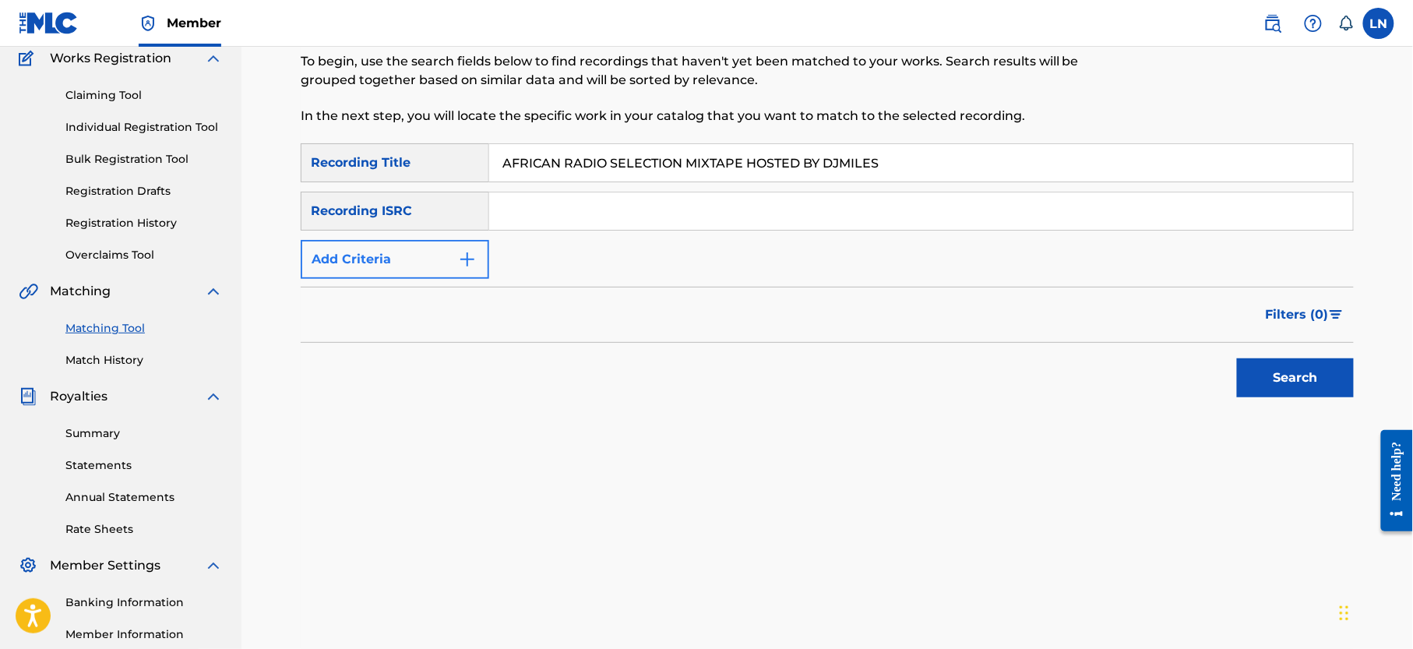
type input "AFRICAN RADIO SELECTION MIXTAPE HOSTED BY DJMILES"
click at [327, 269] on button "Add Criteria" at bounding box center [395, 259] width 189 height 39
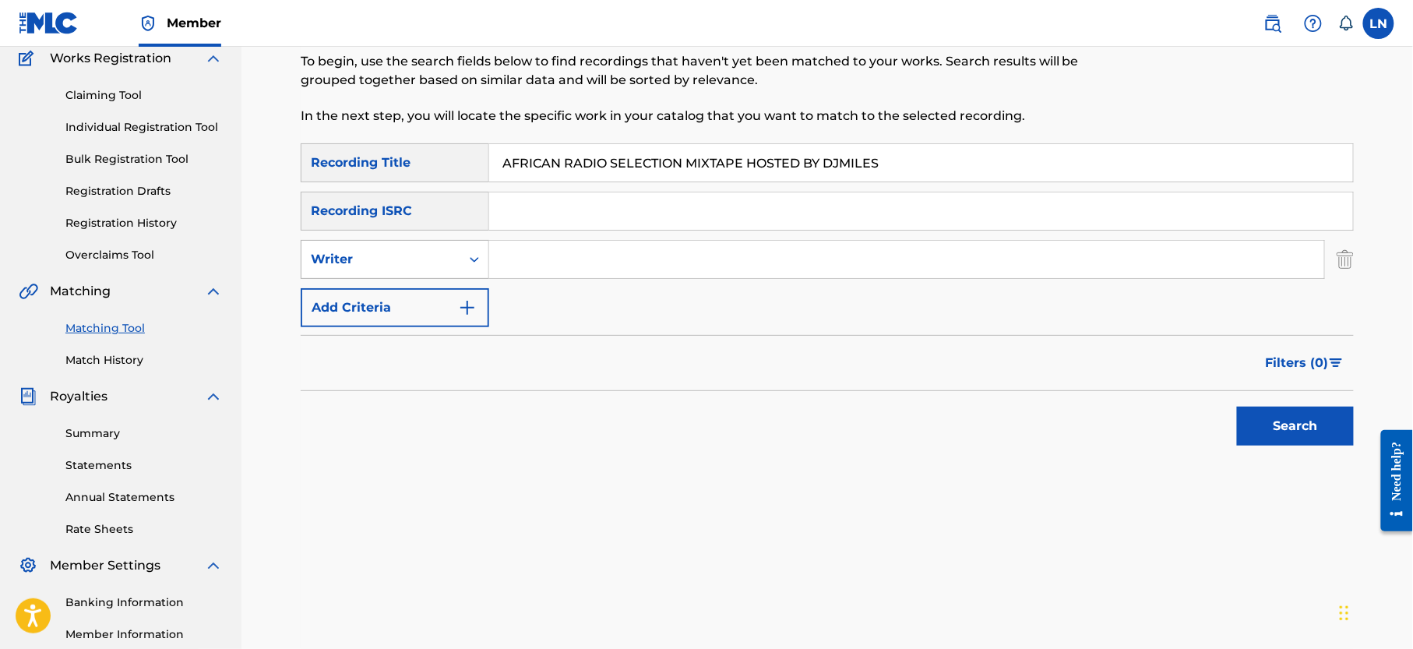
click at [393, 268] on div "Writer" at bounding box center [381, 259] width 140 height 19
drag, startPoint x: 415, startPoint y: 296, endPoint x: 534, endPoint y: 256, distance: 125.9
click at [534, 256] on div "SearchWithCriteria0d3769b5-4dc3-4ef7-a67e-def8df8d5360 2 results available. Use…" at bounding box center [827, 259] width 1053 height 39
click at [534, 256] on input "Search Form" at bounding box center [906, 259] width 835 height 37
click at [465, 256] on div "Search Form" at bounding box center [475, 259] width 28 height 28
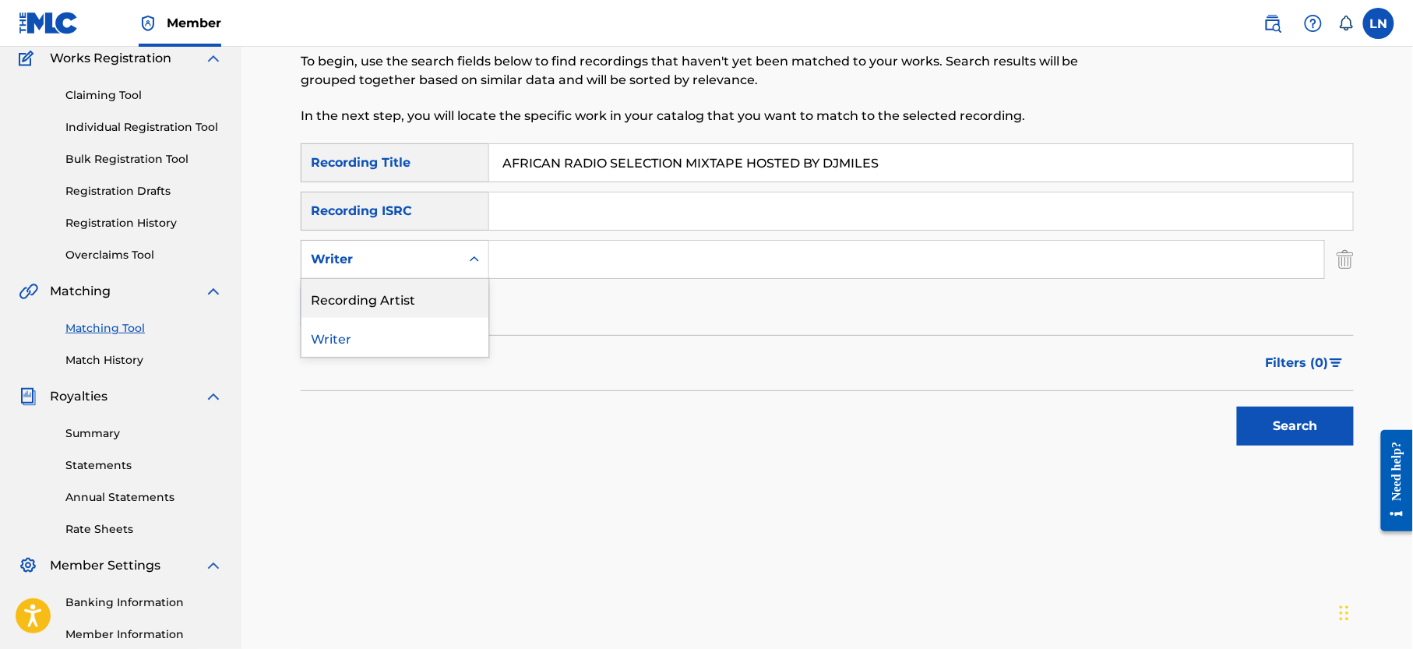
click at [457, 304] on div "Recording Artist" at bounding box center [395, 298] width 187 height 39
click at [524, 271] on input "Search Form" at bounding box center [906, 259] width 835 height 37
type input "Djmiles"
click at [1237, 407] on button "Search" at bounding box center [1295, 426] width 117 height 39
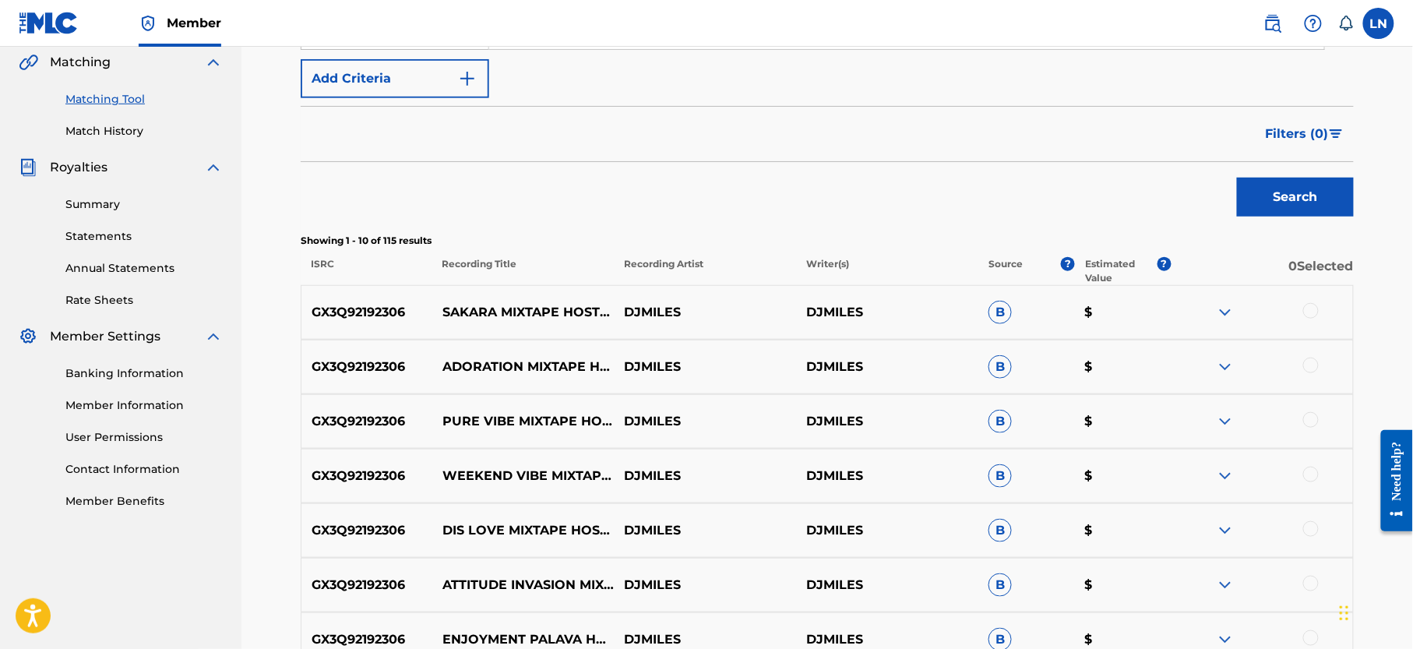
scroll to position [375, 0]
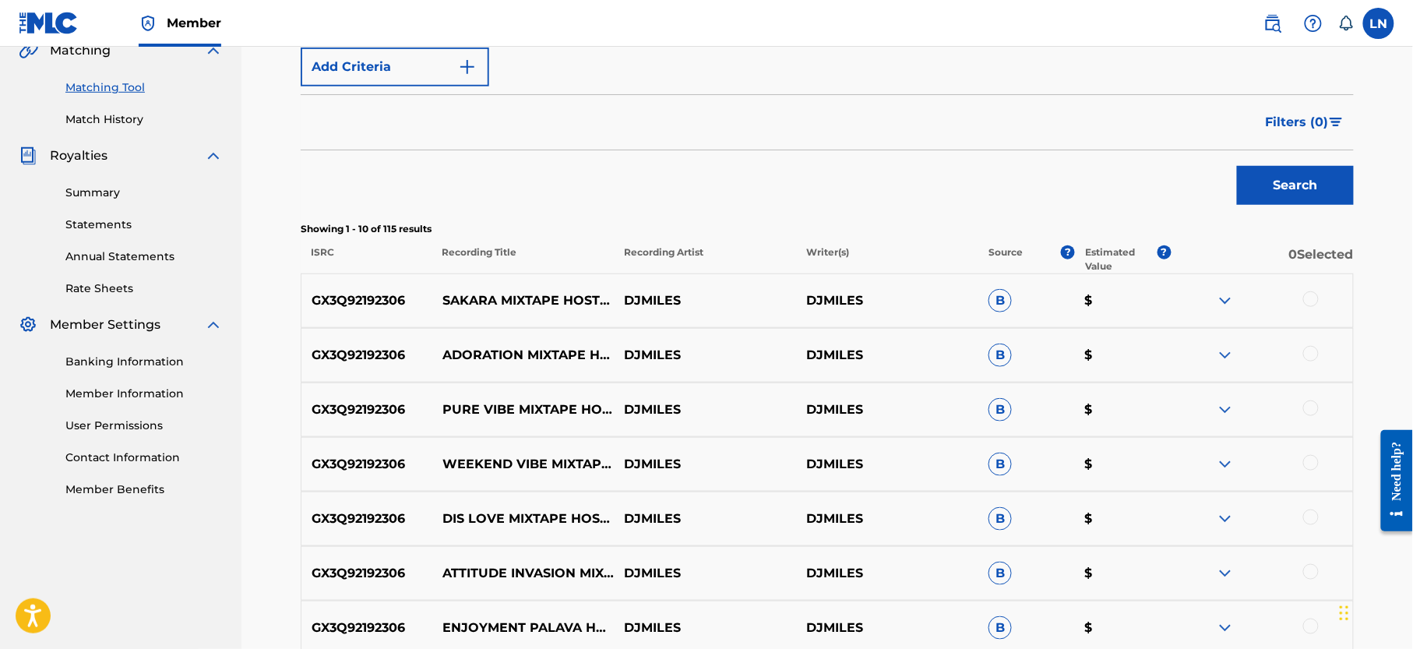
click at [1223, 297] on img at bounding box center [1225, 300] width 19 height 19
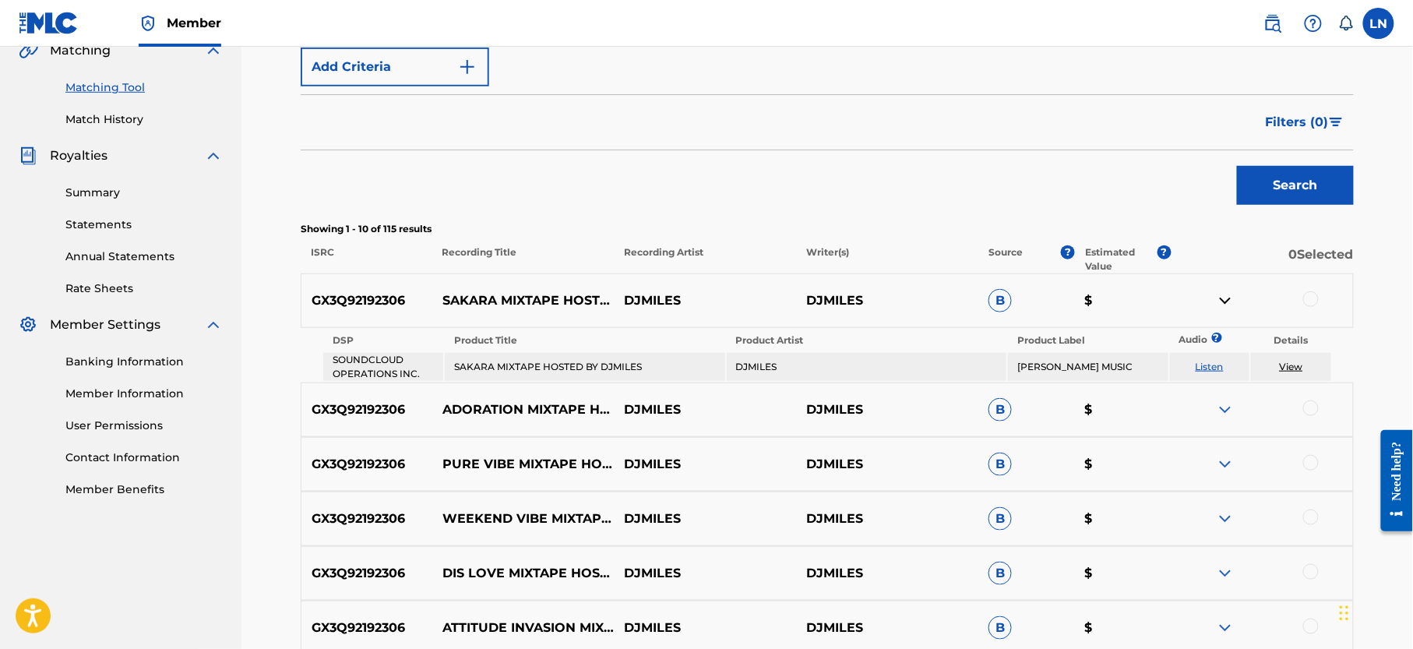
click at [1223, 297] on img at bounding box center [1225, 300] width 19 height 19
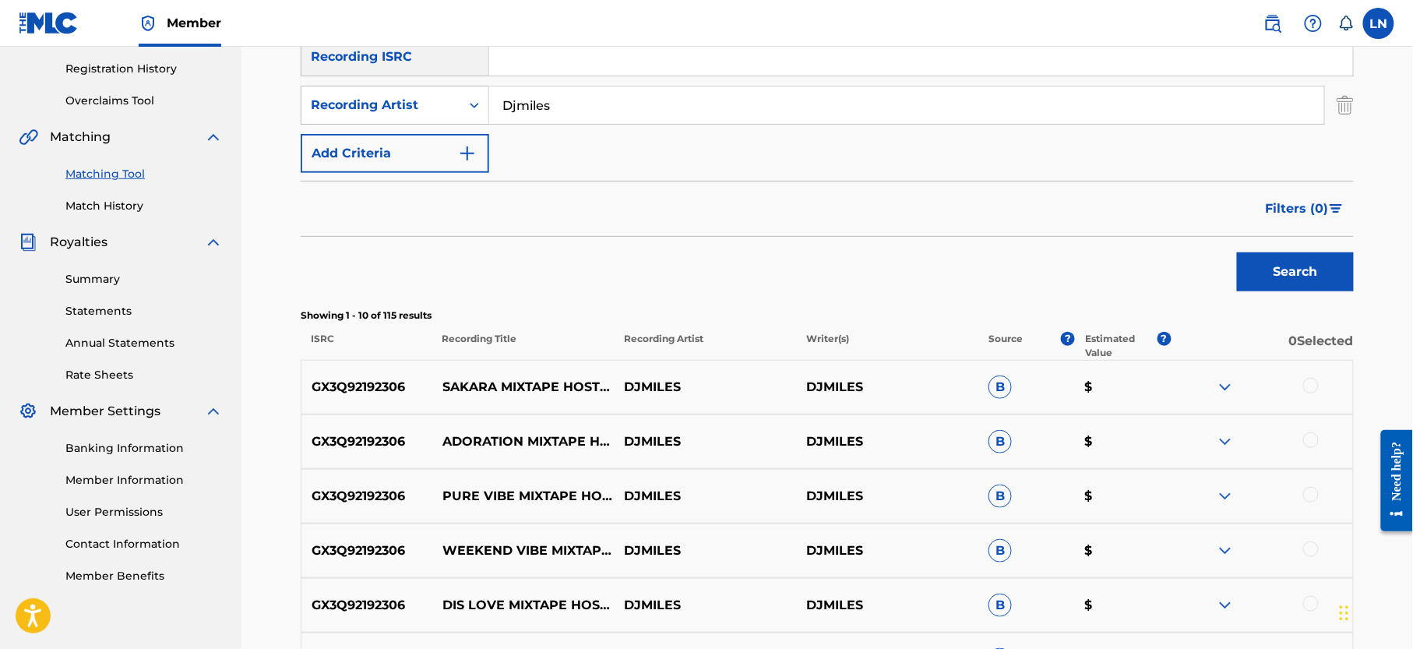
scroll to position [231, 0]
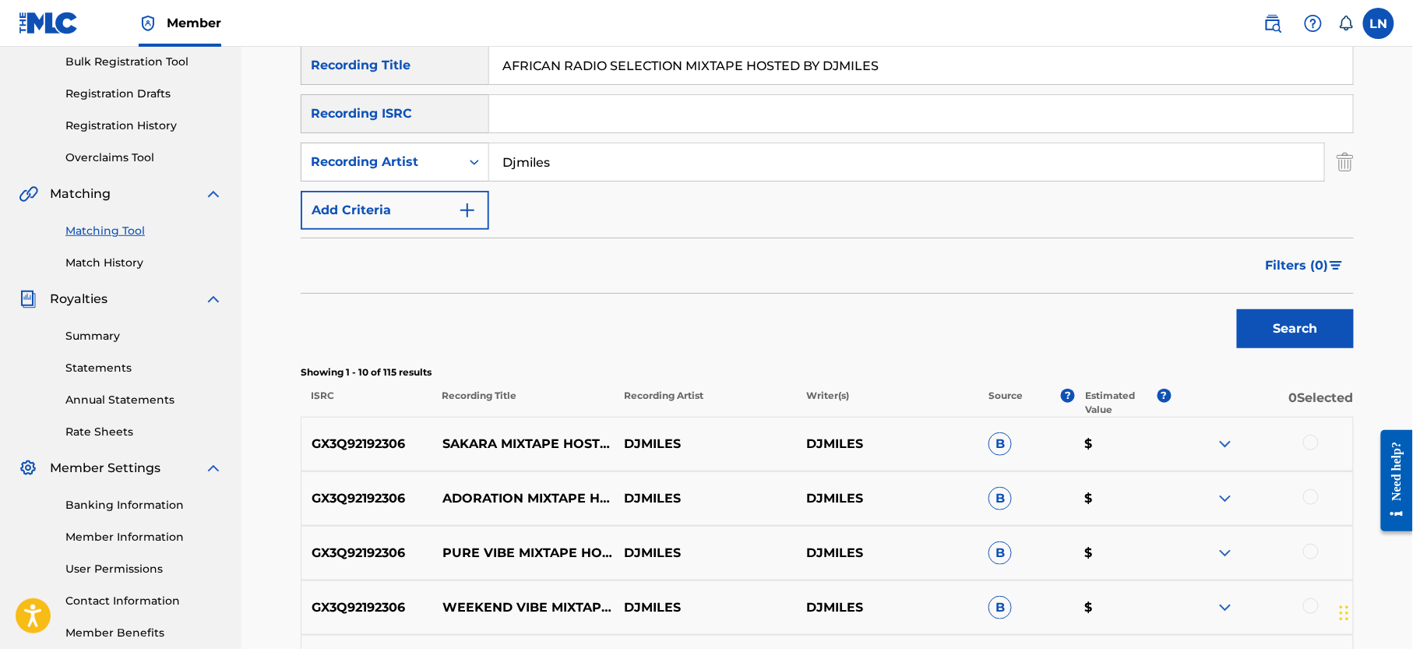
click at [789, 63] on input "AFRICAN RADIO SELECTION MIXTAPE HOSTED BY DJMILES" at bounding box center [921, 65] width 864 height 37
paste input "SUDDEN RE-FIX"
type input "SUDDEN RE-FIX"
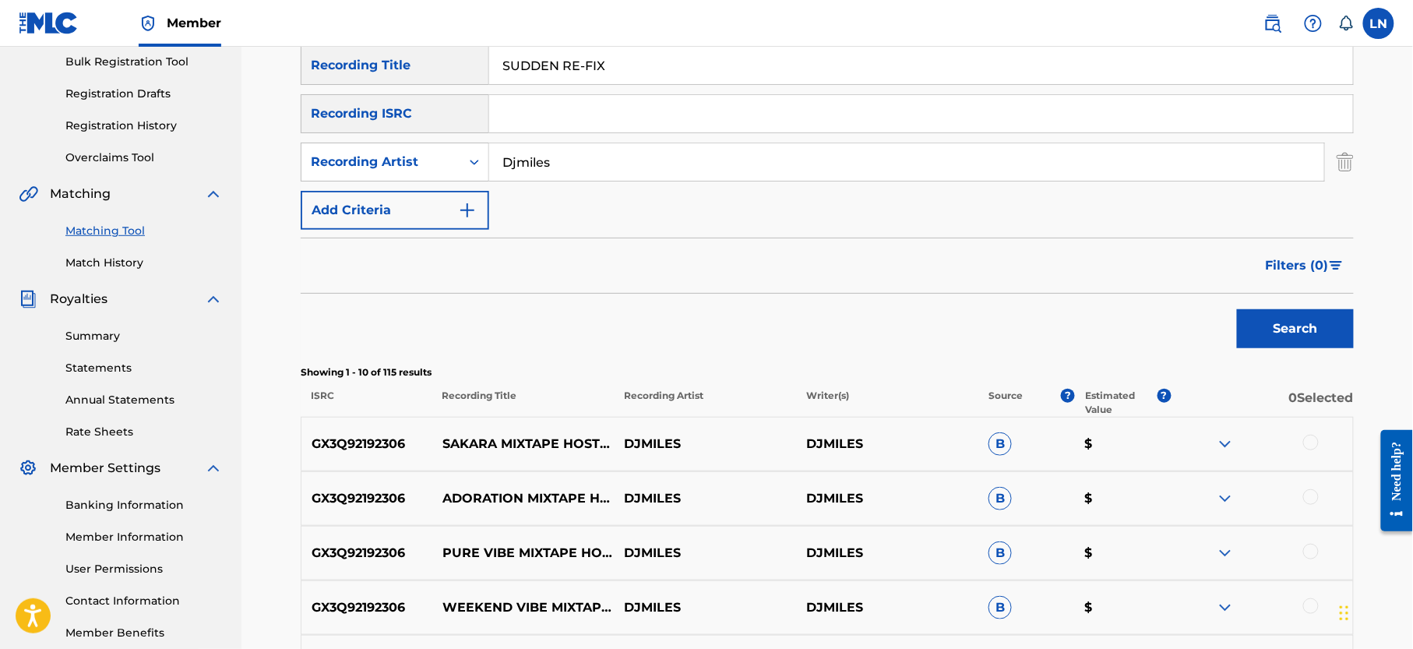
click at [1237, 309] on button "Search" at bounding box center [1295, 328] width 117 height 39
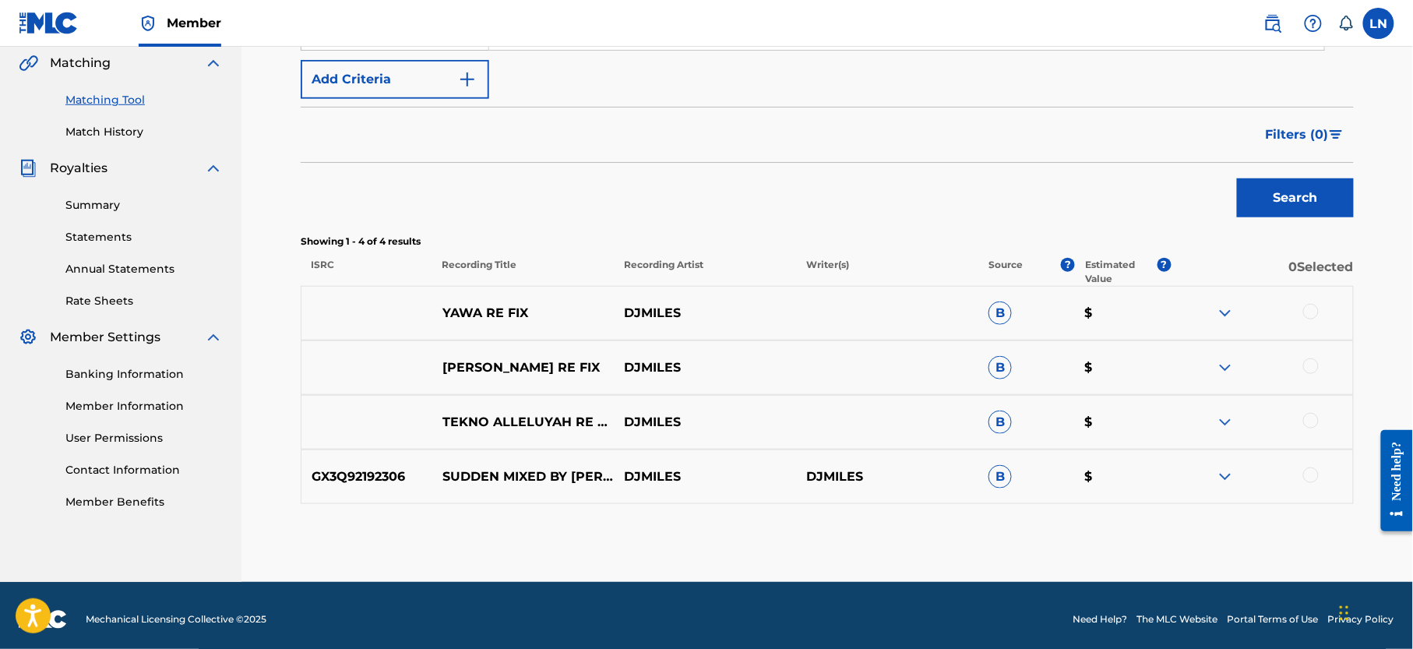
scroll to position [365, 0]
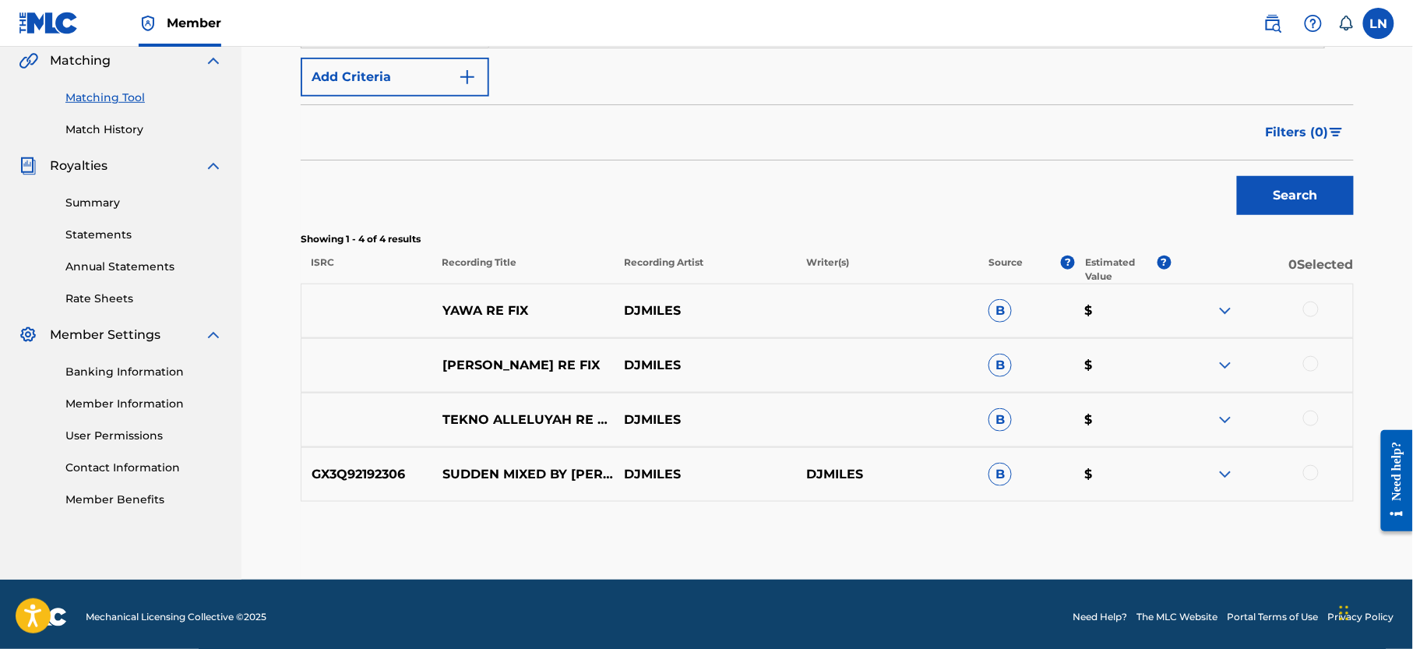
click at [1313, 478] on div at bounding box center [1312, 473] width 16 height 16
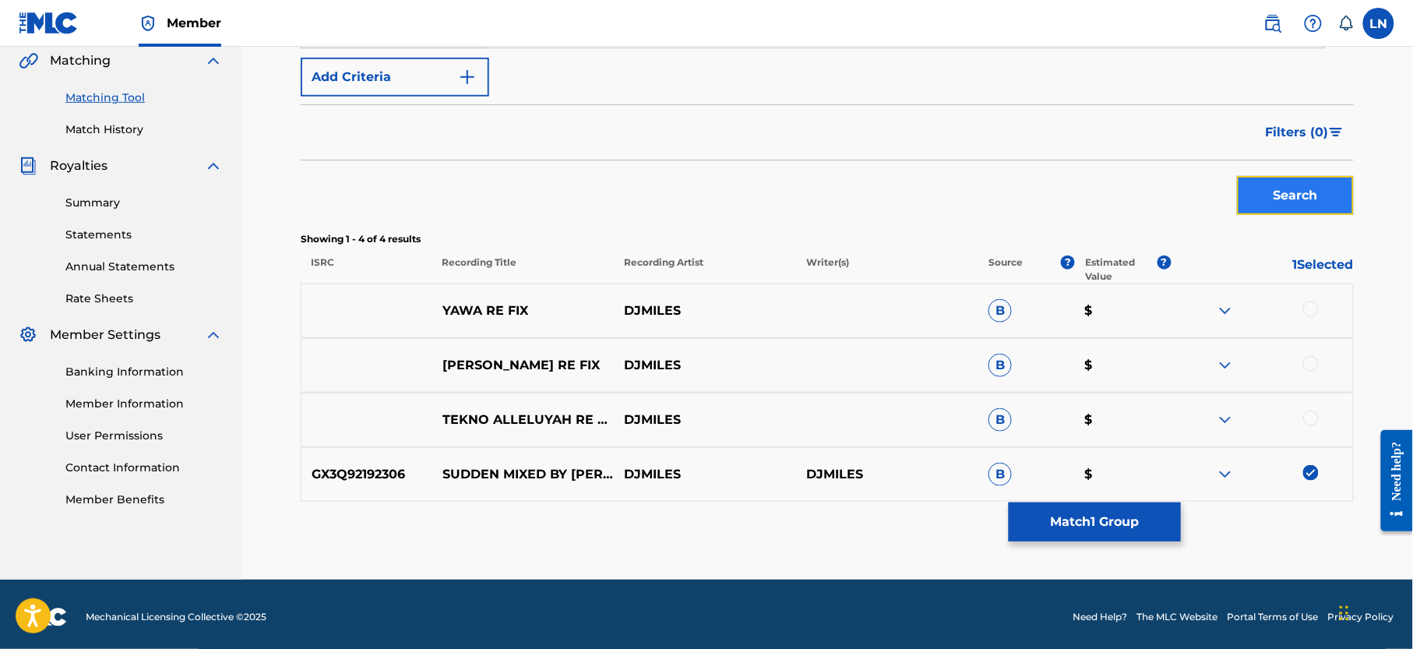
click at [1267, 193] on button "Search" at bounding box center [1295, 195] width 117 height 39
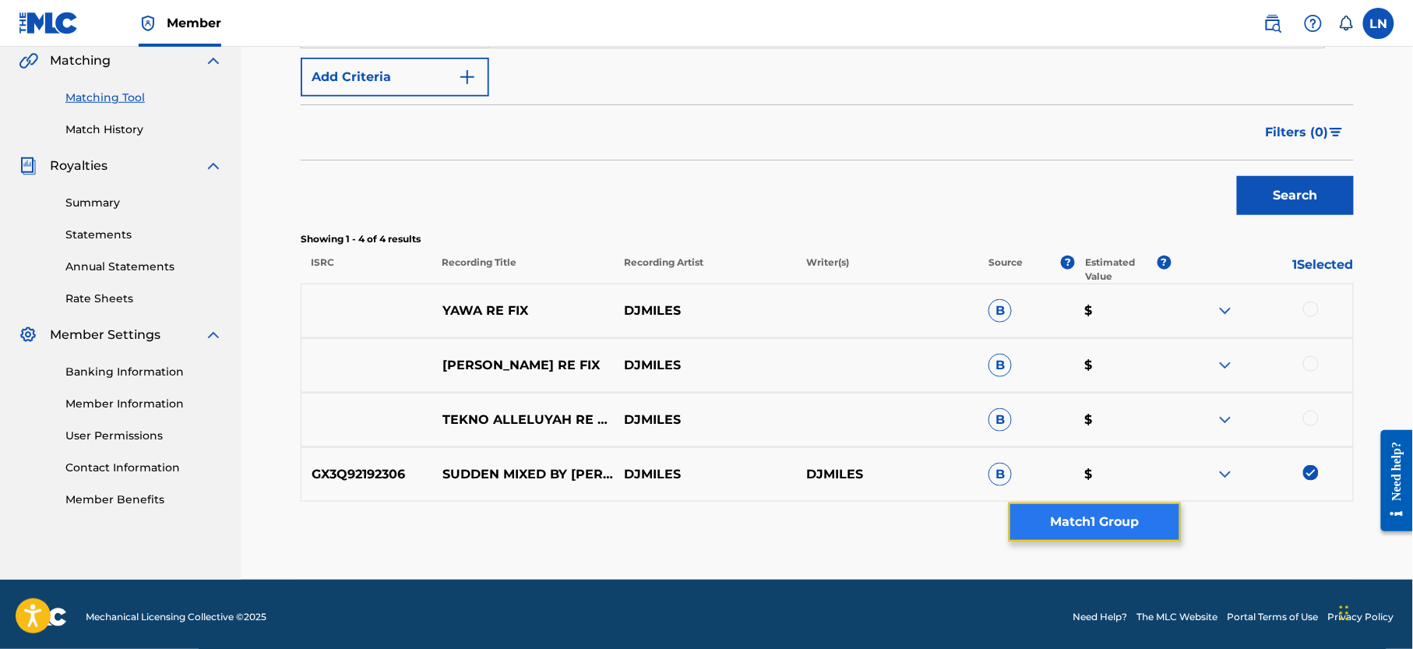
click at [1119, 518] on button "Match 1 Group" at bounding box center [1095, 522] width 172 height 39
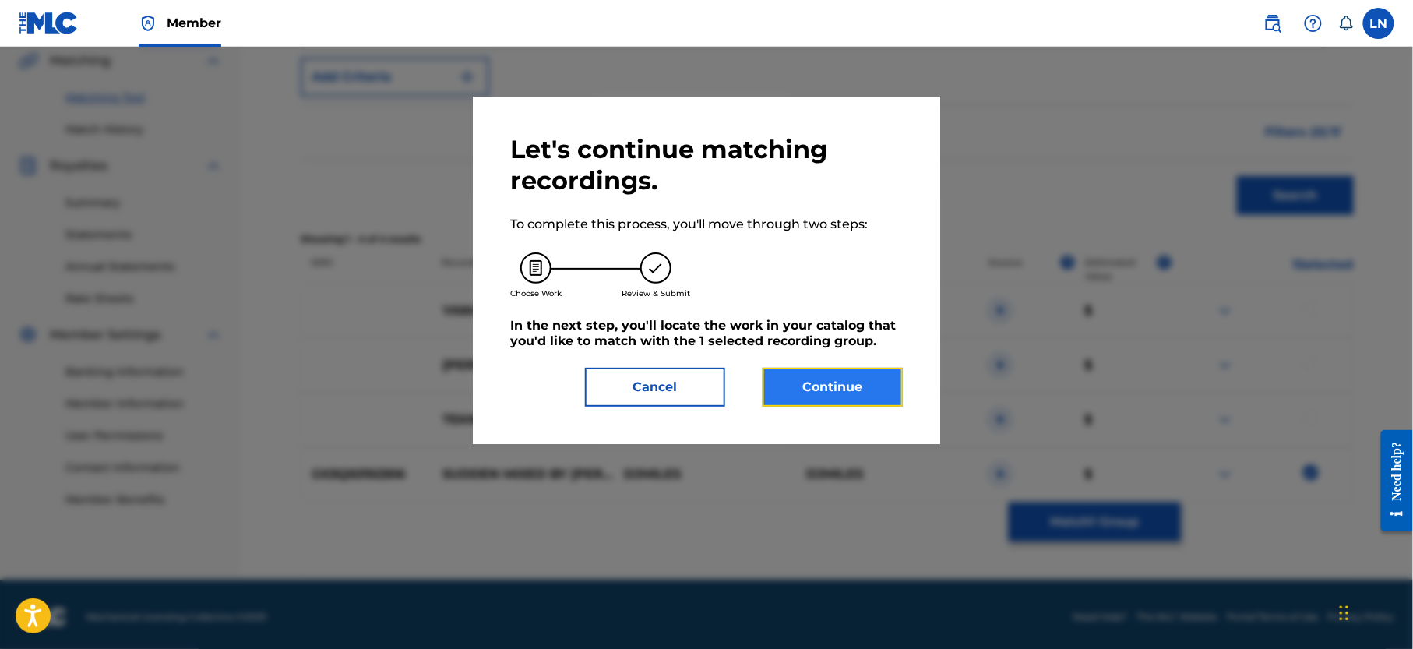
click at [837, 379] on button "Continue" at bounding box center [833, 387] width 140 height 39
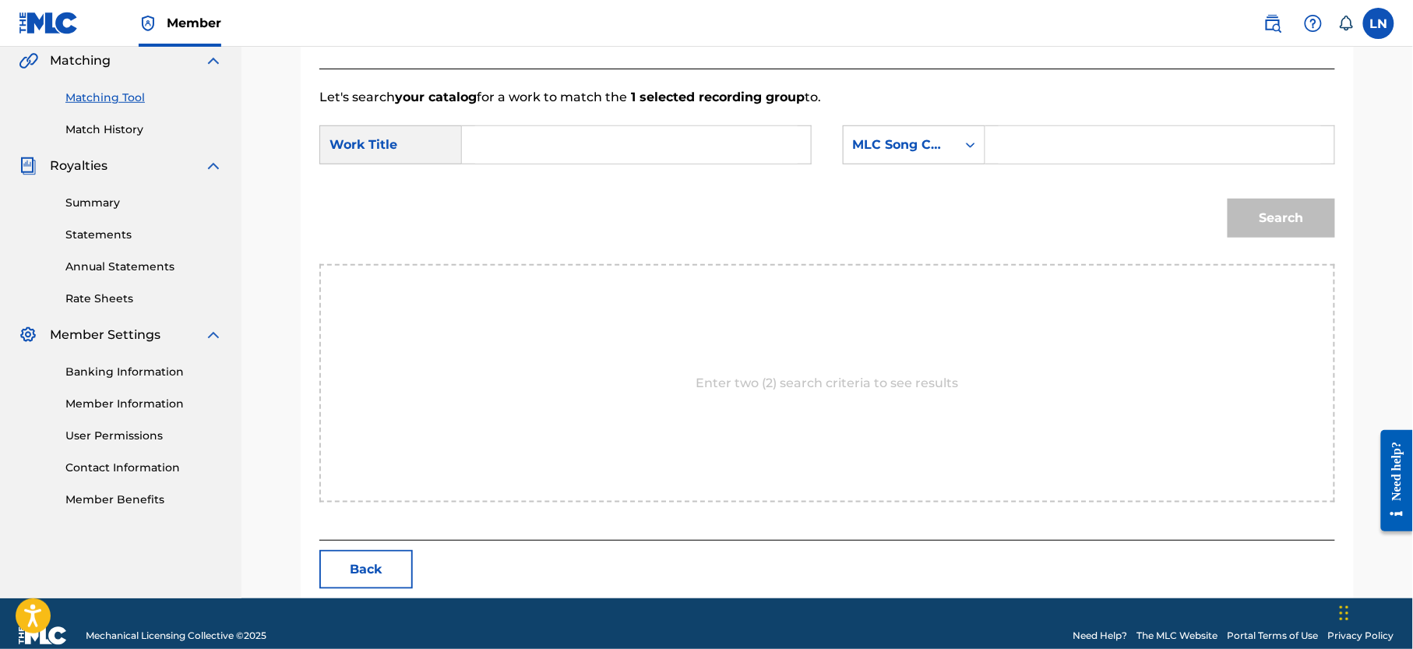
click at [670, 139] on input "Search Form" at bounding box center [636, 144] width 323 height 37
paste input "SUDDEN RE-FIX"
type input "SUDDEN RE-FIX"
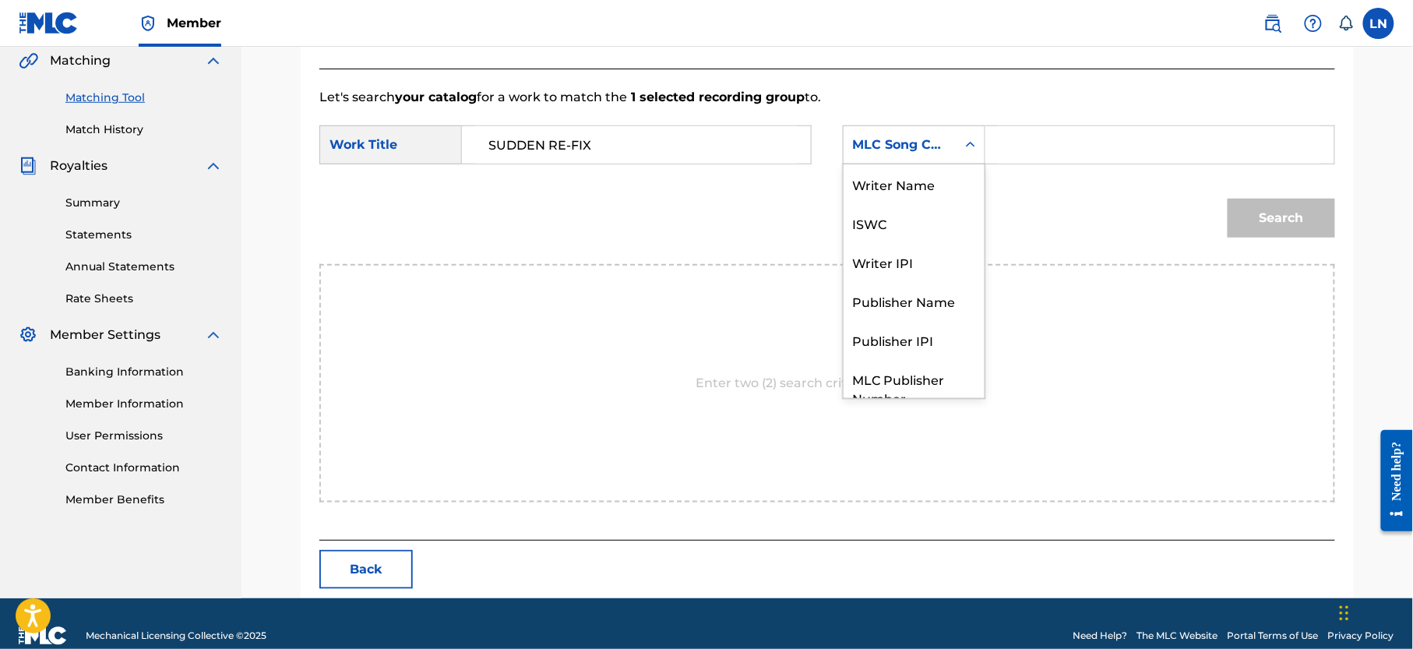
click at [919, 154] on div "MLC Song Code" at bounding box center [900, 145] width 94 height 19
click at [909, 178] on div "Writer Name" at bounding box center [914, 183] width 141 height 39
click at [1017, 148] on input "Search Form" at bounding box center [1160, 144] width 323 height 37
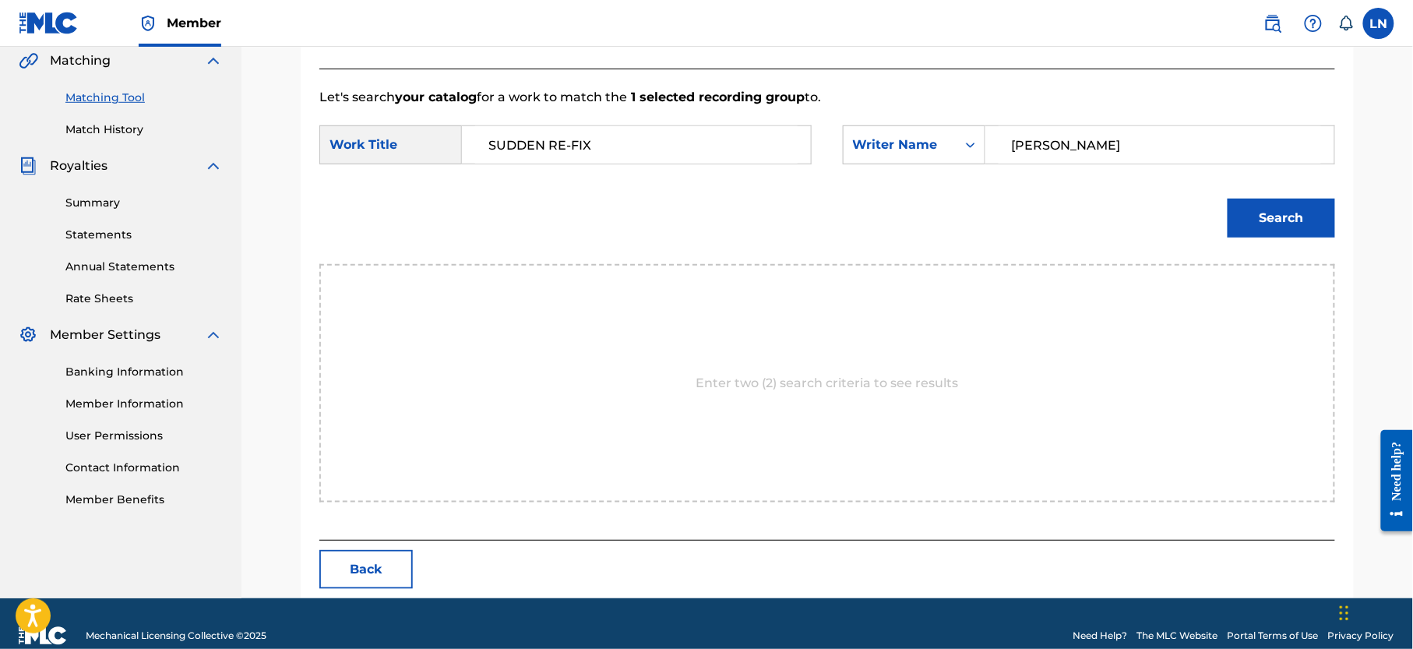
type input "[PERSON_NAME]"
click at [1228, 199] on button "Search" at bounding box center [1282, 218] width 108 height 39
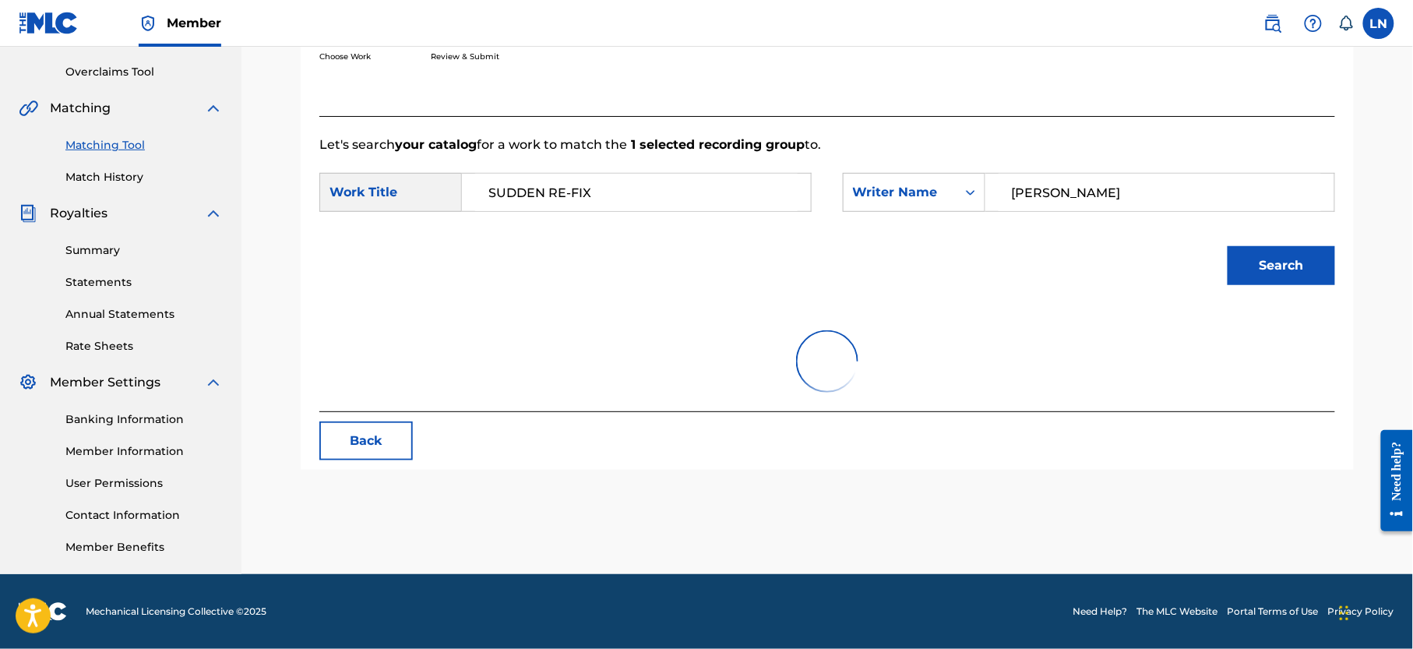
scroll to position [365, 0]
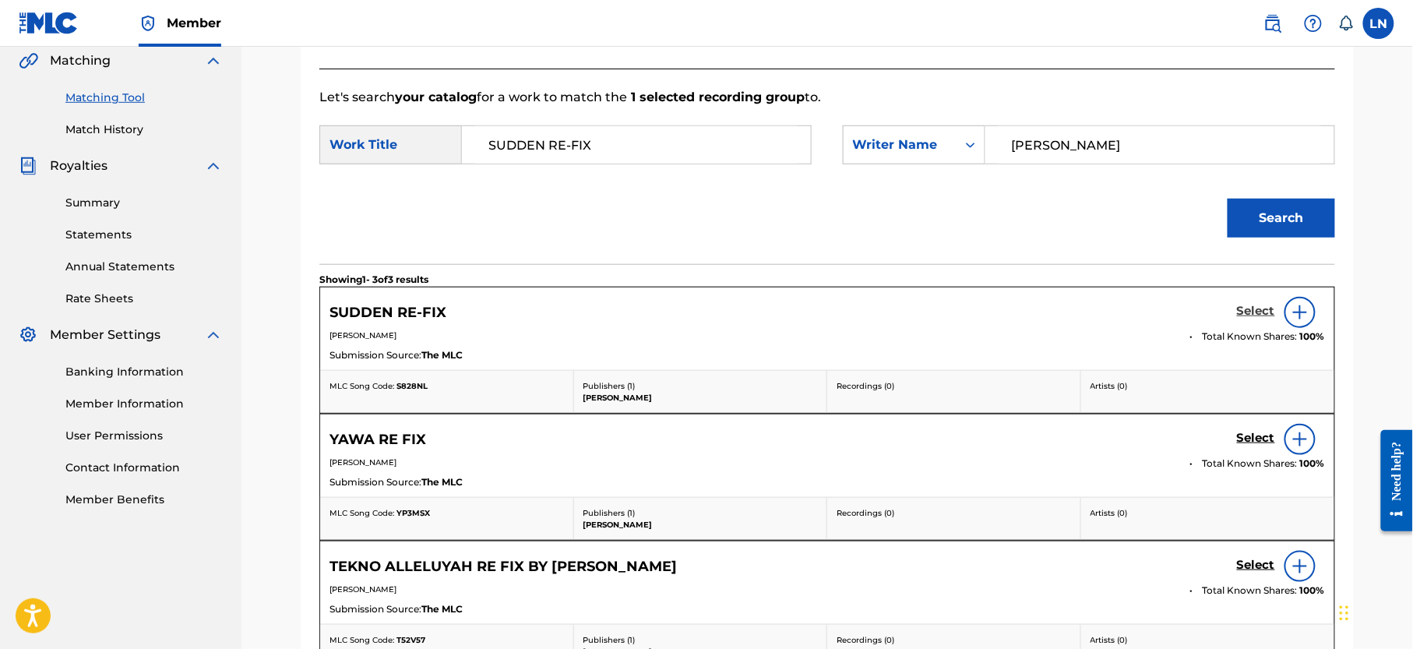
click at [1260, 312] on h5 "Select" at bounding box center [1256, 311] width 38 height 15
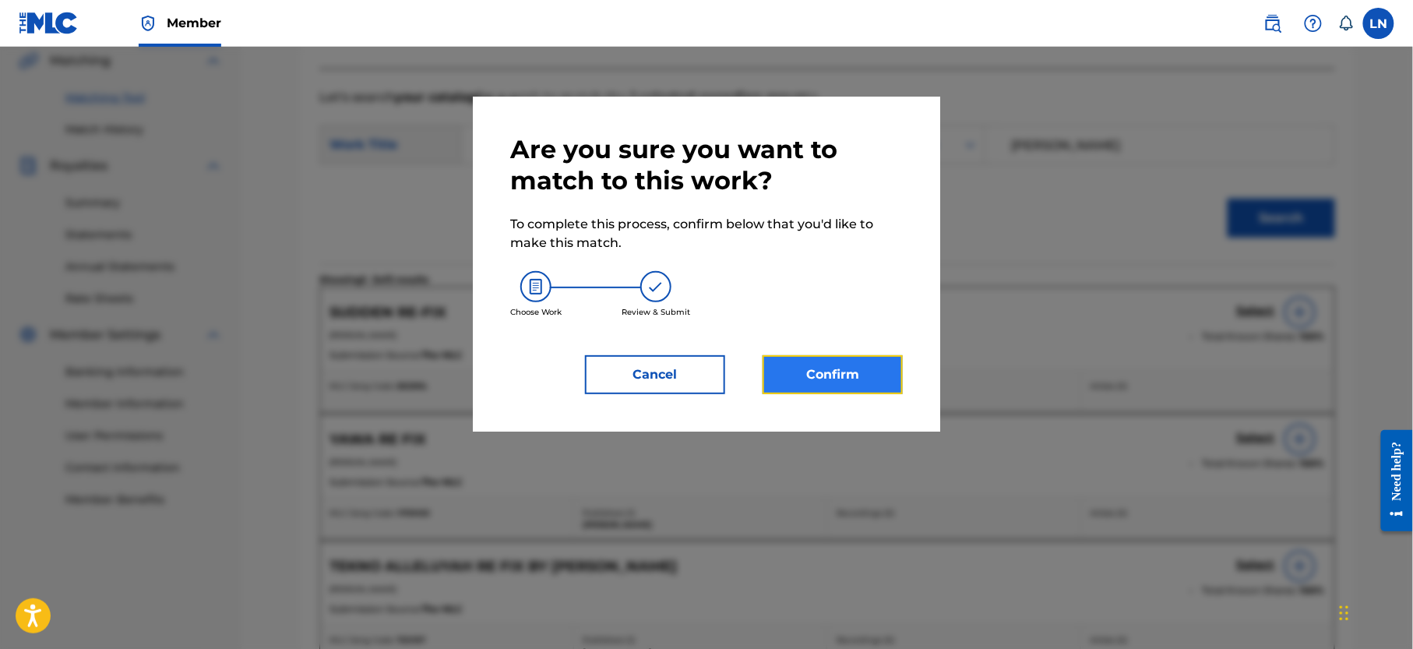
click at [836, 369] on button "Confirm" at bounding box center [833, 374] width 140 height 39
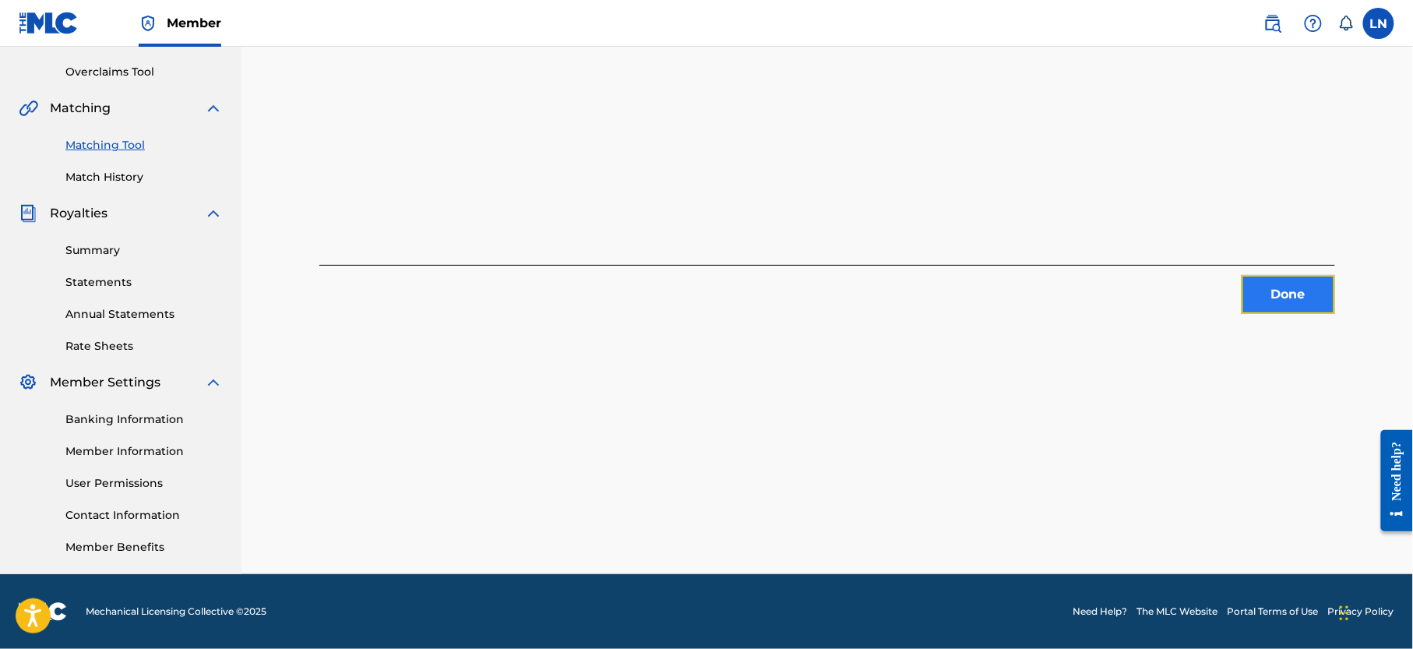
click at [1258, 275] on button "Done" at bounding box center [1289, 294] width 94 height 39
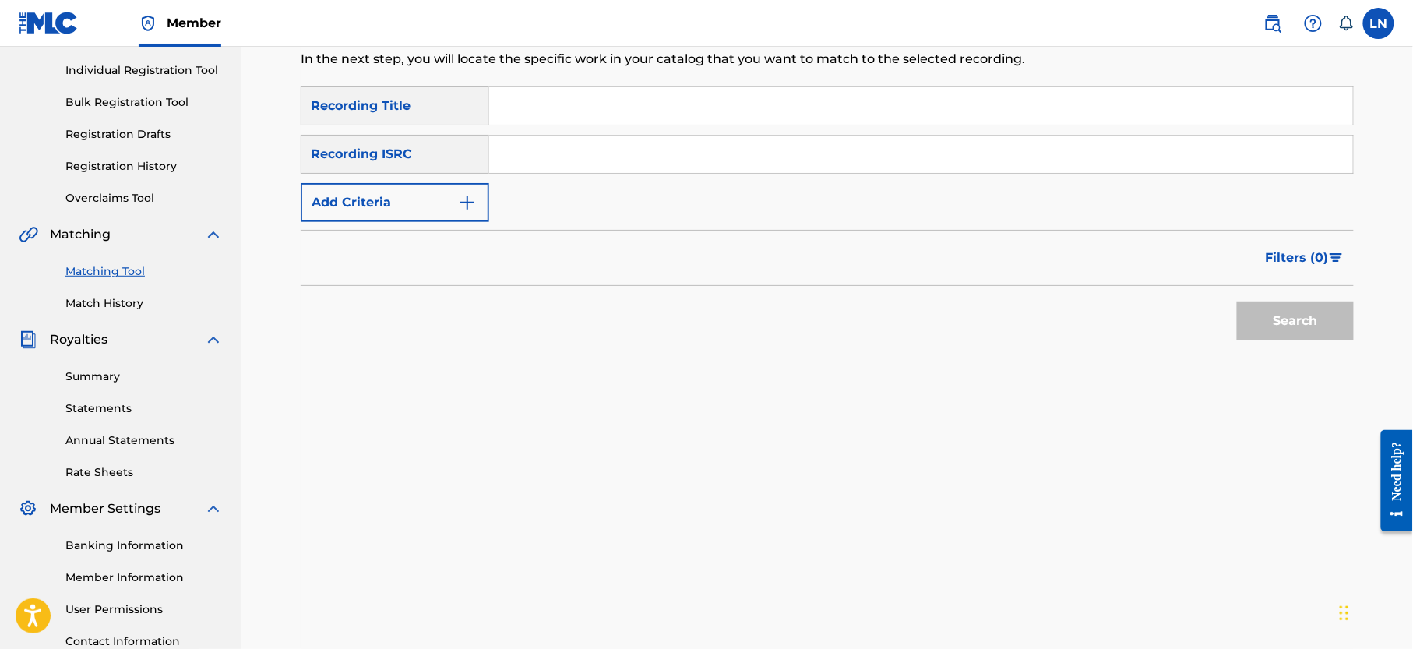
scroll to position [148, 0]
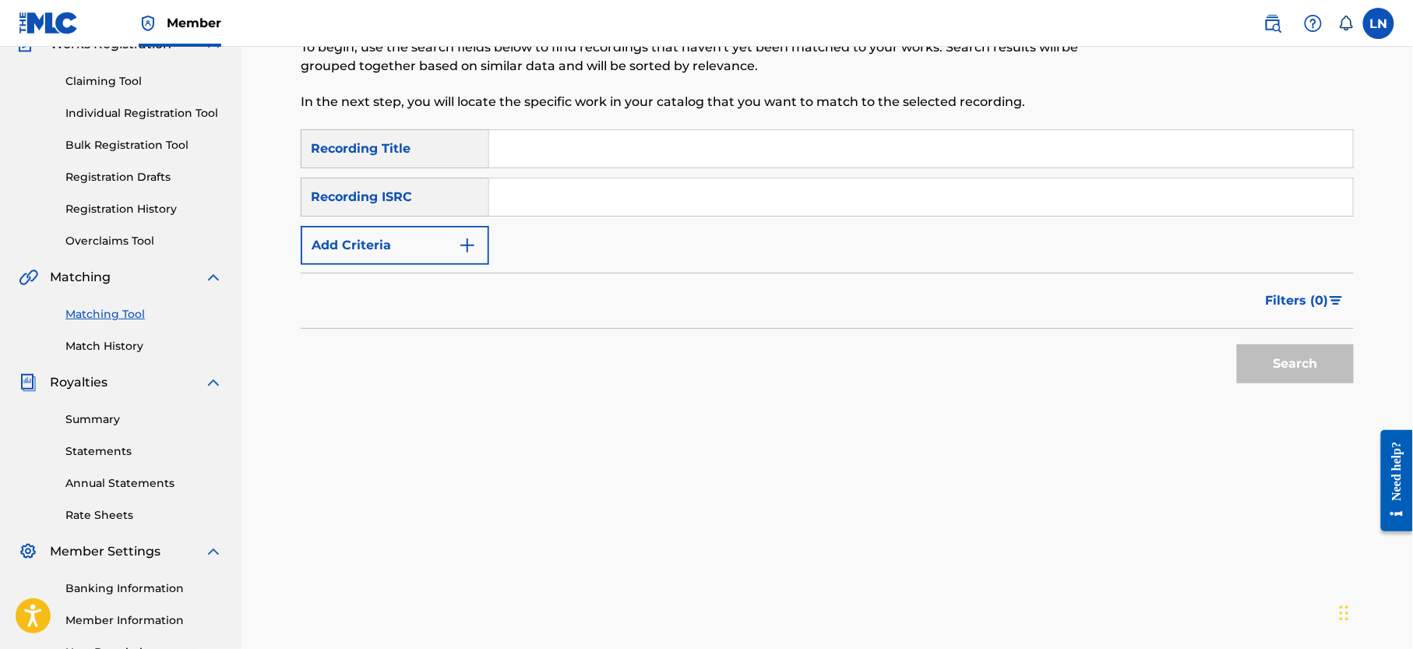
click at [683, 150] on input "Search Form" at bounding box center [921, 148] width 864 height 37
paste input "JUICY VIBES MIX"
type input "JUICY VIBES MIX"
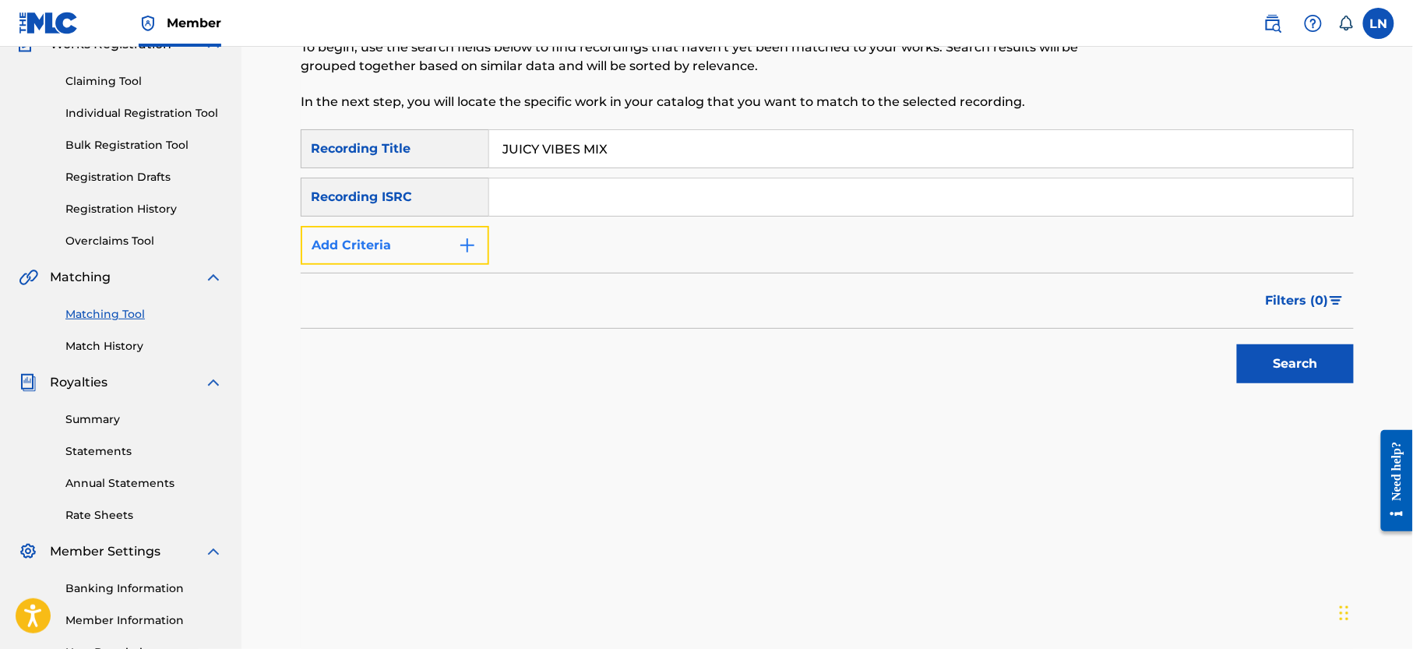
click at [405, 243] on button "Add Criteria" at bounding box center [395, 245] width 189 height 39
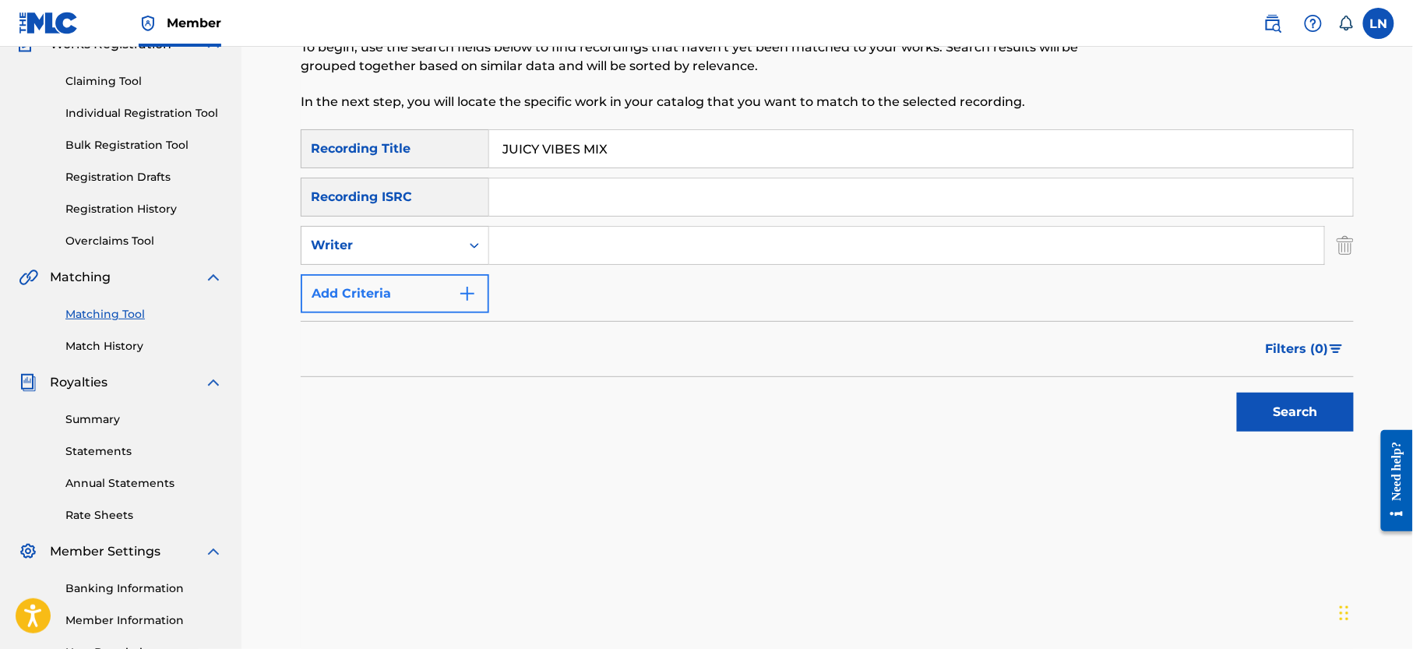
click at [405, 243] on div "Writer" at bounding box center [381, 245] width 140 height 19
click at [411, 278] on div "Recording Artist" at bounding box center [395, 284] width 187 height 39
click at [534, 238] on input "Search Form" at bounding box center [906, 245] width 835 height 37
type input "Djmiles"
click at [1237, 393] on button "Search" at bounding box center [1295, 412] width 117 height 39
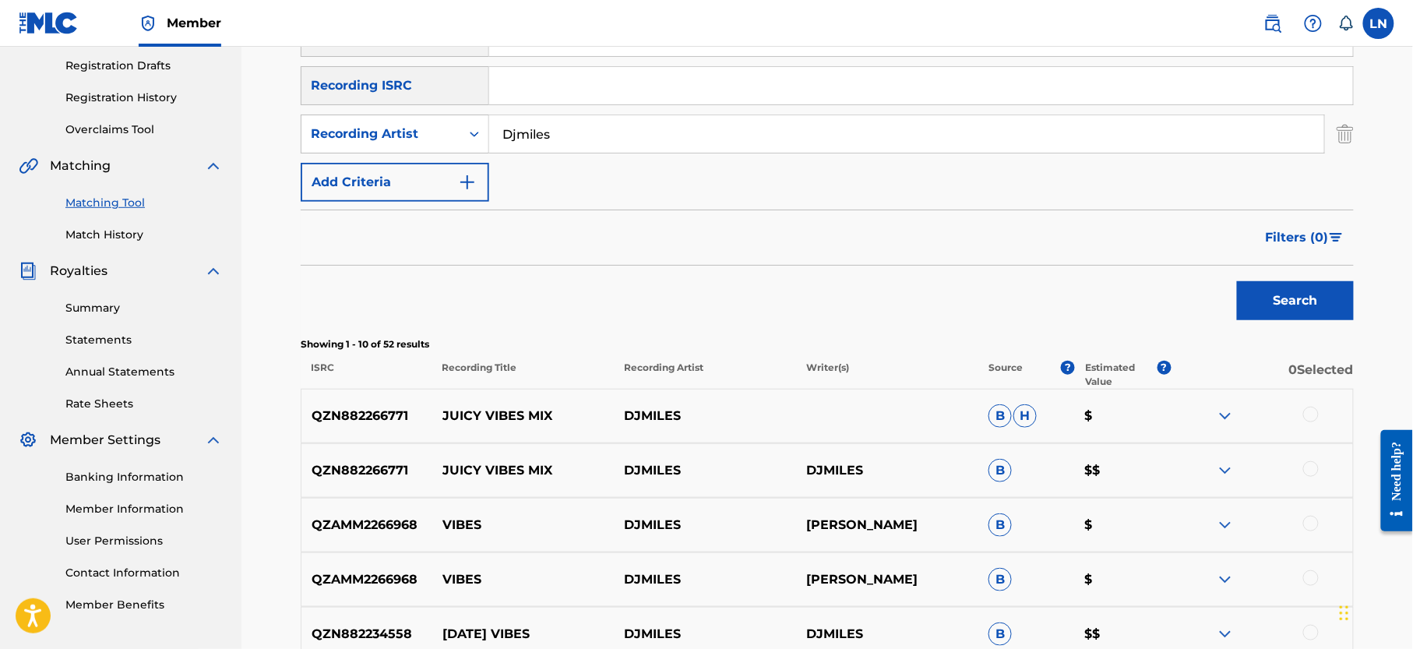
scroll to position [326, 0]
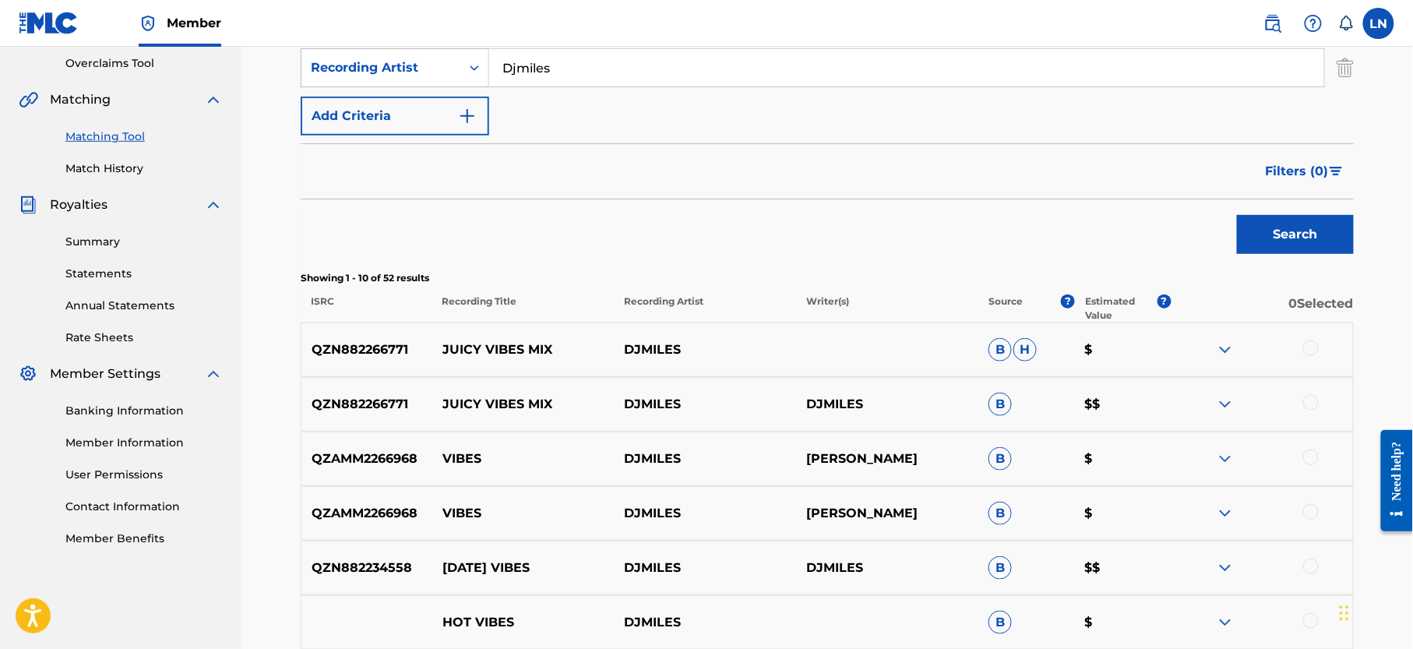
click at [1310, 348] on div at bounding box center [1312, 349] width 16 height 16
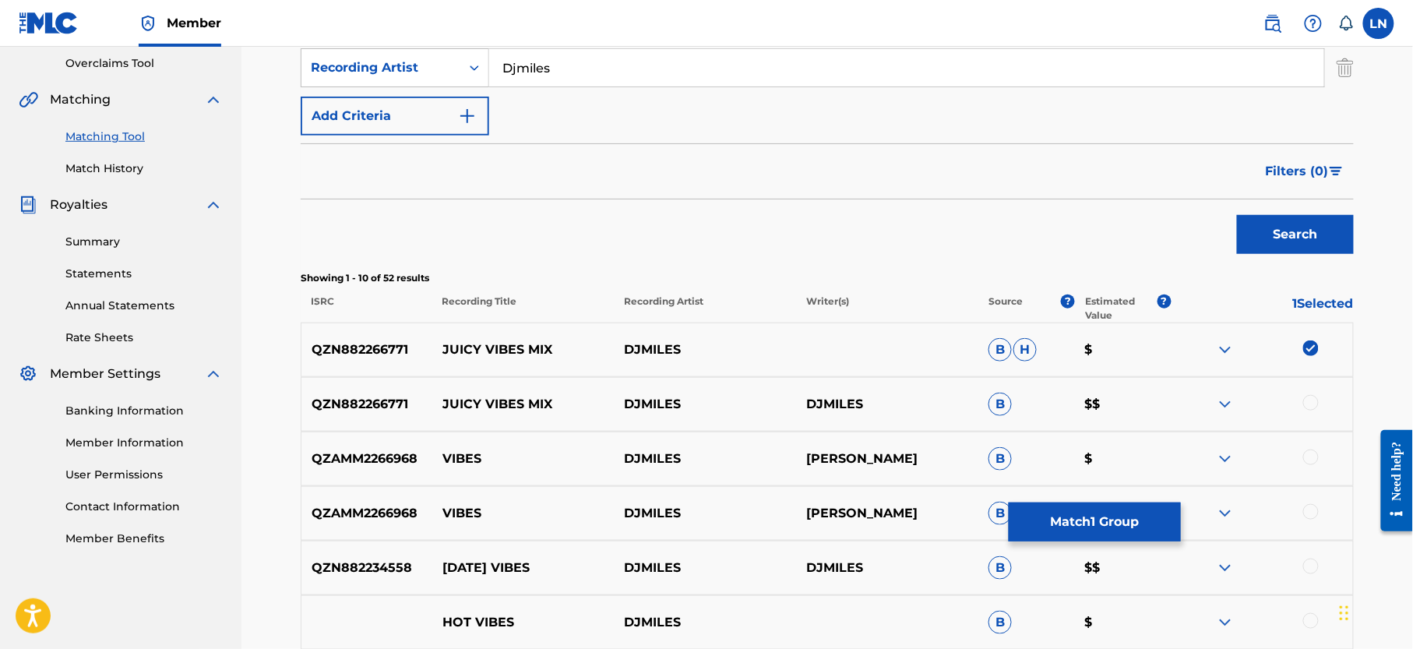
click at [1312, 401] on div at bounding box center [1312, 403] width 16 height 16
click at [1069, 521] on button "Match 2 Groups" at bounding box center [1095, 522] width 172 height 39
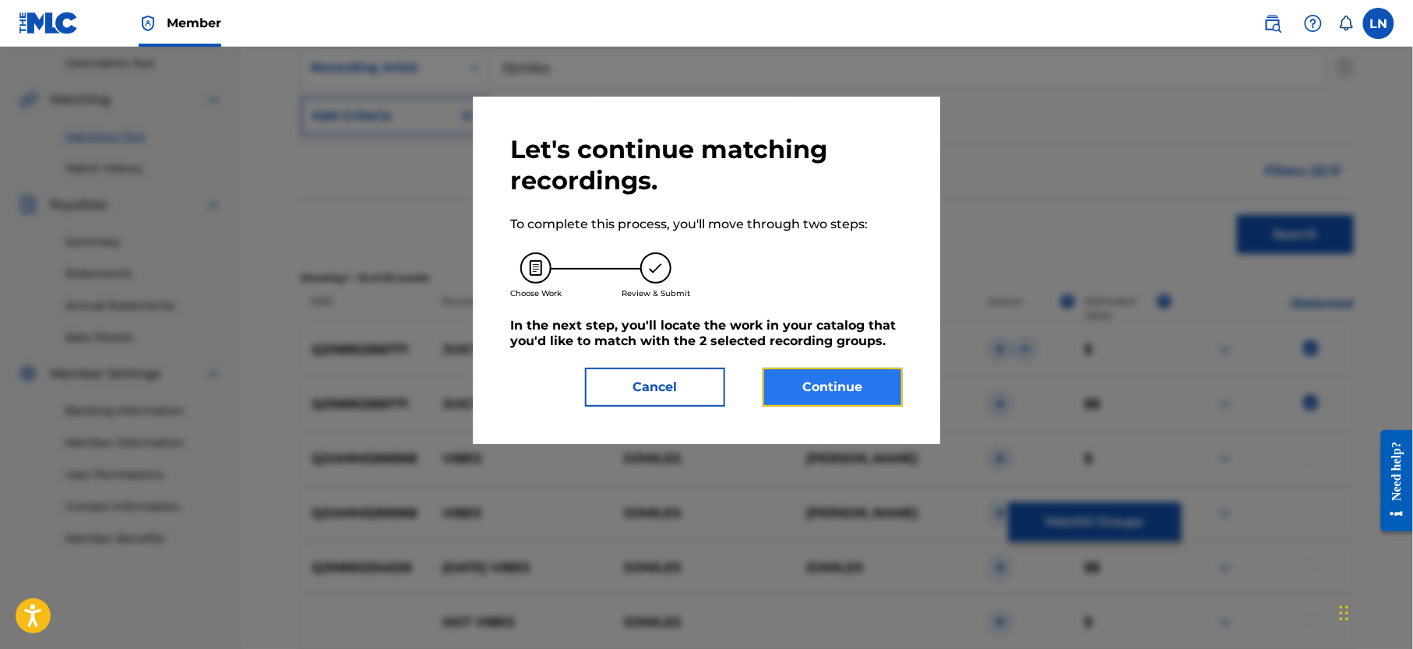
click at [855, 380] on button "Continue" at bounding box center [833, 387] width 140 height 39
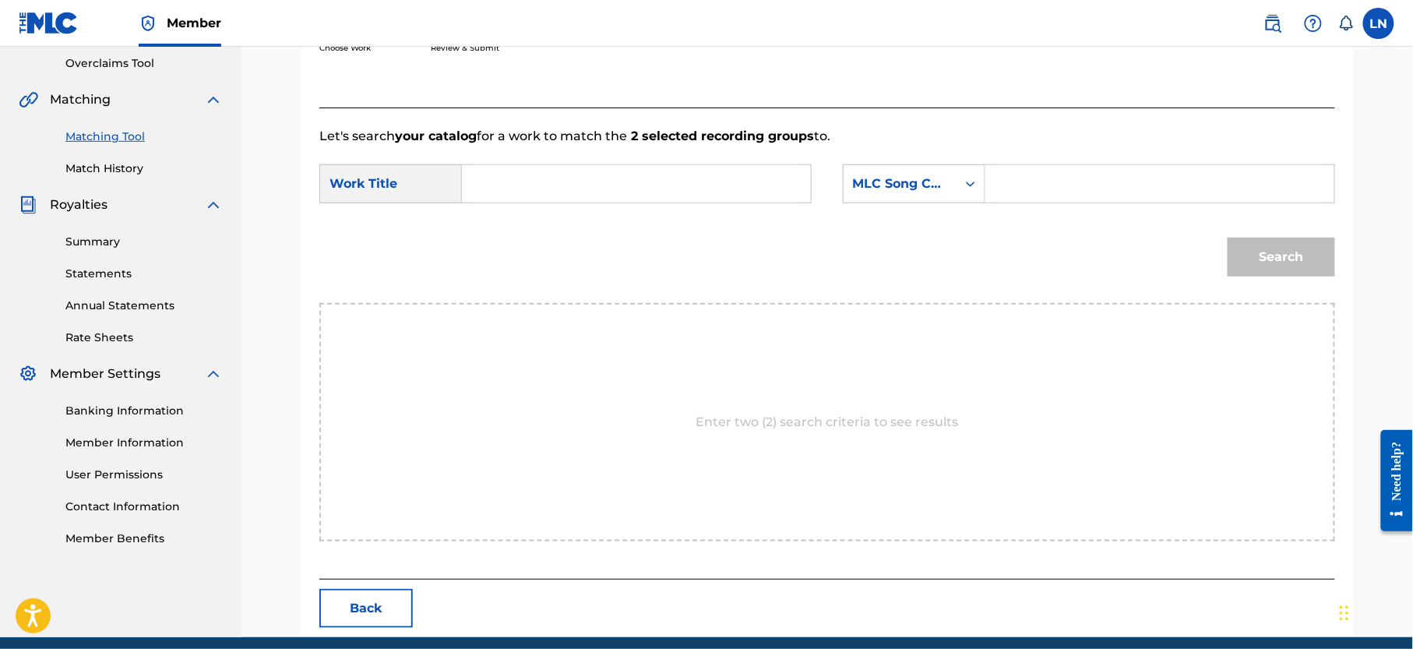
click at [588, 187] on input "Search Form" at bounding box center [636, 183] width 323 height 37
paste input "JUICY VIBES MIX"
click at [503, 232] on strong "vibes" at bounding box center [506, 237] width 35 height 15
type input "juicy vibes mix"
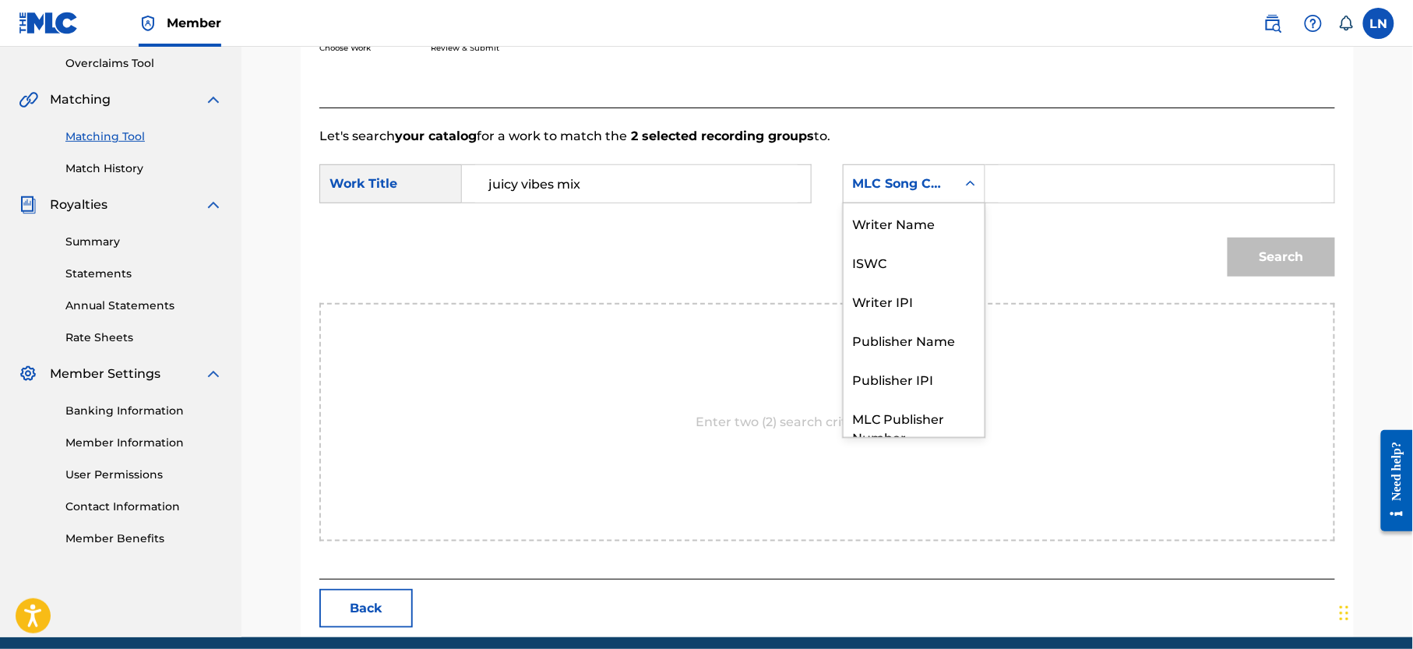
click at [898, 200] on div "MLC Song Code" at bounding box center [914, 183] width 143 height 39
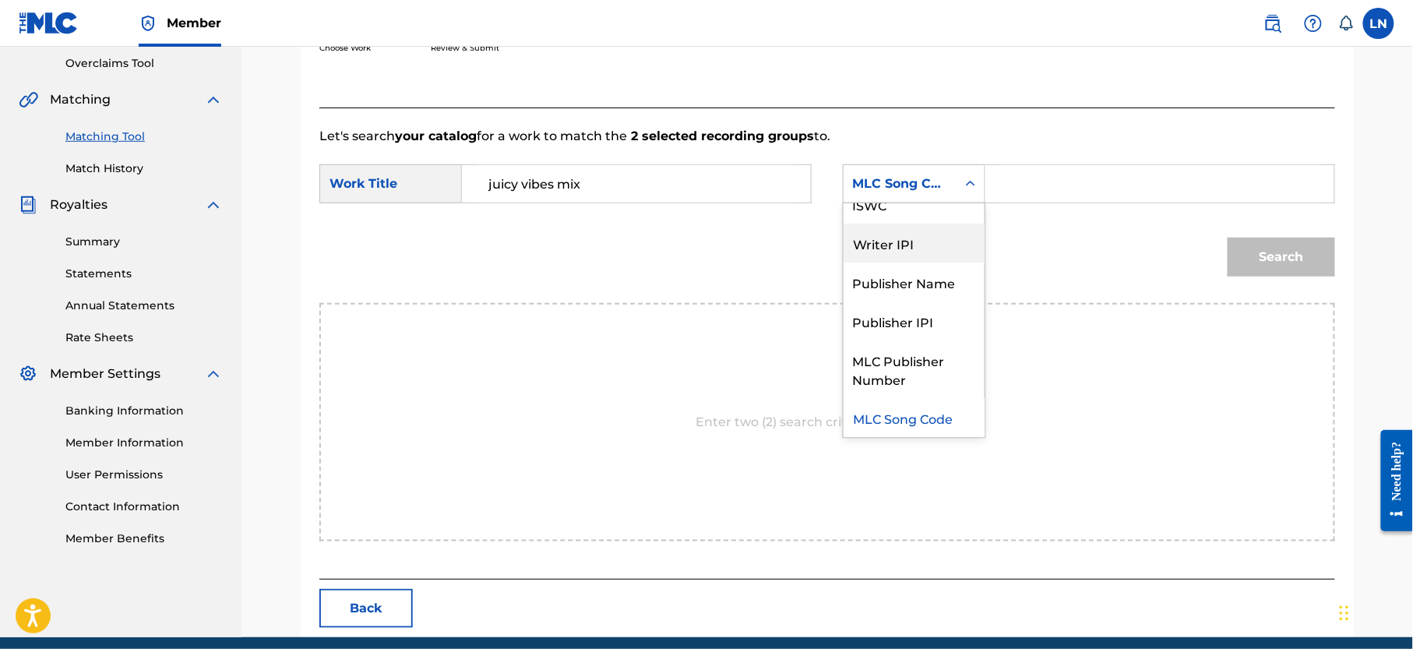
scroll to position [0, 0]
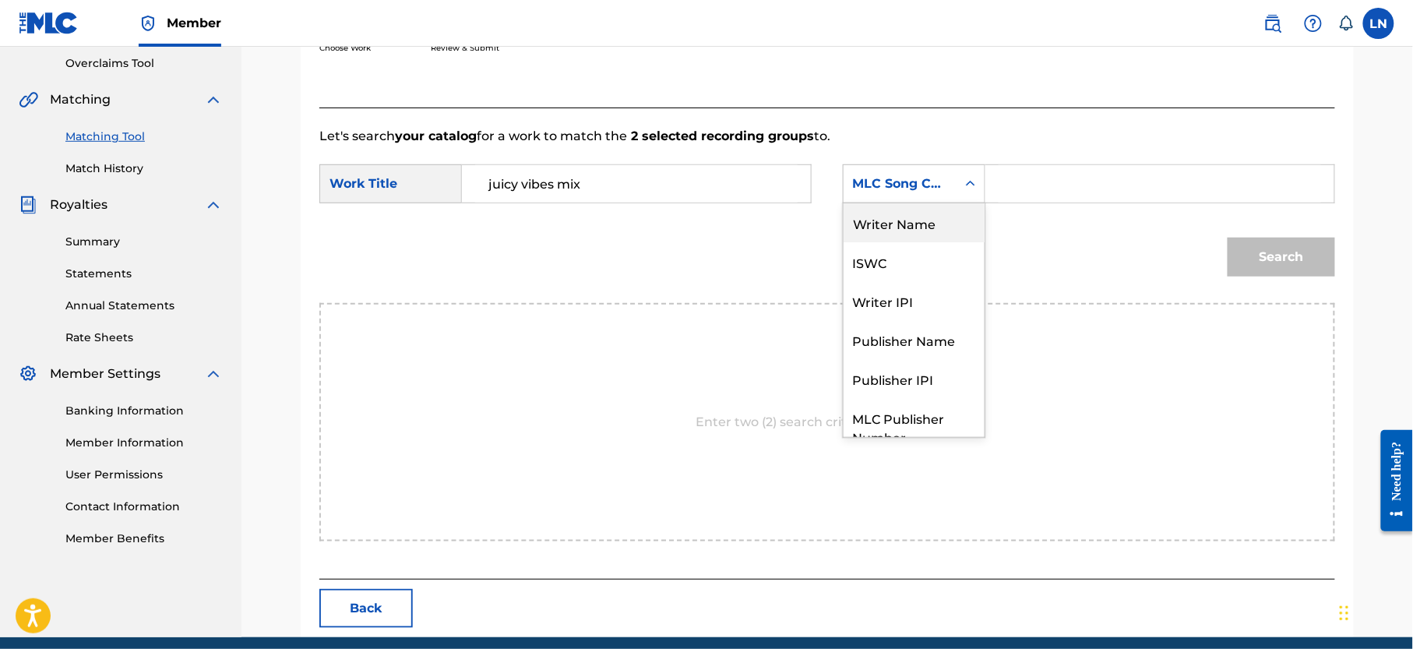
click at [918, 224] on div "Writer Name" at bounding box center [914, 222] width 141 height 39
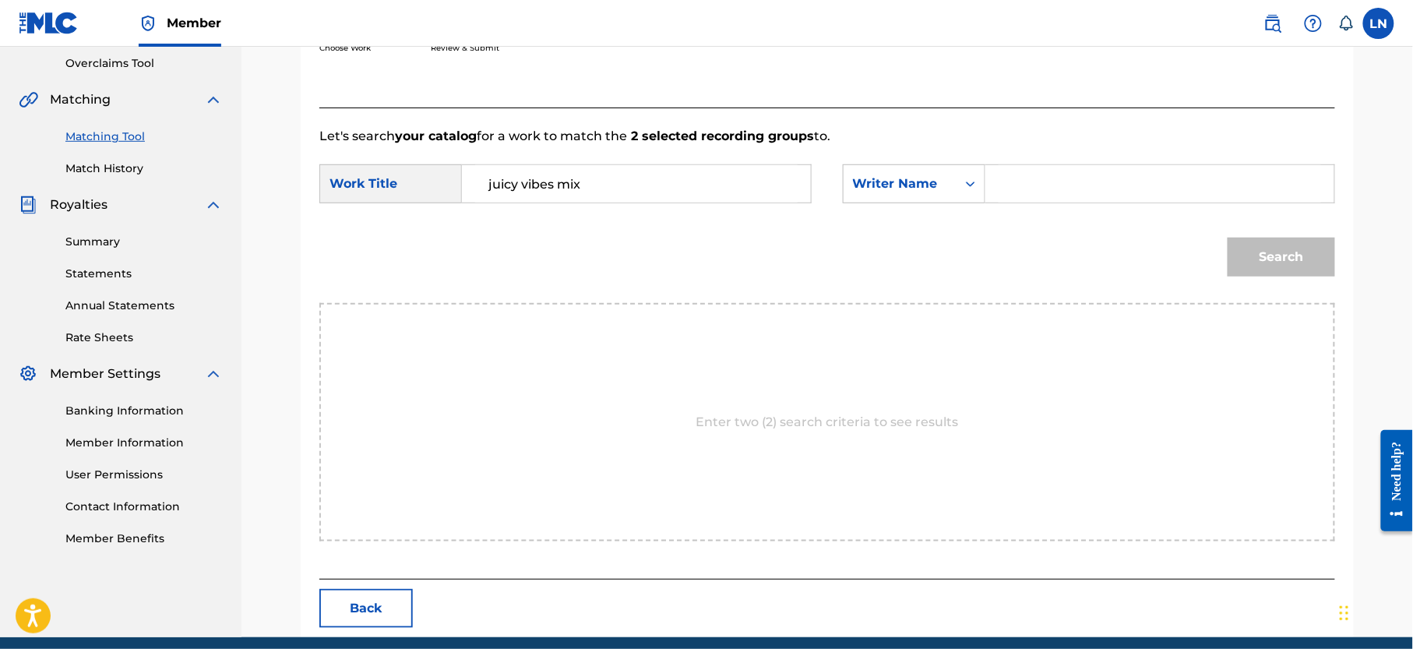
click at [1032, 179] on input "Search Form" at bounding box center [1160, 183] width 323 height 37
type input "[PERSON_NAME]"
click at [1228, 238] on button "Search" at bounding box center [1282, 257] width 108 height 39
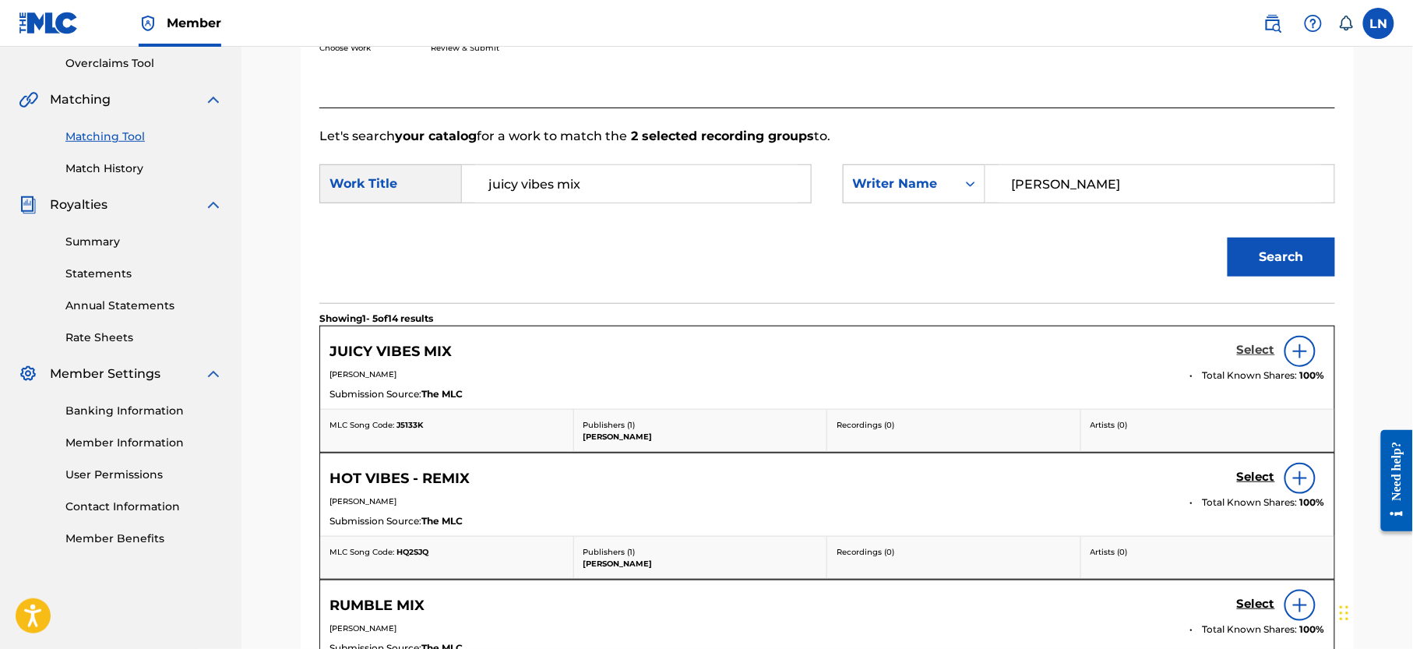
click at [1265, 344] on h5 "Select" at bounding box center [1256, 350] width 38 height 15
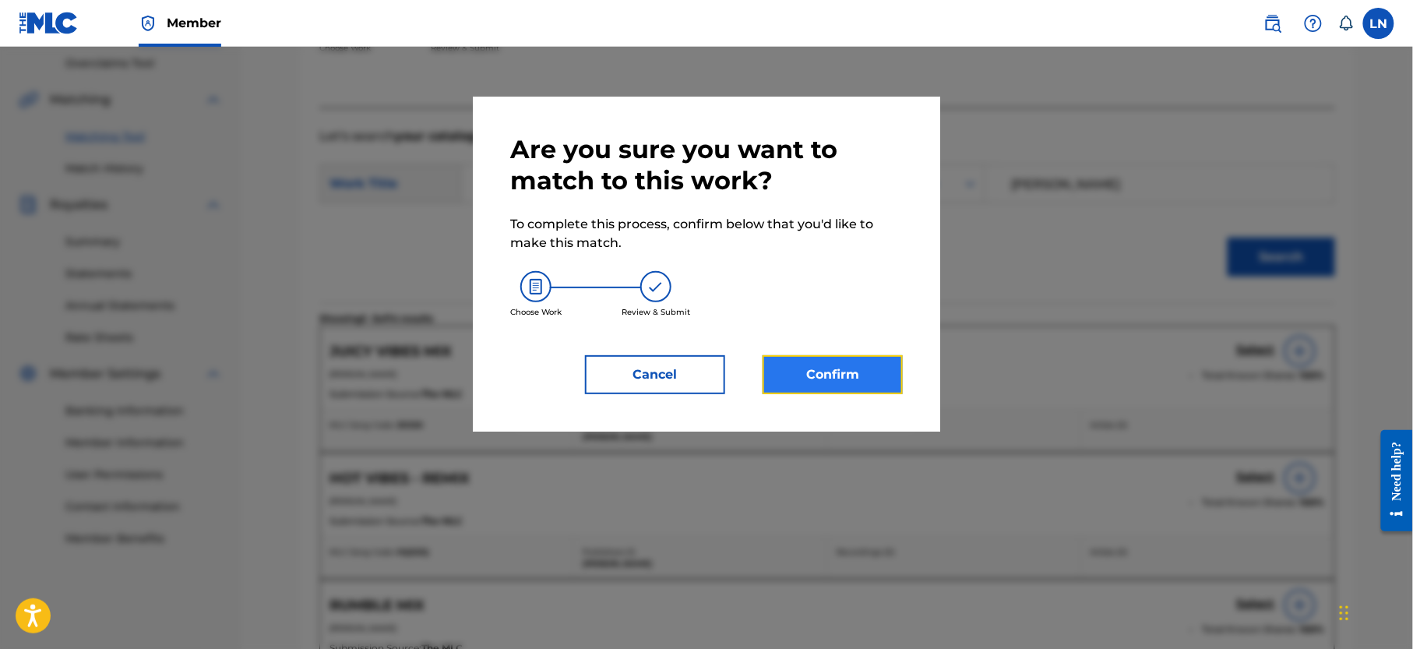
click at [843, 358] on button "Confirm" at bounding box center [833, 374] width 140 height 39
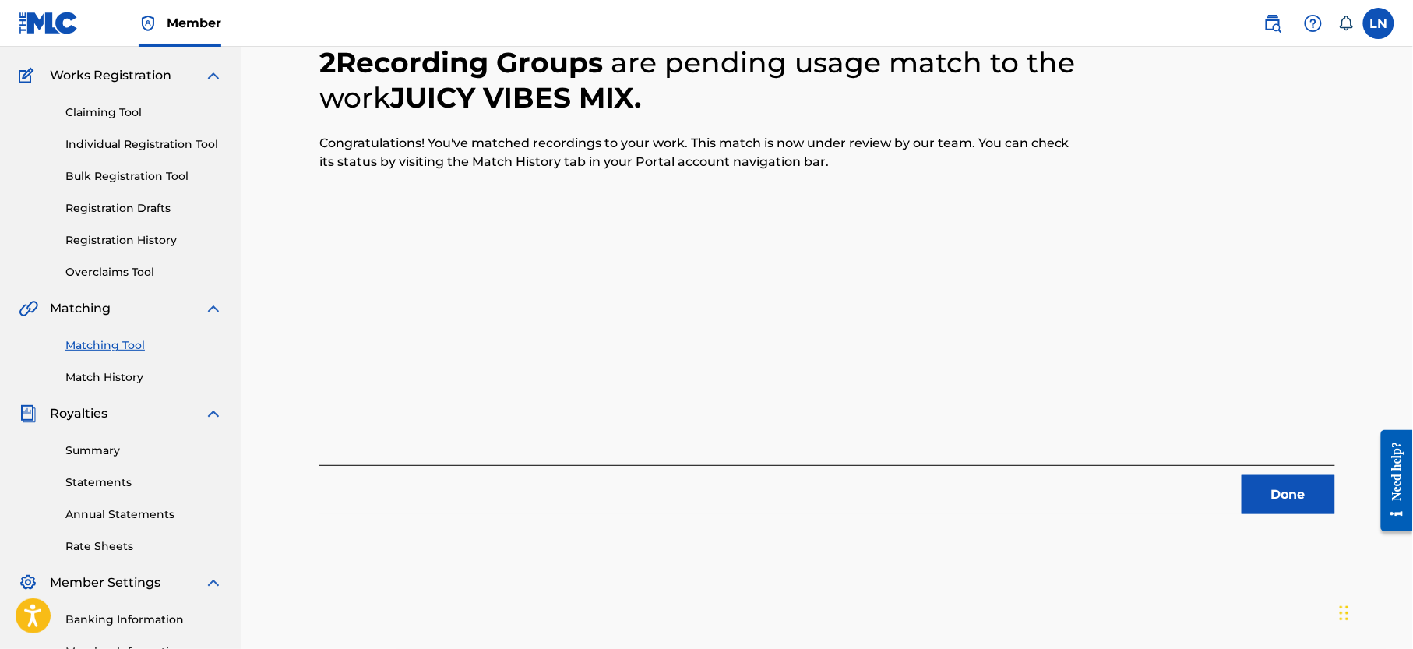
scroll to position [115, 0]
click at [1272, 478] on button "Done" at bounding box center [1289, 496] width 94 height 39
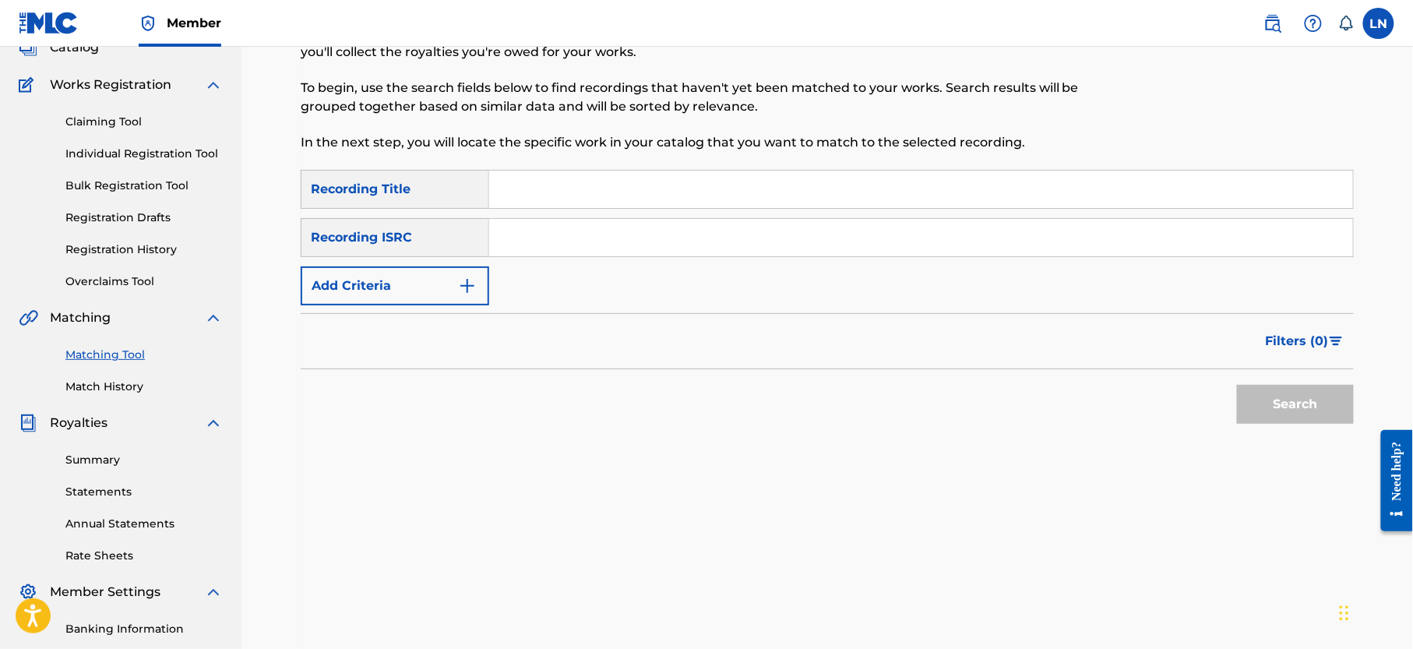
scroll to position [0, 0]
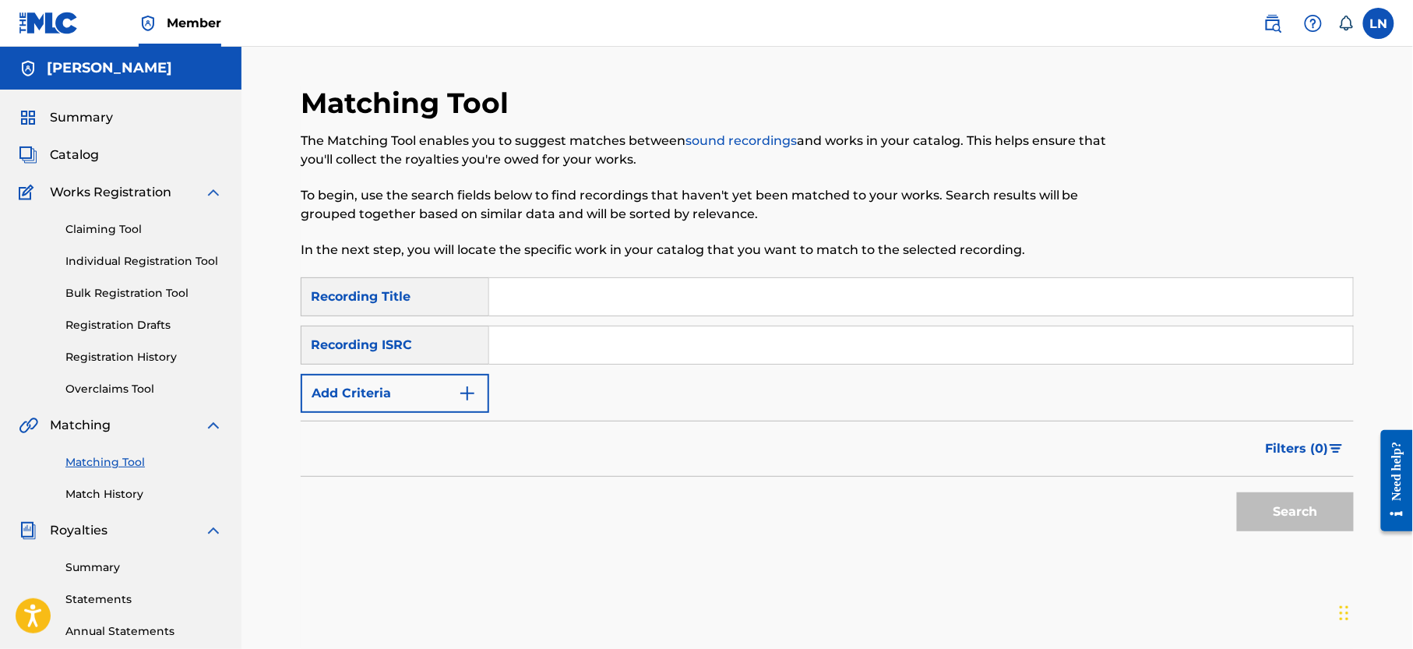
click at [572, 328] on input "Search Form" at bounding box center [921, 344] width 864 height 37
click at [559, 299] on input "Search Form" at bounding box center [921, 296] width 864 height 37
paste input "DANCE (REFIX)BY [PERSON_NAME]"
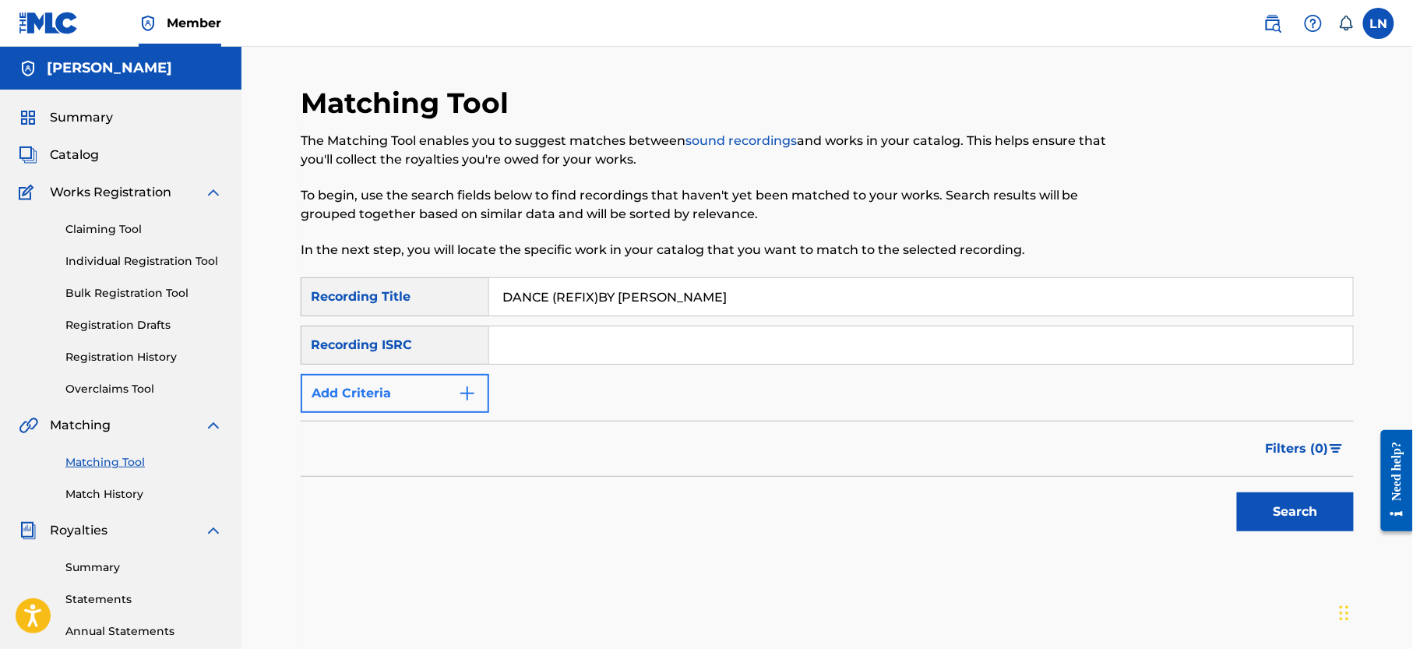
type input "DANCE (REFIX)BY [PERSON_NAME]"
click at [444, 382] on button "Add Criteria" at bounding box center [395, 393] width 189 height 39
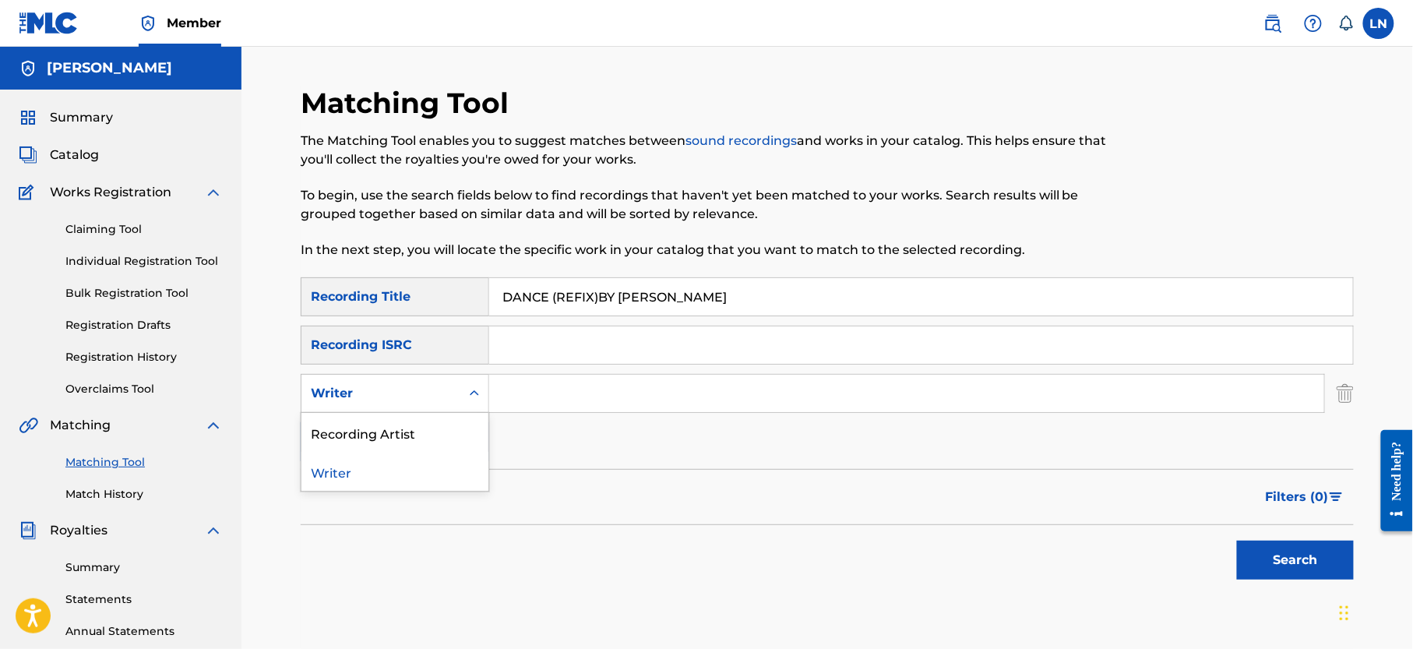
click at [444, 384] on div "Writer" at bounding box center [381, 393] width 140 height 19
click at [434, 427] on div "Recording Artist" at bounding box center [395, 432] width 187 height 39
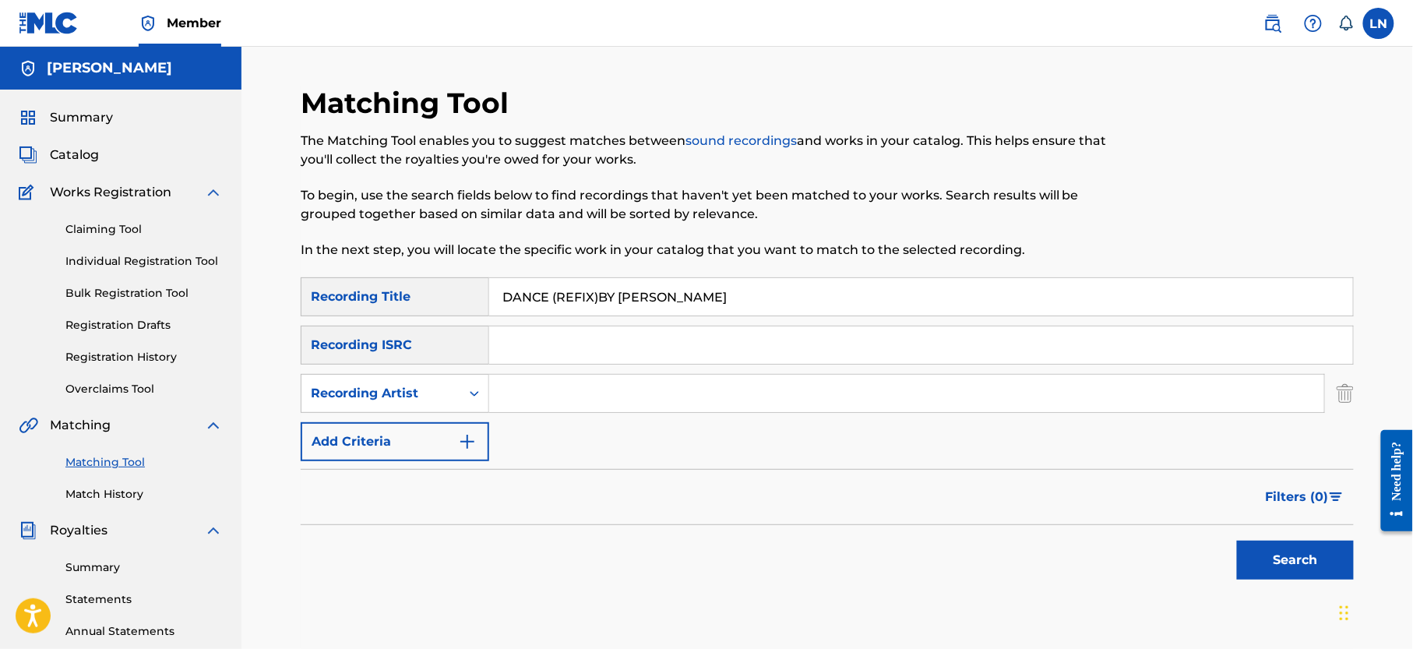
click at [575, 379] on input "Search Form" at bounding box center [906, 393] width 835 height 37
type input "Djmiles"
click at [1237, 541] on button "Search" at bounding box center [1295, 560] width 117 height 39
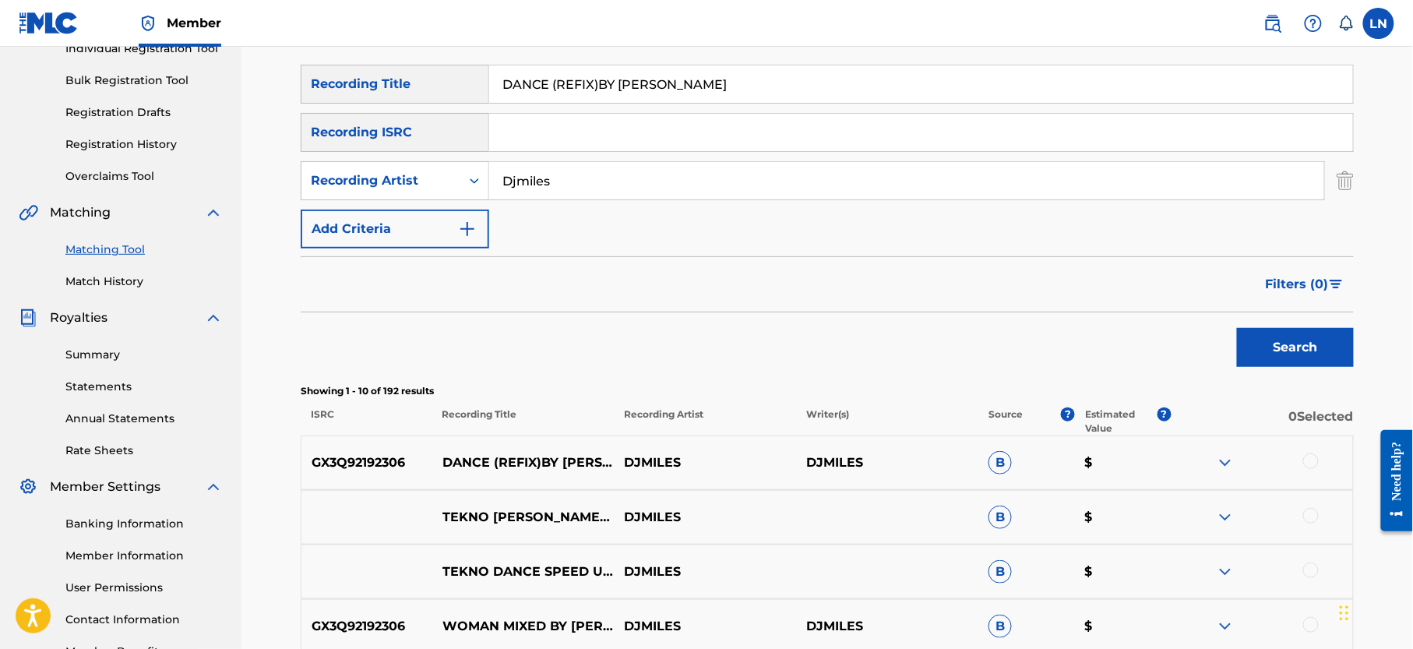
scroll to position [282, 0]
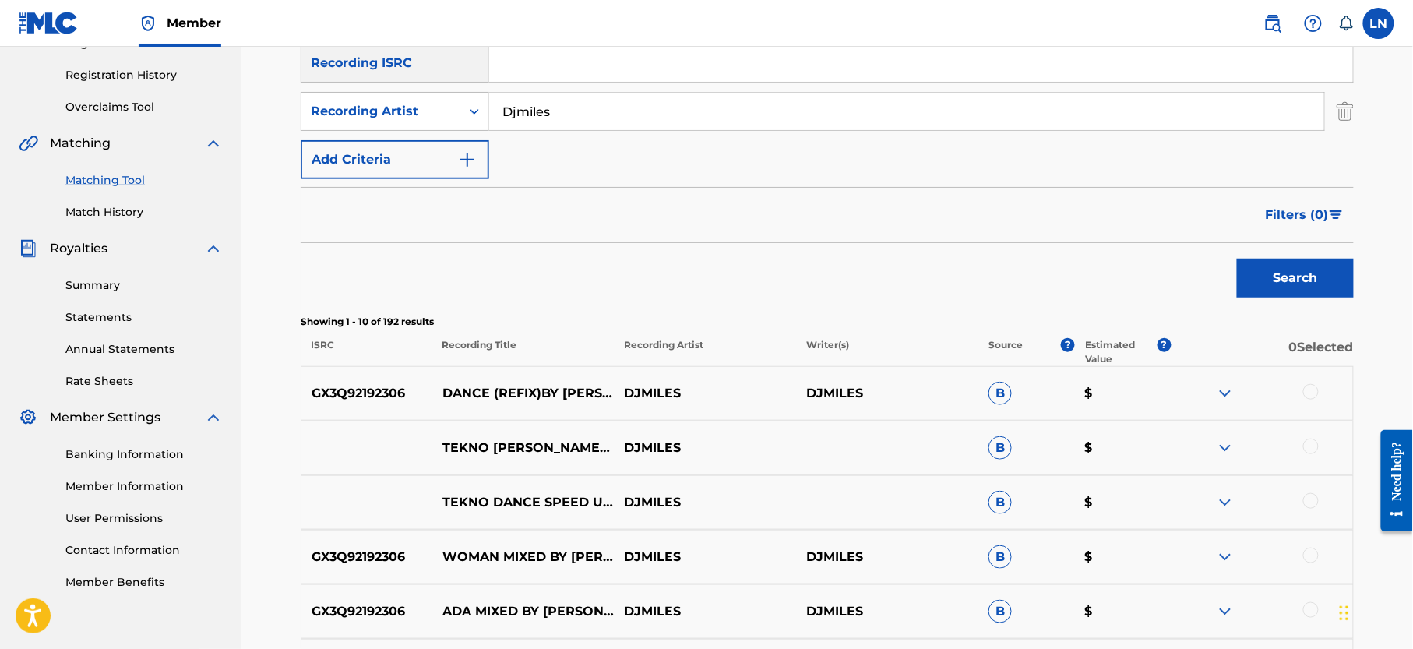
click at [1306, 387] on div at bounding box center [1312, 392] width 16 height 16
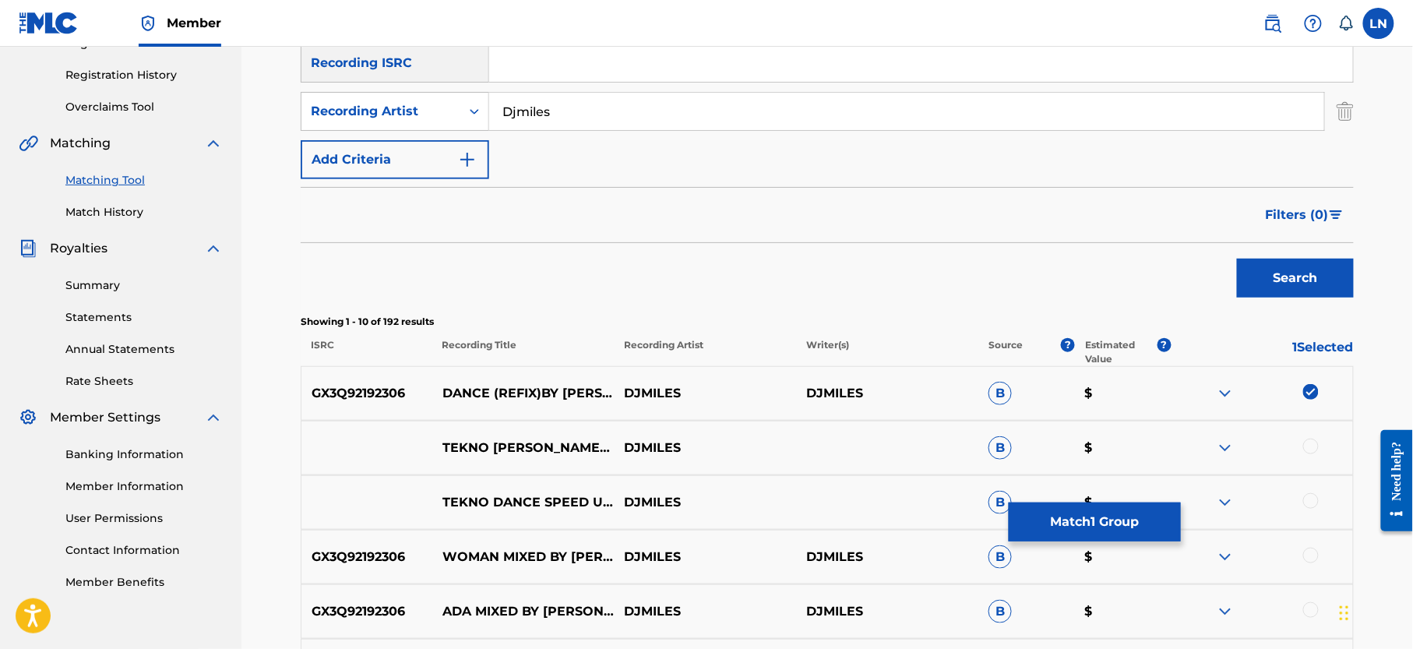
click at [1229, 387] on img at bounding box center [1225, 393] width 19 height 19
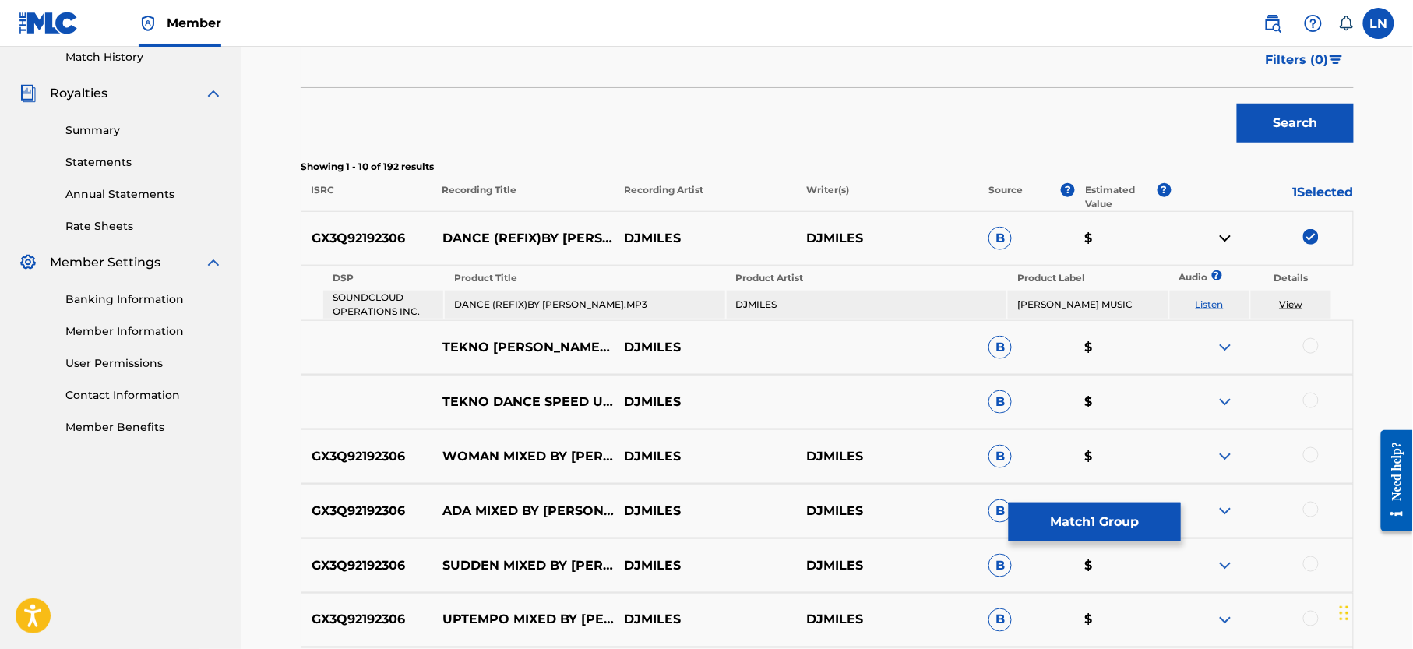
scroll to position [446, 0]
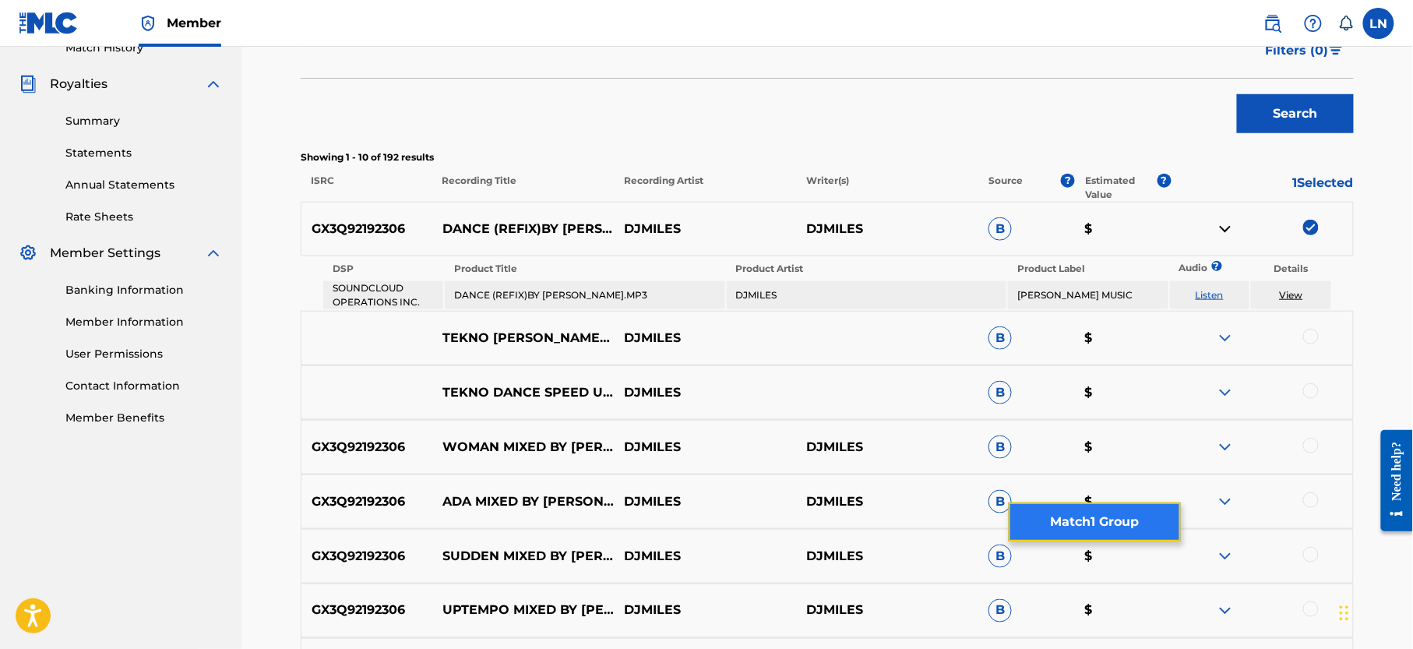
click at [1046, 518] on button "Match 1 Group" at bounding box center [1095, 522] width 172 height 39
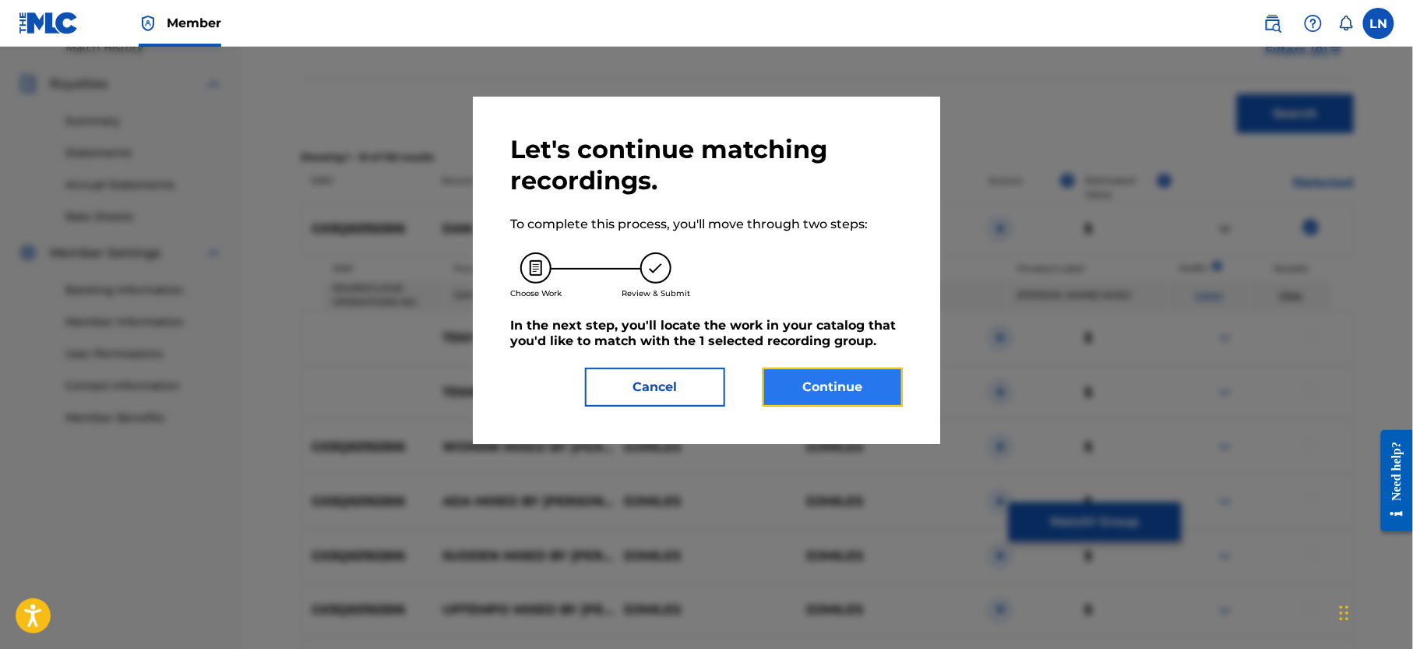
click at [846, 390] on button "Continue" at bounding box center [833, 387] width 140 height 39
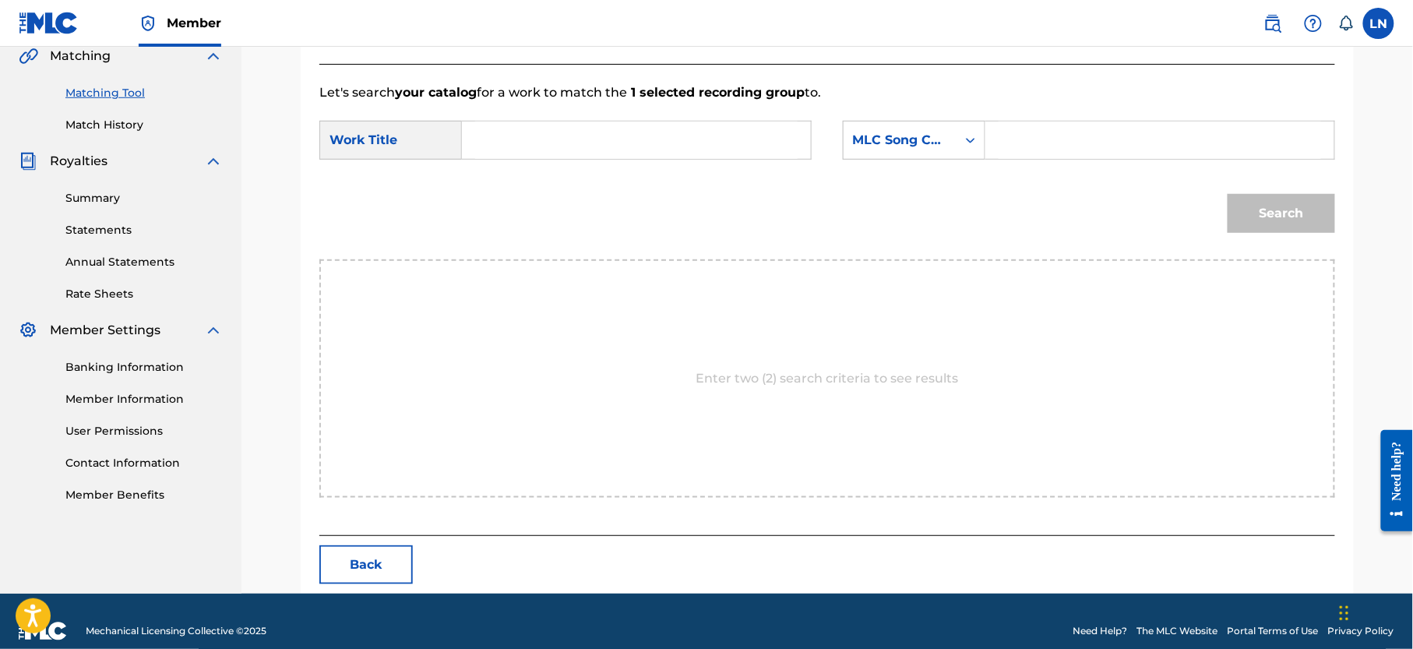
scroll to position [390, 0]
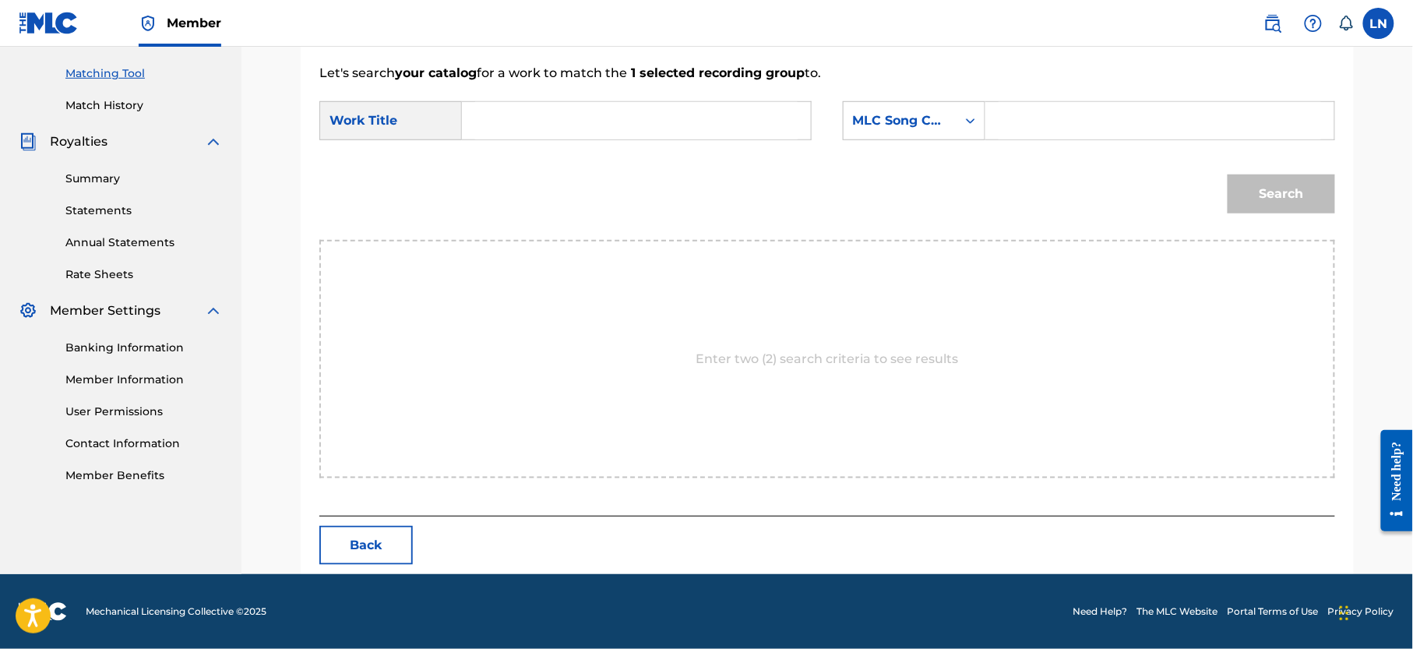
click at [686, 106] on input "Search Form" at bounding box center [636, 120] width 323 height 37
paste input "DANCE (REFIX)BY [PERSON_NAME]"
type input "DANCE (REFIX)BY [PERSON_NAME]"
click at [949, 125] on div "MLC Song Code" at bounding box center [900, 121] width 113 height 30
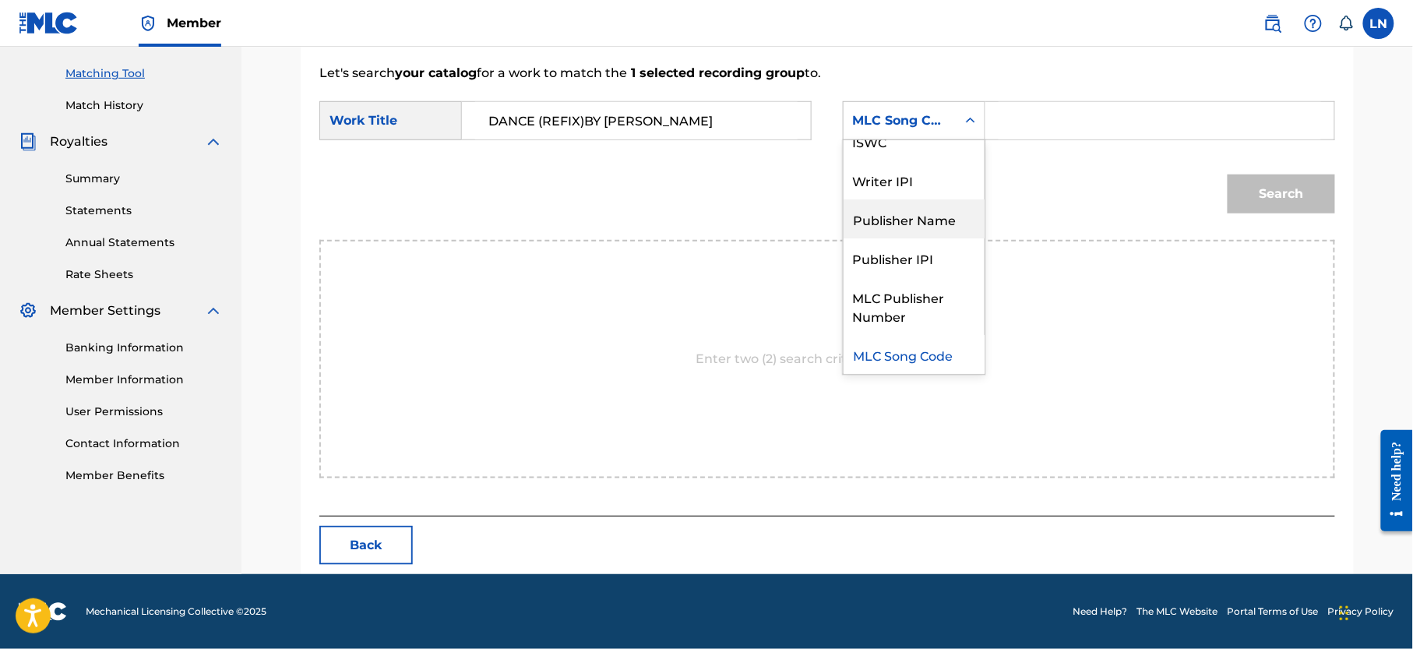
scroll to position [0, 0]
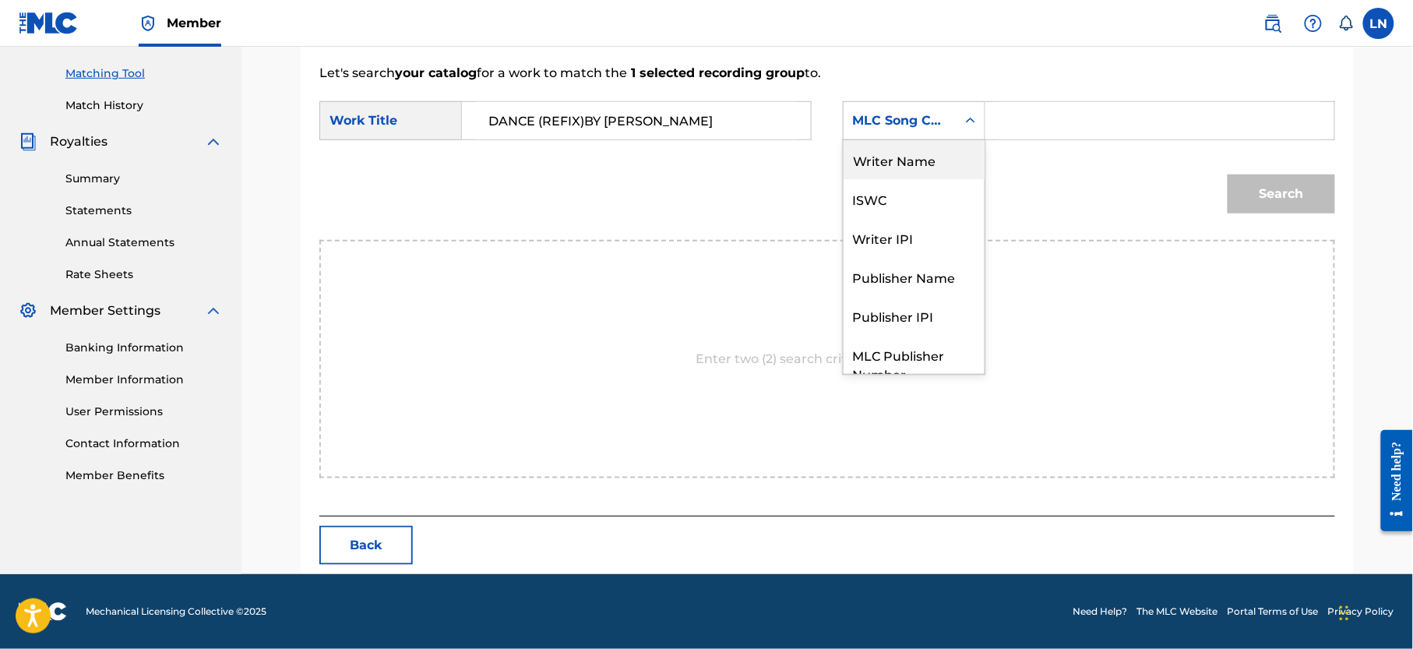
click at [939, 164] on div "Writer Name" at bounding box center [914, 159] width 141 height 39
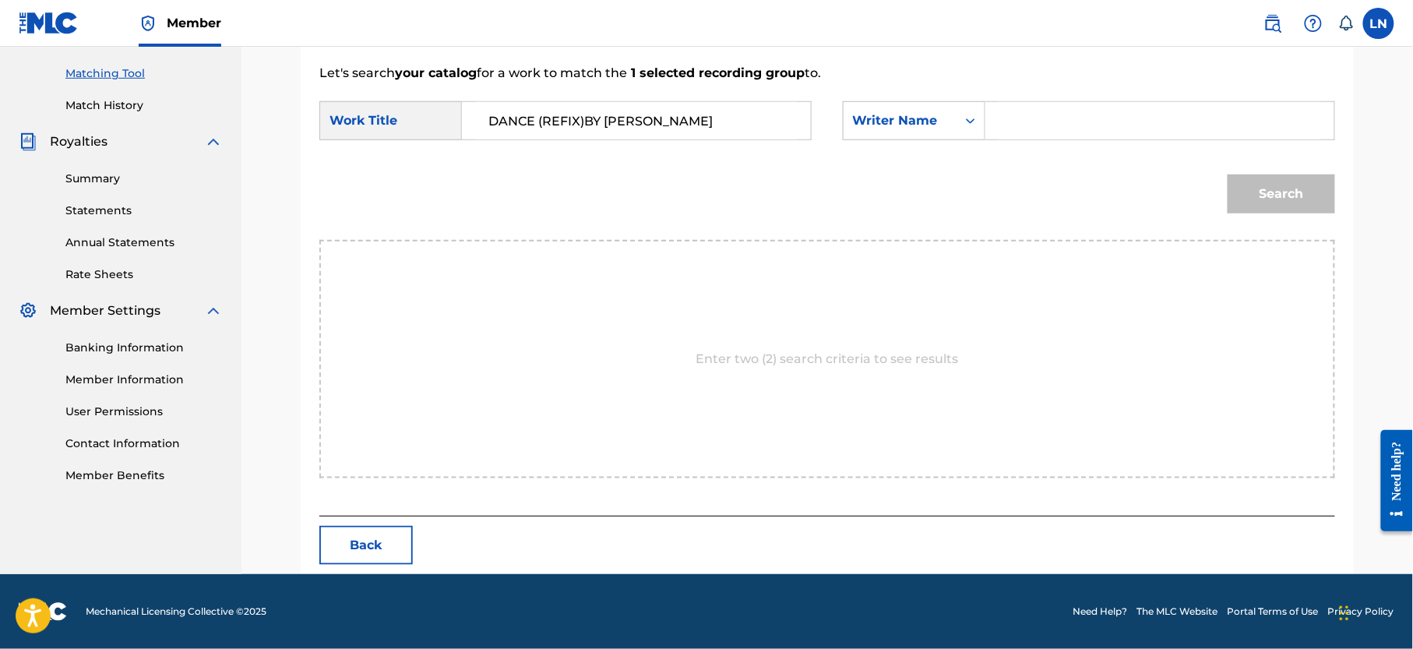
click at [1016, 104] on input "Search Form" at bounding box center [1160, 120] width 323 height 37
type input "[PERSON_NAME]"
click at [1228, 175] on button "Search" at bounding box center [1282, 194] width 108 height 39
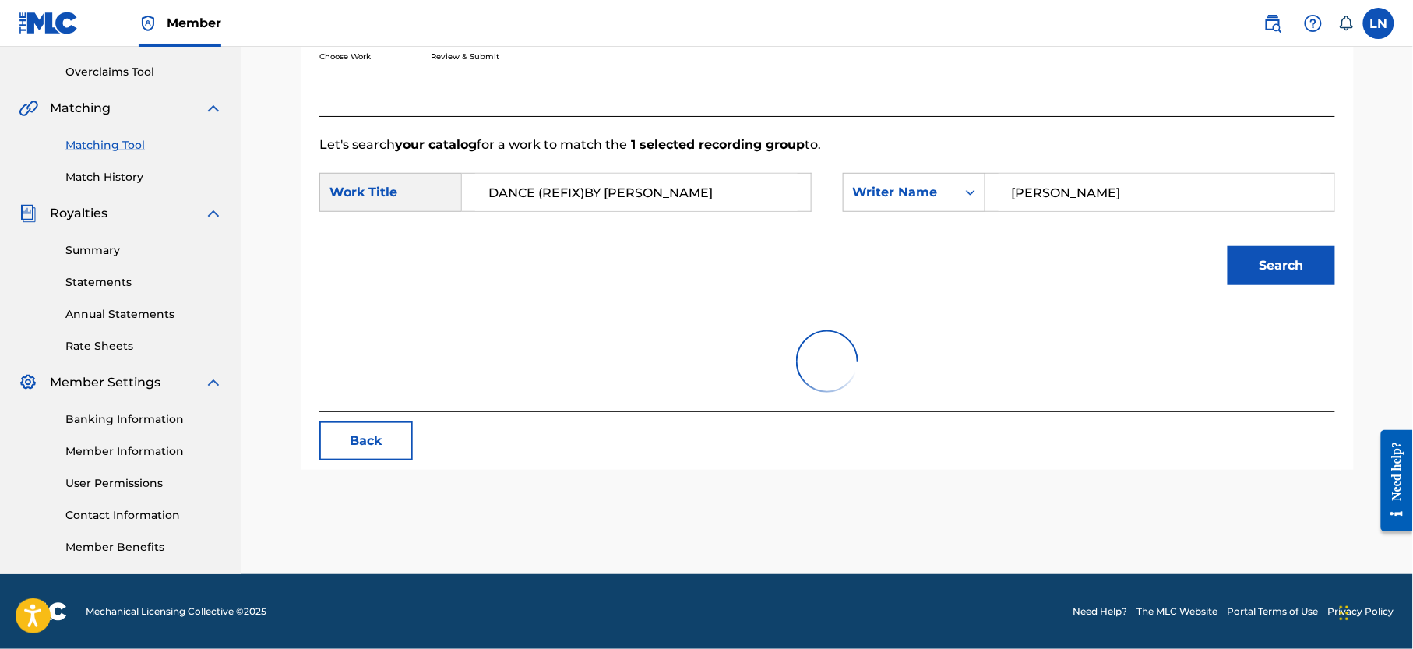
scroll to position [390, 0]
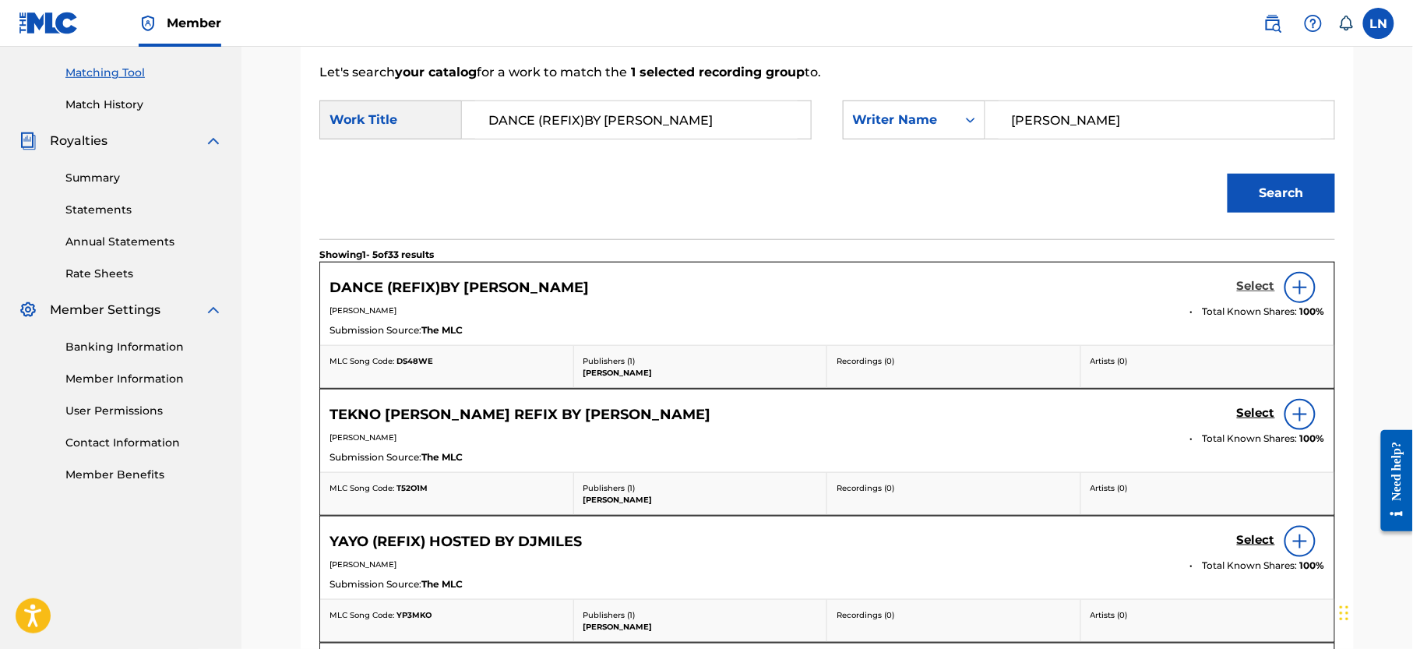
click at [1251, 284] on h5 "Select" at bounding box center [1256, 286] width 38 height 15
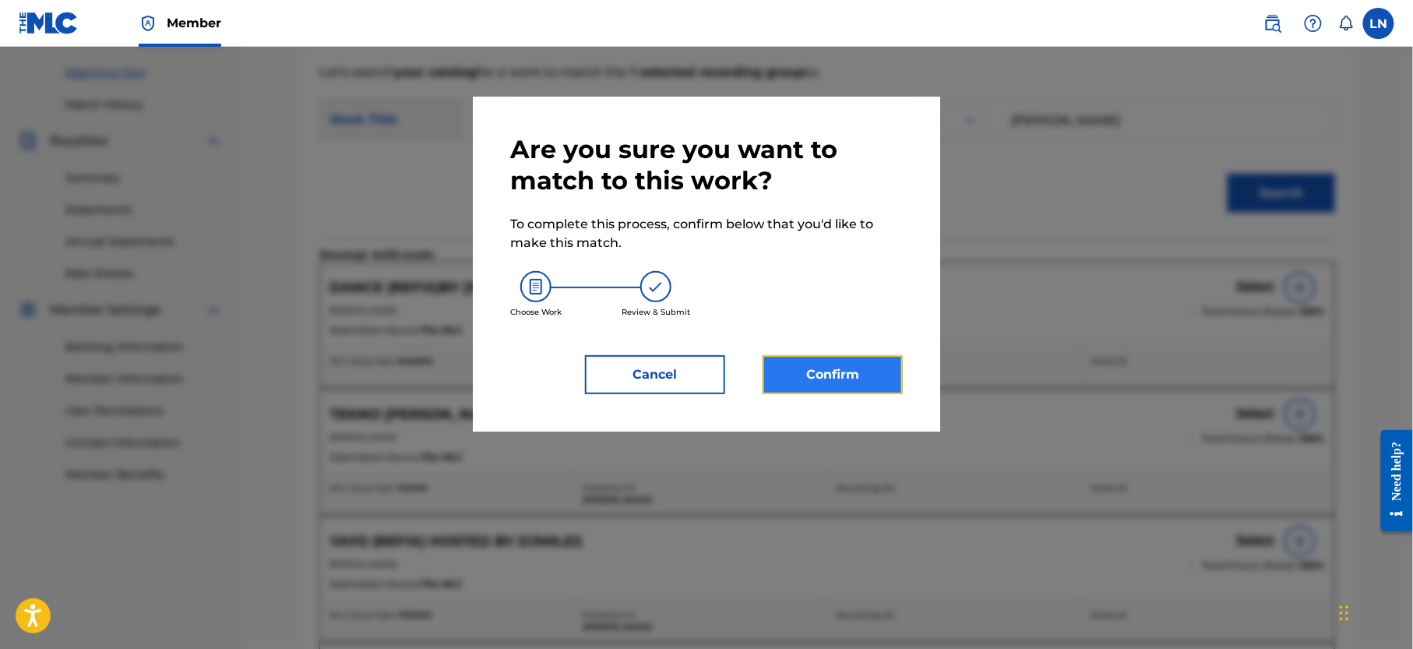
click at [864, 382] on button "Confirm" at bounding box center [833, 374] width 140 height 39
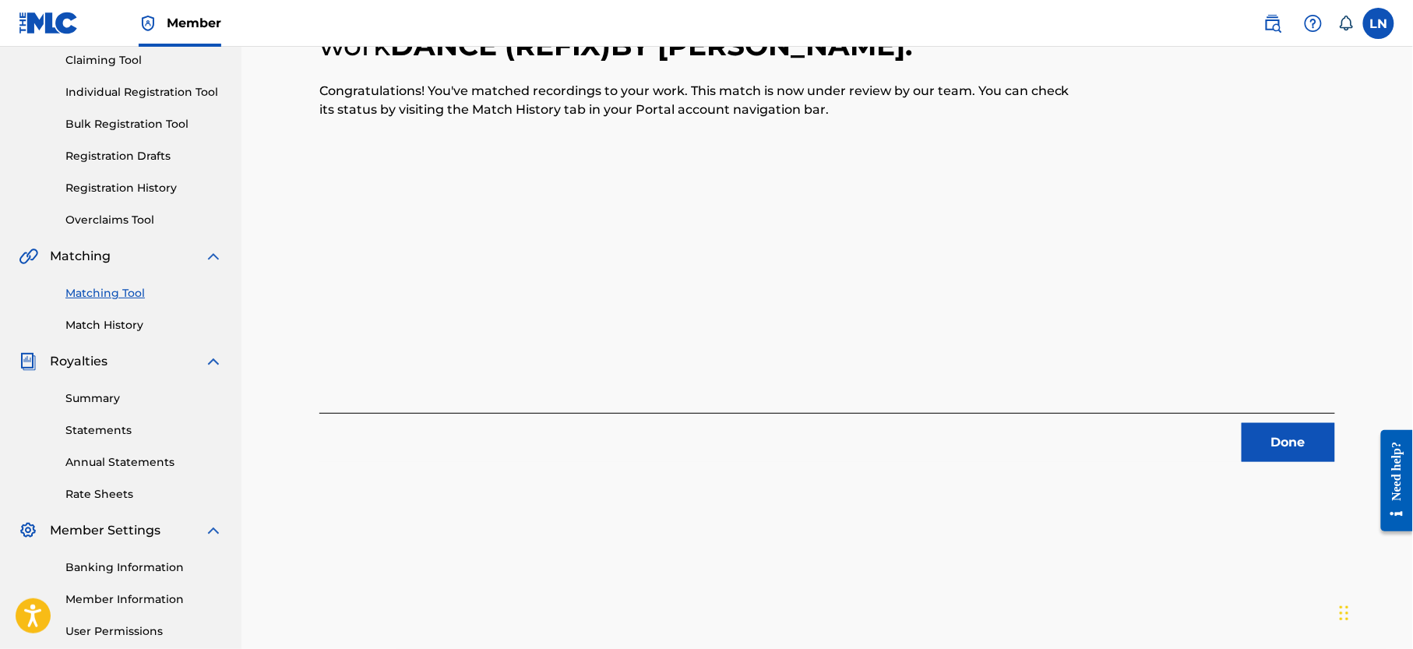
scroll to position [253, 0]
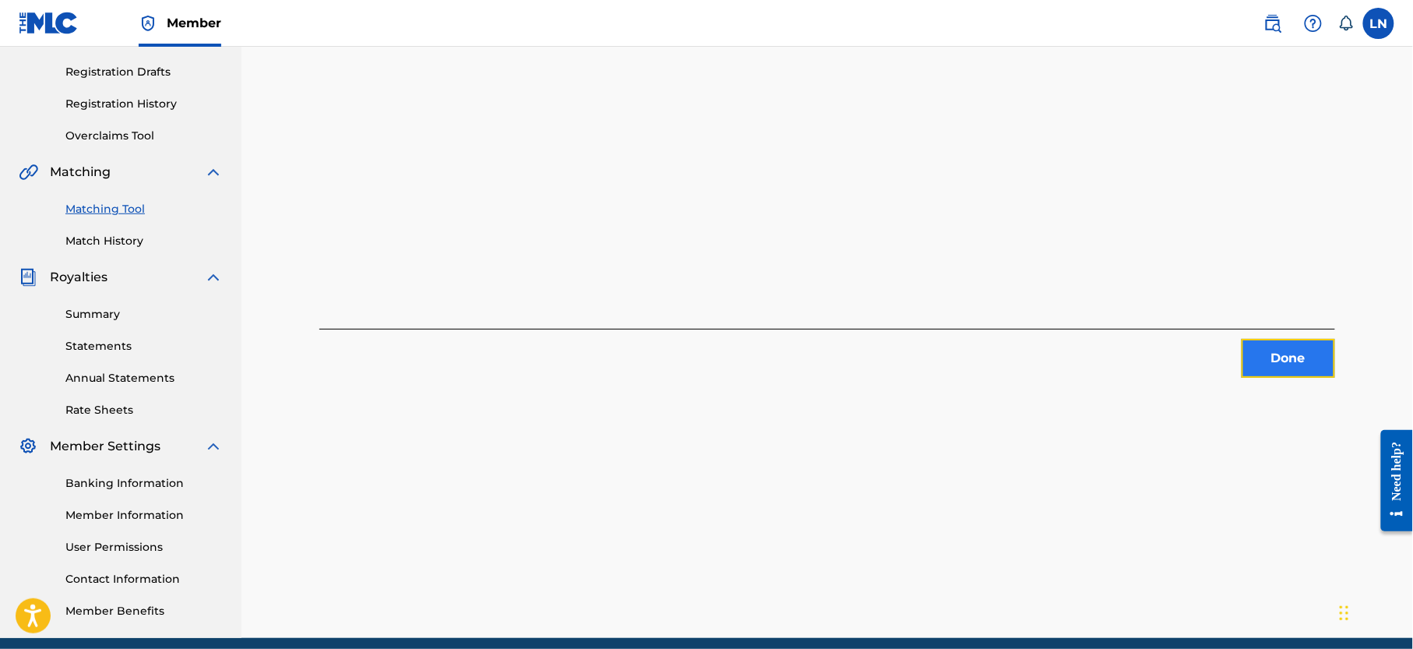
click at [1307, 350] on button "Done" at bounding box center [1289, 358] width 94 height 39
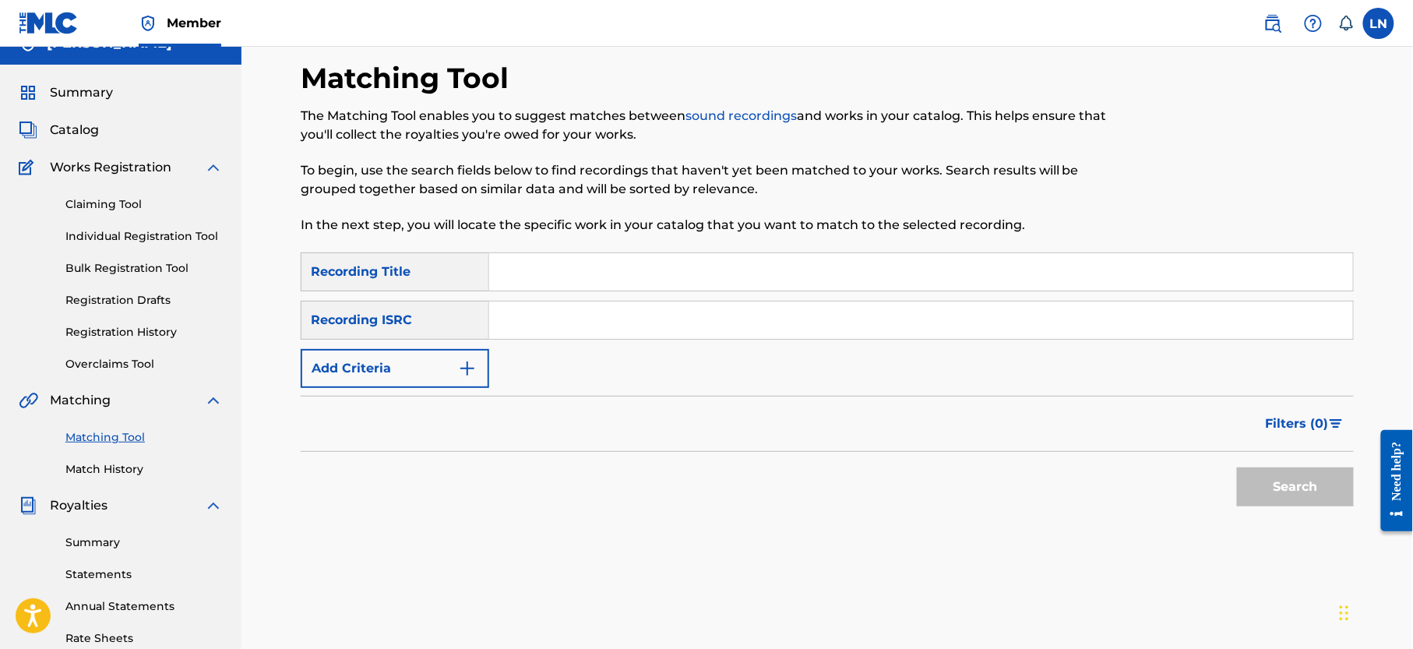
scroll to position [0, 0]
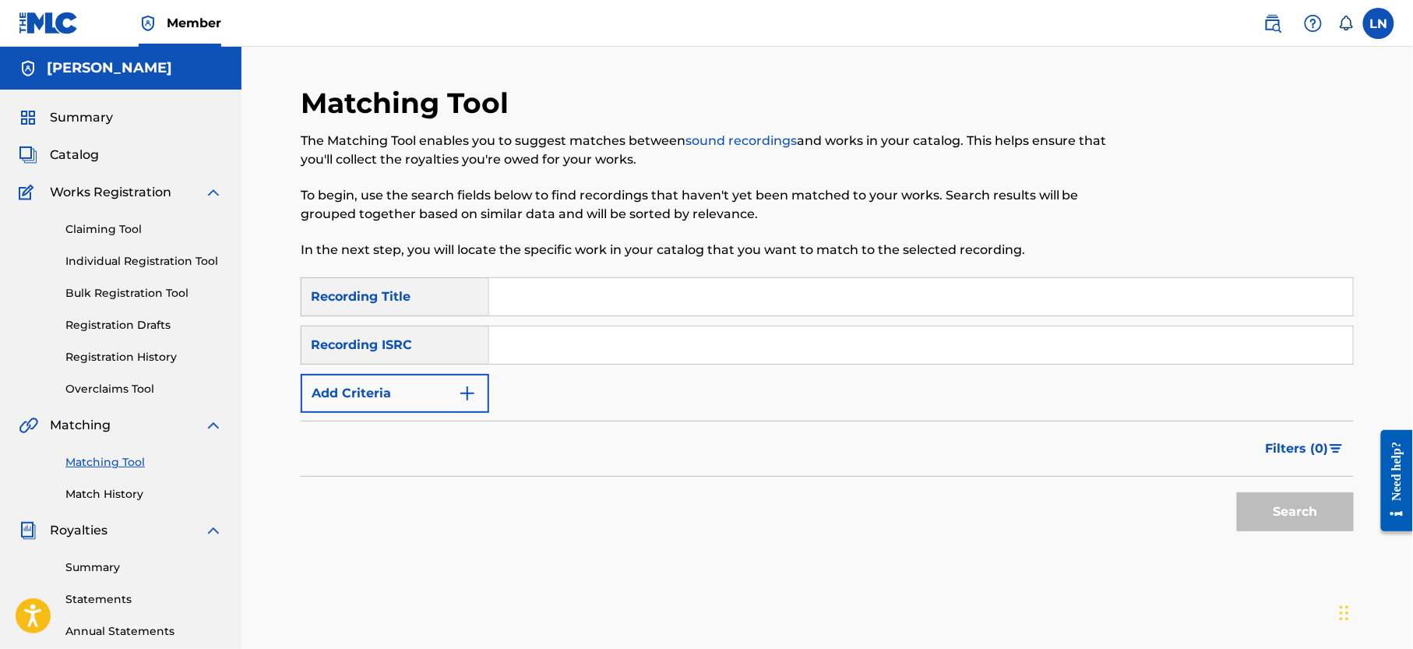
click at [606, 287] on input "Search Form" at bounding box center [921, 296] width 864 height 37
paste input "BEST OF [PERSON_NAME] AND FRIENDS HOT MIX HOSTED BY [PERSON_NAME]"
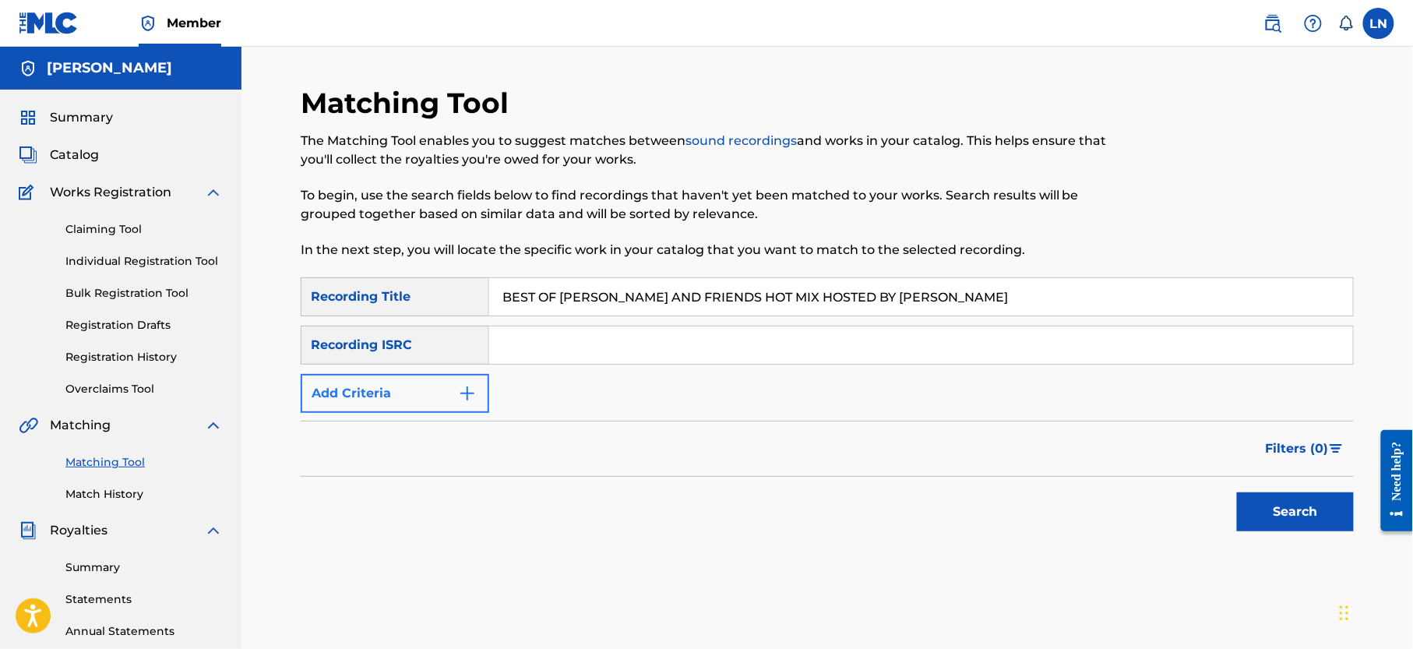
type input "BEST OF [PERSON_NAME] AND FRIENDS HOT MIX HOSTED BY [PERSON_NAME]"
click at [443, 377] on button "Add Criteria" at bounding box center [395, 393] width 189 height 39
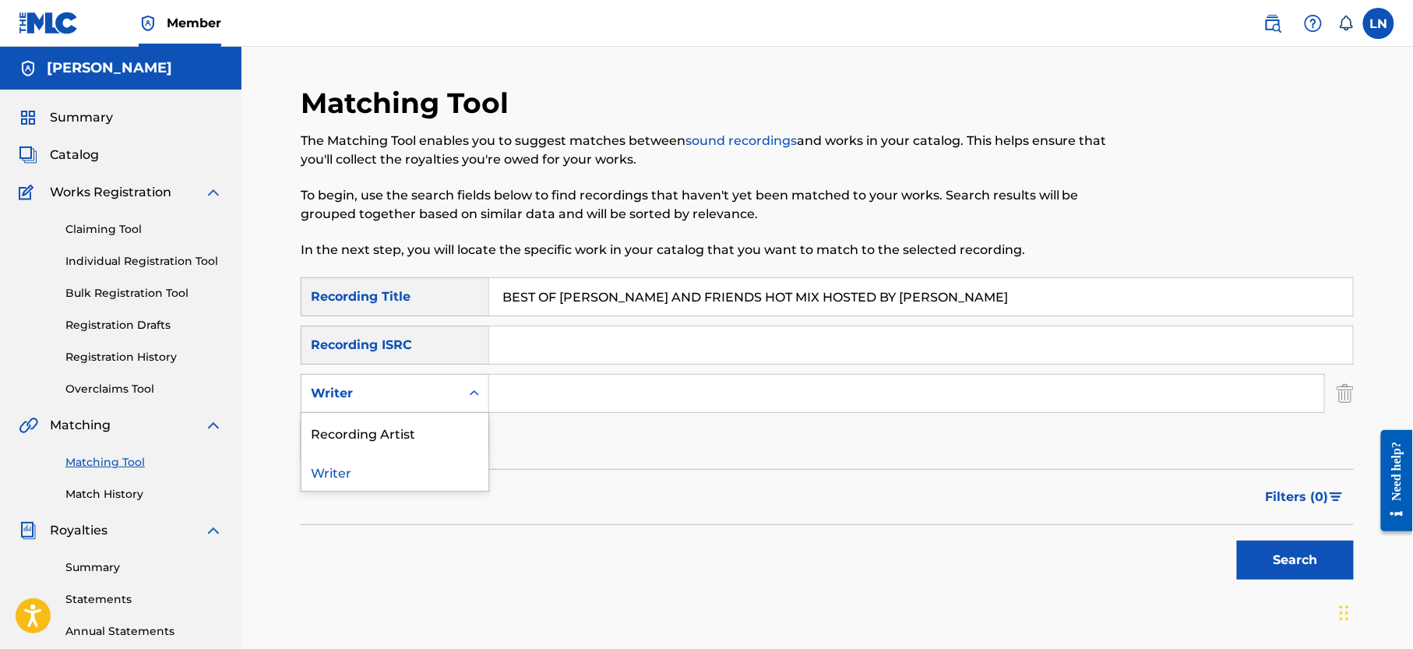
click at [438, 397] on div "Writer" at bounding box center [381, 393] width 140 height 19
click at [433, 431] on div "Recording Artist" at bounding box center [395, 432] width 187 height 39
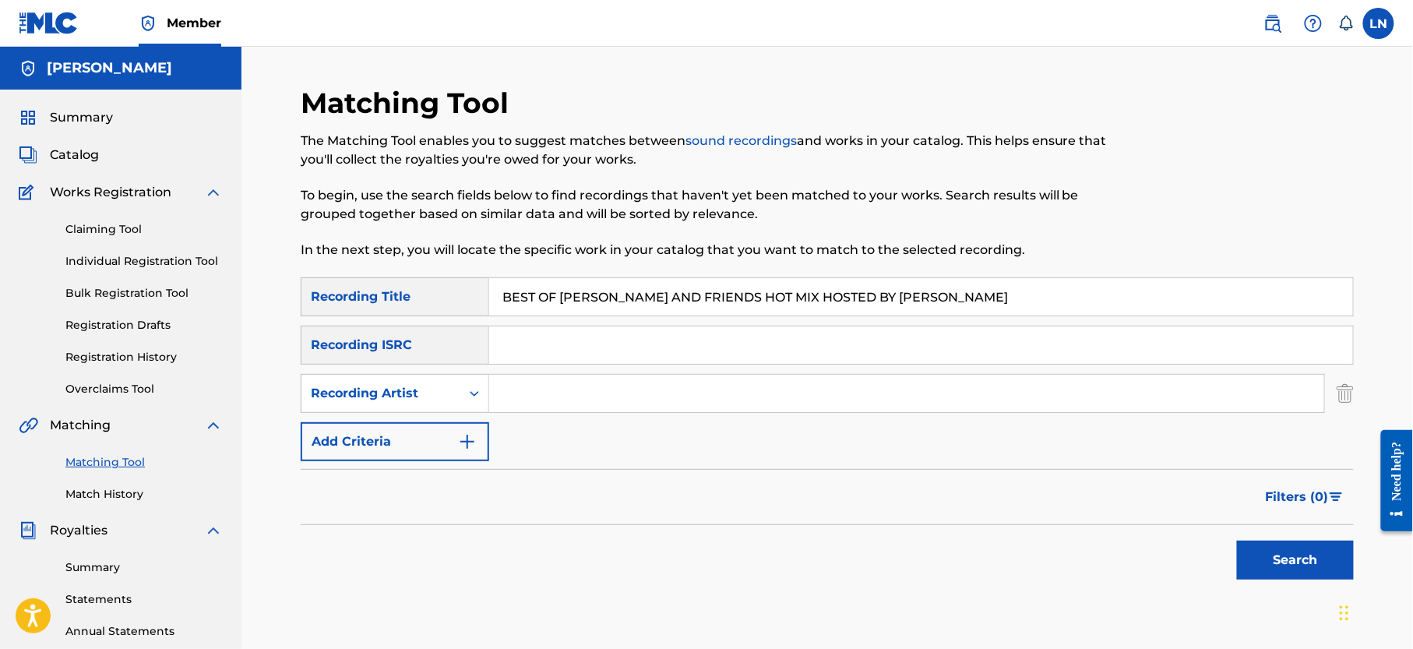
click at [541, 397] on input "Search Form" at bounding box center [906, 393] width 835 height 37
type input "Djmiles"
click at [1237, 541] on button "Search" at bounding box center [1295, 560] width 117 height 39
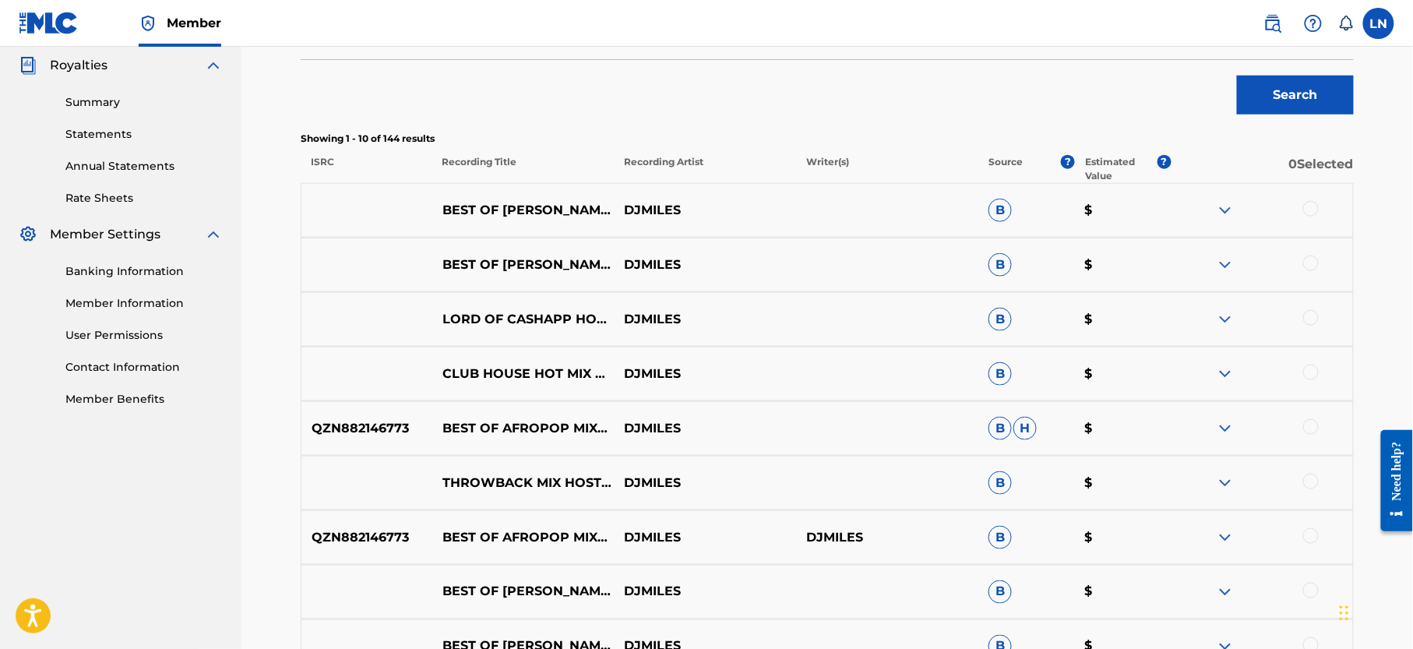
scroll to position [478, 0]
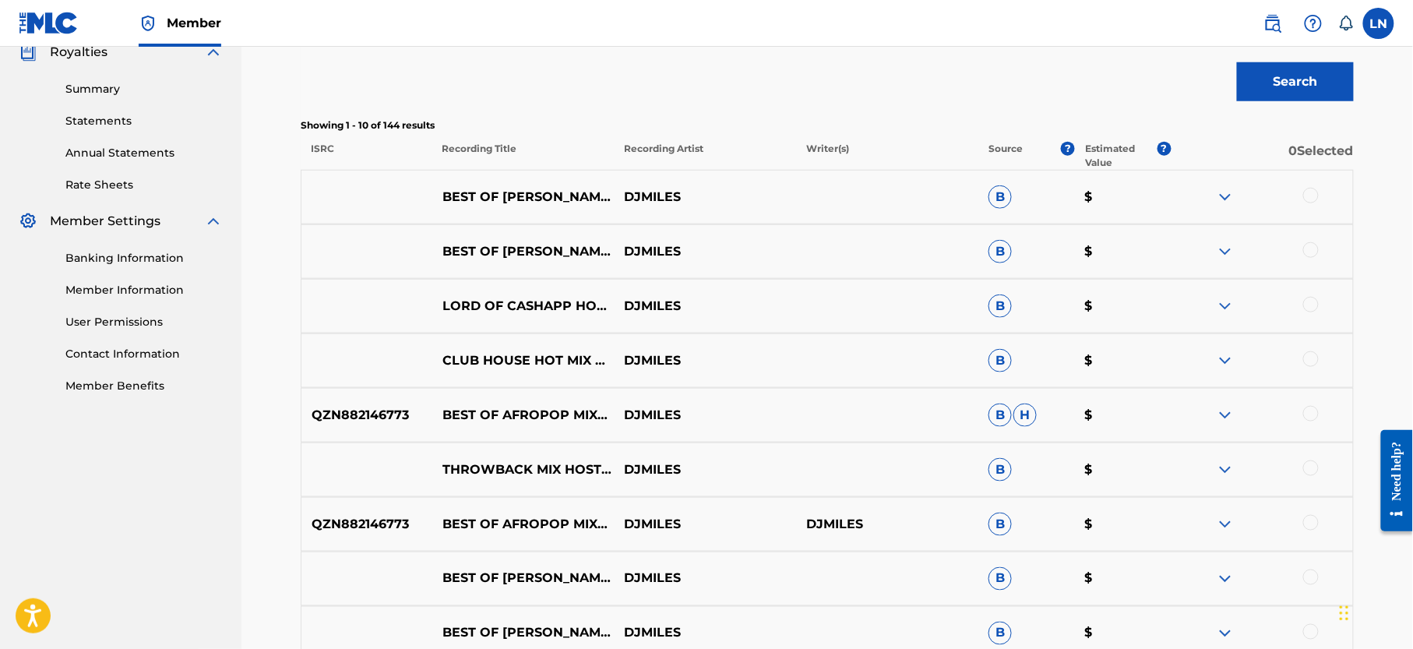
click at [1225, 195] on img at bounding box center [1225, 197] width 19 height 19
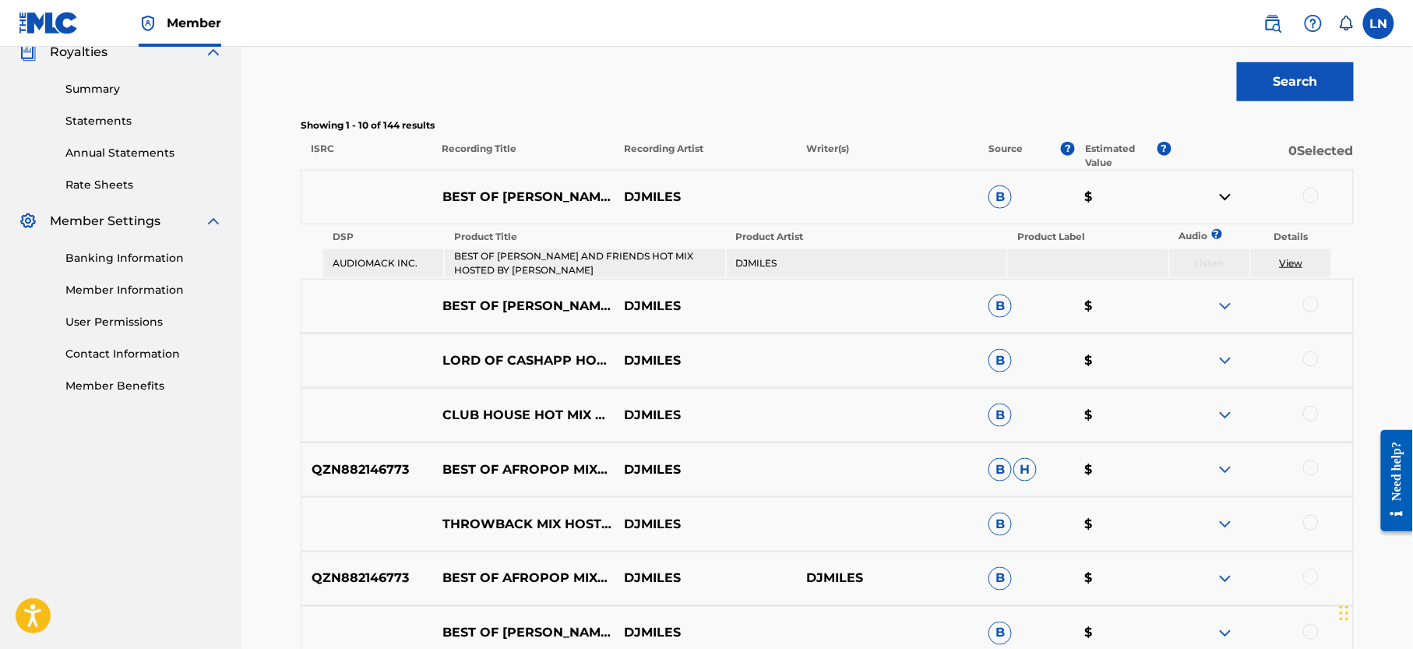
click at [1310, 194] on div at bounding box center [1312, 196] width 16 height 16
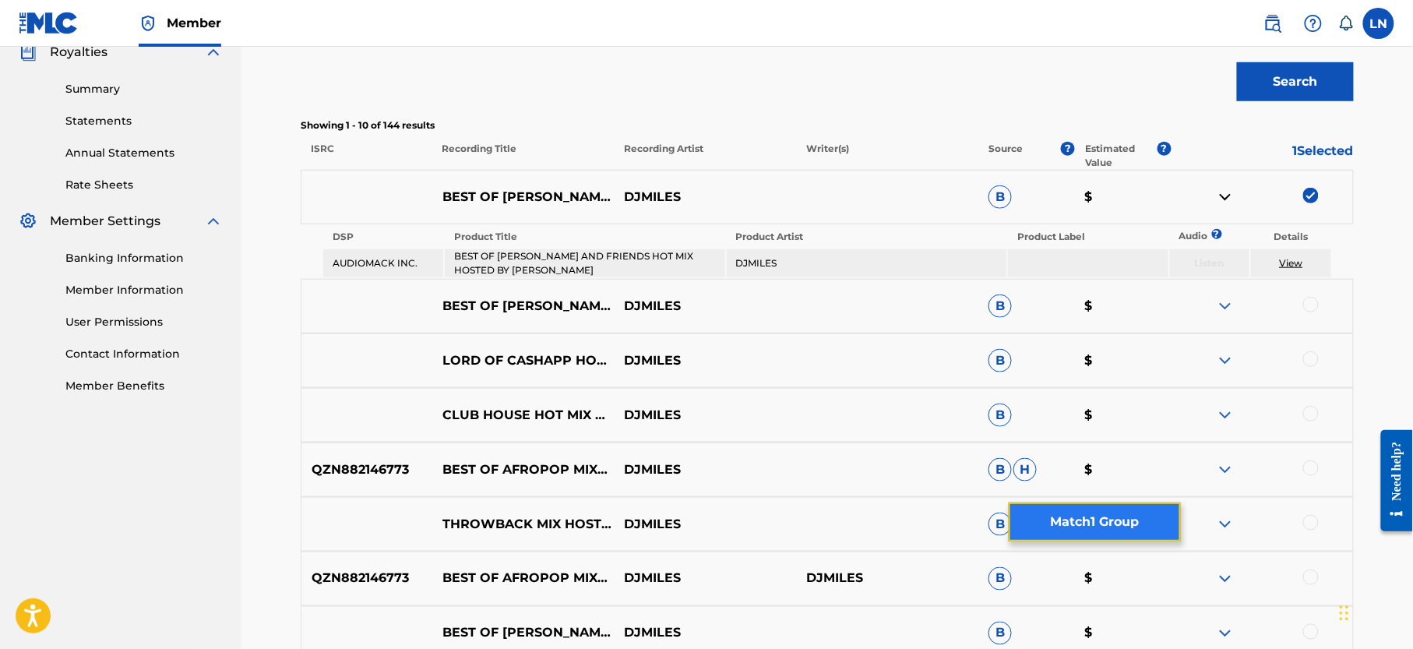
click at [1099, 524] on button "Match 1 Group" at bounding box center [1095, 522] width 172 height 39
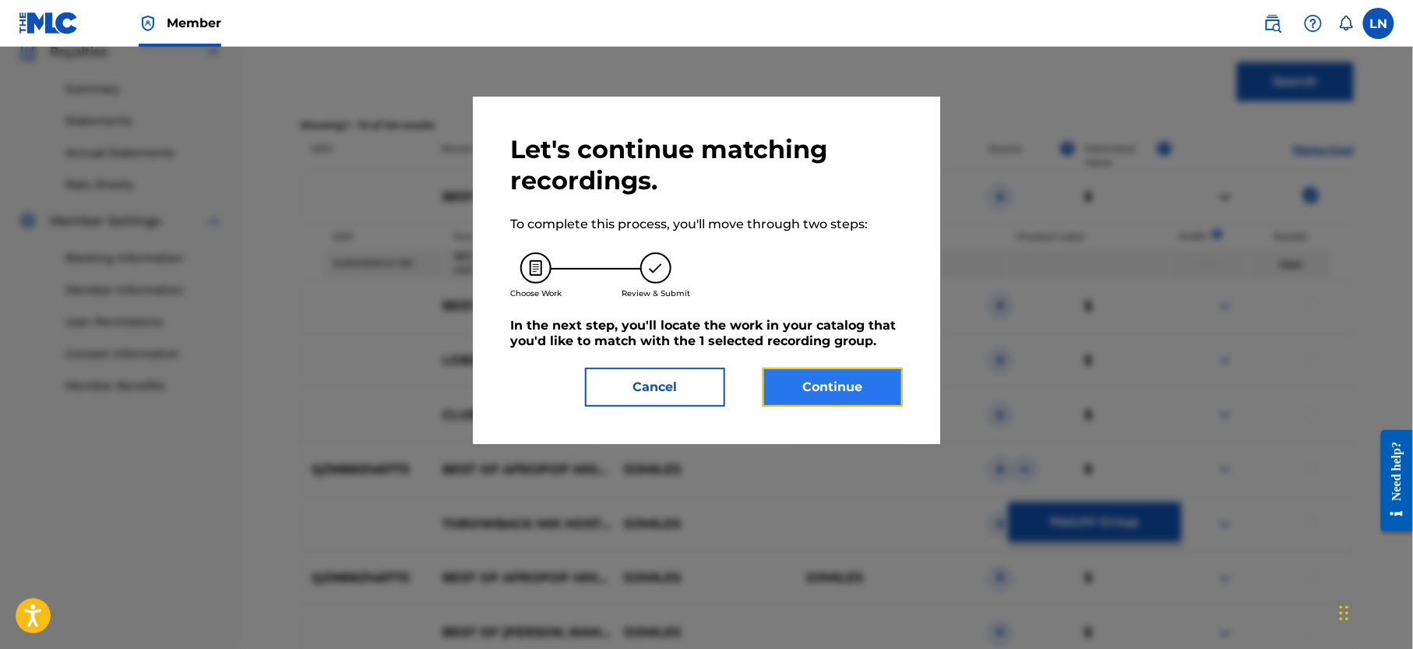
click at [799, 377] on button "Continue" at bounding box center [833, 387] width 140 height 39
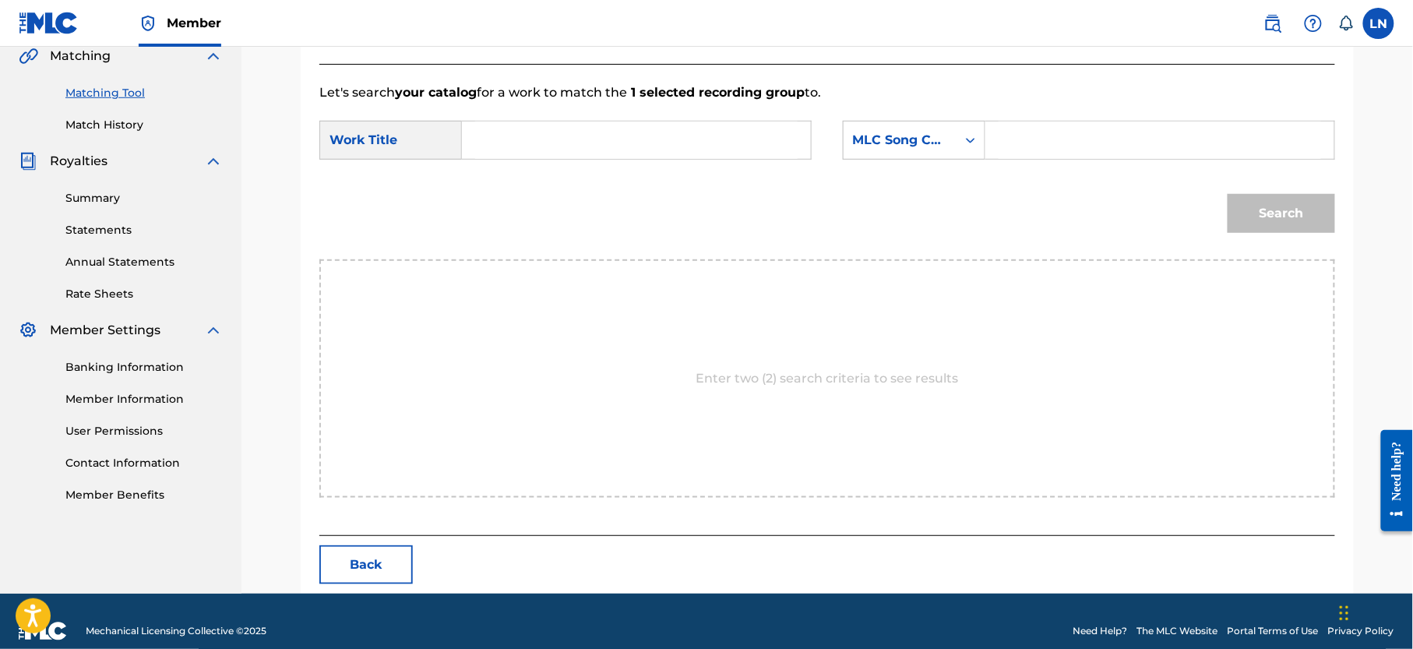
scroll to position [390, 0]
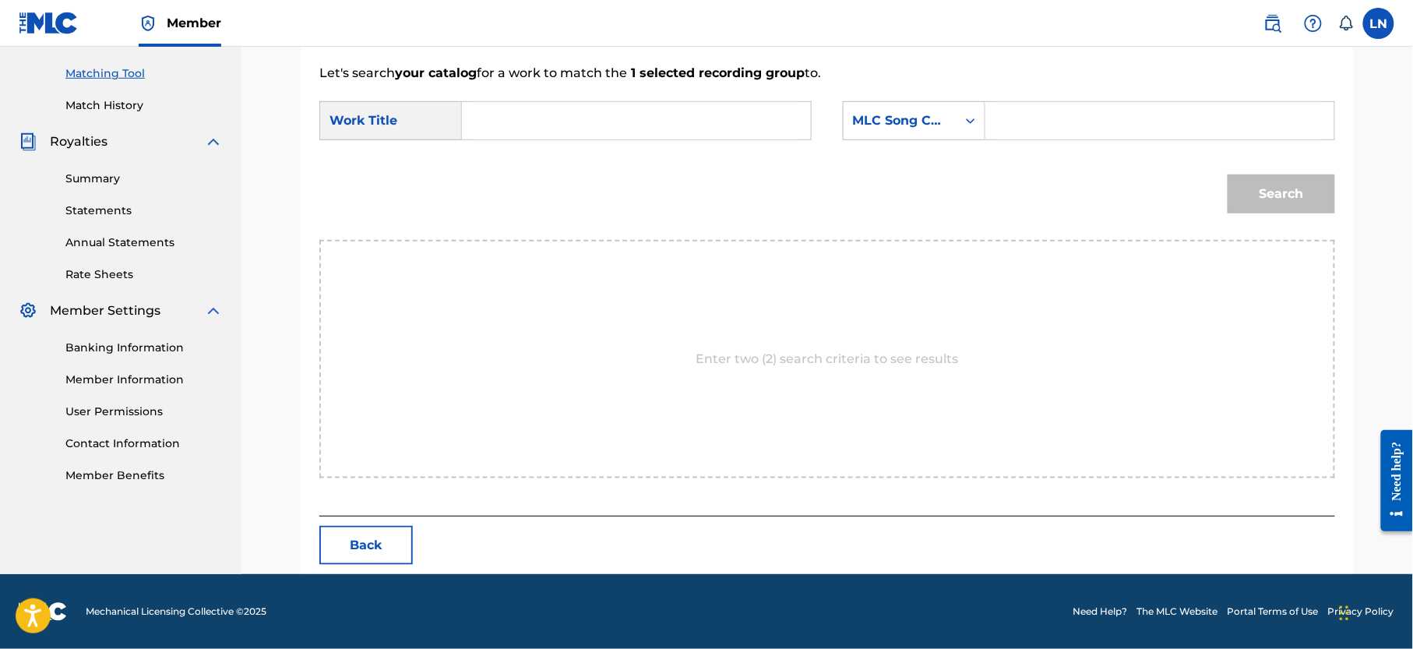
click at [527, 115] on input "Search Form" at bounding box center [636, 120] width 323 height 37
paste input "BEST OF [PERSON_NAME] AND FRIENDS HOT MIX HOSTED BY [PERSON_NAME]"
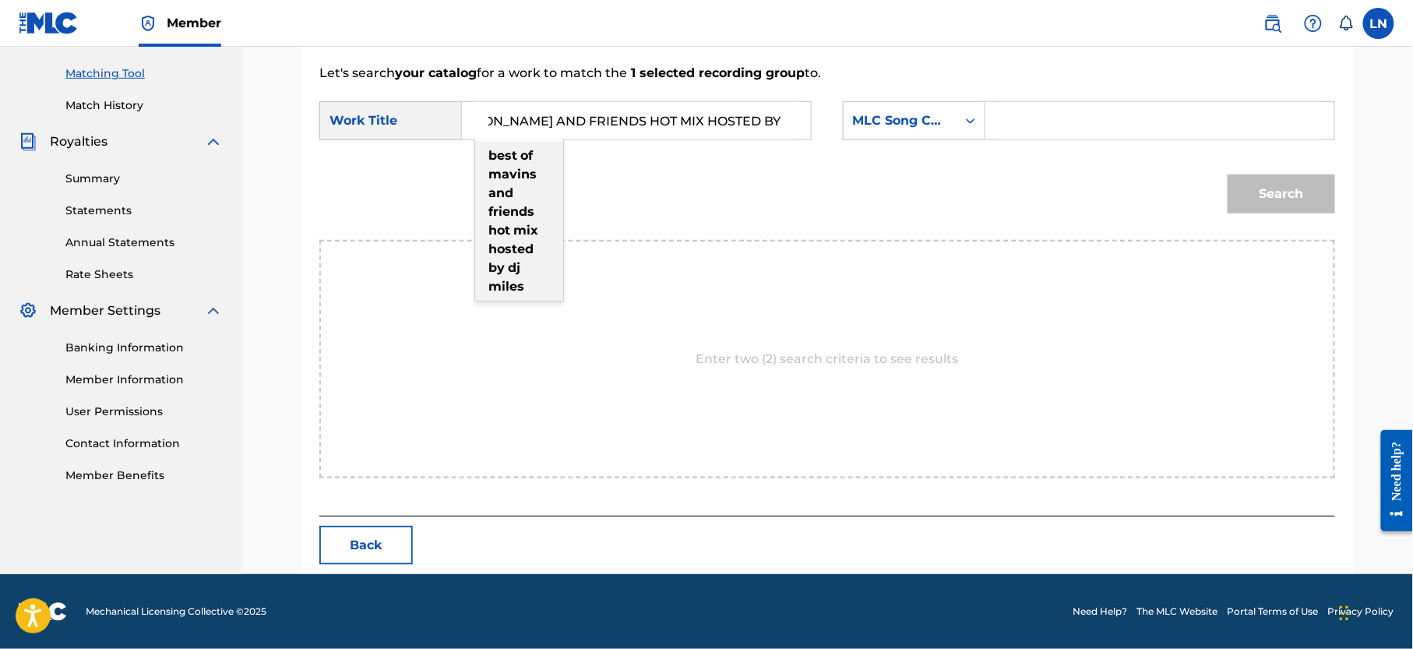
scroll to position [0, 35]
click at [525, 176] on strong "mavins" at bounding box center [513, 174] width 48 height 15
type input "best of mavins and friends hot mix hosted by dj miles"
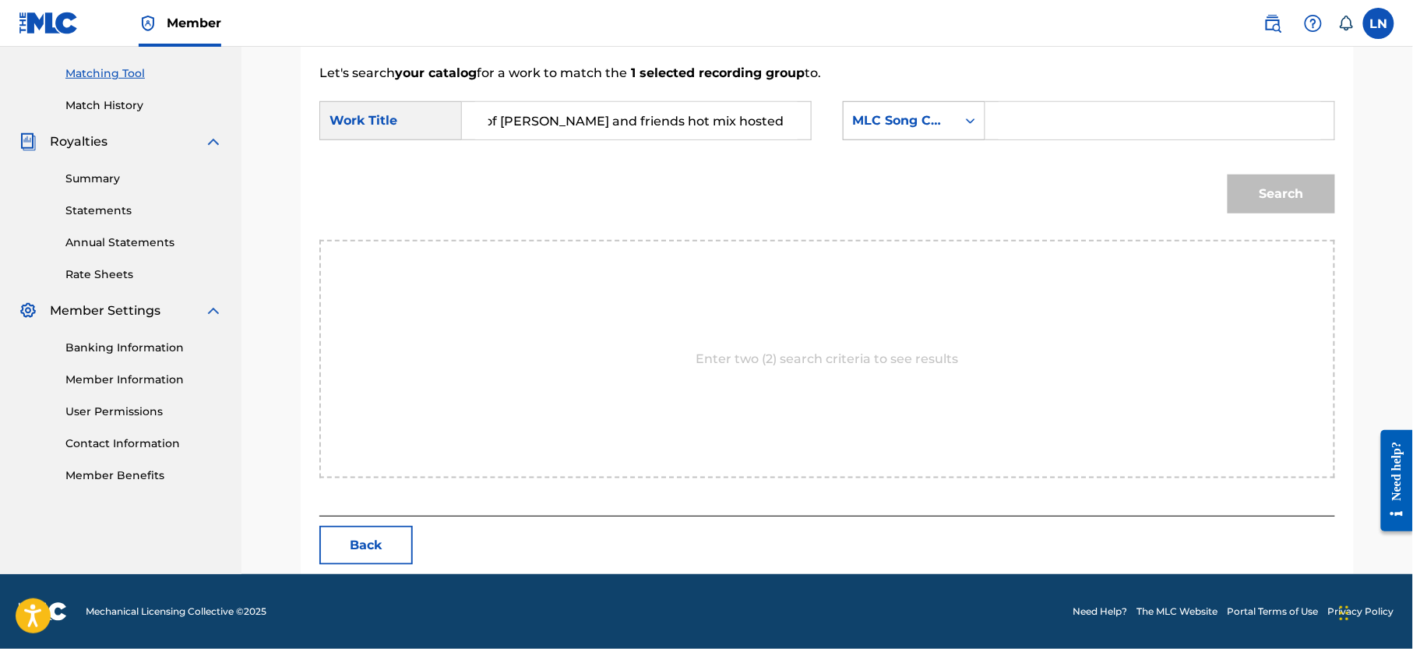
scroll to position [0, 0]
click at [907, 109] on div "MLC Song Code" at bounding box center [900, 121] width 113 height 30
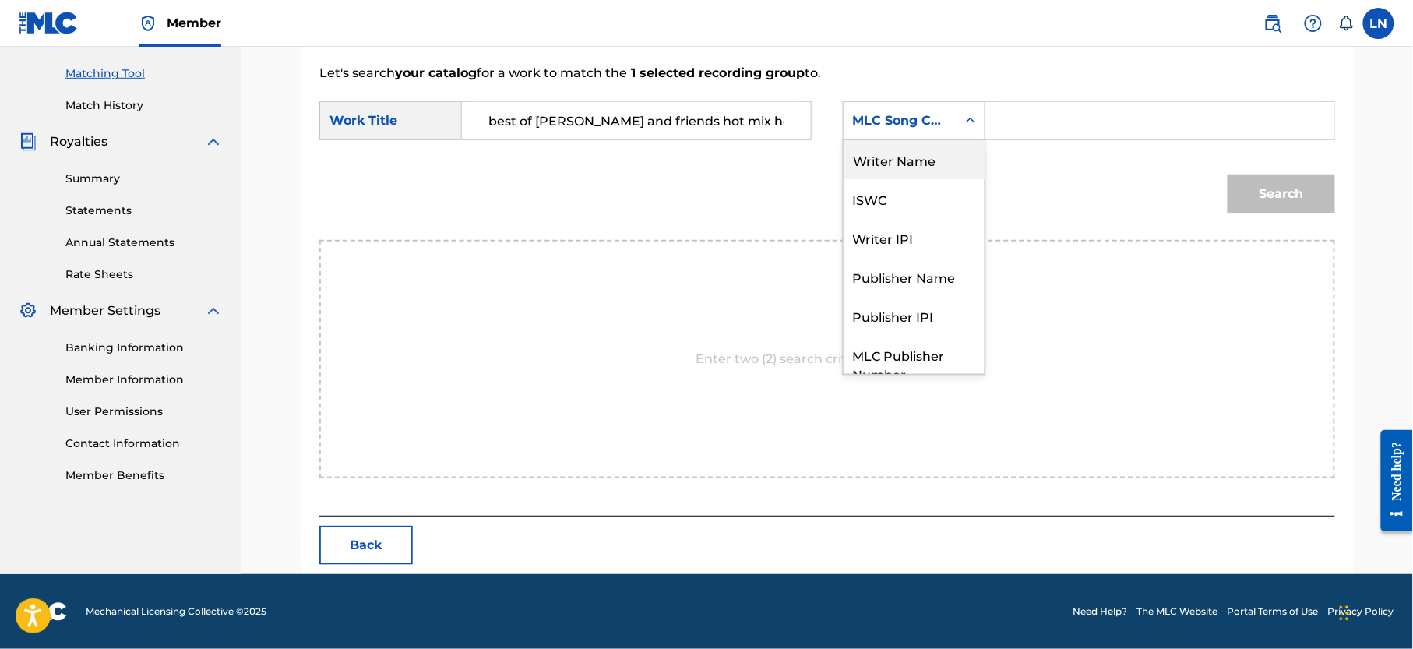
click at [929, 154] on div "Writer Name" at bounding box center [914, 159] width 141 height 39
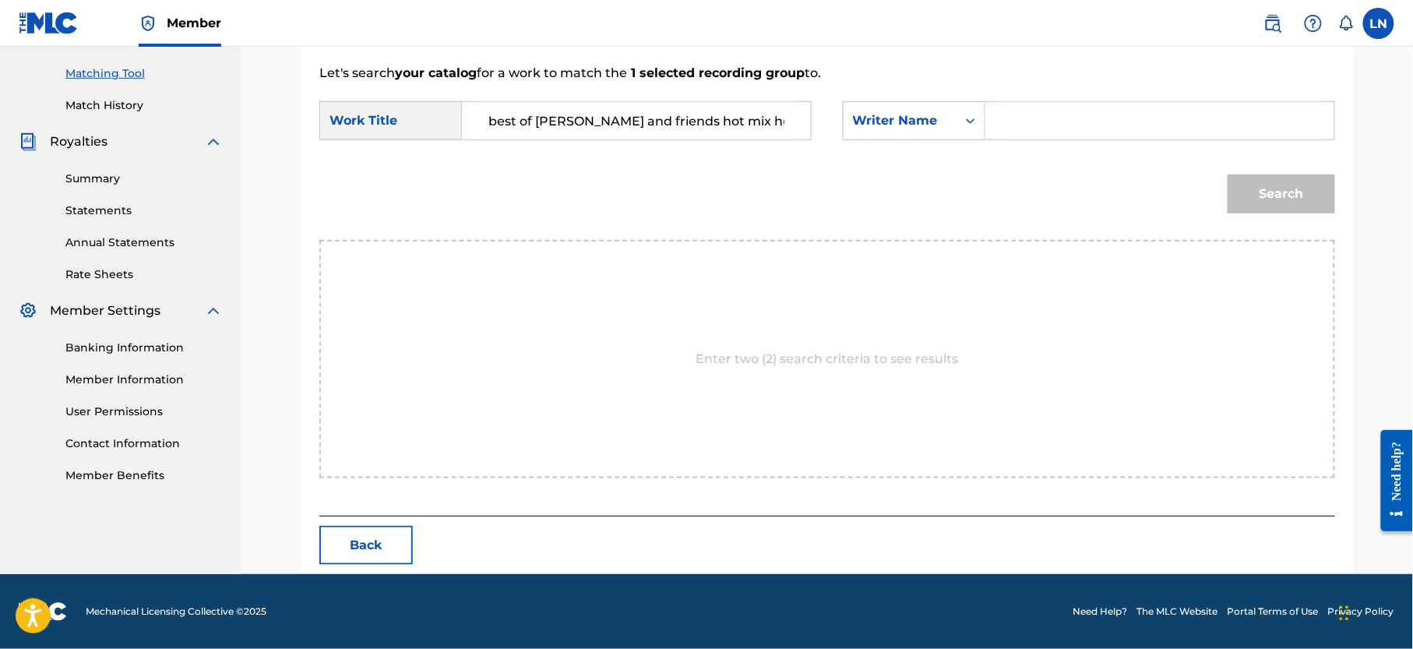
click at [1048, 131] on input "Search Form" at bounding box center [1160, 120] width 323 height 37
type input "[PERSON_NAME]"
click at [1228, 175] on button "Search" at bounding box center [1282, 194] width 108 height 39
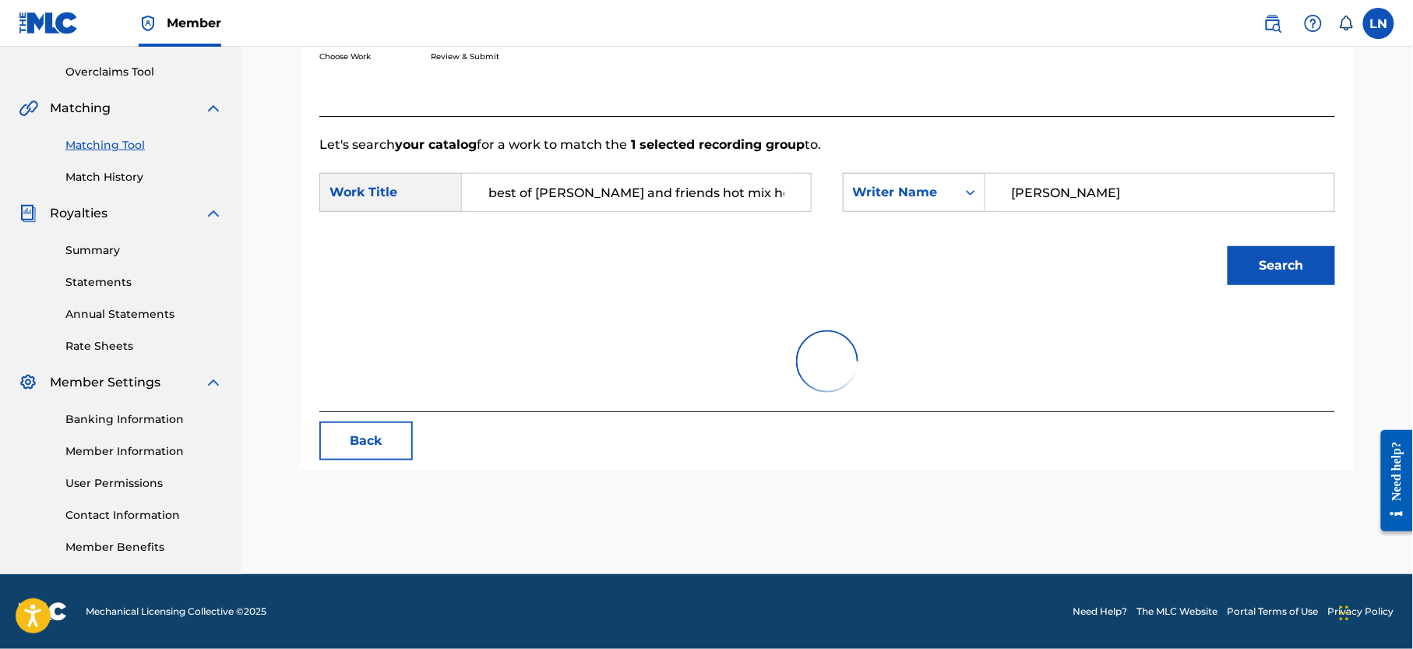
scroll to position [390, 0]
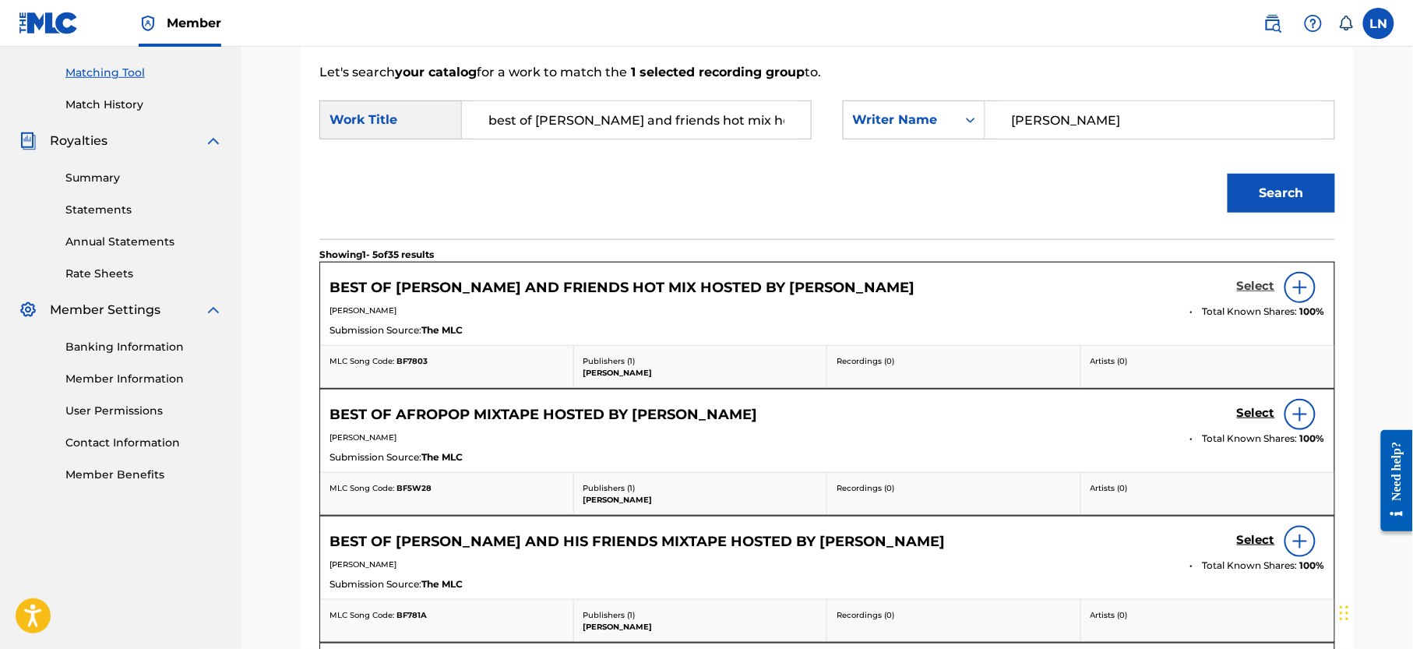
click at [1251, 291] on h5 "Select" at bounding box center [1256, 286] width 38 height 15
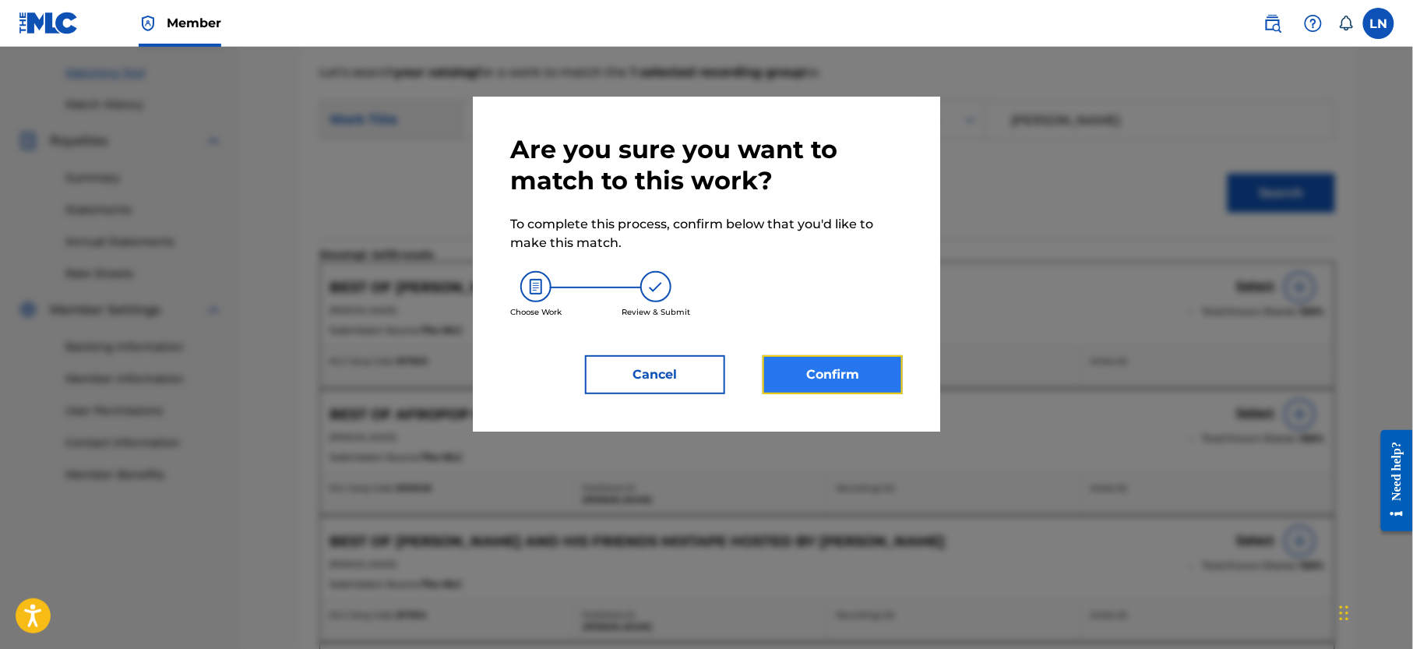
click at [855, 382] on button "Confirm" at bounding box center [833, 374] width 140 height 39
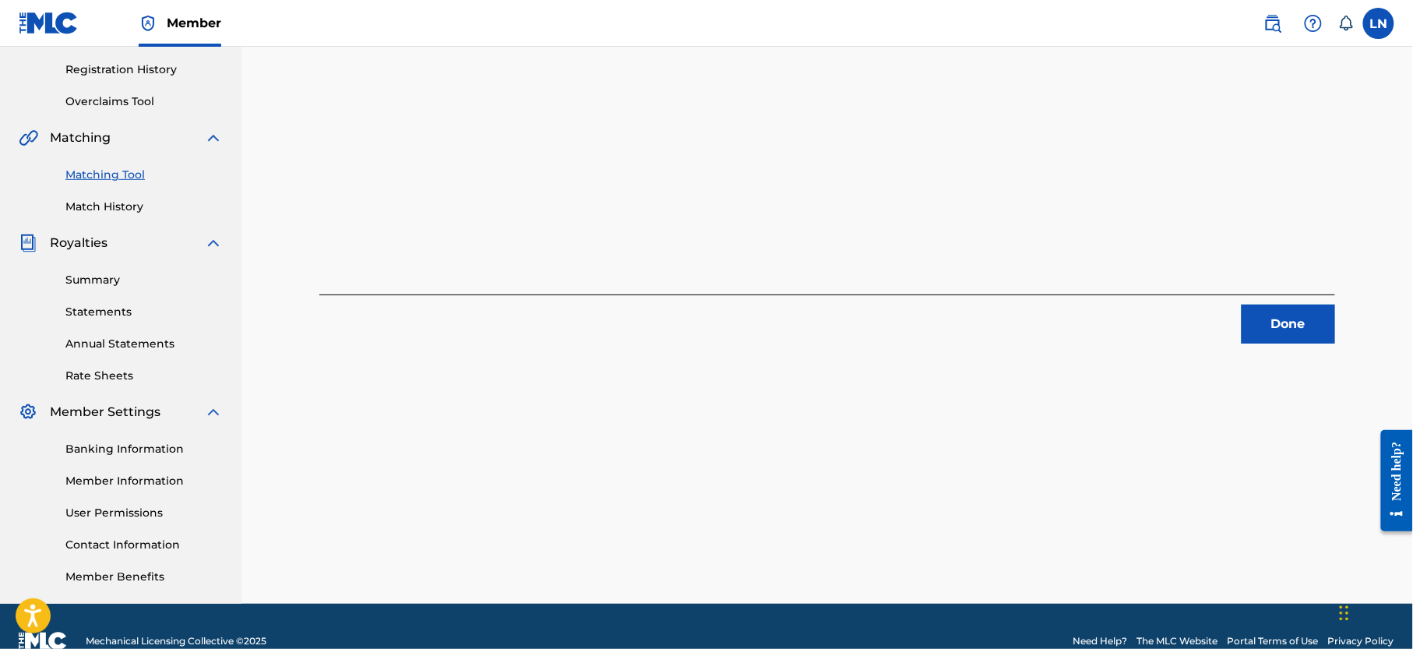
scroll to position [95, 0]
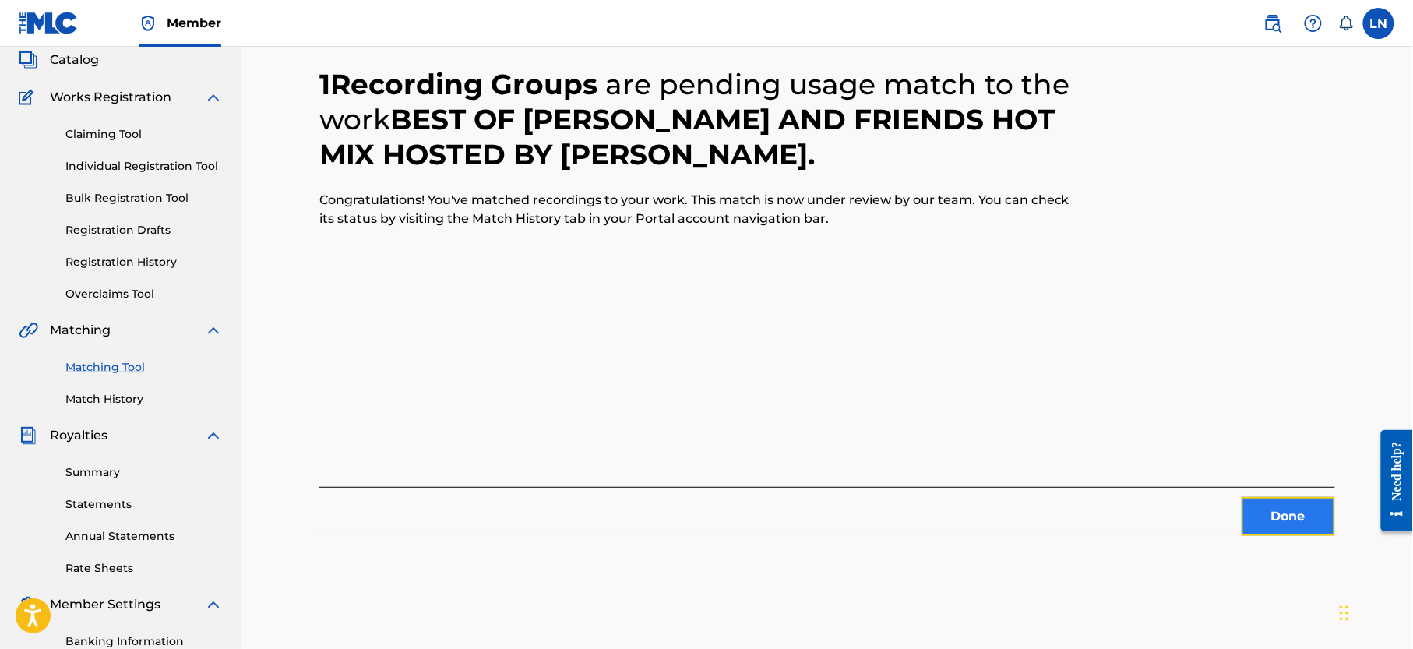
click at [1289, 499] on button "Done" at bounding box center [1289, 516] width 94 height 39
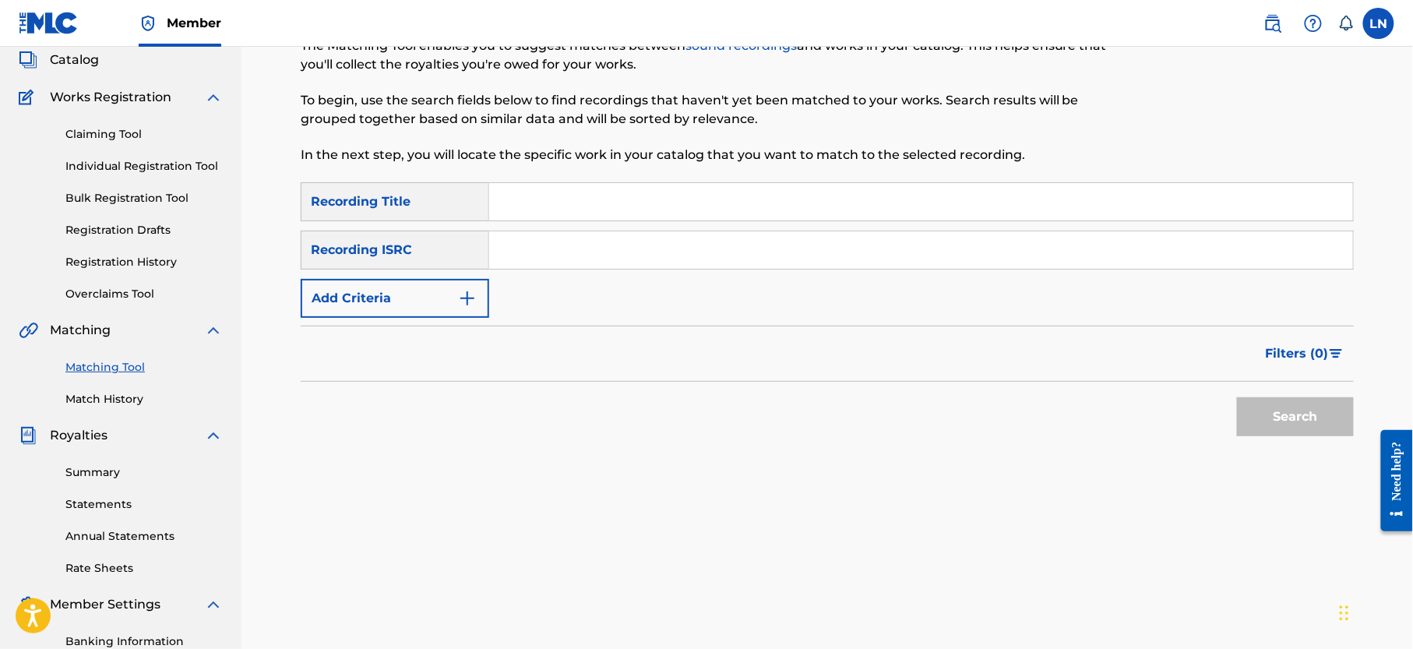
click at [564, 203] on input "Search Form" at bounding box center [921, 201] width 864 height 37
paste input "BEST OF LAY BANKZ & [PERSON_NAME] EMAGE HOSTED BY DJMILES"
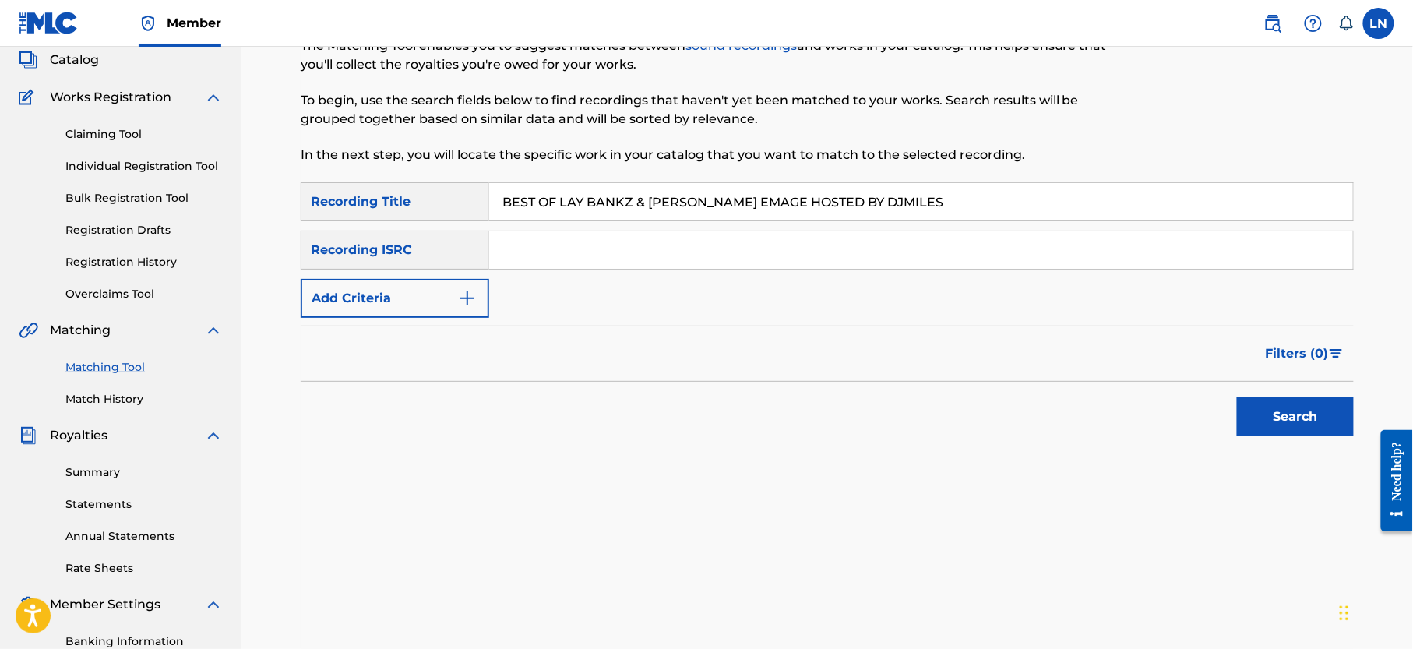
type input "Best Of Lay Bankz & Pretti Emage Hosted By Djmiles"
click at [453, 298] on button "Add Criteria" at bounding box center [395, 298] width 189 height 39
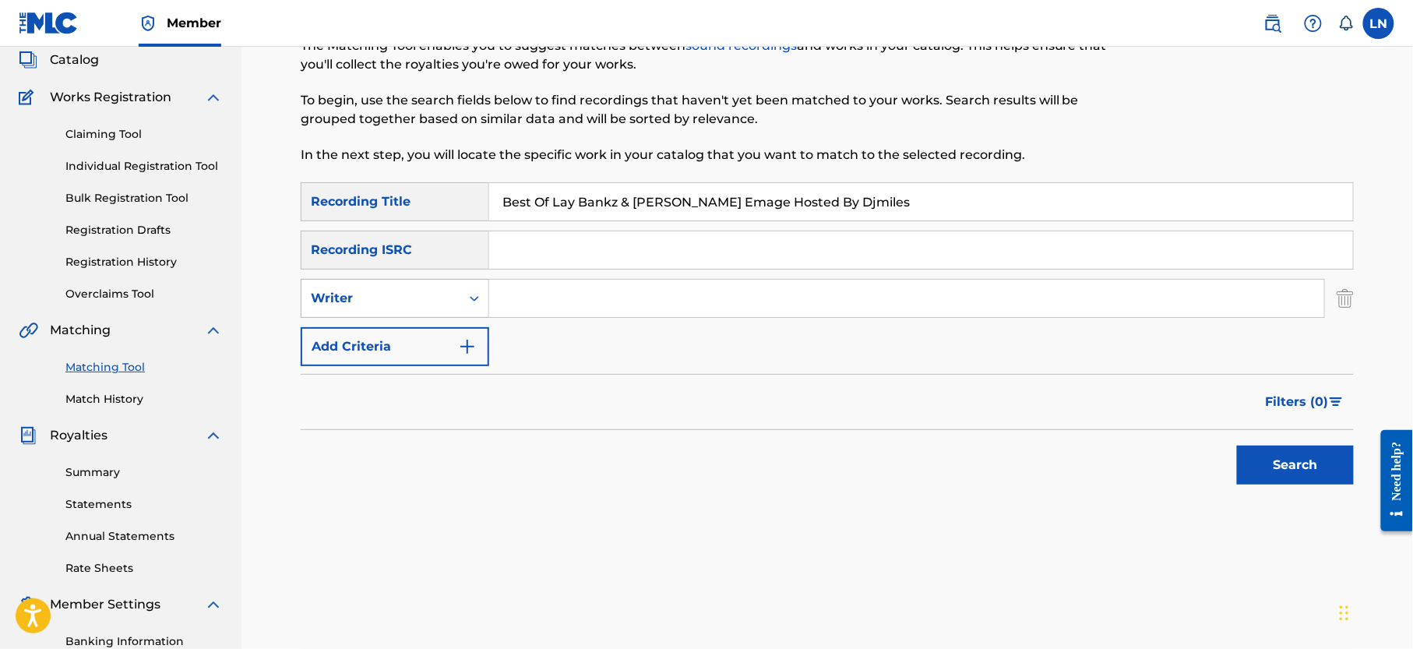
click at [407, 293] on div "Writer" at bounding box center [381, 298] width 140 height 19
click at [415, 343] on div "Recording Artist" at bounding box center [395, 337] width 187 height 39
click at [556, 305] on input "Search Form" at bounding box center [906, 298] width 835 height 37
type input "Djmiles"
click at [1237, 446] on button "Search" at bounding box center [1295, 465] width 117 height 39
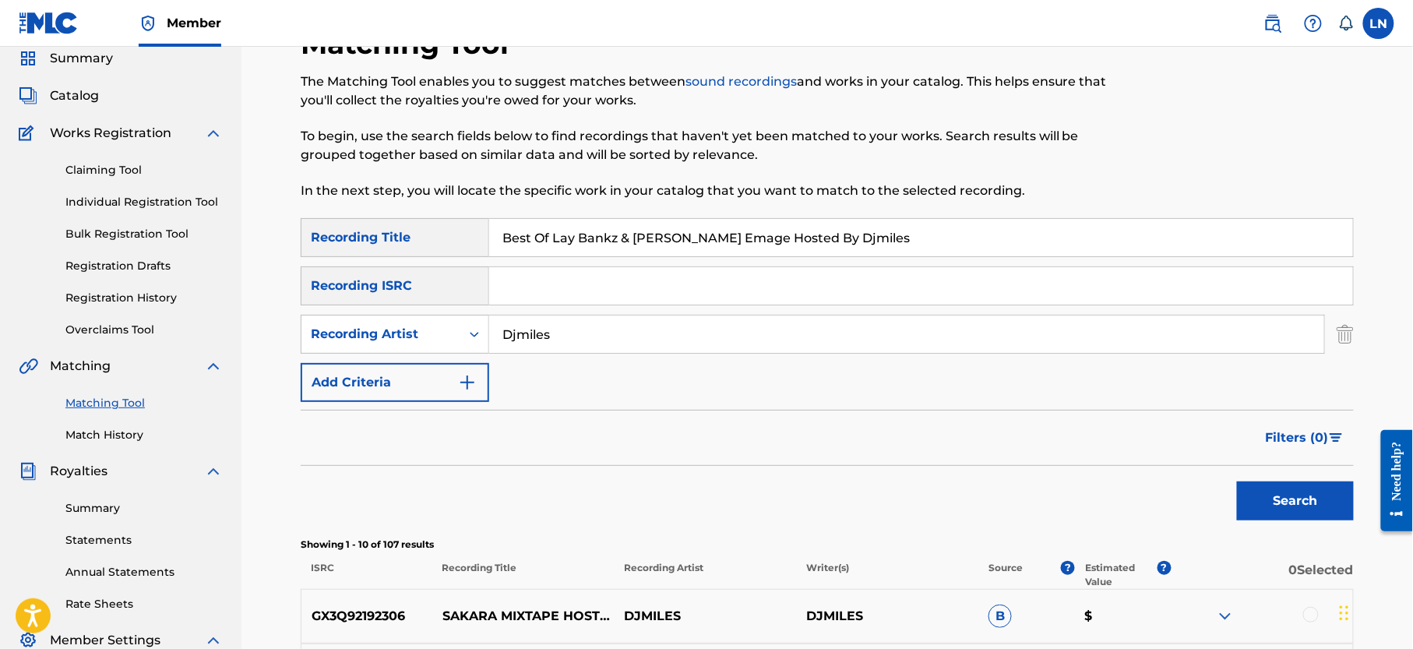
scroll to position [0, 0]
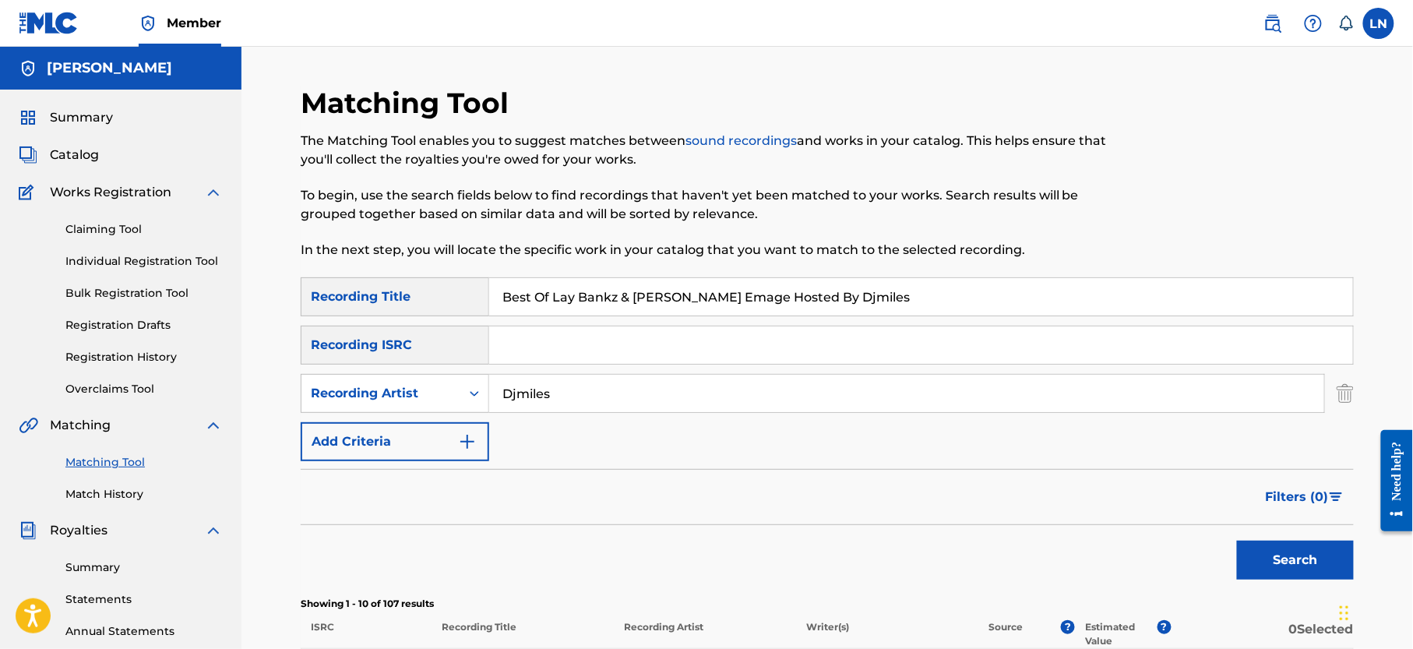
click at [588, 291] on input "Best Of Lay Bankz & Pretti Emage Hosted By Djmiles" at bounding box center [921, 296] width 864 height 37
paste input "EST OF REMA AND FRIENDS INVASION MIXTAPE"
click at [588, 291] on input "BEST OF REMA AND FRIENDS INVASION MIXTAPE" at bounding box center [921, 296] width 864 height 37
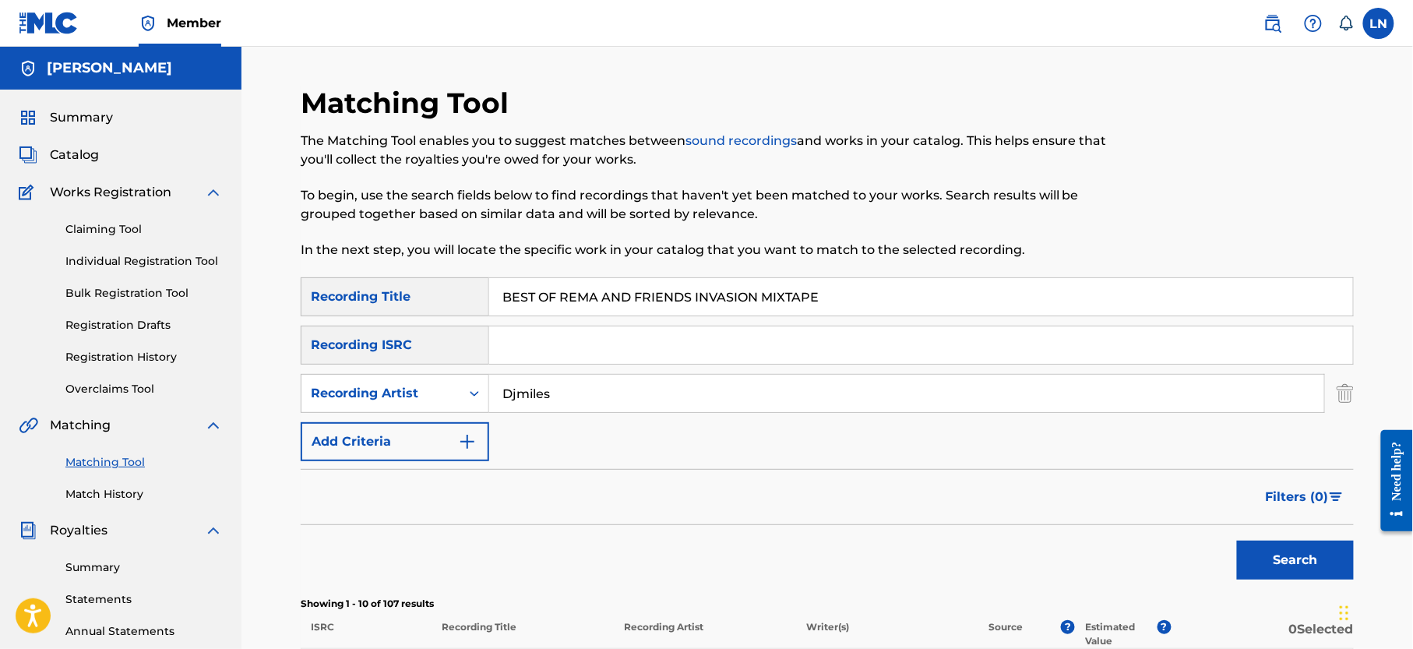
type input "BEST OF REMA AND FRIENDS INVASION MIXTAPE"
click at [1237, 541] on button "Search" at bounding box center [1295, 560] width 117 height 39
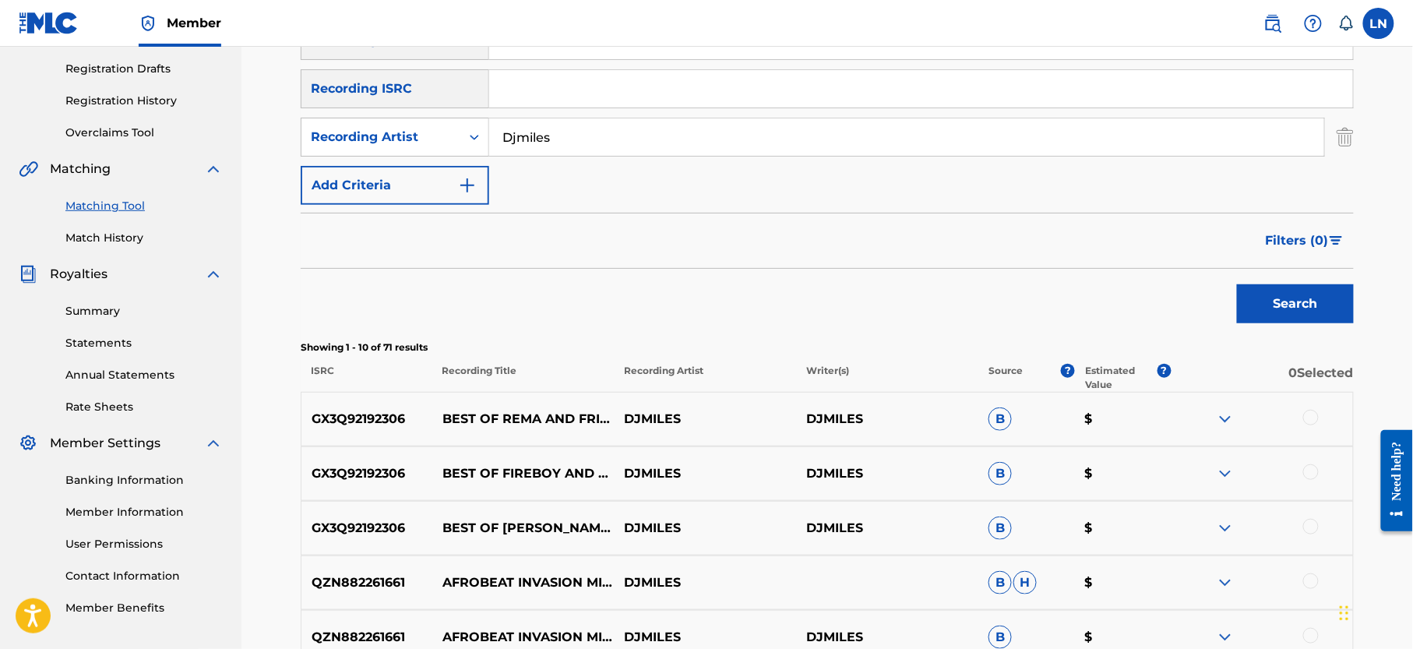
scroll to position [266, 0]
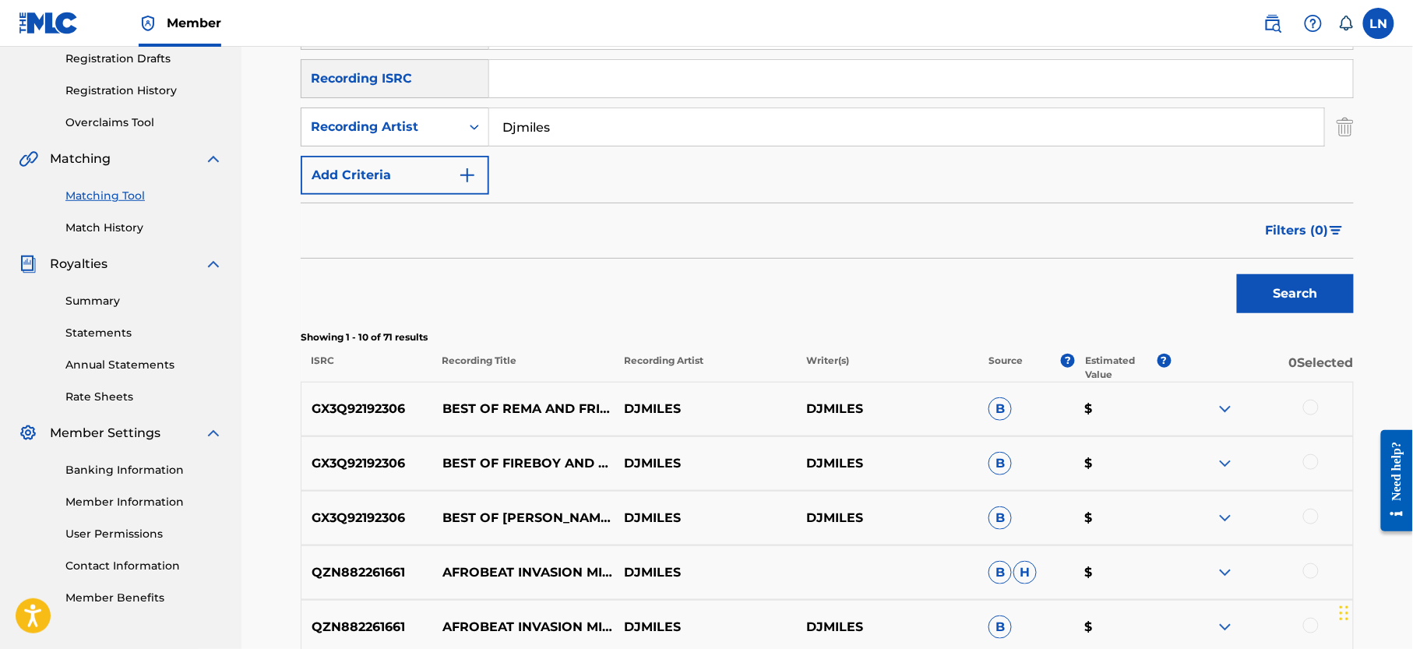
click at [1228, 408] on img at bounding box center [1225, 409] width 19 height 19
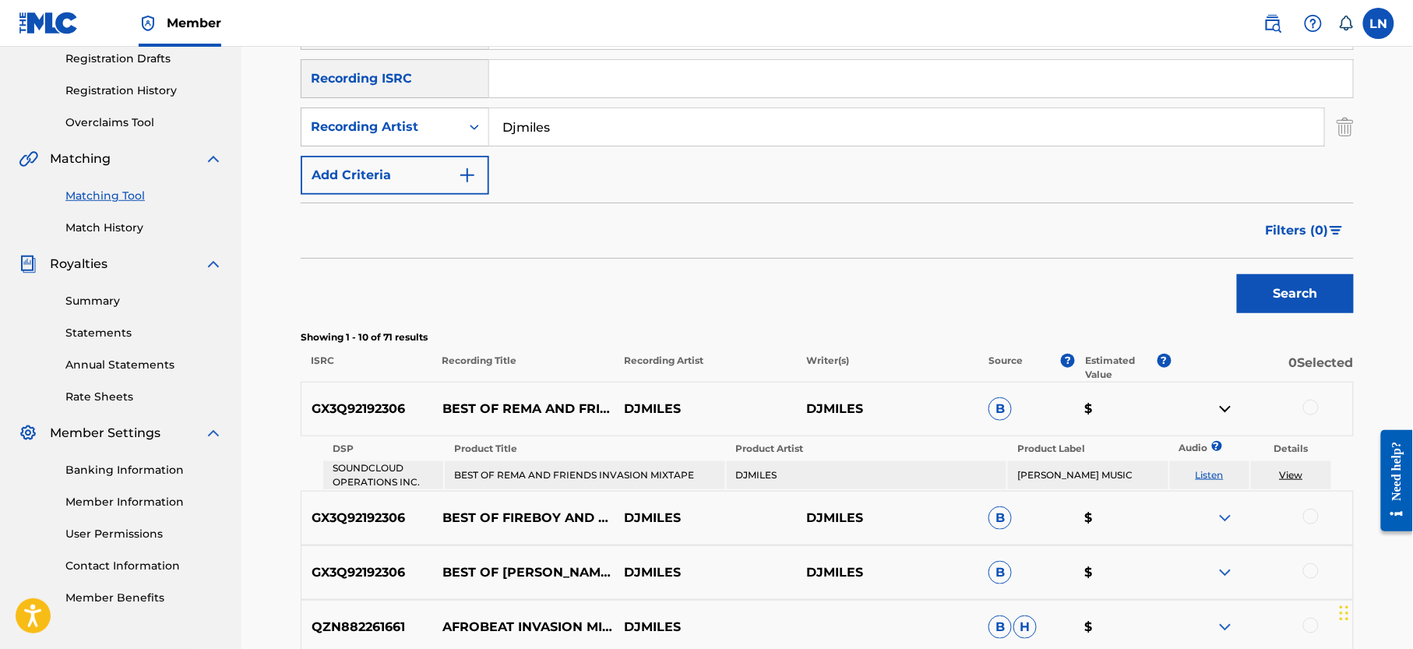
click at [1315, 403] on div at bounding box center [1312, 408] width 16 height 16
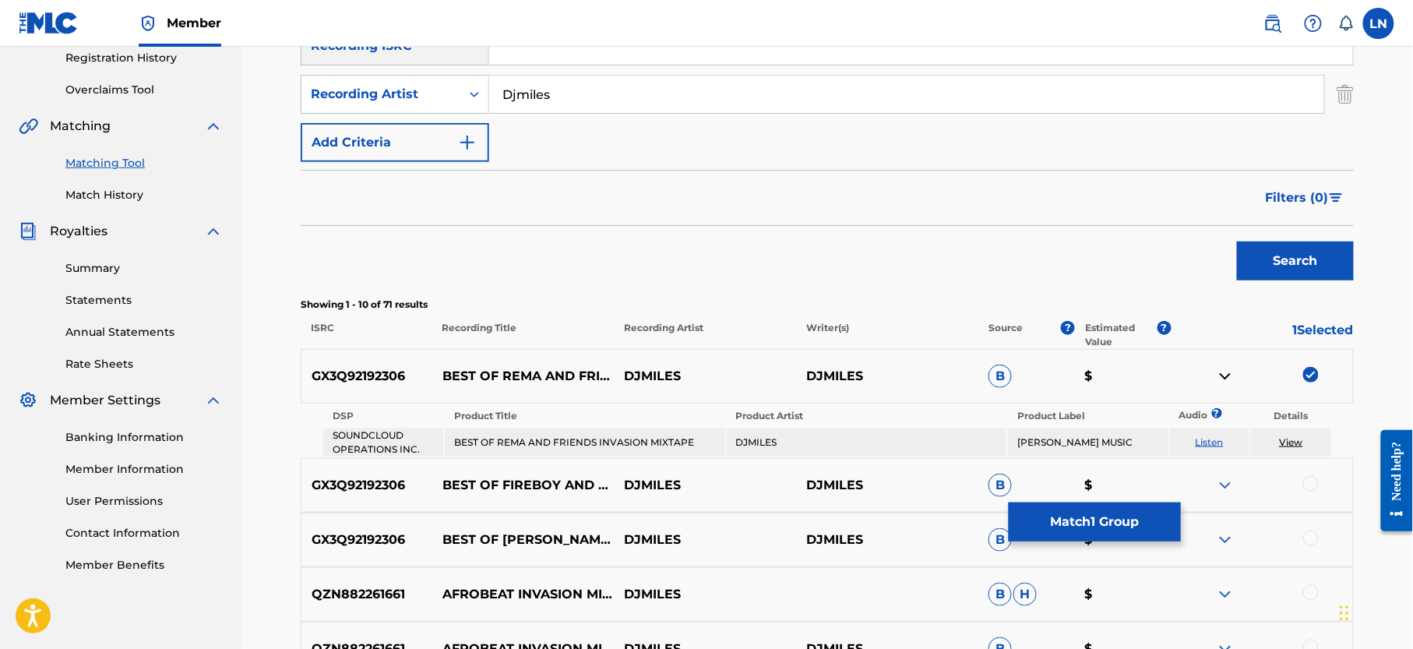
scroll to position [325, 0]
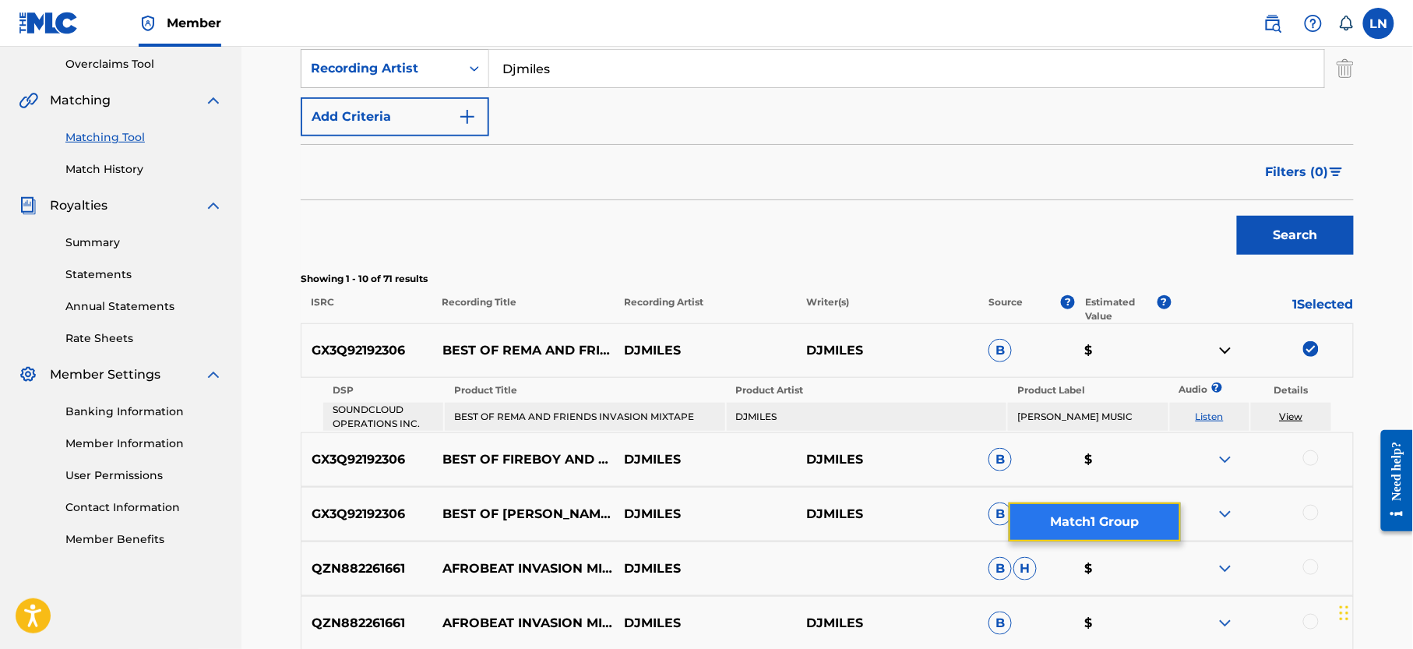
click at [1106, 524] on button "Match 1 Group" at bounding box center [1095, 522] width 172 height 39
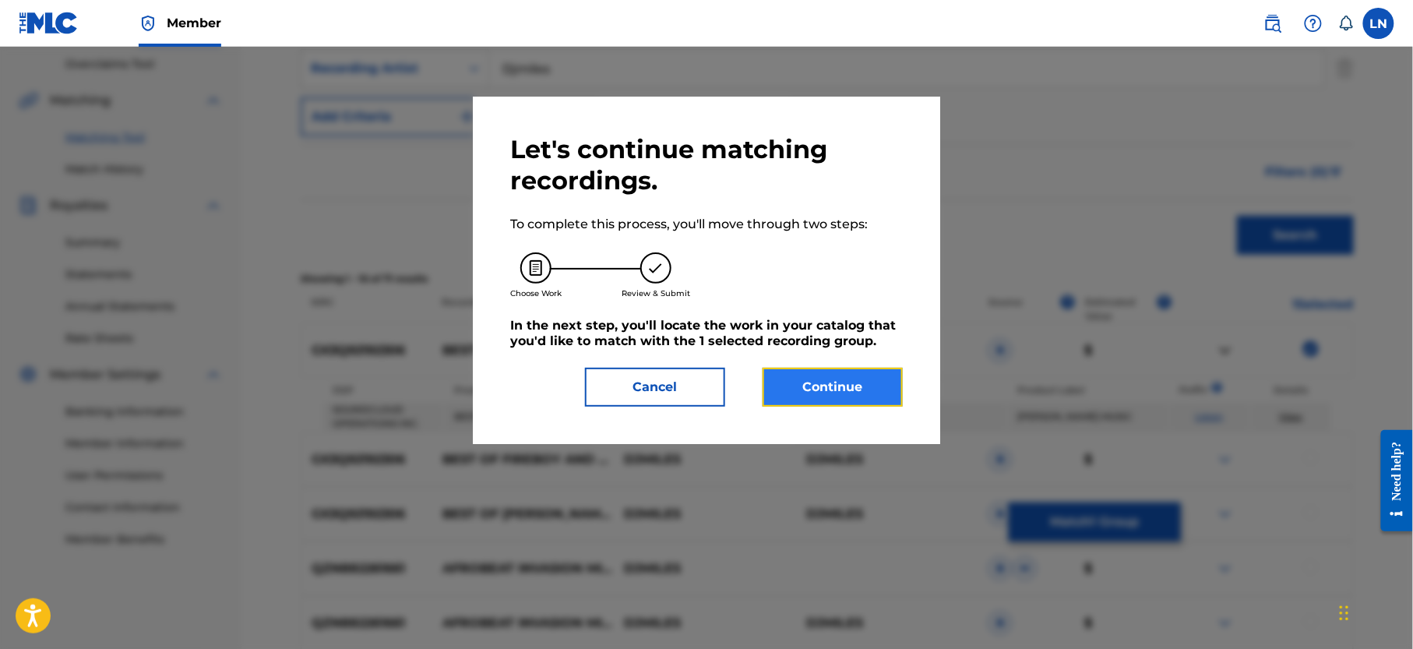
click at [874, 390] on button "Continue" at bounding box center [833, 387] width 140 height 39
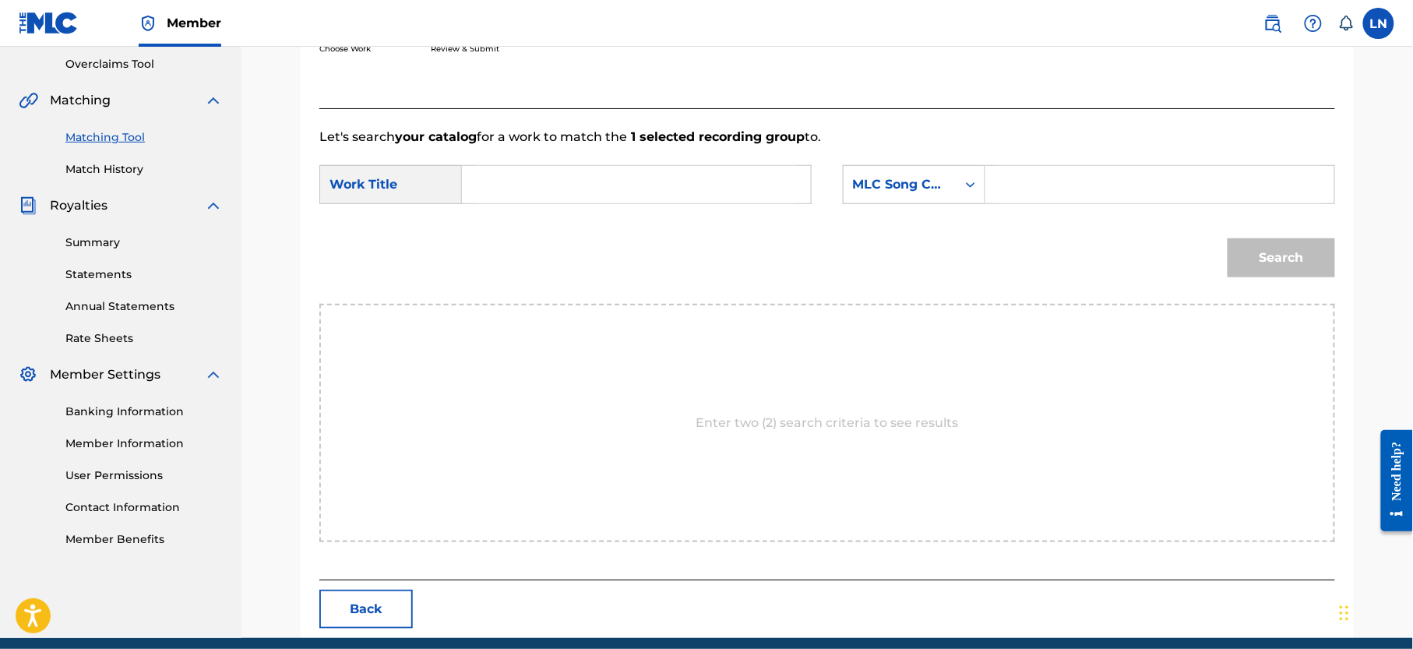
click at [552, 190] on input "Search Form" at bounding box center [636, 184] width 323 height 37
paste input "BEST OF REMA AND FRIENDS INVASION MIXTAPE"
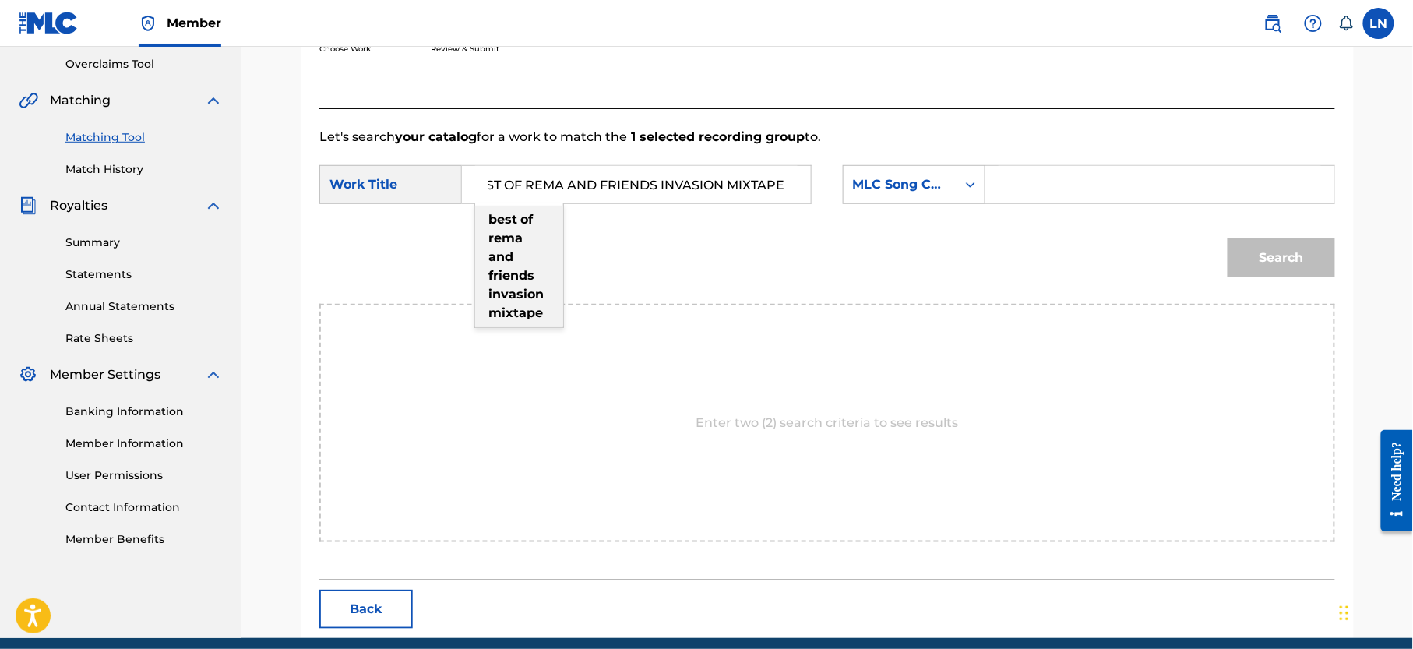
scroll to position [0, 0]
click at [515, 238] on strong "rema" at bounding box center [506, 238] width 34 height 15
type input "best of rema and friends invasion mixtape"
click at [935, 179] on div "MLC Song Code" at bounding box center [900, 184] width 94 height 19
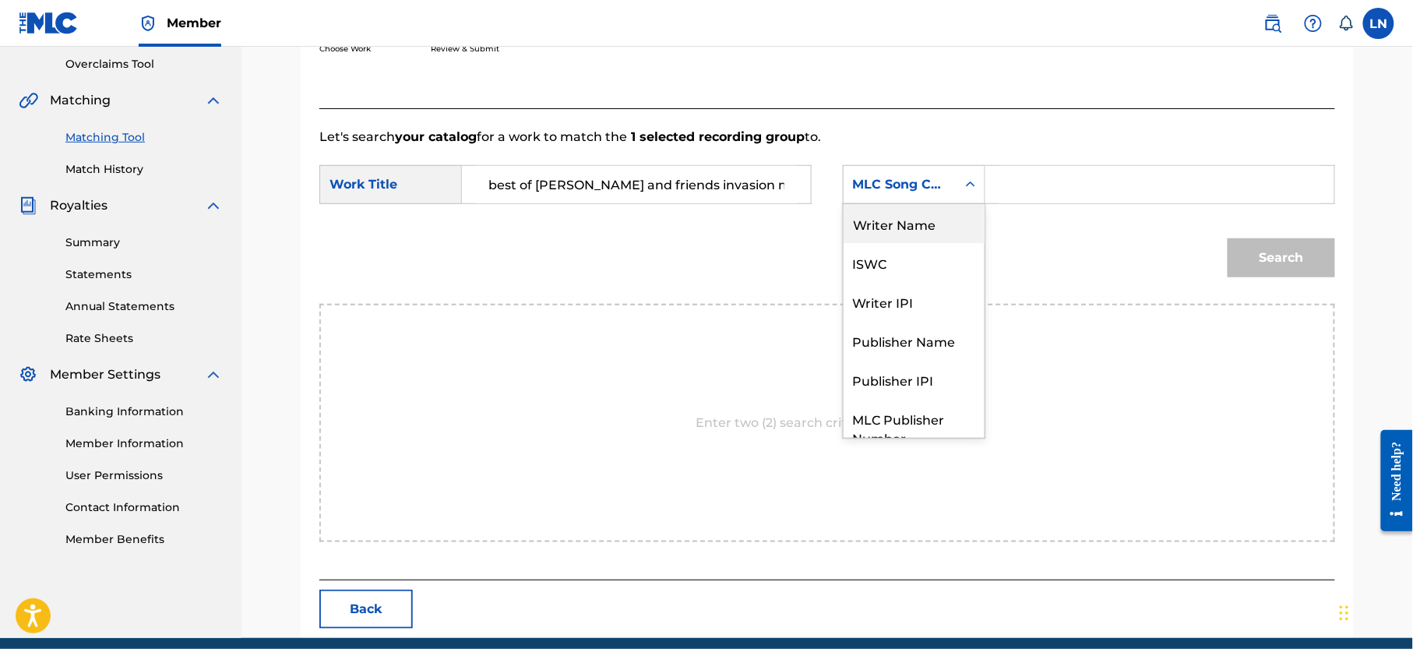
click at [948, 231] on div "Writer Name" at bounding box center [914, 223] width 141 height 39
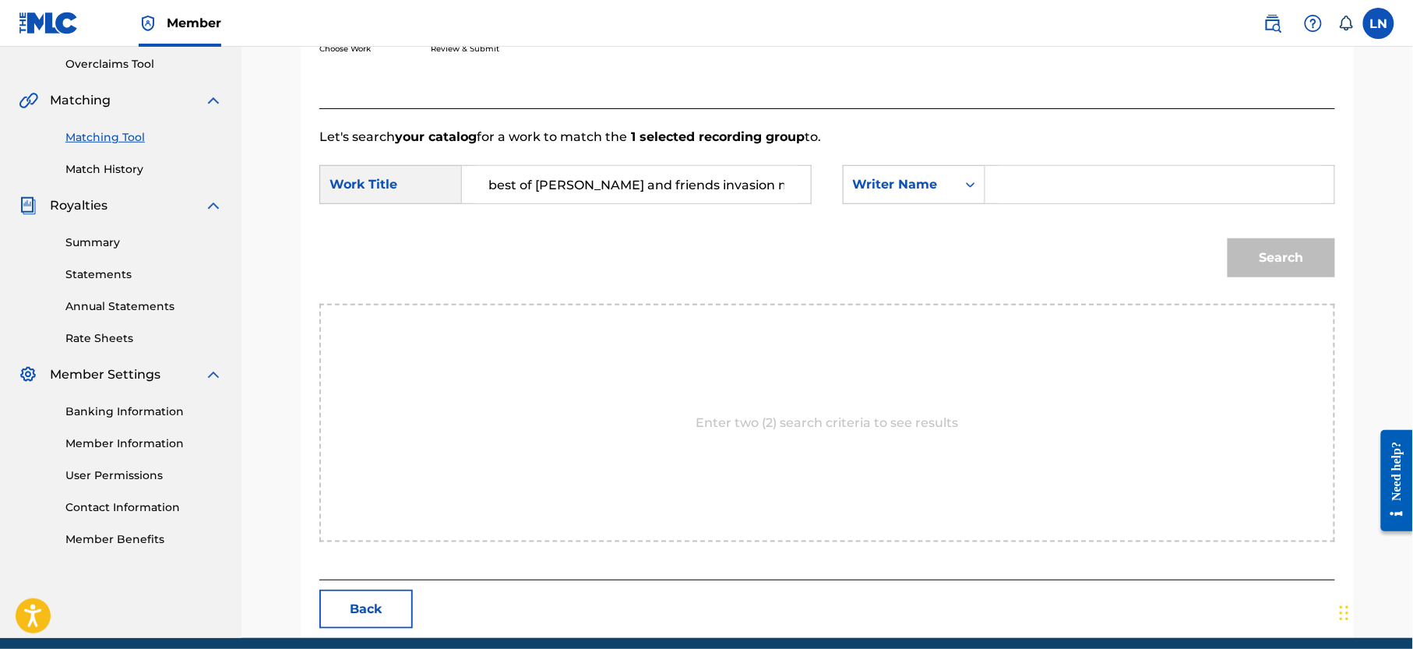
click at [1029, 182] on input "Search Form" at bounding box center [1160, 184] width 323 height 37
type input "[PERSON_NAME]"
click at [1228, 238] on button "Search" at bounding box center [1282, 257] width 108 height 39
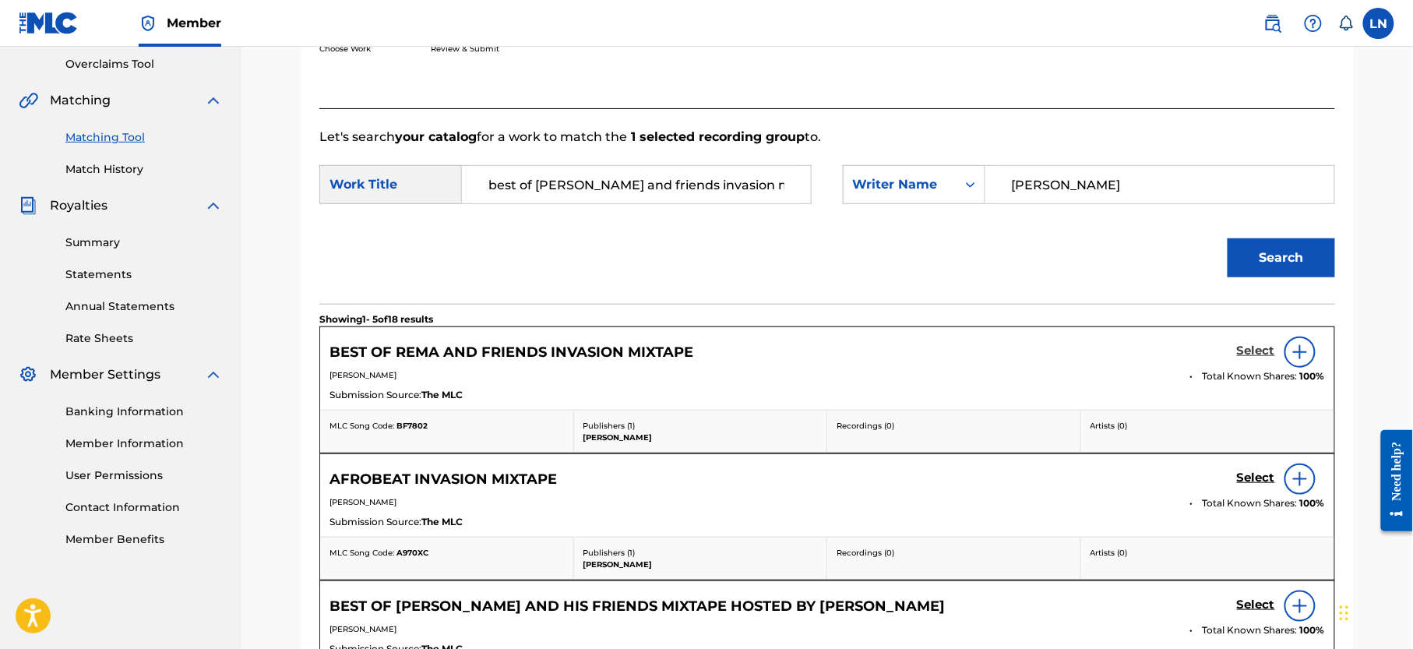
click at [1250, 346] on h5 "Select" at bounding box center [1256, 351] width 38 height 15
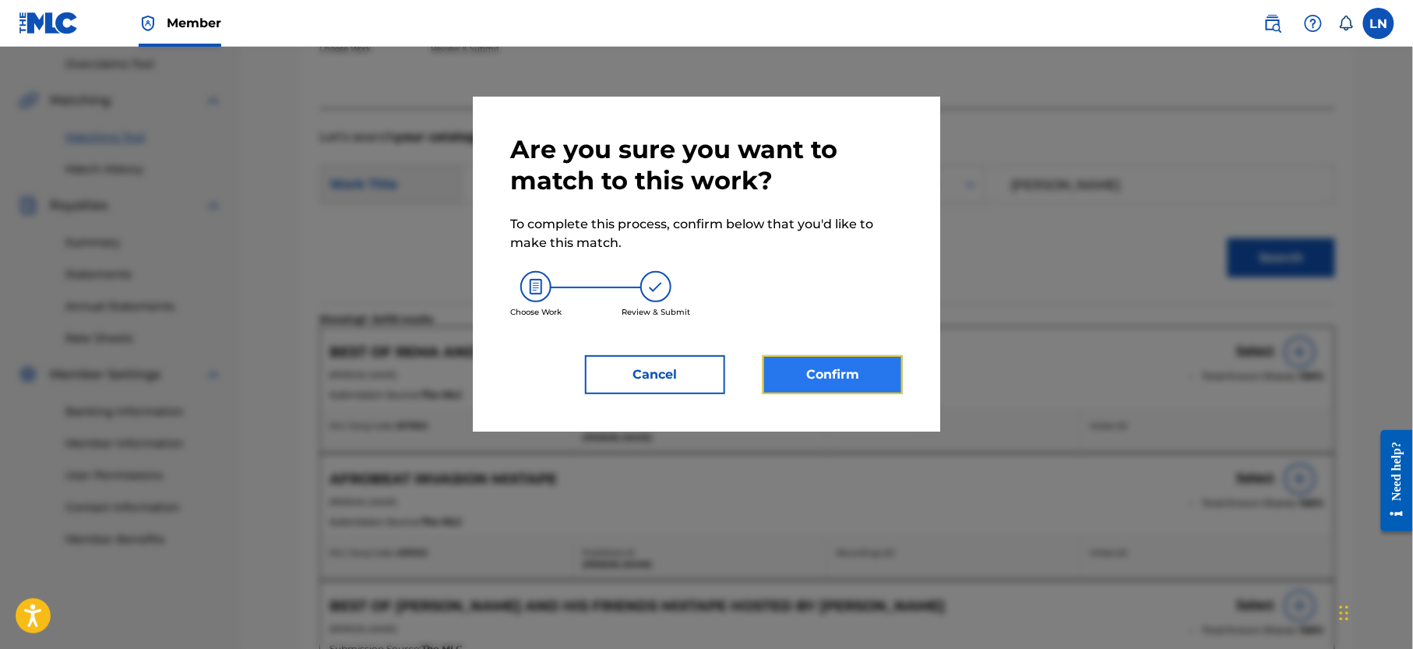
click at [856, 382] on button "Confirm" at bounding box center [833, 374] width 140 height 39
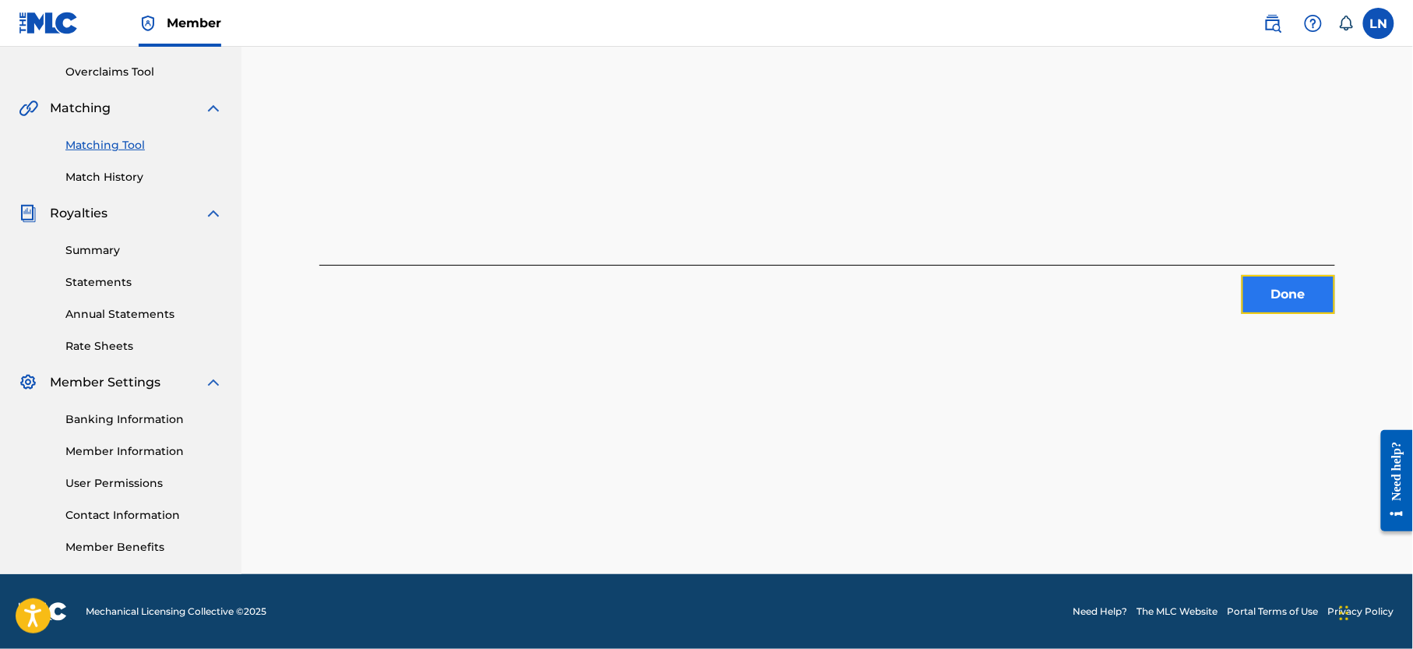
click at [1290, 281] on button "Done" at bounding box center [1289, 294] width 94 height 39
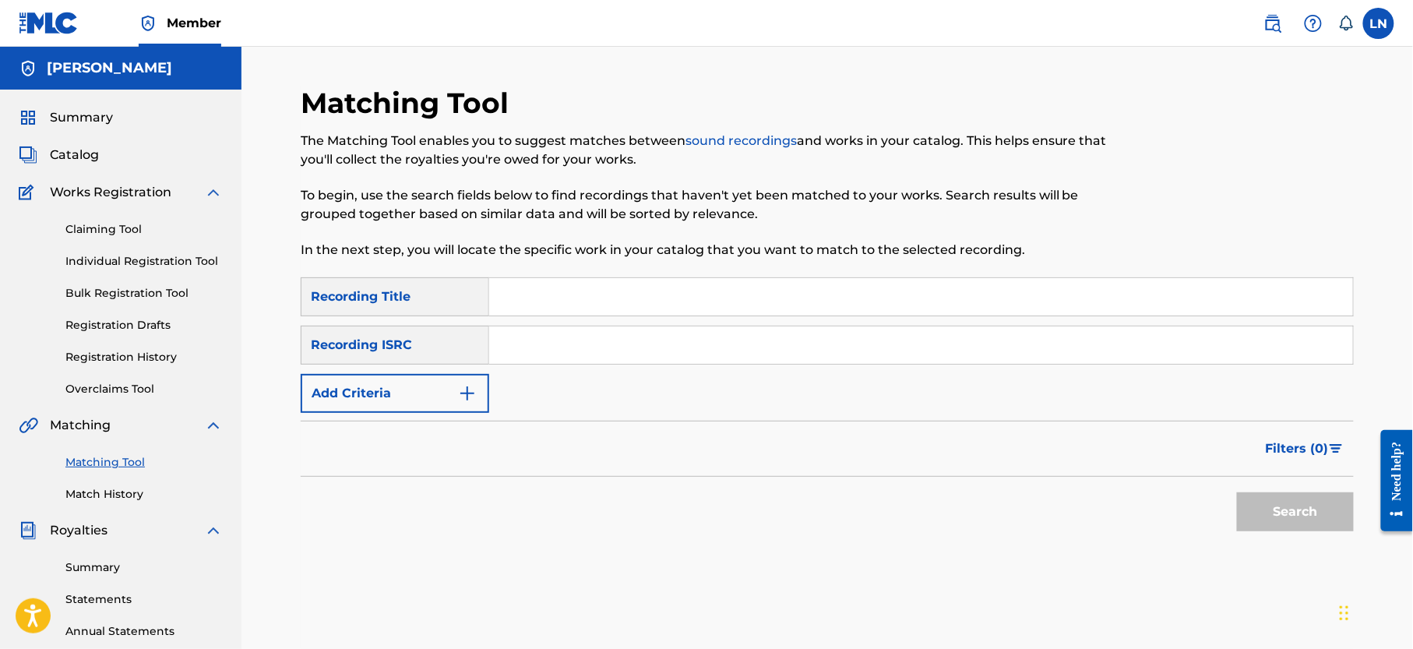
click at [584, 301] on input "Search Form" at bounding box center [921, 296] width 864 height 37
paste input "AMAPIANO ISLAND GROOVE MIX HOSTED BY DJMILES"
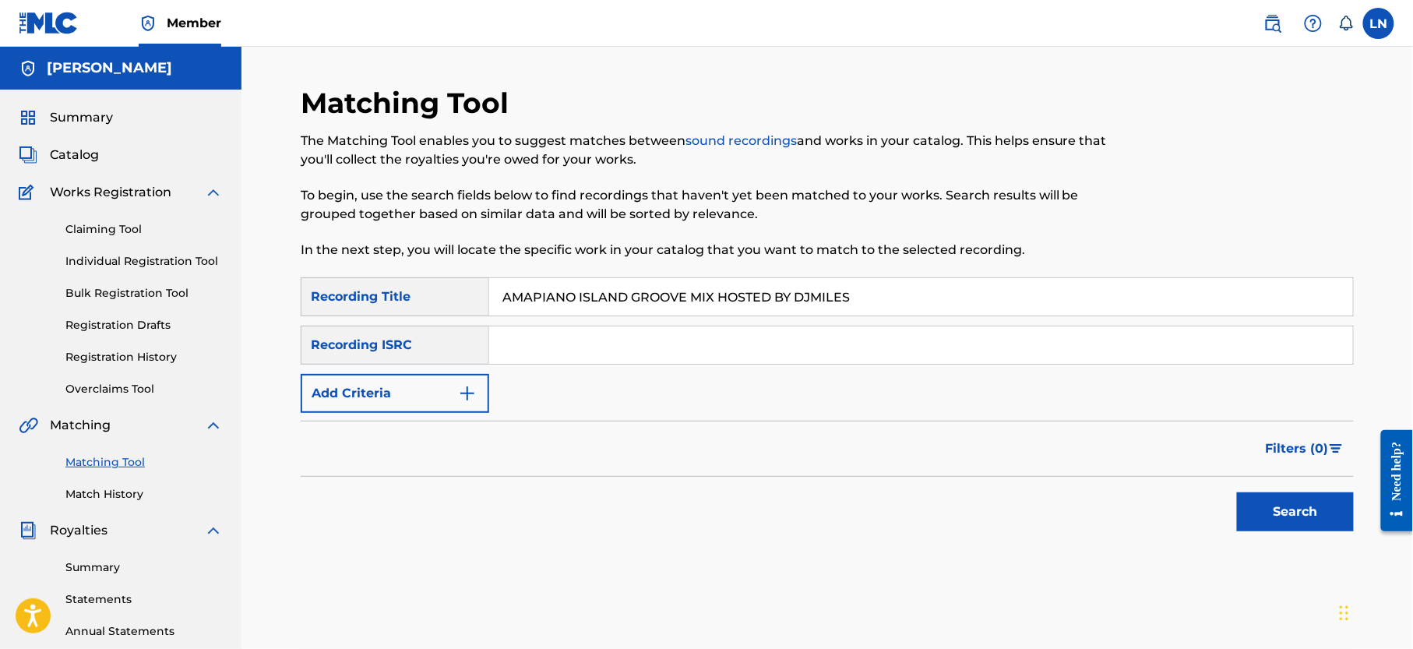
type input "Amapiano Island Groove Mix Hosted By Djmiles"
click at [425, 380] on button "Add Criteria" at bounding box center [395, 393] width 189 height 39
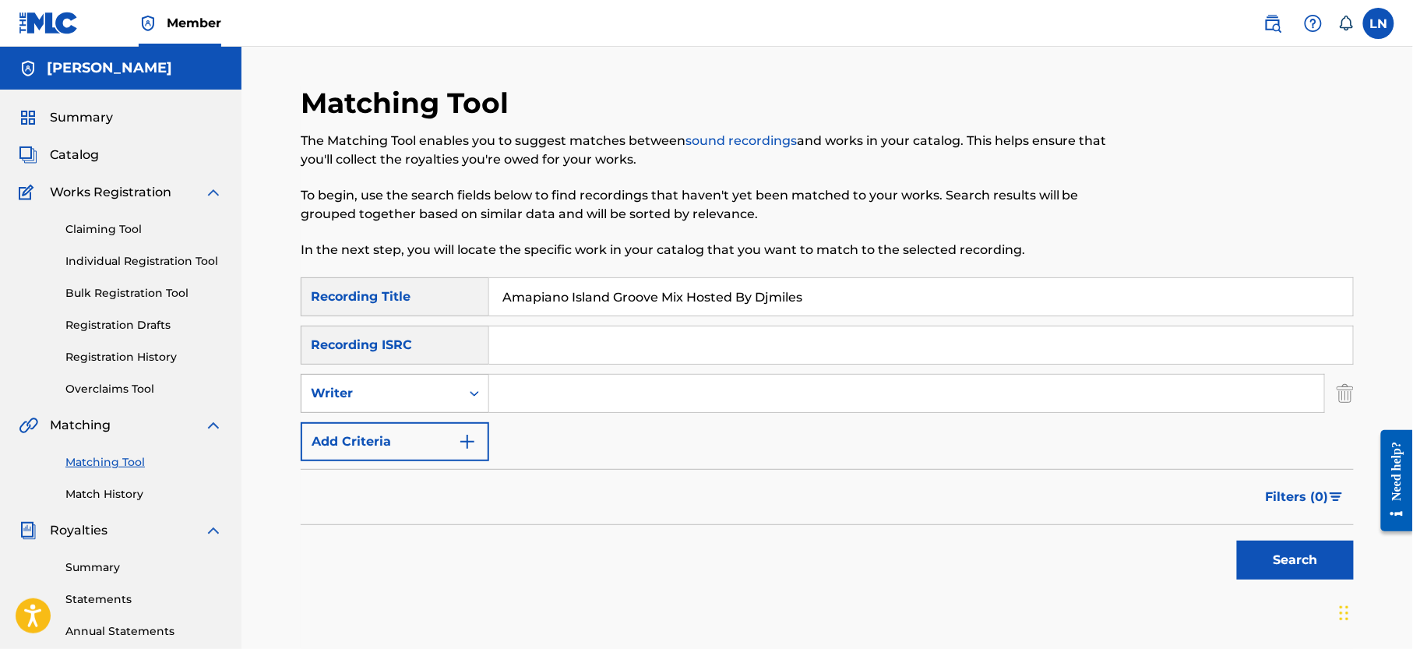
click at [431, 388] on div "Writer" at bounding box center [381, 393] width 140 height 19
click at [408, 433] on div "Recording Artist" at bounding box center [395, 432] width 187 height 39
click at [546, 382] on input "Search Form" at bounding box center [906, 393] width 835 height 37
type input "Djmiles"
click at [1237, 541] on button "Search" at bounding box center [1295, 560] width 117 height 39
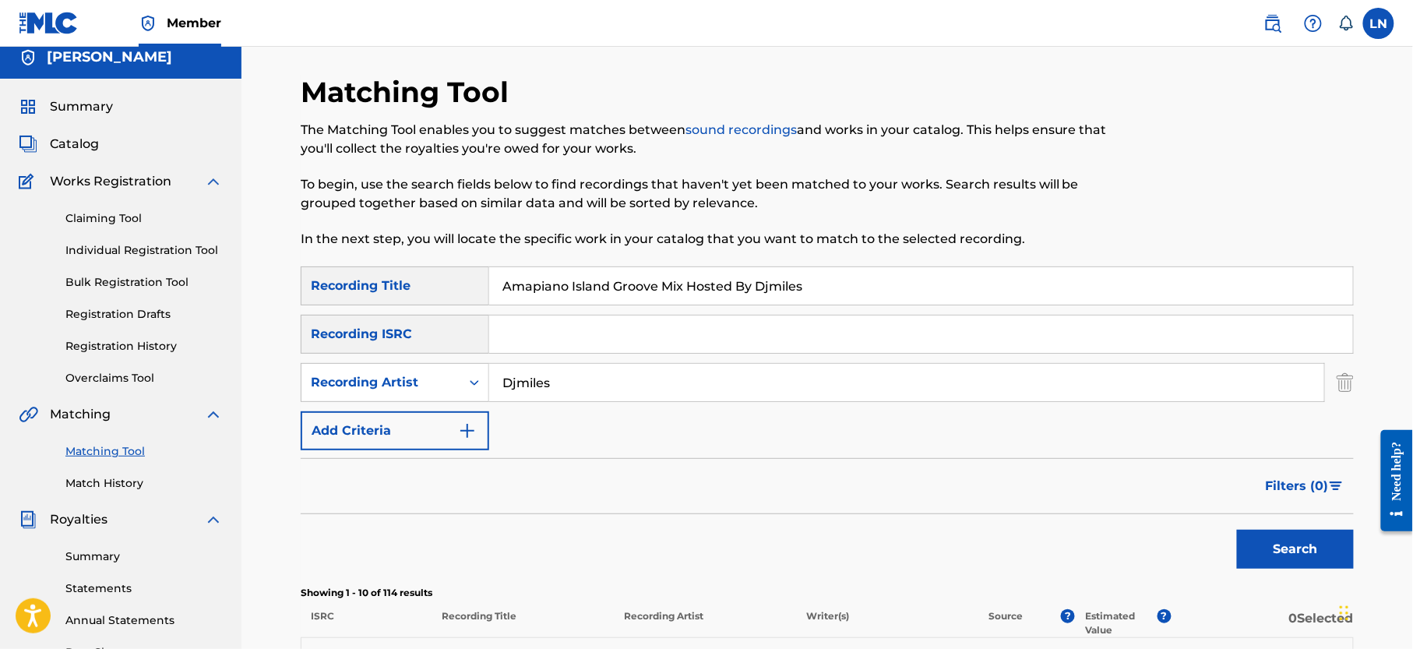
scroll to position [8, 0]
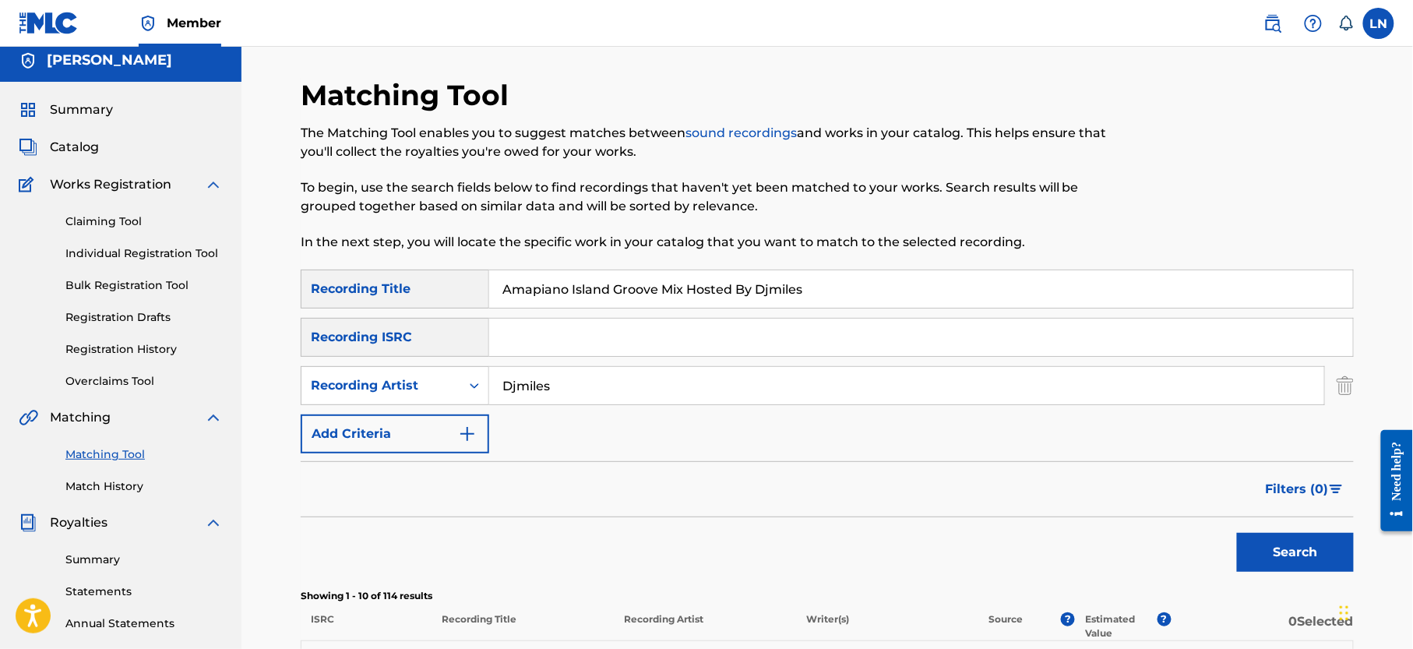
click at [759, 294] on input "Amapiano Island Groove Mix Hosted By Djmiles" at bounding box center [921, 288] width 864 height 37
paste input "SEASIDE (FEAT. YUNG WENCE, UZY ANDREW)"
type input "SEASIDE (FEAT. YUNG WENCE, UZY ANDREW)"
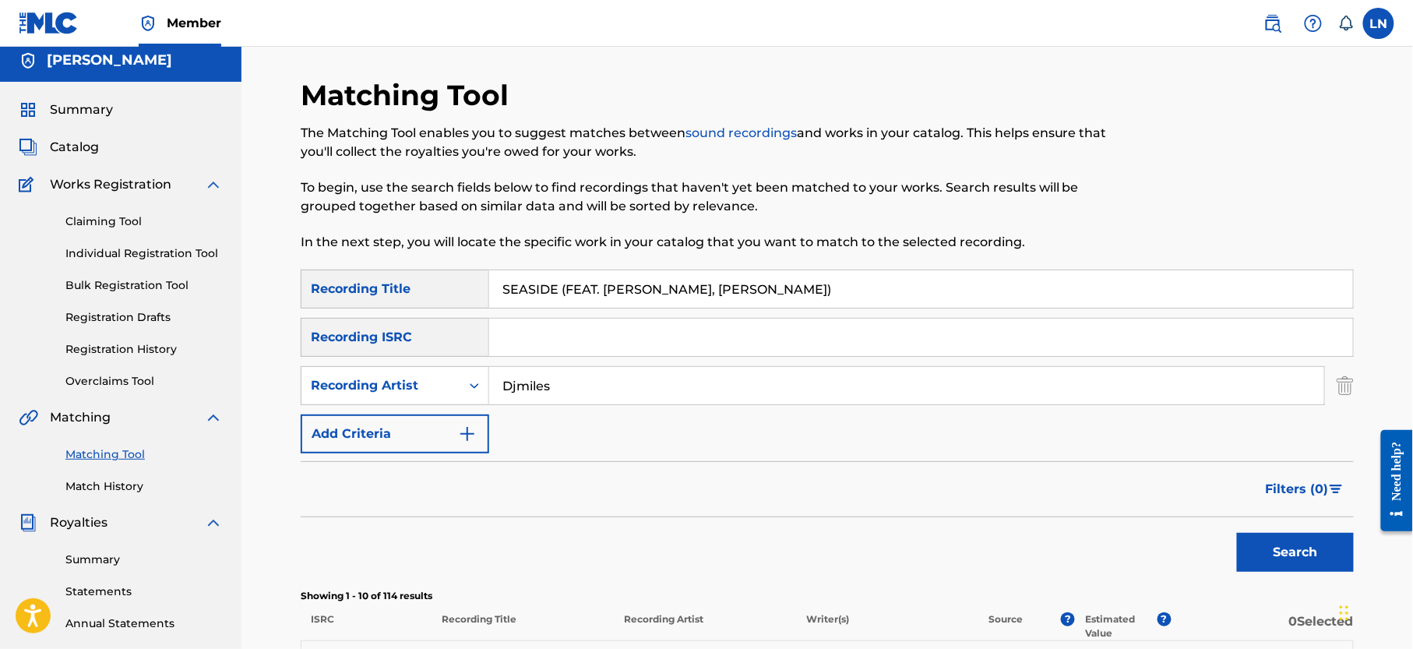
click at [1237, 533] on button "Search" at bounding box center [1295, 552] width 117 height 39
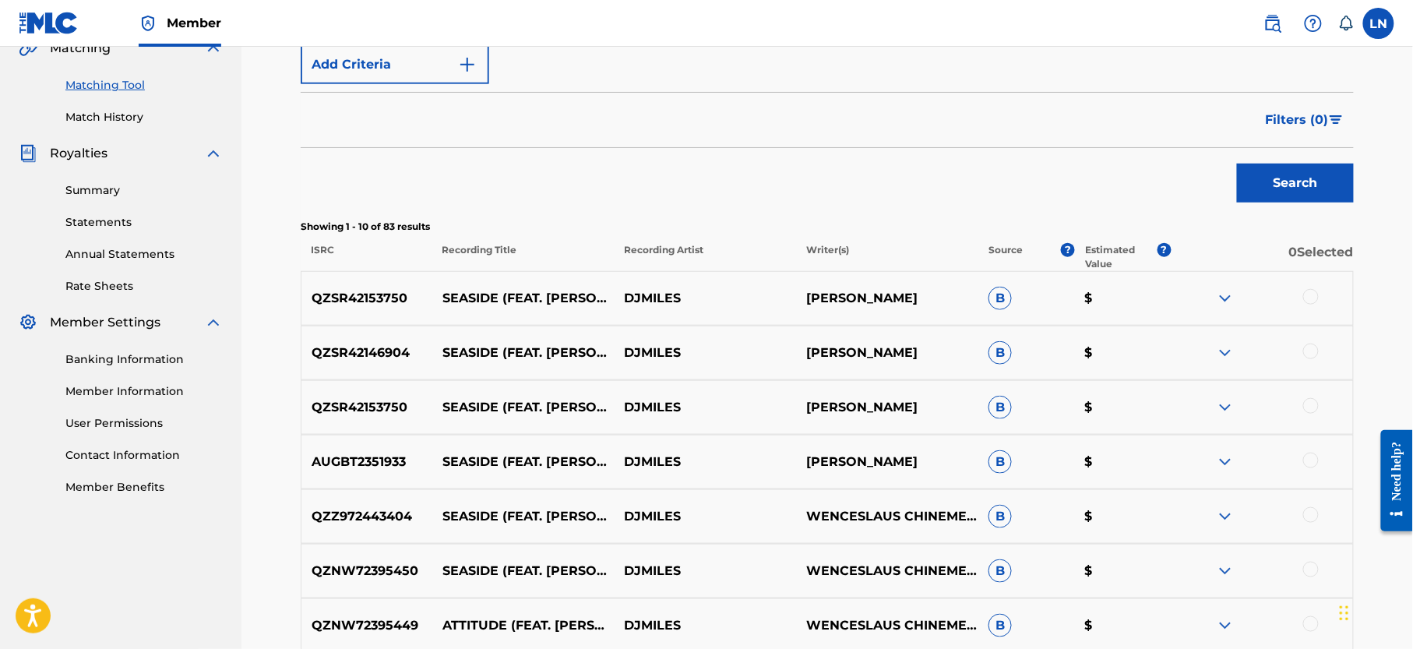
scroll to position [441, 0]
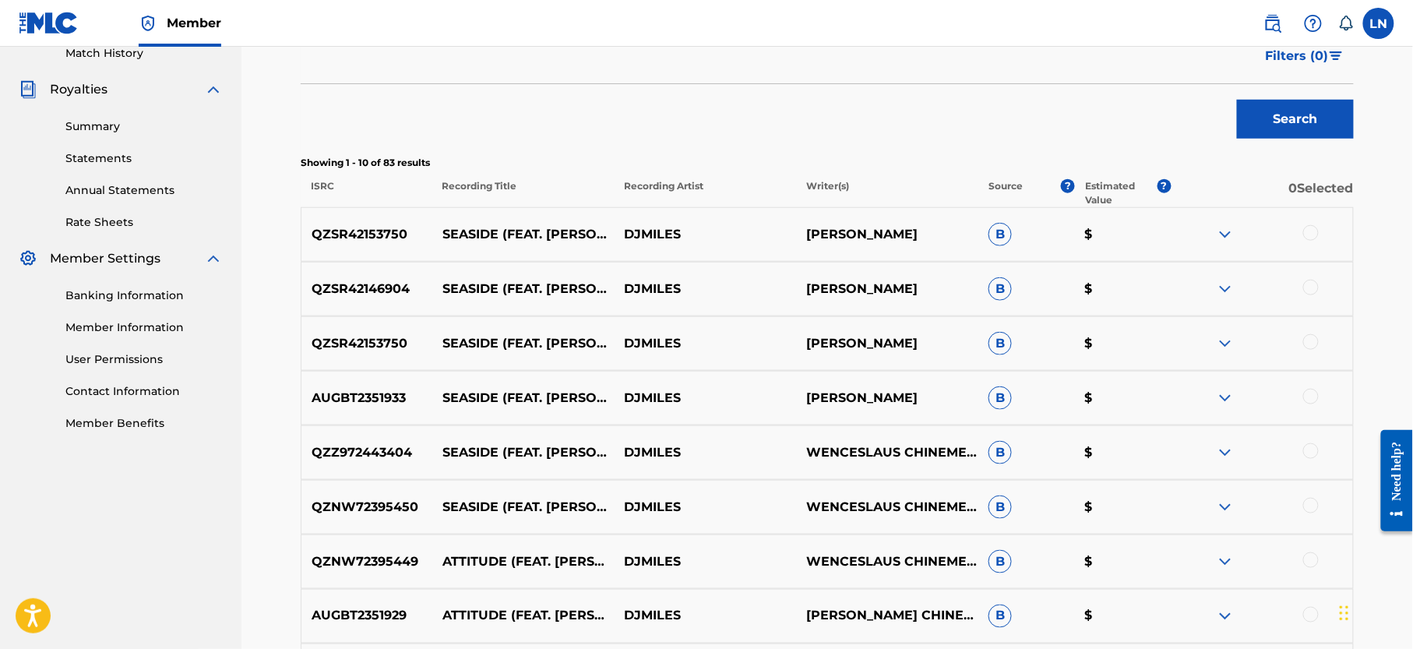
click at [1316, 231] on div at bounding box center [1312, 233] width 16 height 16
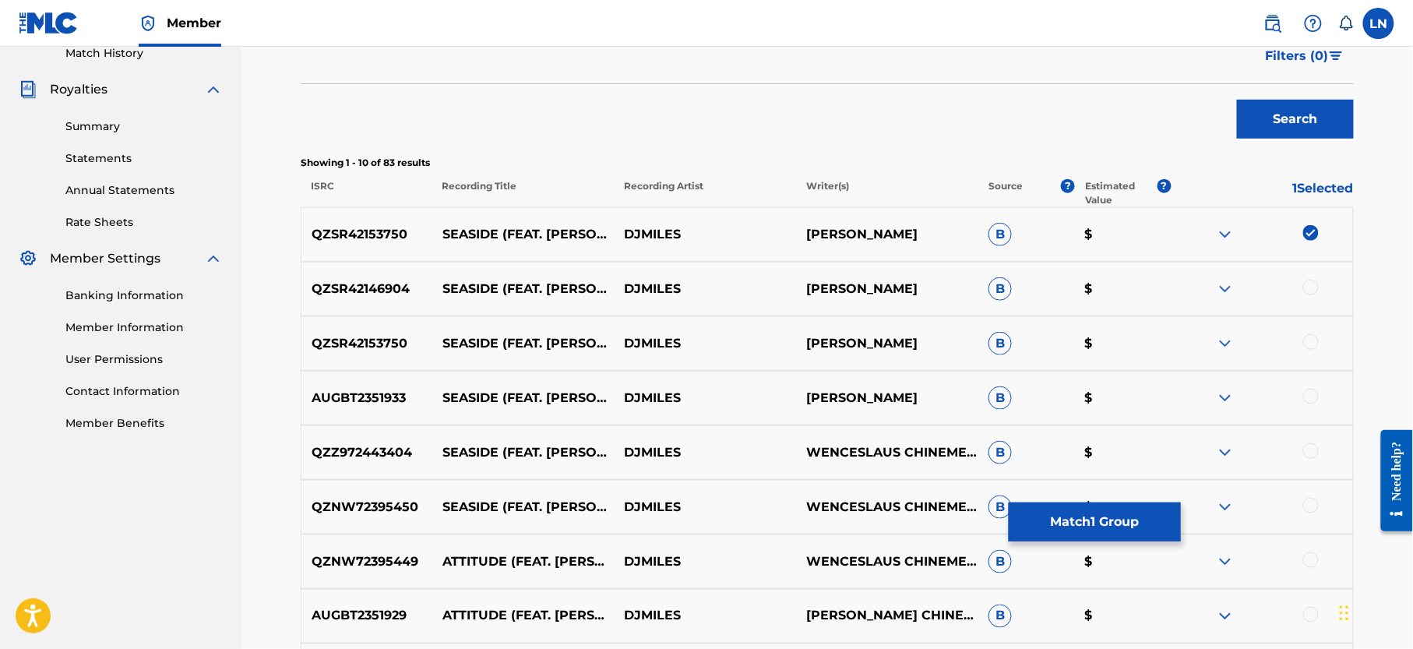
click at [1313, 284] on div at bounding box center [1312, 288] width 16 height 16
click at [1312, 338] on div at bounding box center [1312, 342] width 16 height 16
click at [1315, 403] on div at bounding box center [1312, 397] width 16 height 16
click at [1315, 453] on div at bounding box center [1312, 451] width 16 height 16
click at [1311, 510] on div at bounding box center [1312, 506] width 16 height 16
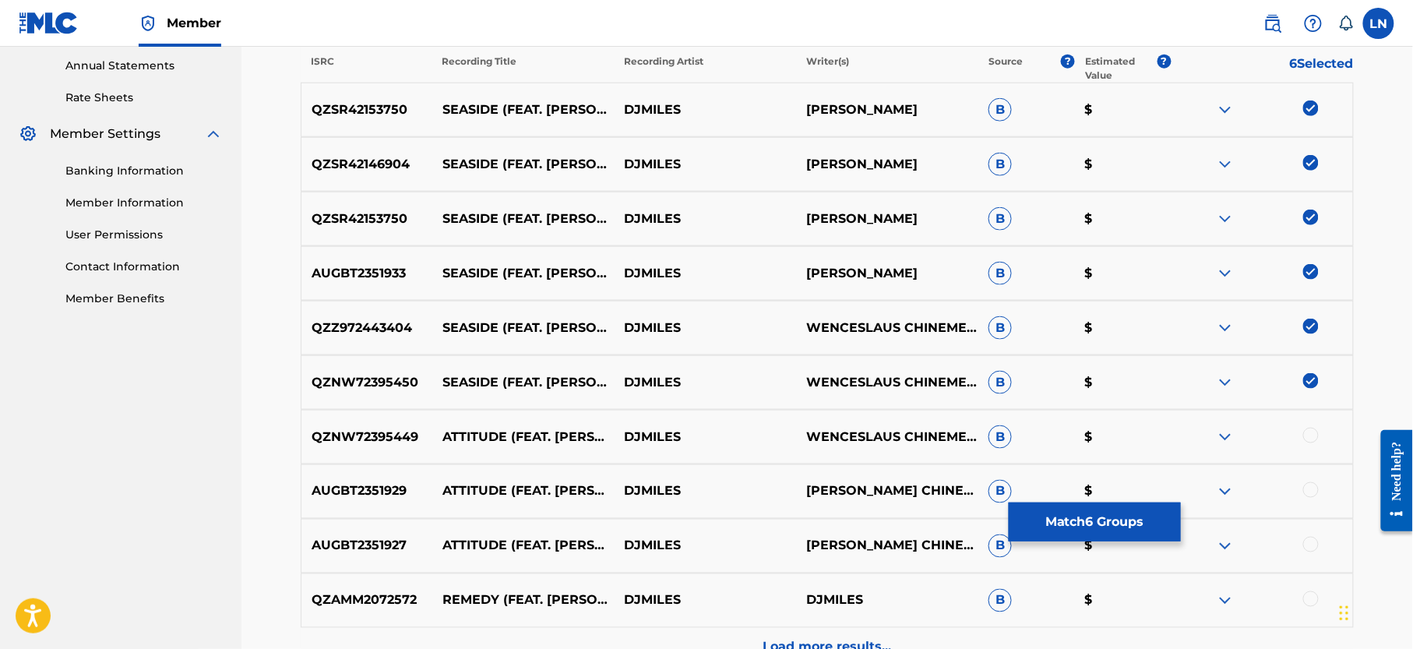
scroll to position [552, 0]
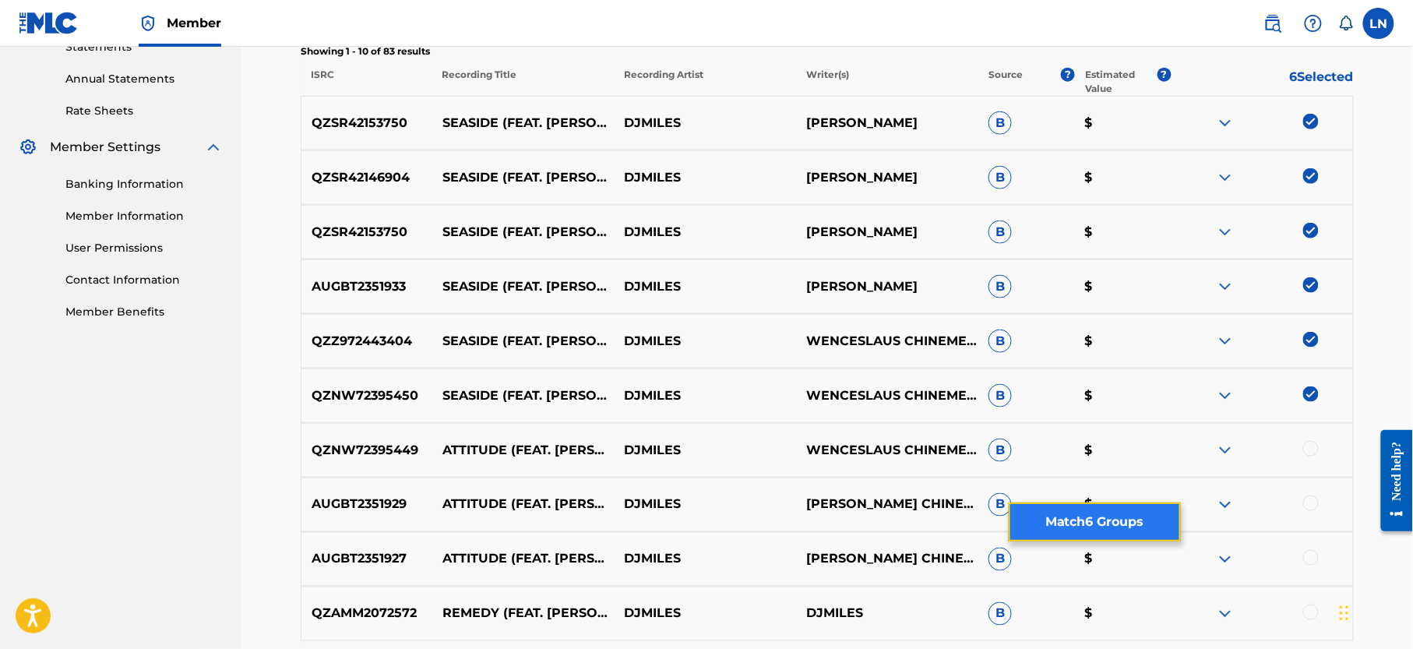
click at [1067, 528] on button "Match 6 Groups" at bounding box center [1095, 522] width 172 height 39
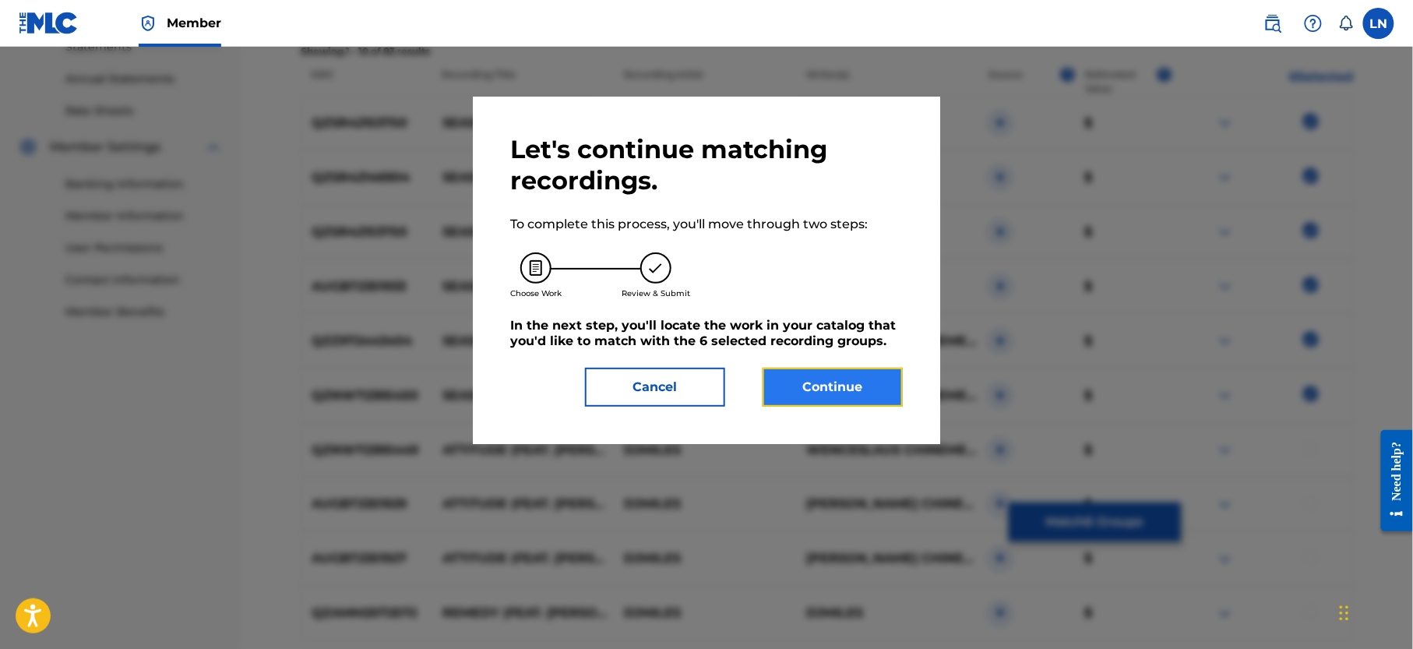
click at [848, 385] on button "Continue" at bounding box center [833, 387] width 140 height 39
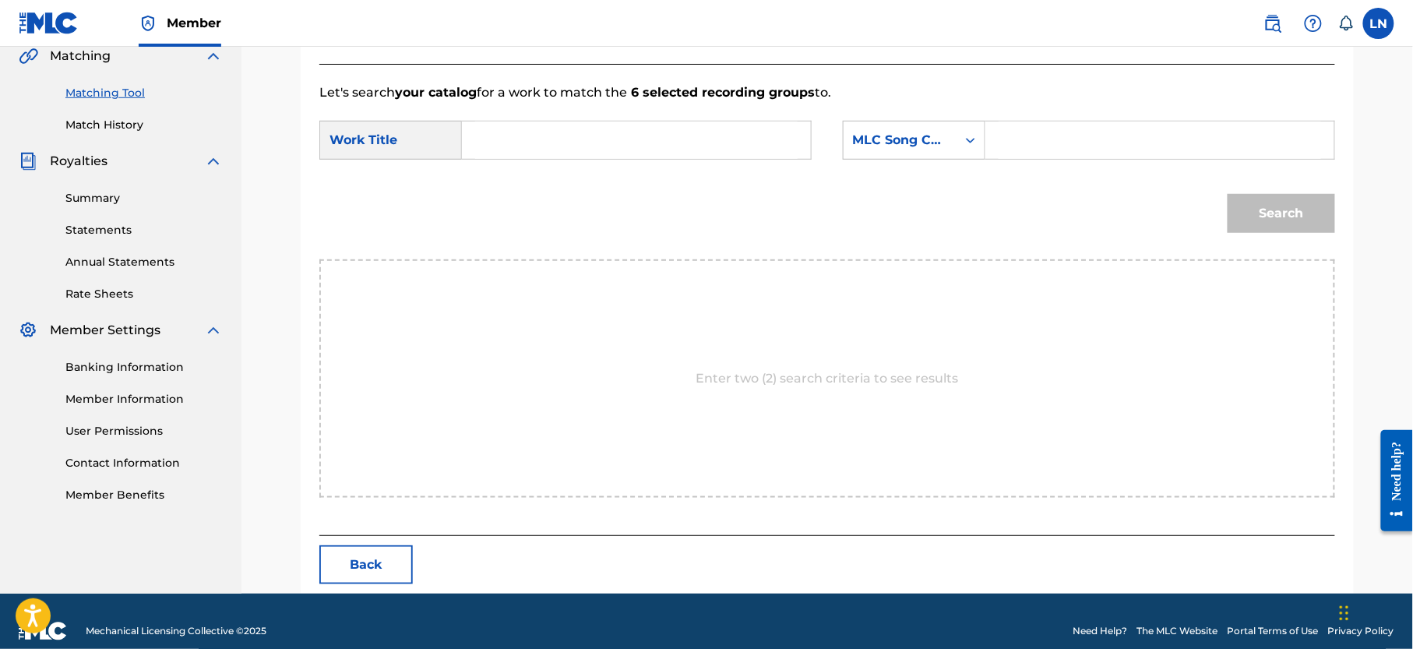
scroll to position [390, 0]
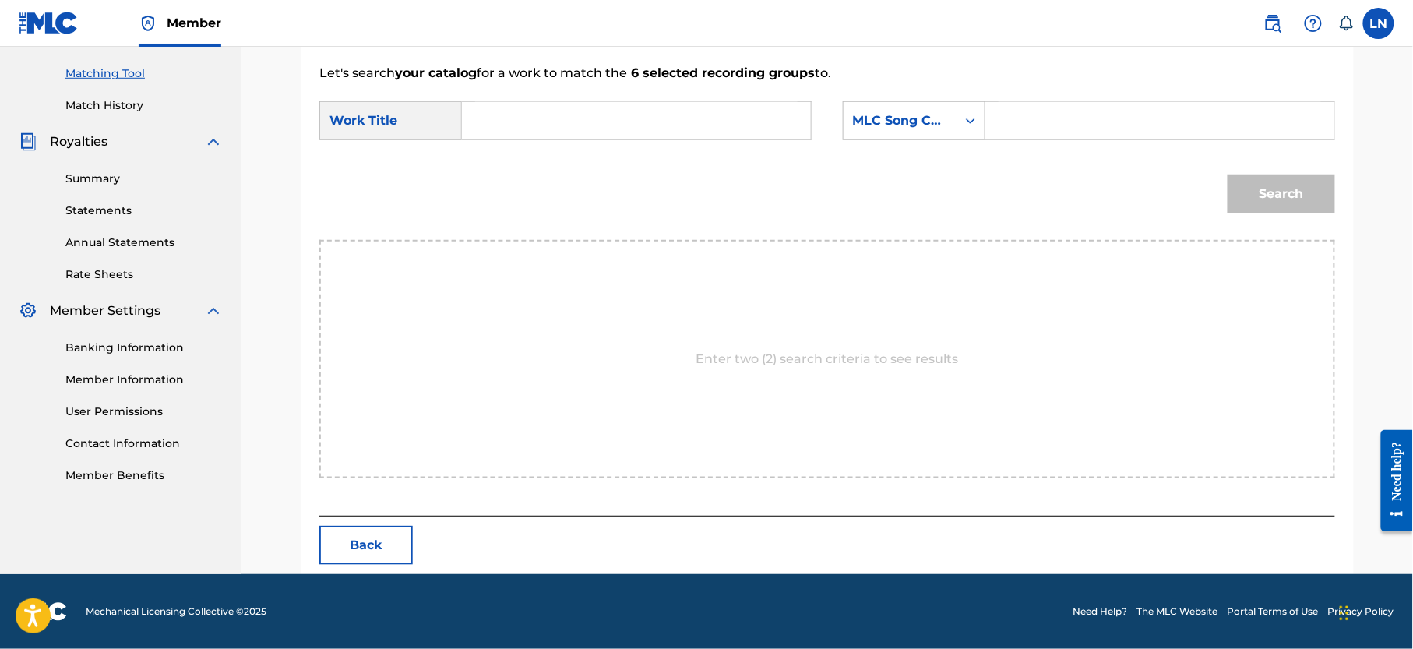
click at [664, 111] on input "Search Form" at bounding box center [636, 120] width 323 height 37
paste input "SEASIDE (FEAT. YUNG WENCE, UZY ANDREW)"
type input "SEASIDE (FEAT. YUNG WENCE, UZY ANDREW)"
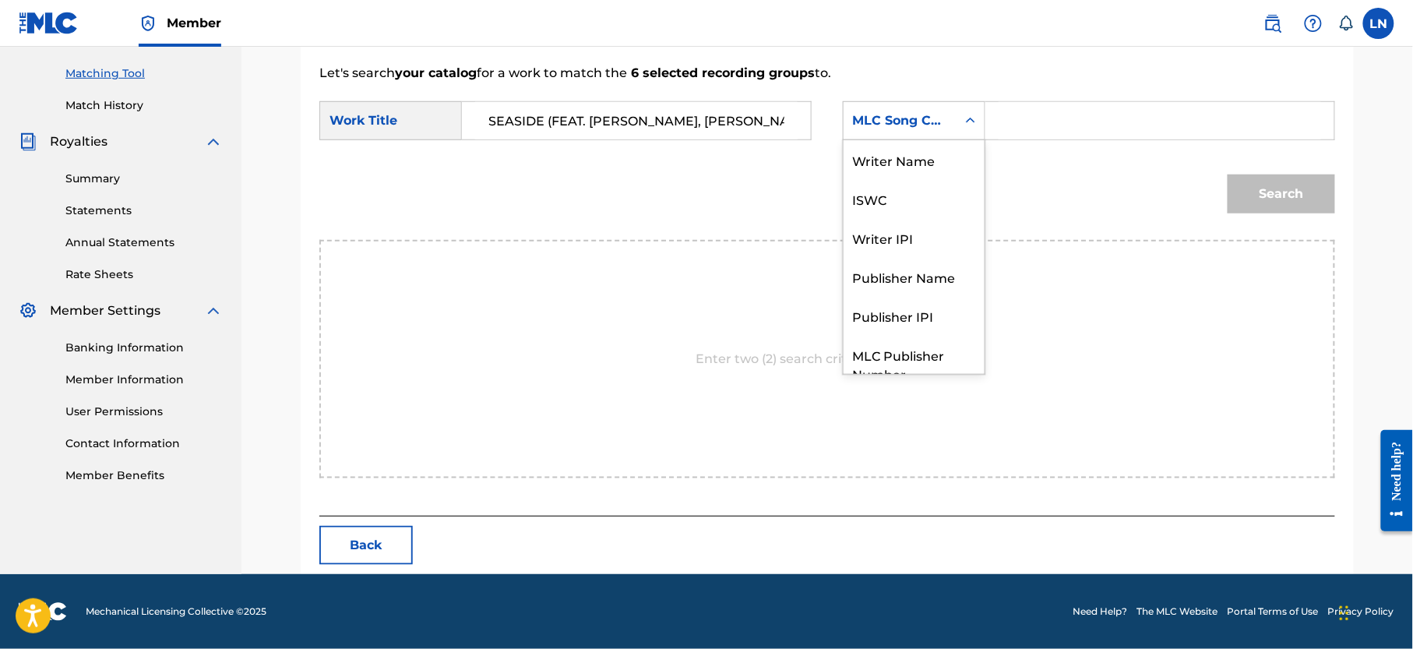
click at [907, 123] on div "MLC Song Code" at bounding box center [900, 120] width 94 height 19
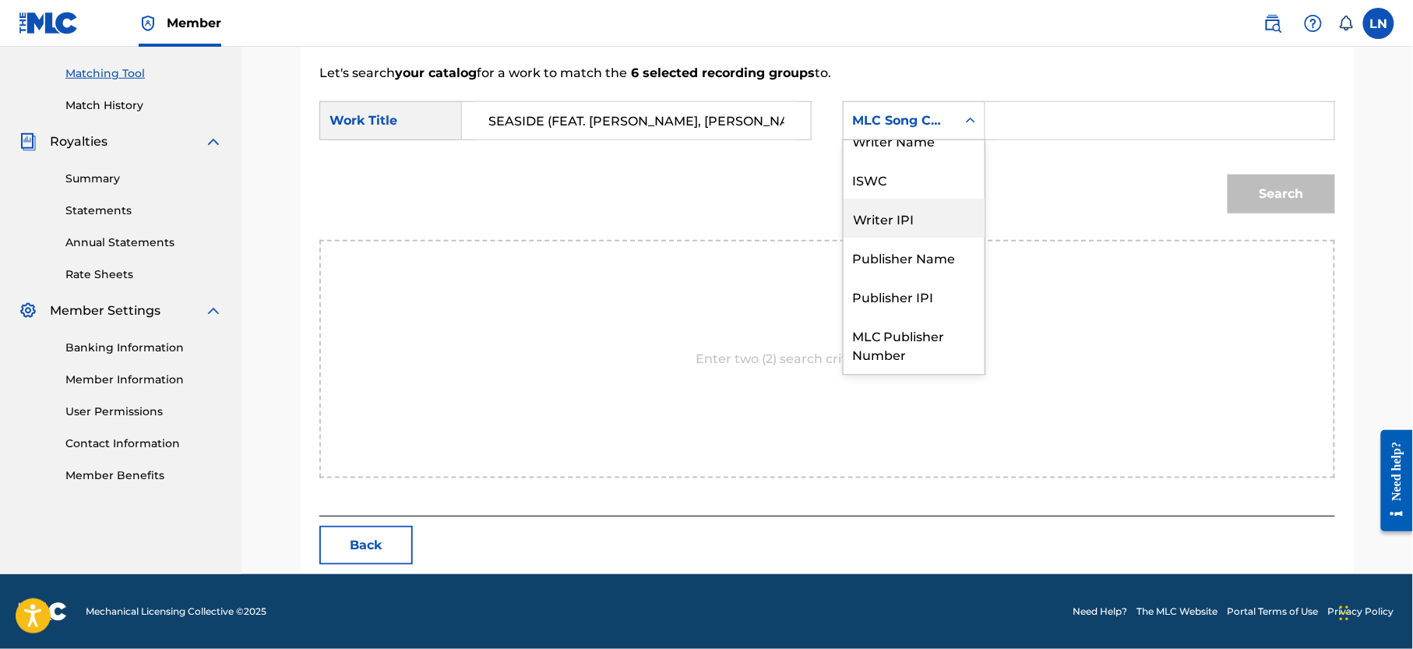
scroll to position [0, 0]
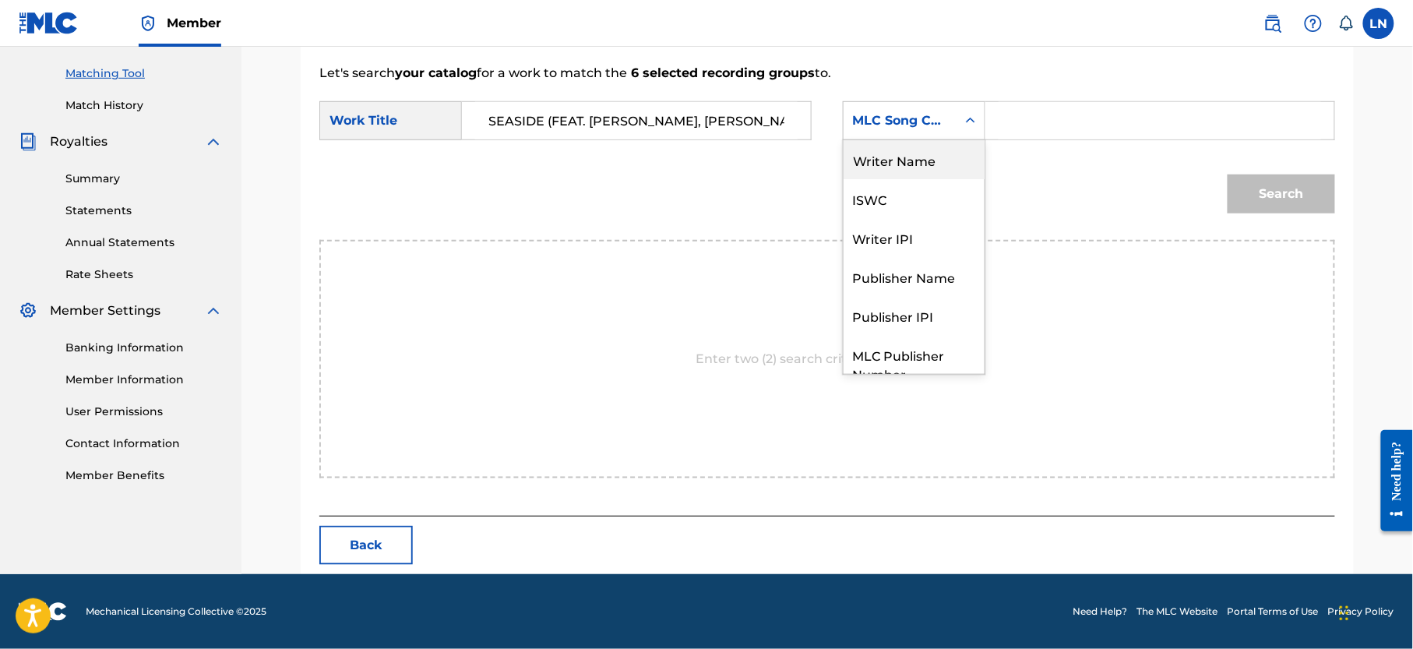
click at [919, 164] on div "Writer Name" at bounding box center [914, 159] width 141 height 39
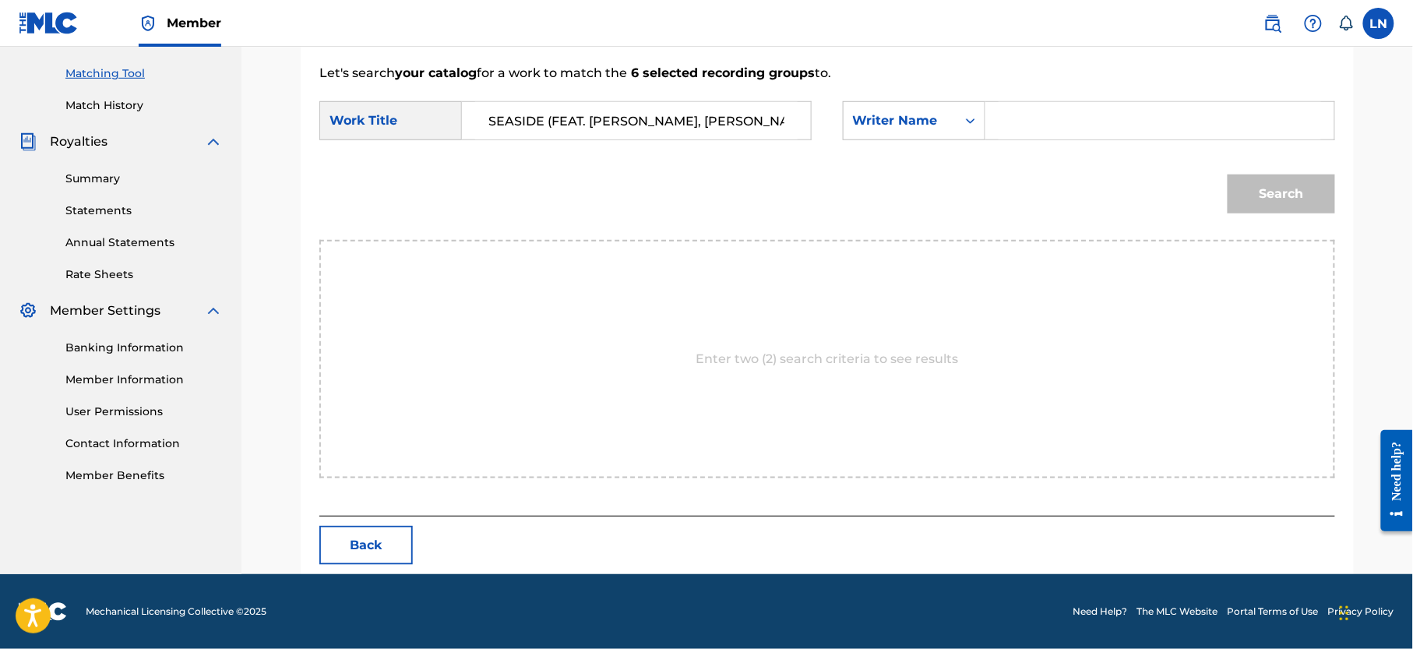
click at [1008, 125] on input "Search Form" at bounding box center [1160, 120] width 323 height 37
type input "[PERSON_NAME]"
click at [1228, 175] on button "Search" at bounding box center [1282, 194] width 108 height 39
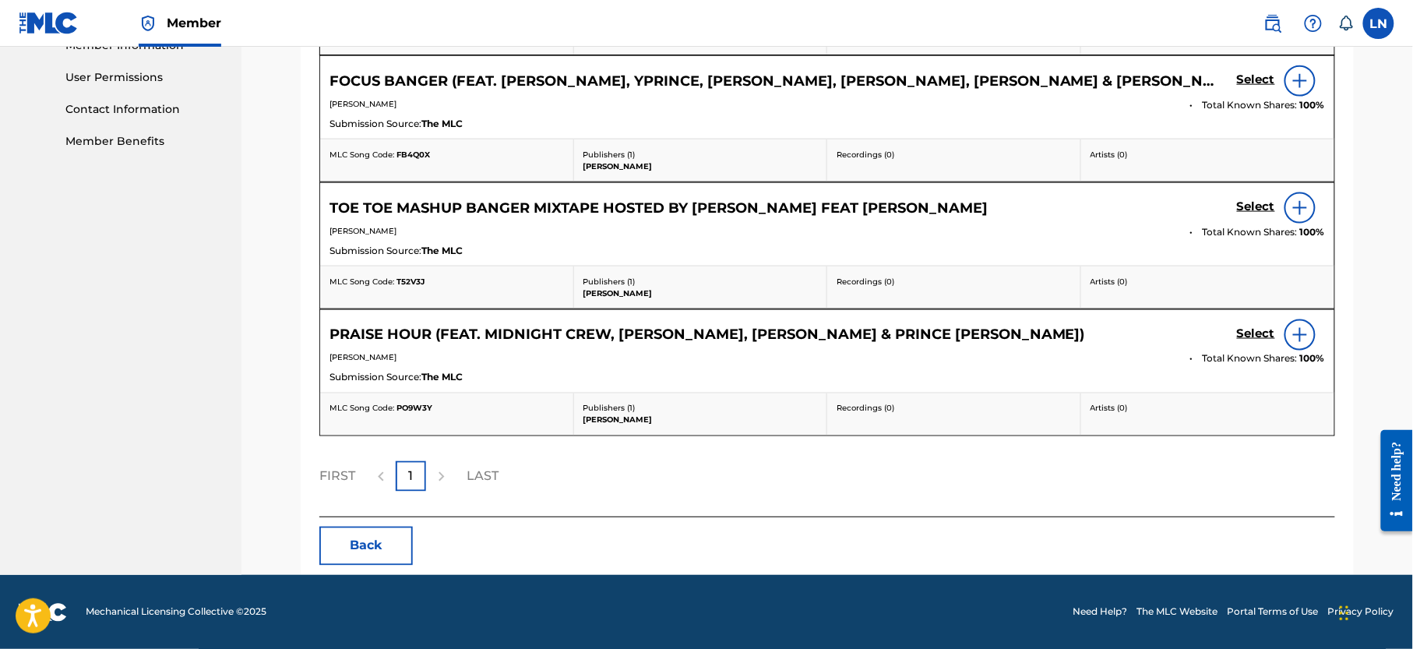
scroll to position [727, 0]
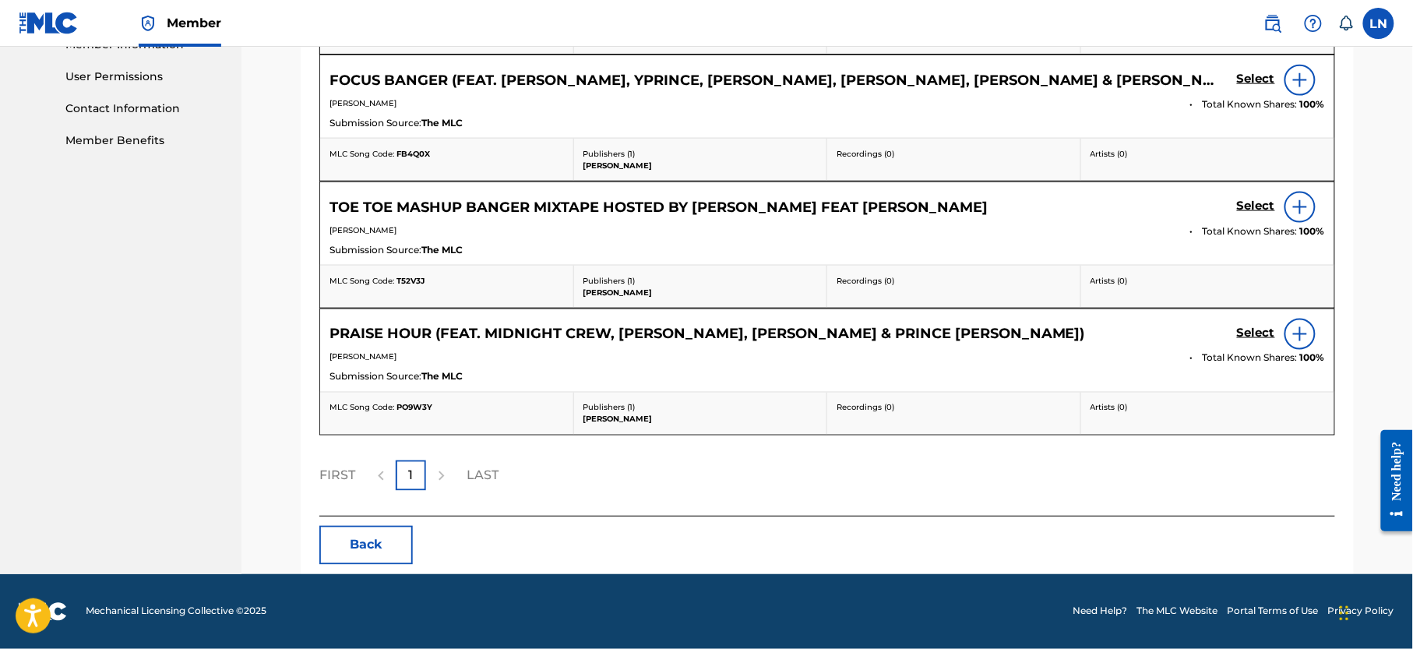
click at [443, 482] on div at bounding box center [441, 476] width 30 height 30
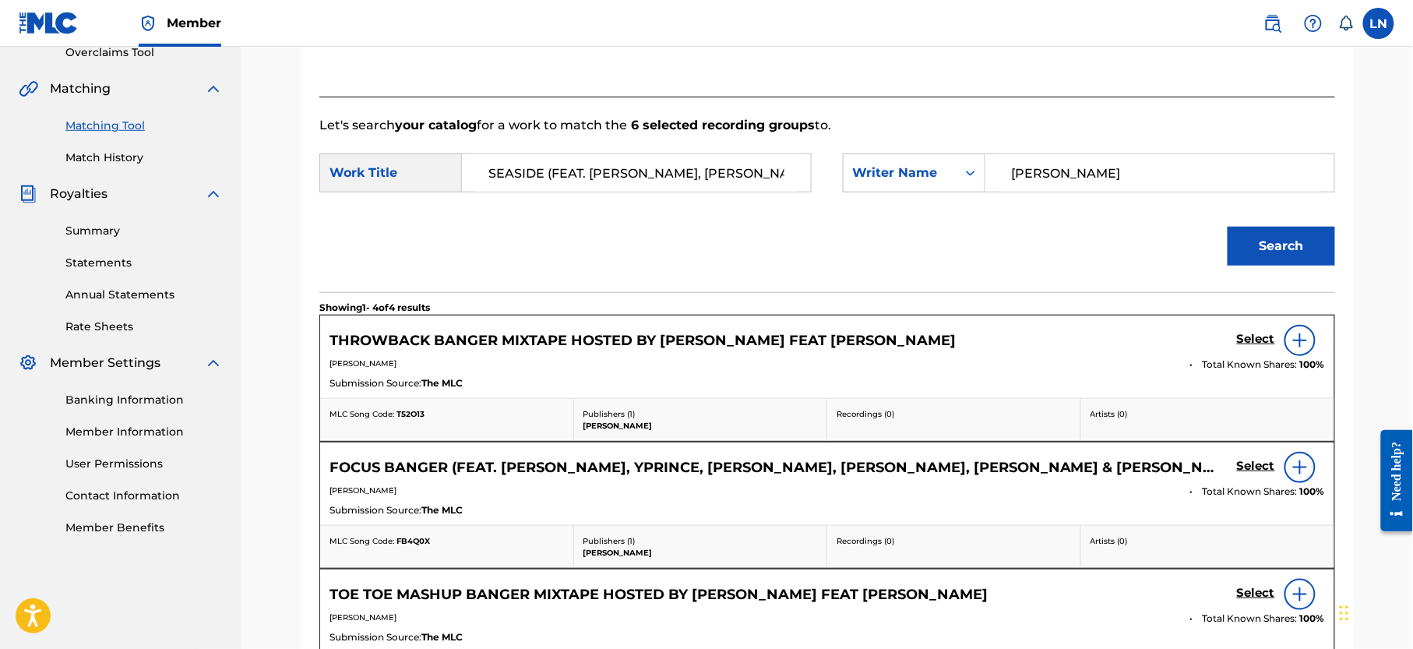
scroll to position [240, 0]
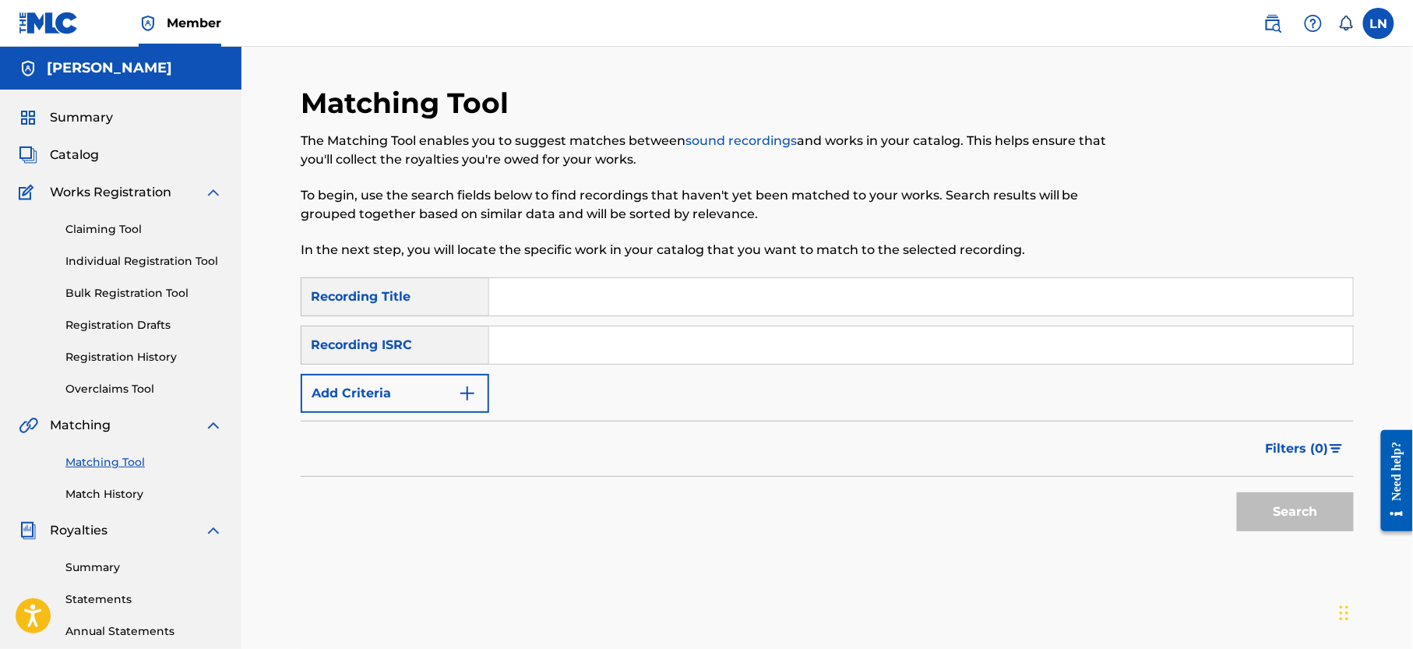
scroll to position [240, 0]
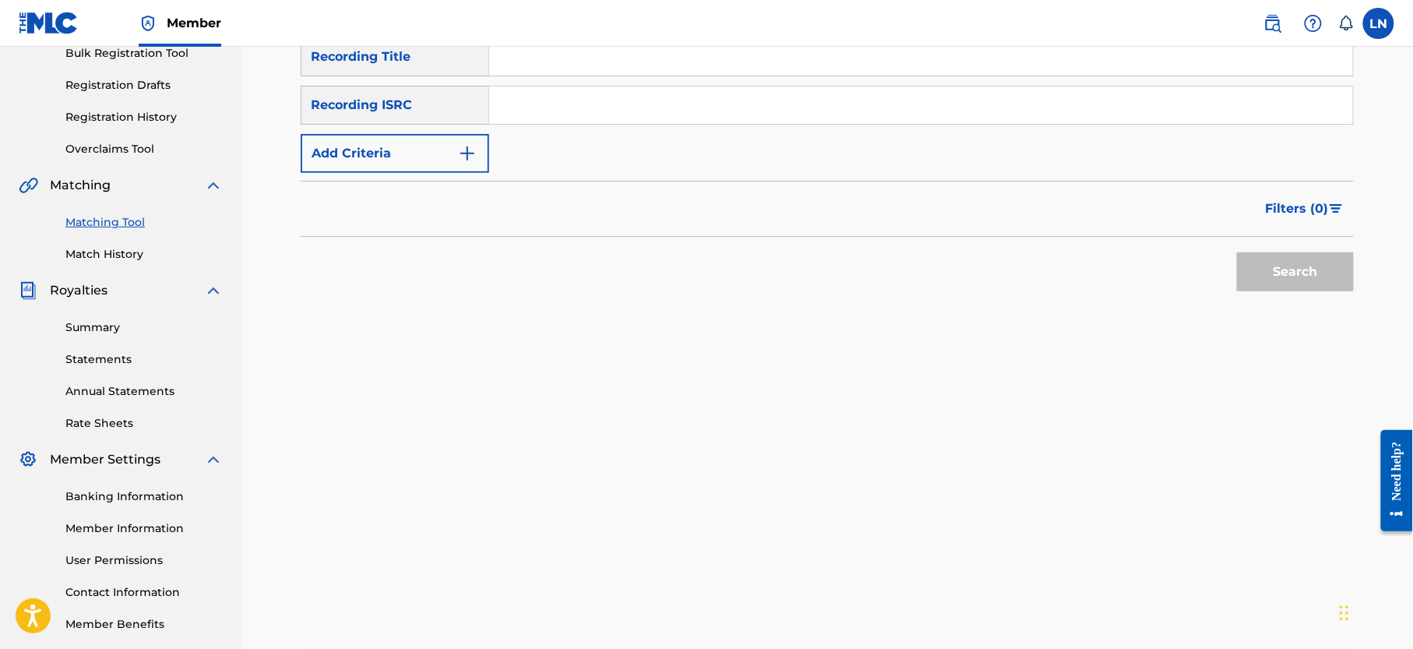
click at [647, 57] on input "Search Form" at bounding box center [921, 56] width 864 height 37
paste input "BEST OF MICHEAL JACKSON MIXTAPE HOSTED BY DJMILES"
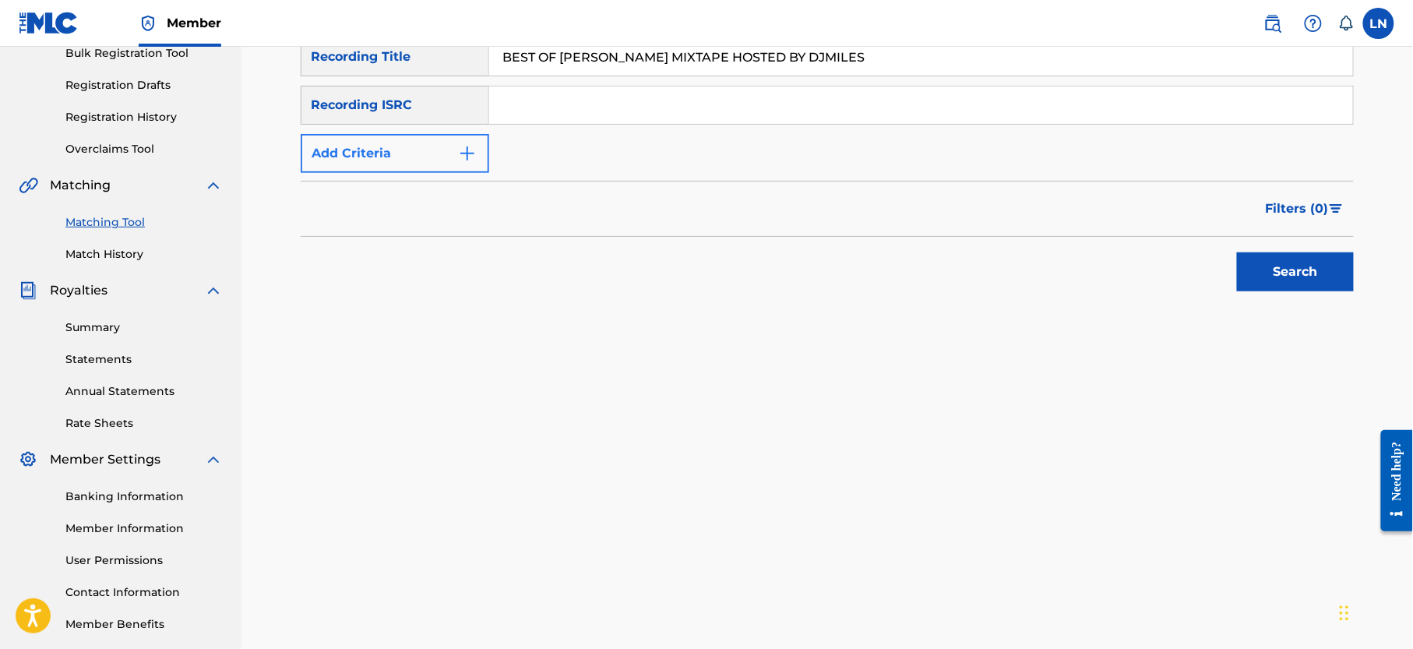
type input "BEST OF MICHEAL JACKSON MIXTAPE HOSTED BY DJMILES"
click at [446, 170] on button "Add Criteria" at bounding box center [395, 153] width 189 height 39
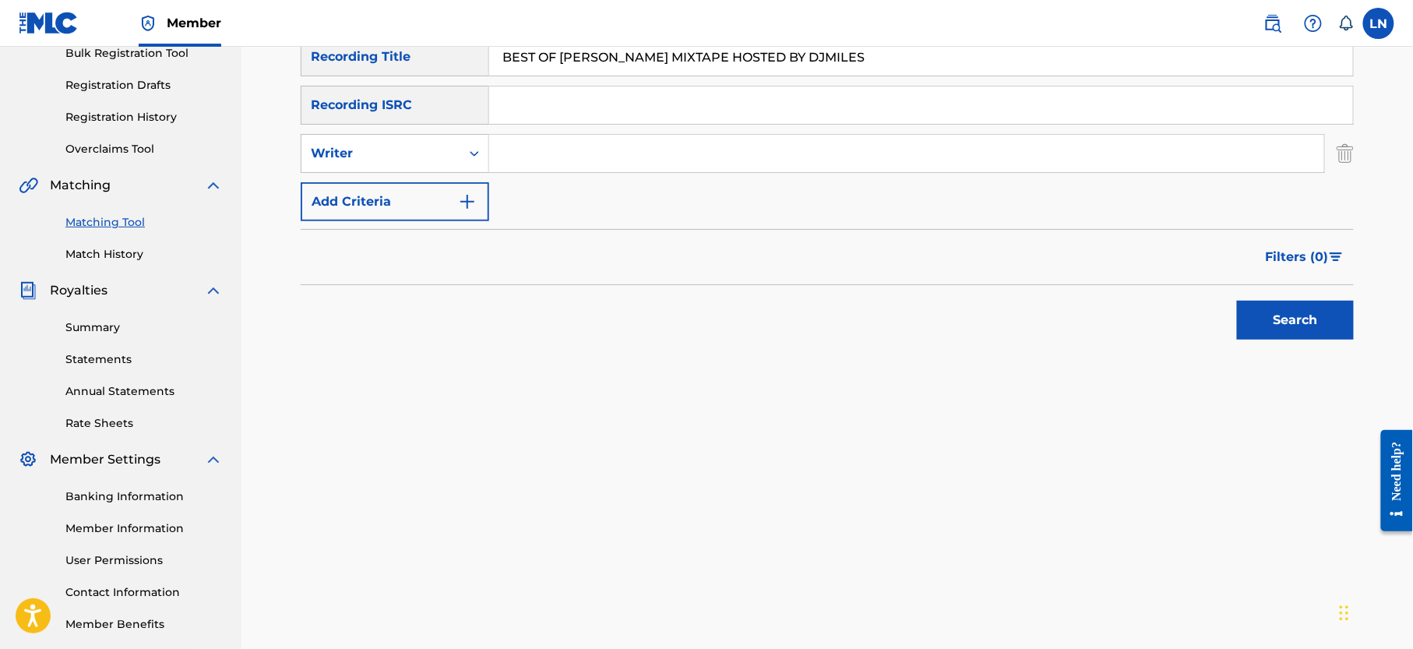
click at [428, 175] on div "SearchWithCriteria49e52af1-14b5-4854-b2ba-94ea947ab69e Recording Title BEST OF …" at bounding box center [827, 129] width 1053 height 184
click at [419, 161] on div "Writer" at bounding box center [381, 153] width 140 height 19
click at [427, 198] on div "Recording Artist" at bounding box center [395, 192] width 187 height 39
click at [562, 139] on input "Search Form" at bounding box center [906, 153] width 835 height 37
type input "Djmiles"
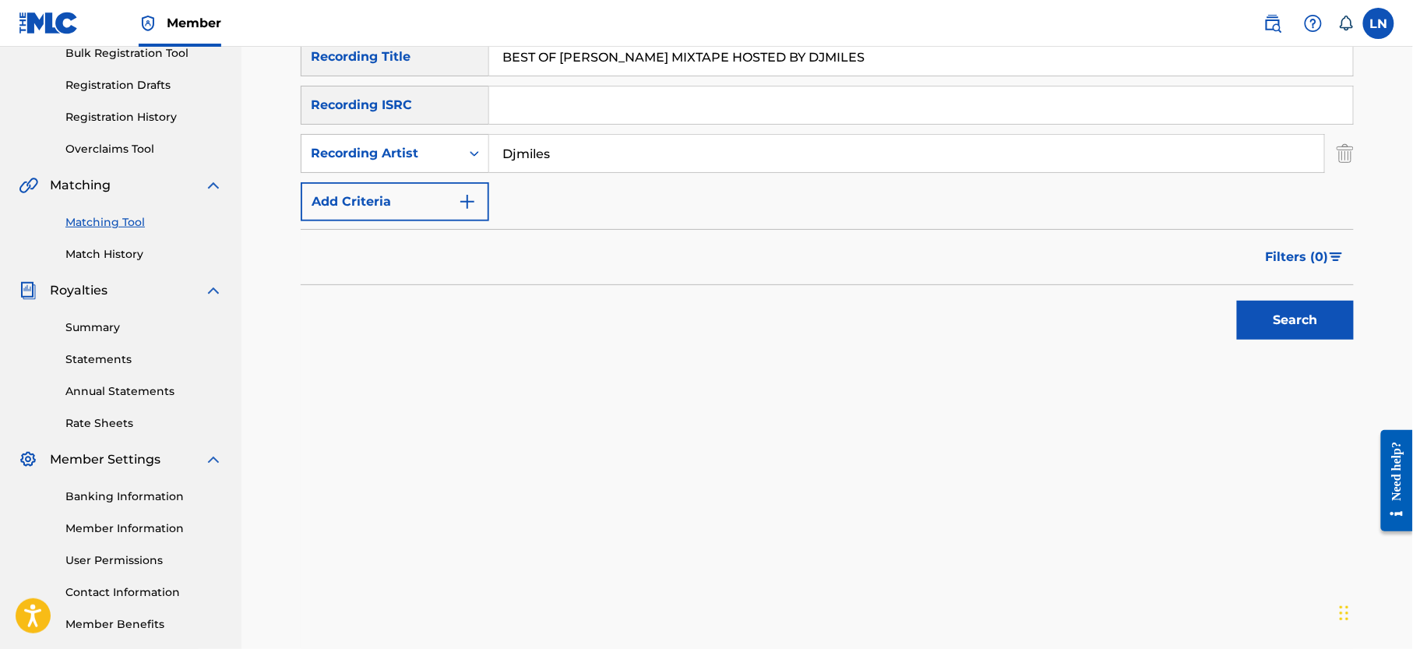
click at [1237, 301] on button "Search" at bounding box center [1295, 320] width 117 height 39
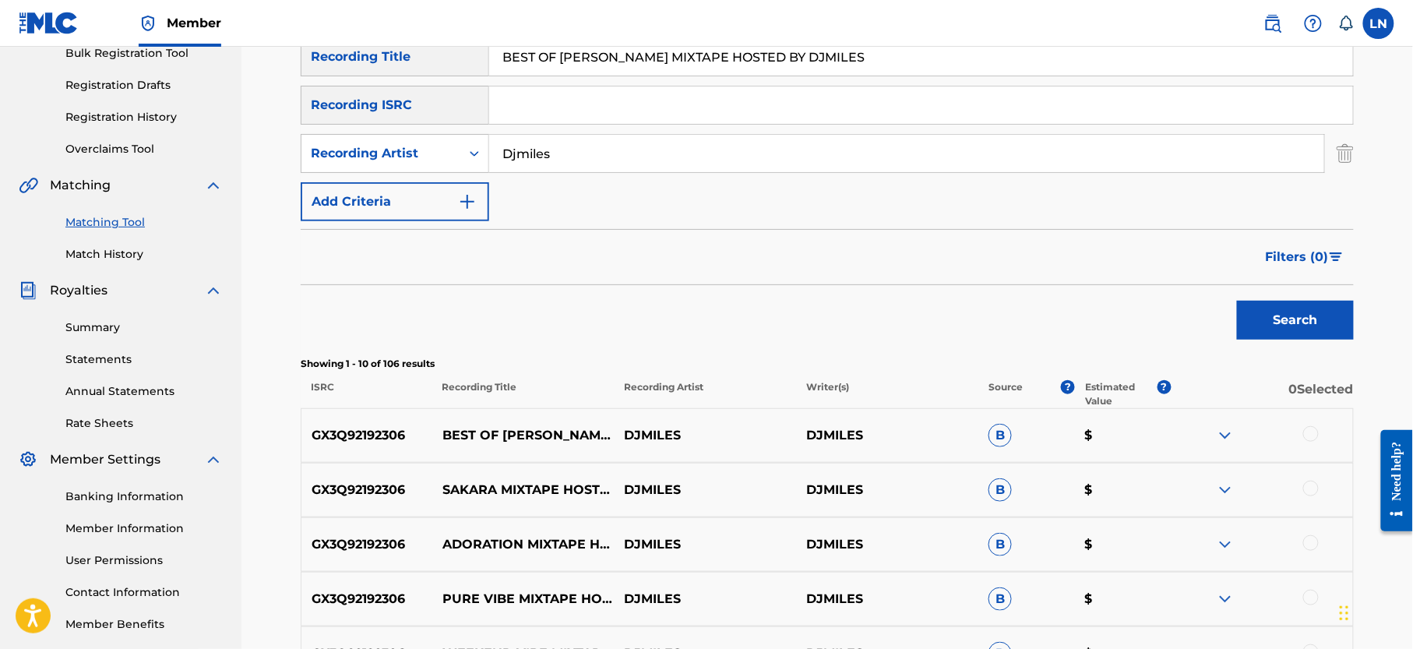
click at [1232, 440] on img at bounding box center [1225, 435] width 19 height 19
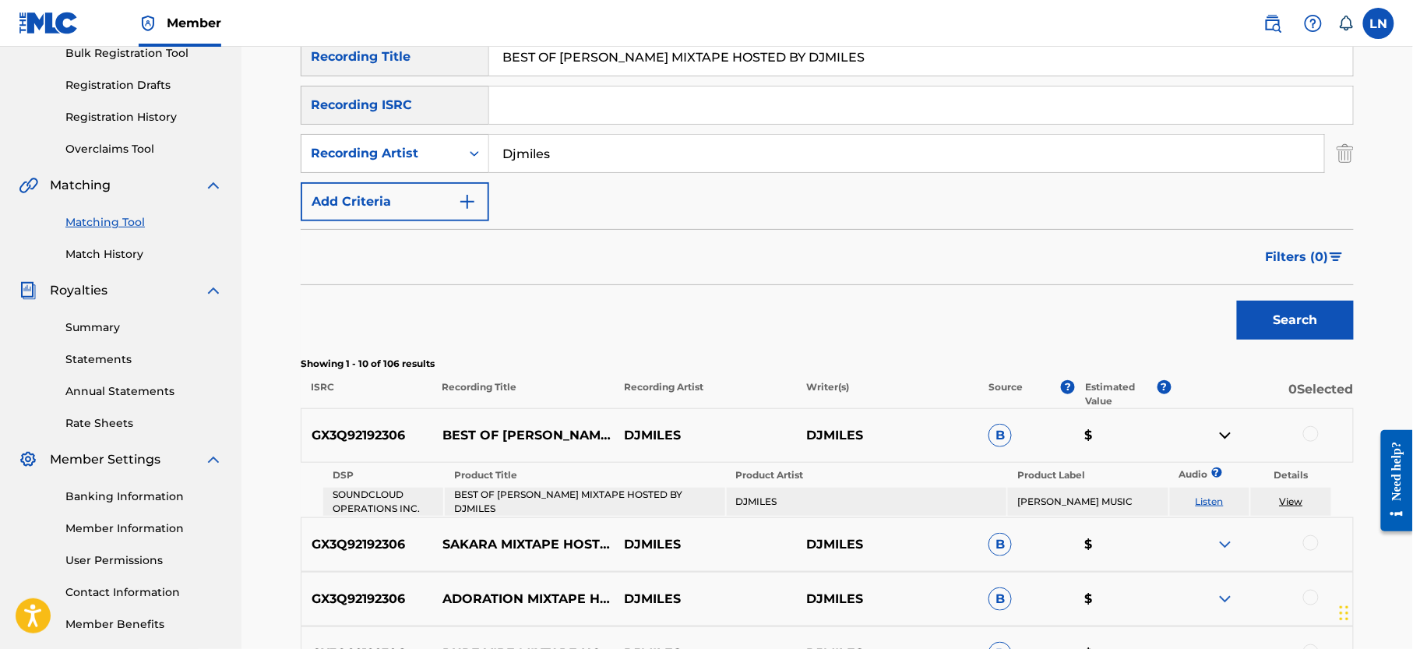
click at [1314, 437] on div at bounding box center [1312, 434] width 16 height 16
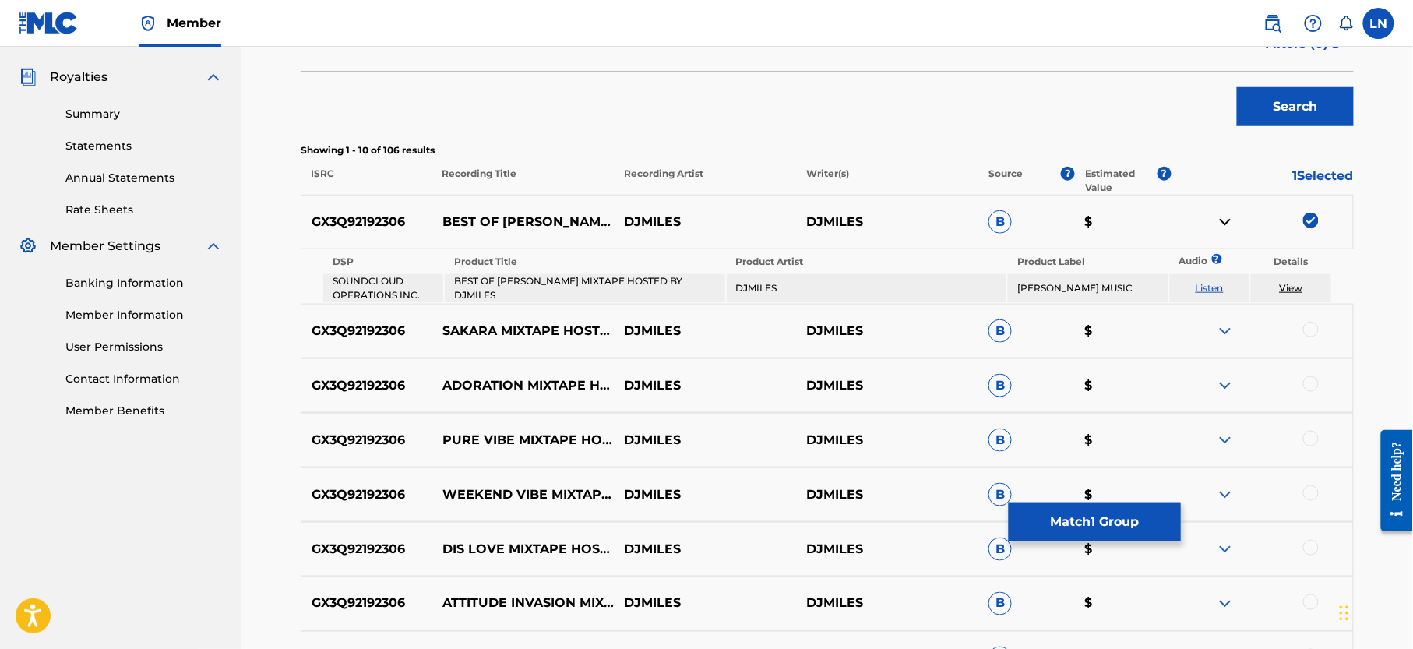
scroll to position [455, 0]
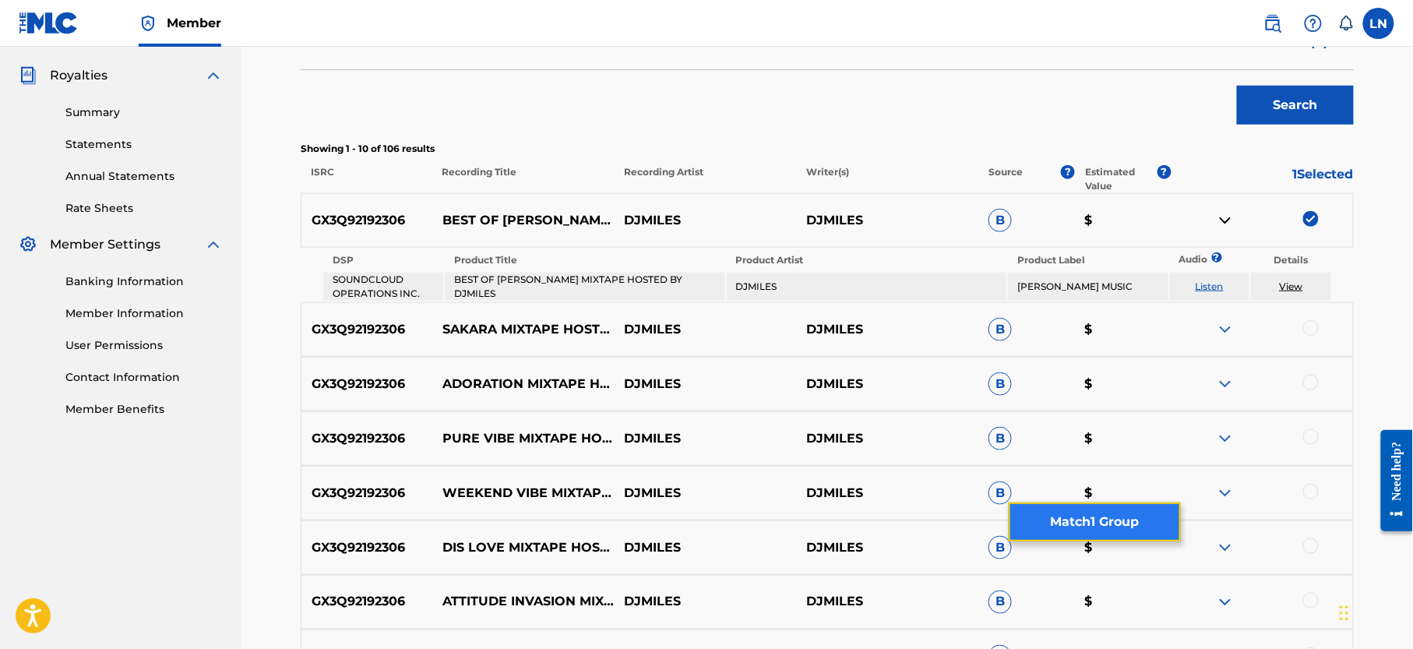
click at [1125, 503] on button "Match 1 Group" at bounding box center [1095, 522] width 172 height 39
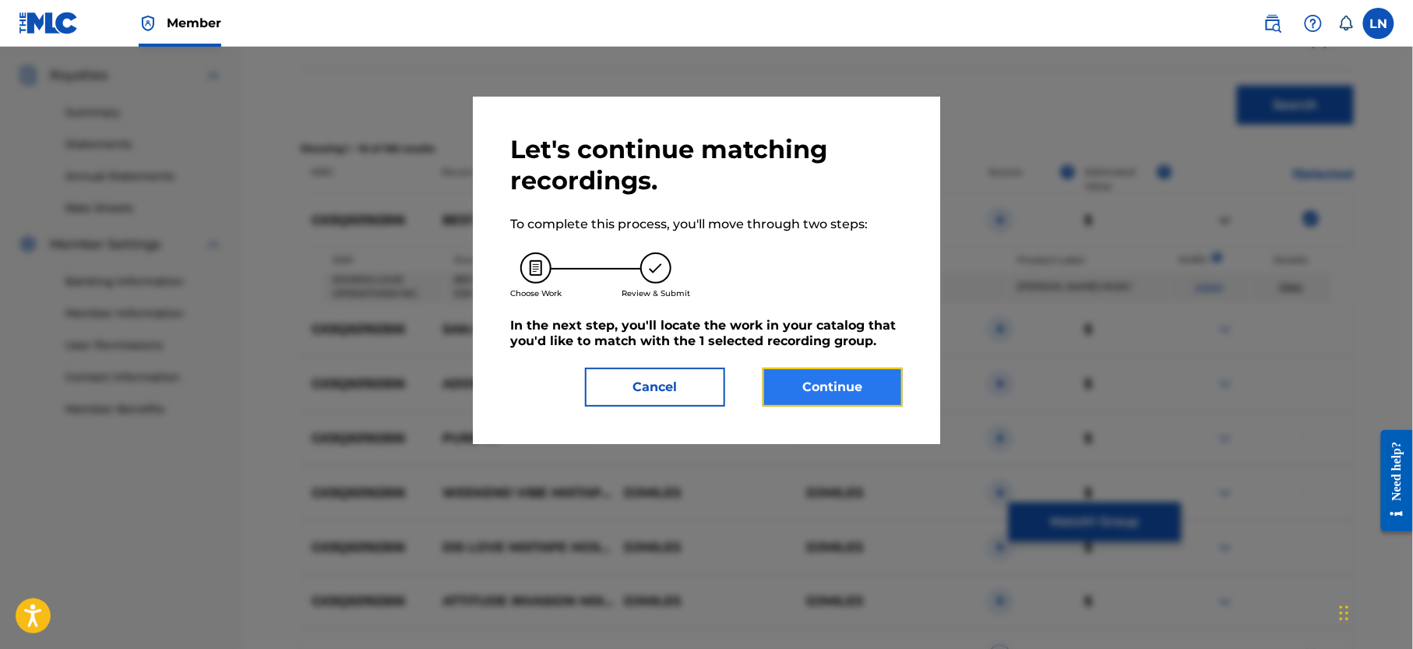
click at [827, 399] on button "Continue" at bounding box center [833, 387] width 140 height 39
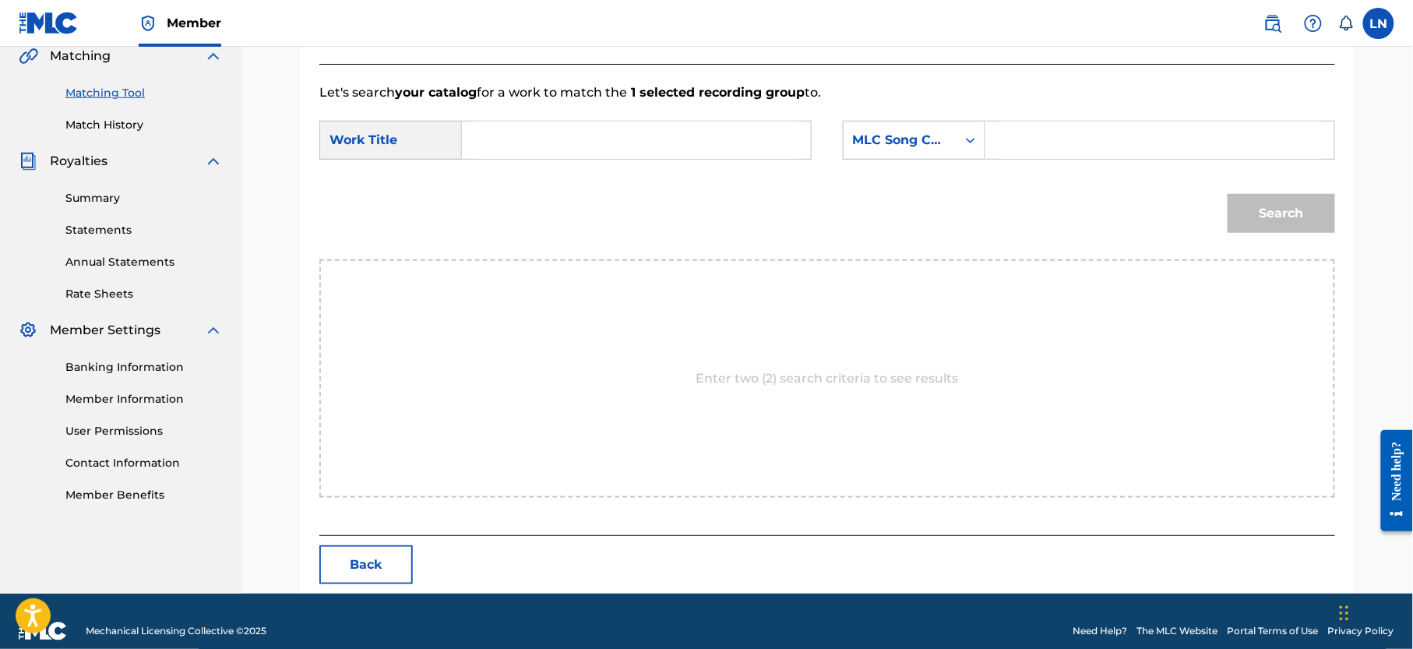
scroll to position [390, 0]
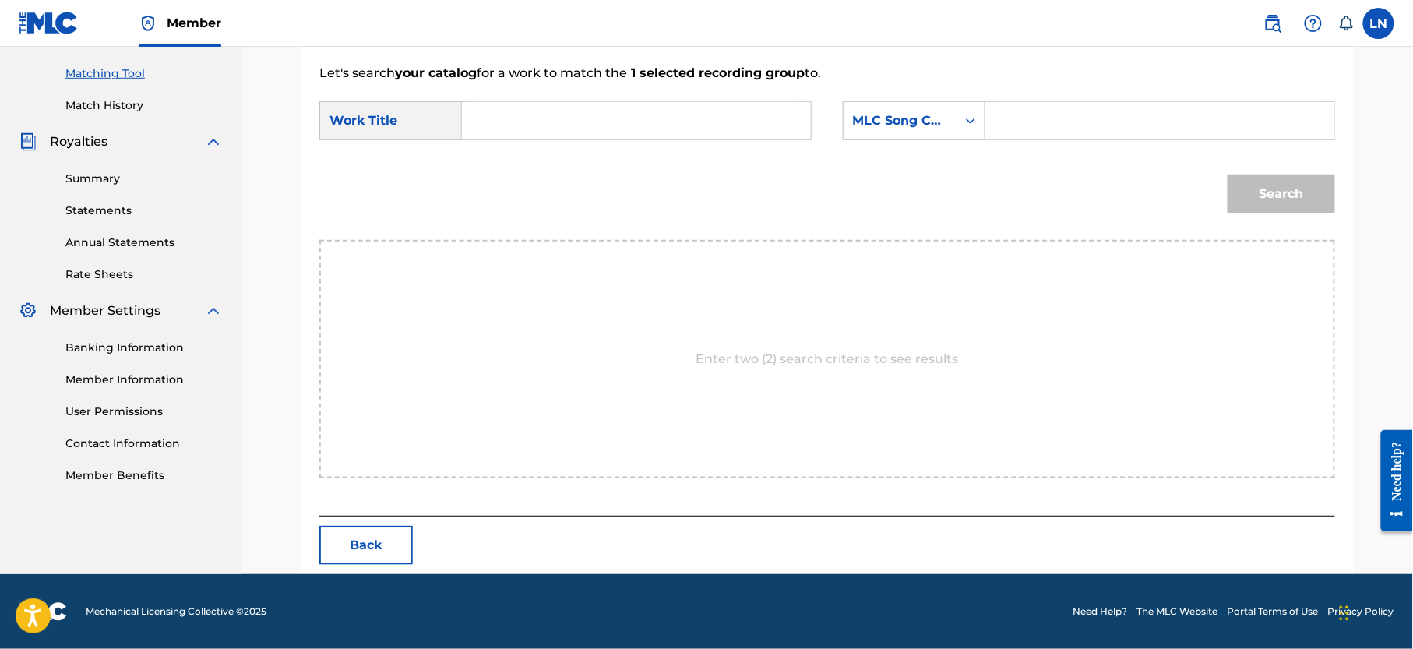
click at [559, 122] on input "Search Form" at bounding box center [636, 120] width 323 height 37
paste input "BEST OF MICHEAL JACKSON MIXTAPE HOSTED BY DJMILES"
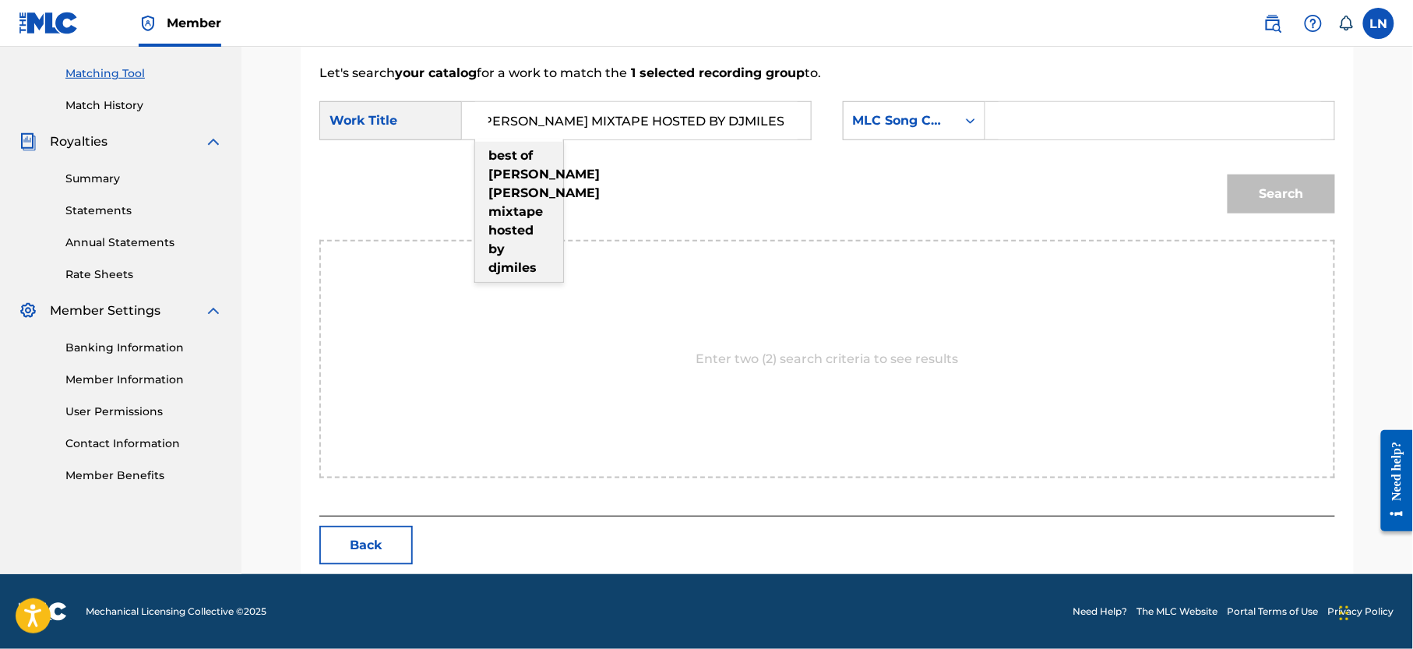
click at [538, 178] on strong "micheal" at bounding box center [544, 174] width 111 height 15
type input "best of micheal jackson mixtape hosted by djmiles"
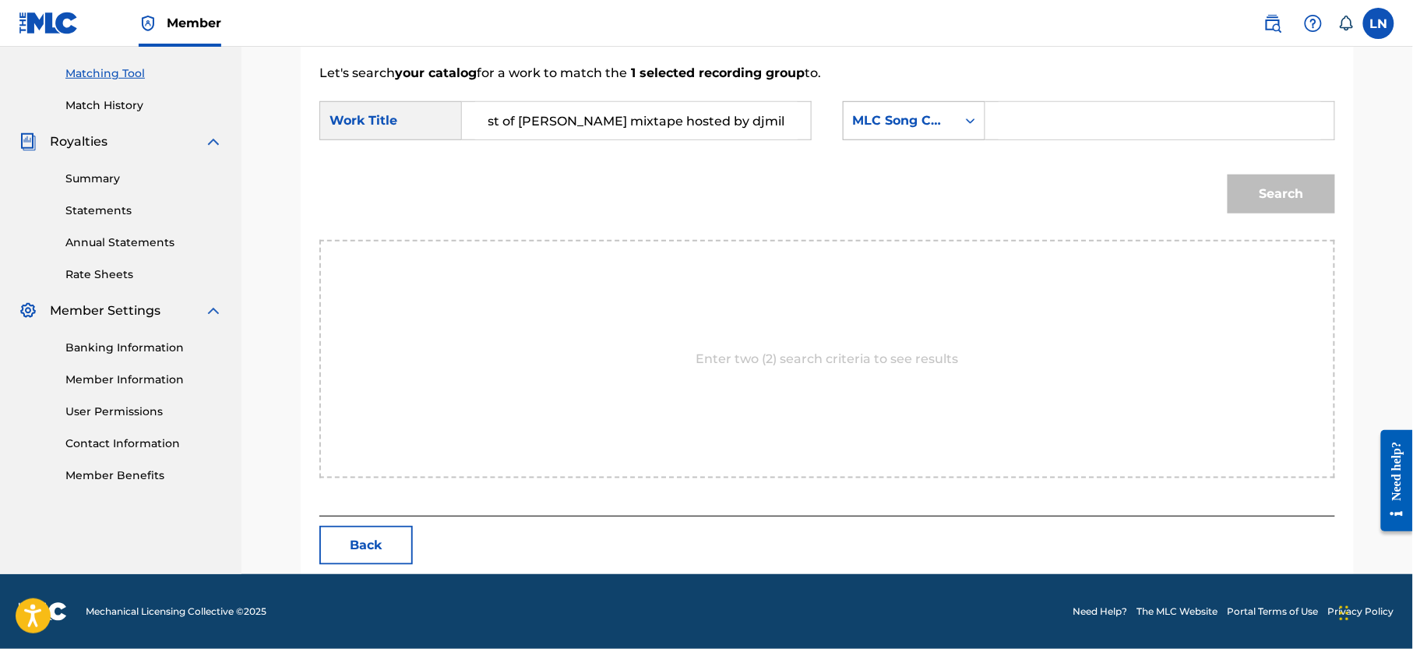
scroll to position [0, 0]
click at [909, 119] on div "MLC Song Code" at bounding box center [900, 120] width 94 height 19
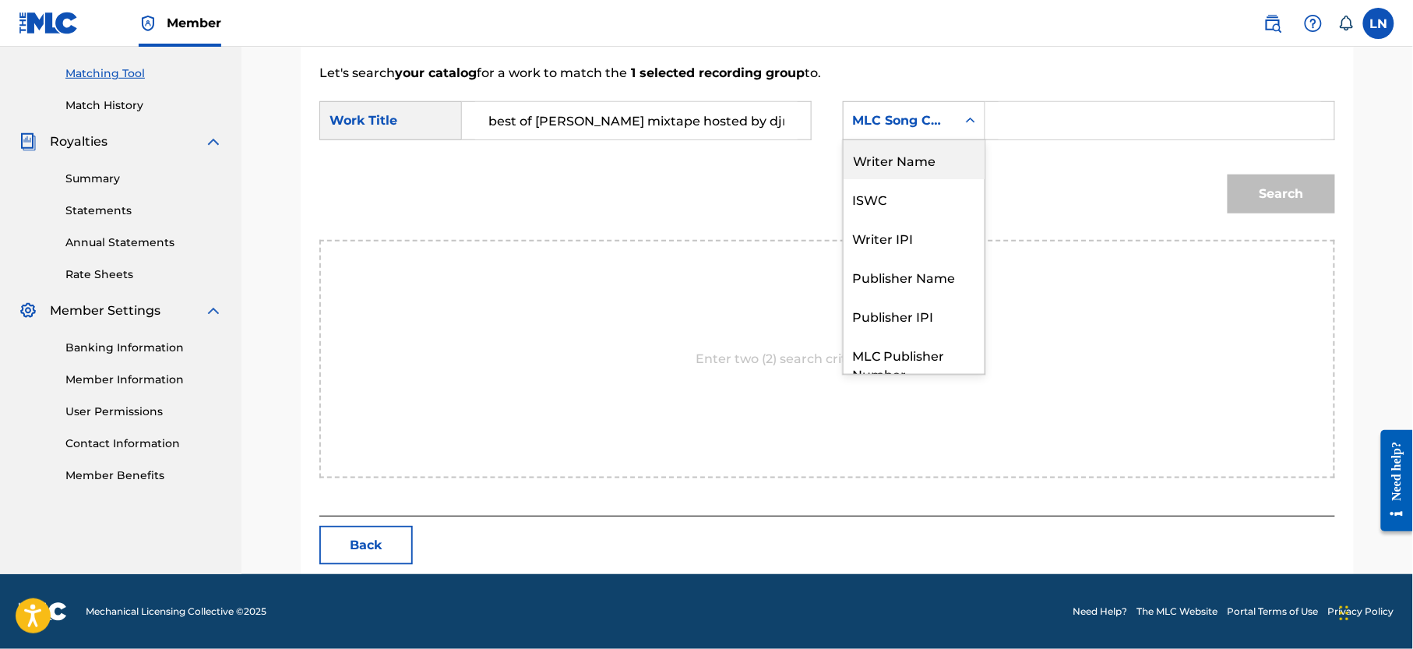
click at [944, 150] on div "Writer Name" at bounding box center [914, 159] width 141 height 39
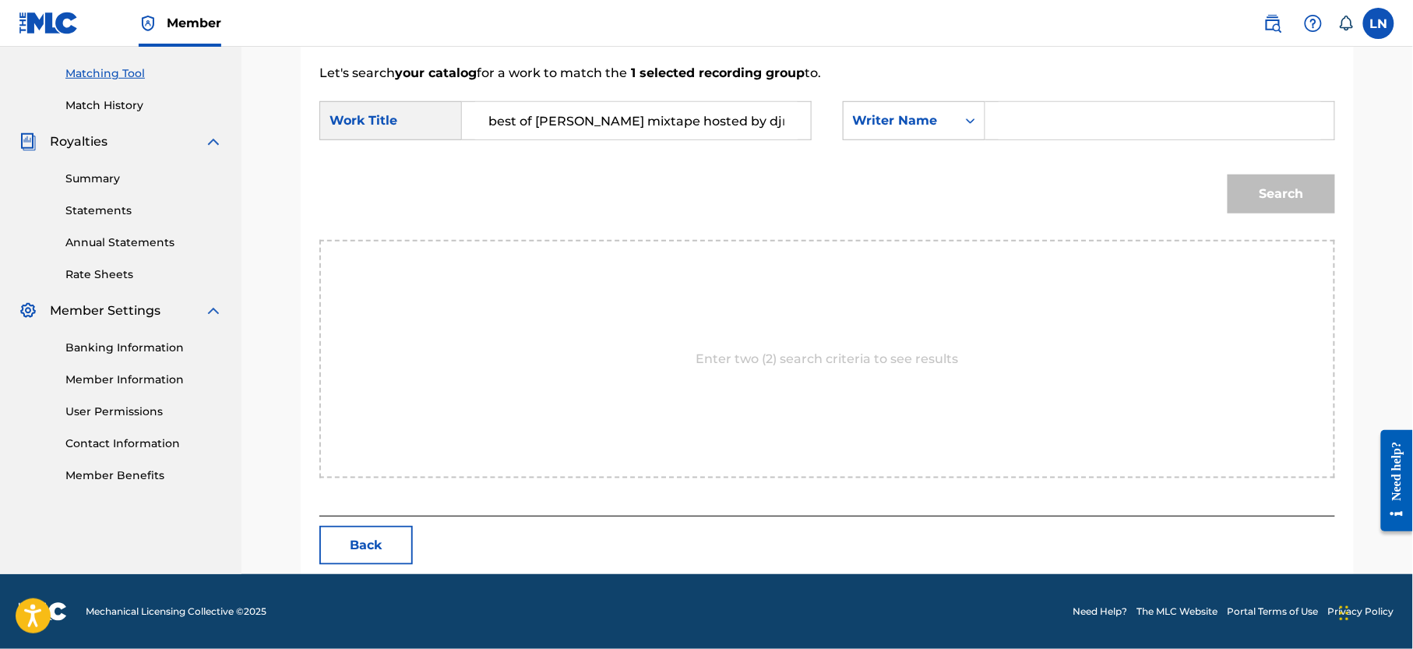
click at [1010, 123] on input "Search Form" at bounding box center [1160, 120] width 323 height 37
type input "[PERSON_NAME]"
click at [1228, 175] on button "Search" at bounding box center [1282, 194] width 108 height 39
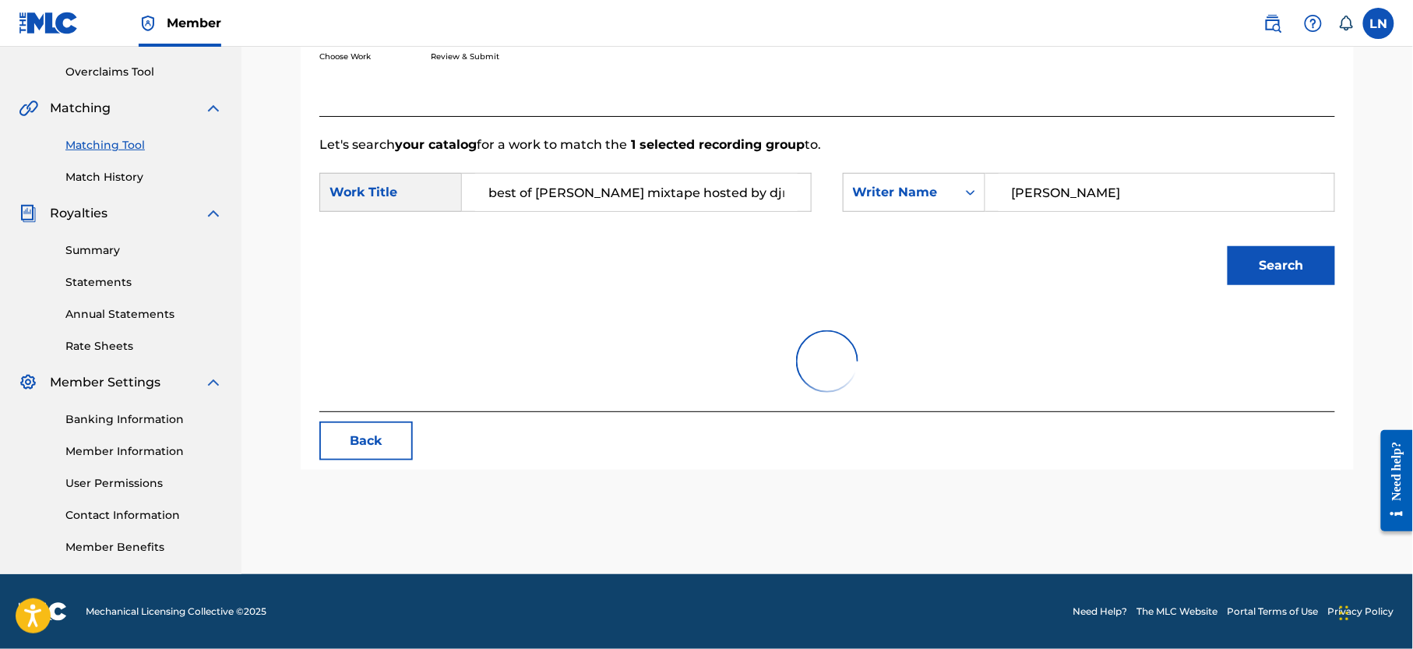
scroll to position [390, 0]
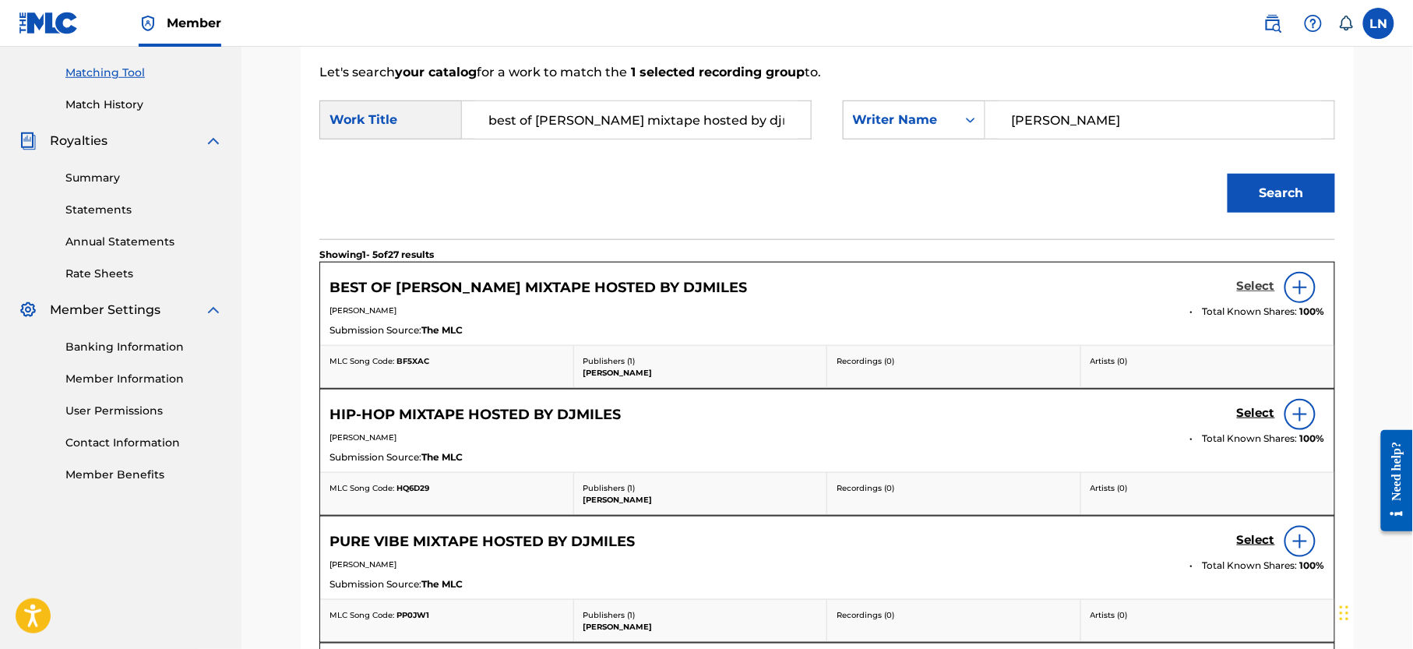
click at [1256, 290] on h5 "Select" at bounding box center [1256, 286] width 38 height 15
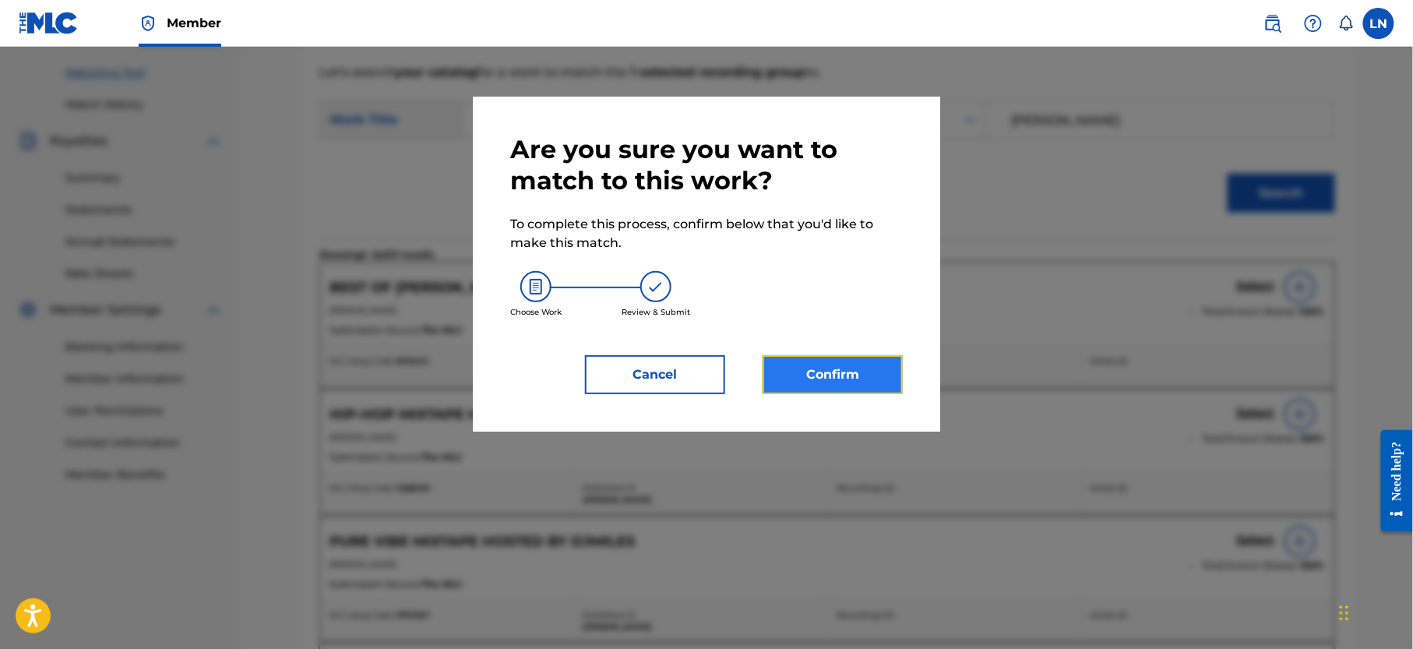
click at [830, 390] on button "Confirm" at bounding box center [833, 374] width 140 height 39
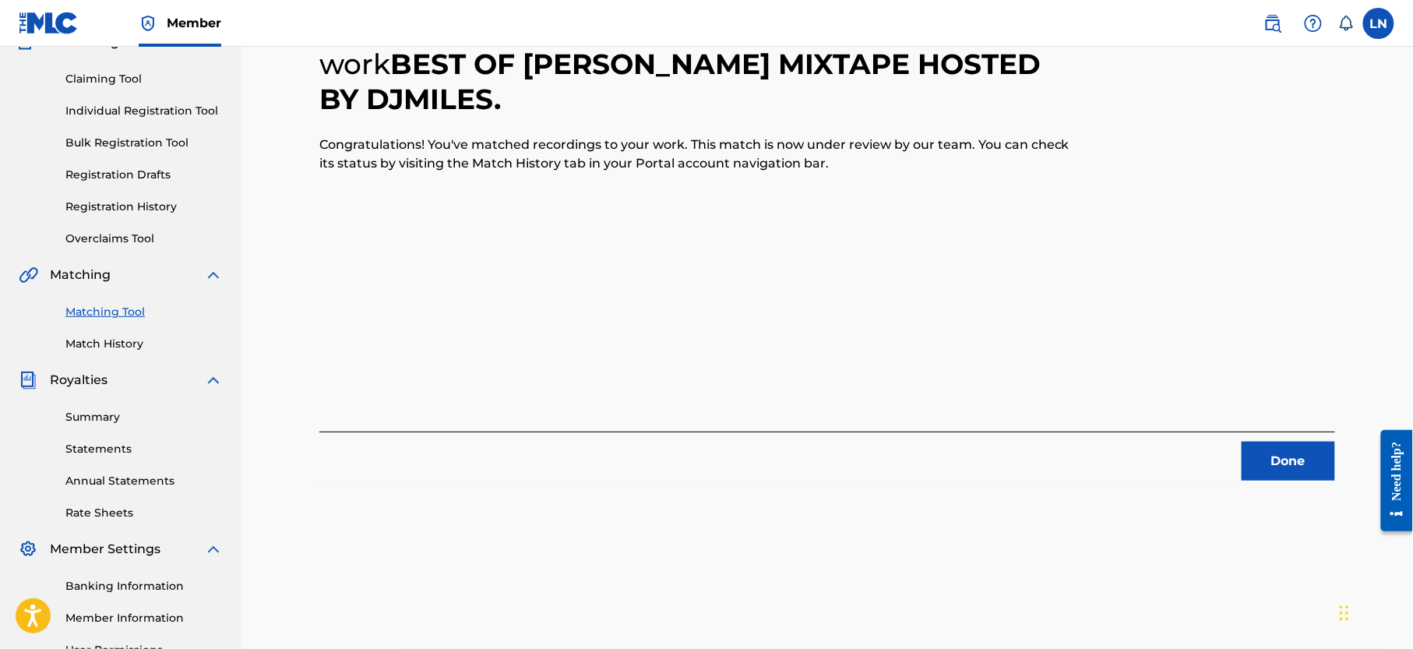
scroll to position [142, 0]
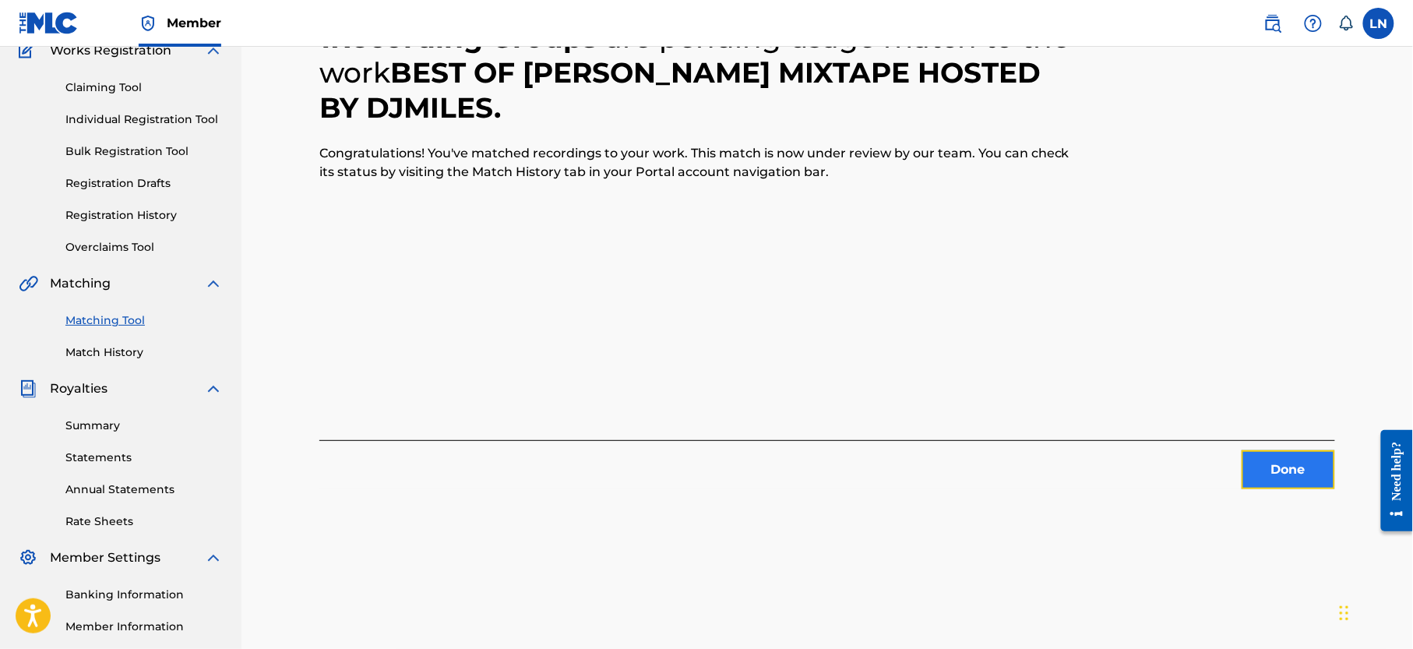
click at [1285, 460] on button "Done" at bounding box center [1289, 469] width 94 height 39
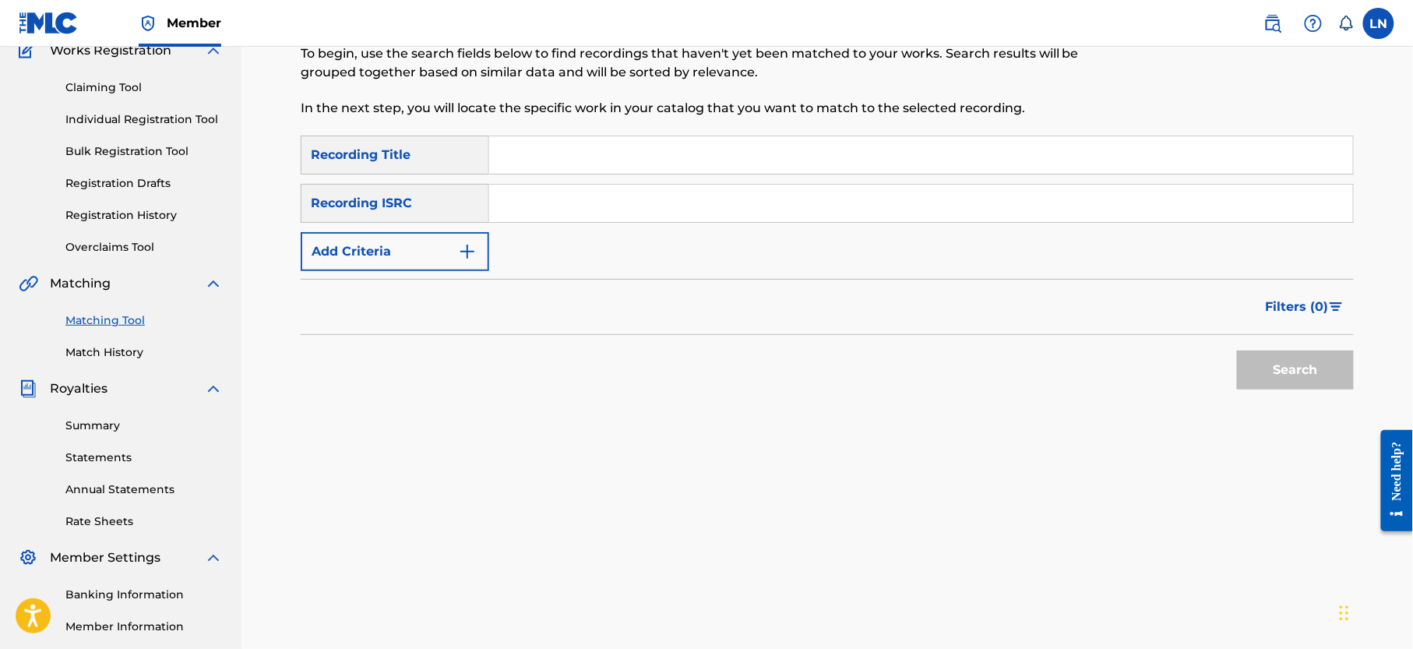
click at [587, 160] on input "Search Form" at bounding box center [921, 154] width 864 height 37
paste input "RORA MIX"
type input "RORA MIX"
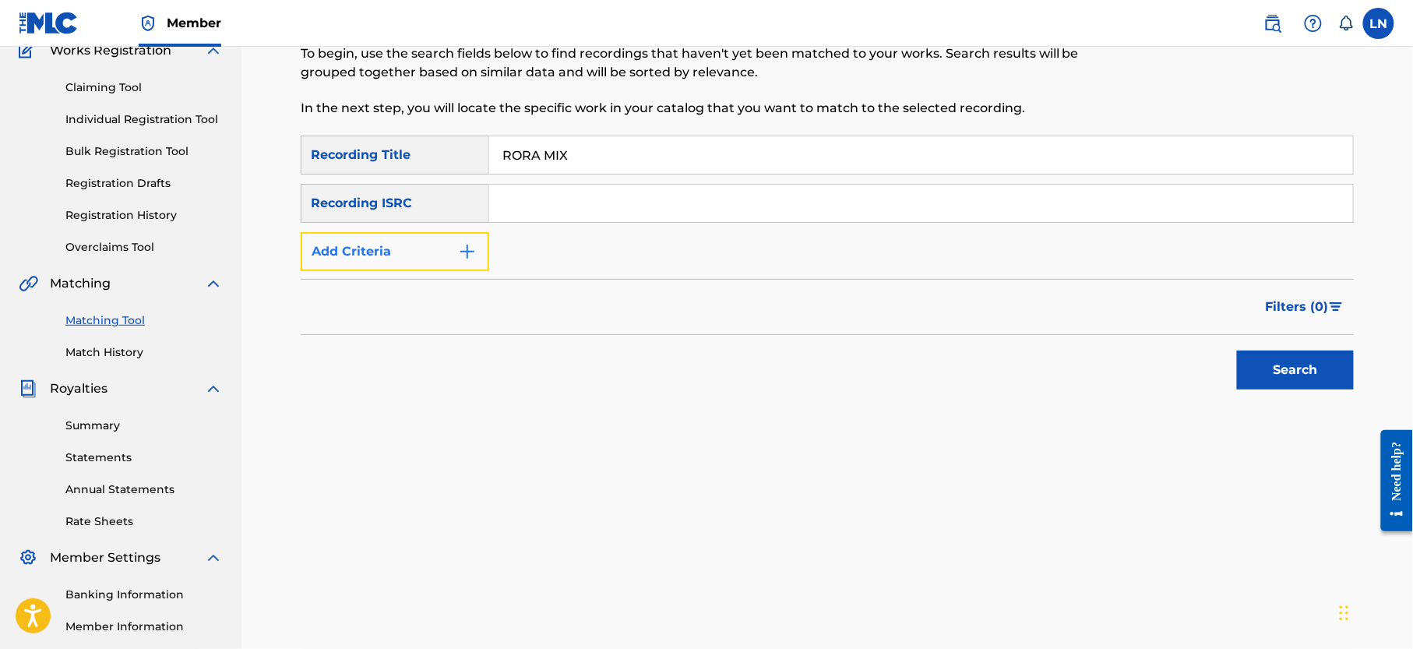
click at [428, 237] on button "Add Criteria" at bounding box center [395, 251] width 189 height 39
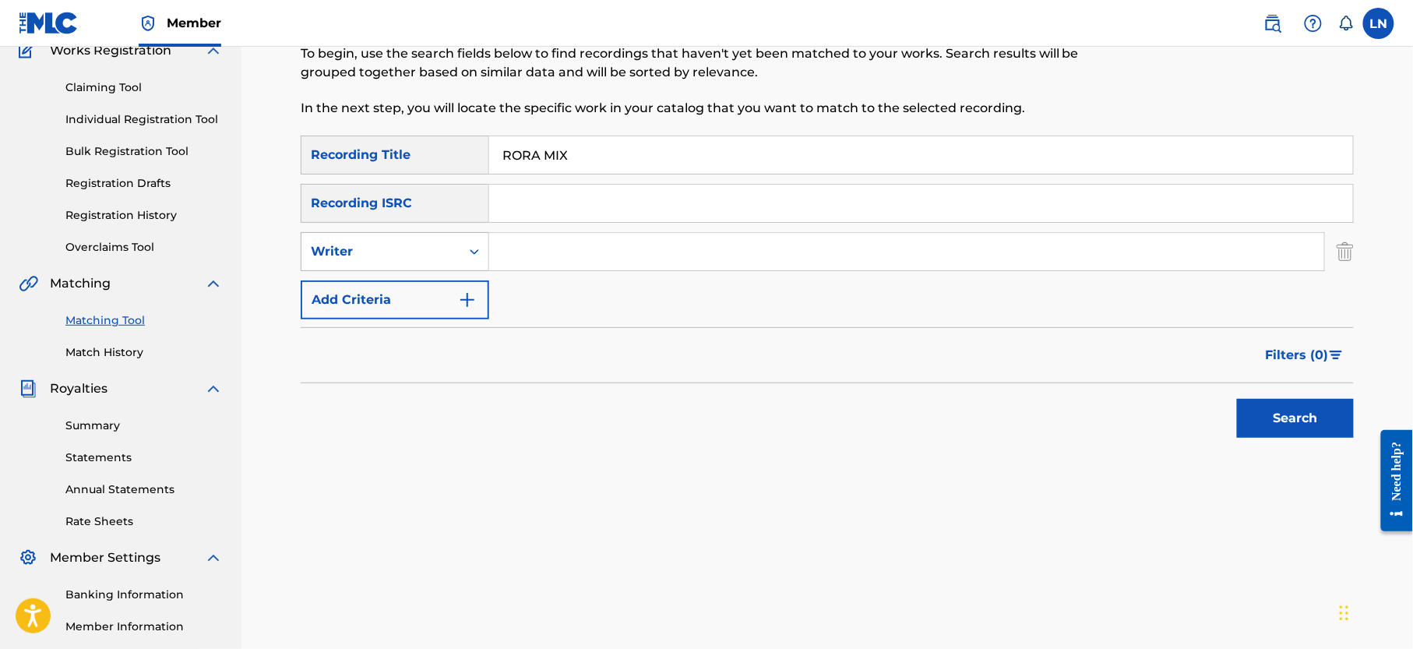
click at [424, 240] on div "Writer" at bounding box center [381, 252] width 159 height 30
click at [407, 290] on div "Recording Artist" at bounding box center [395, 290] width 187 height 39
click at [549, 243] on input "Search Form" at bounding box center [906, 251] width 835 height 37
type input "Djmiles"
click at [1237, 399] on button "Search" at bounding box center [1295, 418] width 117 height 39
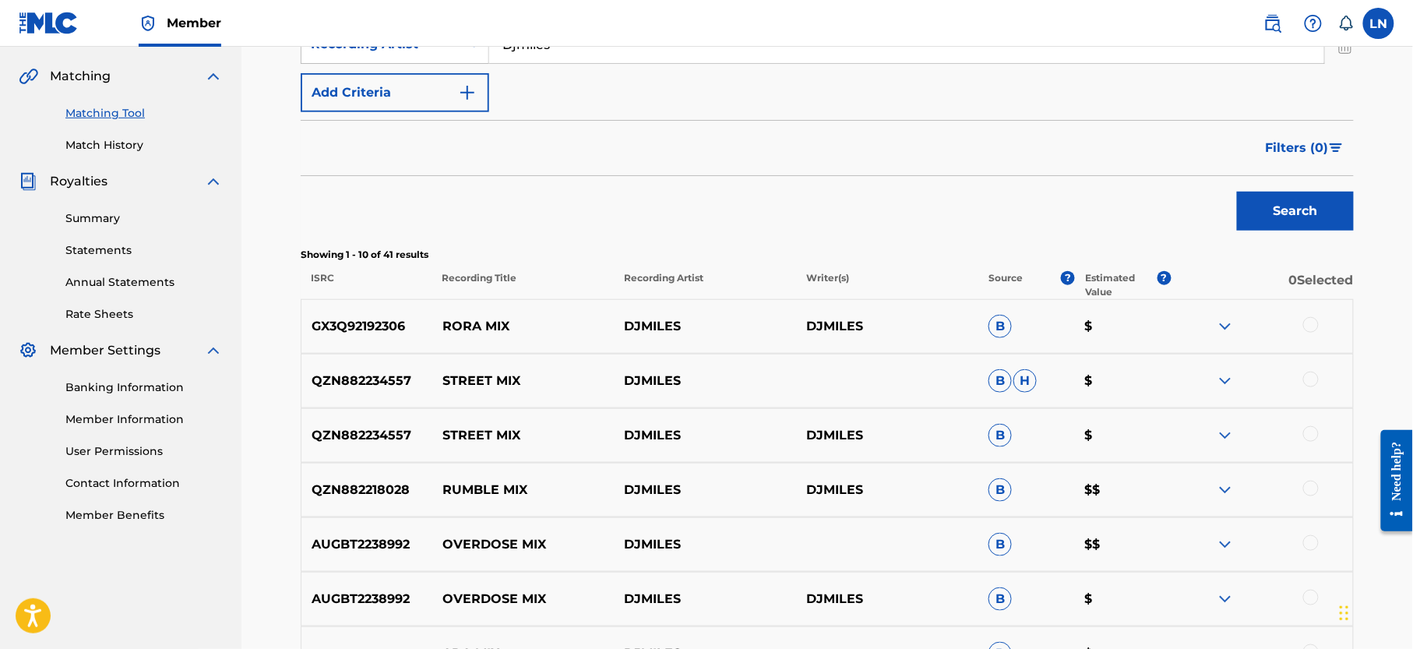
scroll to position [352, 0]
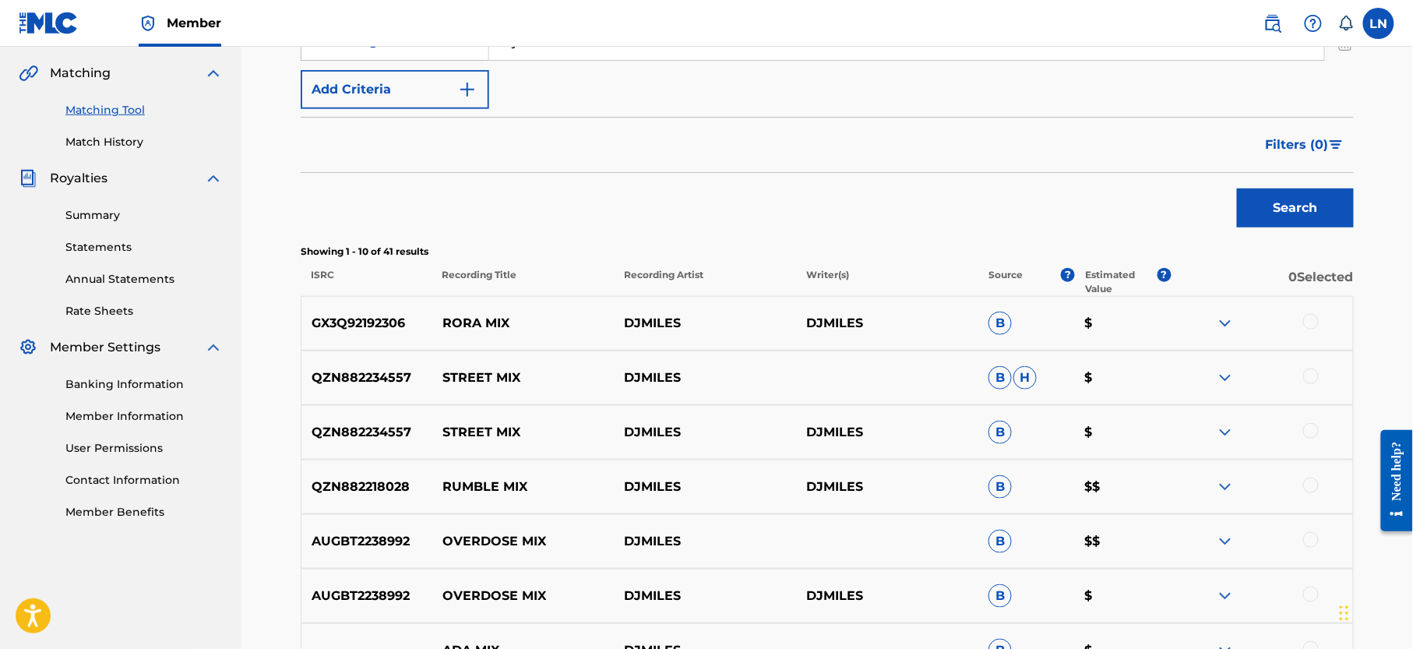
click at [1225, 326] on img at bounding box center [1225, 323] width 19 height 19
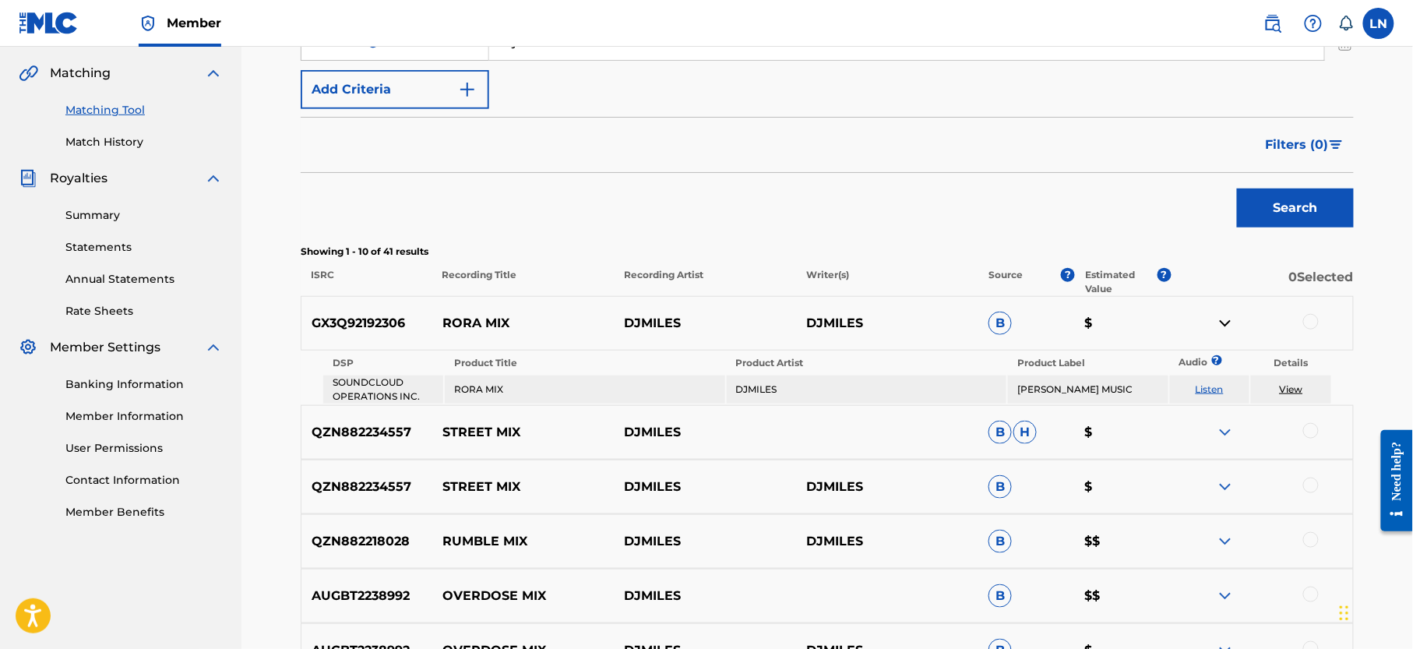
click at [1309, 326] on div at bounding box center [1312, 322] width 16 height 16
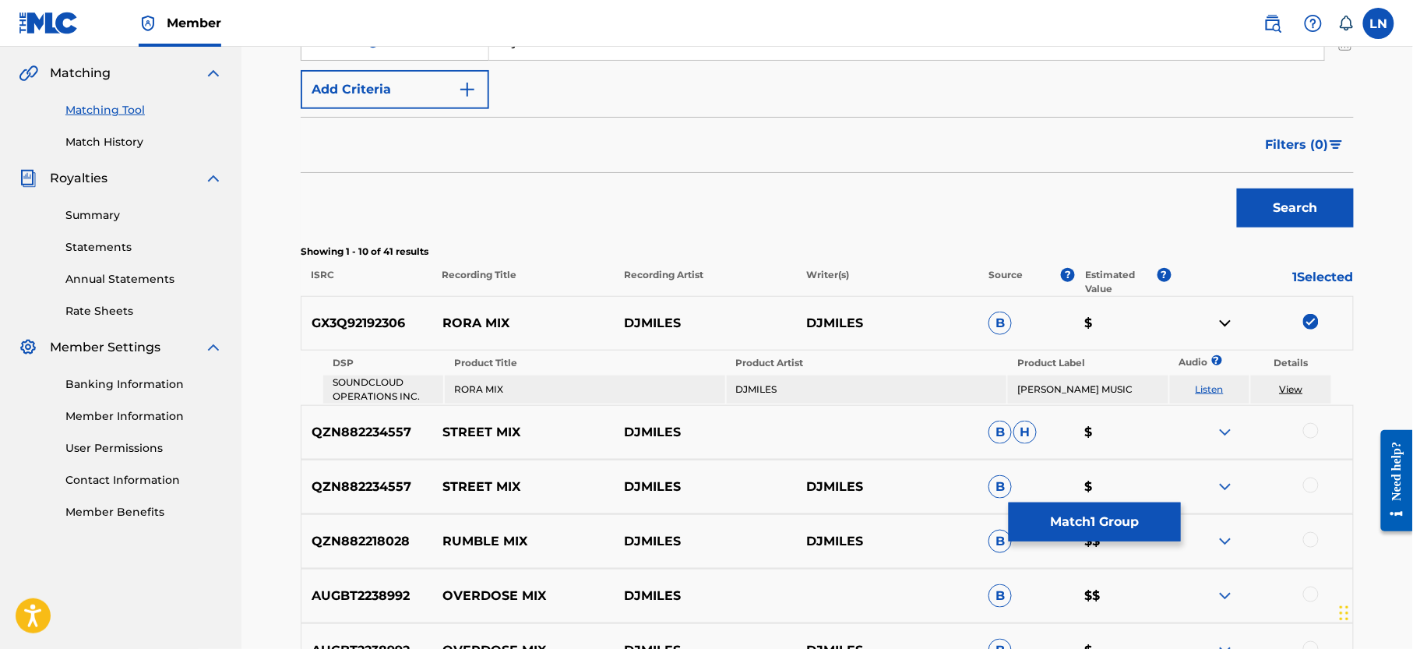
click at [1004, 531] on span "B" at bounding box center [1000, 541] width 23 height 23
click at [1032, 524] on button "Match 1 Group" at bounding box center [1095, 522] width 172 height 39
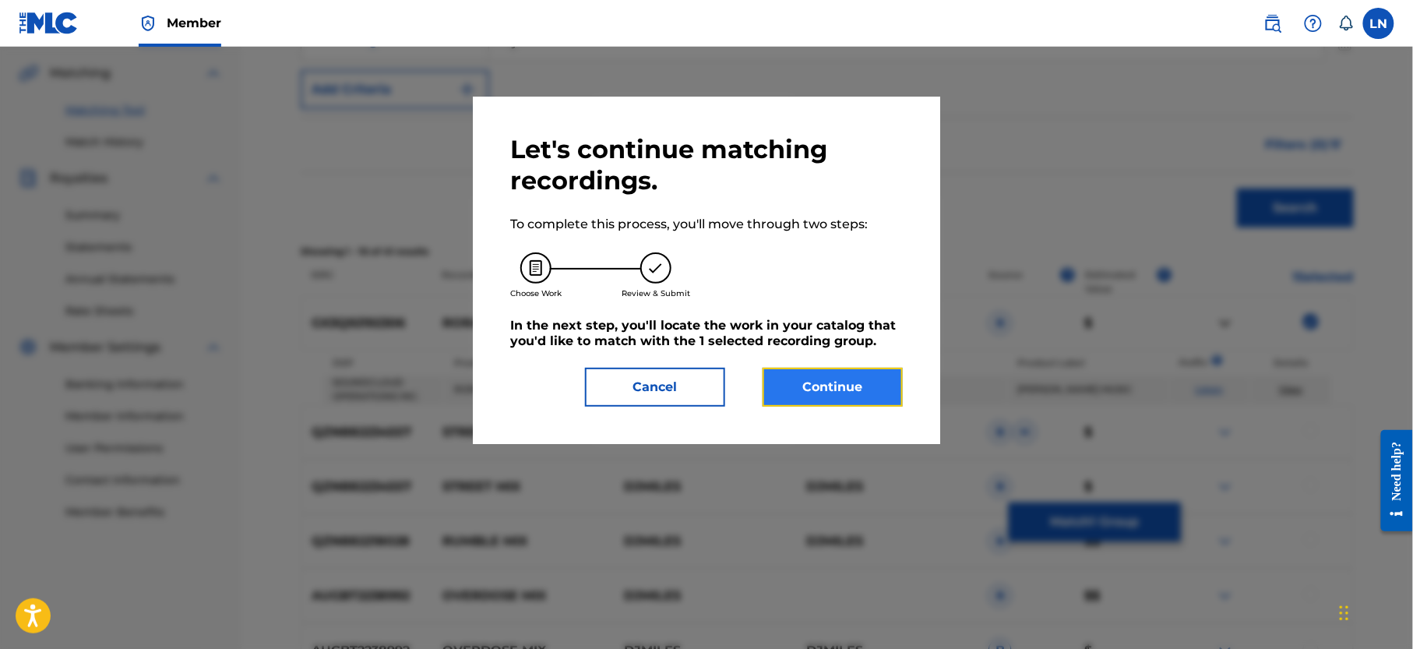
click at [838, 388] on button "Continue" at bounding box center [833, 387] width 140 height 39
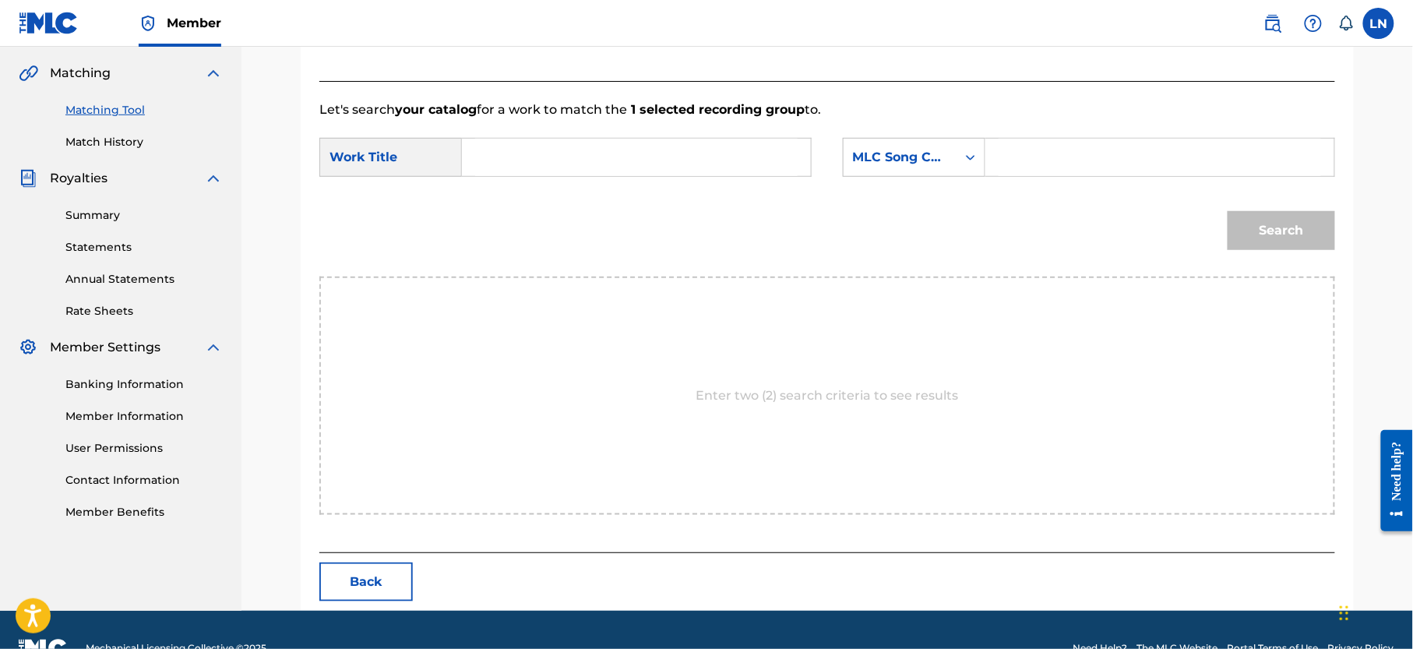
click at [681, 139] on input "Search Form" at bounding box center [636, 157] width 323 height 37
paste input "RORA MIX"
click at [517, 191] on strong "mix" at bounding box center [529, 192] width 25 height 15
type input "rora mix"
click at [886, 160] on div "MLC Song Code" at bounding box center [900, 157] width 94 height 19
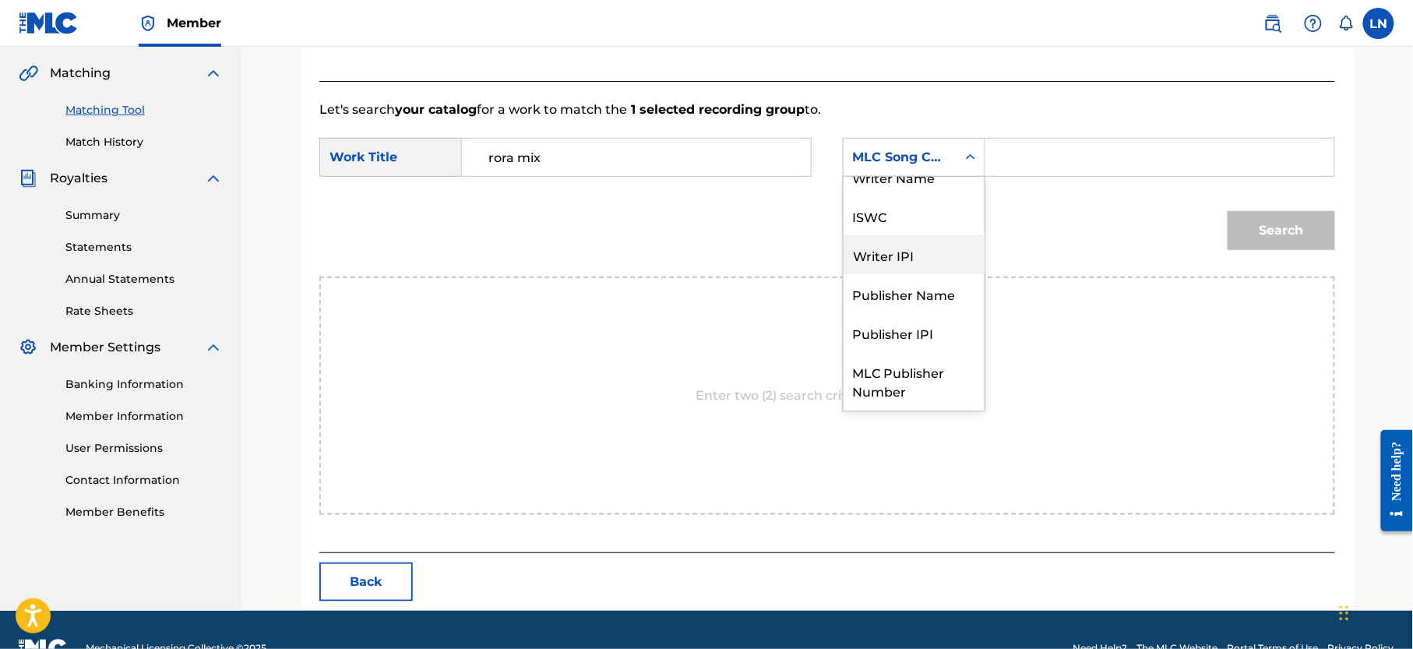
scroll to position [0, 0]
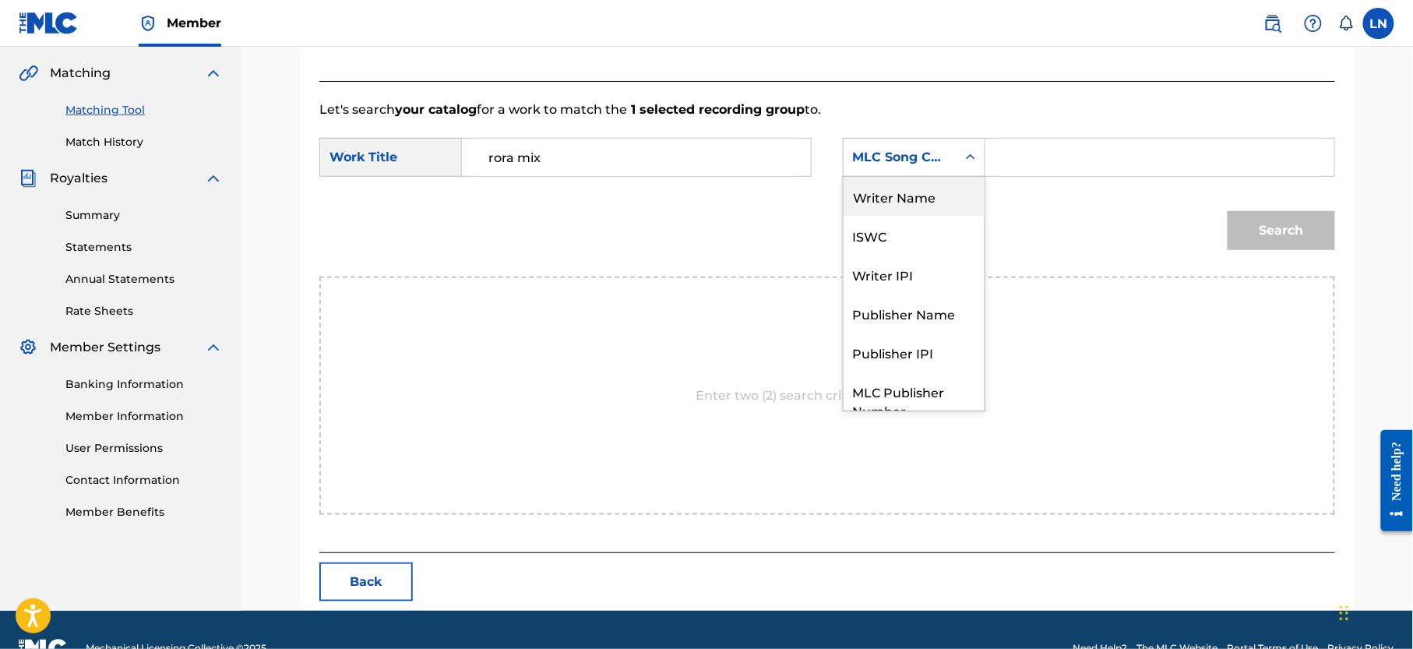
click at [923, 191] on div "Writer Name" at bounding box center [914, 196] width 141 height 39
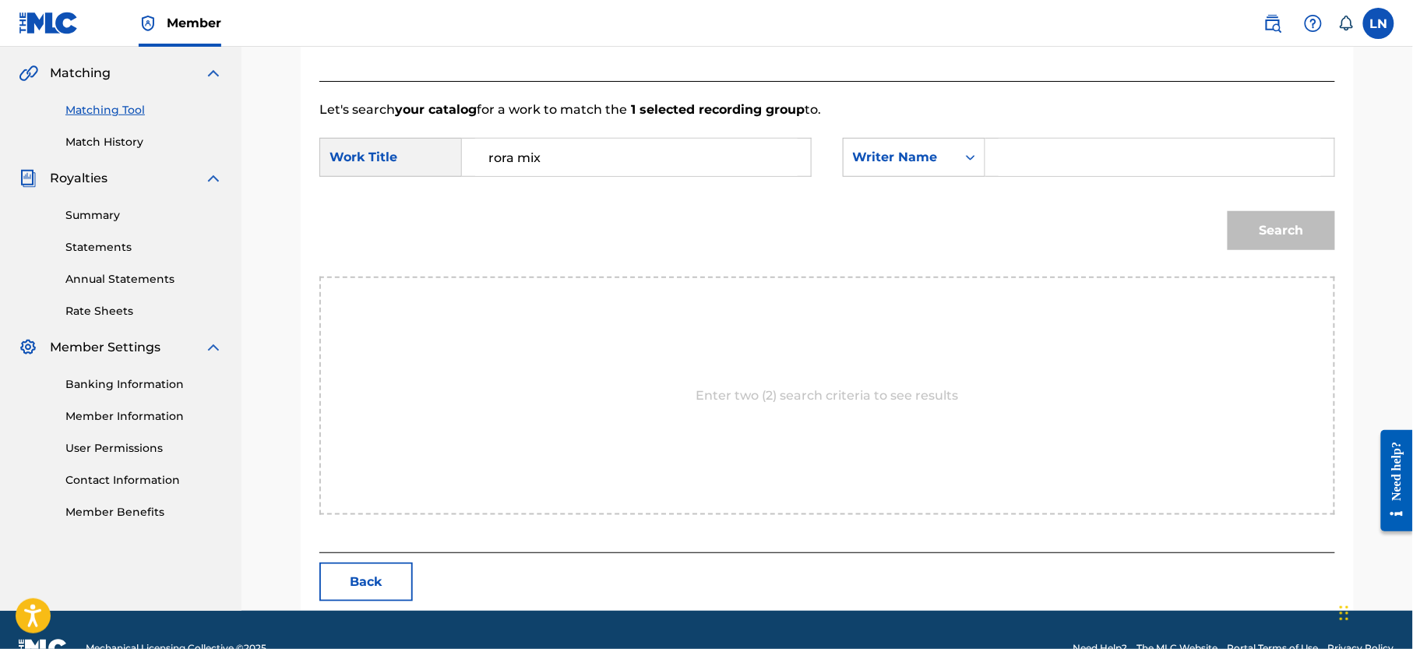
click at [1010, 173] on input "Search Form" at bounding box center [1160, 157] width 323 height 37
type input "[PERSON_NAME]"
click at [1228, 211] on button "Search" at bounding box center [1282, 230] width 108 height 39
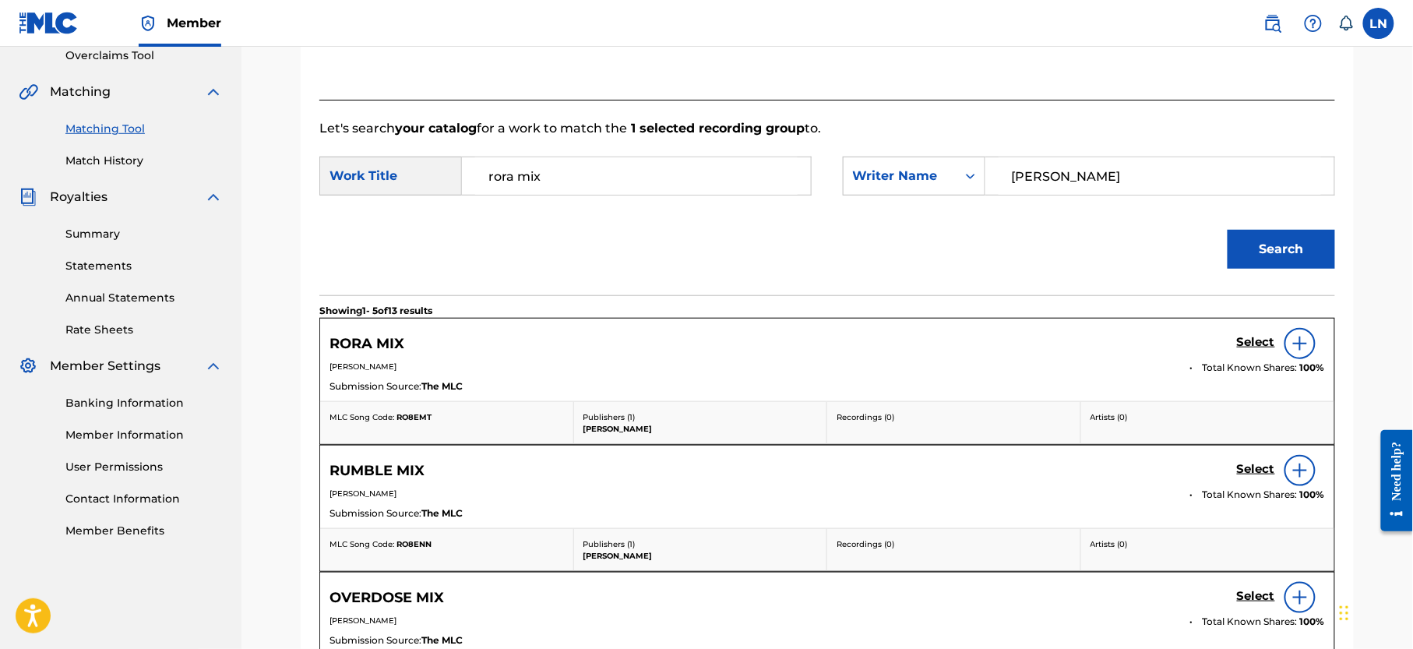
scroll to position [352, 0]
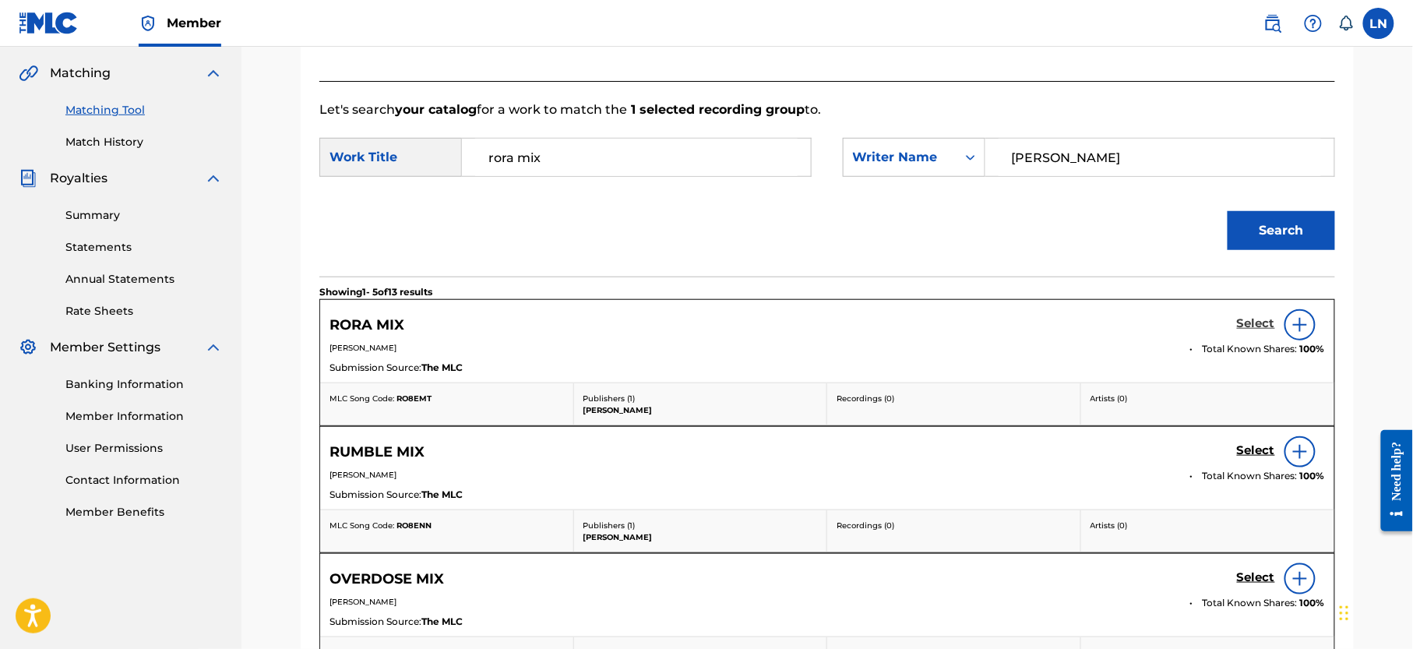
click at [1247, 318] on h5 "Select" at bounding box center [1256, 323] width 38 height 15
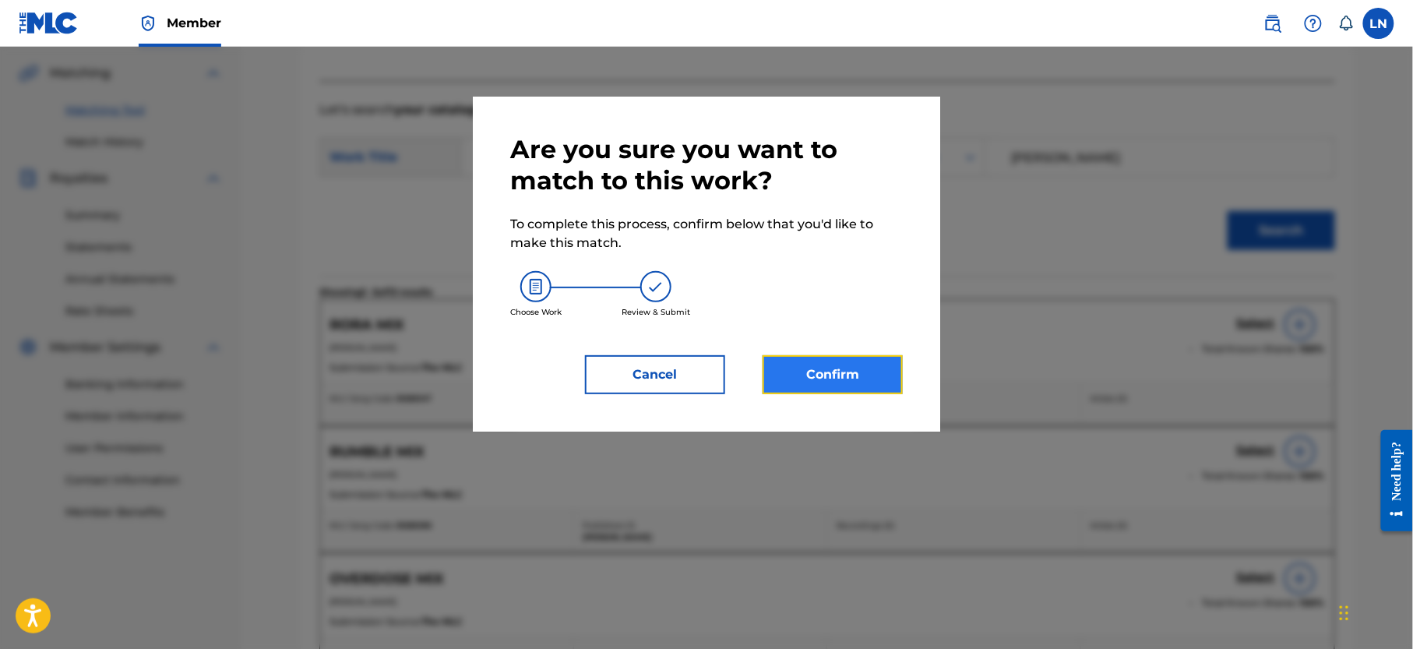
click at [806, 387] on button "Confirm" at bounding box center [833, 374] width 140 height 39
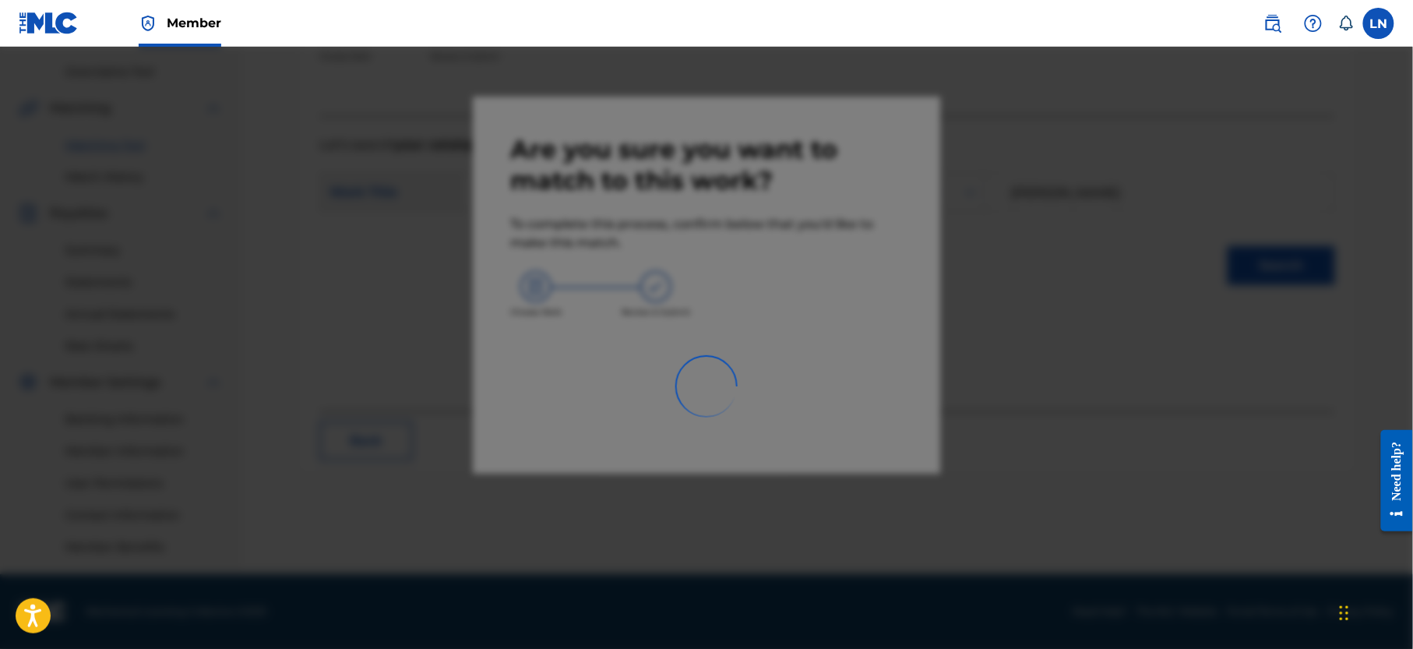
scroll to position [333, 0]
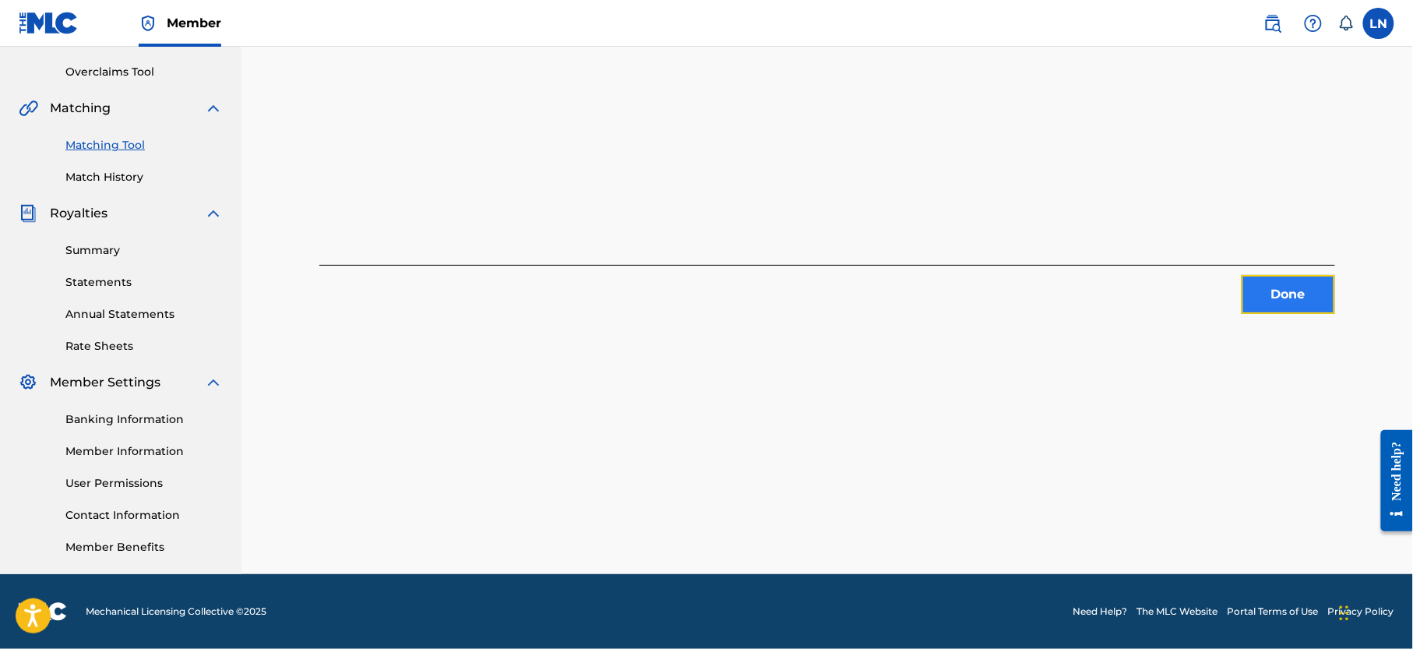
click at [1273, 275] on button "Done" at bounding box center [1289, 294] width 94 height 39
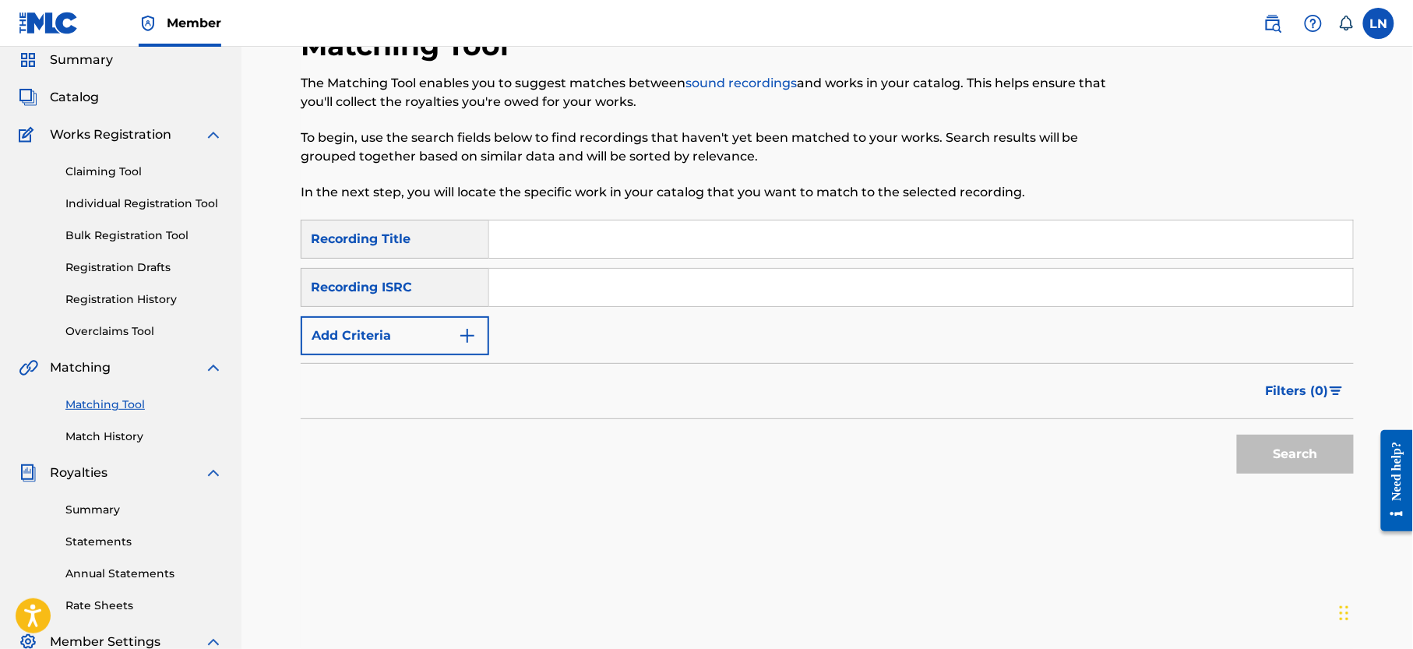
scroll to position [51, 0]
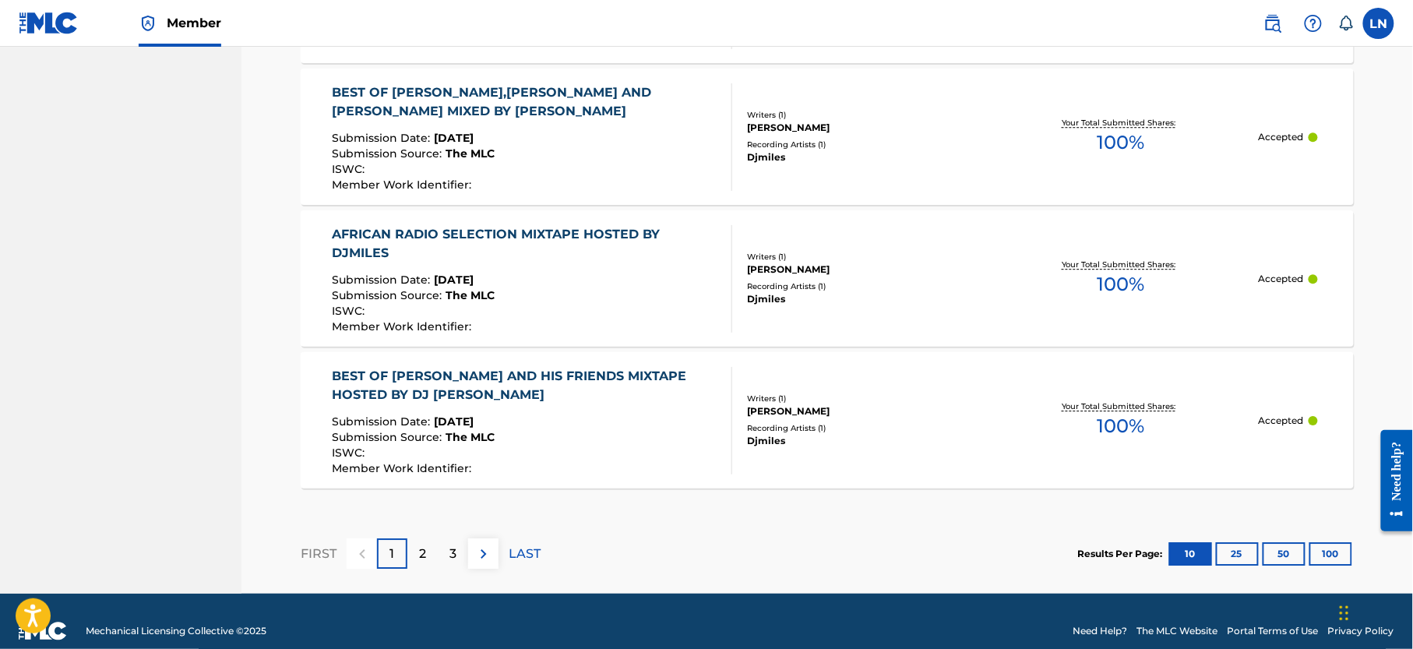
scroll to position [1491, 0]
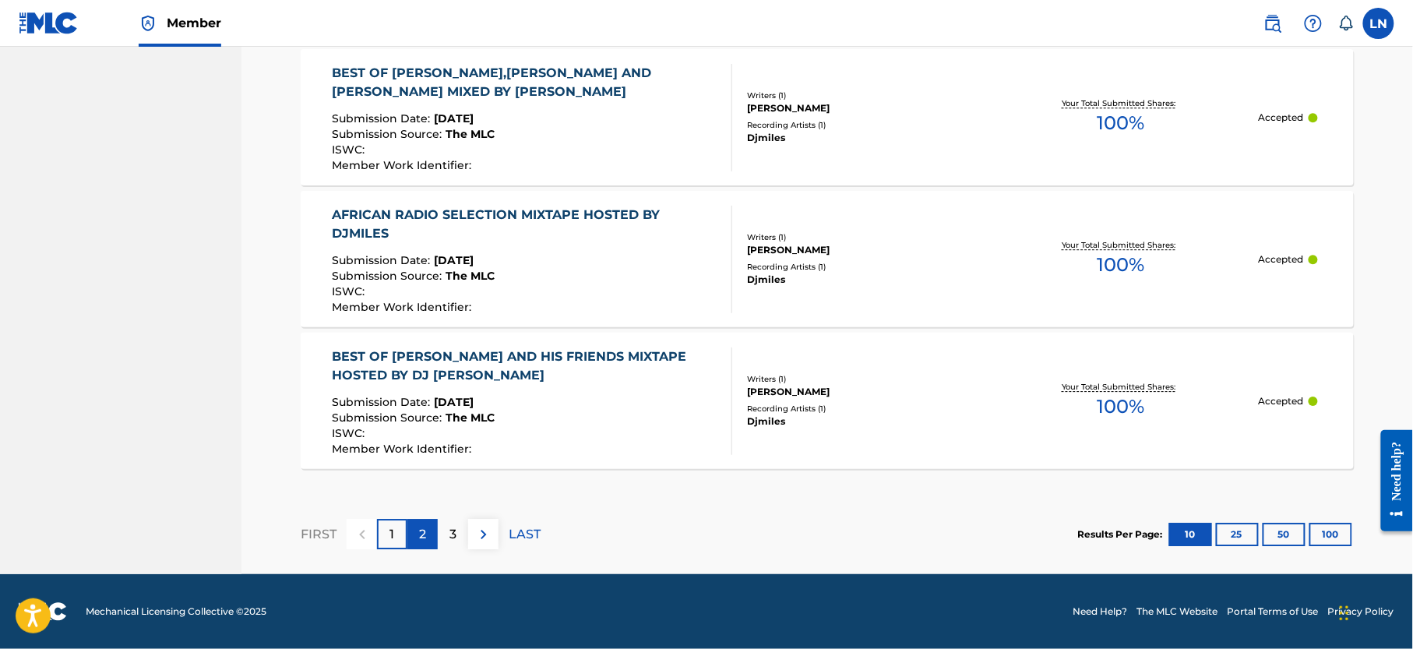
click at [425, 533] on p "2" at bounding box center [422, 534] width 7 height 19
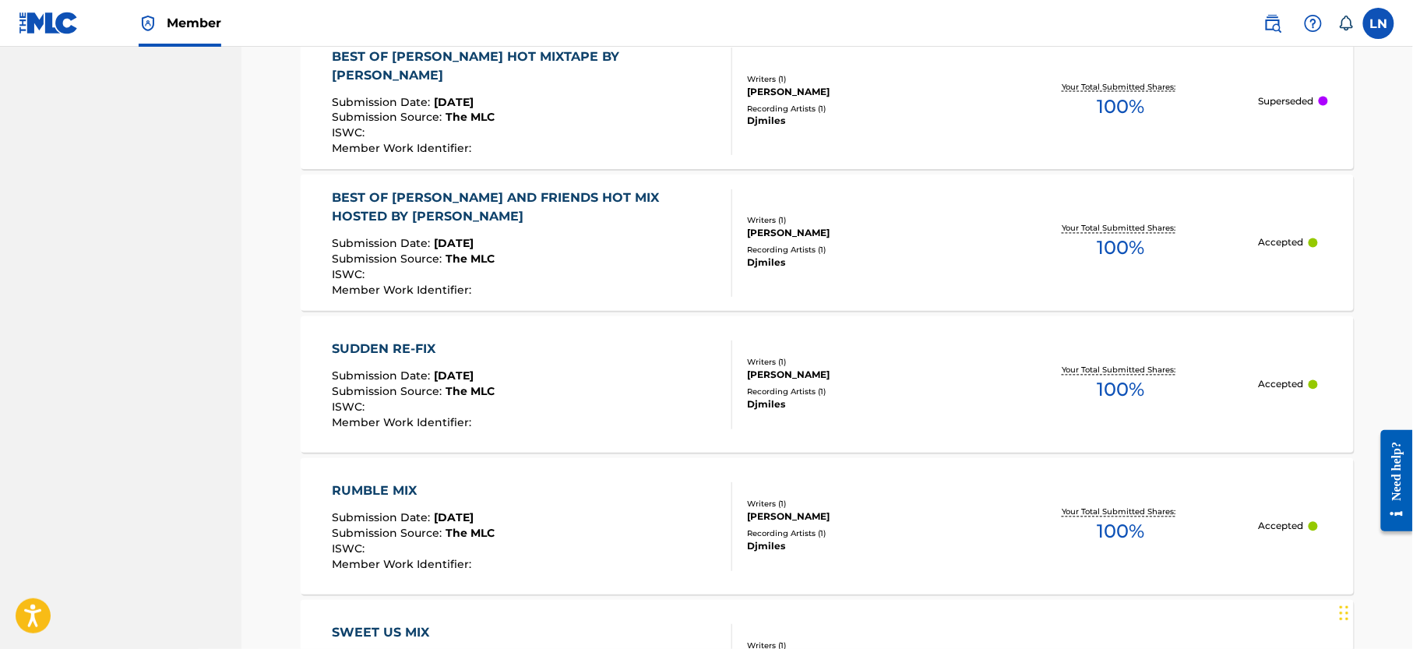
scroll to position [923, 0]
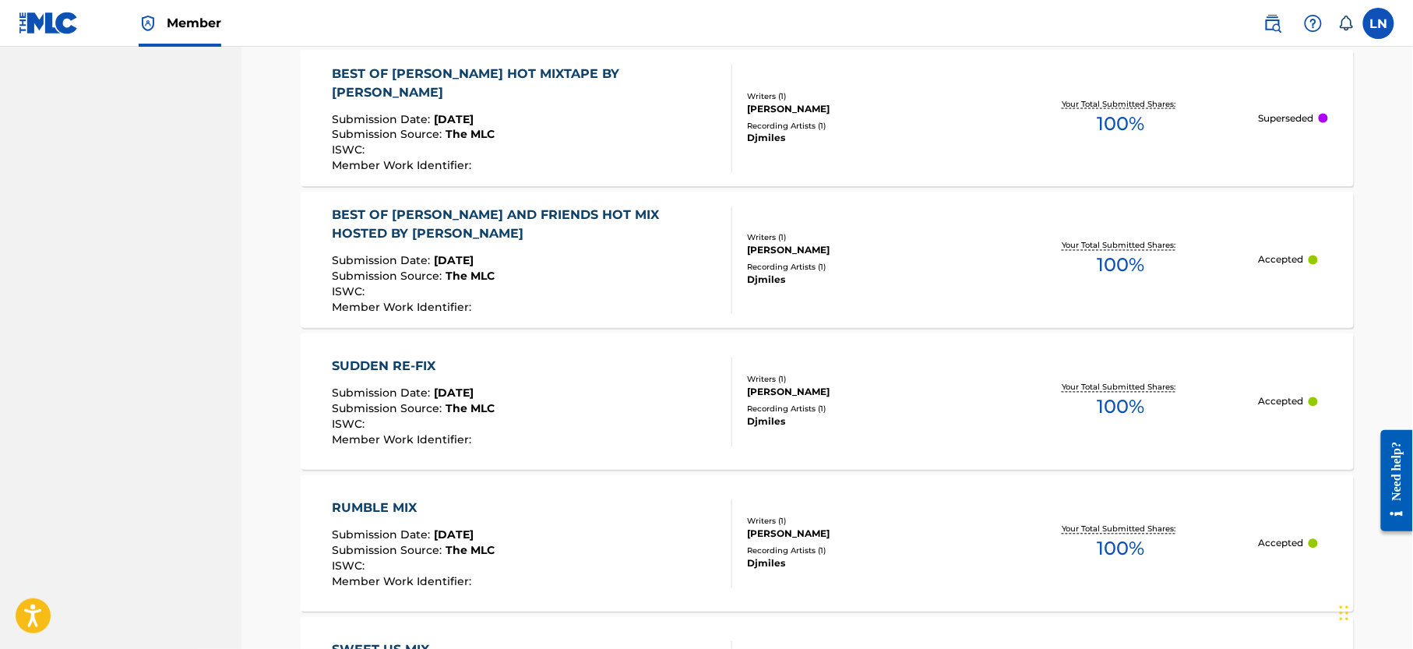
click at [397, 362] on div "SUDDEN RE-FIX" at bounding box center [414, 367] width 163 height 19
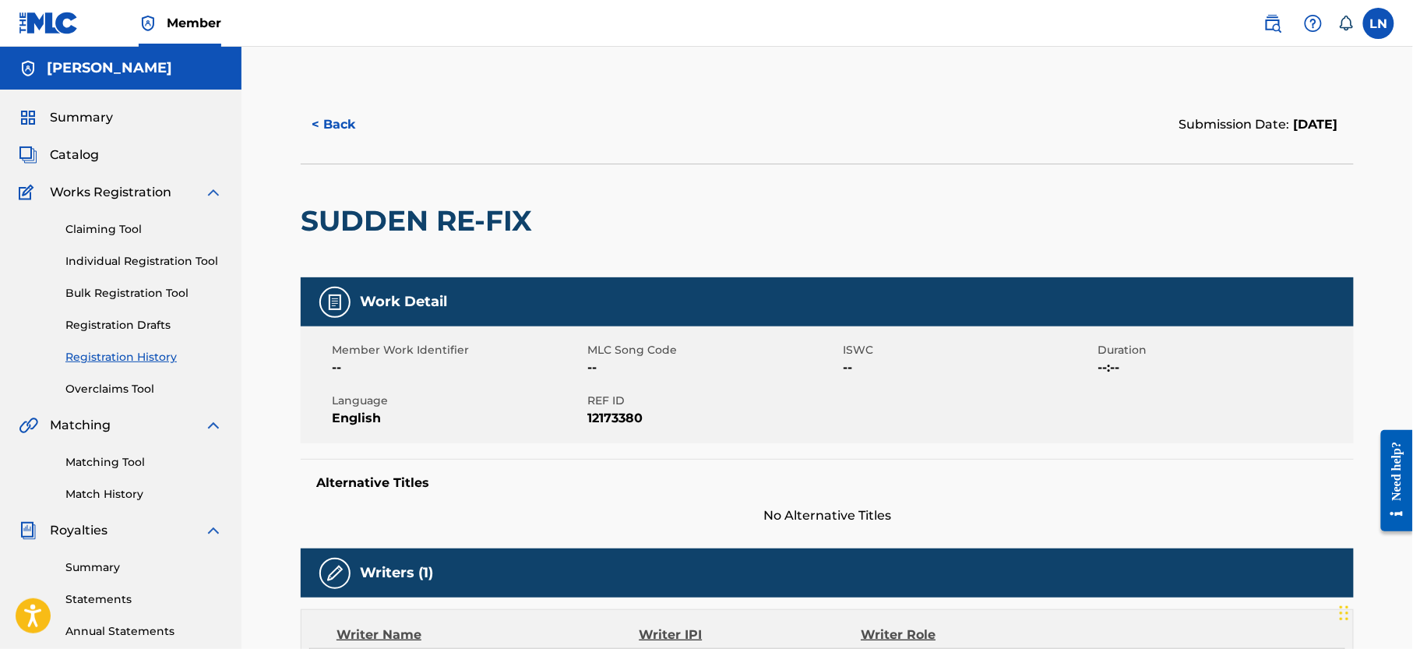
click at [492, 225] on h2 "SUDDEN RE-FIX" at bounding box center [420, 220] width 239 height 35
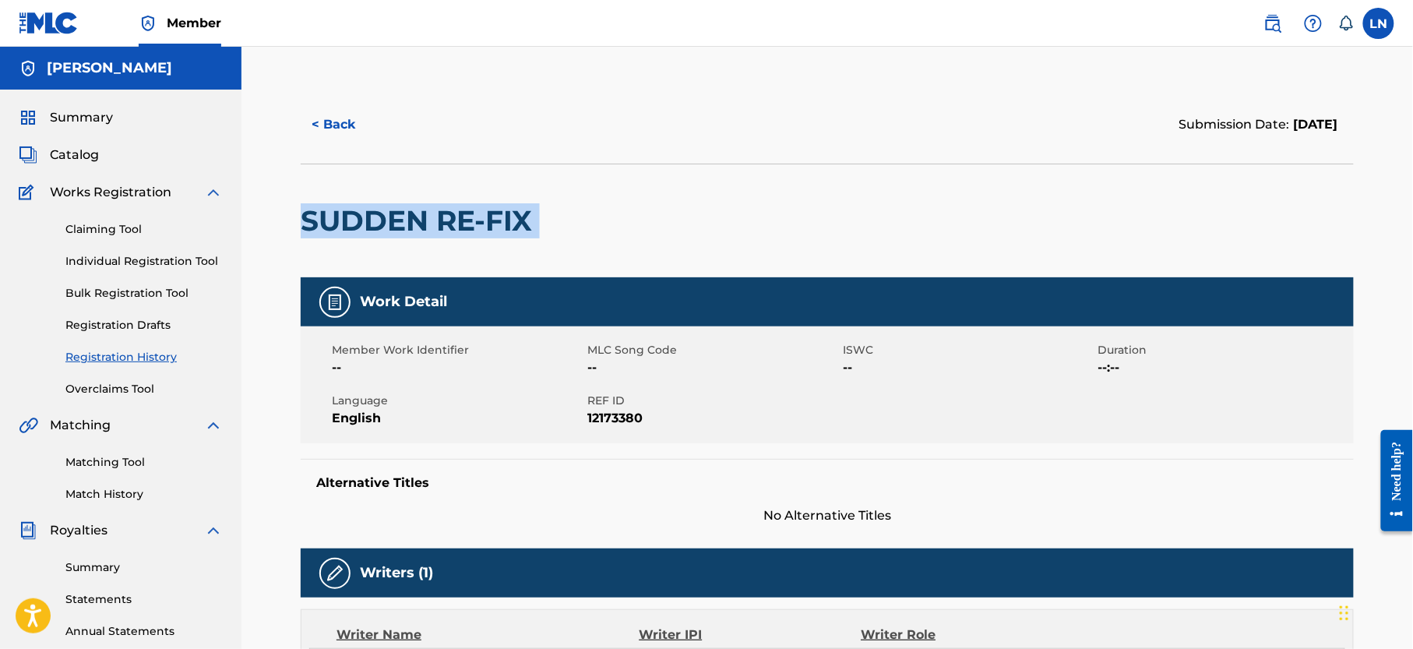
click at [492, 225] on h2 "SUDDEN RE-FIX" at bounding box center [420, 220] width 239 height 35
drag, startPoint x: 492, startPoint y: 225, endPoint x: 521, endPoint y: 206, distance: 34.2
click at [521, 206] on h2 "SUDDEN RE-FIX" at bounding box center [420, 220] width 239 height 35
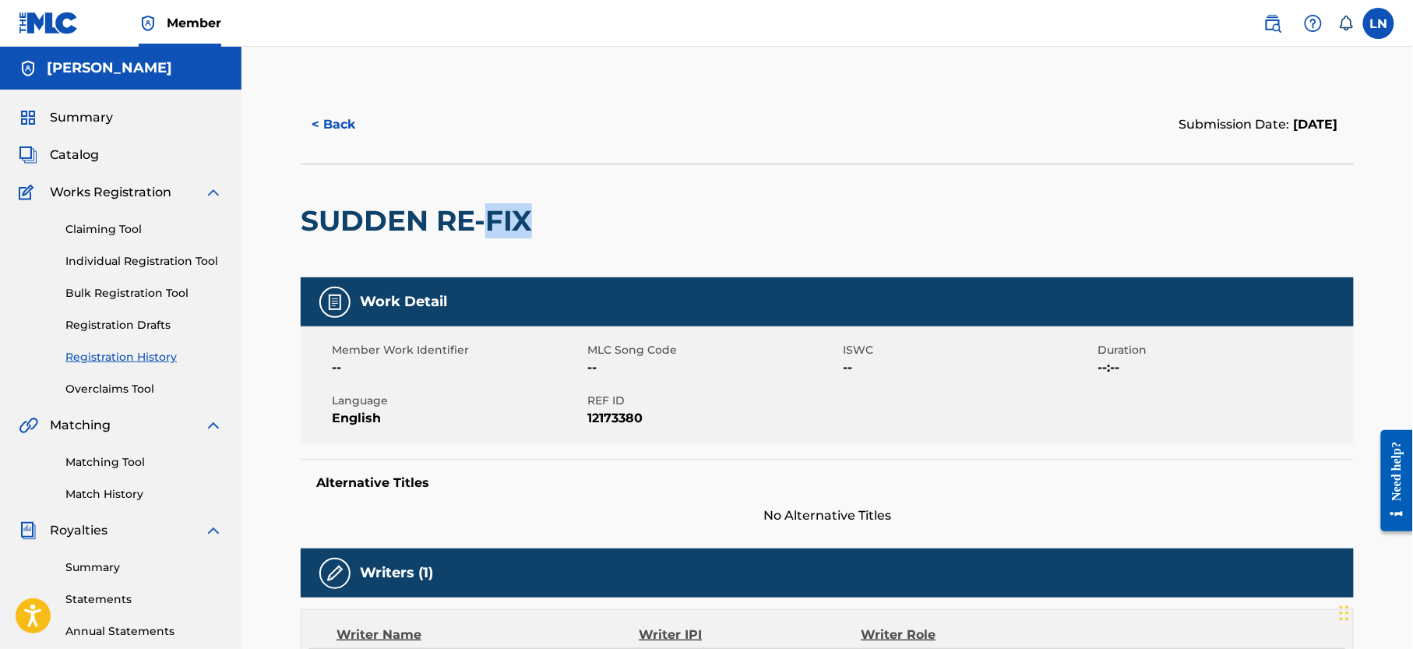
click at [521, 206] on h2 "SUDDEN RE-FIX" at bounding box center [420, 220] width 239 height 35
click at [294, 214] on div "< Back Submission Date: September 20, 2025 SUDDEN RE-FIX Work Detail Member Wor…" at bounding box center [827, 604] width 1091 height 1037
drag, startPoint x: 302, startPoint y: 218, endPoint x: 535, endPoint y: 224, distance: 232.3
click at [535, 224] on h2 "SUDDEN RE-FIX" at bounding box center [420, 220] width 239 height 35
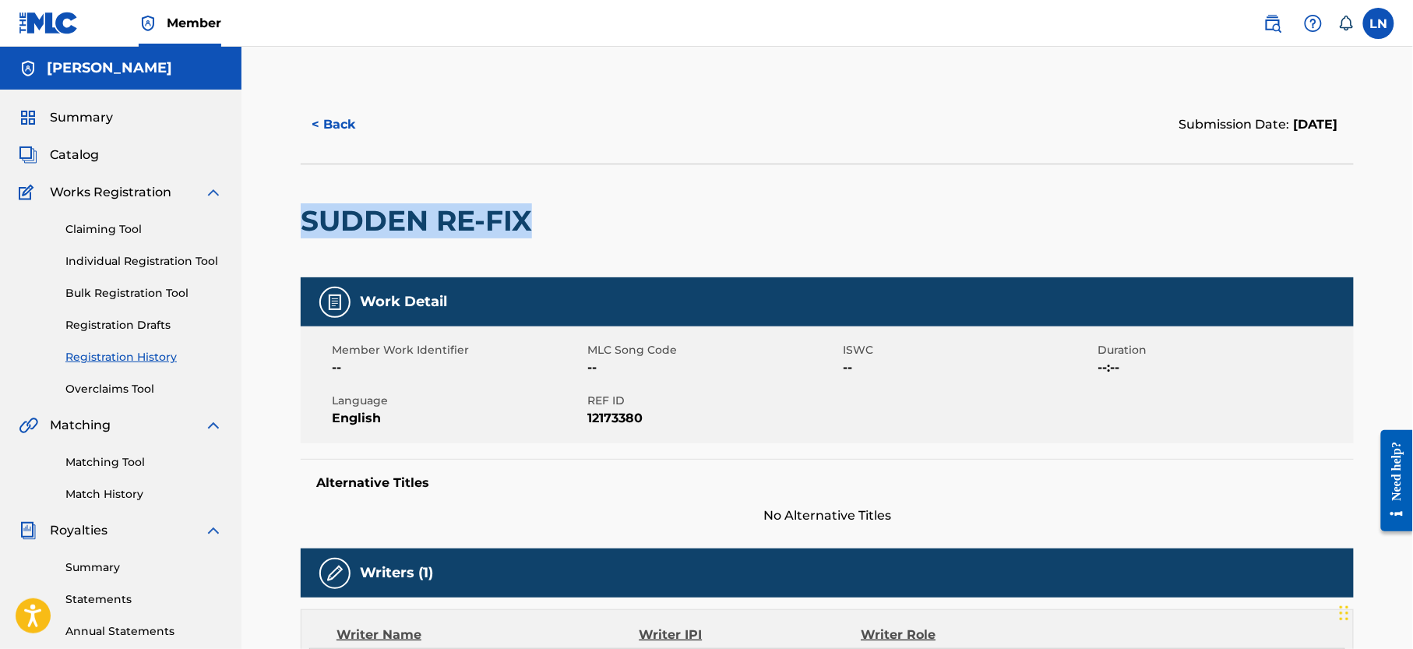
copy h2 "SUDDEN RE-FIX"
click at [328, 129] on button "< Back" at bounding box center [348, 124] width 94 height 39
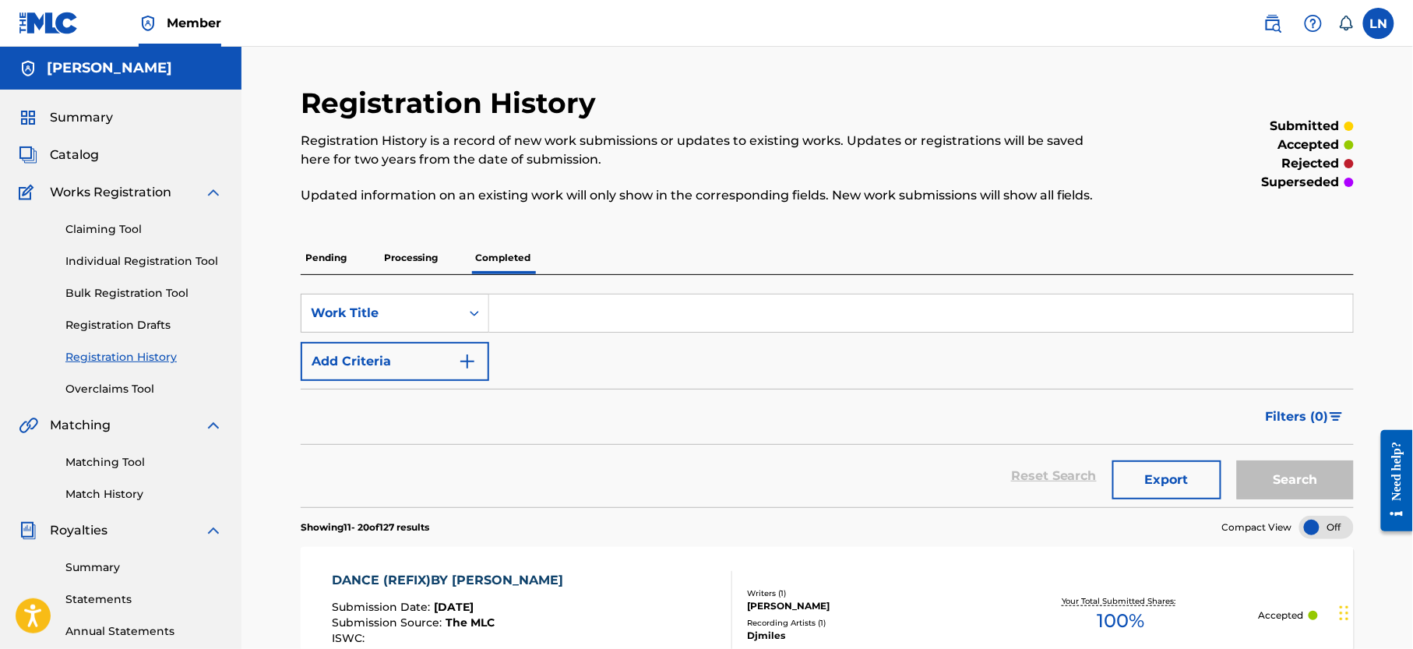
scroll to position [333, 0]
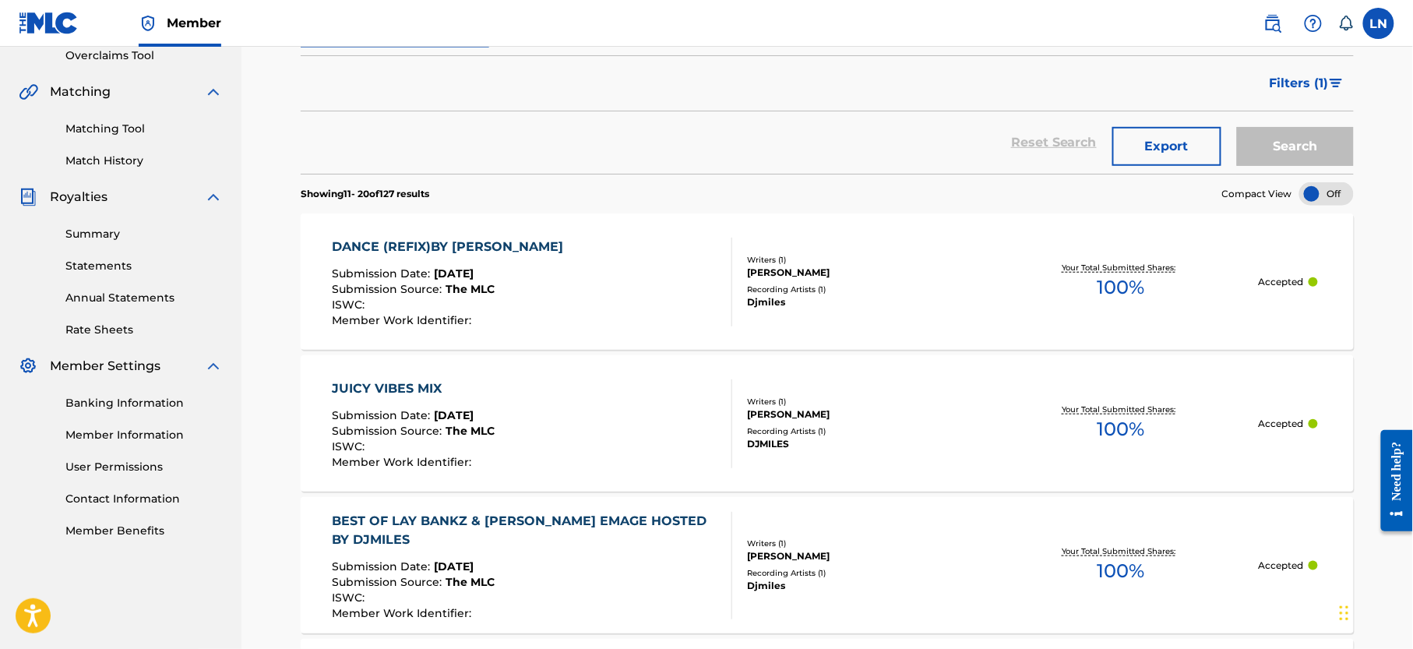
click at [408, 393] on div "JUICY VIBES MIX" at bounding box center [414, 388] width 163 height 19
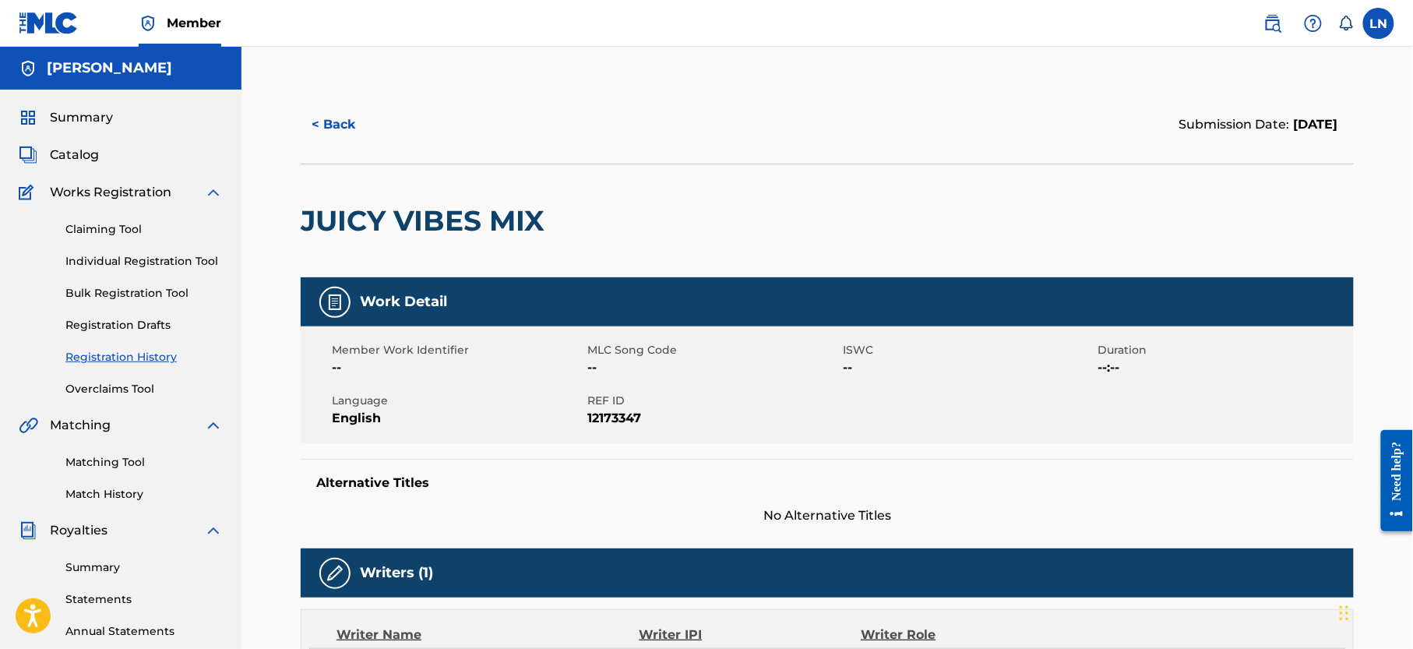
click at [430, 229] on h2 "JUICY VIBES MIX" at bounding box center [427, 220] width 252 height 35
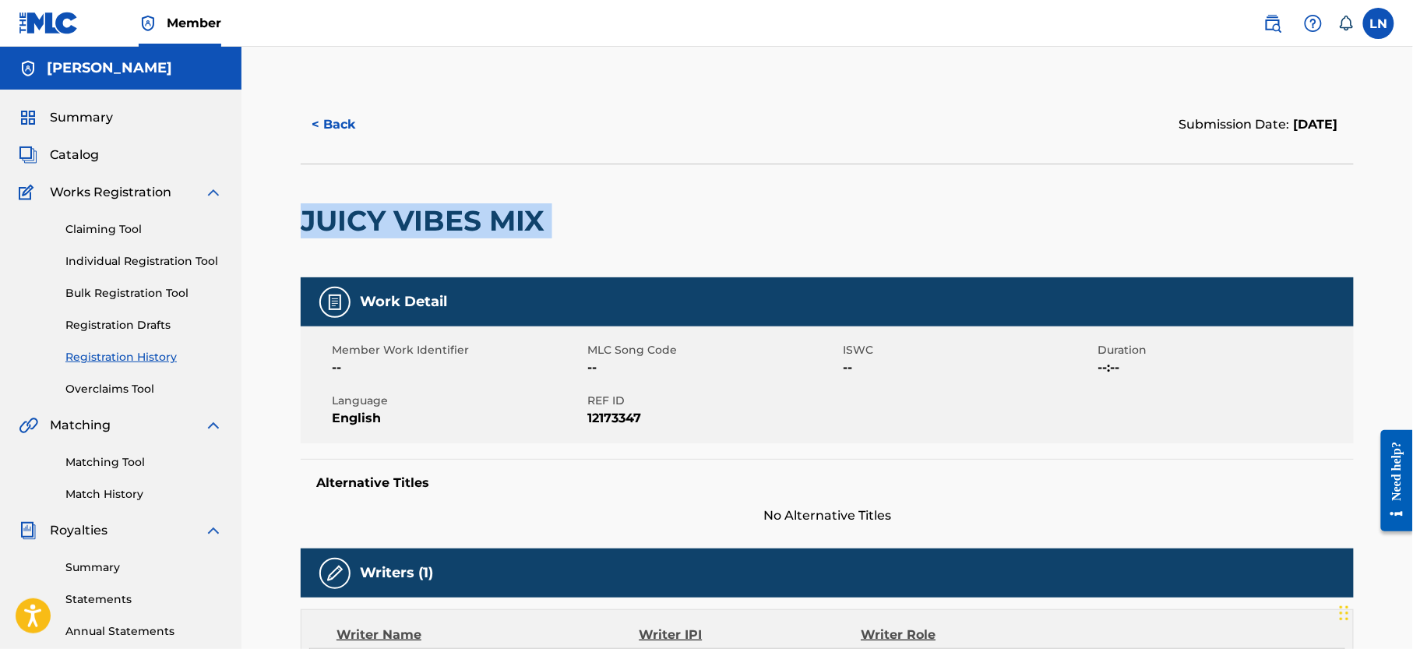
click at [430, 229] on h2 "JUICY VIBES MIX" at bounding box center [427, 220] width 252 height 35
copy div "JUICY VIBES MIX"
click at [335, 111] on button "< Back" at bounding box center [348, 124] width 94 height 39
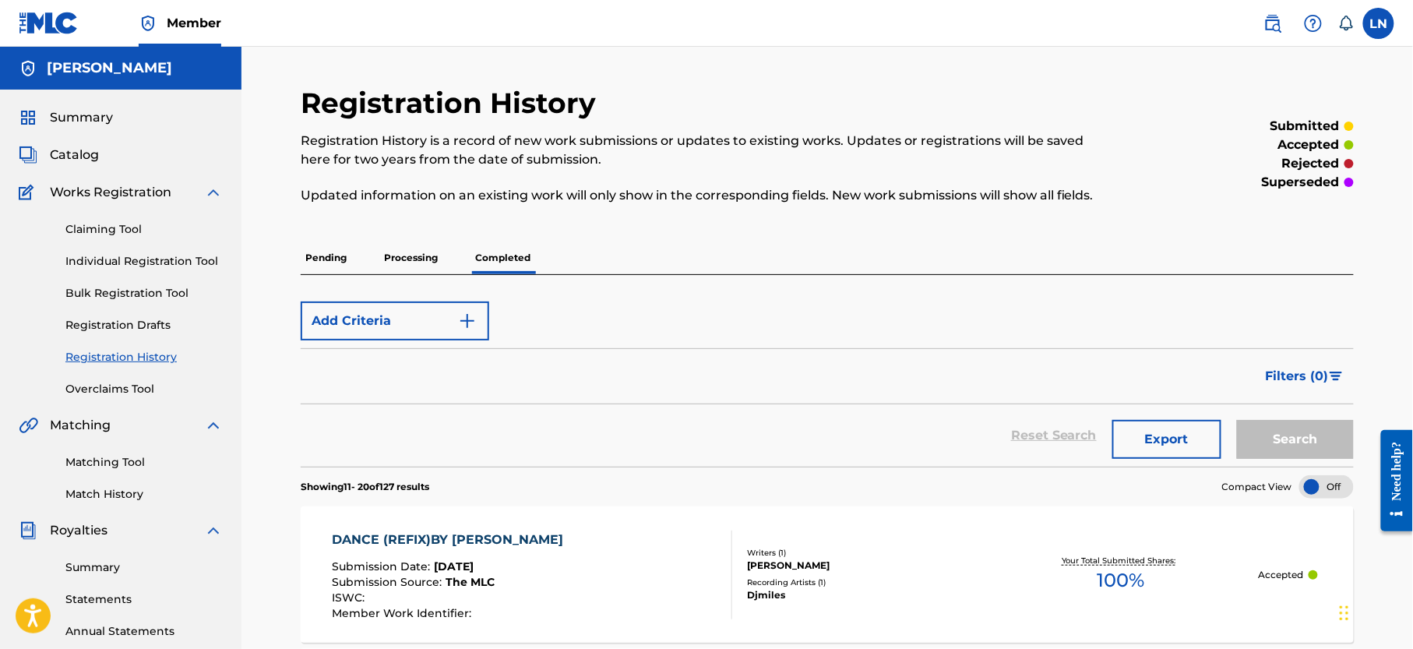
scroll to position [333, 0]
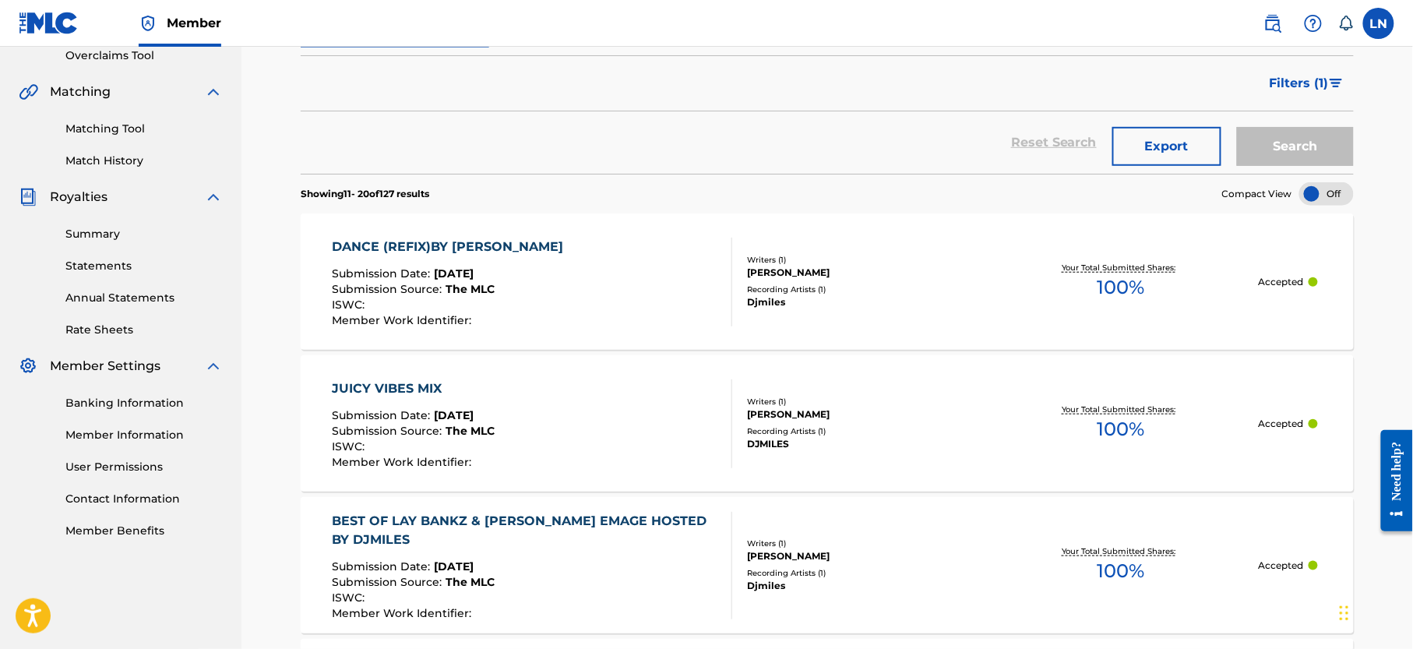
click at [502, 249] on div "DANCE (REFIX)BY [PERSON_NAME]" at bounding box center [452, 247] width 239 height 19
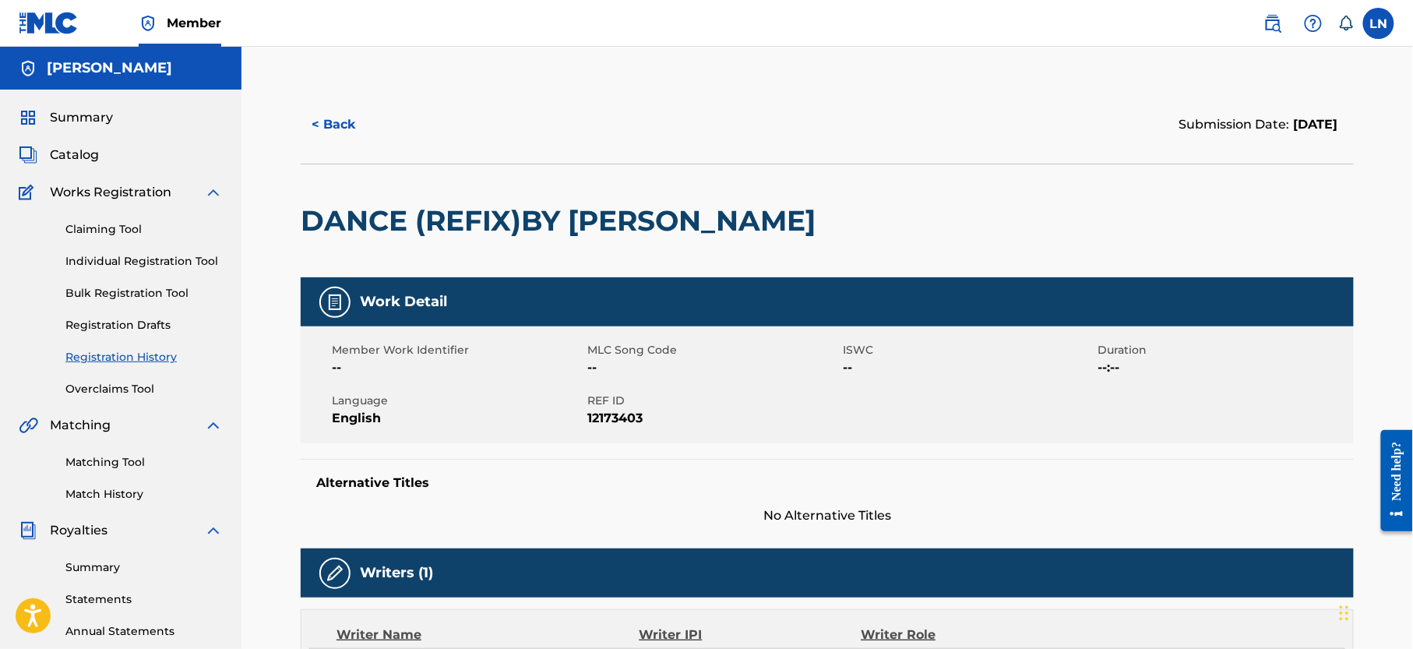
click at [465, 210] on h2 "DANCE (REFIX)BY [PERSON_NAME]" at bounding box center [562, 220] width 523 height 35
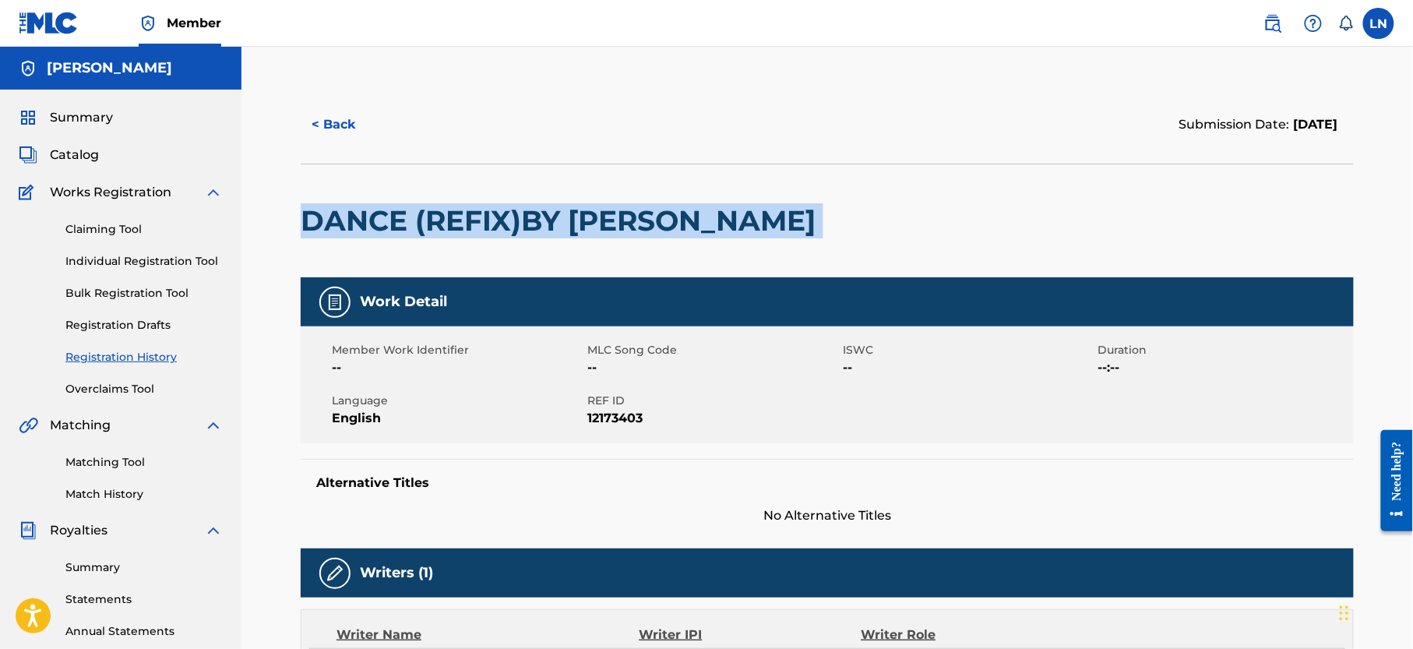
click at [465, 210] on h2 "DANCE (REFIX)BY [PERSON_NAME]" at bounding box center [562, 220] width 523 height 35
copy div "DANCE (REFIX)BY [PERSON_NAME]"
click at [357, 118] on button "< Back" at bounding box center [348, 124] width 94 height 39
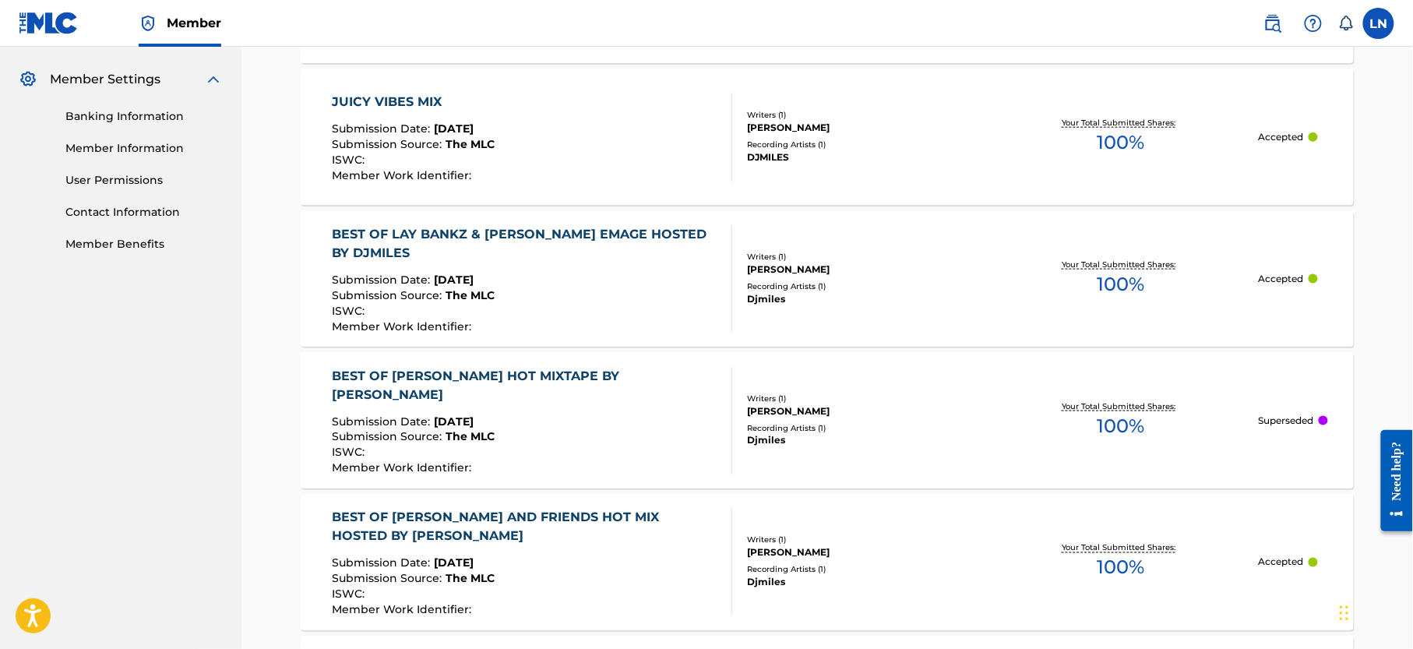
scroll to position [624, 0]
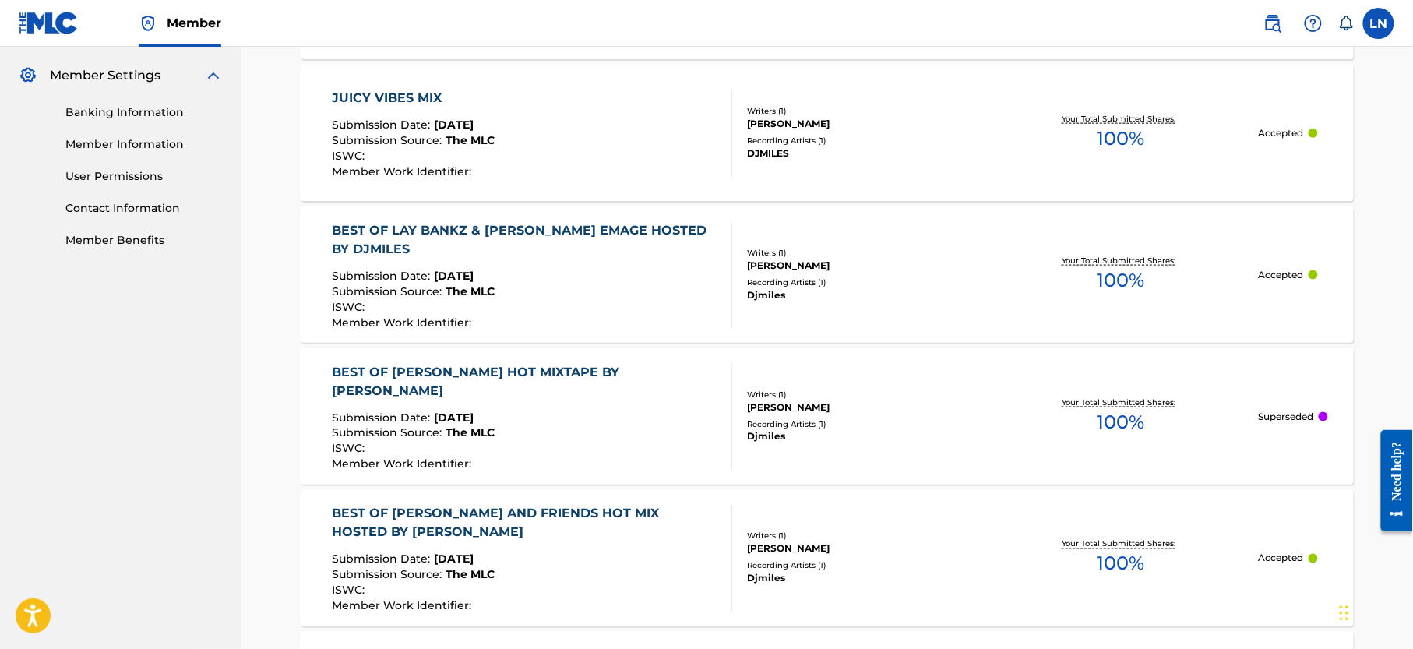
click at [583, 369] on div "BEST OF LIL WAYNE HOT MIXTAPE BY DJ MILES Submission Date : Sep 20, 2025 Submis…" at bounding box center [827, 416] width 1053 height 136
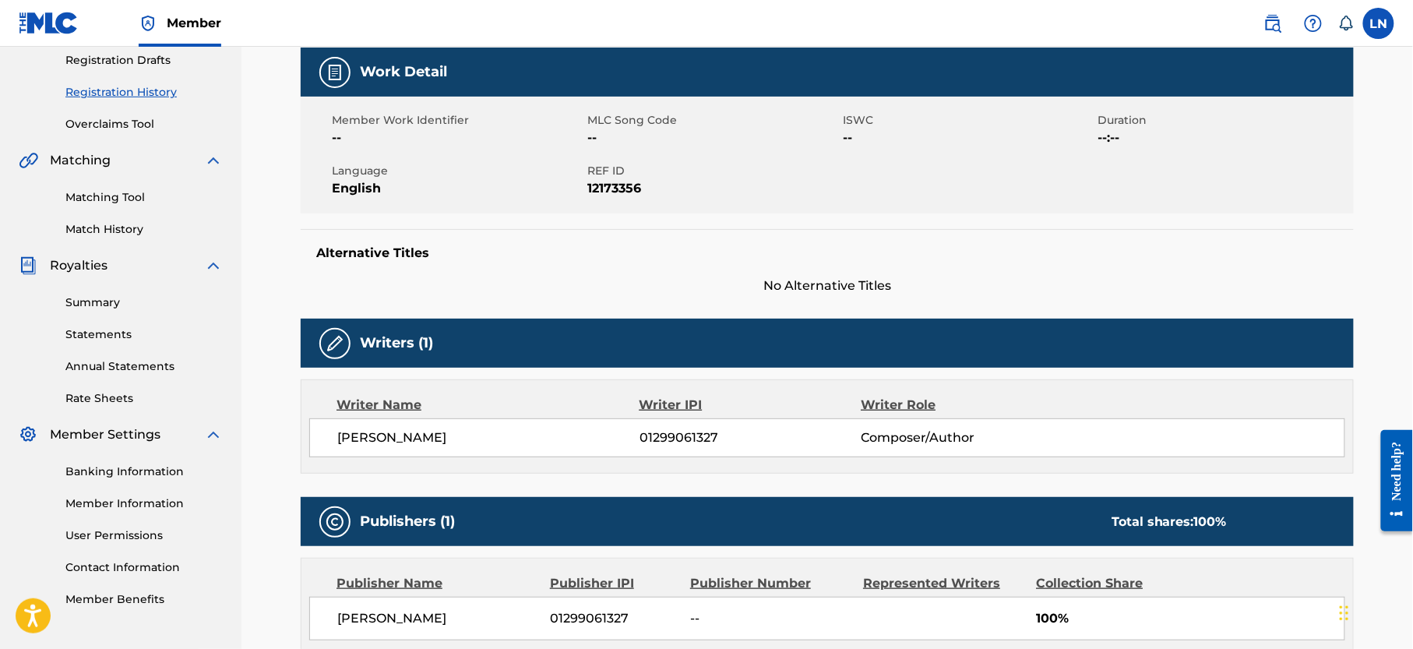
scroll to position [253, 0]
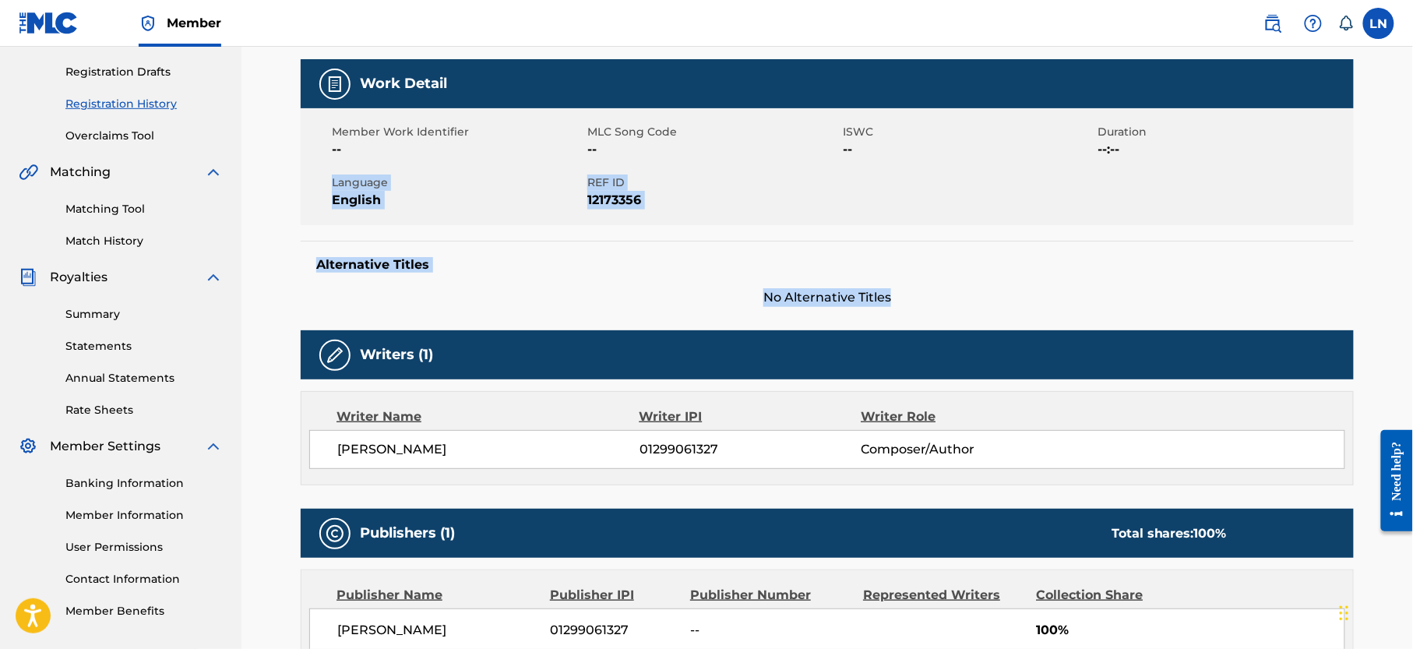
drag, startPoint x: 1413, startPoint y: 278, endPoint x: 1418, endPoint y: 207, distance: 71.1
click at [1413, 207] on html "Accessibility Screen-Reader Guide, Feedback, and Issue Reporting | New window 0…" at bounding box center [706, 71] width 1413 height 649
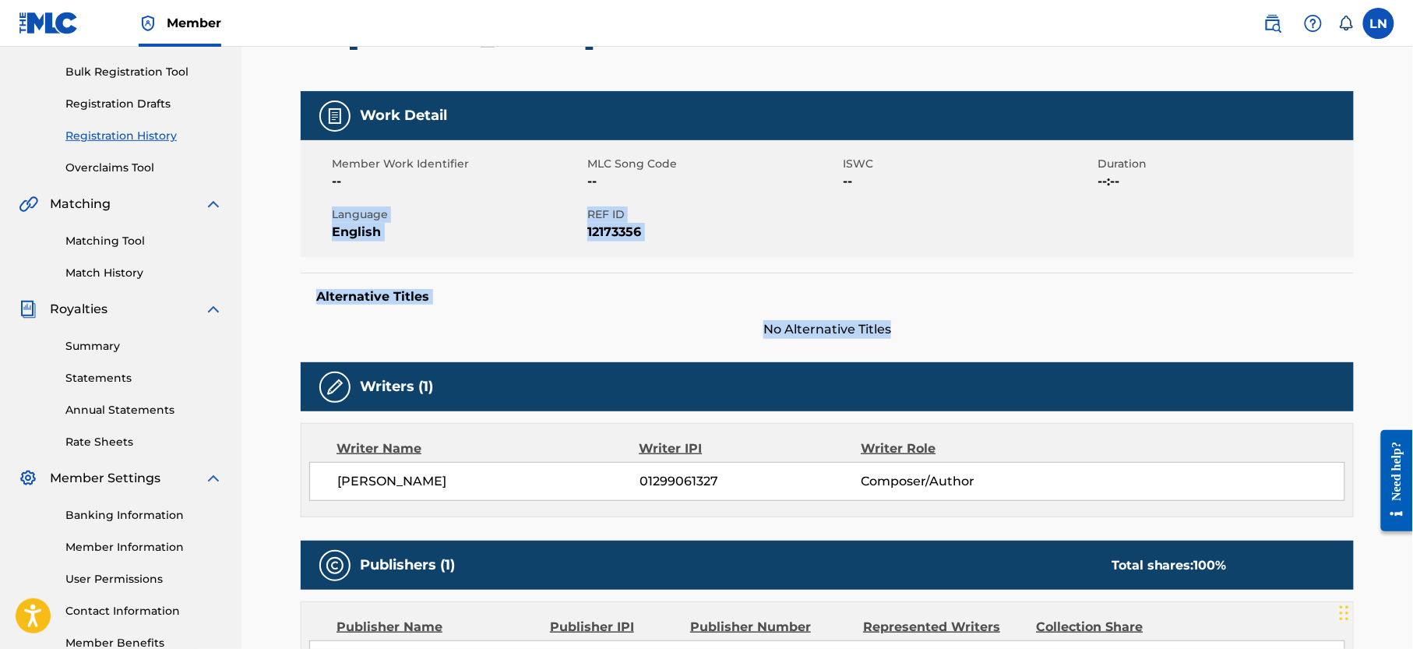
scroll to position [0, 0]
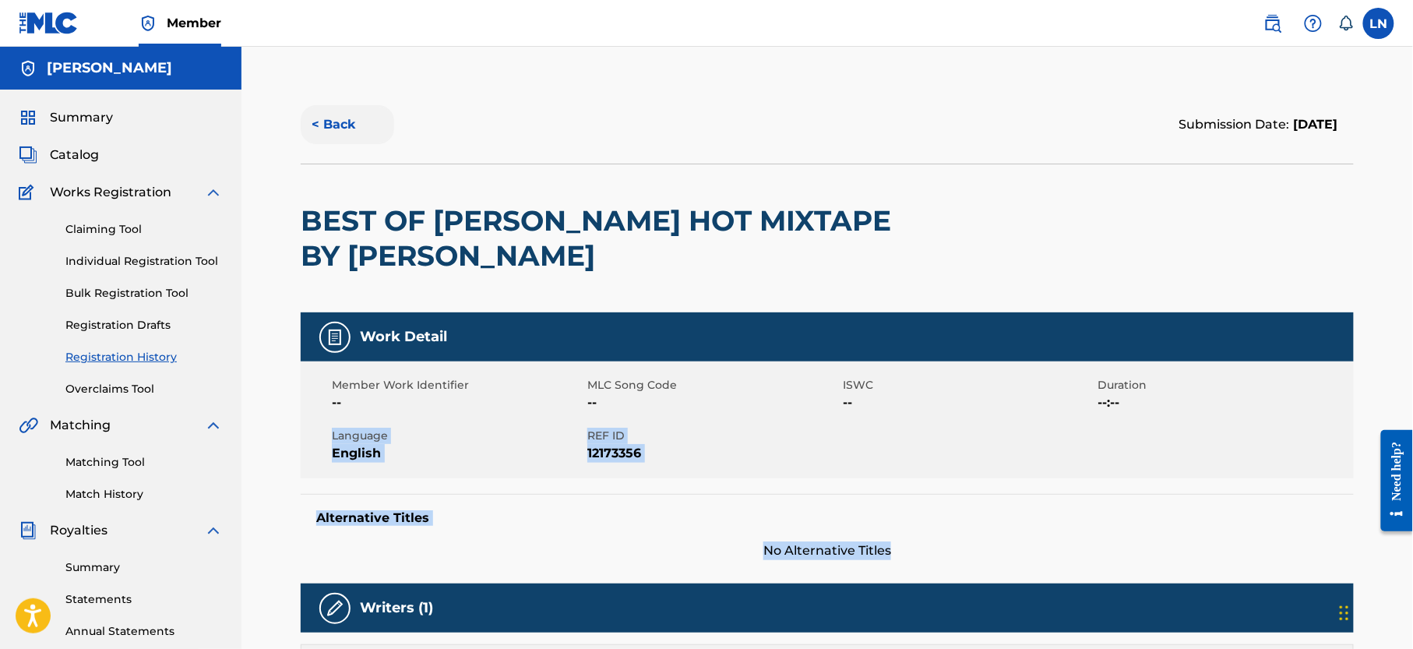
click at [323, 138] on button "< Back" at bounding box center [348, 124] width 94 height 39
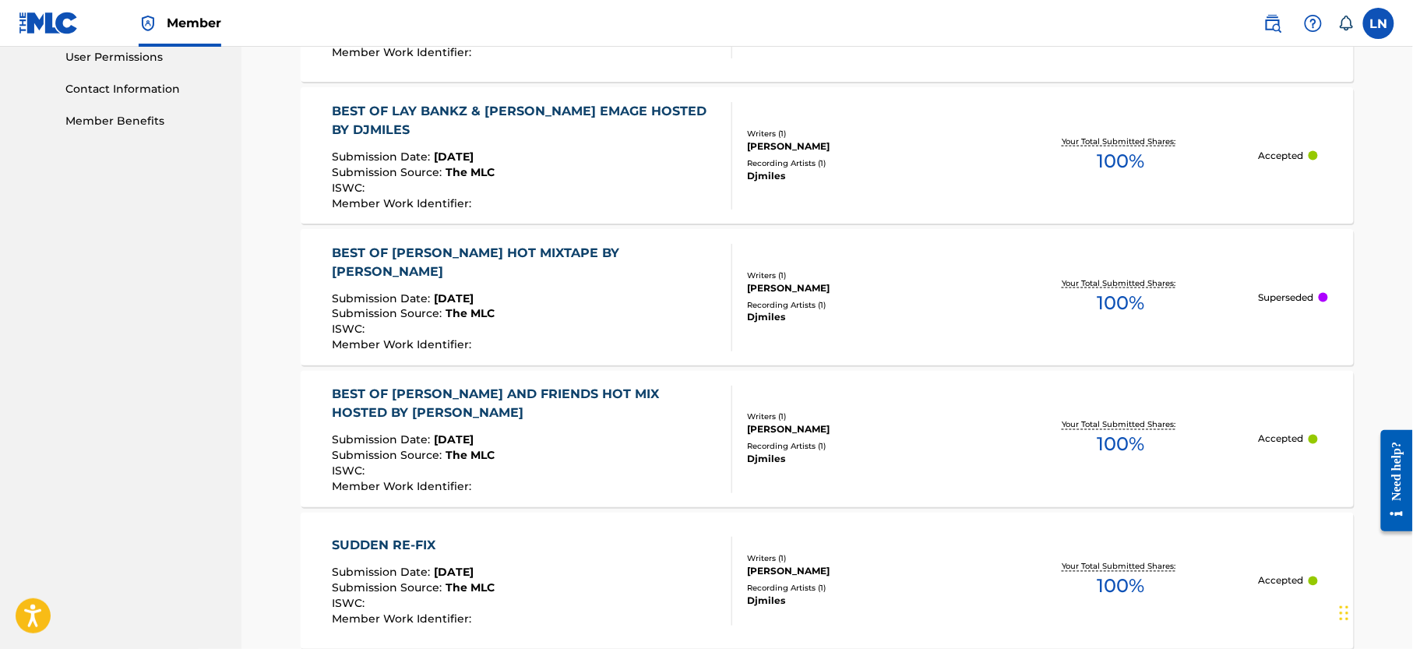
scroll to position [789, 0]
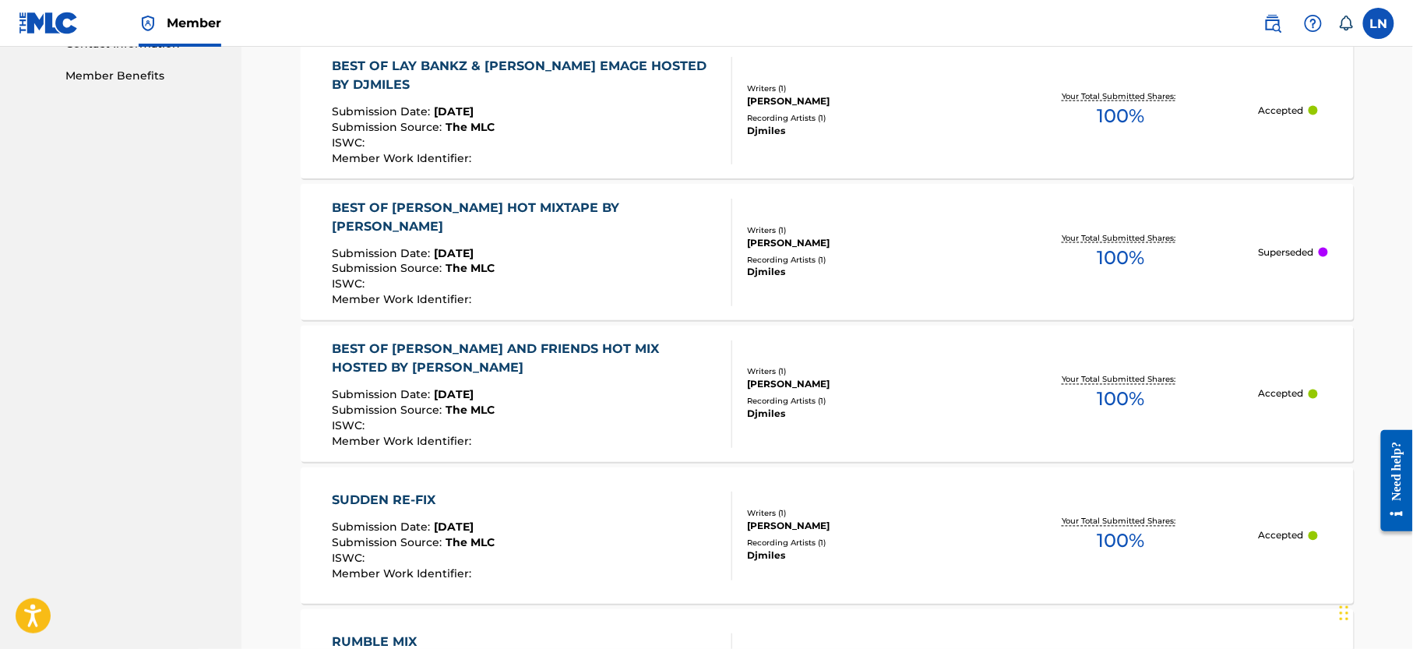
click at [630, 352] on div "BEST OF [PERSON_NAME] AND FRIENDS HOT MIX HOSTED BY [PERSON_NAME]" at bounding box center [526, 359] width 387 height 37
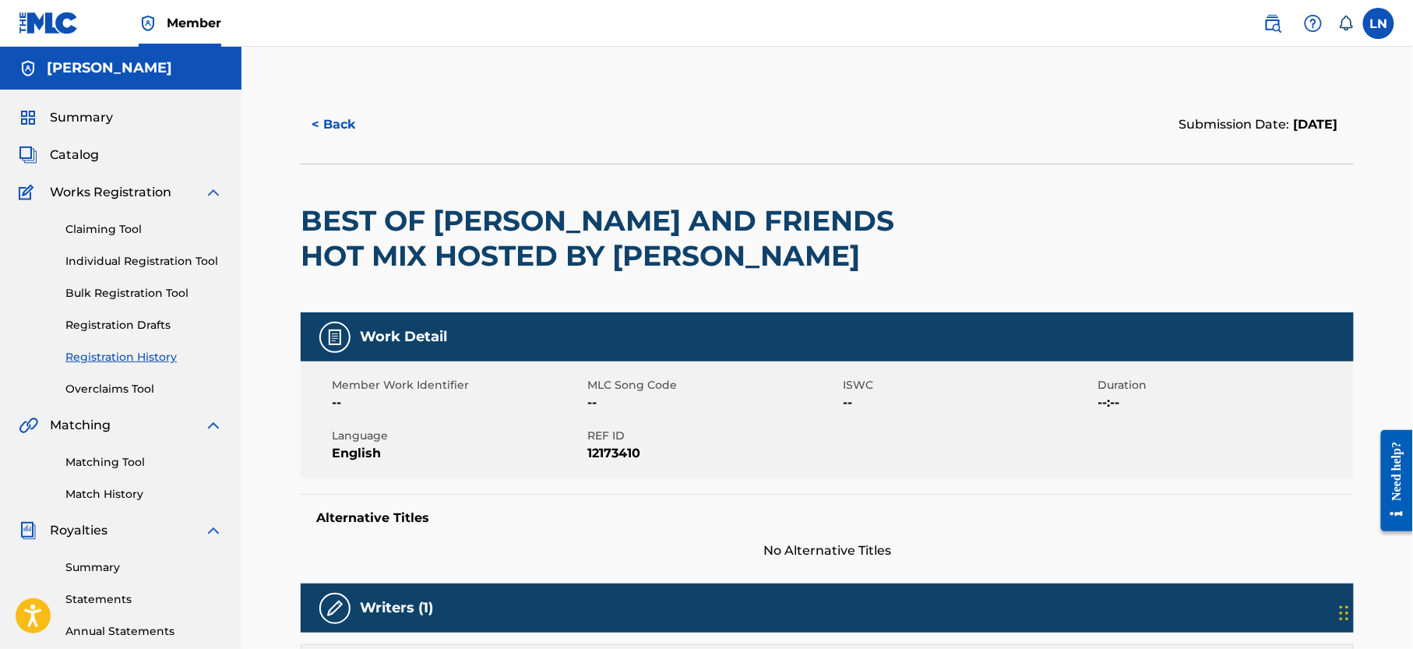
click at [505, 231] on h2 "BEST OF [PERSON_NAME] AND FRIENDS HOT MIX HOSTED BY [PERSON_NAME]" at bounding box center [617, 238] width 632 height 70
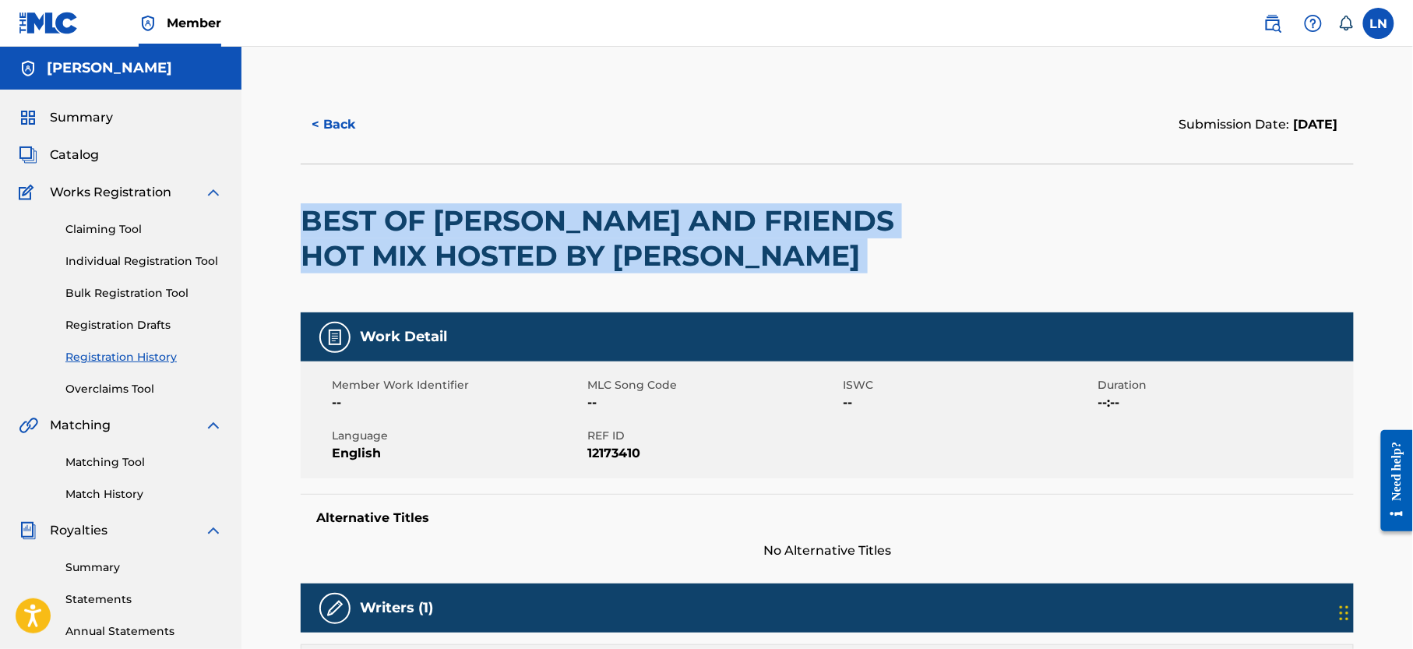
click at [505, 231] on h2 "BEST OF [PERSON_NAME] AND FRIENDS HOT MIX HOSTED BY [PERSON_NAME]" at bounding box center [617, 238] width 632 height 70
copy div "BEST OF [PERSON_NAME] AND FRIENDS HOT MIX HOSTED BY [PERSON_NAME]"
click at [322, 110] on button "< Back" at bounding box center [348, 124] width 94 height 39
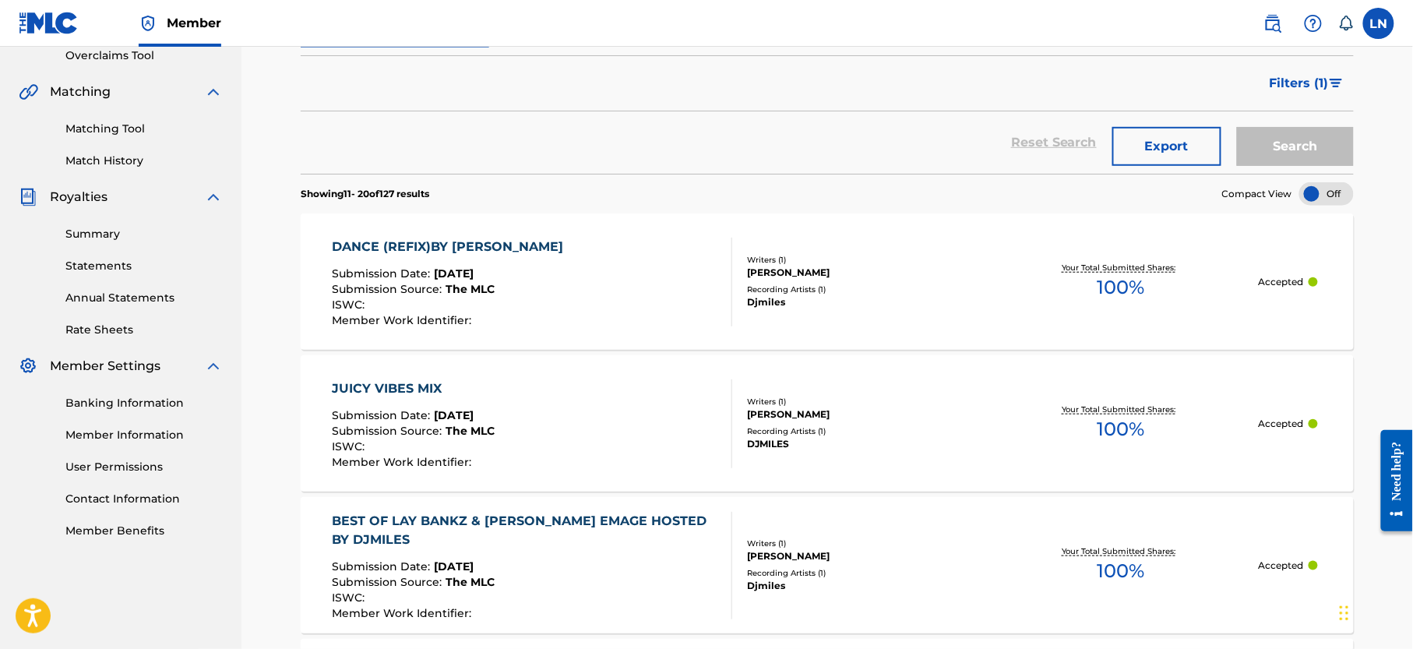
click at [545, 511] on div "BEST OF LAY BANKZ & PRETTI EMAGE HOSTED BY DJMILES Submission Date : Sep 20, 20…" at bounding box center [827, 565] width 1053 height 136
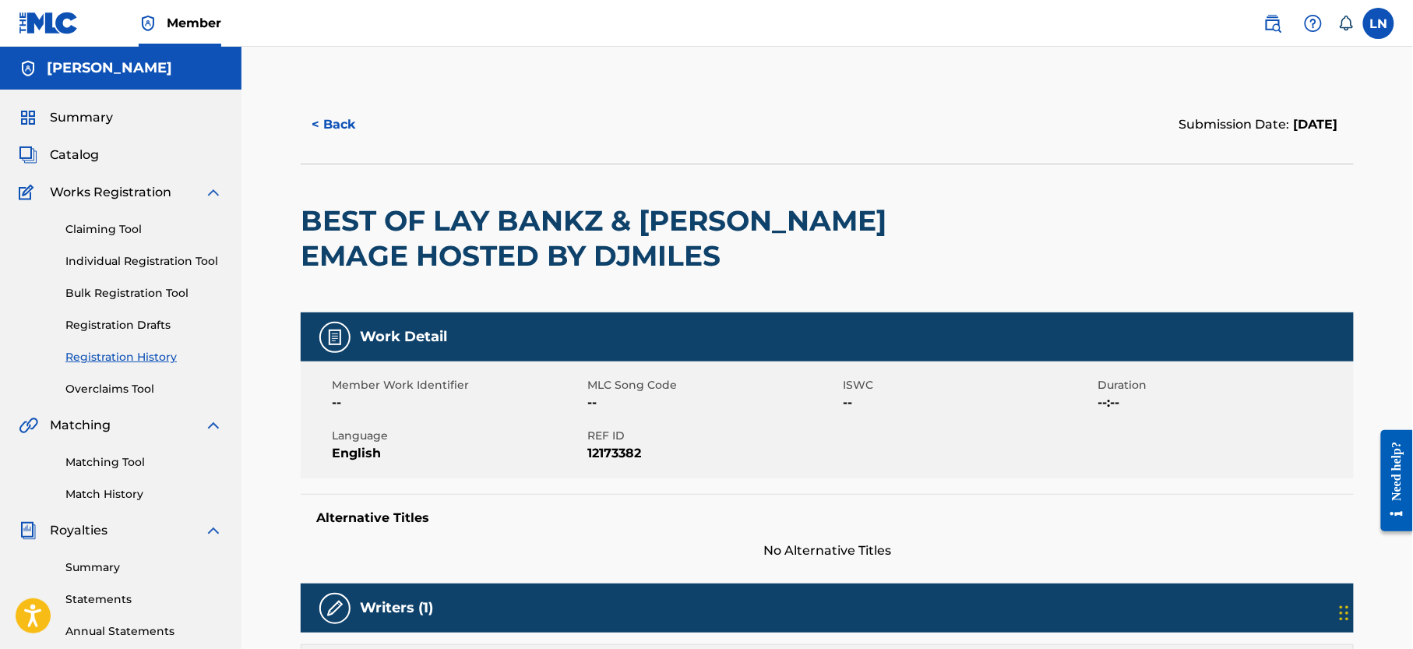
click at [525, 247] on h2 "BEST OF LAY BANKZ & [PERSON_NAME] EMAGE HOSTED BY DJMILES" at bounding box center [617, 238] width 632 height 70
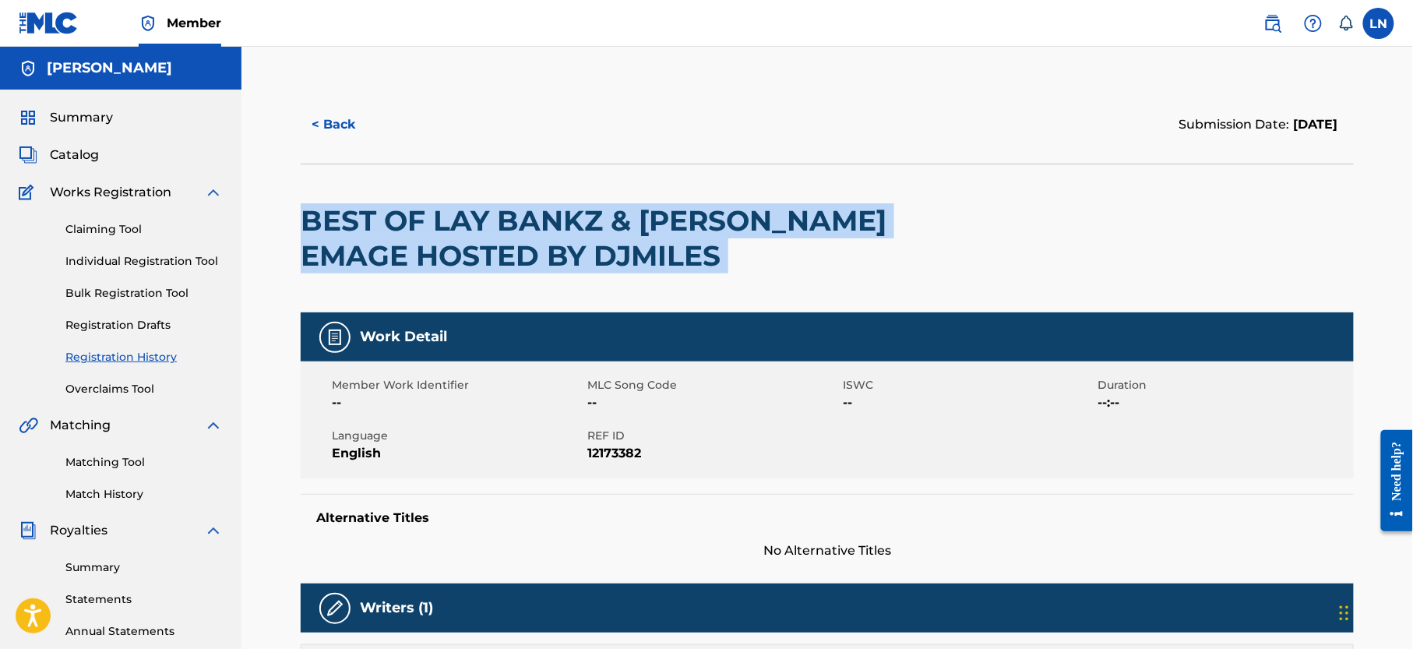
click at [525, 247] on h2 "BEST OF LAY BANKZ & [PERSON_NAME] EMAGE HOSTED BY DJMILES" at bounding box center [617, 238] width 632 height 70
copy div "BEST OF LAY BANKZ & [PERSON_NAME] EMAGE HOSTED BY DJMILES"
click at [337, 131] on button "< Back" at bounding box center [348, 124] width 94 height 39
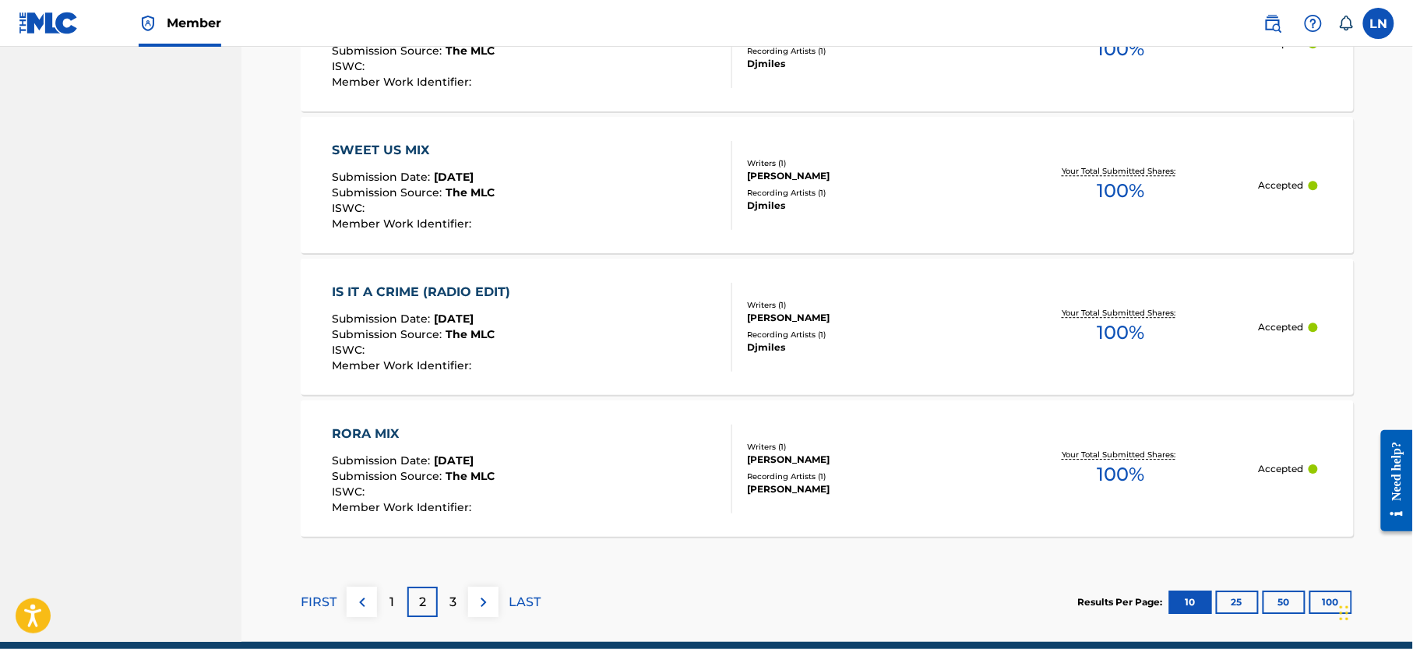
scroll to position [1491, 0]
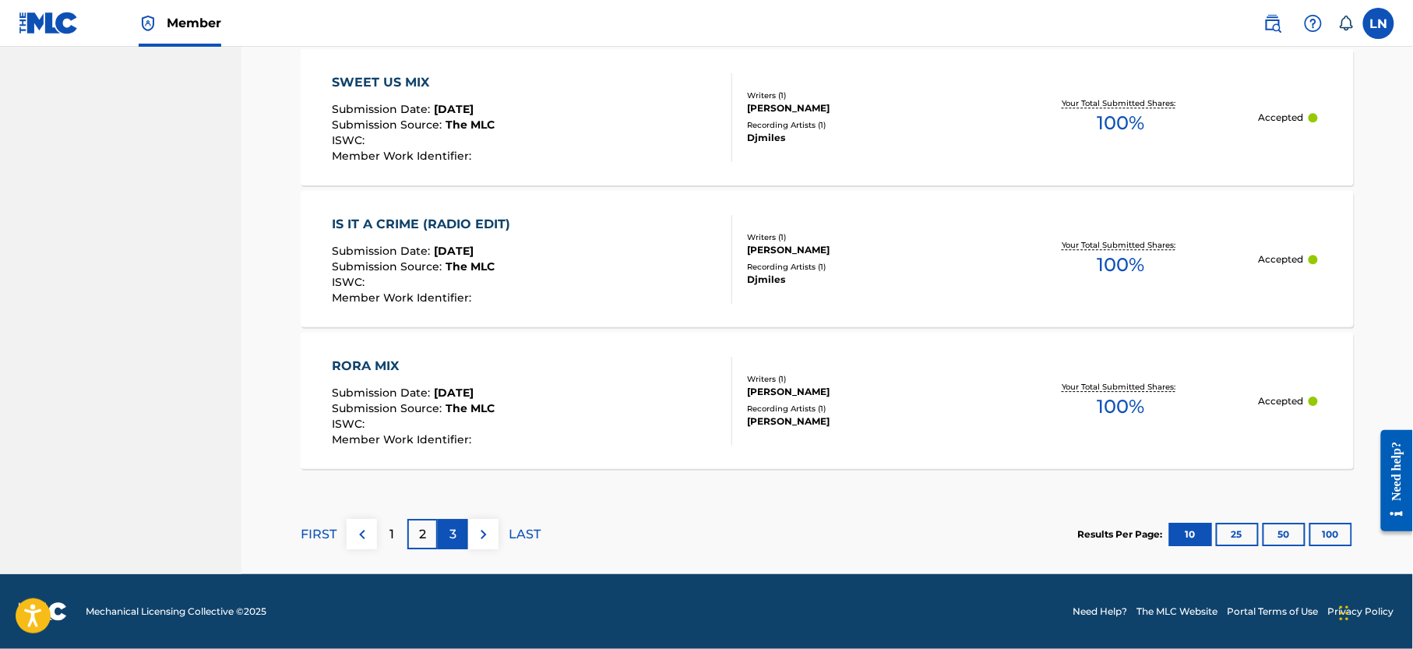
click at [458, 530] on div "3" at bounding box center [453, 534] width 30 height 30
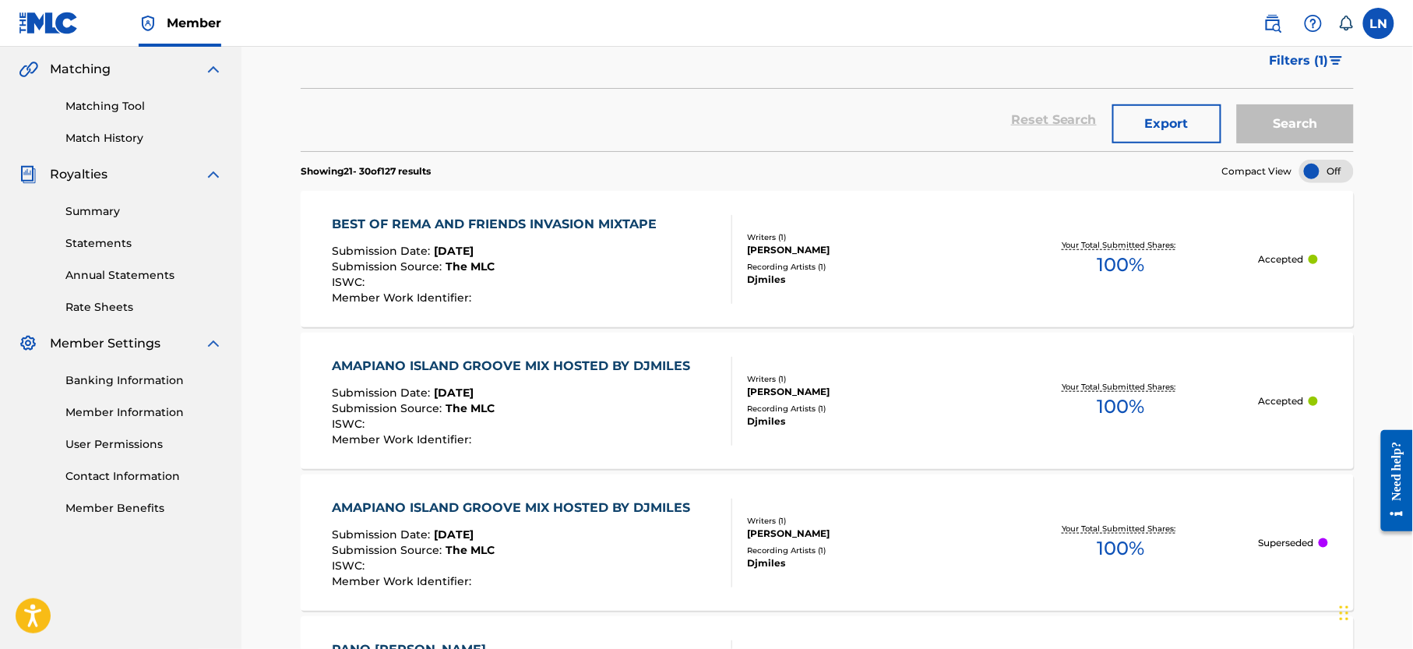
scroll to position [350, 0]
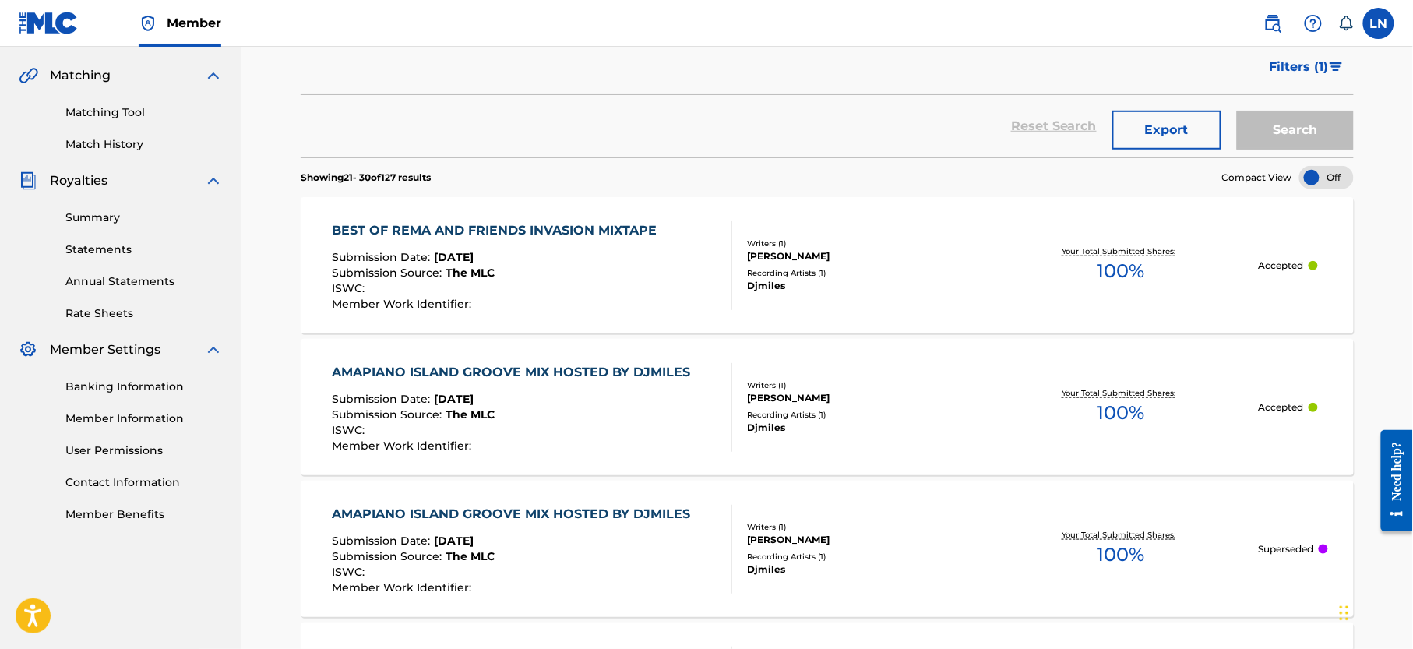
click at [531, 224] on div "BEST OF REMA AND FRIENDS INVASION MIXTAPE" at bounding box center [499, 230] width 333 height 19
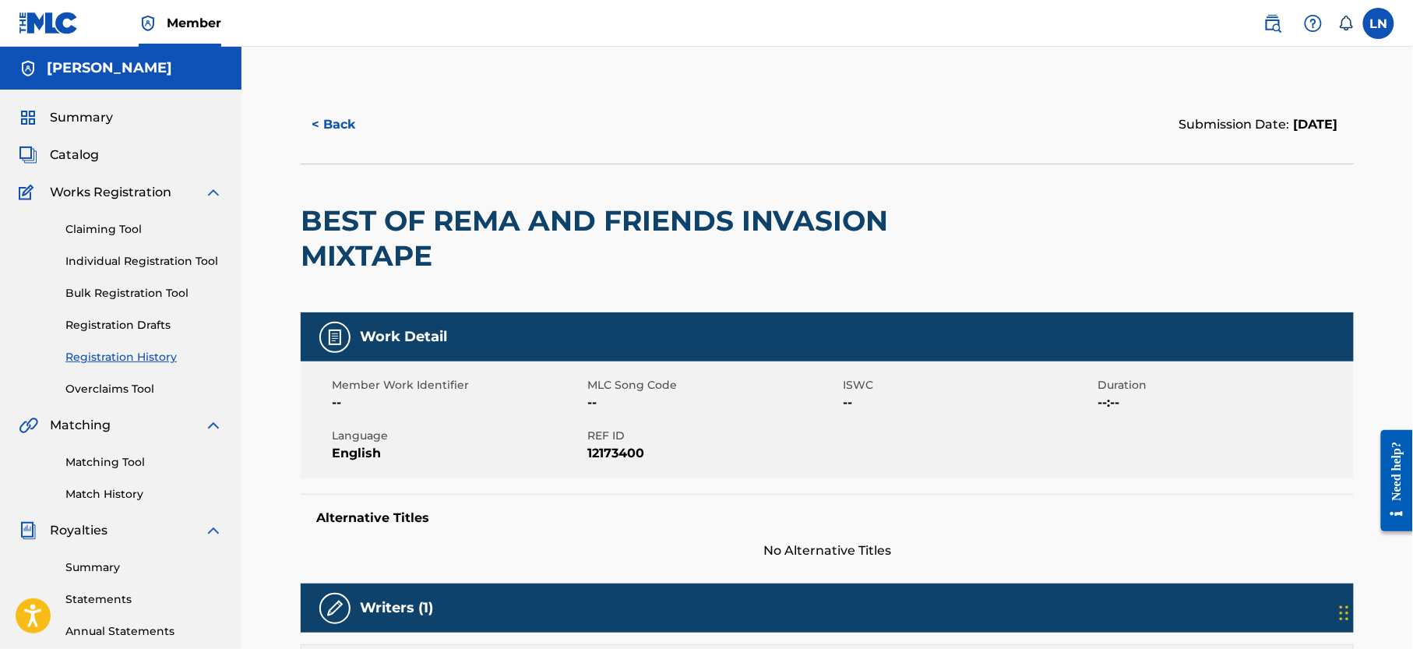
click at [512, 225] on h2 "BEST OF REMA AND FRIENDS INVASION MIXTAPE" at bounding box center [617, 238] width 632 height 70
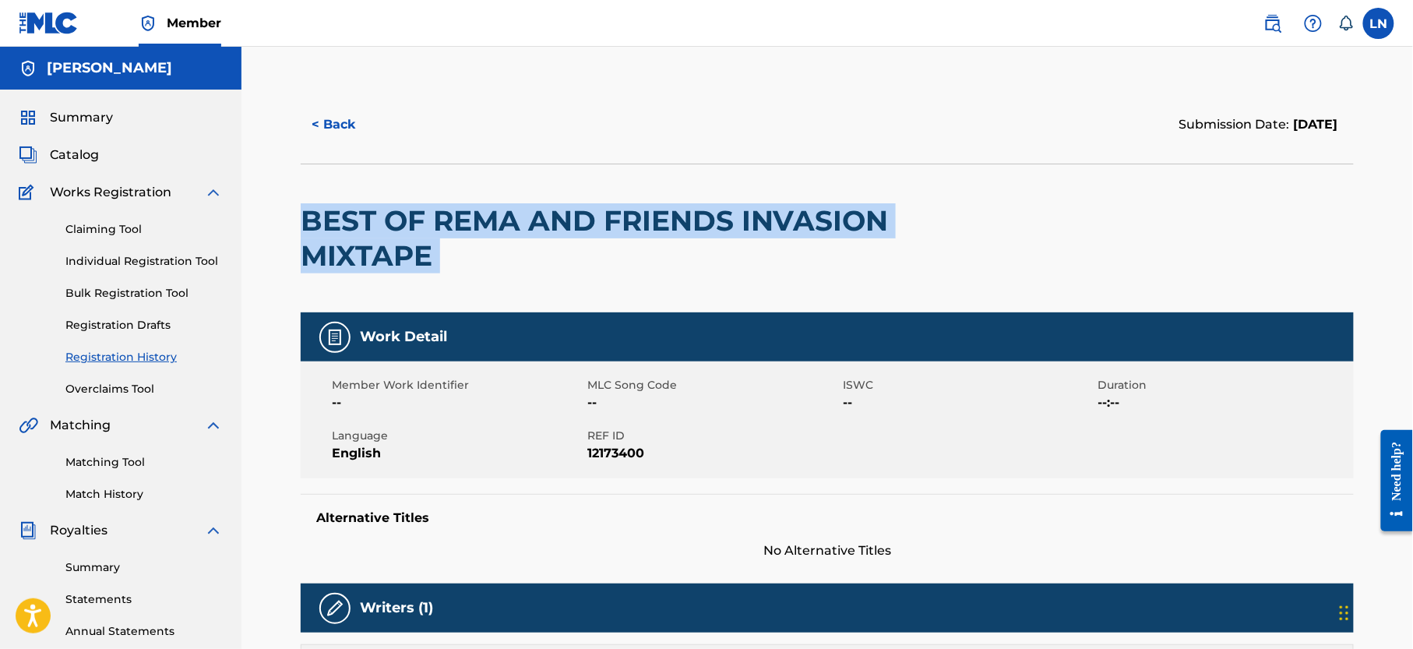
click at [512, 225] on h2 "BEST OF REMA AND FRIENDS INVASION MIXTAPE" at bounding box center [617, 238] width 632 height 70
copy div "BEST OF REMA AND FRIENDS INVASION MIXTAPE"
click at [324, 117] on button "< Back" at bounding box center [348, 124] width 94 height 39
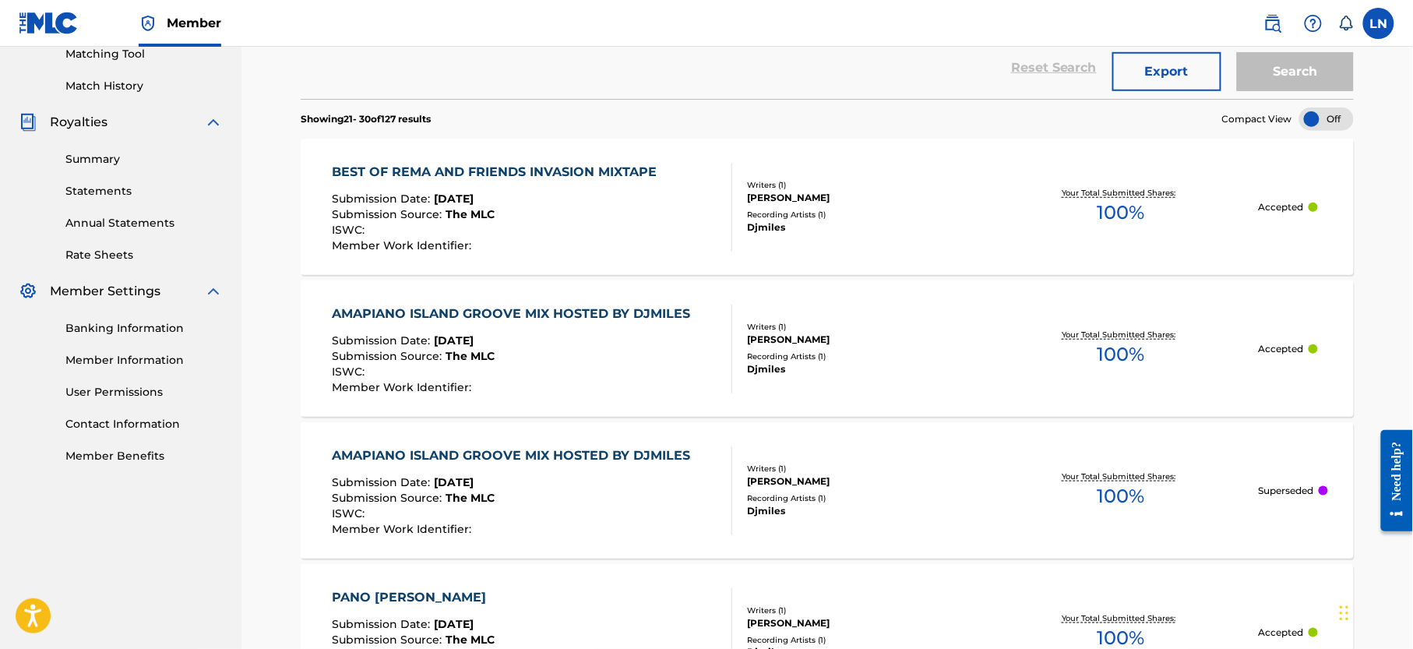
scroll to position [425, 0]
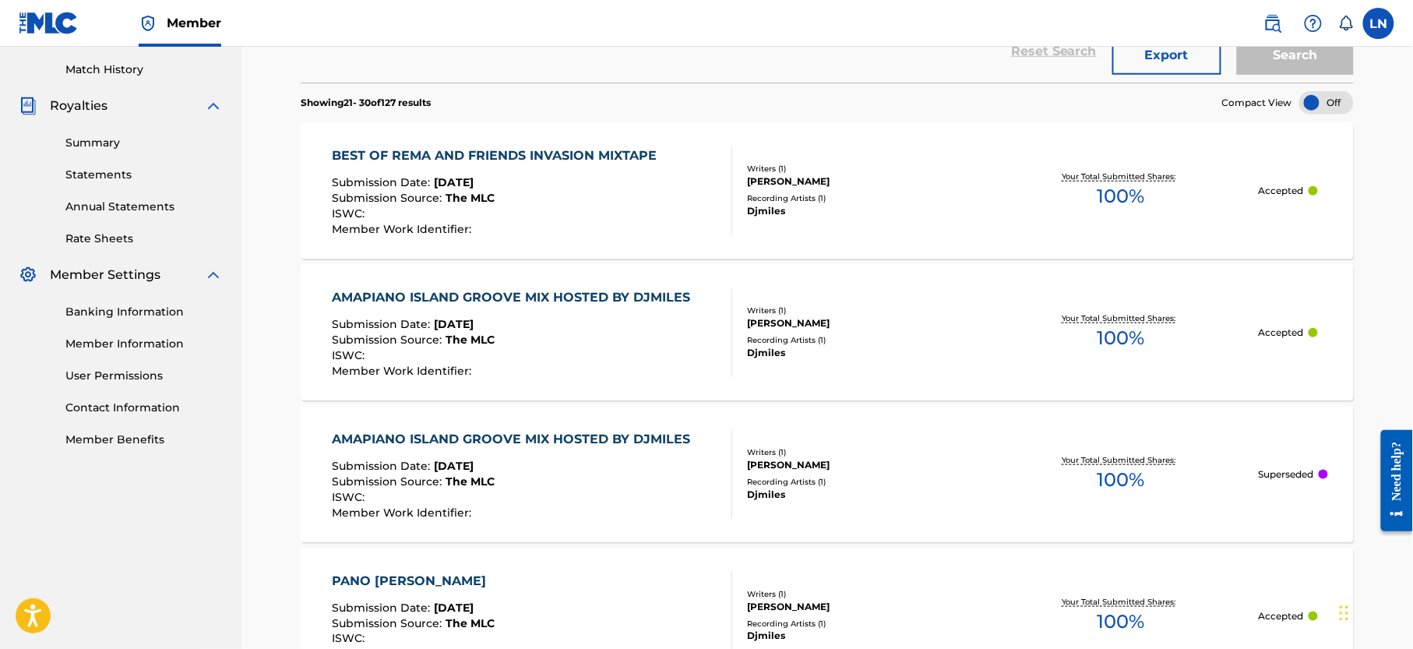
click at [609, 291] on div "AMAPIANO ISLAND GROOVE MIX HOSTED BY DJMILES" at bounding box center [516, 297] width 366 height 19
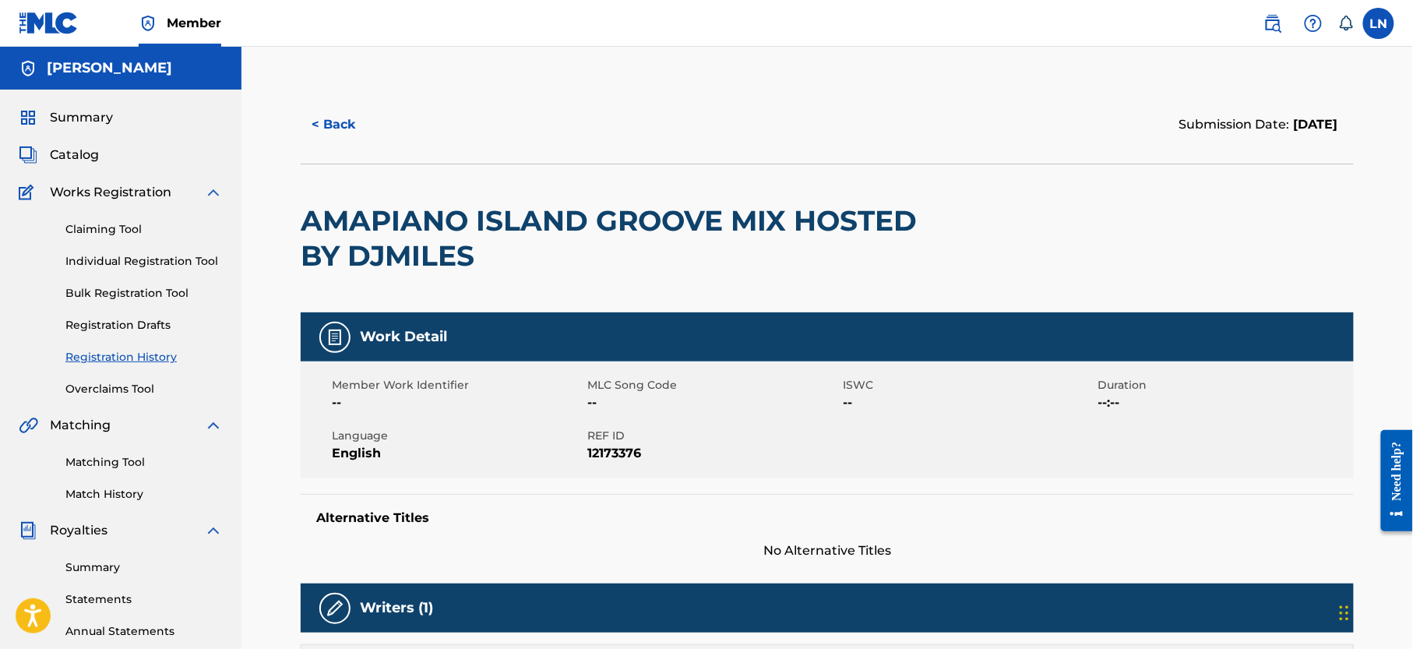
click at [609, 291] on div "AMAPIANO ISLAND GROOVE MIX HOSTED BY DJMILES" at bounding box center [617, 238] width 632 height 148
click at [459, 228] on h2 "AMAPIANO ISLAND GROOVE MIX HOSTED BY DJMILES" at bounding box center [617, 238] width 632 height 70
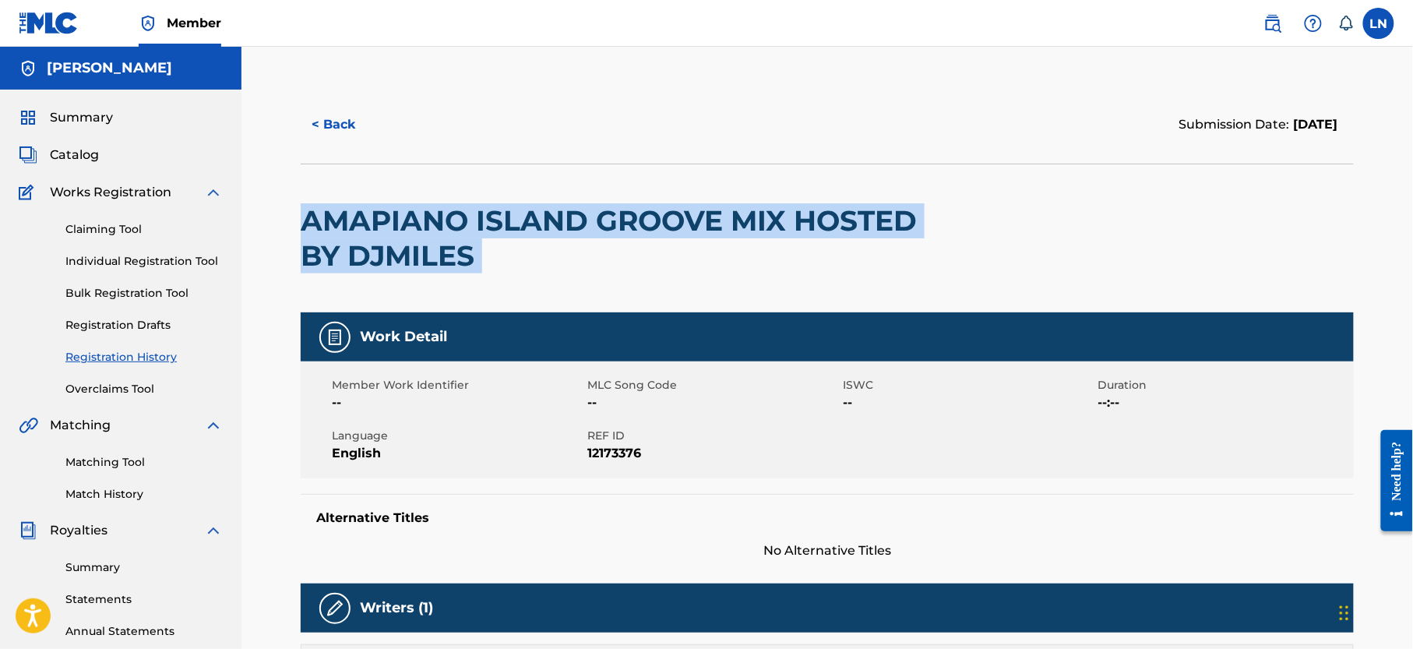
click at [459, 228] on h2 "AMAPIANO ISLAND GROOVE MIX HOSTED BY DJMILES" at bounding box center [617, 238] width 632 height 70
copy div "AMAPIANO ISLAND GROOVE MIX HOSTED BY DJMILES"
click at [348, 131] on button "< Back" at bounding box center [348, 124] width 94 height 39
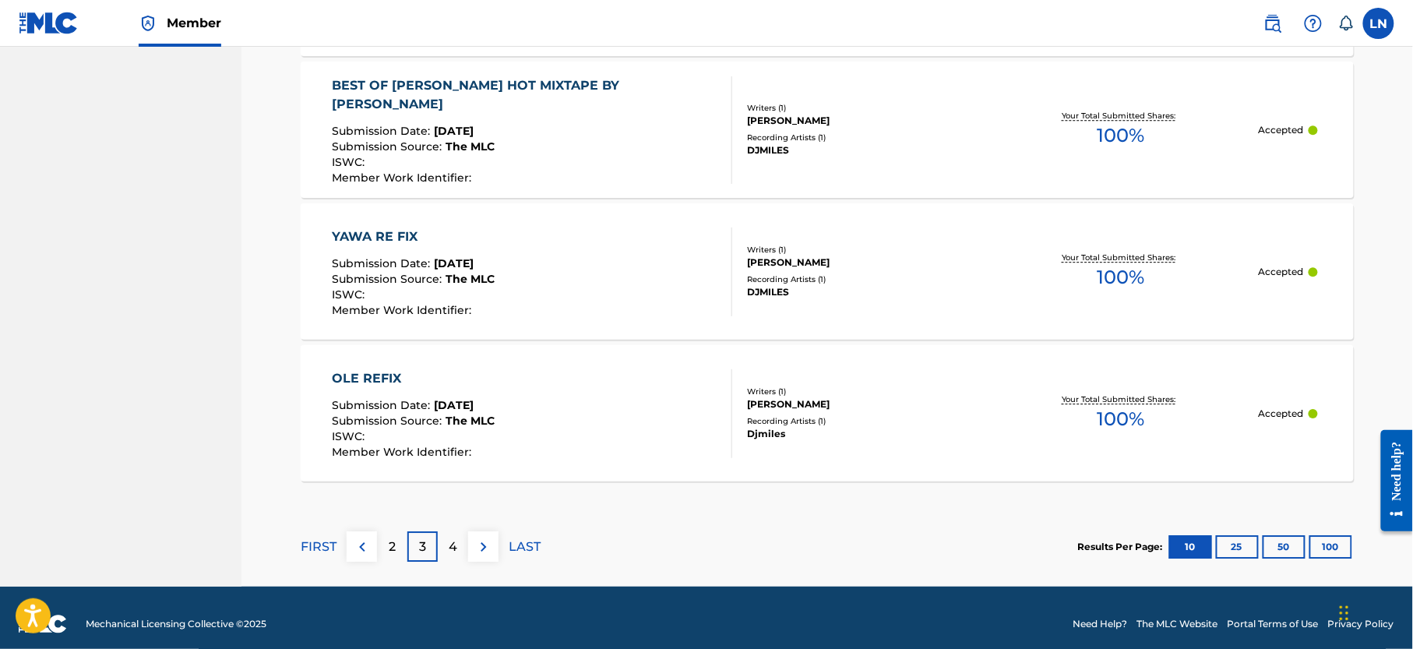
scroll to position [1491, 0]
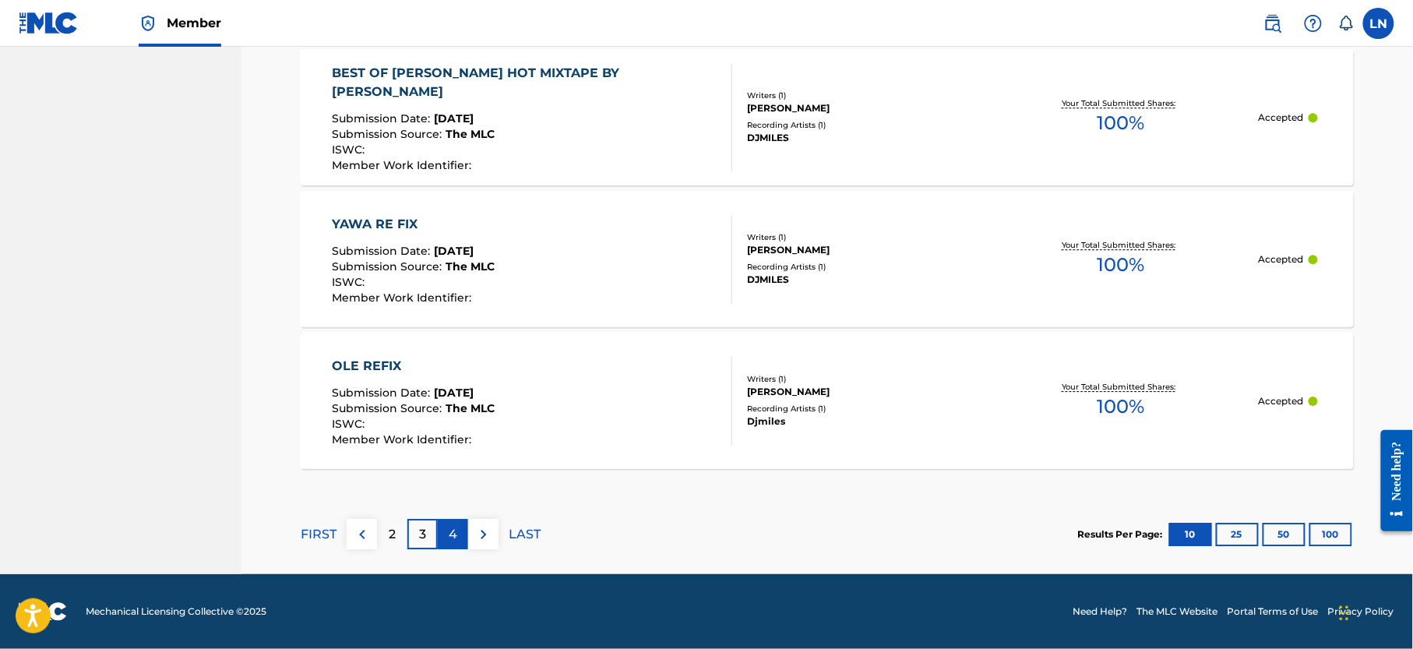
click at [460, 522] on div "4" at bounding box center [453, 534] width 30 height 30
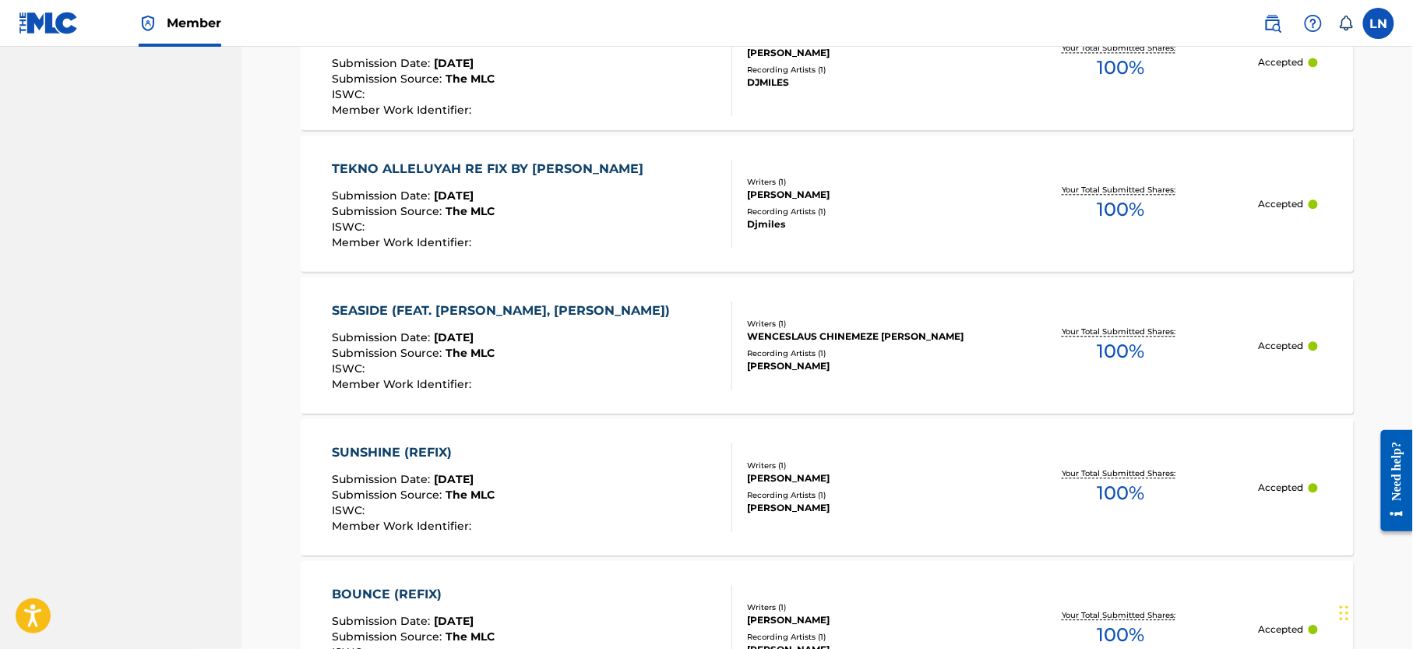
scroll to position [1259, 0]
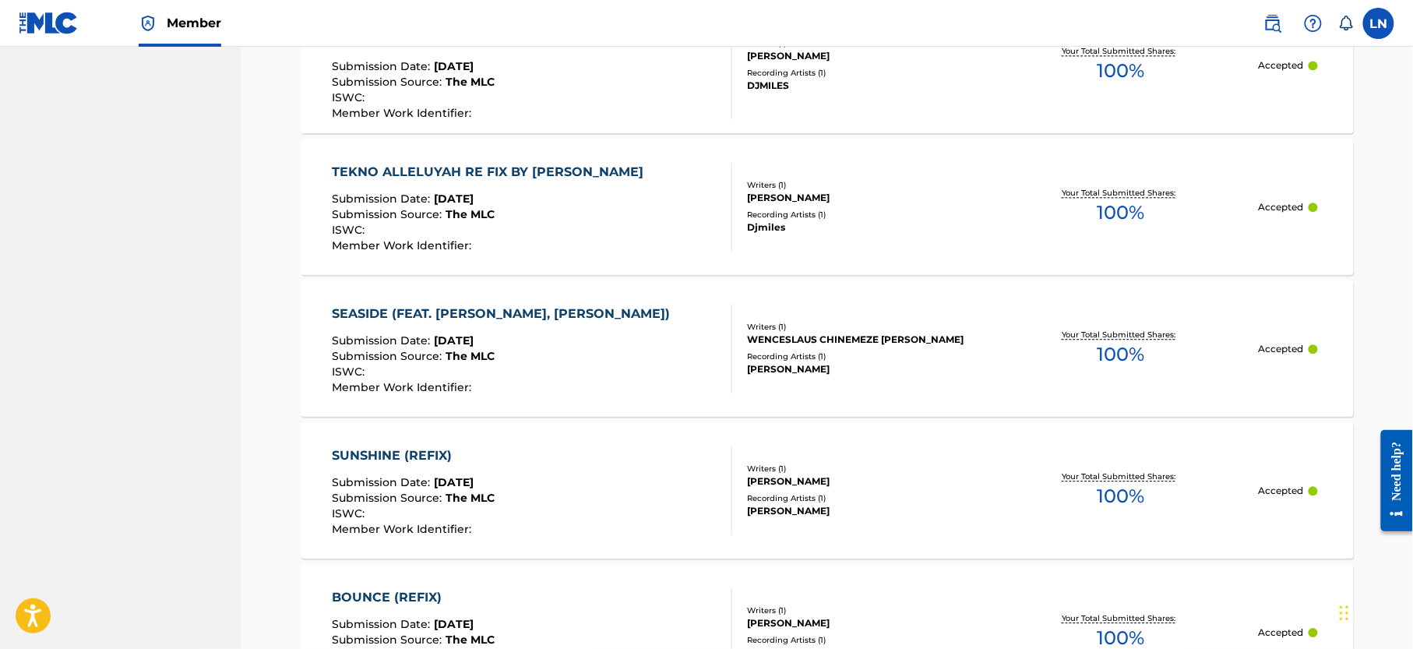
click at [615, 312] on div "SEASIDE (FEAT. YUNG WENCE, UZY ANDREW)" at bounding box center [506, 314] width 346 height 19
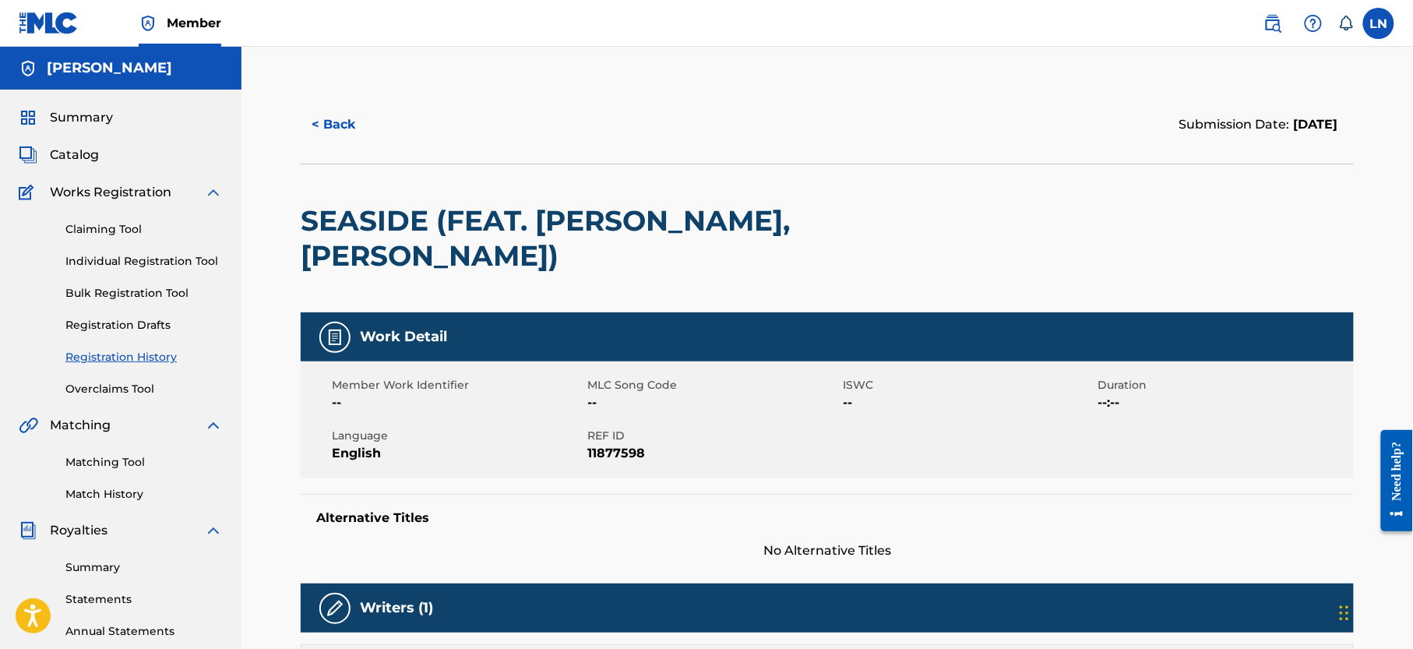
click at [514, 224] on h2 "SEASIDE (FEAT. YUNG WENCE, UZY ANDREW)" at bounding box center [617, 238] width 632 height 70
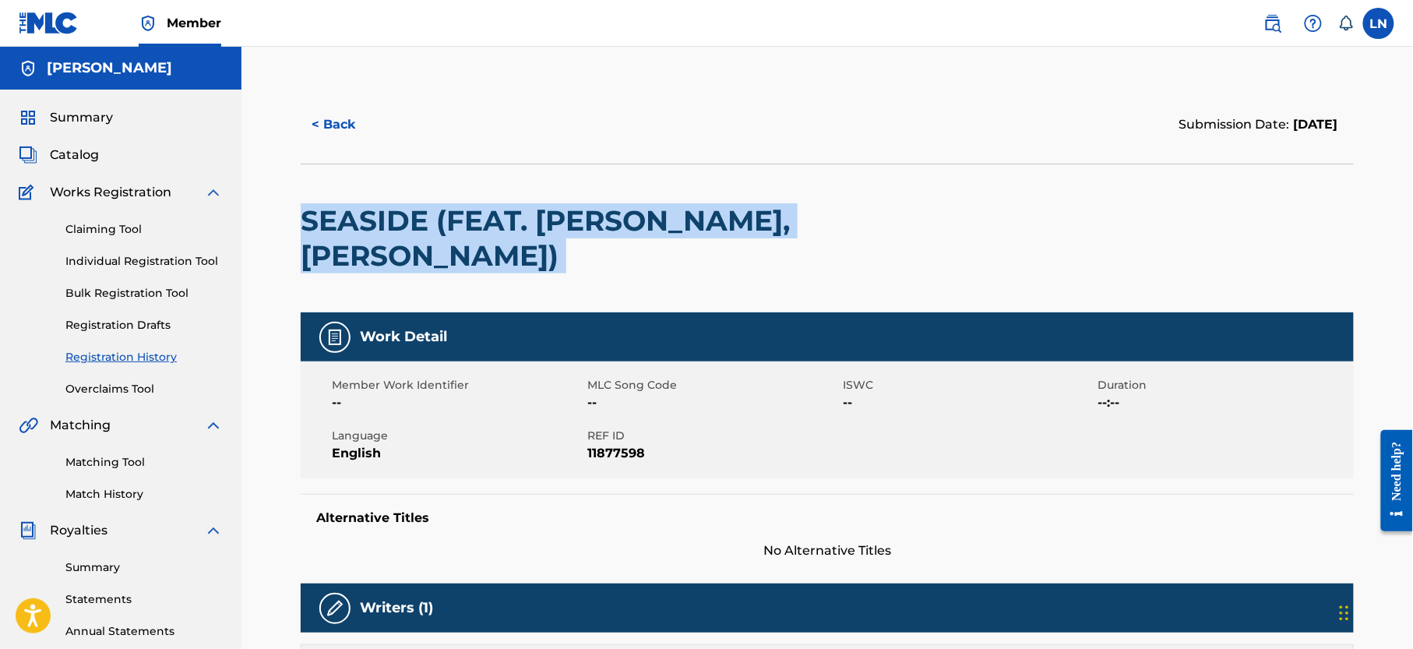
click at [514, 224] on h2 "SEASIDE (FEAT. YUNG WENCE, UZY ANDREW)" at bounding box center [617, 238] width 632 height 70
copy div "SEASIDE (FEAT. YUNG WENCE, UZY ANDREW)"
click at [323, 119] on button "< Back" at bounding box center [348, 124] width 94 height 39
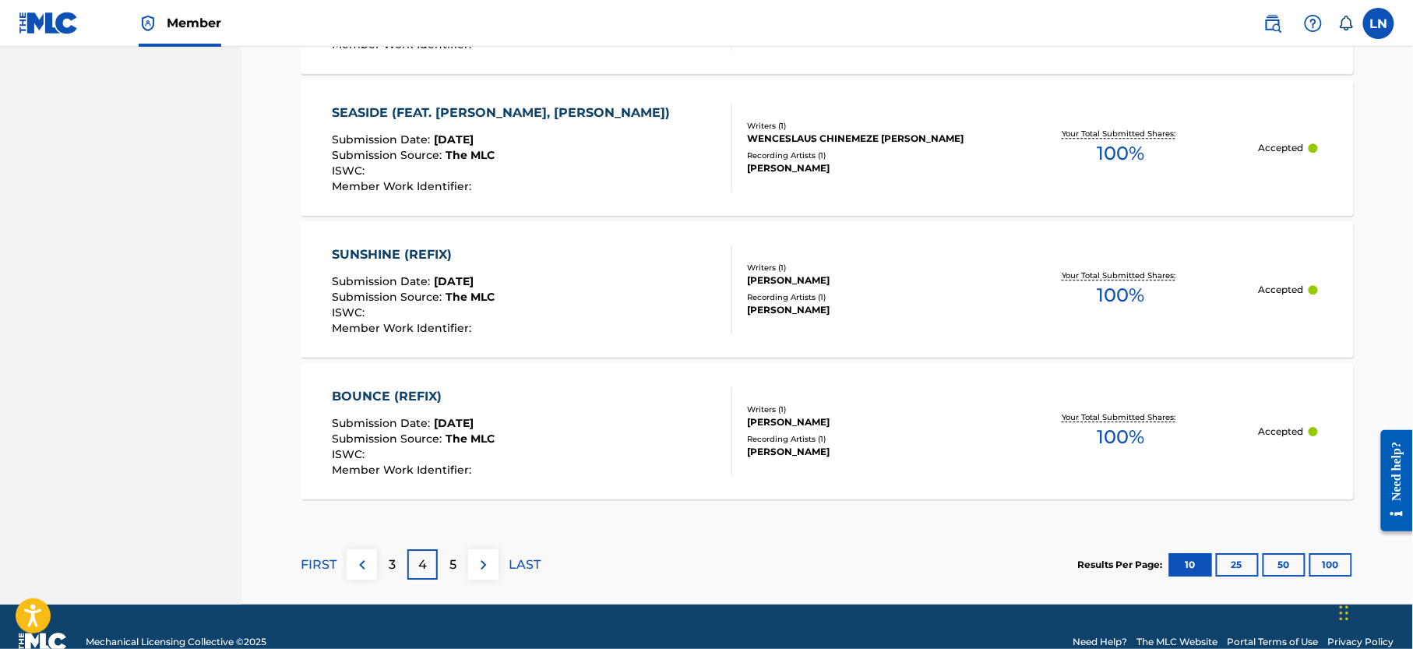
scroll to position [1491, 0]
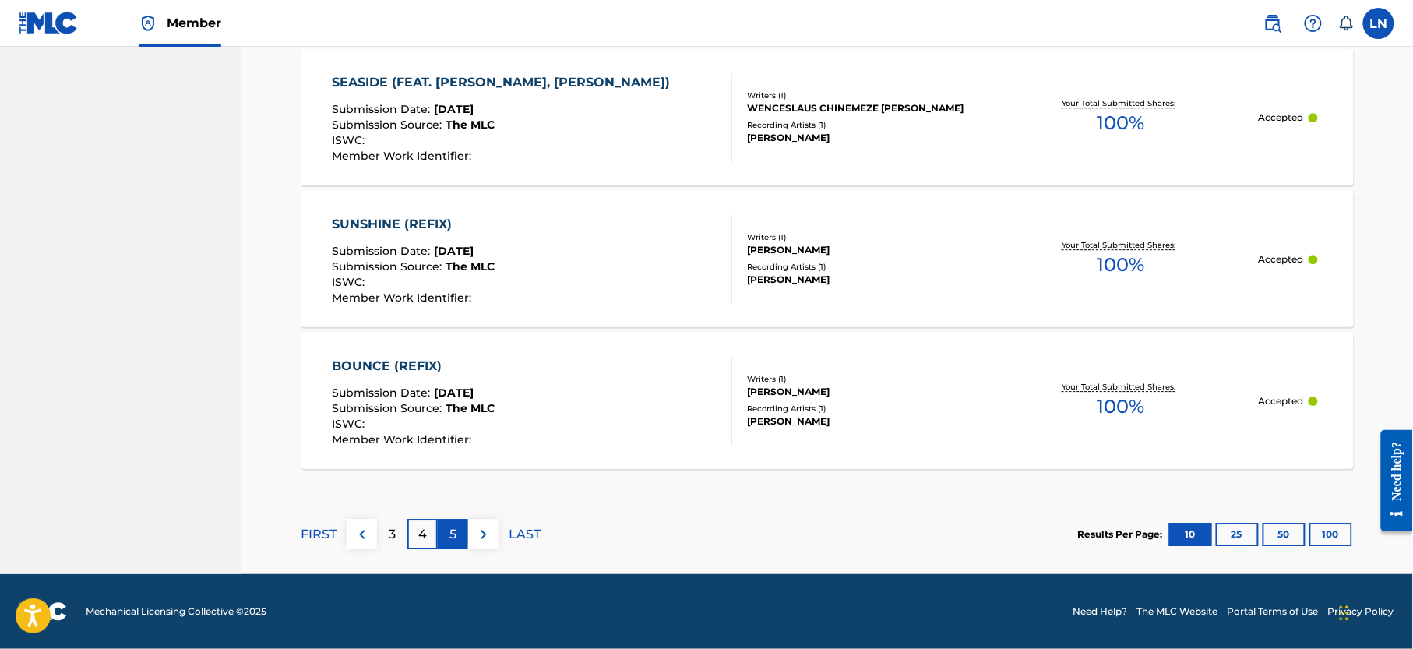
click at [459, 531] on div "5" at bounding box center [453, 534] width 30 height 30
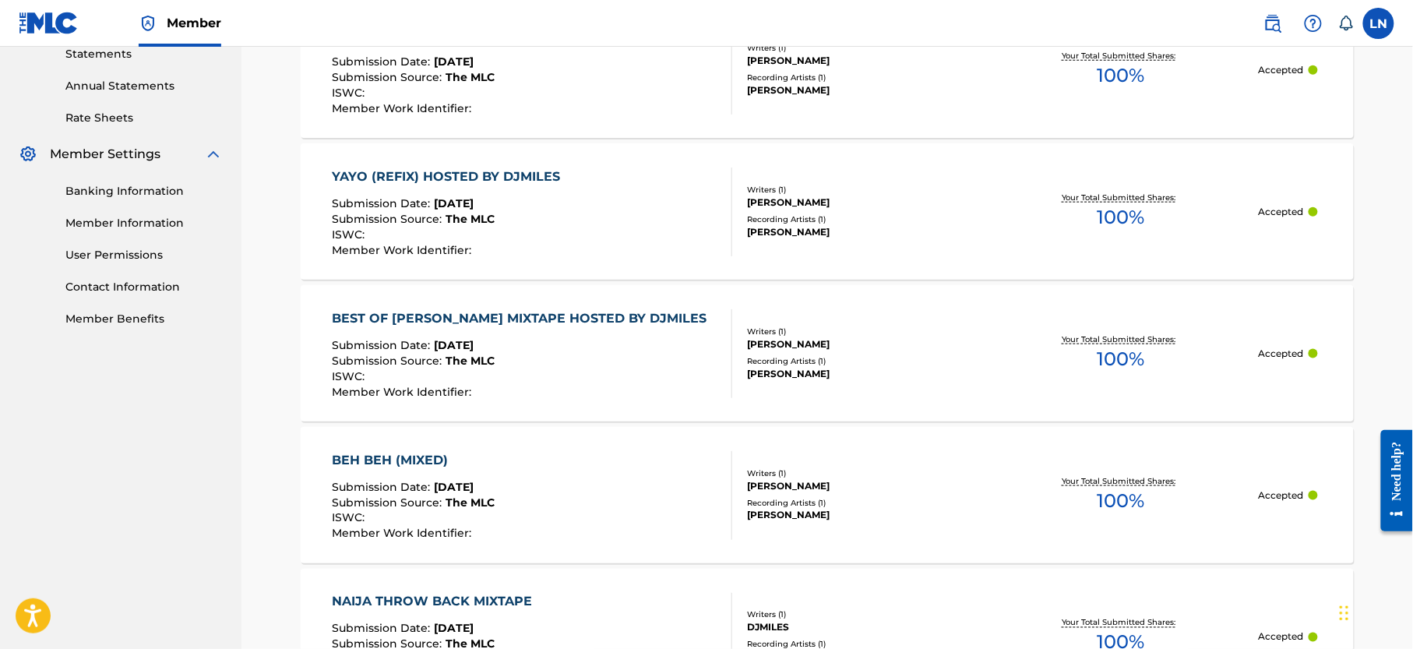
scroll to position [538, 0]
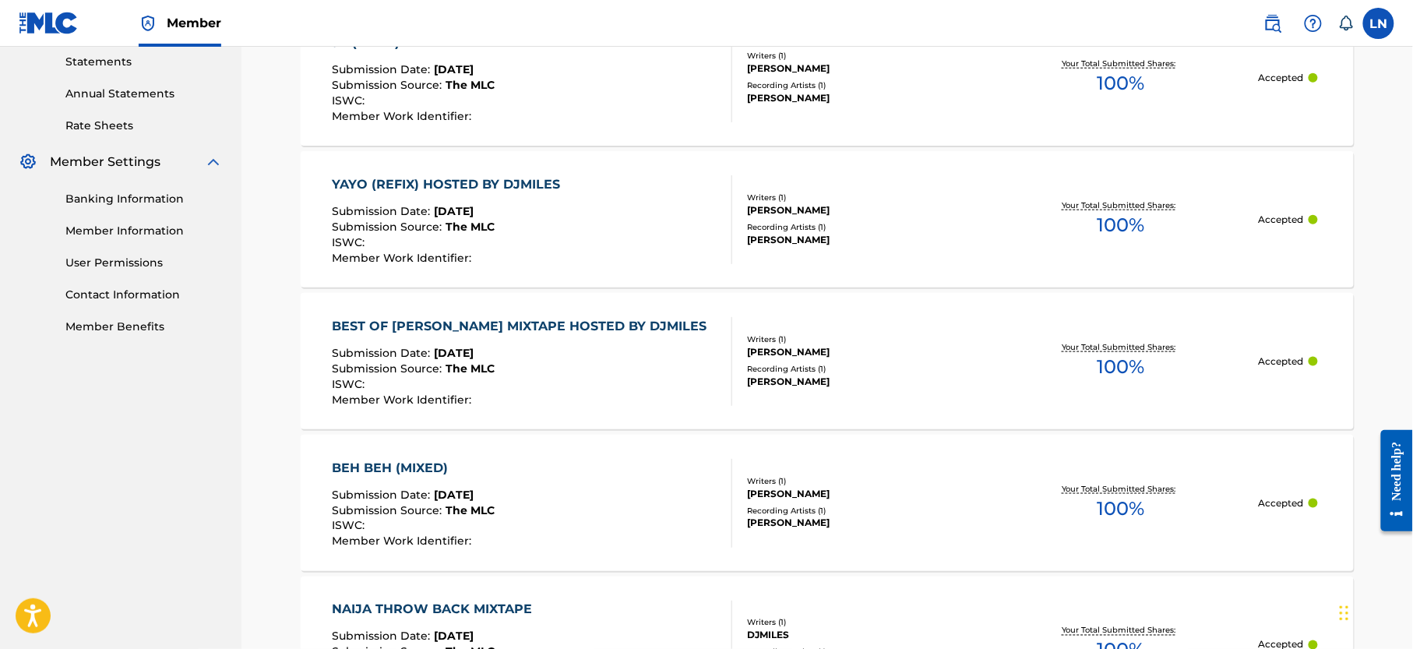
click at [499, 319] on div "BEST OF MICHEAL JACKSON MIXTAPE HOSTED BY DJMILES" at bounding box center [524, 326] width 383 height 19
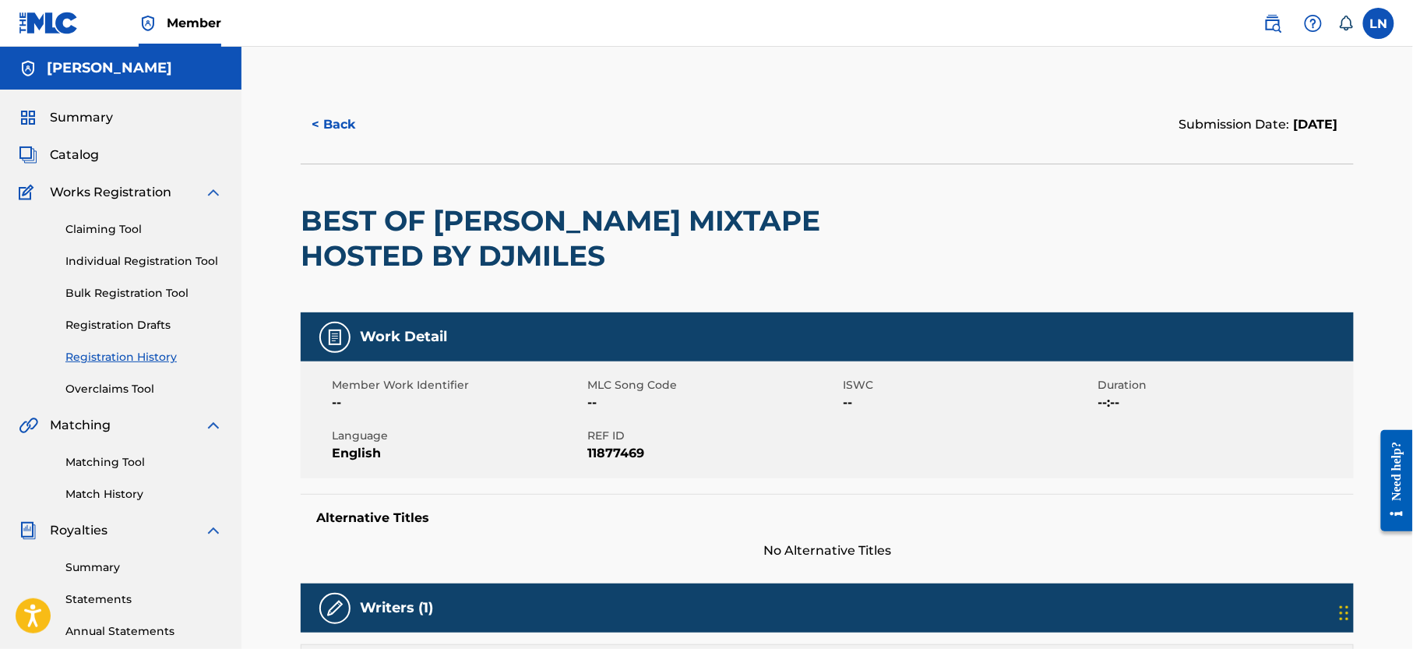
click at [506, 243] on h2 "BEST OF MICHEAL JACKSON MIXTAPE HOSTED BY DJMILES" at bounding box center [617, 238] width 632 height 70
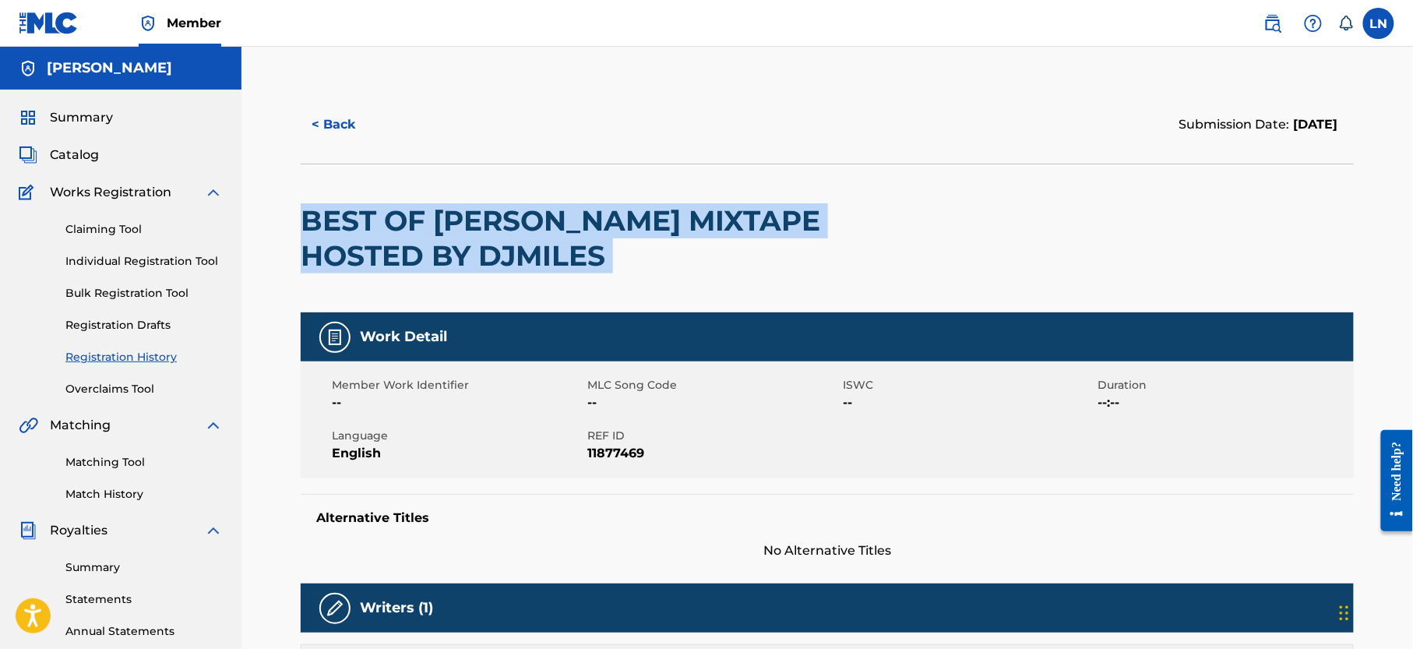
click at [506, 243] on h2 "BEST OF MICHEAL JACKSON MIXTAPE HOSTED BY DJMILES" at bounding box center [617, 238] width 632 height 70
copy div "BEST OF MICHEAL JACKSON MIXTAPE HOSTED BY DJMILES"
click at [315, 114] on button "< Back" at bounding box center [348, 124] width 94 height 39
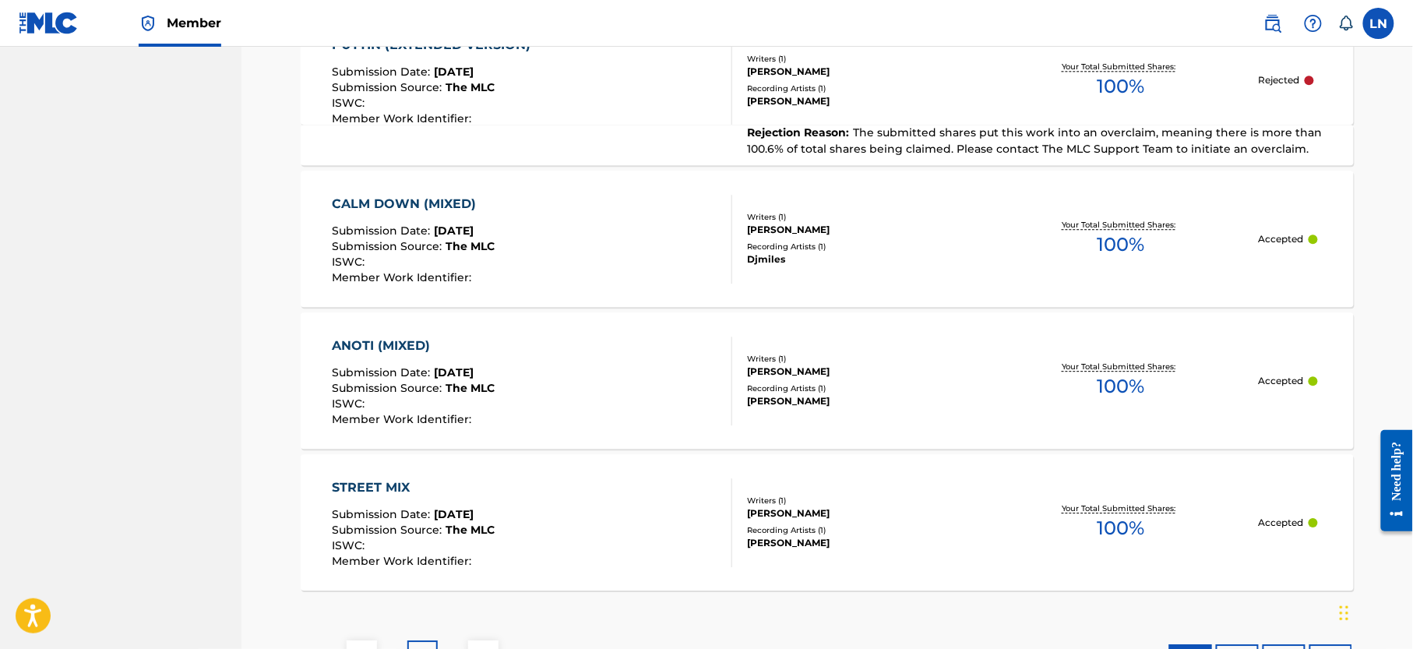
scroll to position [1450, 0]
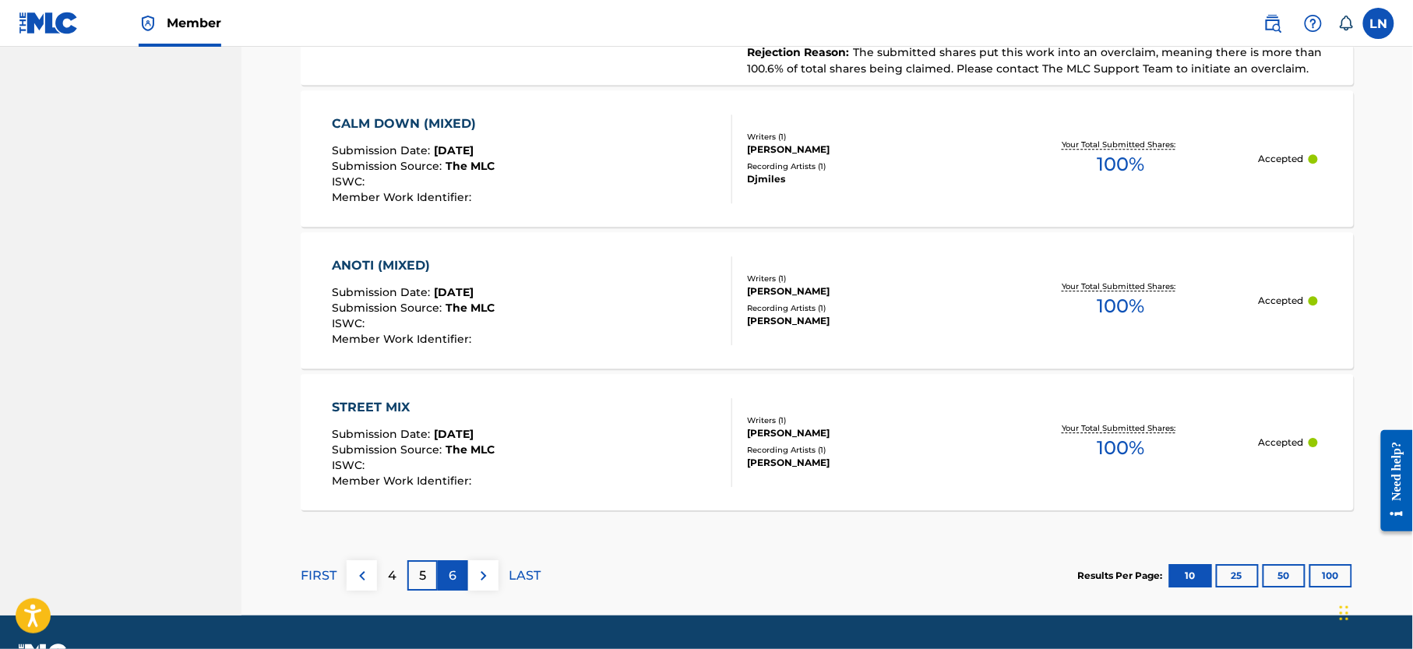
click at [455, 585] on p "6" at bounding box center [454, 575] width 8 height 19
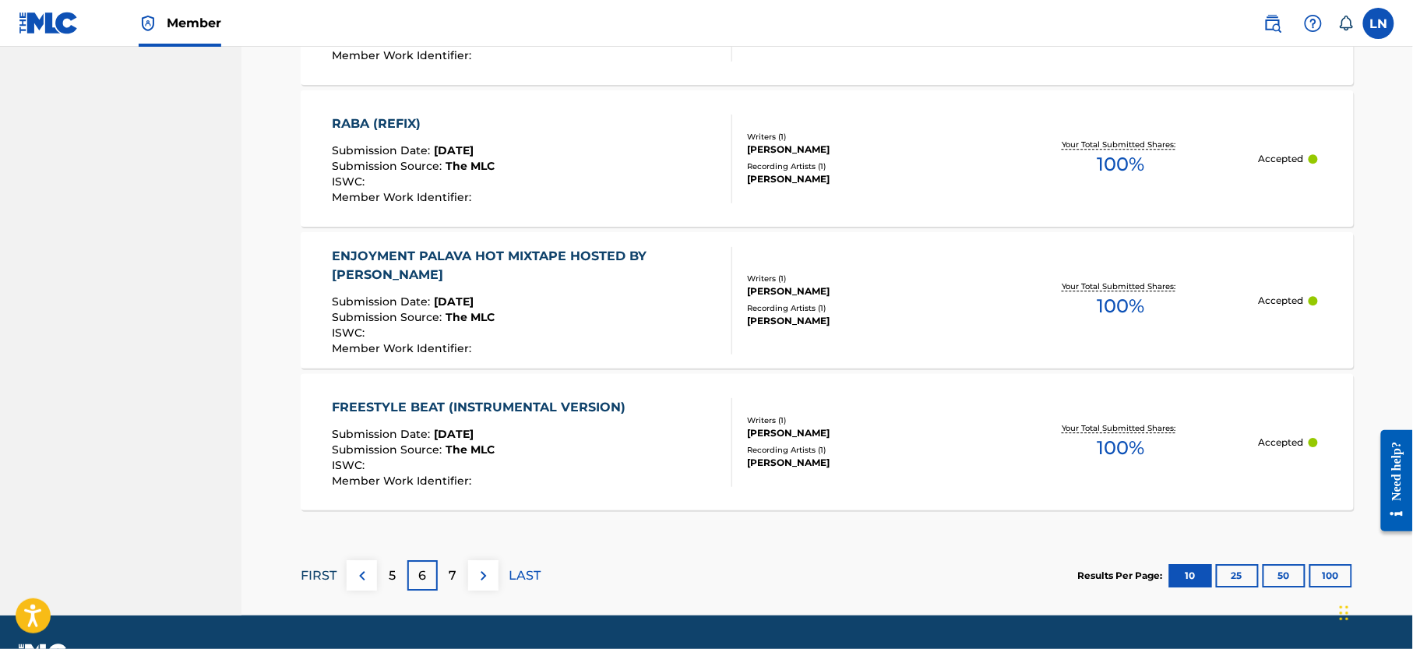
click at [316, 585] on p "FIRST" at bounding box center [319, 575] width 36 height 19
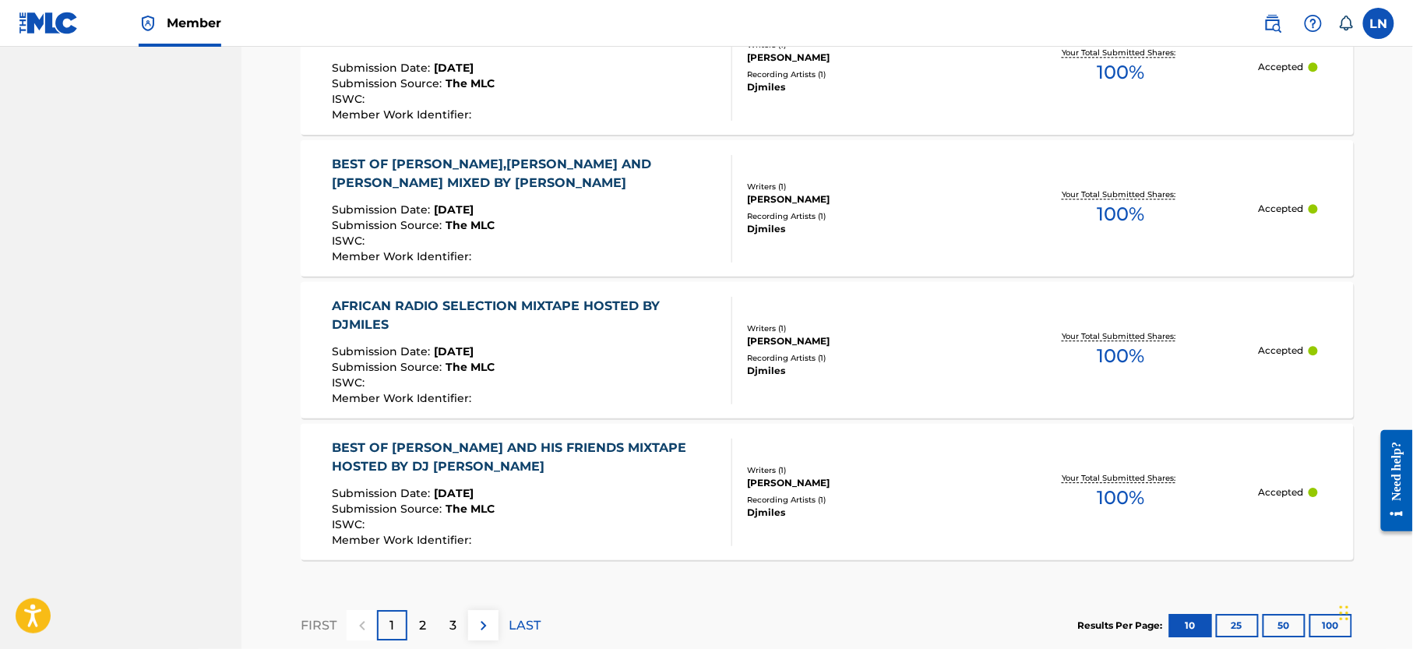
scroll to position [1491, 0]
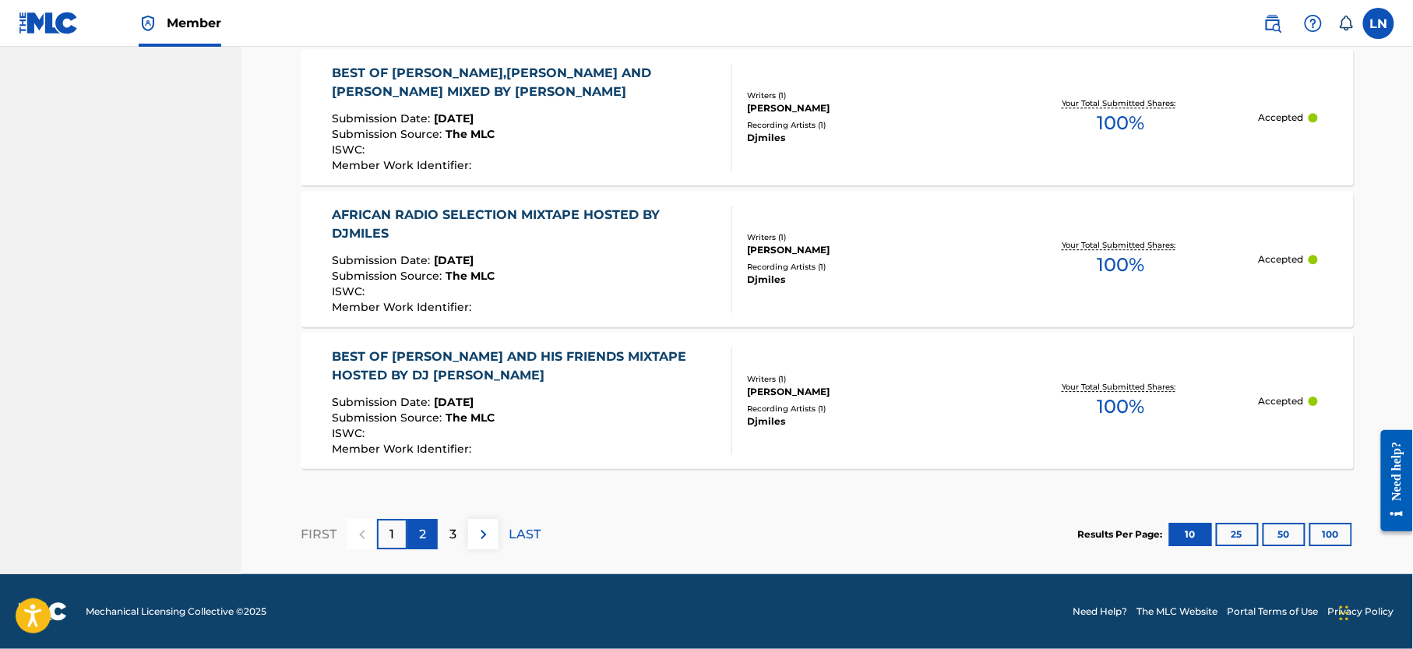
click at [418, 544] on div "2" at bounding box center [423, 534] width 30 height 30
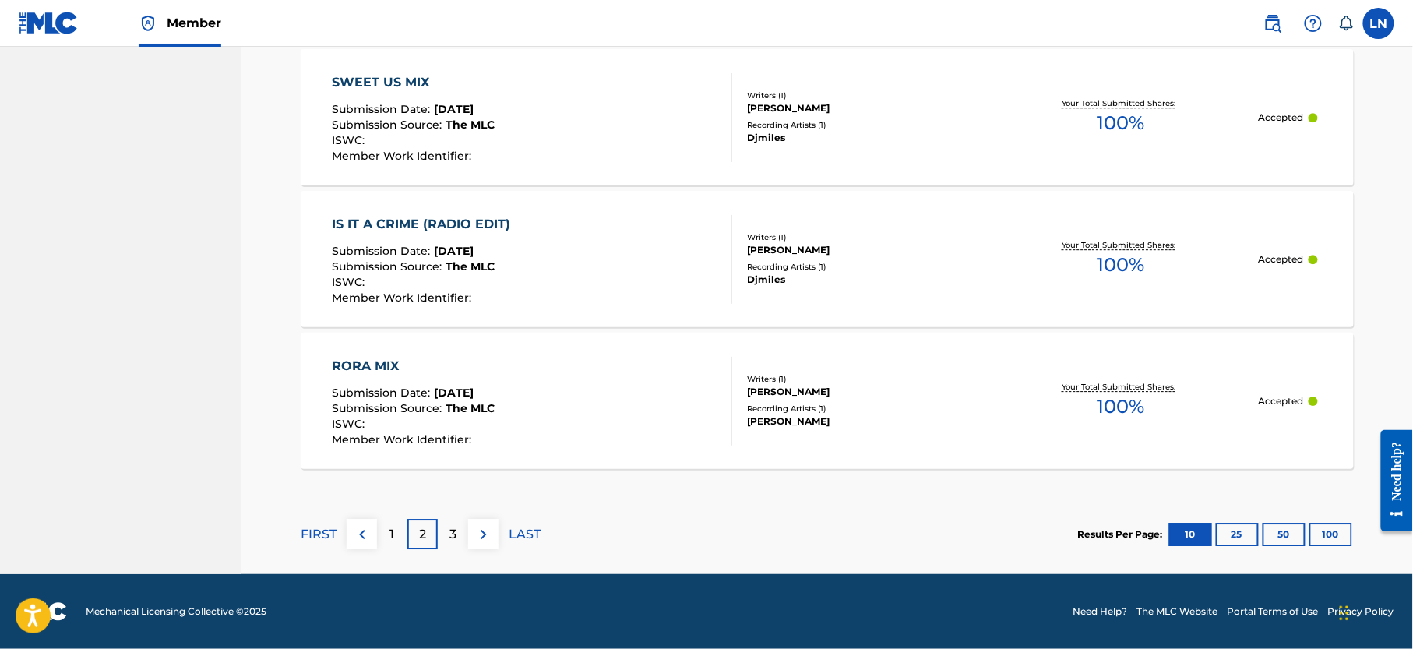
click at [365, 354] on div "RORA MIX Submission Date : Sep 20, 2025 Submission Source : The MLC ISWC : Memb…" at bounding box center [827, 401] width 1053 height 136
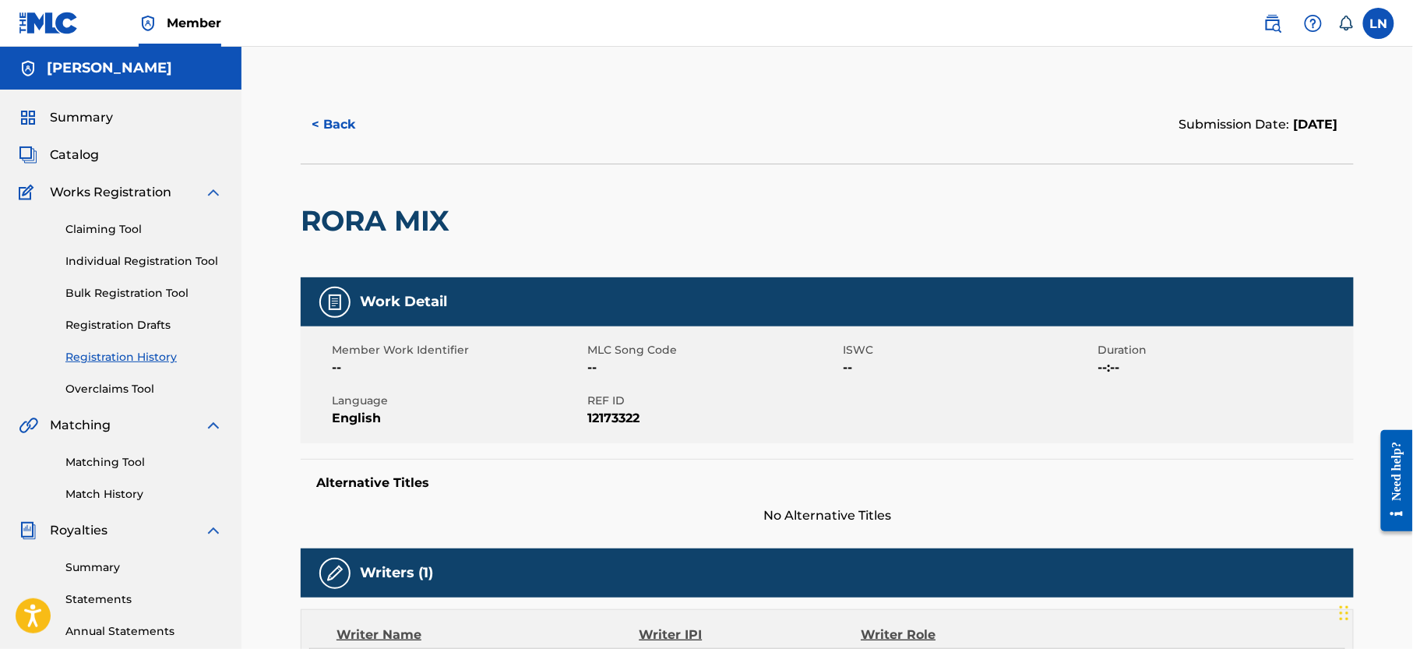
click at [371, 220] on h2 "RORA MIX" at bounding box center [379, 220] width 157 height 35
copy div "RORA MIX"
